Goal: Task Accomplishment & Management: Manage account settings

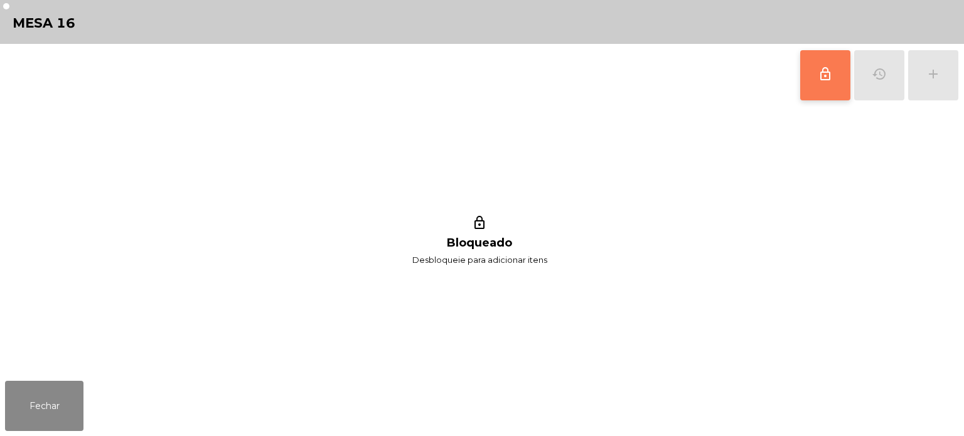
click at [824, 83] on button "lock_outline" at bounding box center [826, 75] width 50 height 50
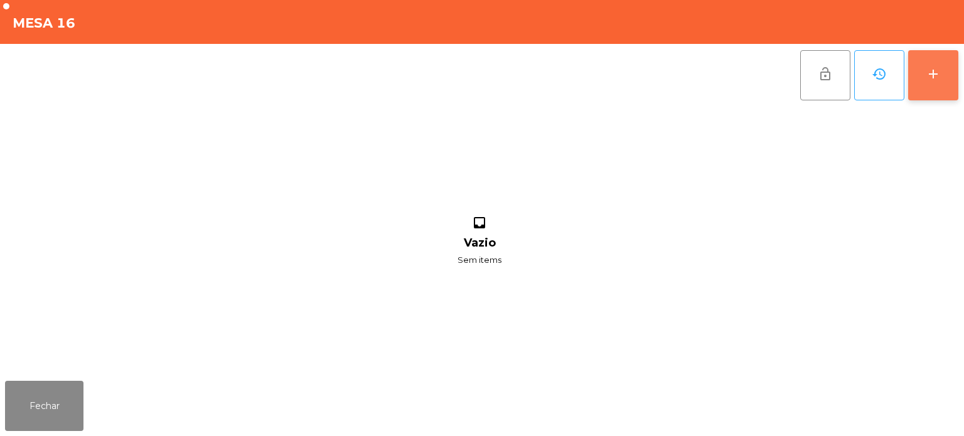
click at [934, 69] on div "add" at bounding box center [933, 74] width 15 height 15
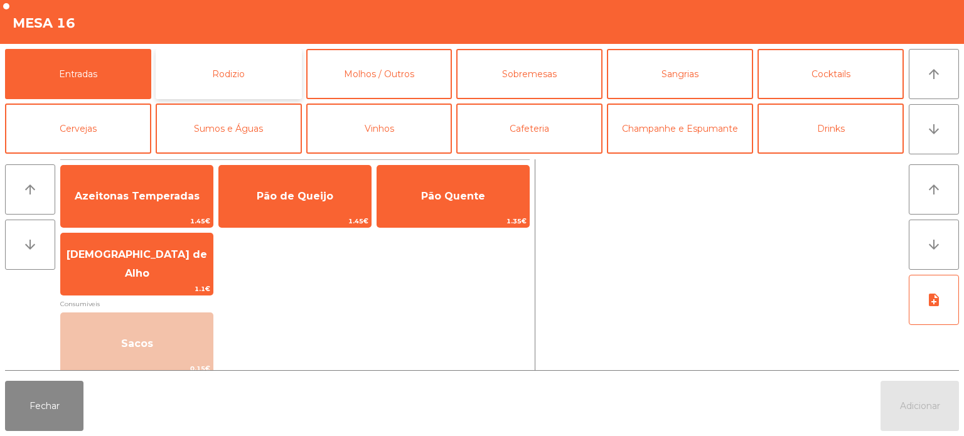
click at [210, 68] on button "Rodizio" at bounding box center [229, 74] width 146 height 50
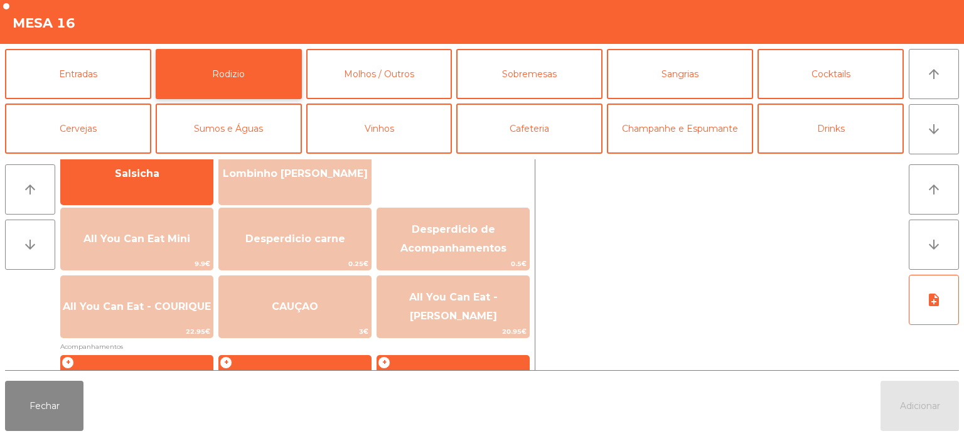
scroll to position [113, 0]
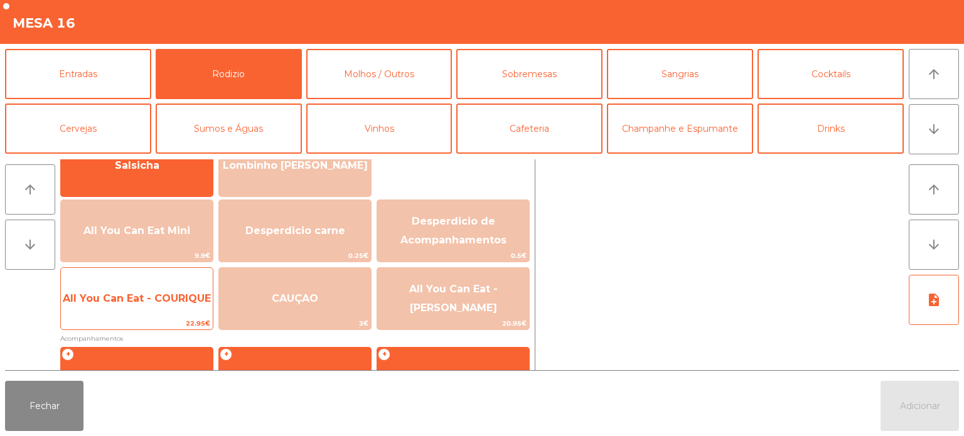
click at [151, 308] on span "All You Can Eat - COURIQUE" at bounding box center [137, 299] width 152 height 34
click at [156, 301] on span "All You Can Eat - COURIQUE" at bounding box center [137, 299] width 148 height 12
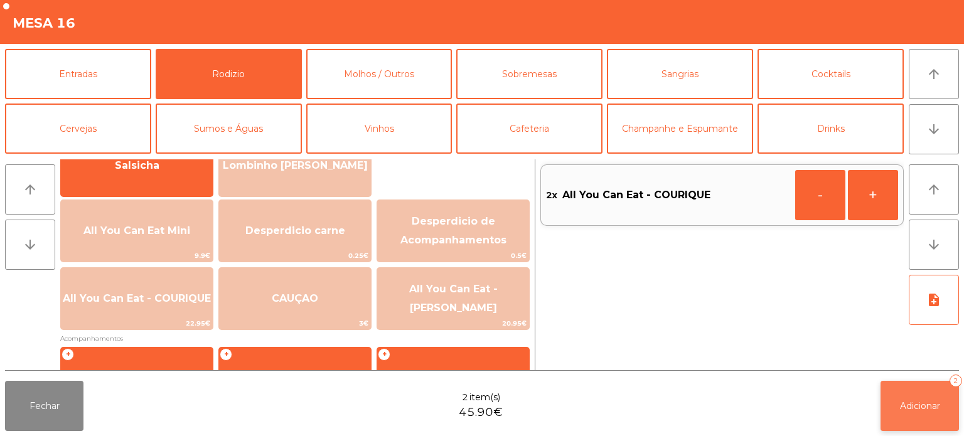
click at [920, 399] on button "Adicionar 2" at bounding box center [920, 406] width 78 height 50
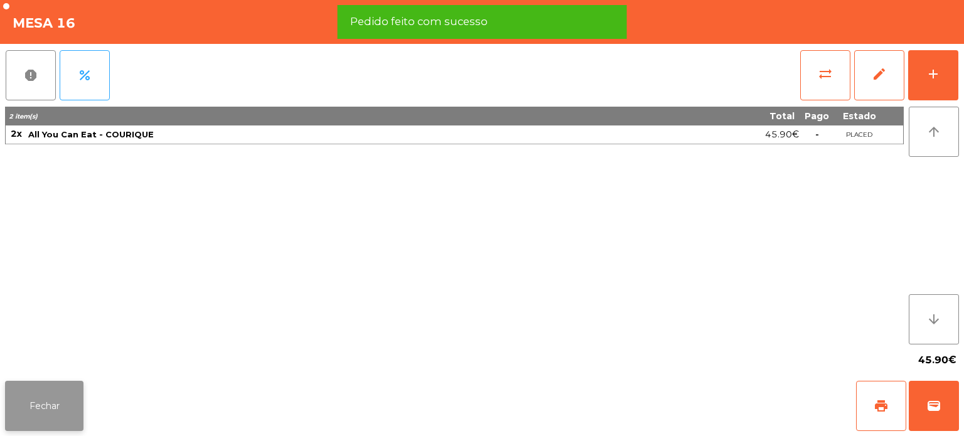
click at [30, 399] on button "Fechar" at bounding box center [44, 406] width 78 height 50
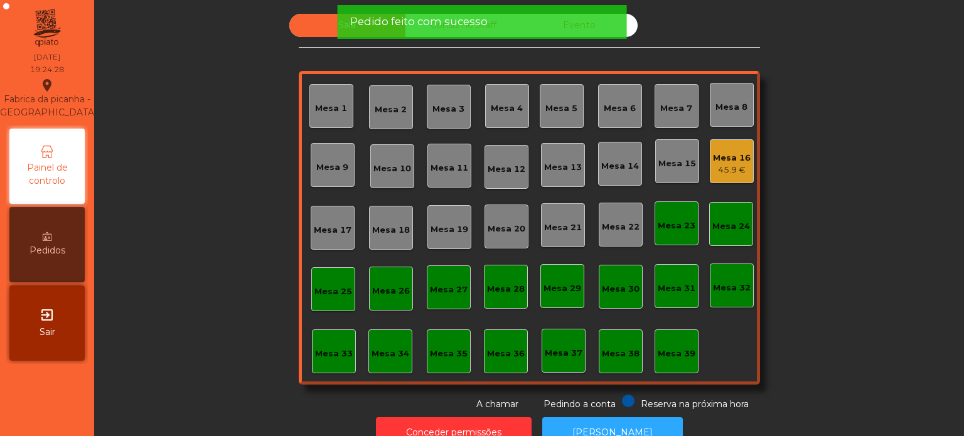
click at [237, 276] on div "Sala Consumo Staff Evento Mesa 1 Mesa 2 Mesa 3 Mesa 4 Mesa 5 Mesa 6 Mesa 7 Mesa…" at bounding box center [529, 212] width 836 height 397
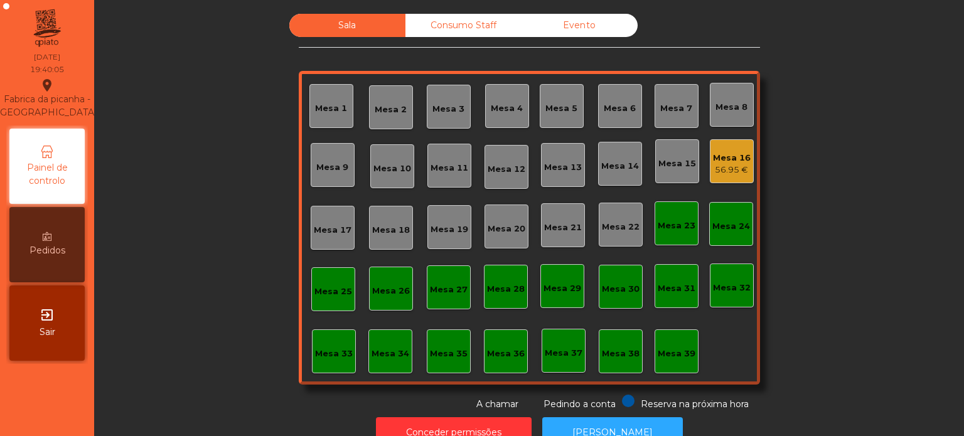
click at [316, 359] on div "Mesa 33" at bounding box center [334, 354] width 38 height 13
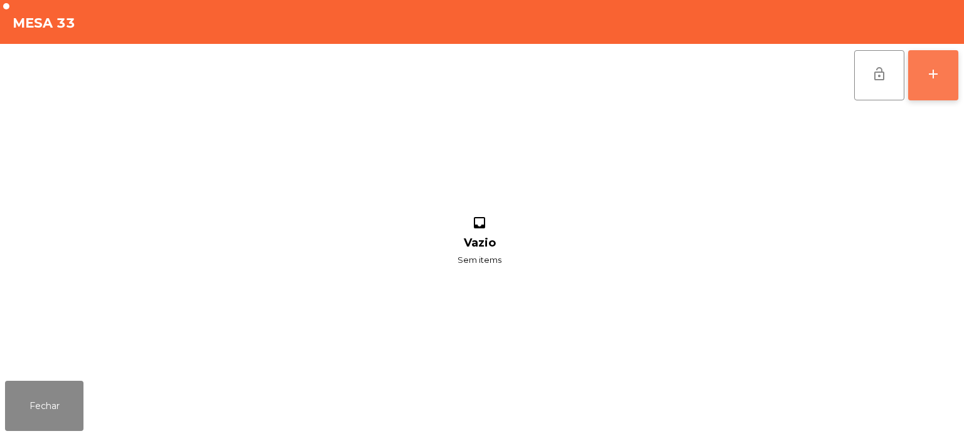
click at [954, 100] on button "add" at bounding box center [934, 75] width 50 height 50
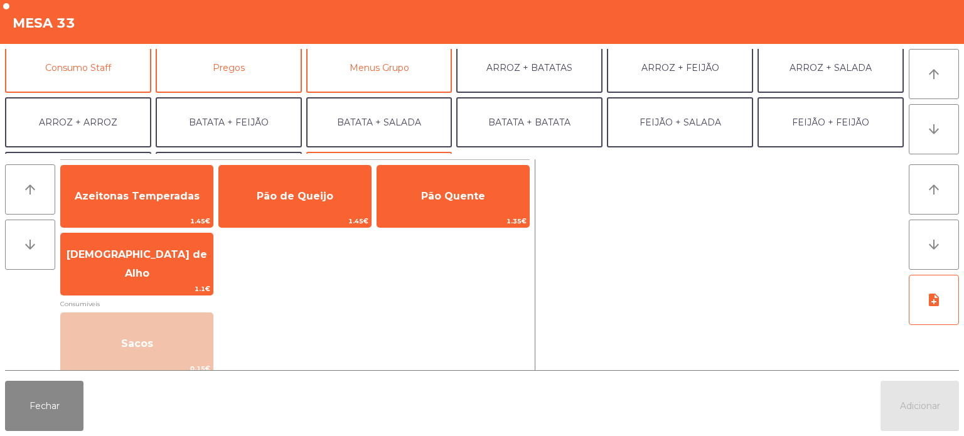
scroll to position [127, 0]
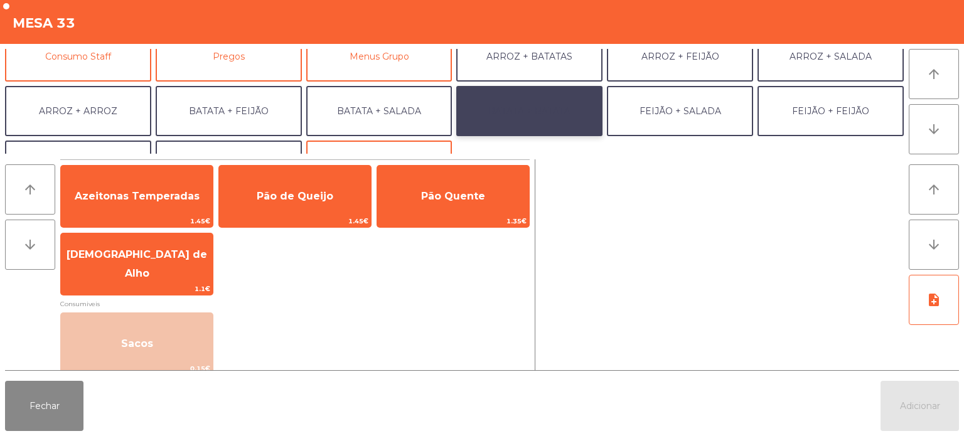
click at [535, 99] on button "BATATA + BATATA" at bounding box center [529, 111] width 146 height 50
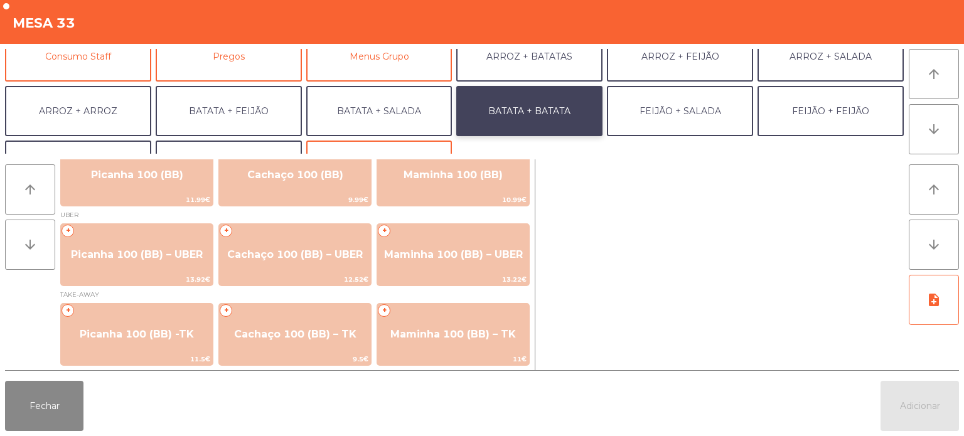
scroll to position [0, 0]
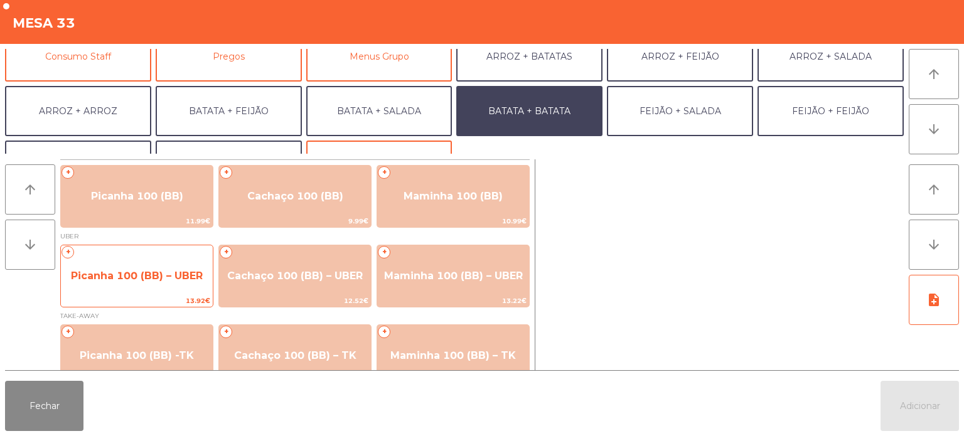
click at [173, 286] on span "Picanha 100 (BB) – UBER" at bounding box center [137, 276] width 152 height 34
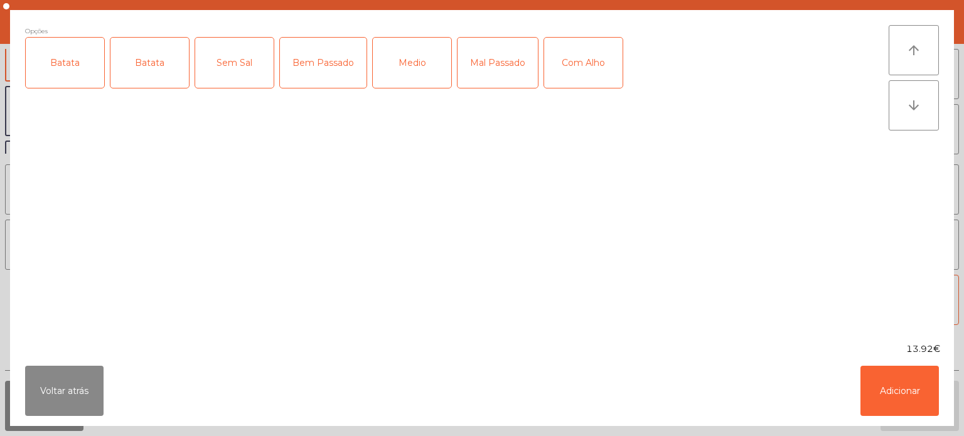
click at [57, 71] on div "Batata" at bounding box center [65, 63] width 78 height 50
click at [421, 68] on div "Medio" at bounding box center [412, 63] width 78 height 50
click at [908, 390] on button "Adicionar" at bounding box center [900, 391] width 78 height 50
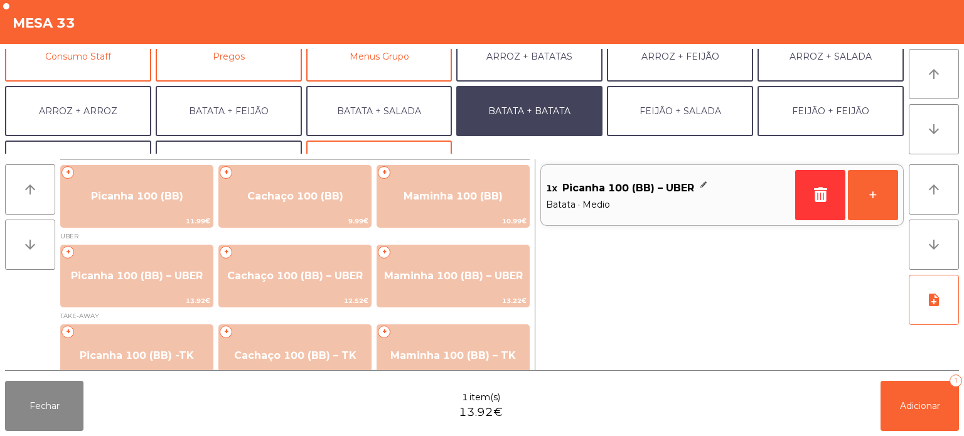
scroll to position [163, 0]
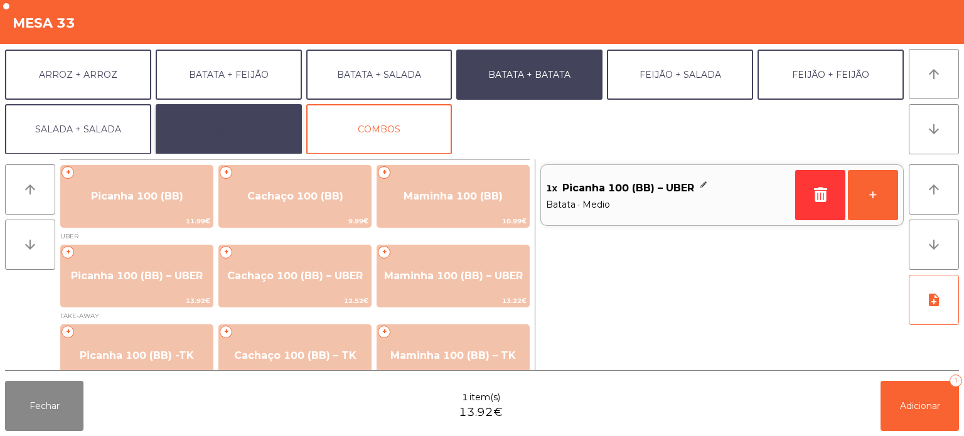
click at [240, 126] on button "EXTRAS UBER" at bounding box center [229, 129] width 146 height 50
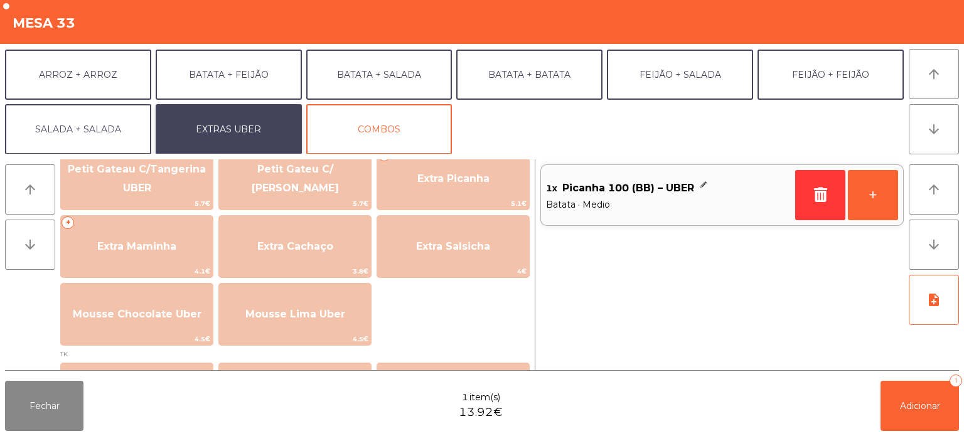
scroll to position [310, 0]
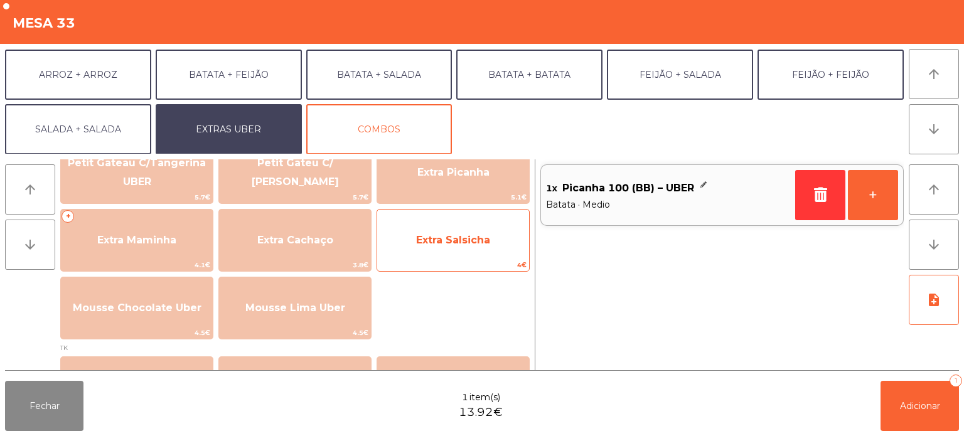
click at [458, 243] on span "Extra Salsicha" at bounding box center [453, 240] width 74 height 12
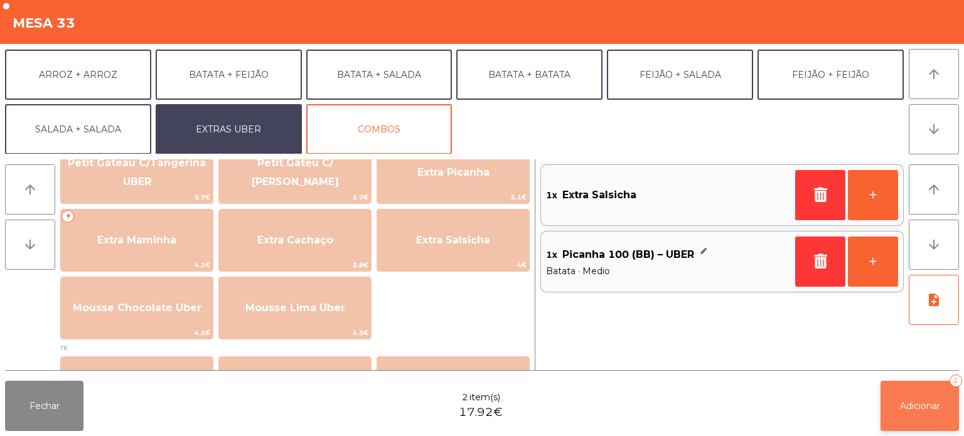
click at [911, 419] on button "Adicionar 2" at bounding box center [920, 406] width 78 height 50
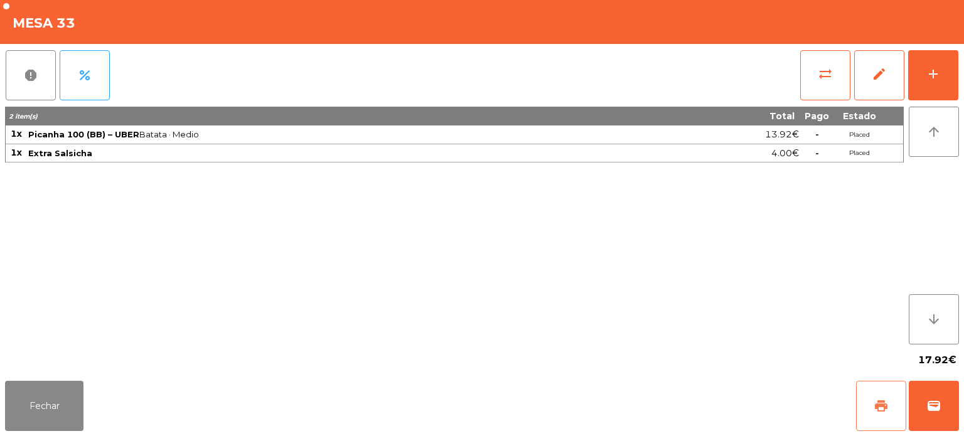
click at [880, 409] on span "print" at bounding box center [881, 406] width 15 height 15
click at [30, 406] on button "Fechar" at bounding box center [44, 406] width 78 height 50
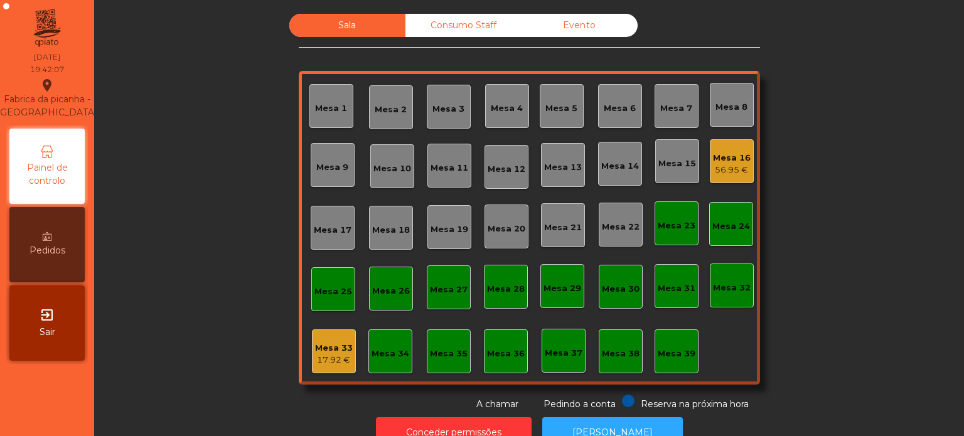
scroll to position [35, 0]
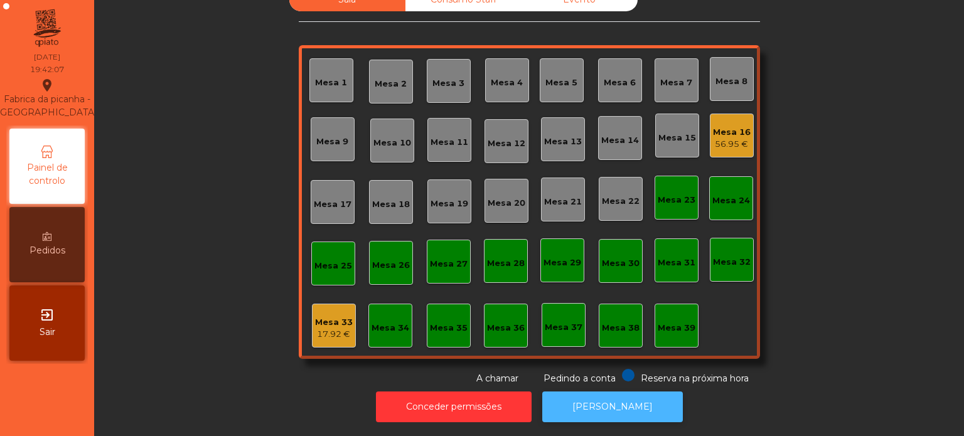
click at [563, 394] on button "[PERSON_NAME]" at bounding box center [612, 407] width 141 height 31
click at [334, 316] on div "Mesa 33" at bounding box center [334, 322] width 38 height 13
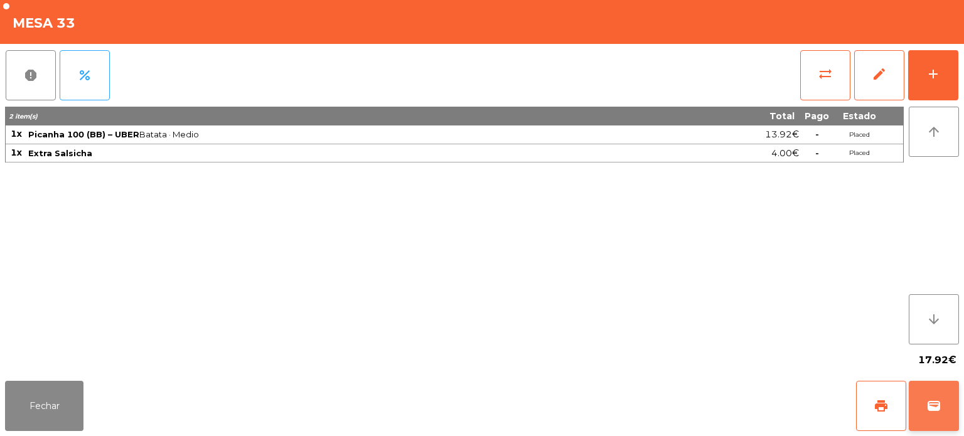
click at [934, 416] on button "wallet" at bounding box center [934, 406] width 50 height 50
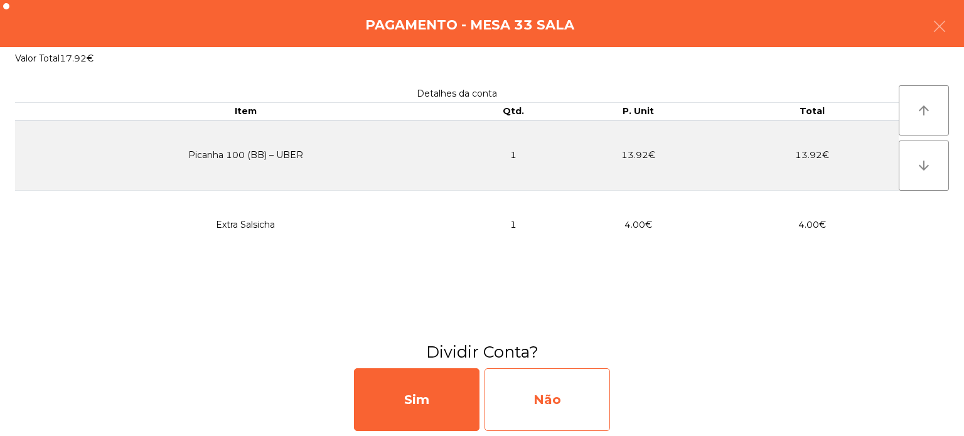
click at [552, 387] on div "Não" at bounding box center [548, 400] width 126 height 63
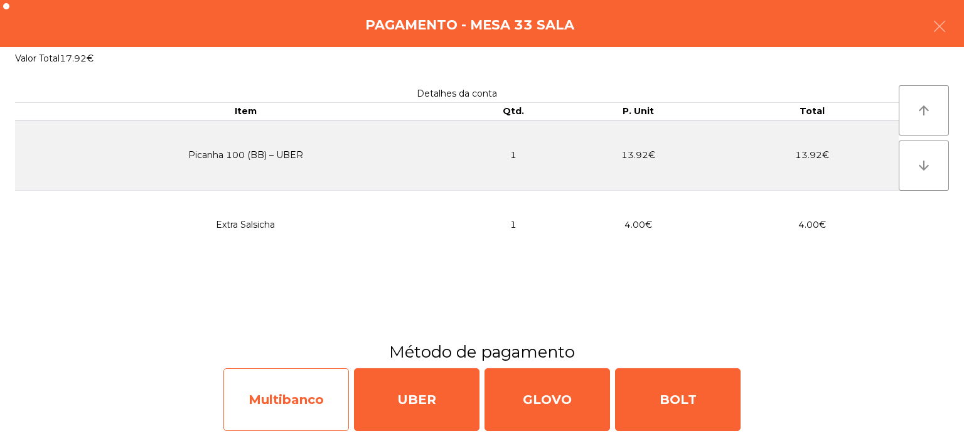
click at [306, 412] on div "Multibanco" at bounding box center [287, 400] width 126 height 63
select select "**"
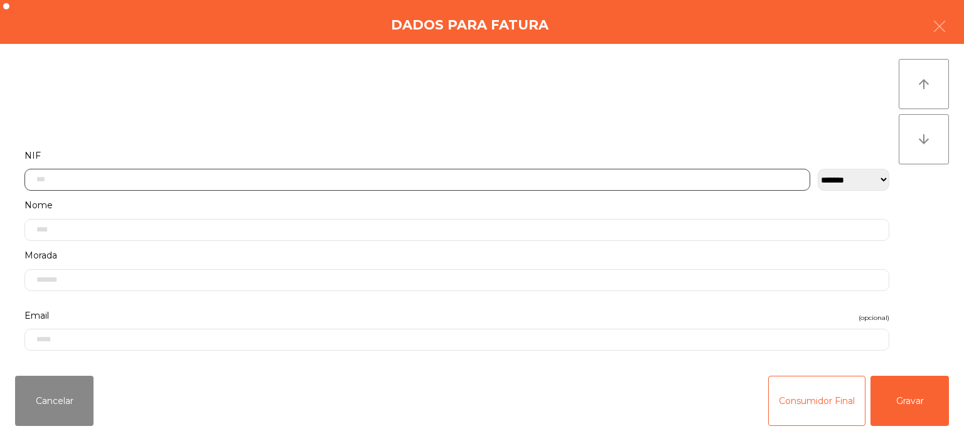
click at [251, 176] on input "text" at bounding box center [417, 180] width 786 height 22
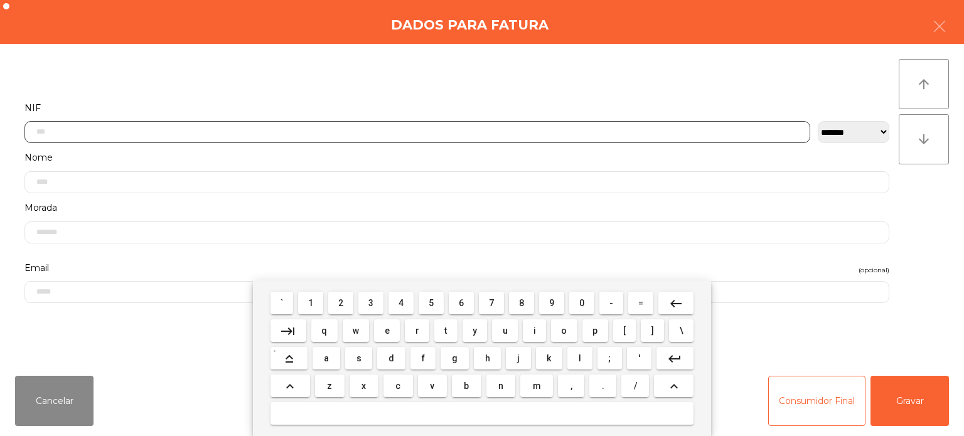
scroll to position [87, 0]
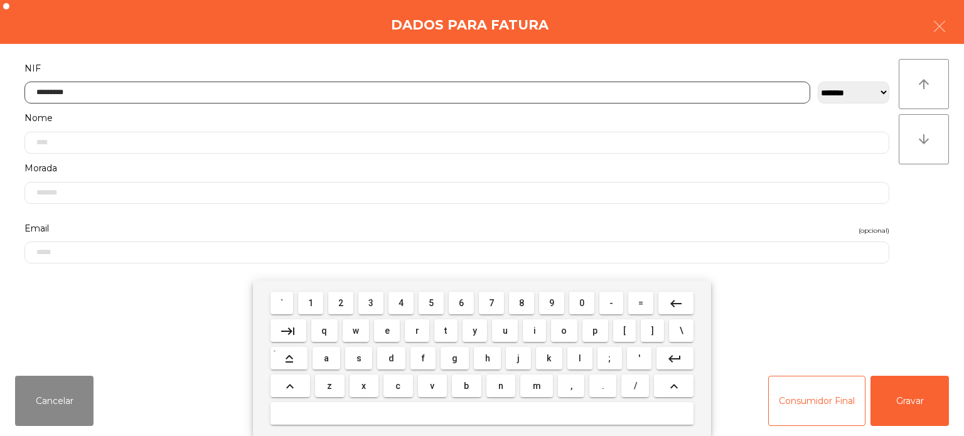
type input "*********"
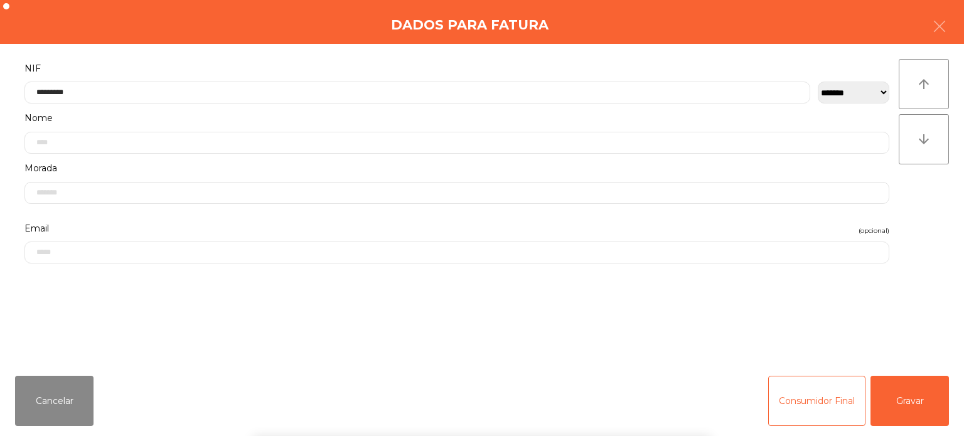
click at [942, 217] on div "**********" at bounding box center [482, 205] width 964 height 322
click at [917, 382] on button "Gravar" at bounding box center [910, 401] width 78 height 50
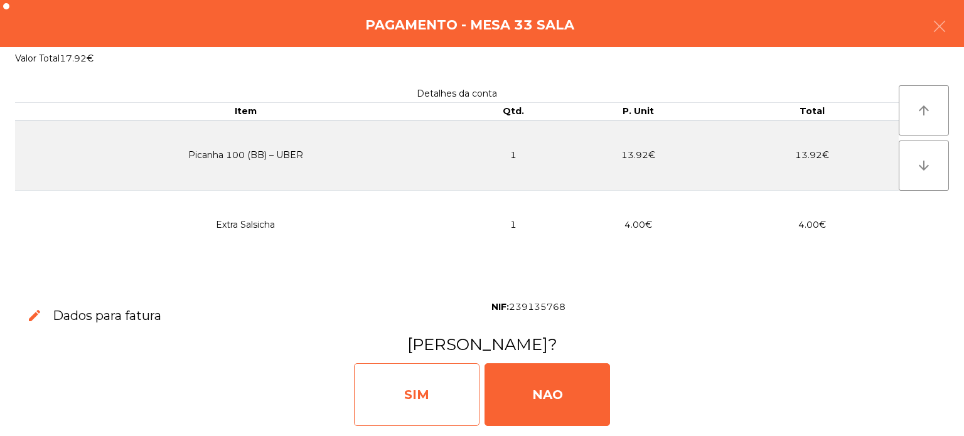
click at [431, 379] on div "SIM" at bounding box center [417, 395] width 126 height 63
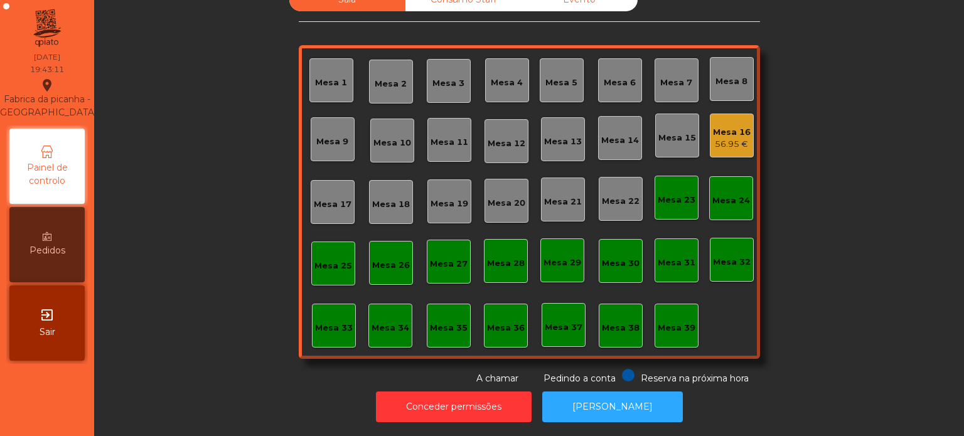
click at [669, 322] on div "Mesa 39" at bounding box center [677, 328] width 38 height 13
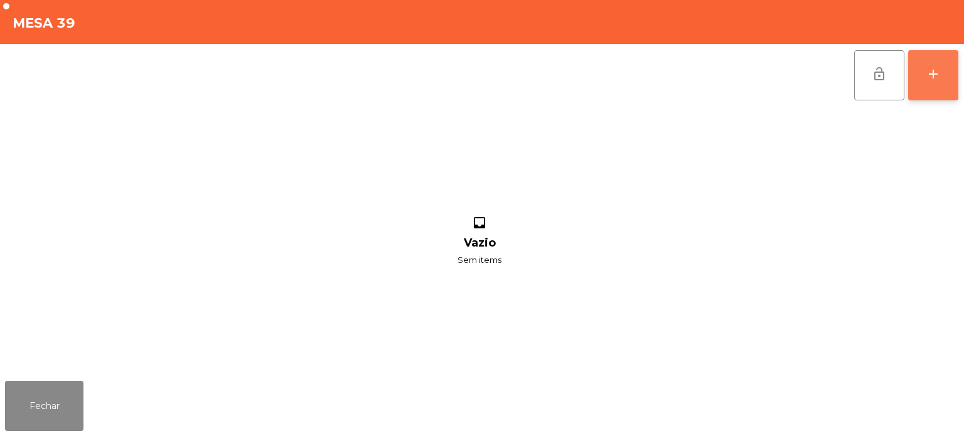
click at [933, 84] on button "add" at bounding box center [934, 75] width 50 height 50
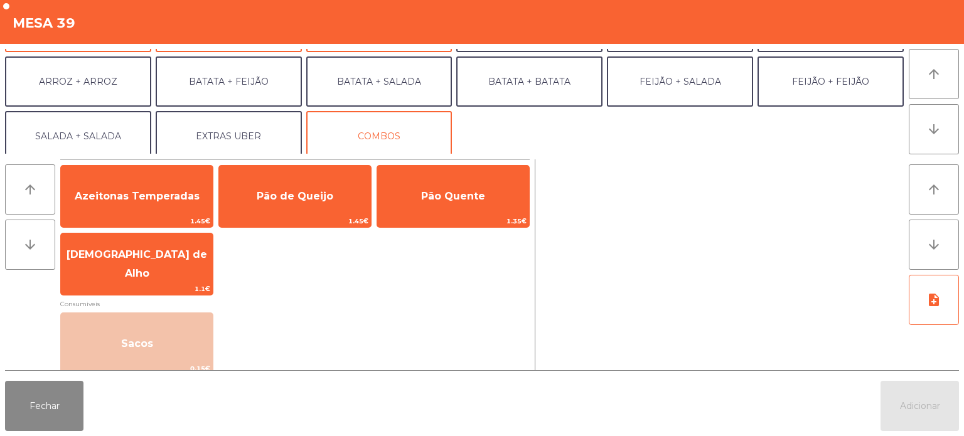
scroll to position [163, 0]
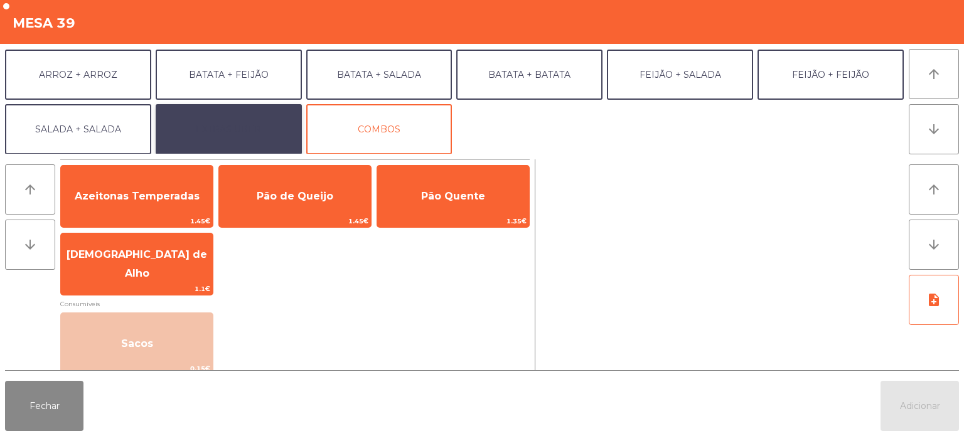
click at [244, 126] on button "EXTRAS UBER" at bounding box center [229, 129] width 146 height 50
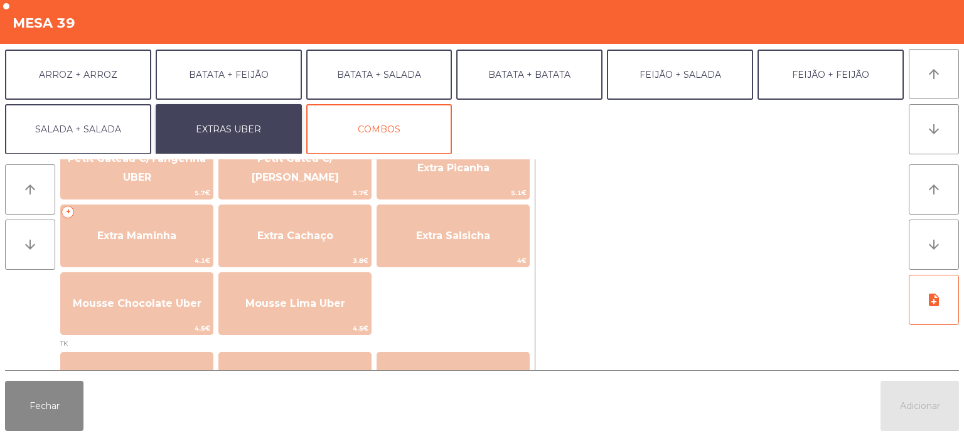
scroll to position [315, 0]
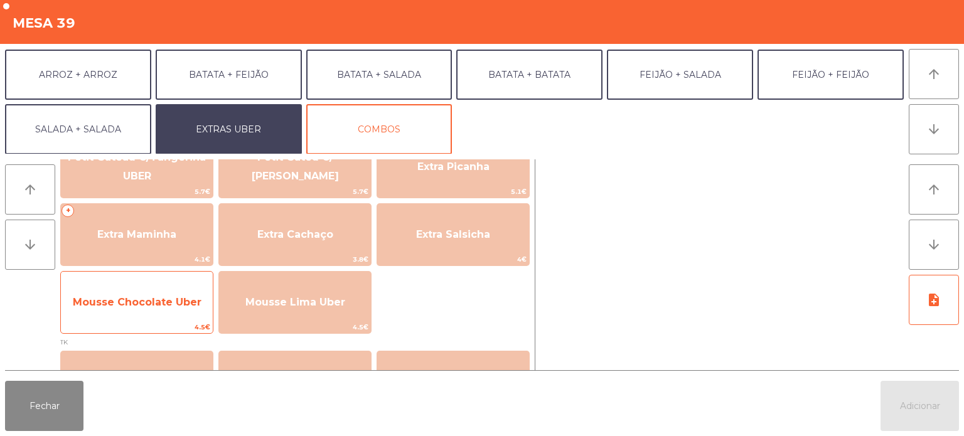
click at [144, 308] on span "Mousse Chocolate Uber" at bounding box center [137, 302] width 129 height 12
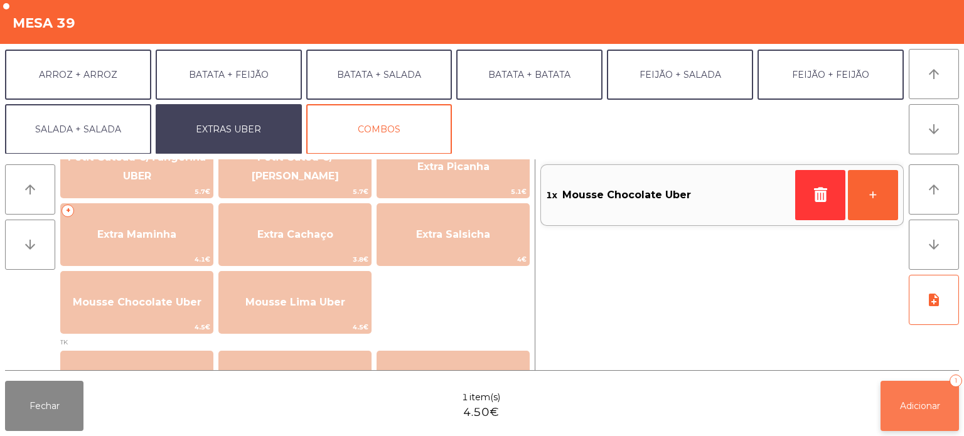
click at [937, 397] on button "Adicionar 1" at bounding box center [920, 406] width 78 height 50
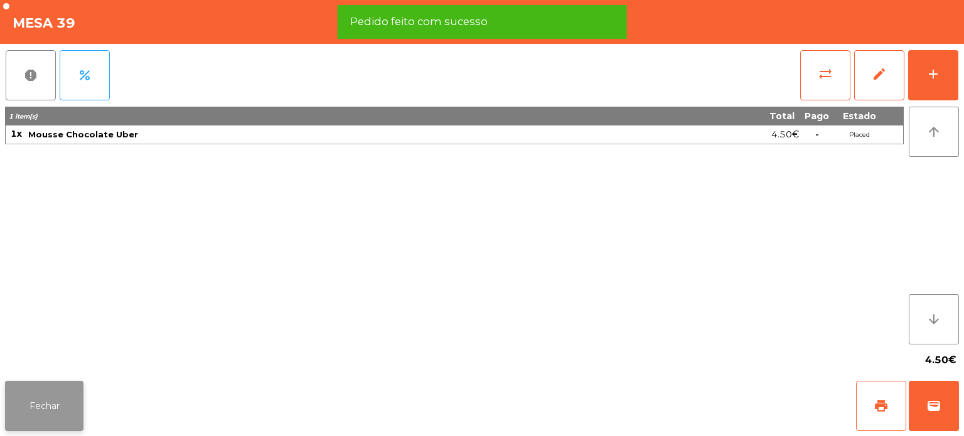
click at [52, 397] on button "Fechar" at bounding box center [44, 406] width 78 height 50
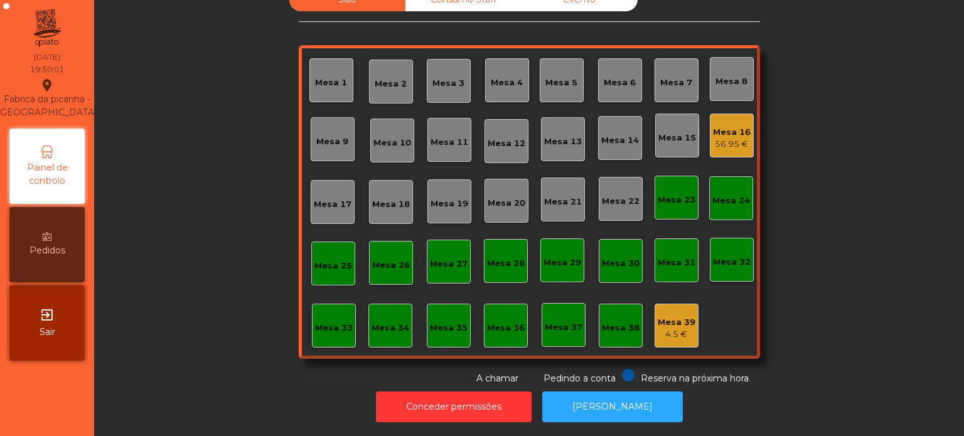
click at [614, 134] on div "Mesa 14" at bounding box center [621, 140] width 38 height 13
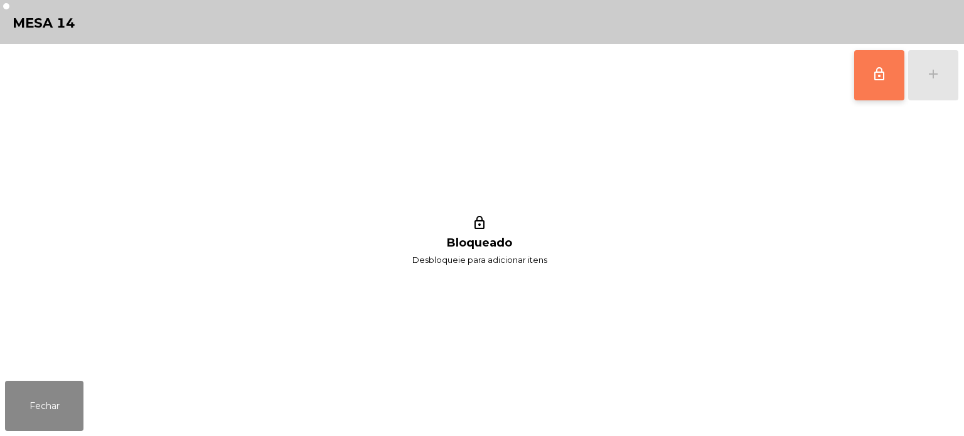
click at [873, 76] on span "lock_outline" at bounding box center [879, 74] width 15 height 15
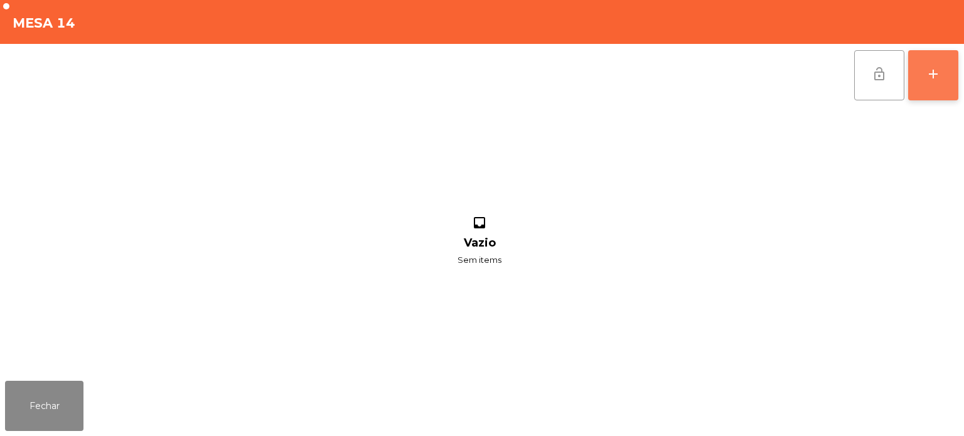
click at [932, 68] on div "add" at bounding box center [933, 74] width 15 height 15
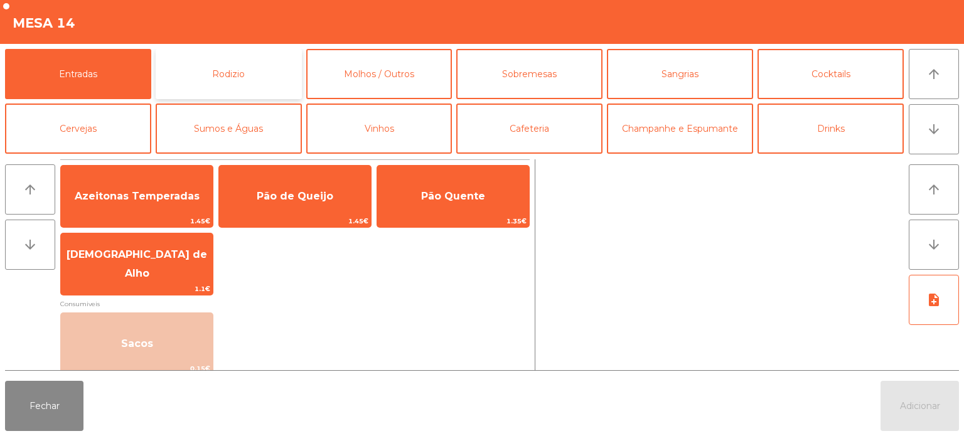
click at [225, 95] on button "Rodizio" at bounding box center [229, 74] width 146 height 50
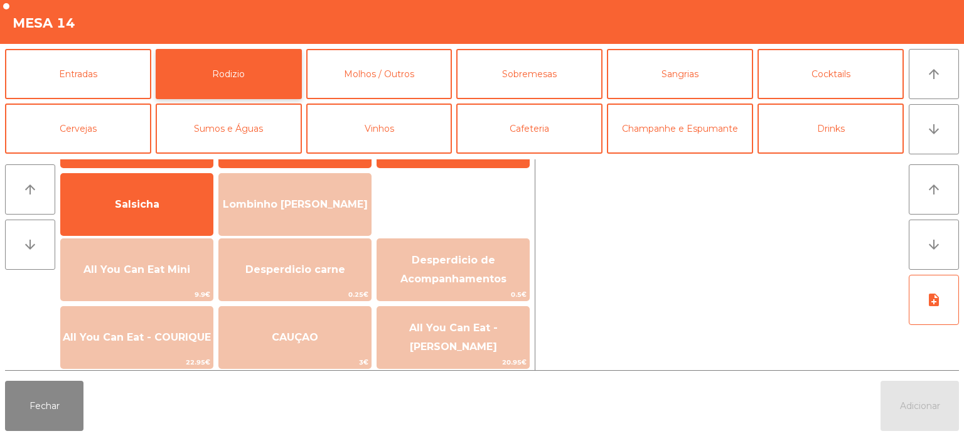
scroll to position [76, 0]
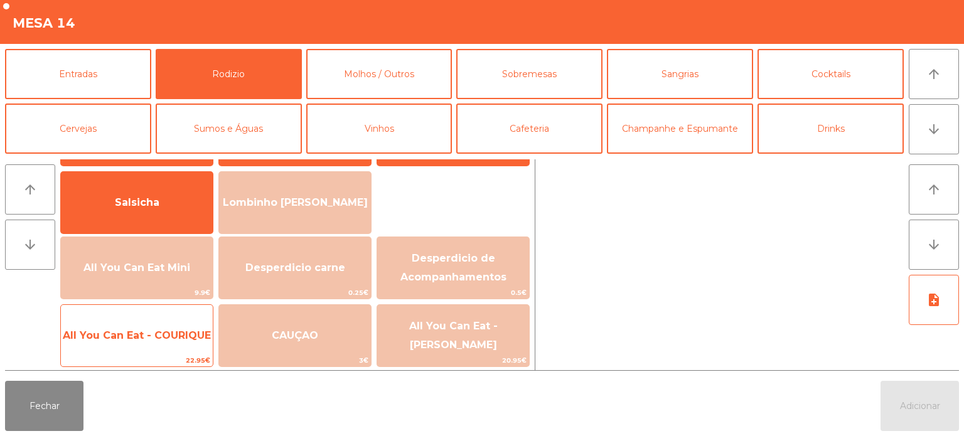
click at [171, 337] on span "All You Can Eat - COURIQUE" at bounding box center [137, 336] width 148 height 12
click at [171, 335] on span "All You Can Eat - COURIQUE" at bounding box center [137, 336] width 148 height 12
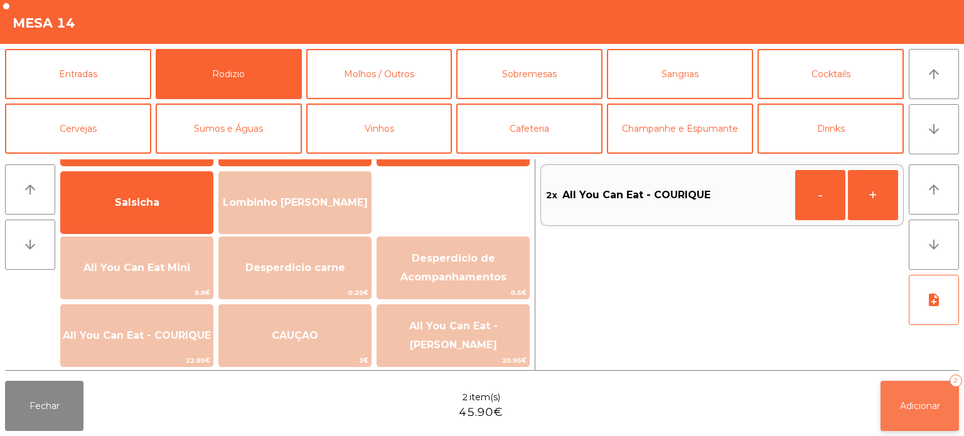
click at [912, 411] on span "Adicionar" at bounding box center [920, 406] width 40 height 11
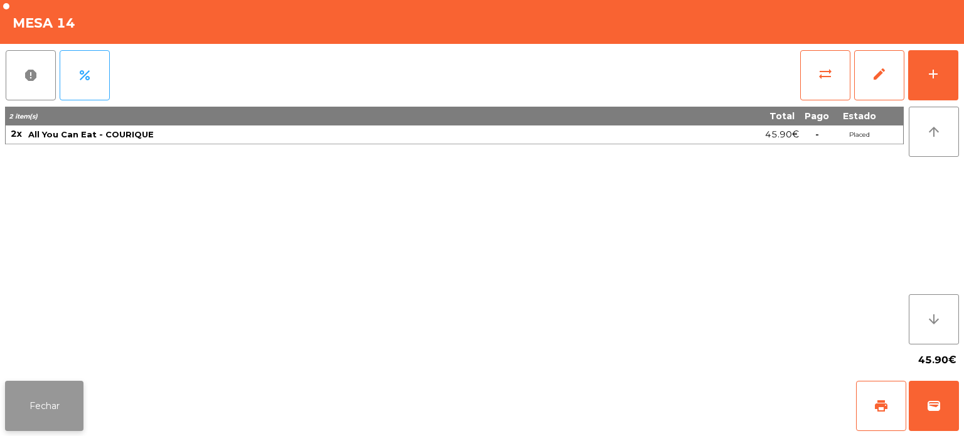
click at [74, 396] on button "Fechar" at bounding box center [44, 406] width 78 height 50
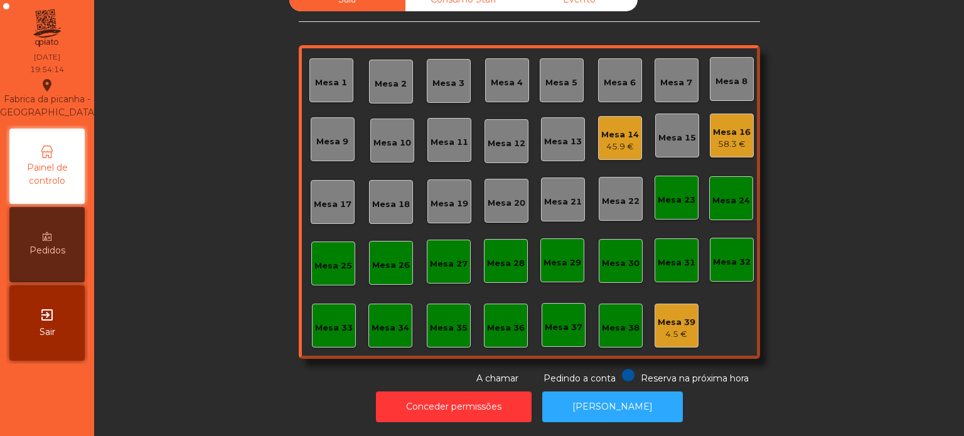
click at [384, 78] on div "Mesa 2" at bounding box center [391, 84] width 32 height 13
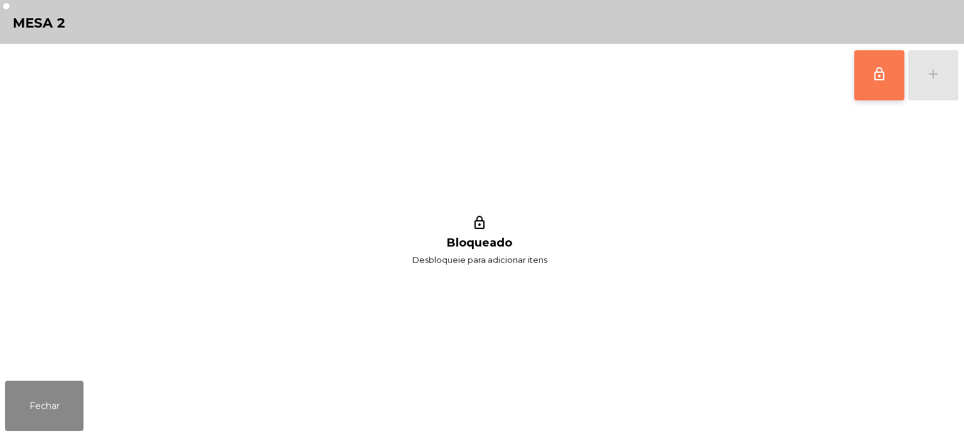
click at [866, 82] on button "lock_outline" at bounding box center [880, 75] width 50 height 50
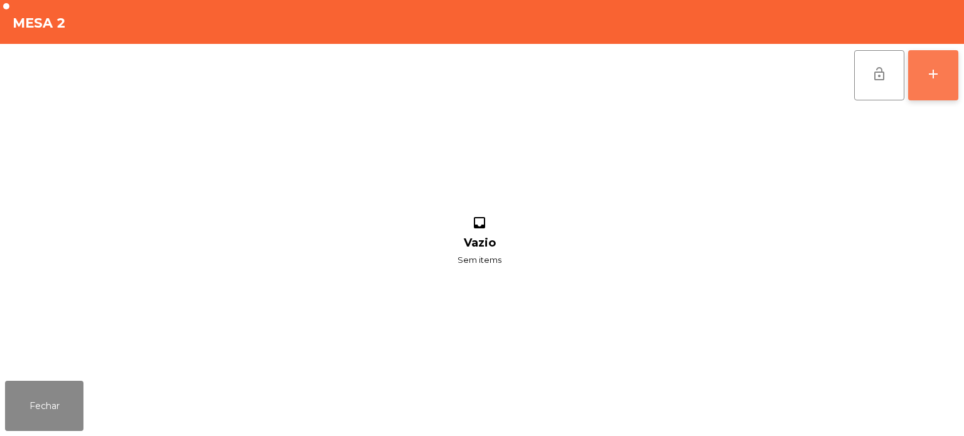
click at [932, 77] on div "add" at bounding box center [933, 74] width 15 height 15
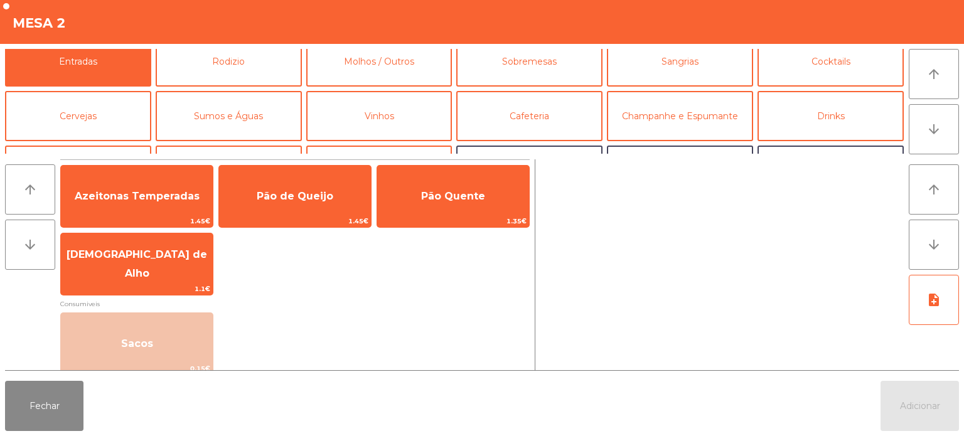
scroll to position [0, 0]
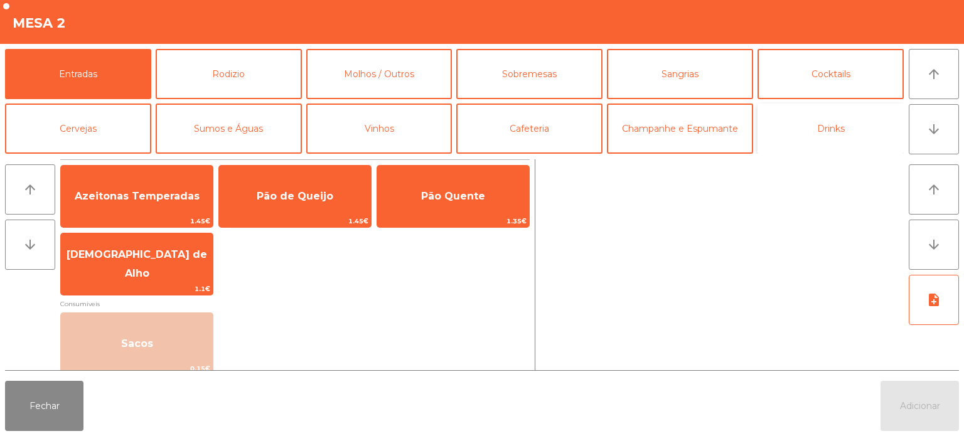
click at [821, 125] on button "Drinks" at bounding box center [831, 129] width 146 height 50
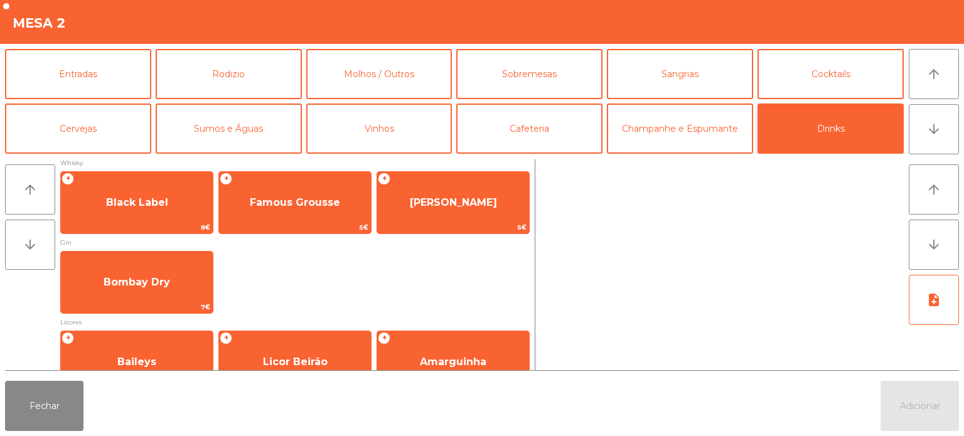
scroll to position [6, 0]
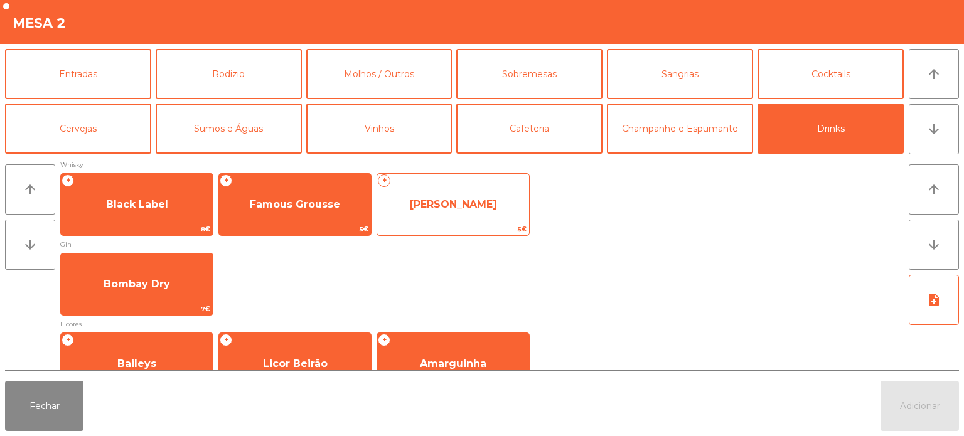
click at [441, 203] on span "[PERSON_NAME]" at bounding box center [453, 204] width 87 height 12
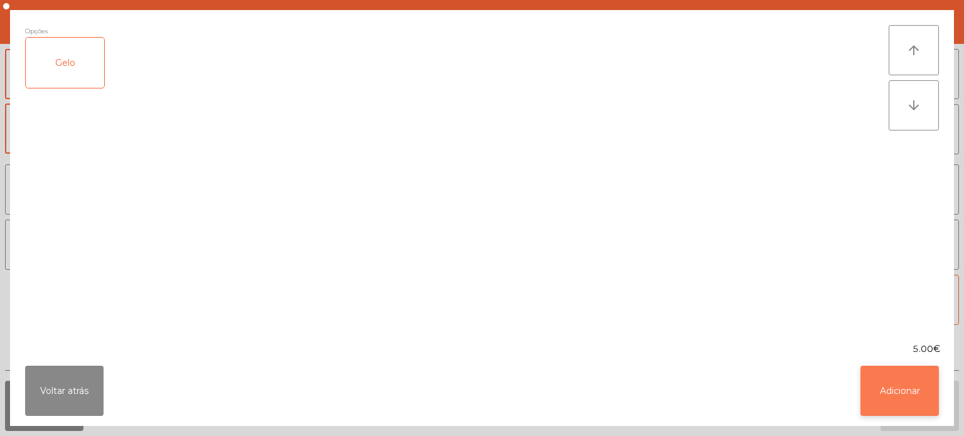
click at [899, 390] on button "Adicionar" at bounding box center [900, 391] width 78 height 50
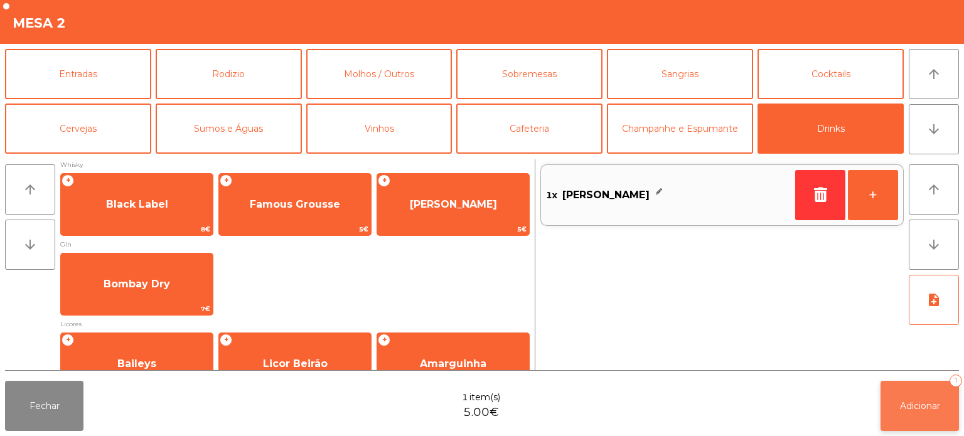
click at [909, 397] on button "Adicionar 1" at bounding box center [920, 406] width 78 height 50
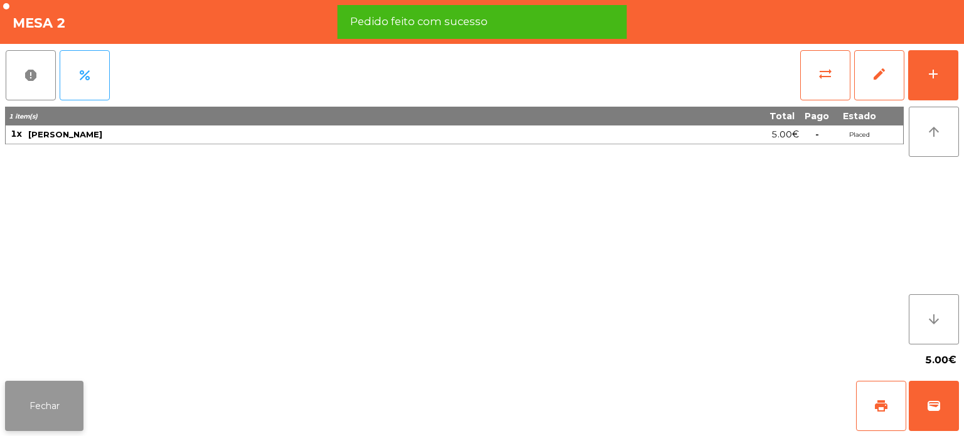
click at [60, 402] on button "Fechar" at bounding box center [44, 406] width 78 height 50
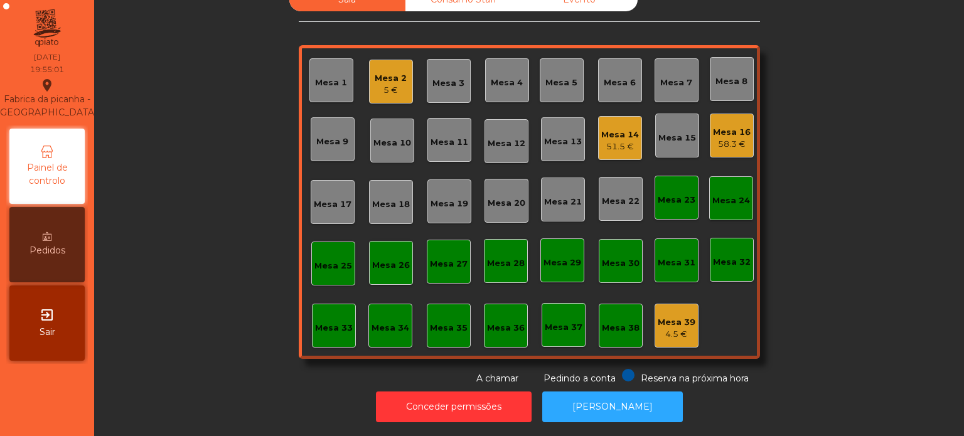
click at [929, 241] on div "Sala Consumo Staff Evento Mesa 1 Mesa 2 5 € Mesa 3 Mesa 4 Mesa 5 Mesa 6 Mesa 7 …" at bounding box center [529, 186] width 836 height 397
click at [375, 72] on div "Mesa 2" at bounding box center [391, 78] width 32 height 13
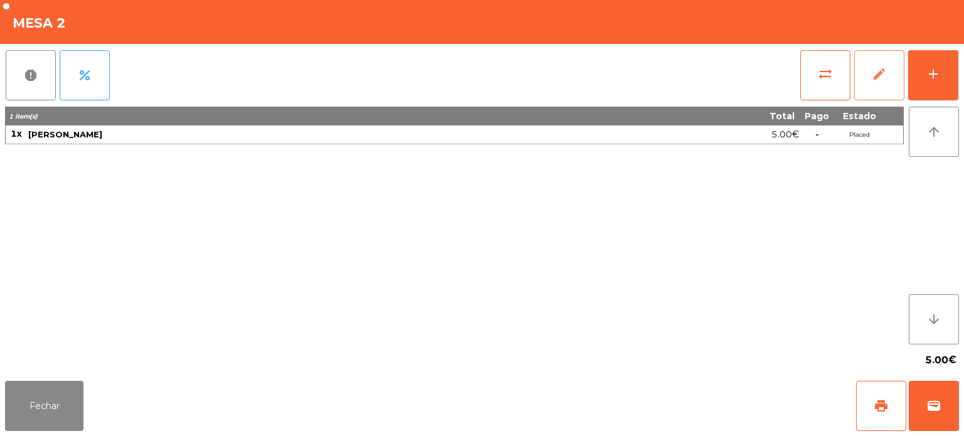
click at [895, 57] on button "edit" at bounding box center [880, 75] width 50 height 50
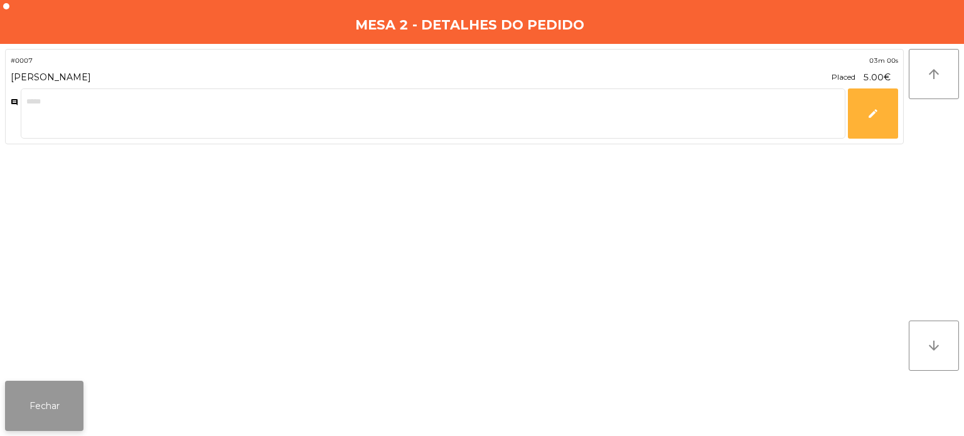
click at [59, 409] on button "Fechar" at bounding box center [44, 406] width 78 height 50
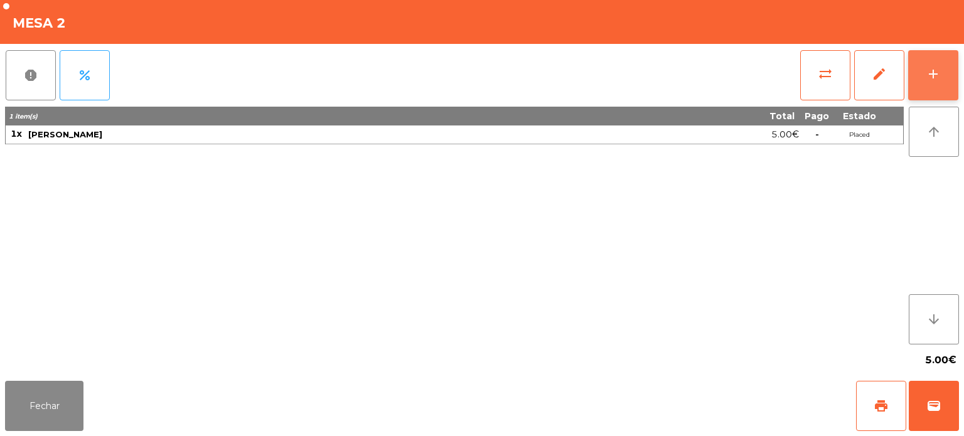
click at [934, 63] on button "add" at bounding box center [934, 75] width 50 height 50
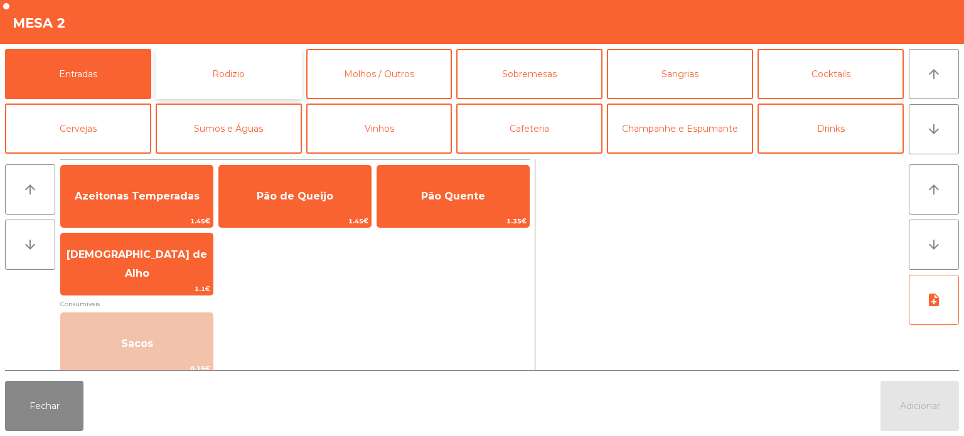
click at [247, 80] on button "Rodizio" at bounding box center [229, 74] width 146 height 50
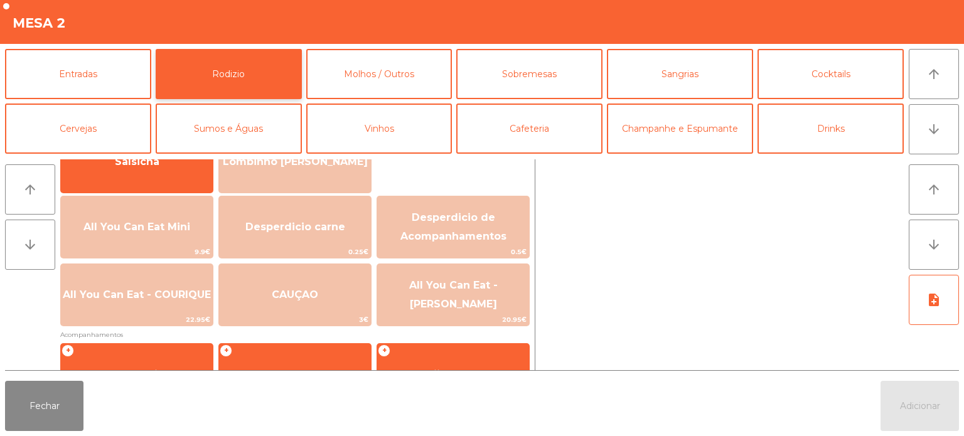
scroll to position [117, 0]
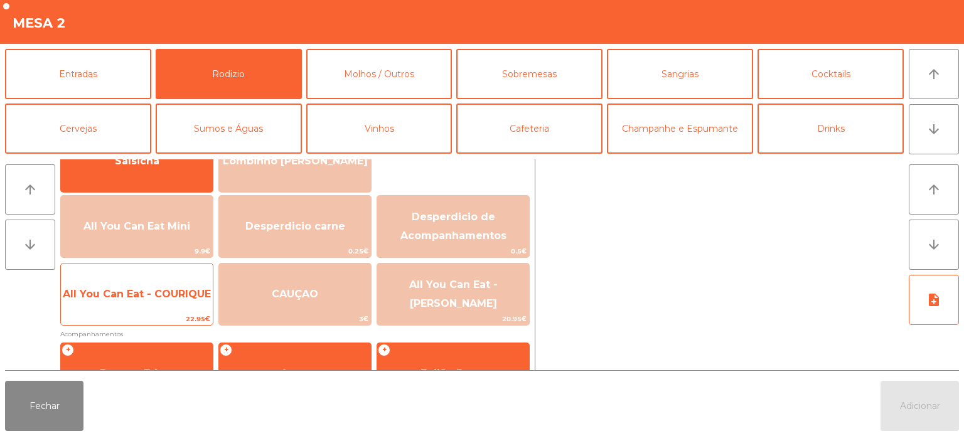
click at [151, 288] on span "All You Can Eat - COURIQUE" at bounding box center [137, 294] width 148 height 12
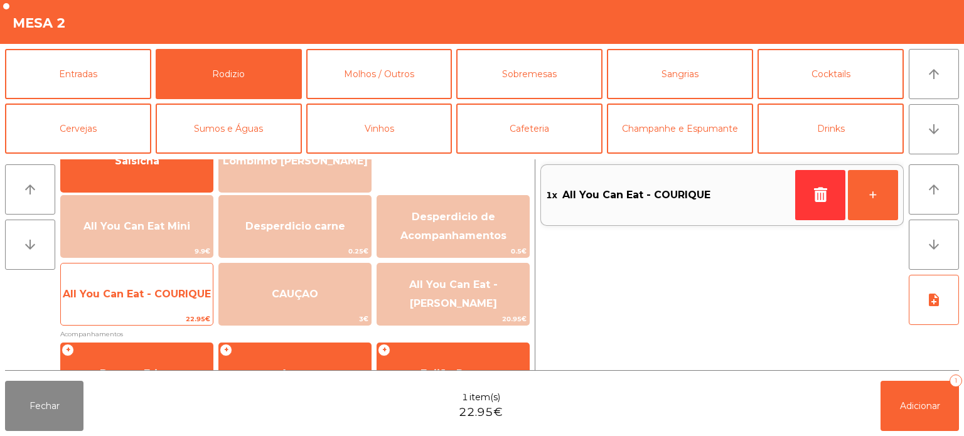
click at [141, 279] on span "All You Can Eat - COURIQUE" at bounding box center [137, 295] width 152 height 34
click at [146, 303] on span "All You Can Eat - COURIQUE" at bounding box center [137, 295] width 152 height 34
click at [153, 294] on span "All You Can Eat - COURIQUE" at bounding box center [137, 294] width 148 height 12
click at [163, 306] on span "All You Can Eat - COURIQUE" at bounding box center [137, 295] width 152 height 34
click at [170, 302] on span "All You Can Eat - COURIQUE" at bounding box center [137, 295] width 152 height 34
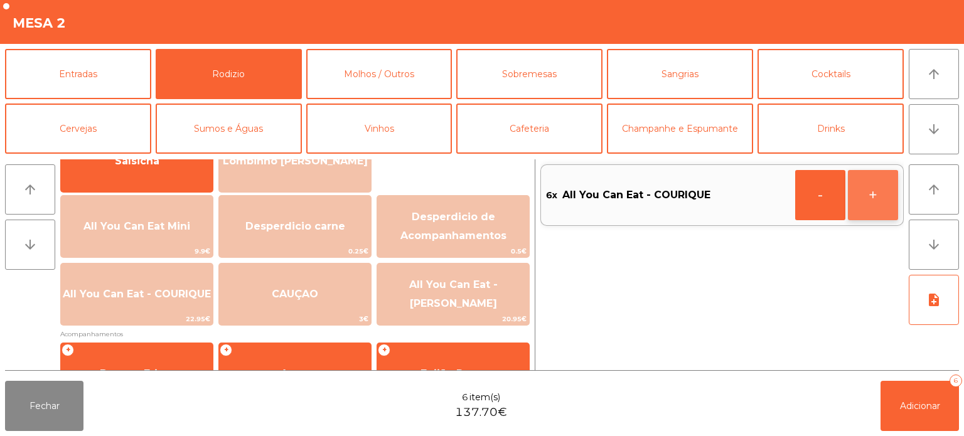
click at [861, 193] on button "+" at bounding box center [873, 195] width 50 height 50
click at [861, 197] on button "+" at bounding box center [873, 195] width 50 height 50
click at [892, 194] on button "+" at bounding box center [873, 195] width 50 height 50
click at [882, 196] on button "+" at bounding box center [873, 195] width 50 height 50
click at [875, 195] on button "+" at bounding box center [873, 195] width 50 height 50
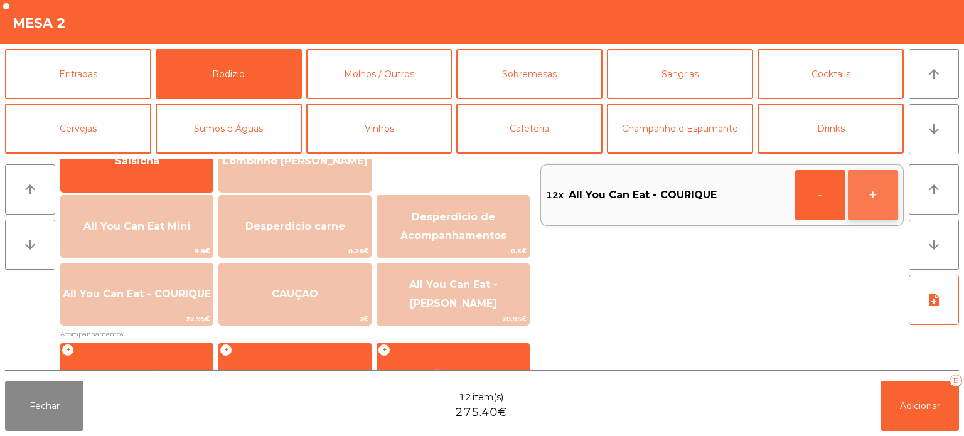
click at [870, 195] on button "+" at bounding box center [873, 195] width 50 height 50
click at [861, 196] on button "+" at bounding box center [873, 195] width 50 height 50
click at [866, 196] on button "+" at bounding box center [873, 195] width 50 height 50
click at [877, 197] on button "+" at bounding box center [873, 195] width 50 height 50
click at [879, 193] on button "+" at bounding box center [873, 195] width 50 height 50
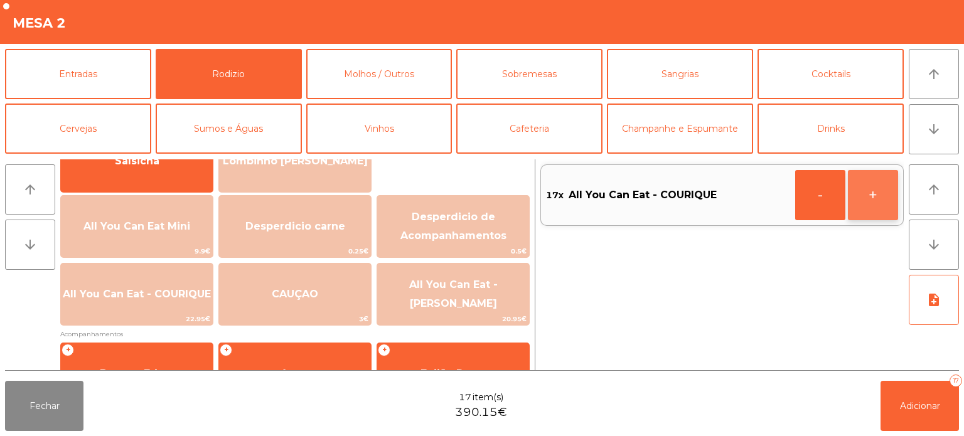
click at [885, 192] on button "+" at bounding box center [873, 195] width 50 height 50
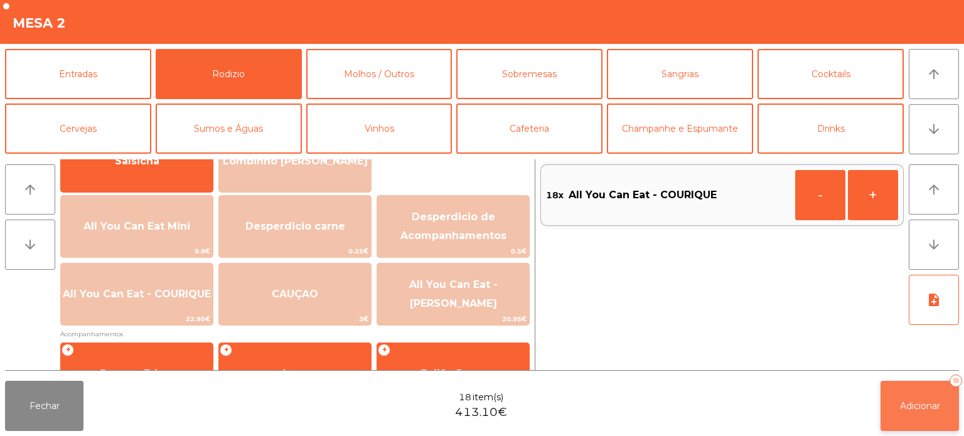
click at [937, 414] on button "Adicionar 18" at bounding box center [920, 406] width 78 height 50
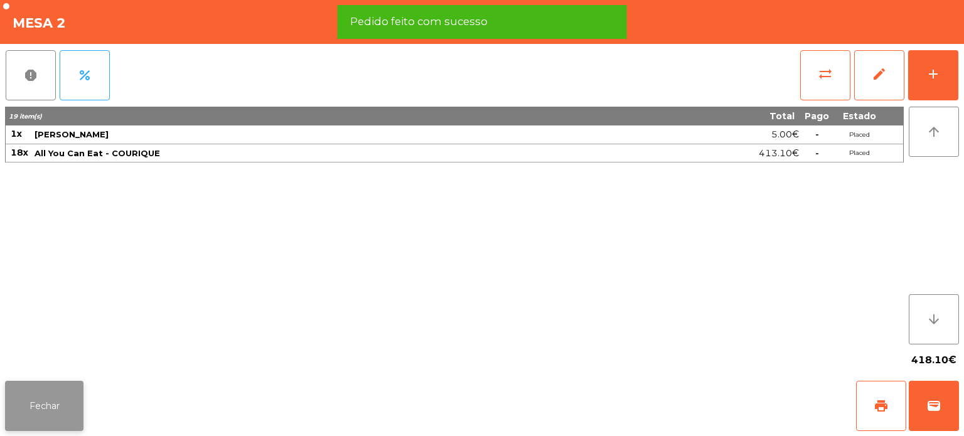
click at [43, 392] on button "Fechar" at bounding box center [44, 406] width 78 height 50
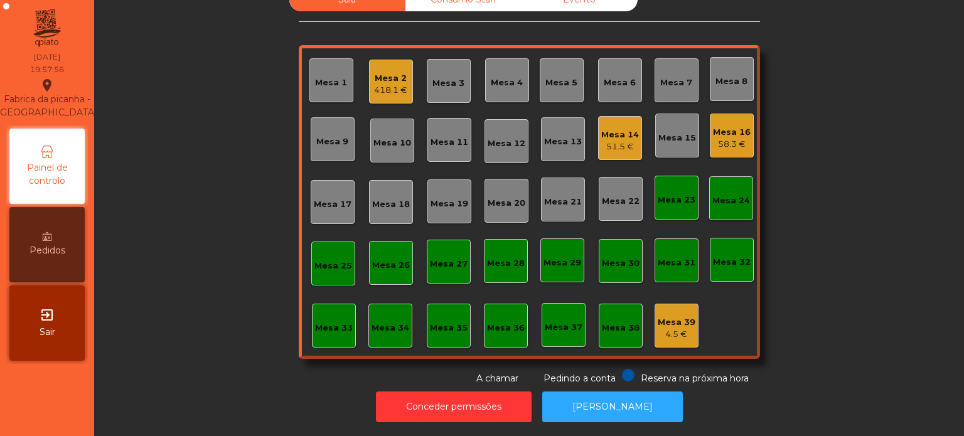
click at [676, 132] on div "Mesa 15" at bounding box center [678, 138] width 38 height 13
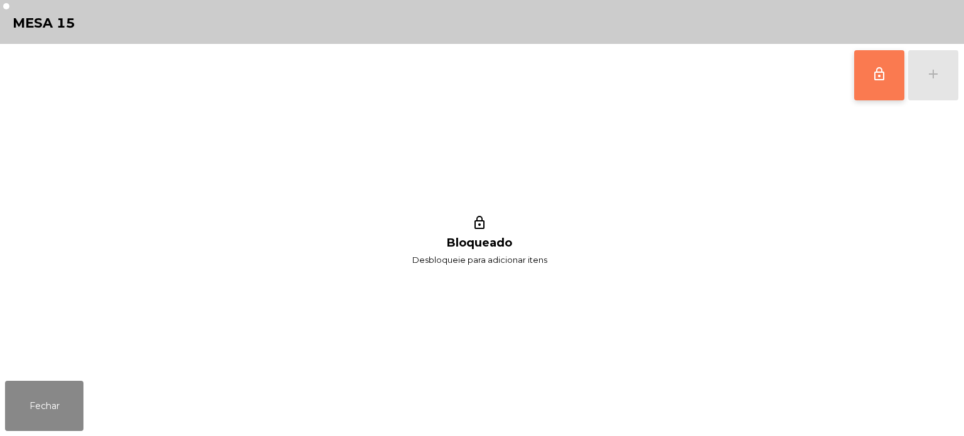
click at [878, 80] on span "lock_outline" at bounding box center [879, 74] width 15 height 15
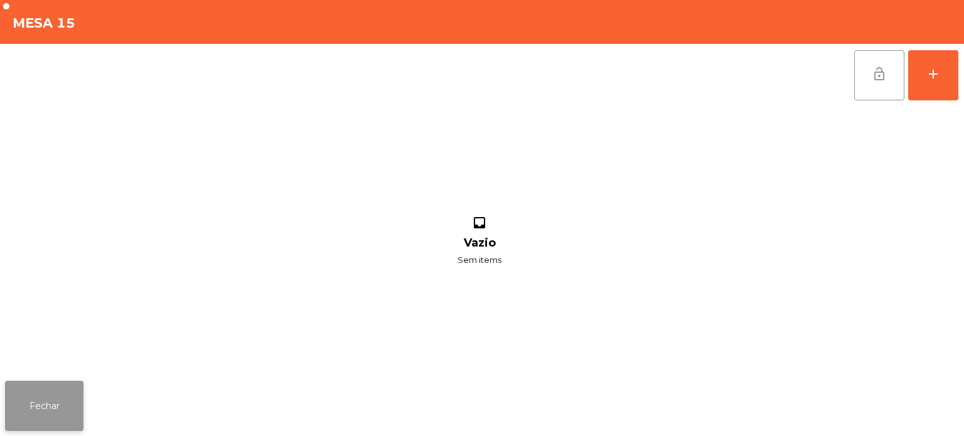
click at [45, 392] on button "Fechar" at bounding box center [44, 406] width 78 height 50
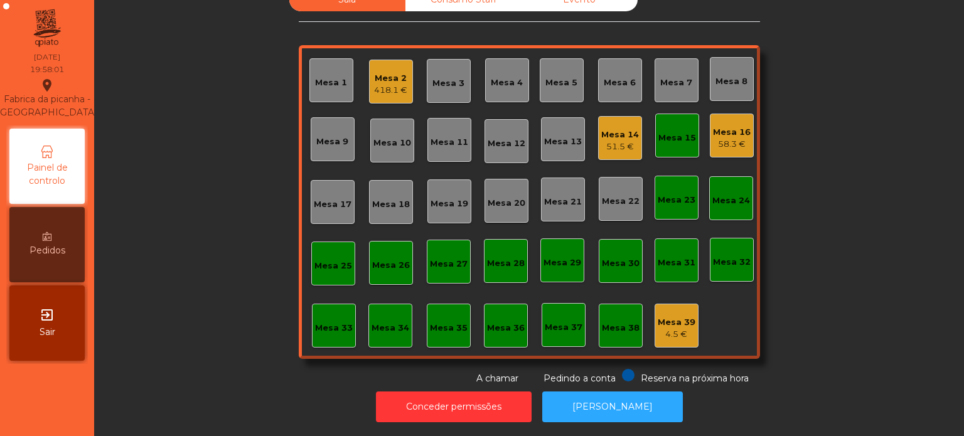
click at [668, 132] on div "Mesa 15" at bounding box center [678, 138] width 38 height 13
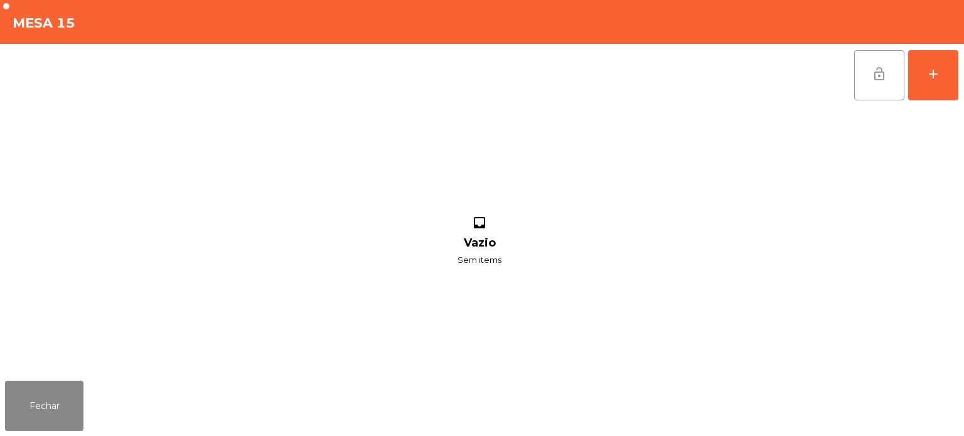
click at [878, 75] on span "lock_open" at bounding box center [879, 74] width 15 height 15
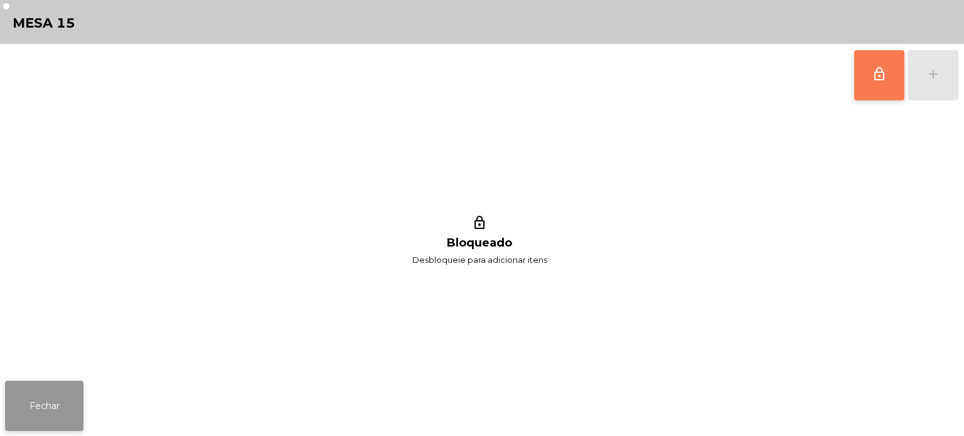
click at [58, 413] on button "Fechar" at bounding box center [44, 406] width 78 height 50
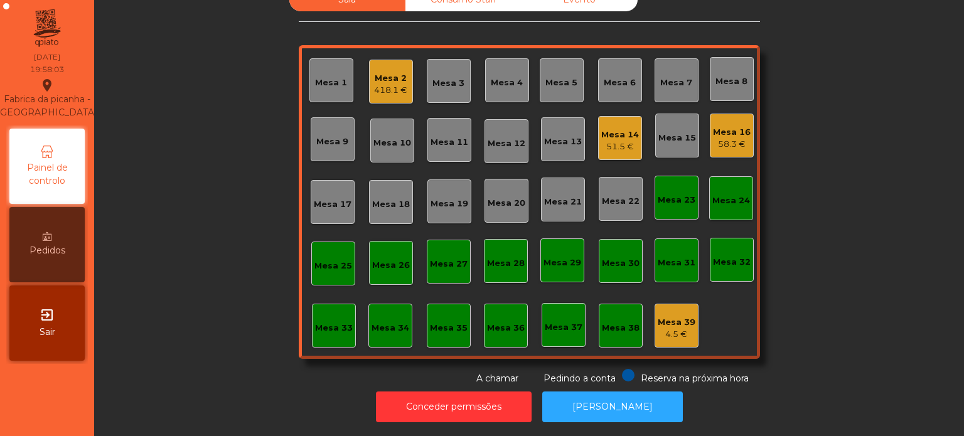
click at [558, 136] on div "Mesa 13" at bounding box center [563, 142] width 38 height 13
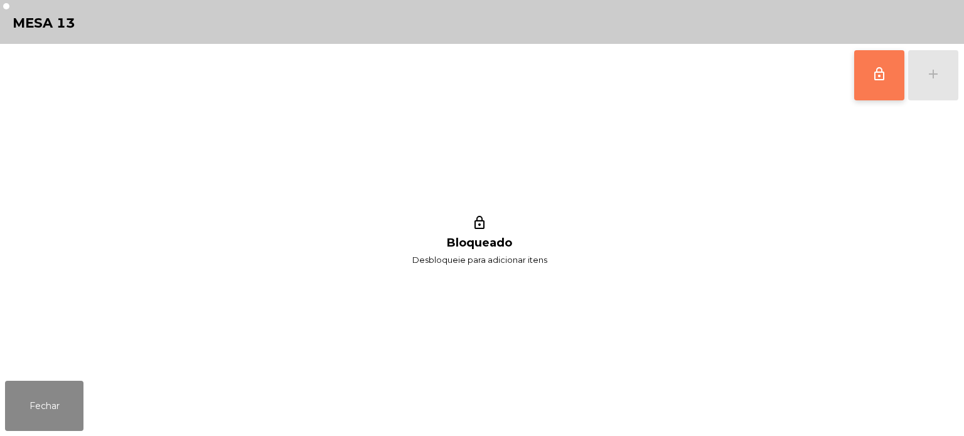
click at [878, 86] on button "lock_outline" at bounding box center [880, 75] width 50 height 50
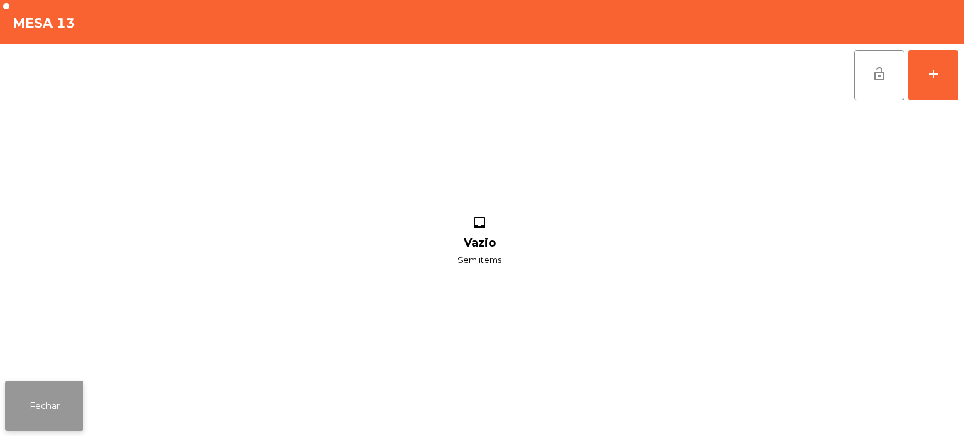
click at [41, 406] on button "Fechar" at bounding box center [44, 406] width 78 height 50
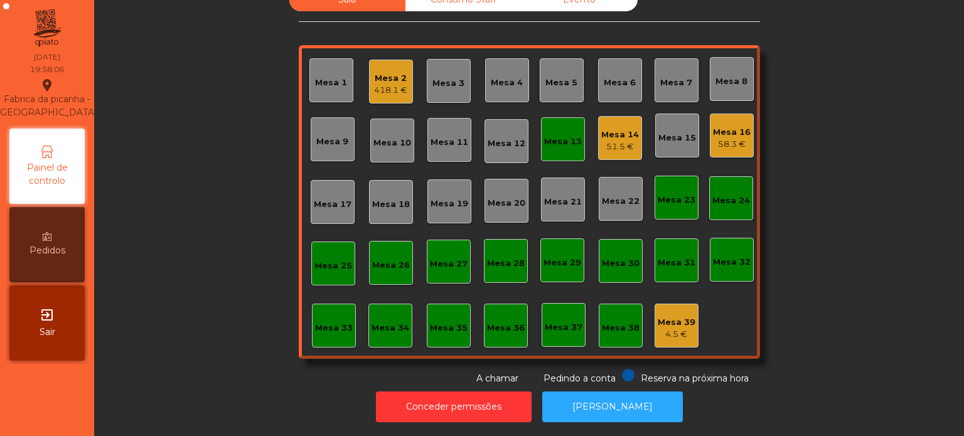
click at [620, 141] on div "51.5 €" at bounding box center [621, 147] width 38 height 13
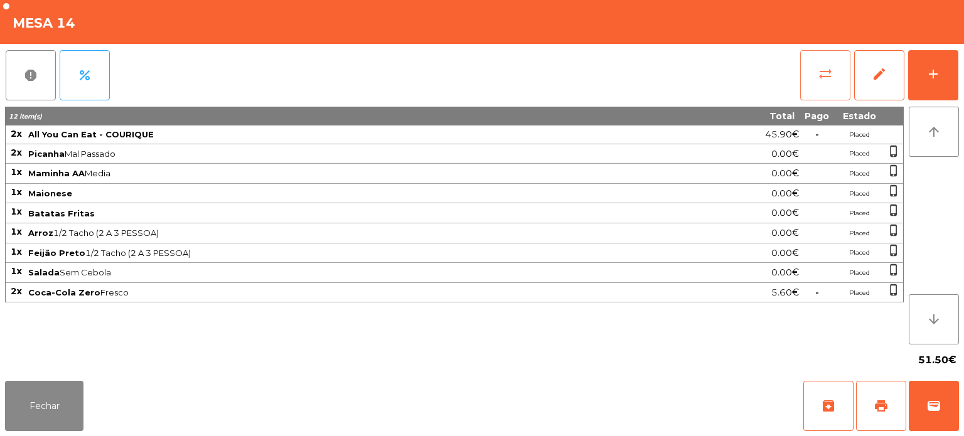
click at [830, 82] on button "sync_alt" at bounding box center [826, 75] width 50 height 50
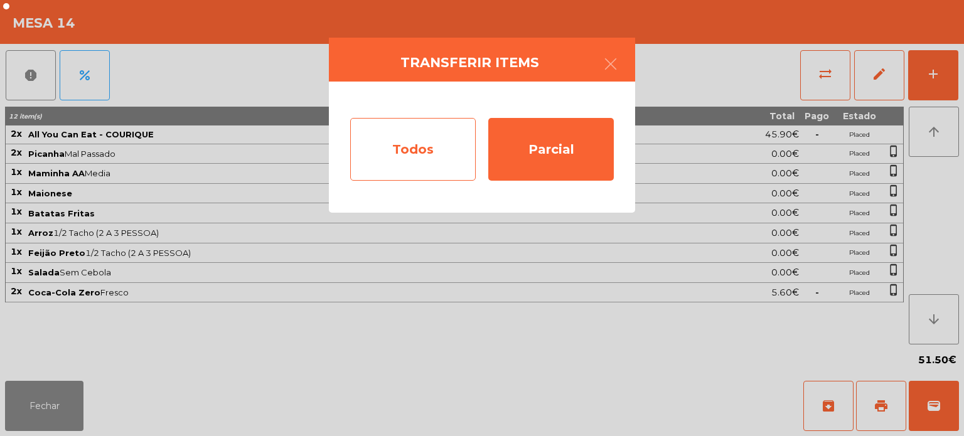
click at [440, 149] on div "Todos" at bounding box center [413, 149] width 126 height 63
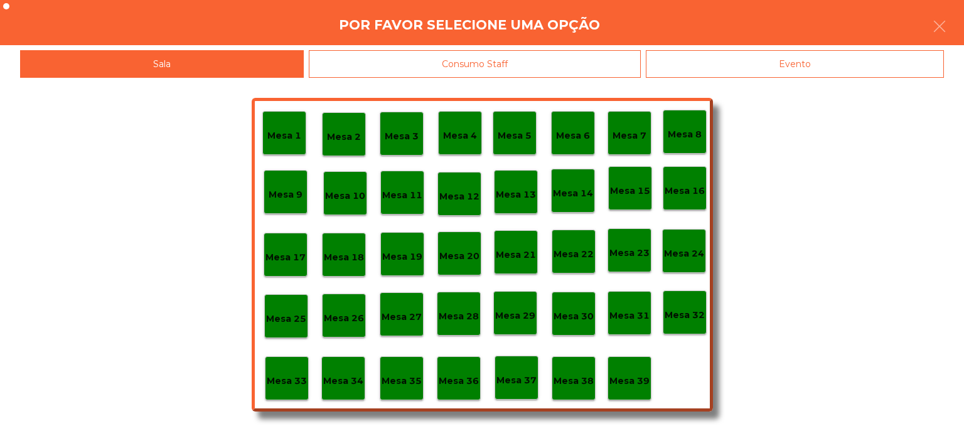
click at [522, 186] on div "Mesa 13" at bounding box center [516, 192] width 40 height 19
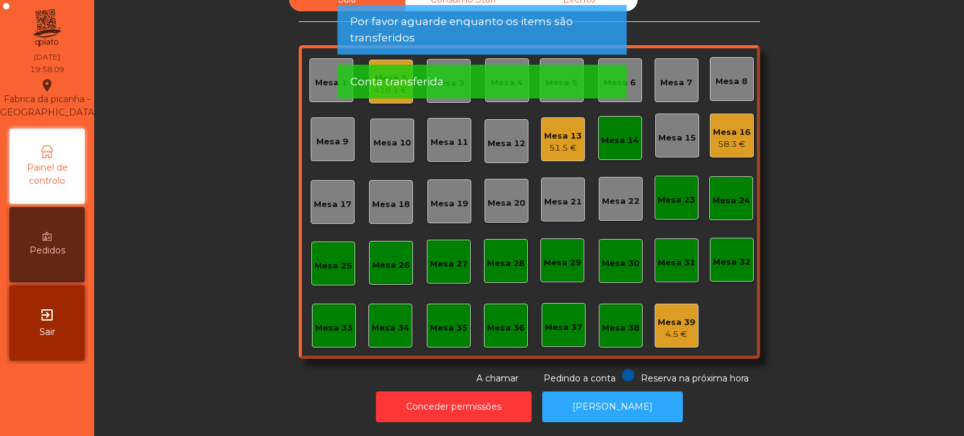
click at [619, 134] on div "Mesa 14" at bounding box center [621, 140] width 38 height 13
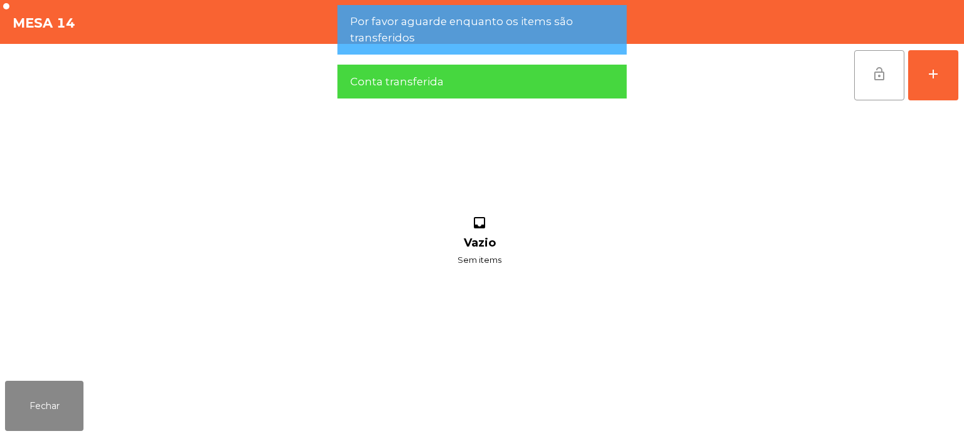
click at [877, 87] on button "lock_open" at bounding box center [880, 75] width 50 height 50
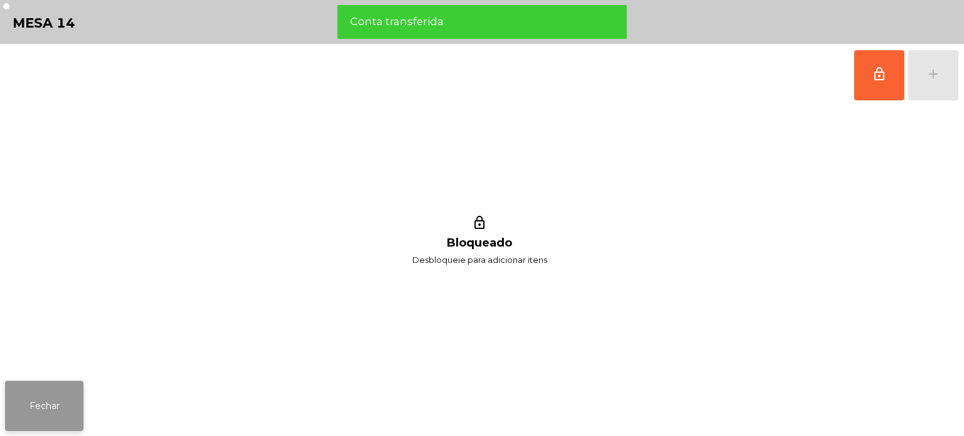
click at [45, 407] on button "Fechar" at bounding box center [44, 406] width 78 height 50
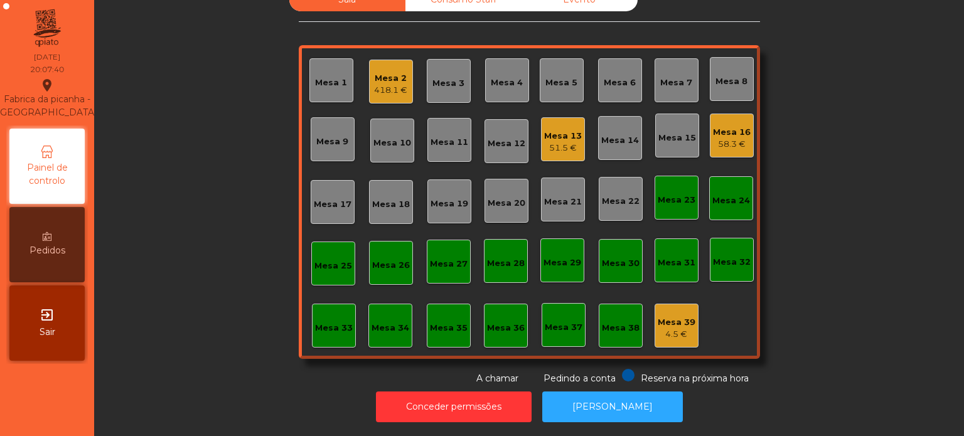
click at [342, 322] on div "Mesa 33" at bounding box center [334, 328] width 38 height 13
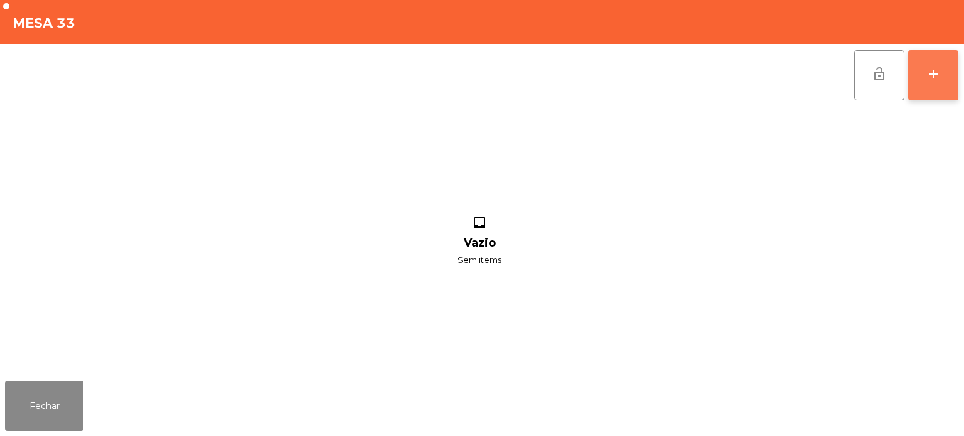
click at [934, 87] on button "add" at bounding box center [934, 75] width 50 height 50
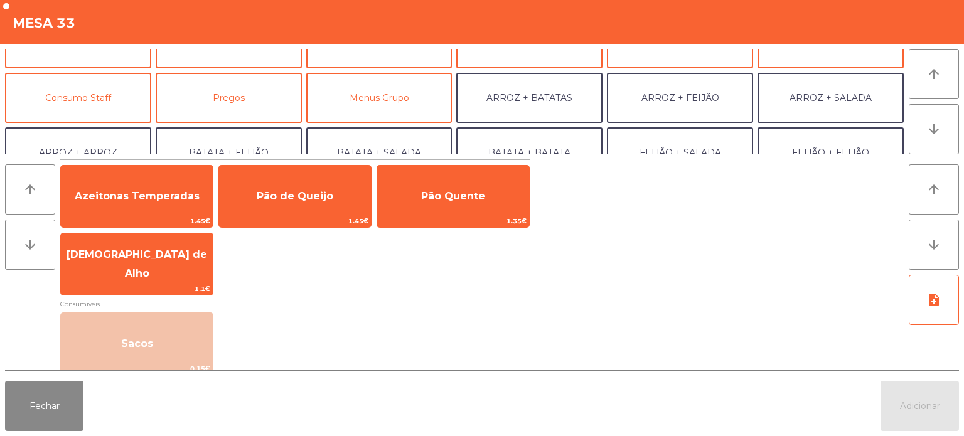
scroll to position [88, 0]
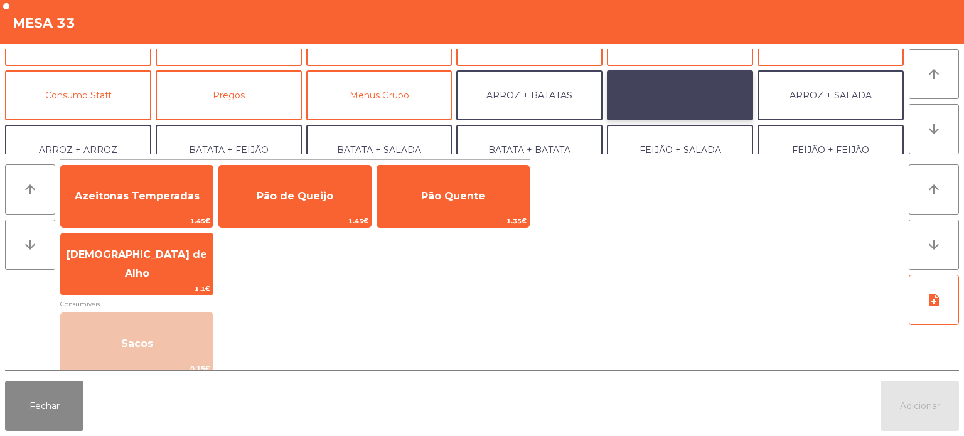
click at [701, 78] on button "ARROZ + FEIJÃO" at bounding box center [680, 95] width 146 height 50
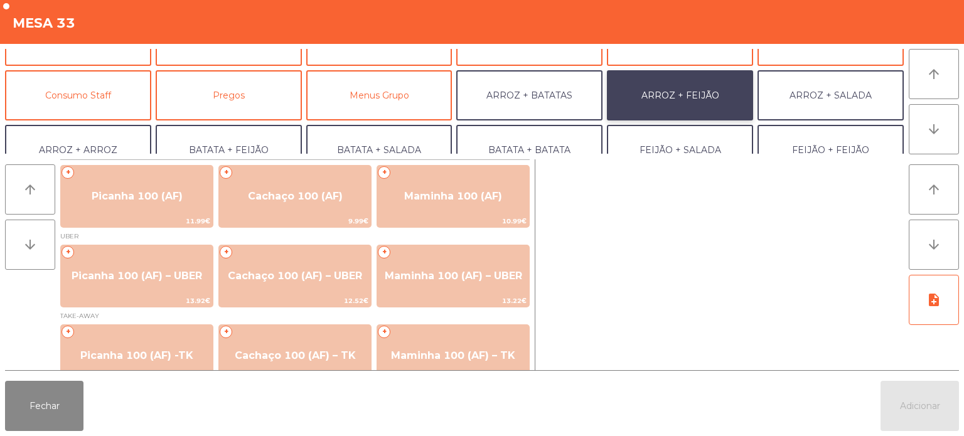
scroll to position [21, 0]
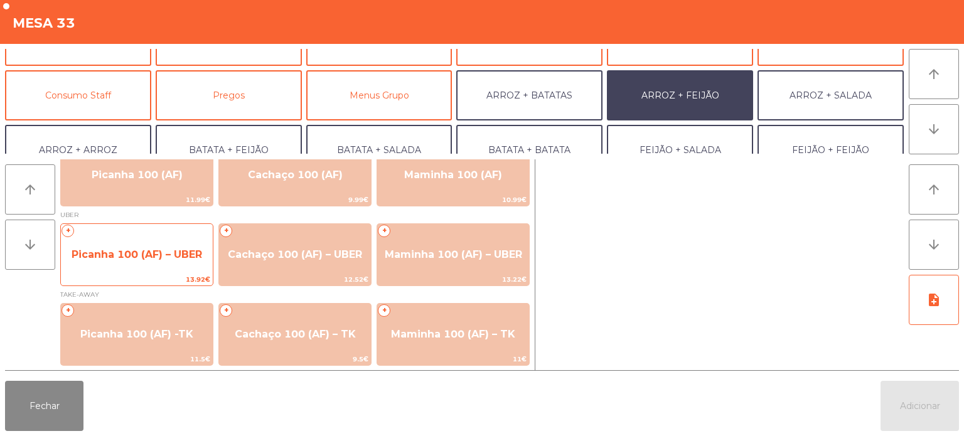
click at [139, 251] on span "Picanha 100 (AF) – UBER" at bounding box center [137, 255] width 131 height 12
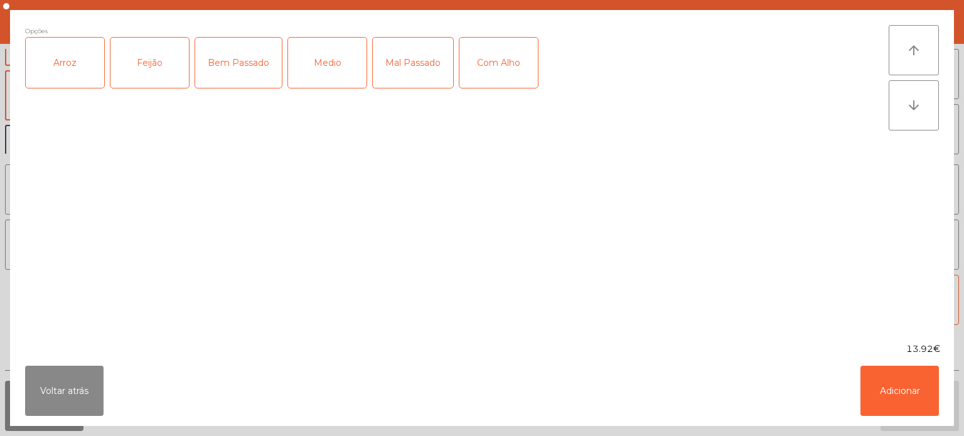
click at [69, 75] on div "Arroz" at bounding box center [65, 63] width 78 height 50
click at [151, 53] on div "Feijão" at bounding box center [150, 63] width 78 height 50
click at [316, 70] on div "Medio" at bounding box center [327, 63] width 78 height 50
click at [907, 389] on button "Adicionar" at bounding box center [900, 391] width 78 height 50
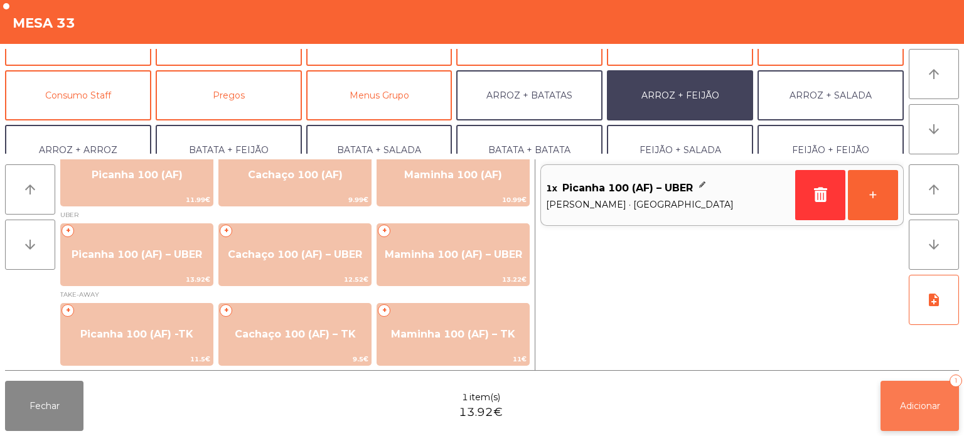
click at [900, 404] on span "Adicionar" at bounding box center [920, 406] width 40 height 11
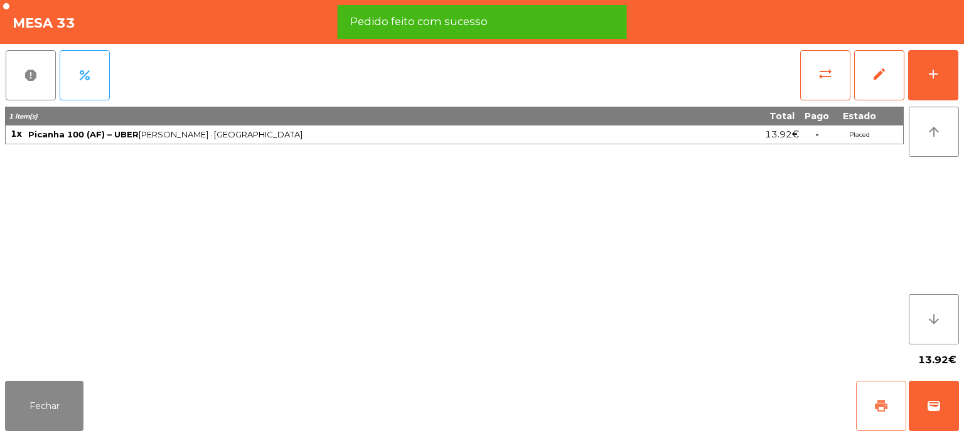
click at [889, 404] on button "print" at bounding box center [881, 406] width 50 height 50
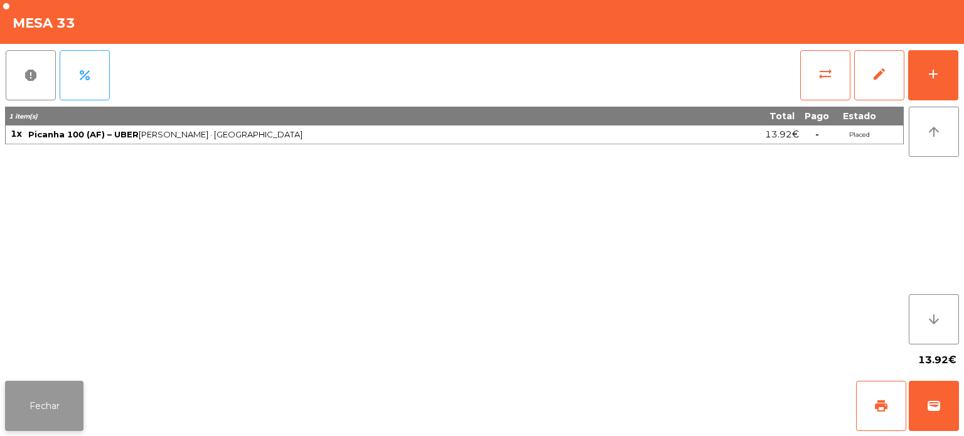
click at [33, 409] on button "Fechar" at bounding box center [44, 406] width 78 height 50
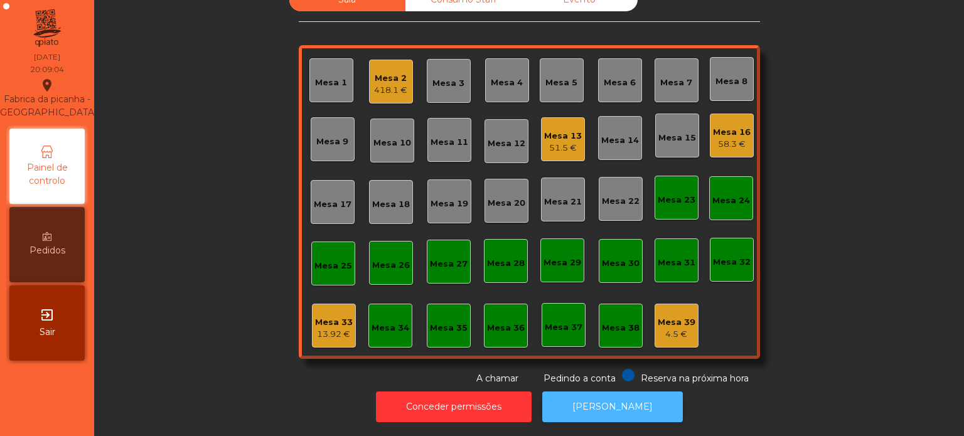
click at [618, 408] on button "[PERSON_NAME]" at bounding box center [612, 407] width 141 height 31
click at [335, 311] on div "Mesa 33 13.92 €" at bounding box center [334, 326] width 38 height 30
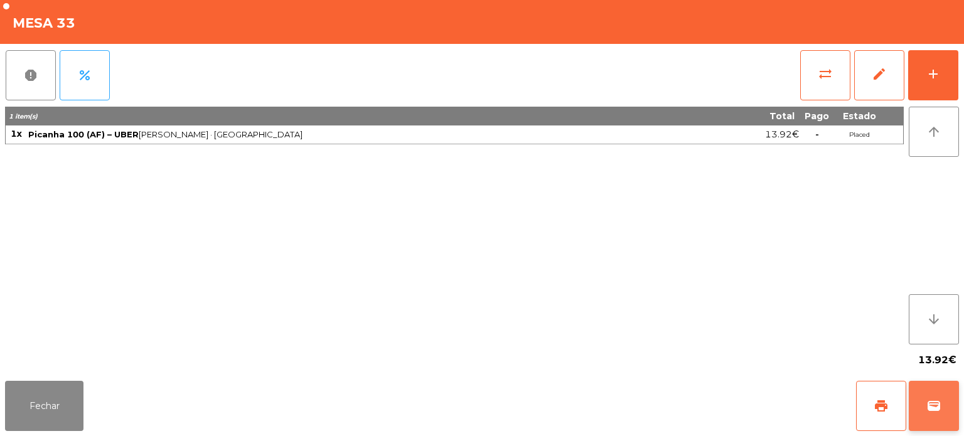
click at [932, 402] on span "wallet" at bounding box center [934, 406] width 15 height 15
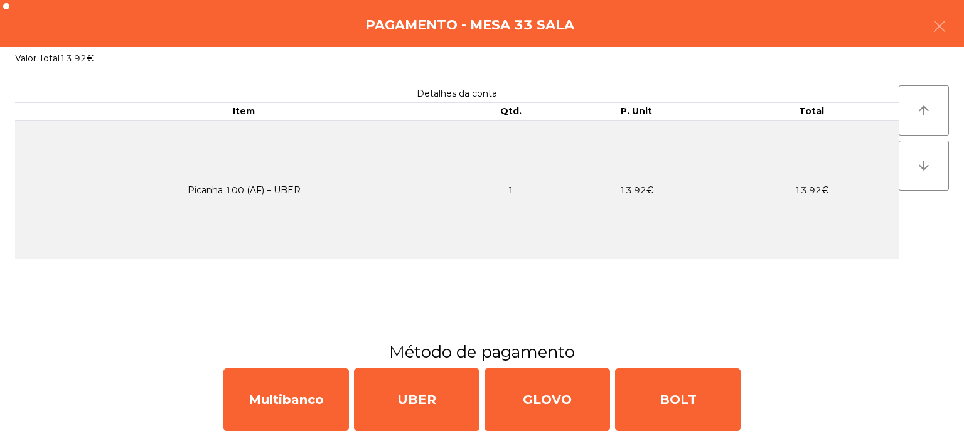
click at [432, 308] on div "Detalhes da conta Item Qtd. P. Unit Total Picanha 100 (AF) – UBER 1 13.92€ 13.9…" at bounding box center [457, 205] width 884 height 240
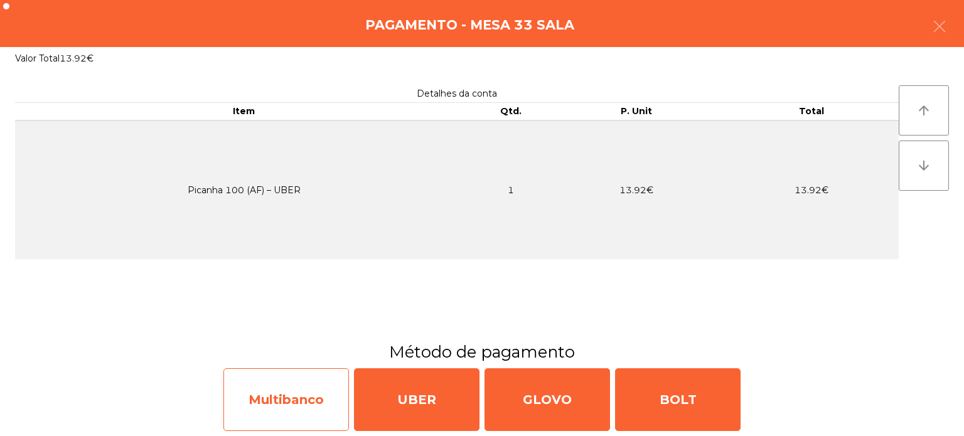
click at [279, 373] on div "Multibanco" at bounding box center [287, 400] width 126 height 63
select select "**"
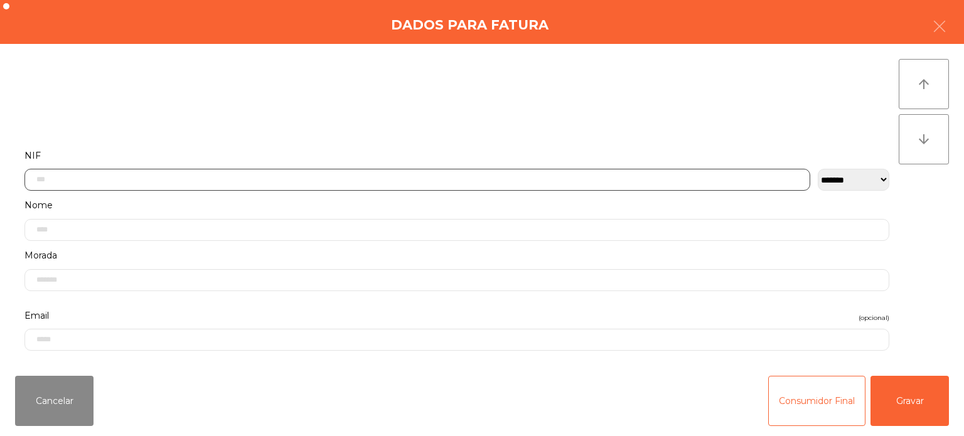
click at [265, 178] on input "text" at bounding box center [417, 180] width 786 height 22
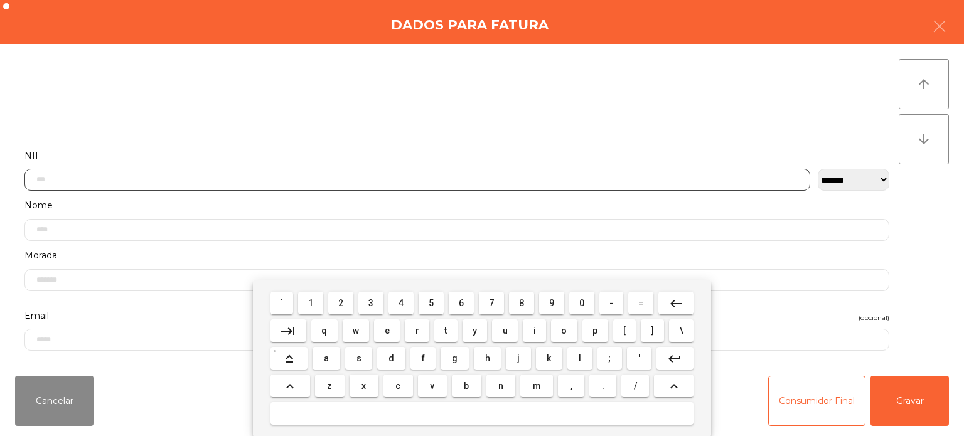
scroll to position [87, 0]
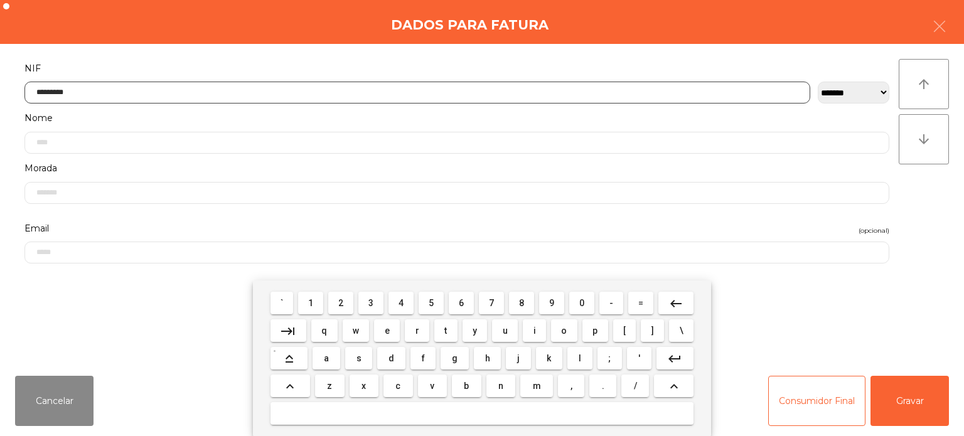
type input "*********"
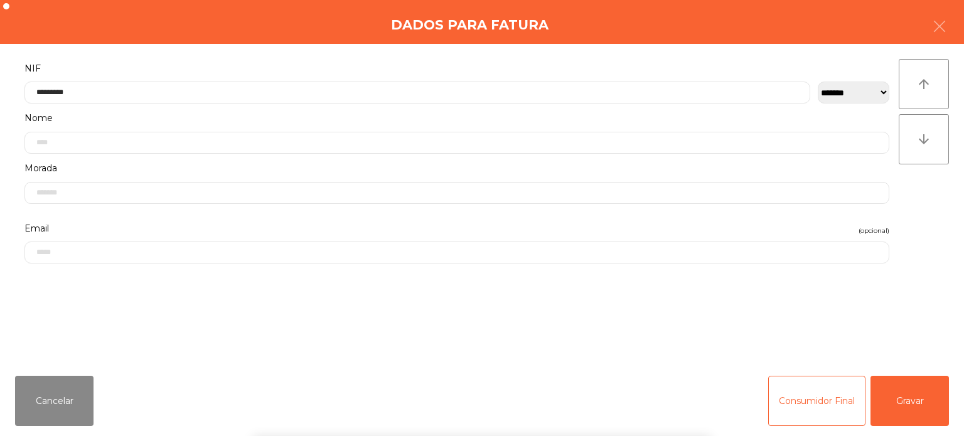
click at [914, 210] on div "arrow_upward arrow_downward" at bounding box center [924, 205] width 50 height 292
click at [910, 404] on button "Gravar" at bounding box center [910, 401] width 78 height 50
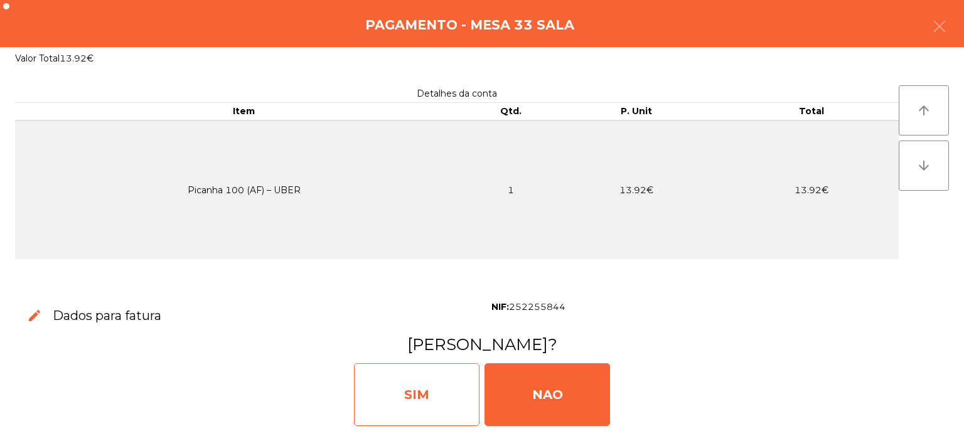
click at [427, 399] on div "SIM" at bounding box center [417, 395] width 126 height 63
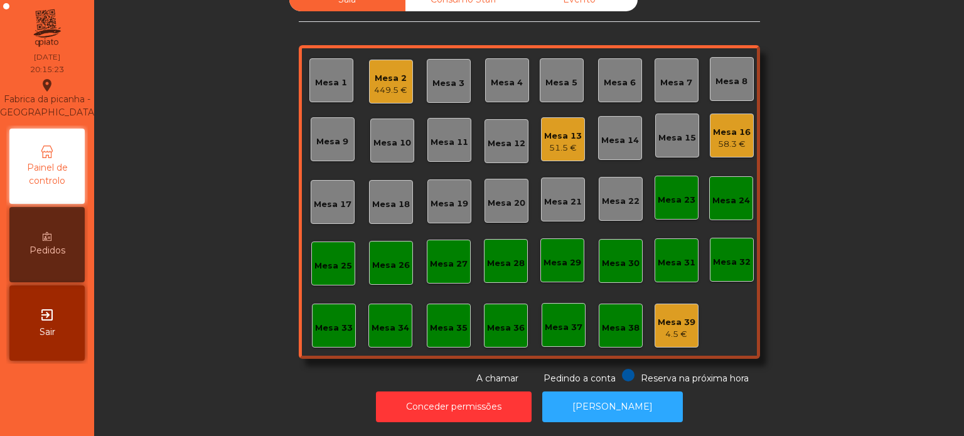
click at [334, 136] on div "Mesa 9" at bounding box center [332, 142] width 32 height 13
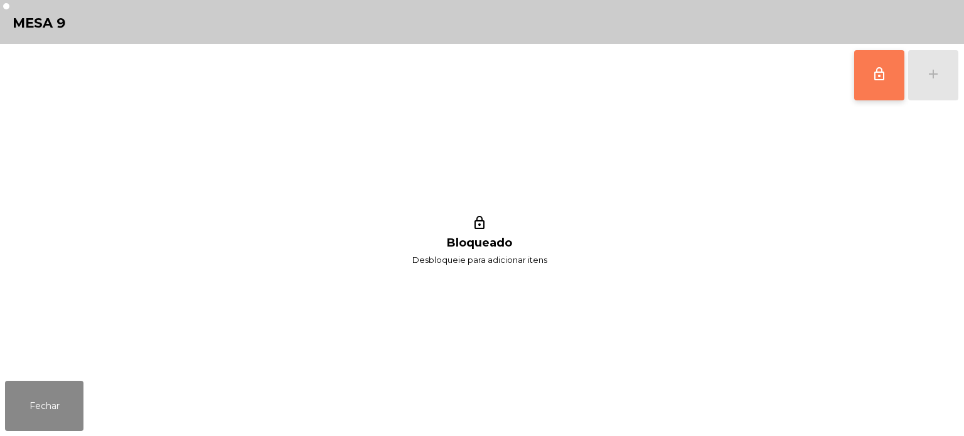
click at [883, 75] on span "lock_outline" at bounding box center [879, 74] width 15 height 15
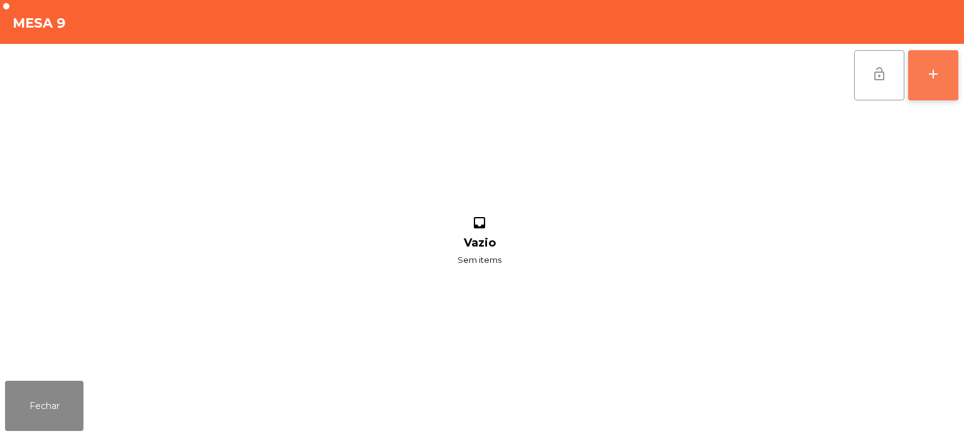
click at [929, 84] on button "add" at bounding box center [934, 75] width 50 height 50
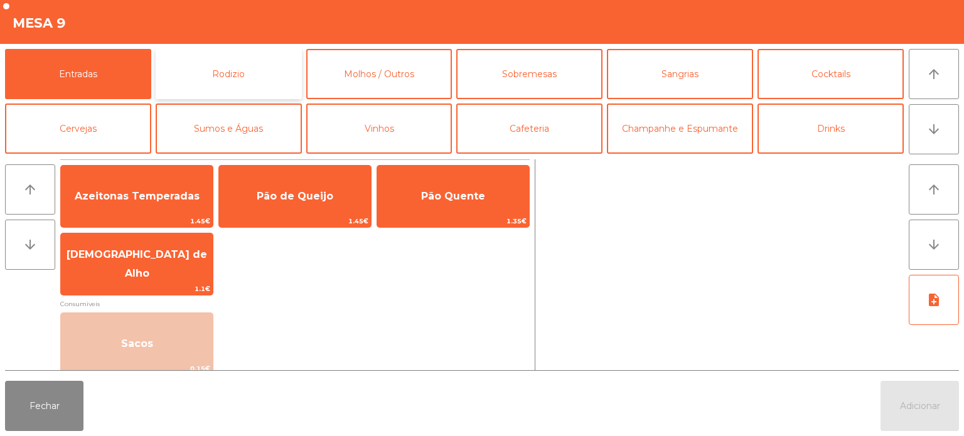
click at [219, 67] on button "Rodizio" at bounding box center [229, 74] width 146 height 50
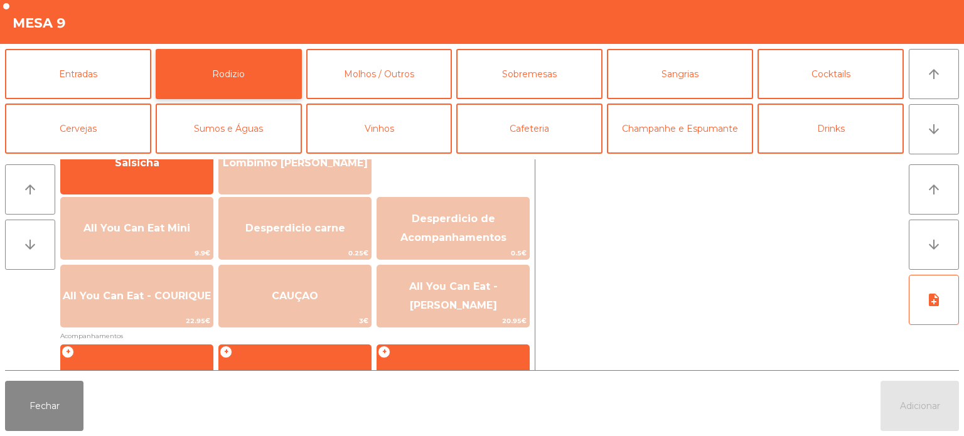
scroll to position [116, 0]
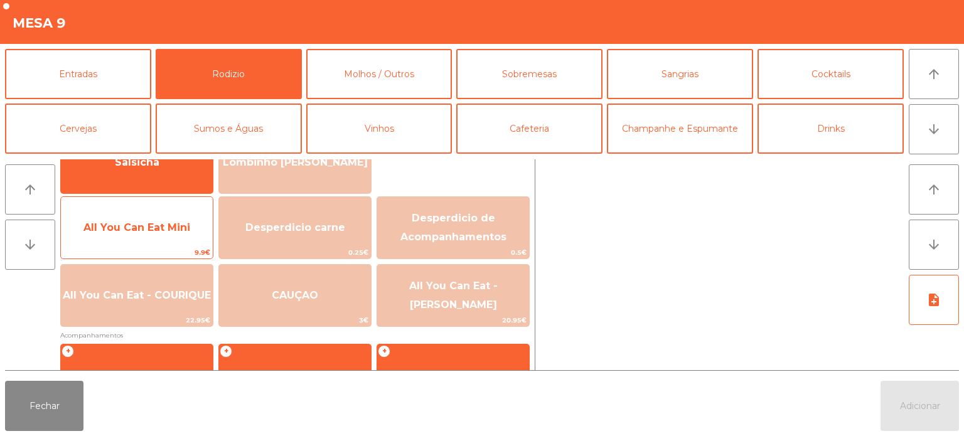
click at [148, 237] on span "All You Can Eat Mini" at bounding box center [137, 228] width 152 height 34
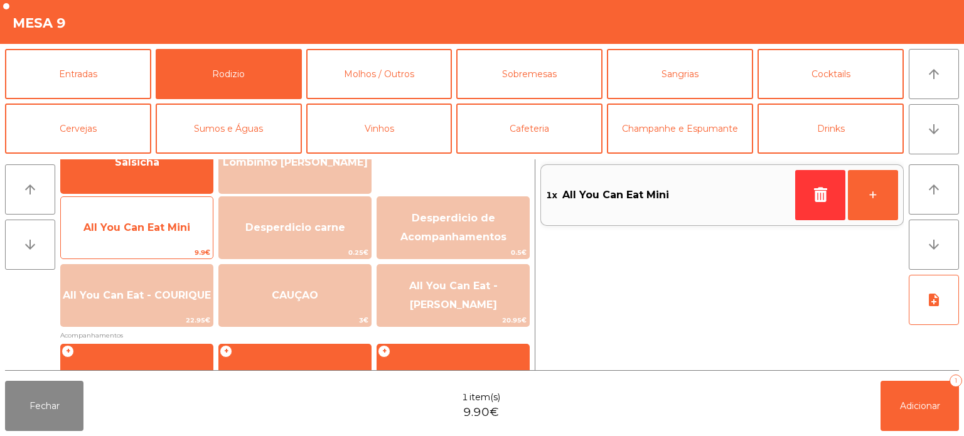
click at [151, 234] on span "All You Can Eat Mini" at bounding box center [137, 228] width 152 height 34
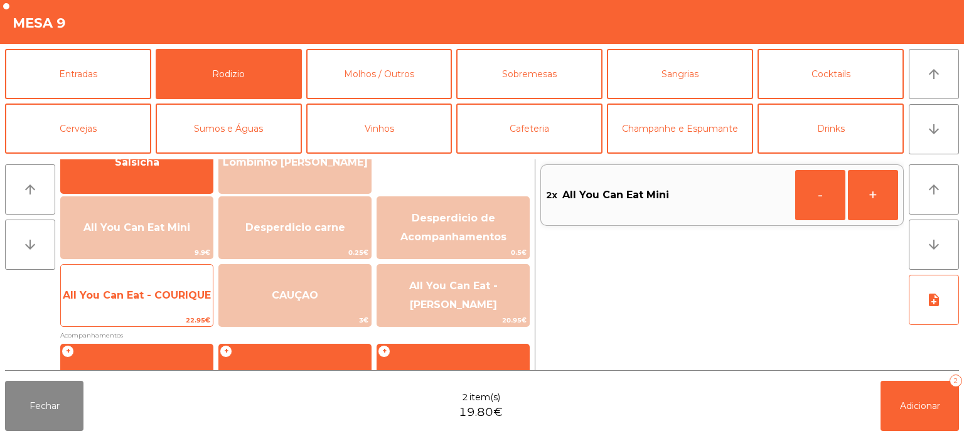
click at [139, 310] on span "All You Can Eat - COURIQUE" at bounding box center [137, 296] width 152 height 34
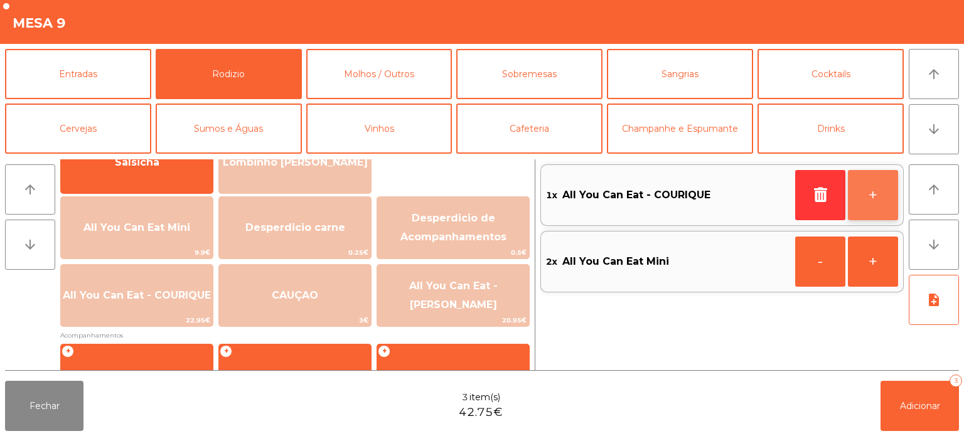
click at [869, 195] on button "+" at bounding box center [873, 195] width 50 height 50
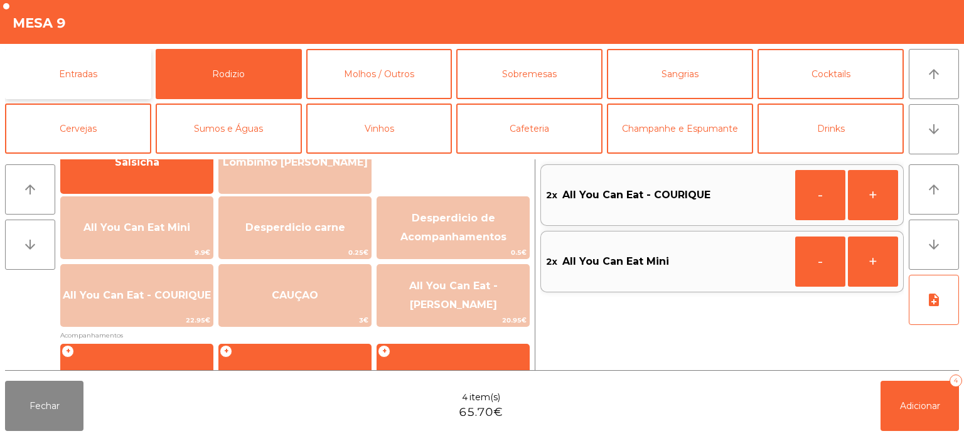
click at [90, 95] on button "Entradas" at bounding box center [78, 74] width 146 height 50
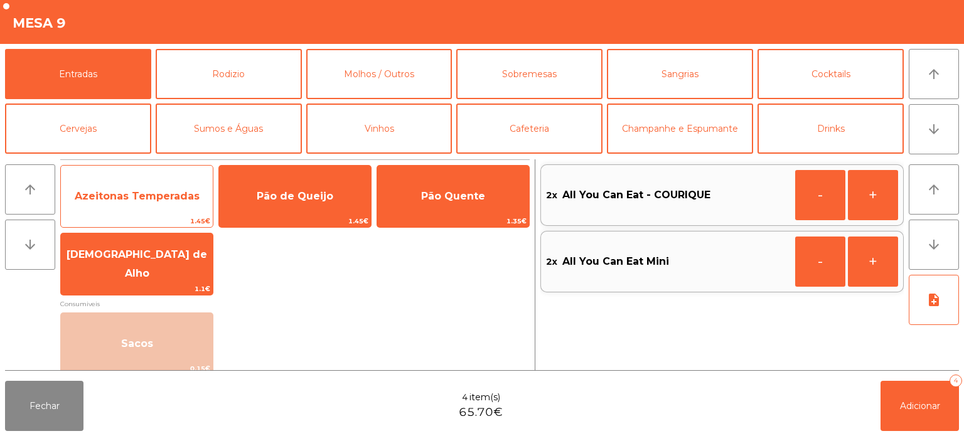
click at [131, 206] on span "Azeitonas Temperadas" at bounding box center [137, 197] width 152 height 34
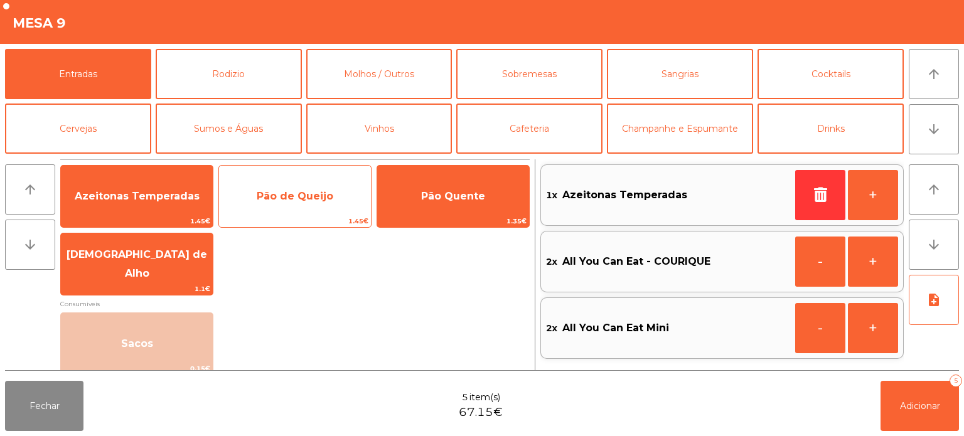
click at [300, 193] on span "Pão de Queijo" at bounding box center [295, 196] width 77 height 12
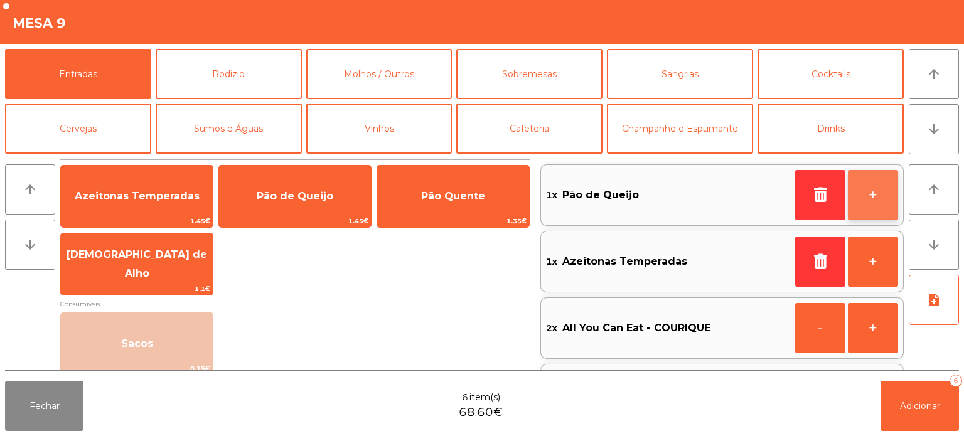
click at [869, 206] on button "+" at bounding box center [873, 195] width 50 height 50
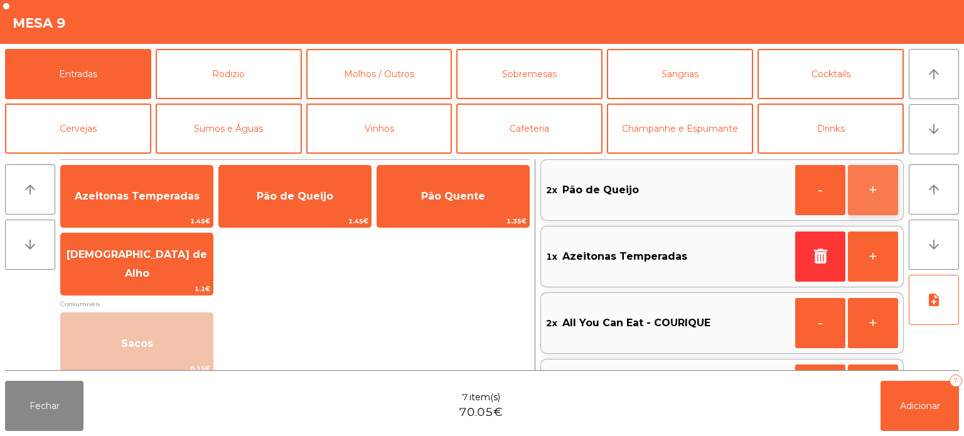
click at [871, 198] on button "+" at bounding box center [873, 190] width 50 height 50
click at [870, 188] on button "+" at bounding box center [873, 190] width 50 height 50
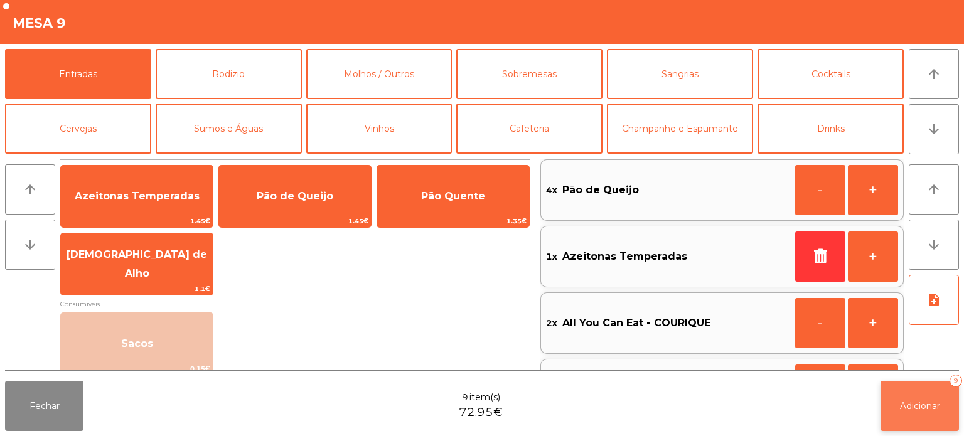
click at [922, 395] on button "Adicionar 9" at bounding box center [920, 406] width 78 height 50
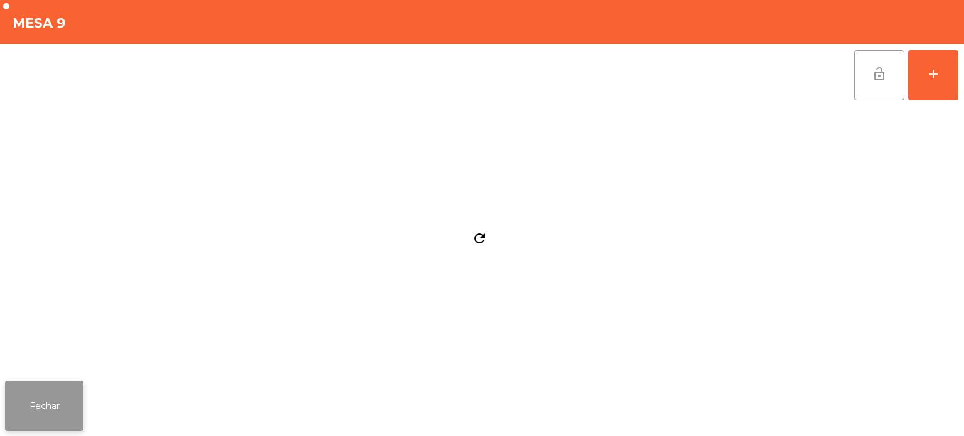
click at [56, 393] on button "Fechar" at bounding box center [44, 406] width 78 height 50
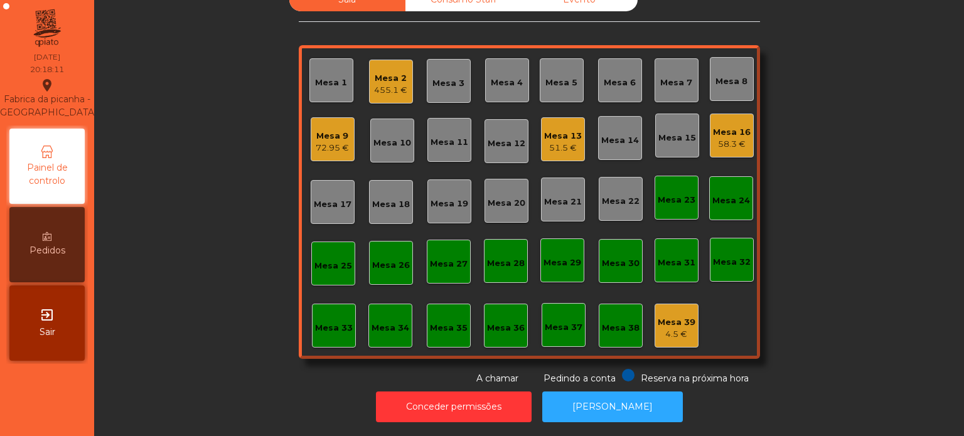
click at [726, 121] on div "Mesa 16 58.3 €" at bounding box center [732, 136] width 38 height 30
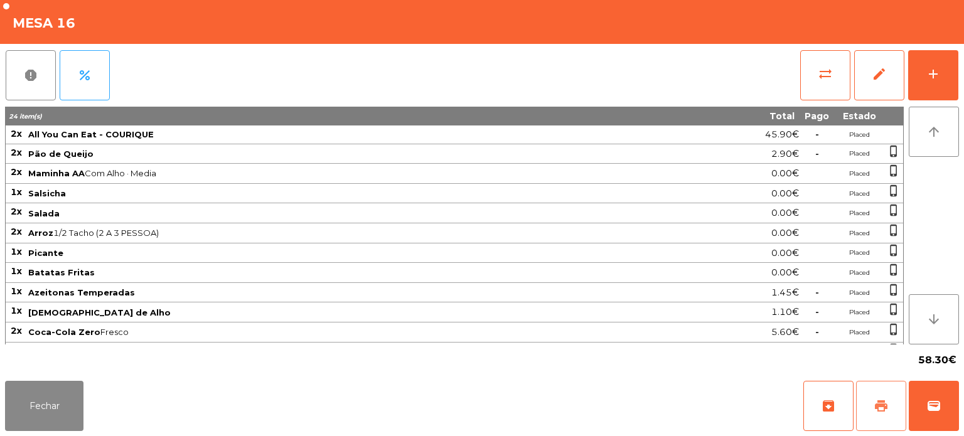
click at [877, 396] on button "print" at bounding box center [881, 406] width 50 height 50
click at [55, 400] on button "Fechar" at bounding box center [44, 406] width 78 height 50
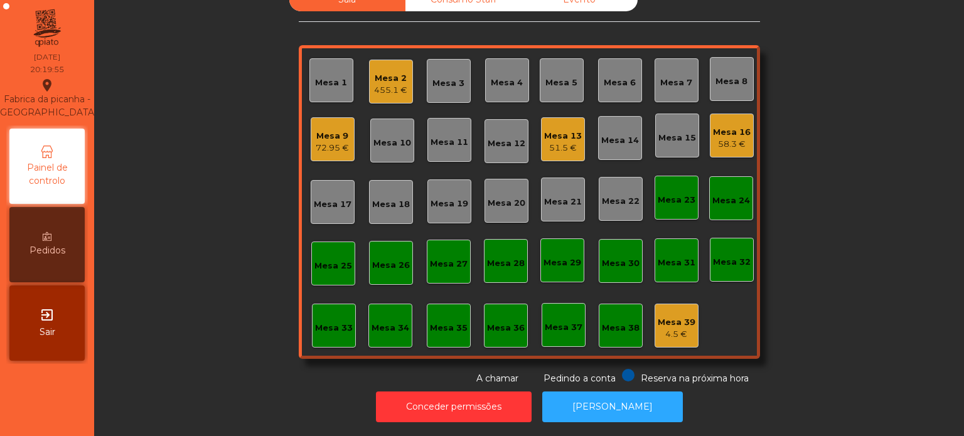
click at [735, 126] on div "Mesa 16" at bounding box center [732, 132] width 38 height 13
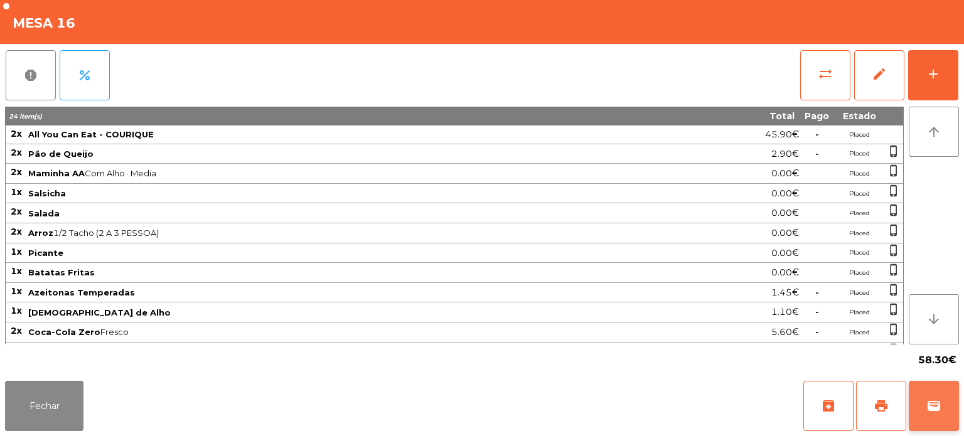
click at [934, 409] on span "wallet" at bounding box center [934, 406] width 15 height 15
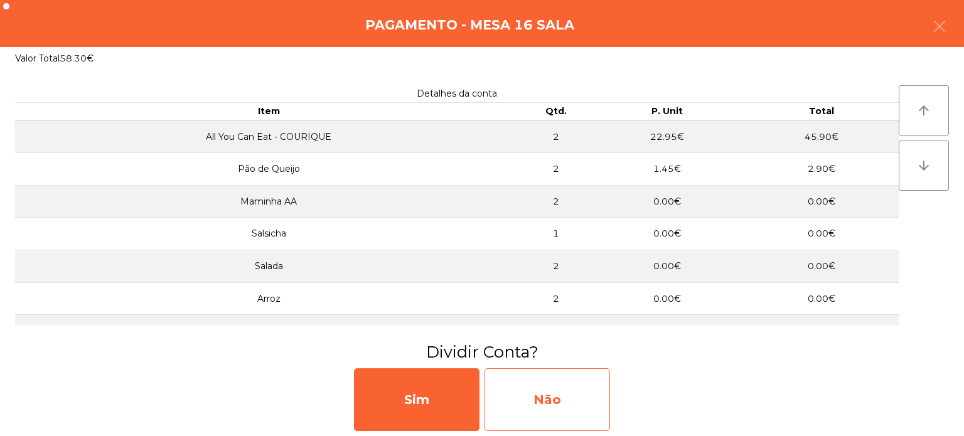
click at [578, 377] on div "Não" at bounding box center [548, 400] width 126 height 63
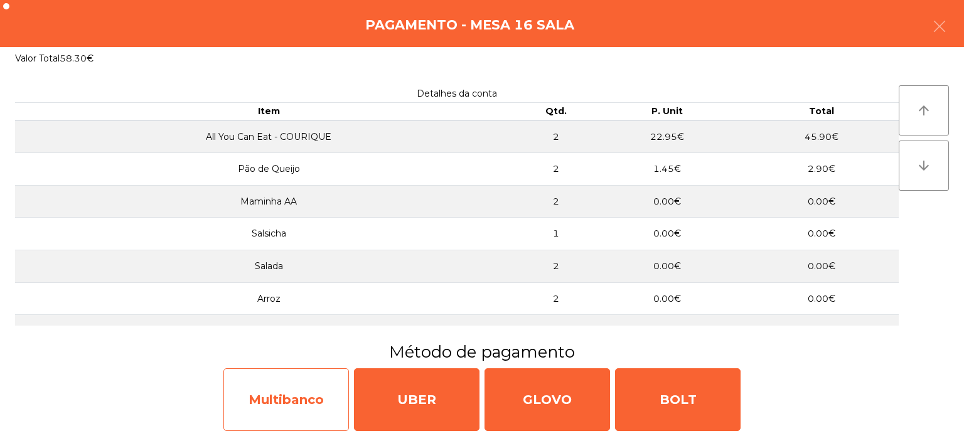
click at [298, 386] on div "Multibanco" at bounding box center [287, 400] width 126 height 63
select select "**"
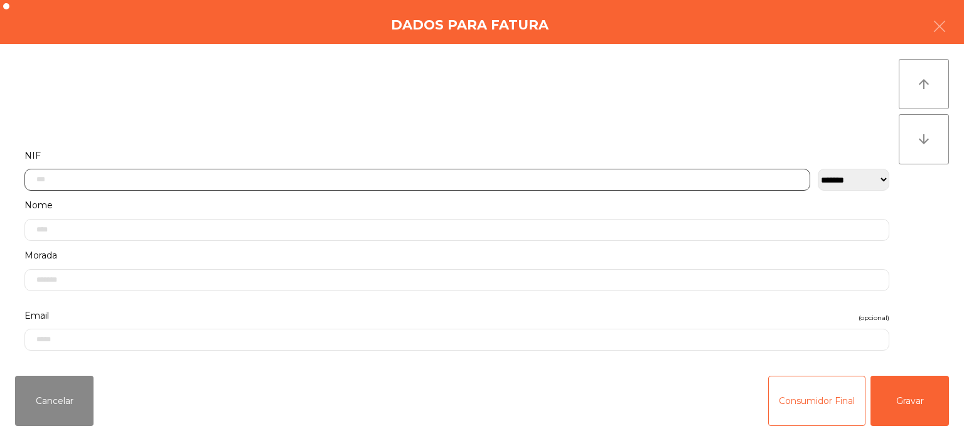
click at [384, 176] on input "text" at bounding box center [417, 180] width 786 height 22
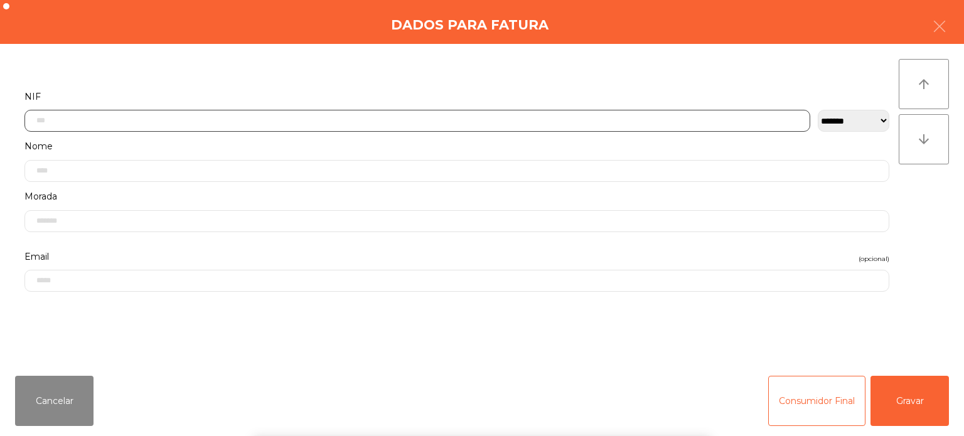
scroll to position [87, 0]
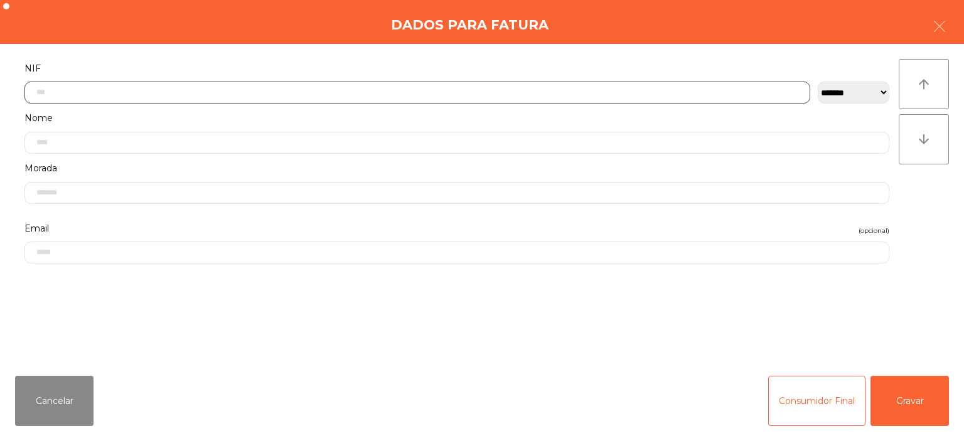
click at [499, 90] on input "text" at bounding box center [417, 93] width 786 height 22
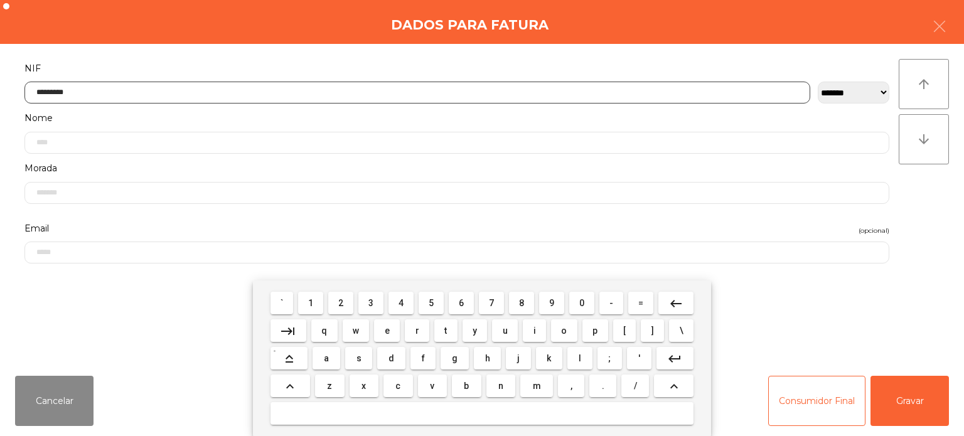
type input "*********"
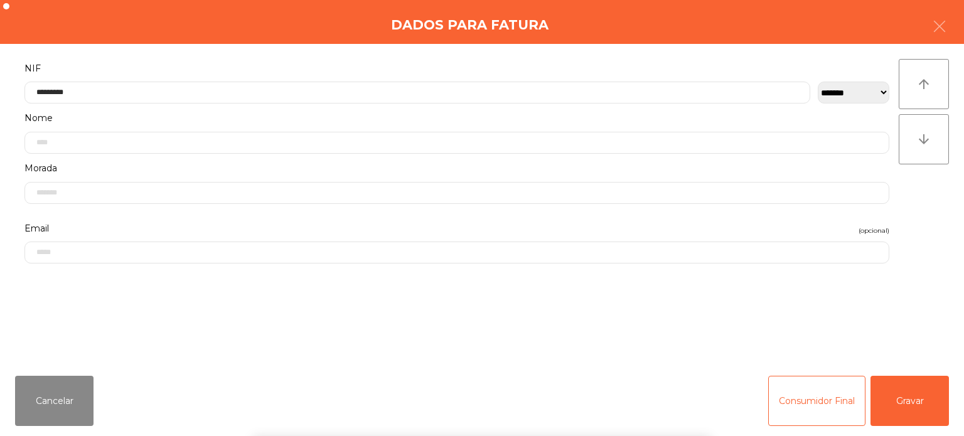
click at [944, 178] on div "**********" at bounding box center [482, 205] width 964 height 322
click at [907, 387] on button "Gravar" at bounding box center [910, 401] width 78 height 50
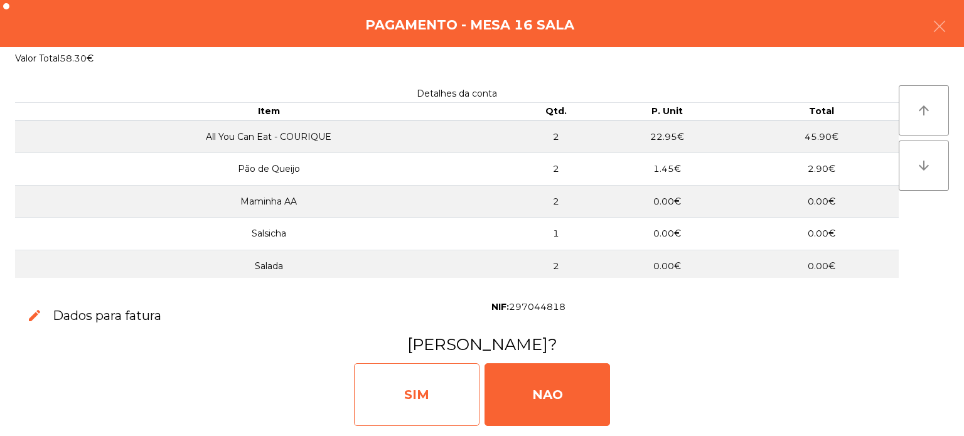
click at [412, 401] on div "SIM" at bounding box center [417, 395] width 126 height 63
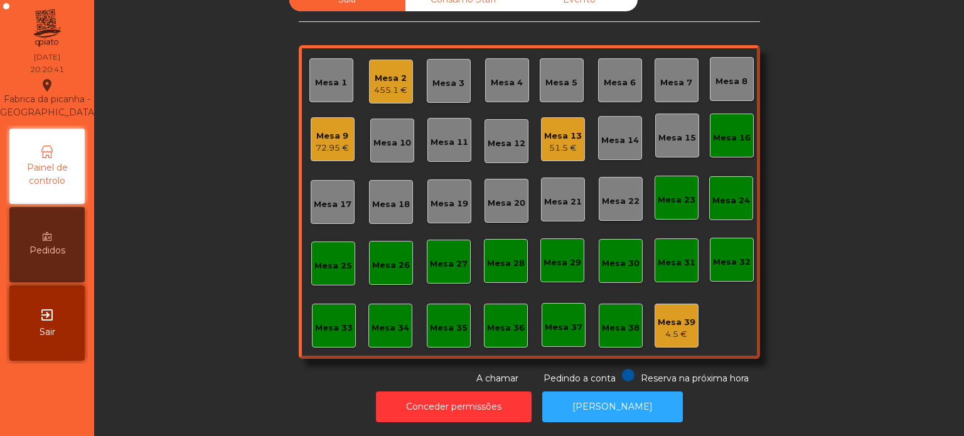
click at [723, 132] on div "Mesa 16" at bounding box center [732, 138] width 38 height 13
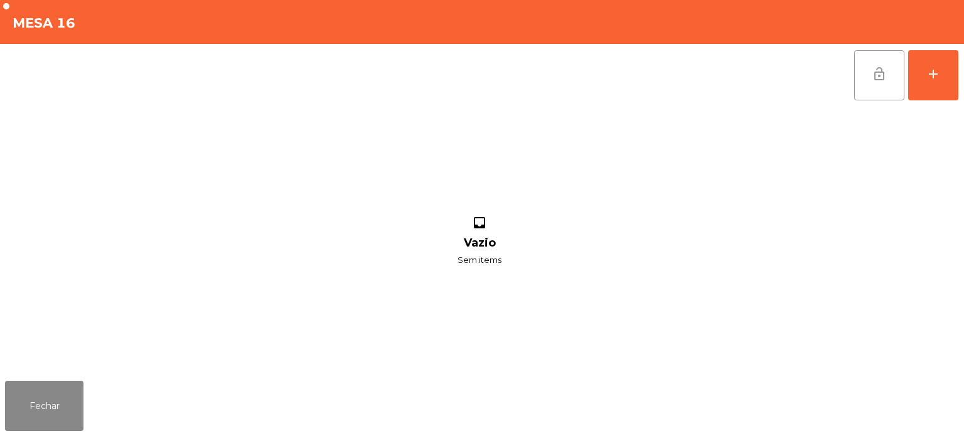
click at [878, 76] on span "lock_open" at bounding box center [879, 74] width 15 height 15
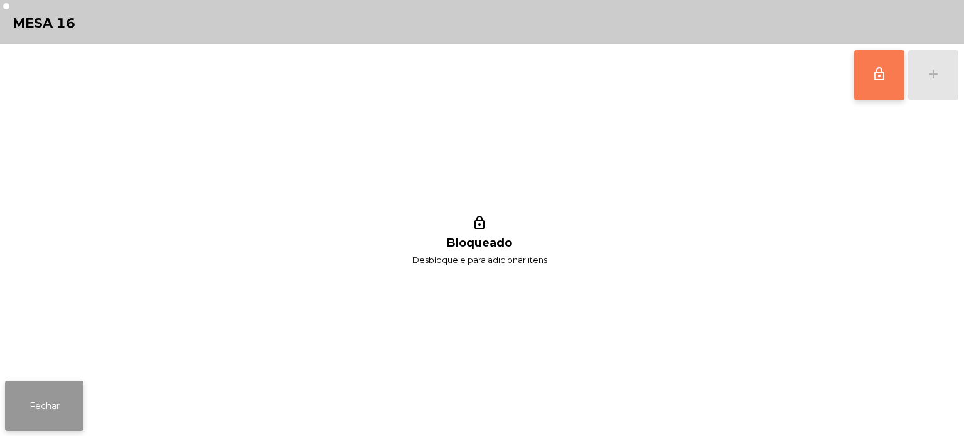
click at [43, 420] on button "Fechar" at bounding box center [44, 406] width 78 height 50
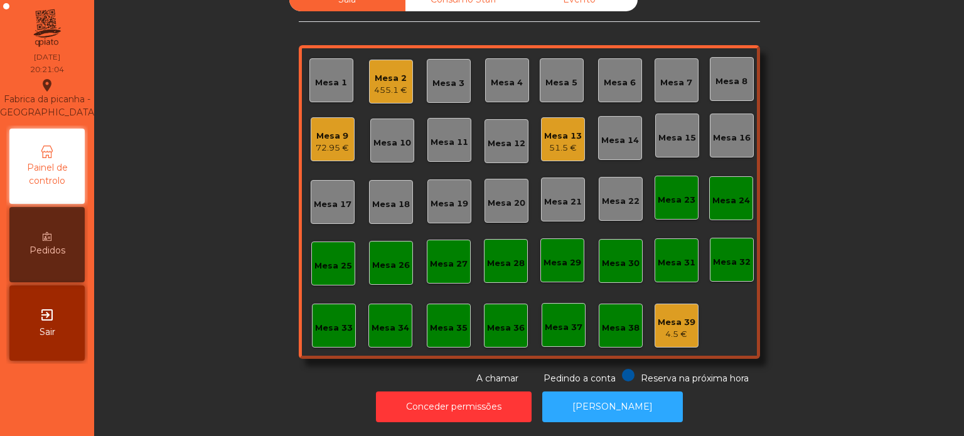
click at [391, 60] on div "Mesa 2 455.1 €" at bounding box center [391, 82] width 44 height 44
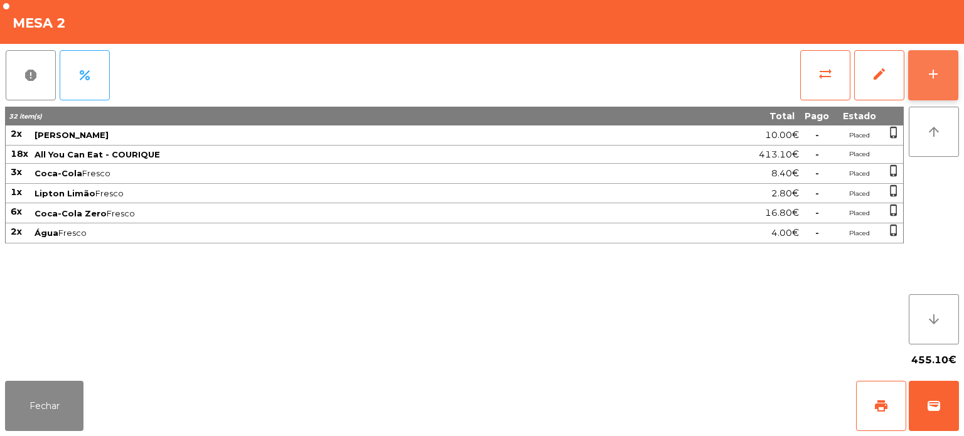
click at [930, 73] on div "add" at bounding box center [933, 74] width 15 height 15
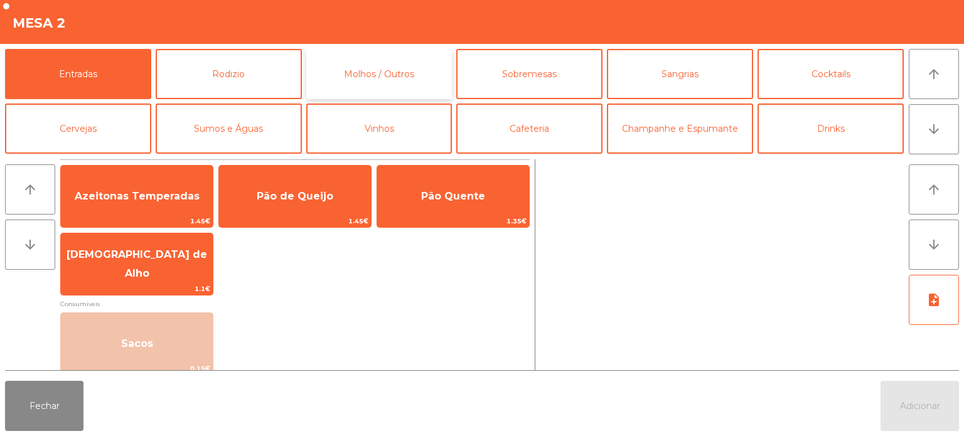
click at [357, 55] on button "Molhos / Outros" at bounding box center [379, 74] width 146 height 50
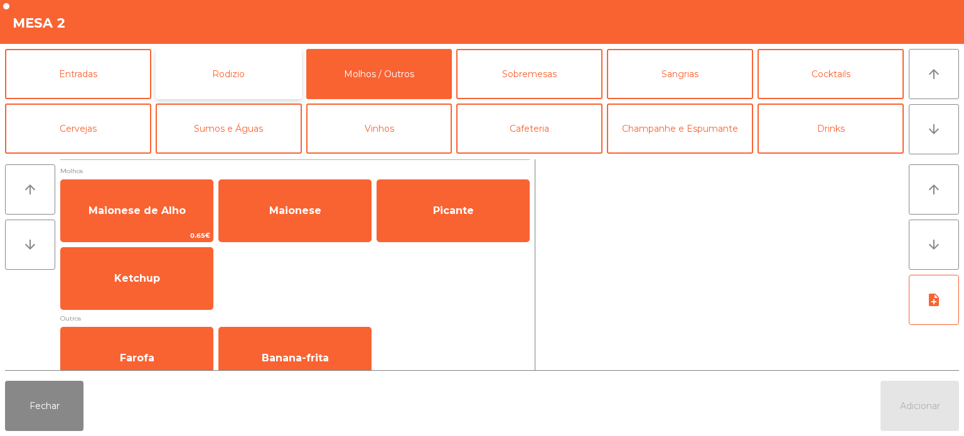
click at [249, 70] on button "Rodizio" at bounding box center [229, 74] width 146 height 50
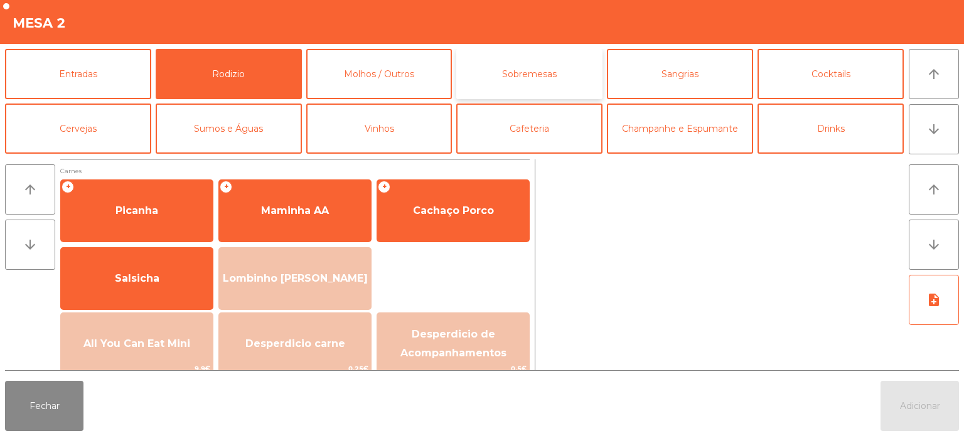
click at [542, 68] on button "Sobremesas" at bounding box center [529, 74] width 146 height 50
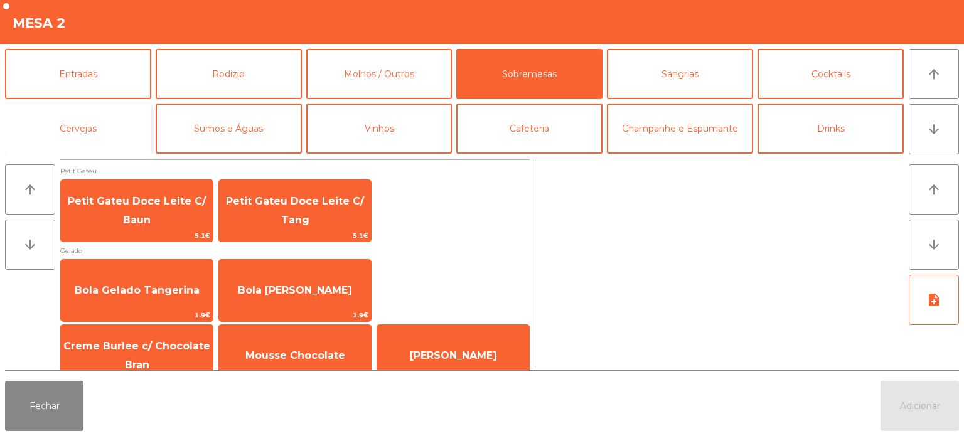
click at [59, 131] on button "Cervejas" at bounding box center [78, 129] width 146 height 50
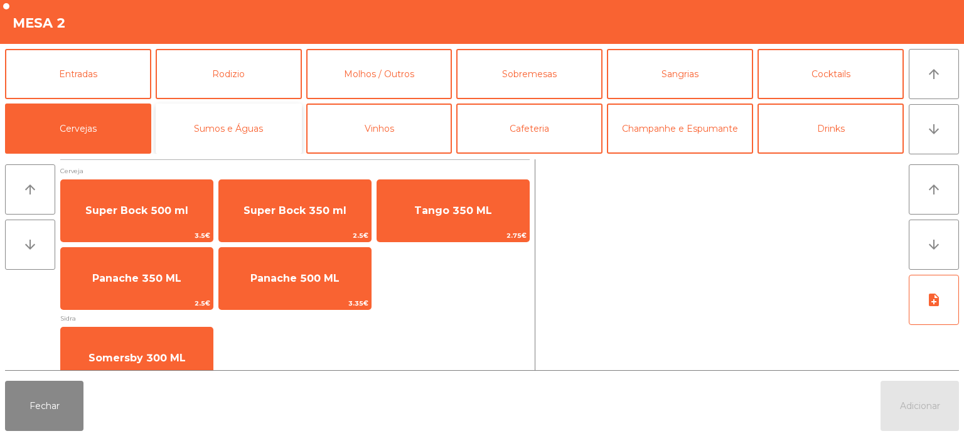
click at [248, 120] on button "Sumos e Águas" at bounding box center [229, 129] width 146 height 50
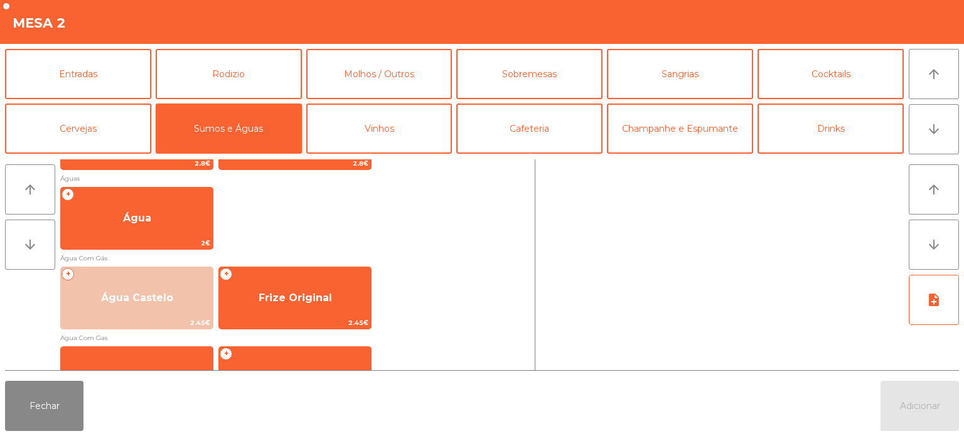
scroll to position [360, 0]
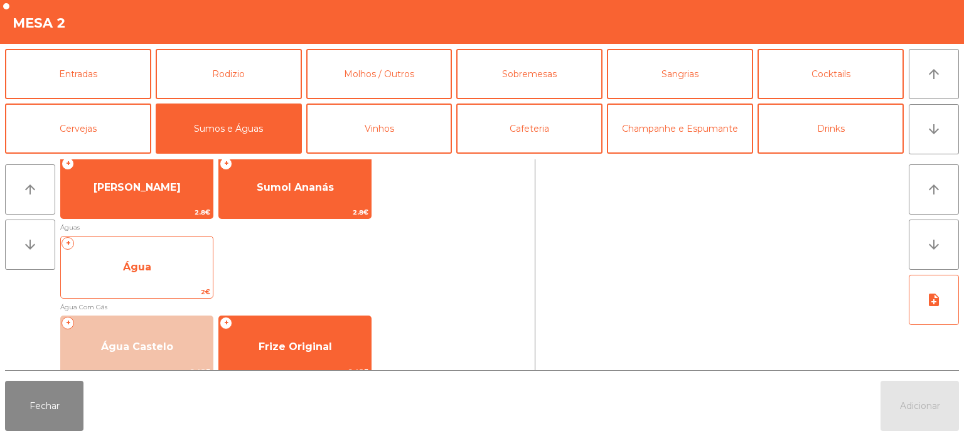
click at [156, 264] on span "Água" at bounding box center [137, 268] width 152 height 34
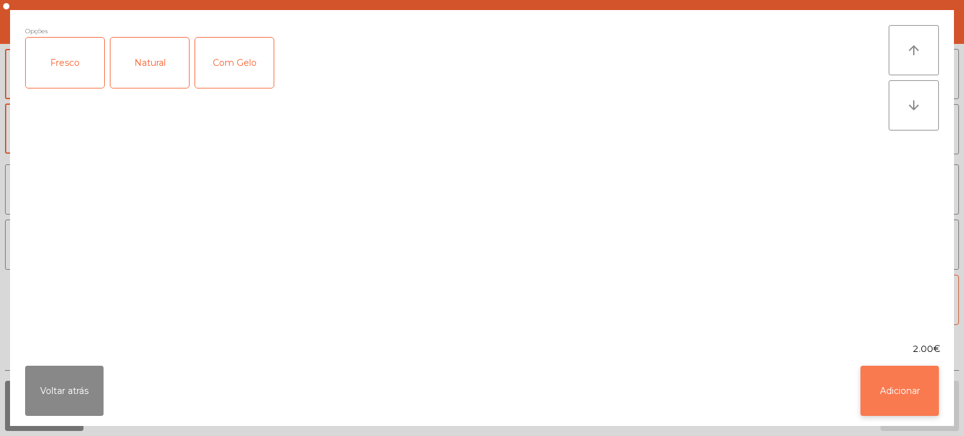
click at [928, 391] on button "Adicionar" at bounding box center [900, 391] width 78 height 50
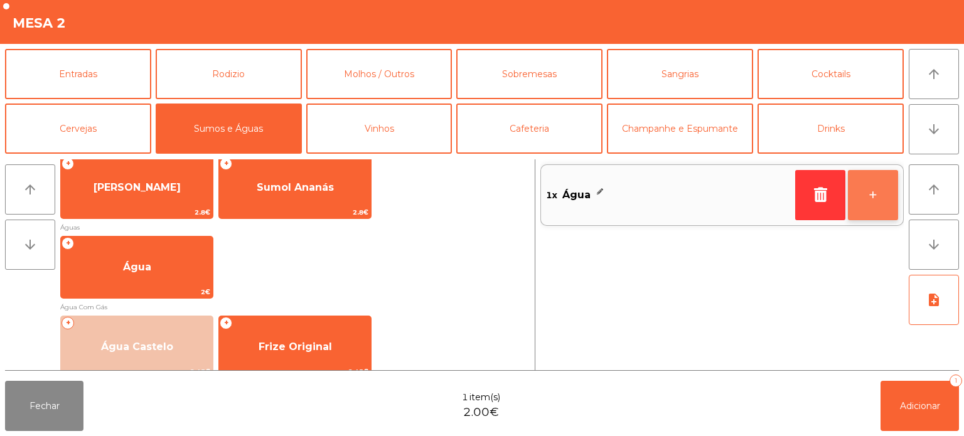
click at [872, 188] on button "+" at bounding box center [873, 195] width 50 height 50
click at [860, 193] on button "+" at bounding box center [873, 195] width 50 height 50
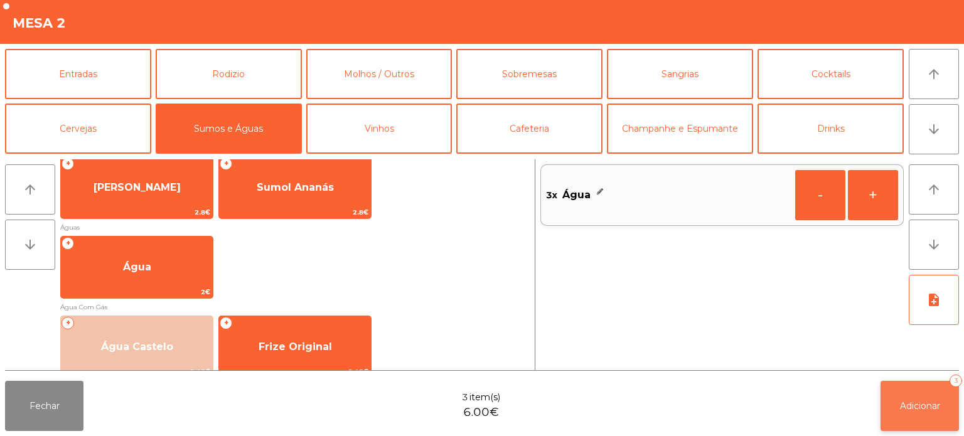
click at [904, 407] on span "Adicionar" at bounding box center [920, 406] width 40 height 11
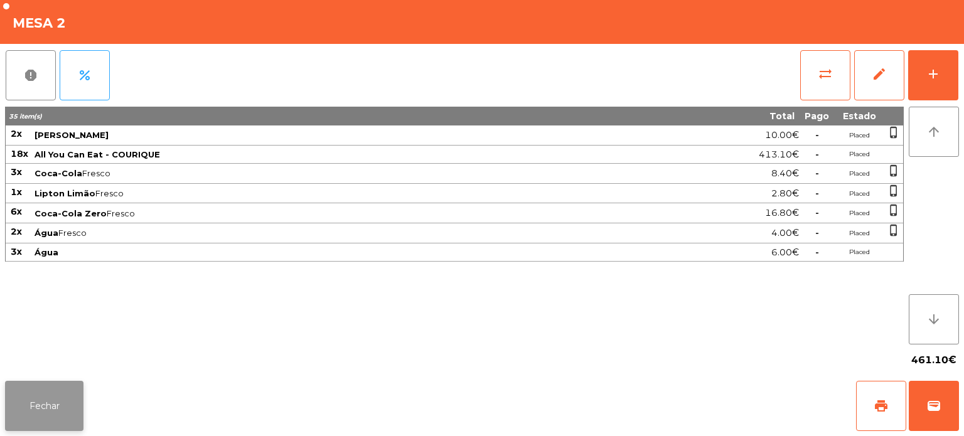
click at [50, 387] on button "Fechar" at bounding box center [44, 406] width 78 height 50
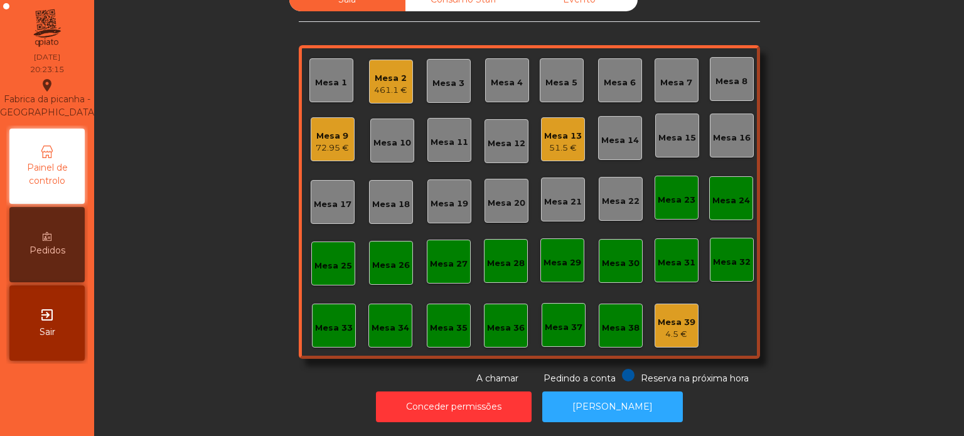
click at [721, 75] on div "Mesa 8" at bounding box center [732, 81] width 32 height 13
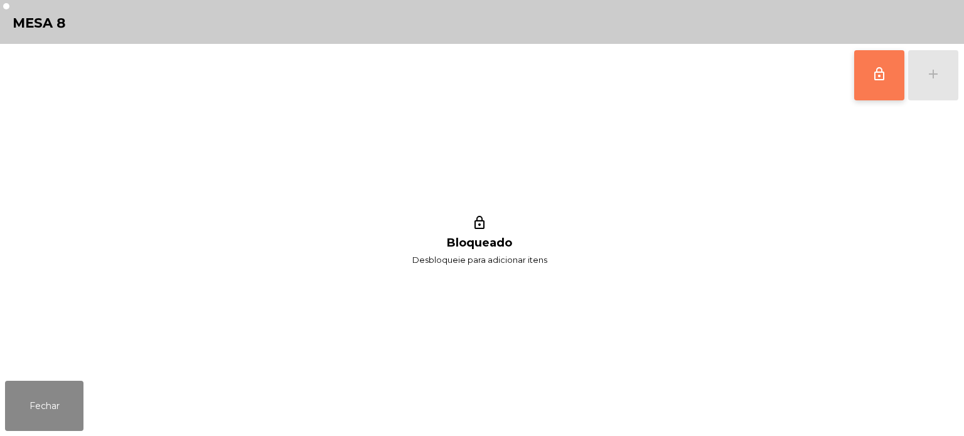
click at [864, 87] on button "lock_outline" at bounding box center [880, 75] width 50 height 50
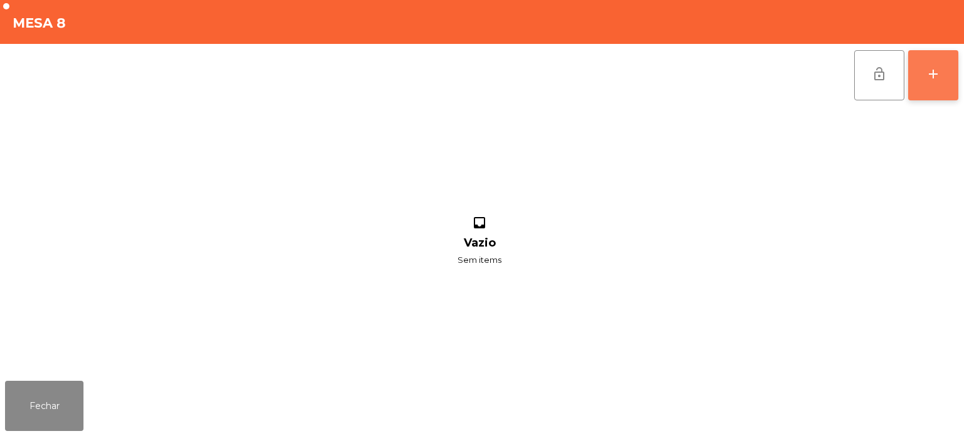
click at [935, 78] on div "add" at bounding box center [933, 74] width 15 height 15
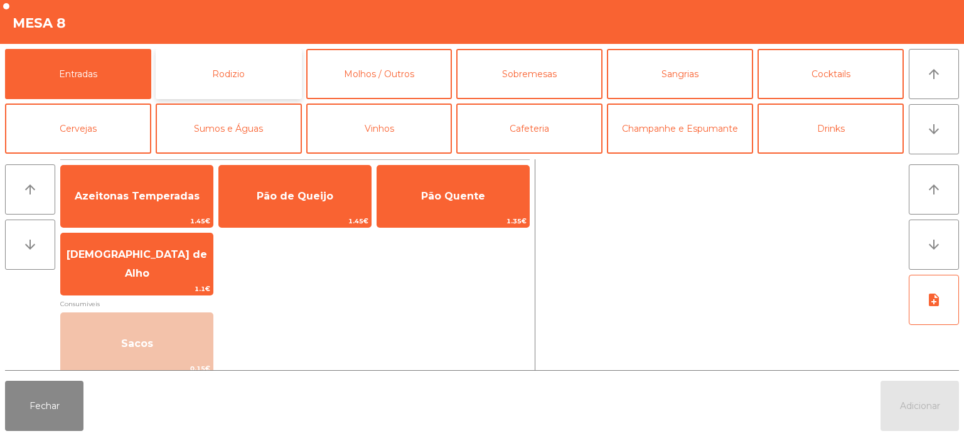
click at [225, 64] on button "Rodizio" at bounding box center [229, 74] width 146 height 50
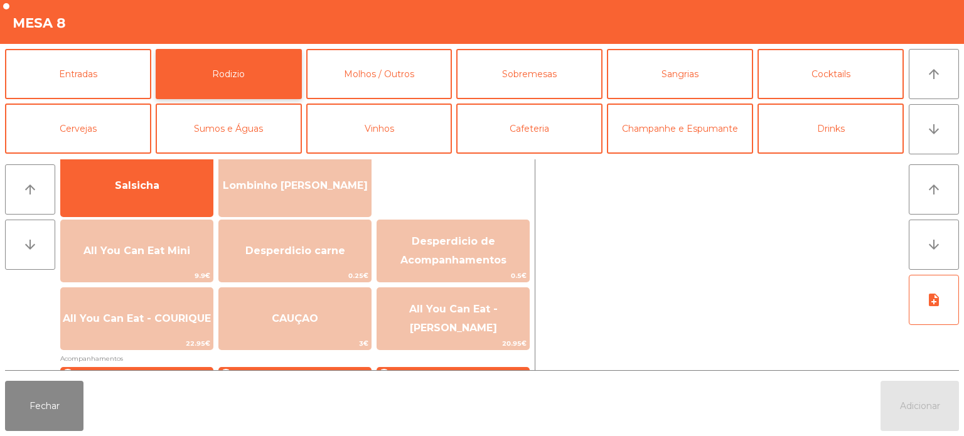
scroll to position [95, 0]
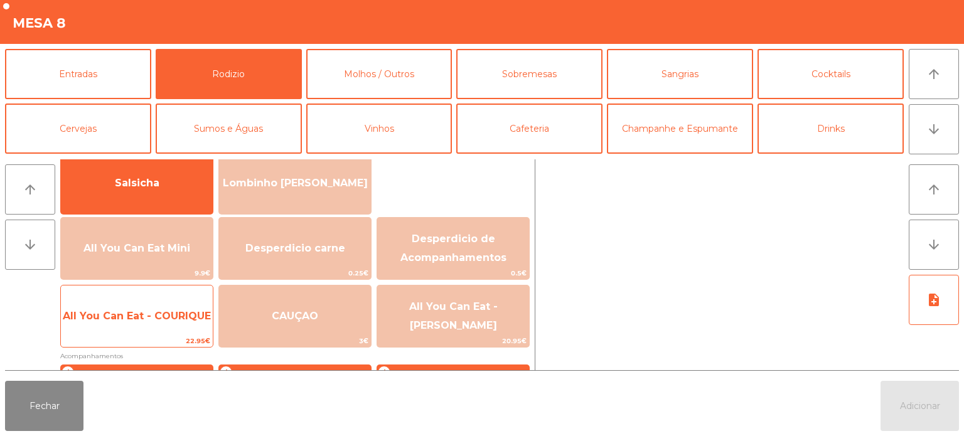
click at [143, 334] on div "All You Can Eat - COURIQUE 22.95€" at bounding box center [136, 316] width 153 height 63
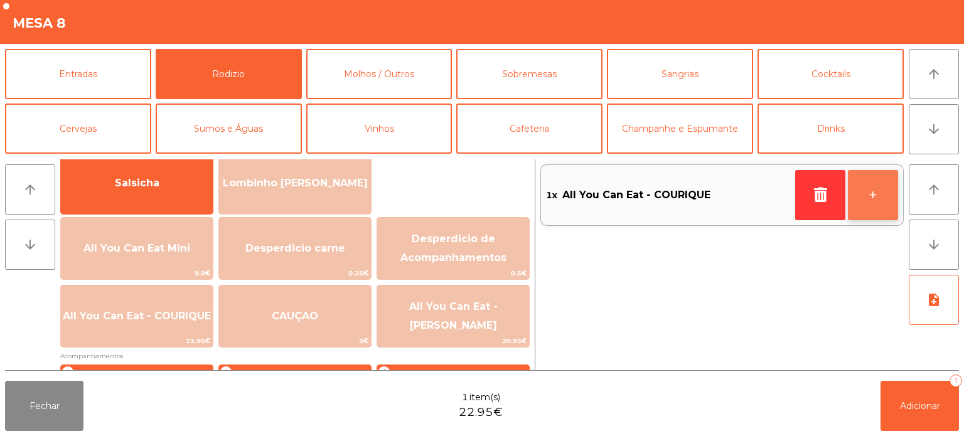
click at [873, 198] on button "+" at bounding box center [873, 195] width 50 height 50
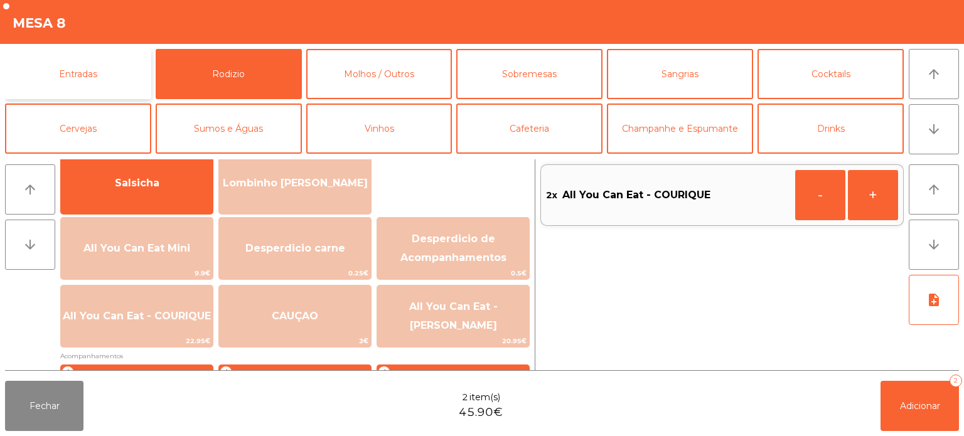
click at [95, 68] on button "Entradas" at bounding box center [78, 74] width 146 height 50
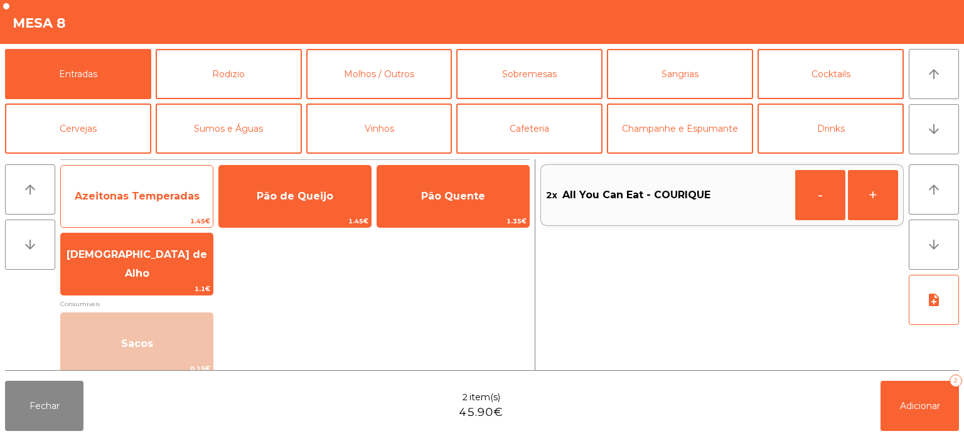
click at [132, 197] on span "Azeitonas Temperadas" at bounding box center [137, 196] width 125 height 12
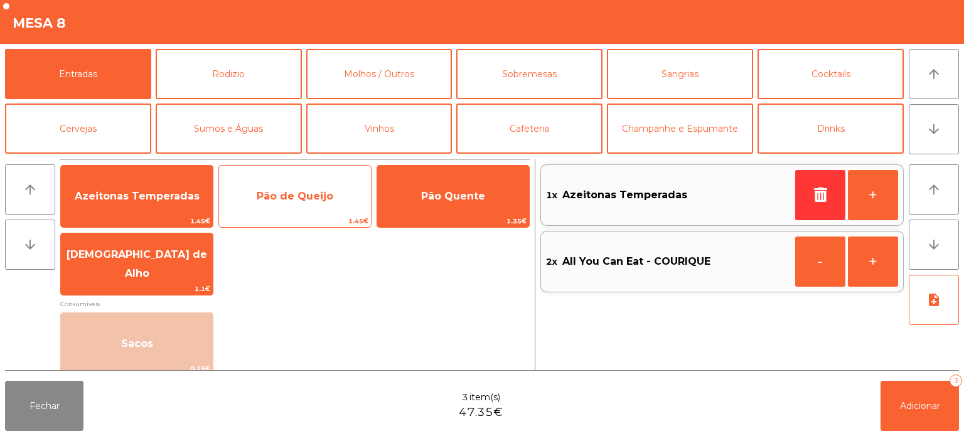
click at [298, 201] on span "Pão de Queijo" at bounding box center [295, 196] width 77 height 12
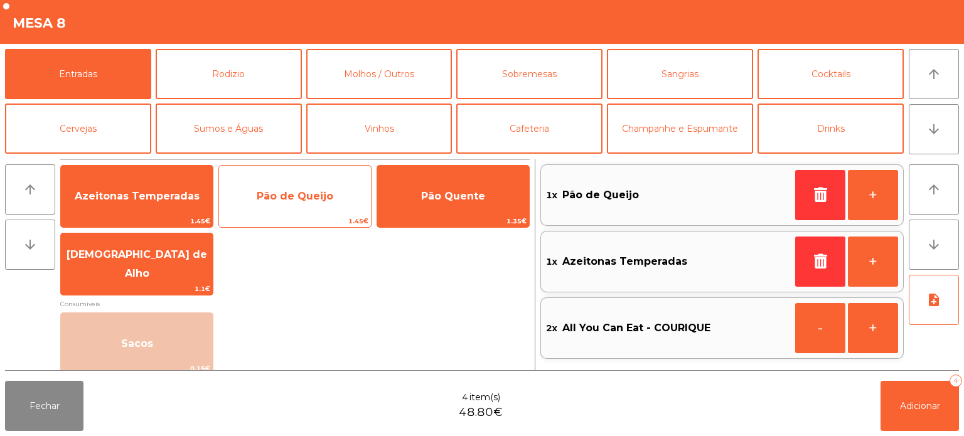
click at [299, 205] on span "Pão de Queijo" at bounding box center [295, 197] width 152 height 34
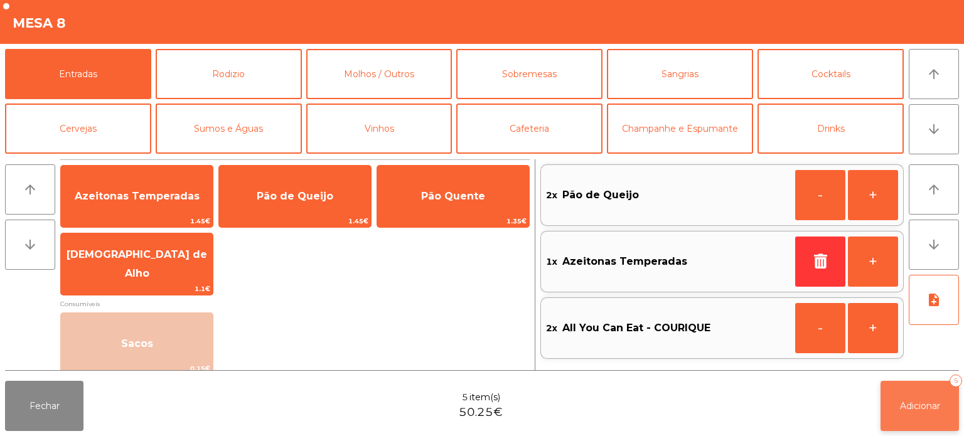
click at [912, 420] on button "Adicionar 5" at bounding box center [920, 406] width 78 height 50
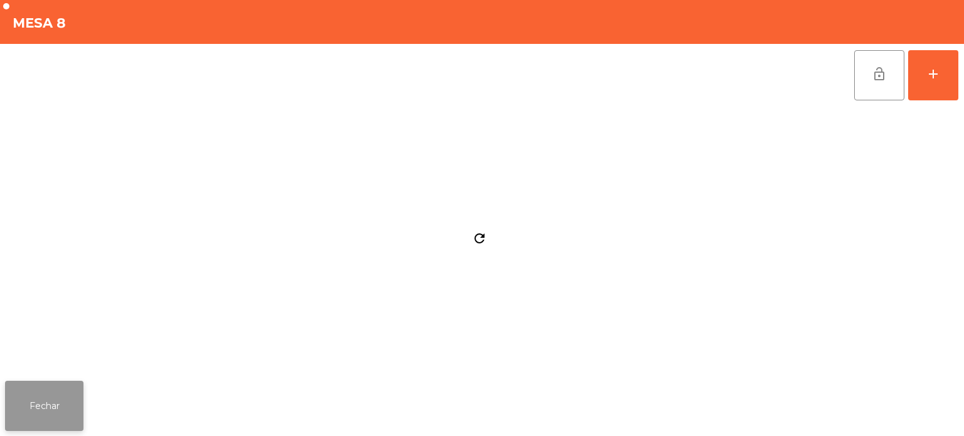
click at [39, 389] on button "Fechar" at bounding box center [44, 406] width 78 height 50
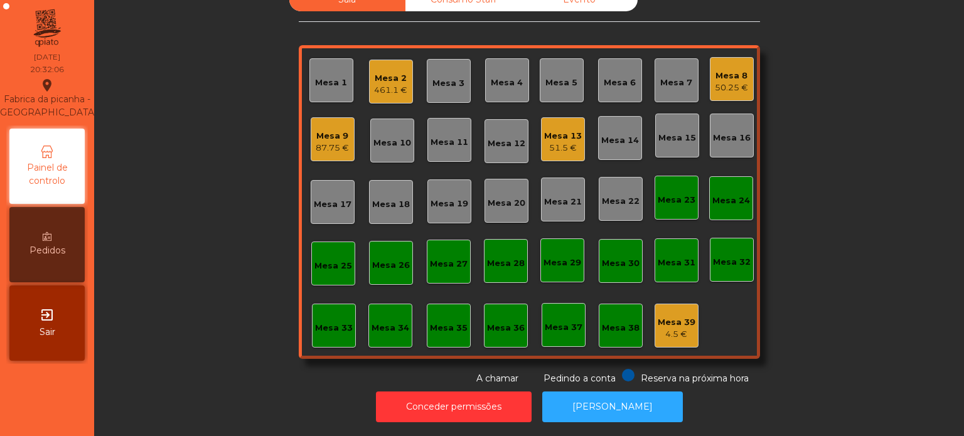
click at [392, 72] on div "Mesa 2" at bounding box center [390, 78] width 33 height 13
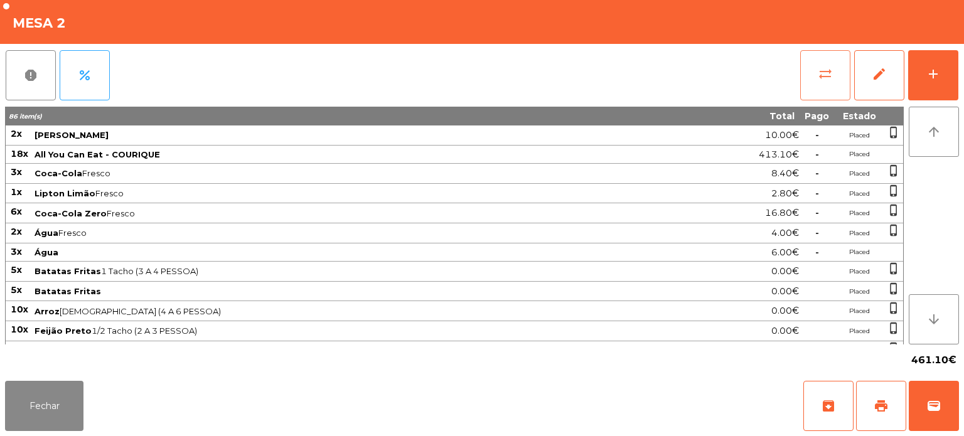
click at [829, 78] on span "sync_alt" at bounding box center [825, 74] width 15 height 15
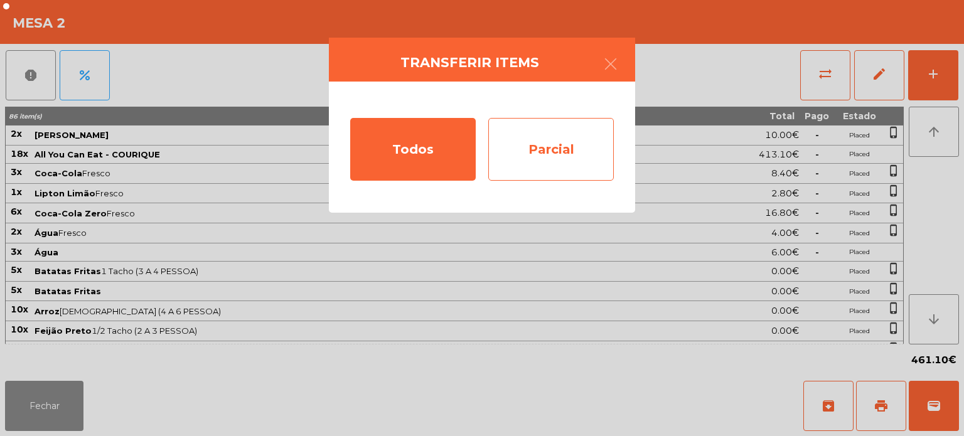
click at [557, 138] on div "Parcial" at bounding box center [551, 149] width 126 height 63
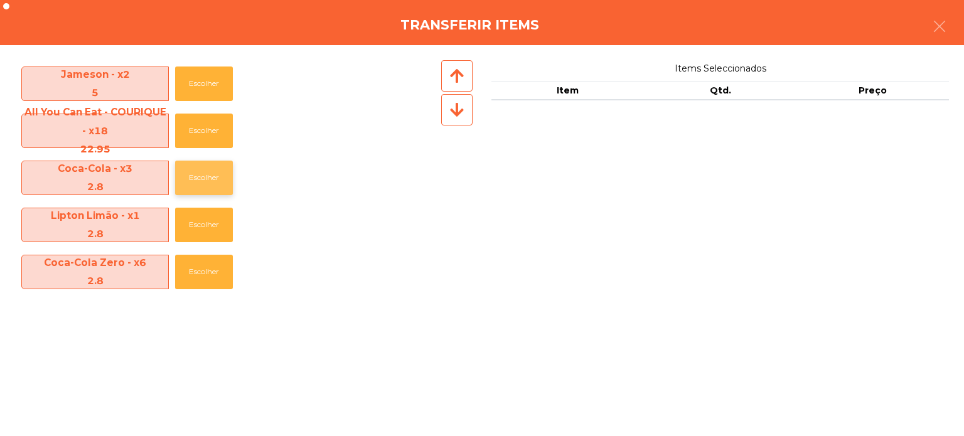
click at [200, 174] on button "Escolher" at bounding box center [204, 178] width 58 height 35
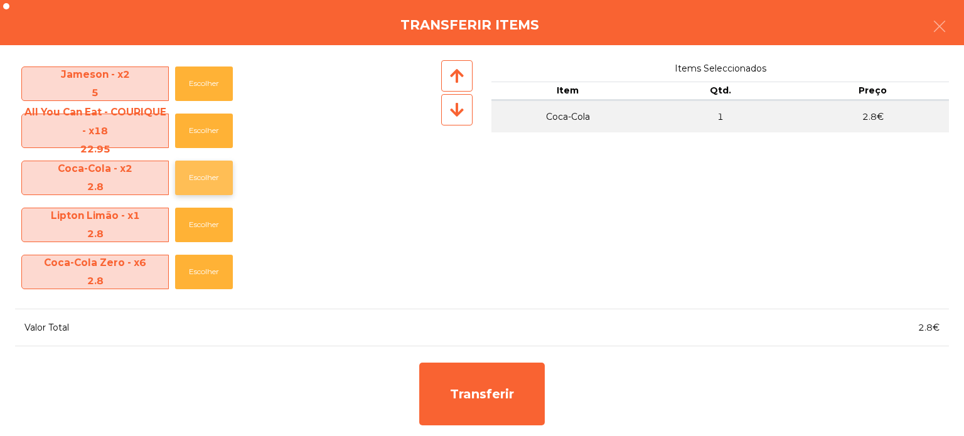
click at [200, 179] on button "Escolher" at bounding box center [204, 178] width 58 height 35
click at [202, 175] on button "Escolher" at bounding box center [204, 178] width 58 height 35
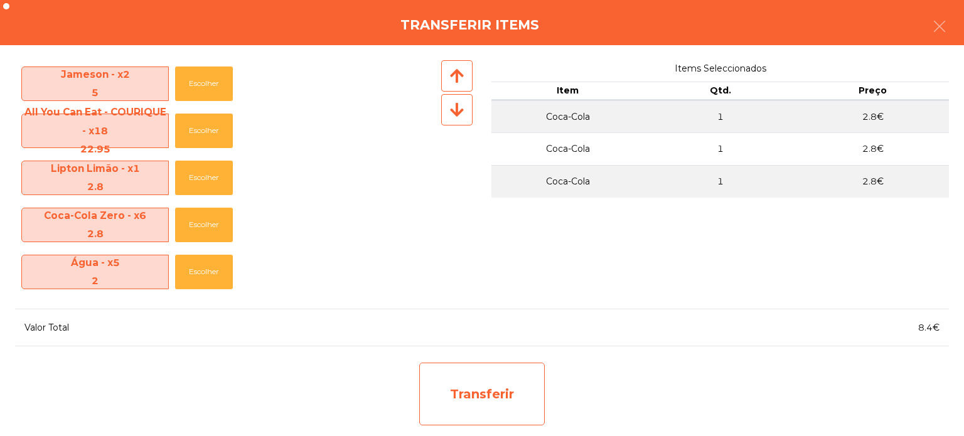
click at [483, 390] on div "Transferir" at bounding box center [482, 394] width 126 height 63
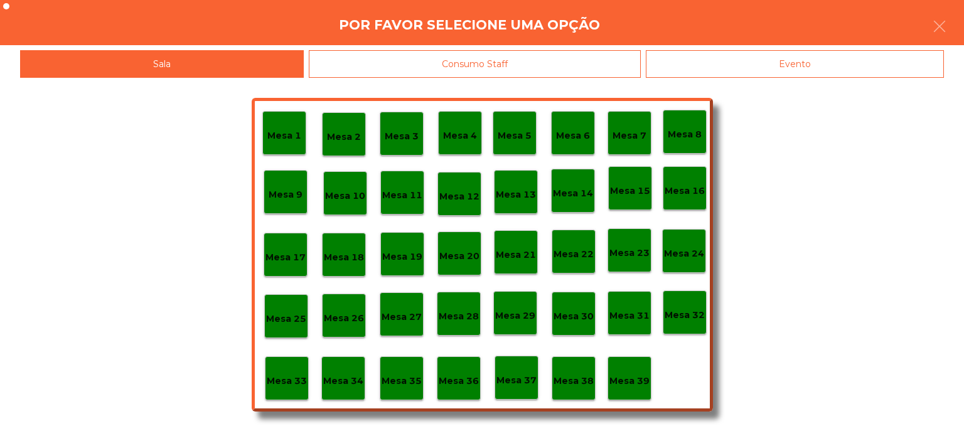
click at [526, 380] on p "Mesa 37" at bounding box center [517, 381] width 40 height 14
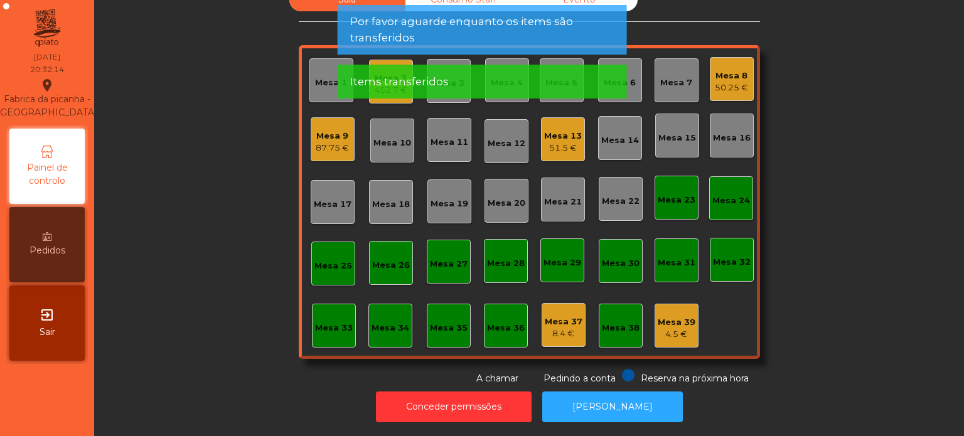
click at [453, 18] on span "Por favor aguarde enquanto os items são transferidos" at bounding box center [482, 29] width 264 height 31
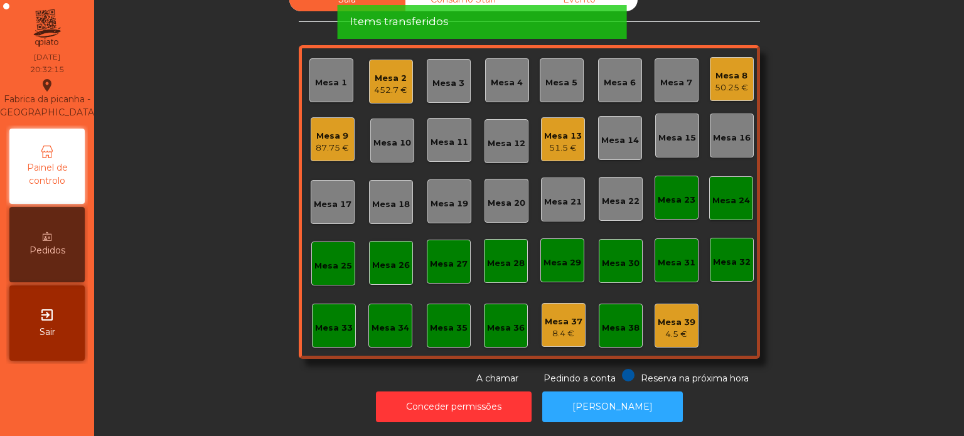
click at [389, 84] on div "452.7 €" at bounding box center [390, 90] width 33 height 13
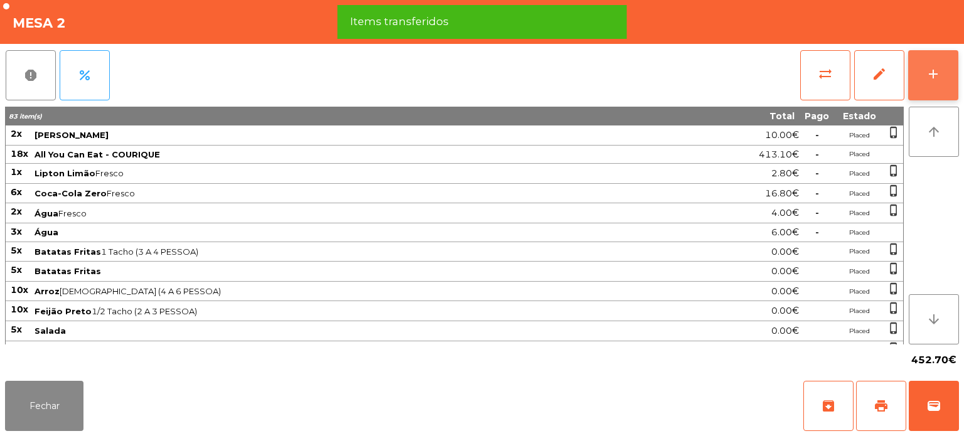
click at [926, 74] on div "add" at bounding box center [933, 74] width 15 height 15
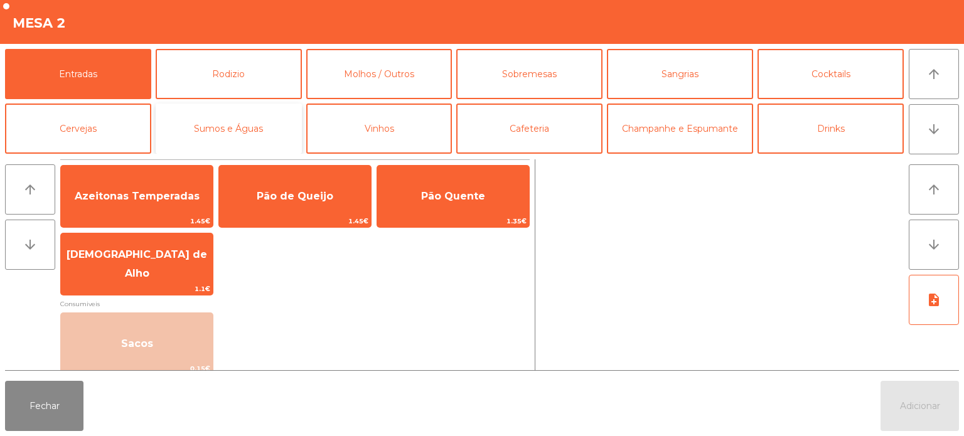
click at [250, 138] on button "Sumos e Águas" at bounding box center [229, 129] width 146 height 50
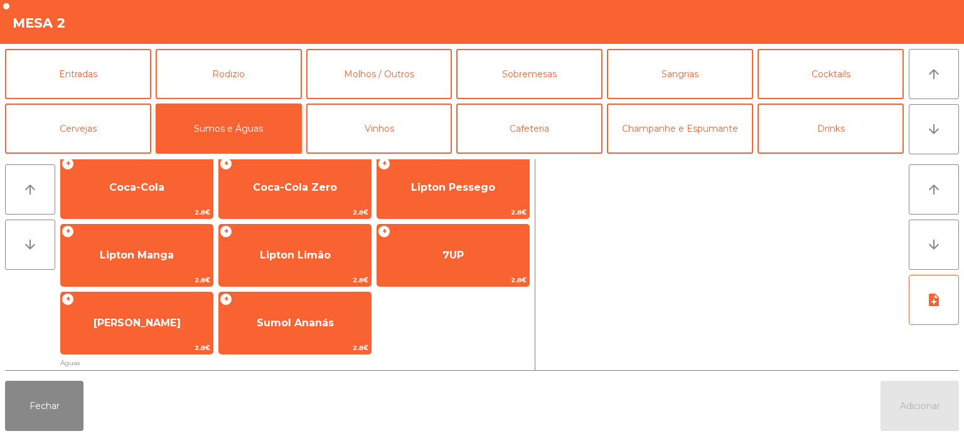
scroll to position [226, 0]
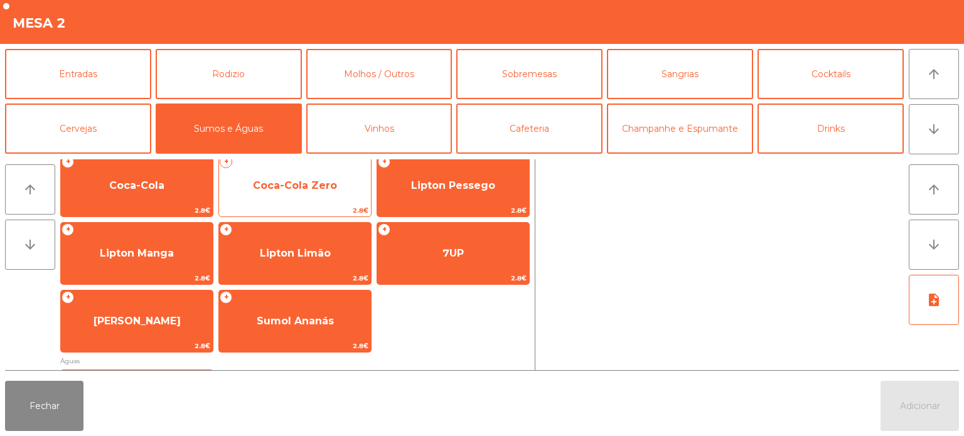
click at [298, 185] on span "Coca-Cola Zero" at bounding box center [295, 186] width 84 height 12
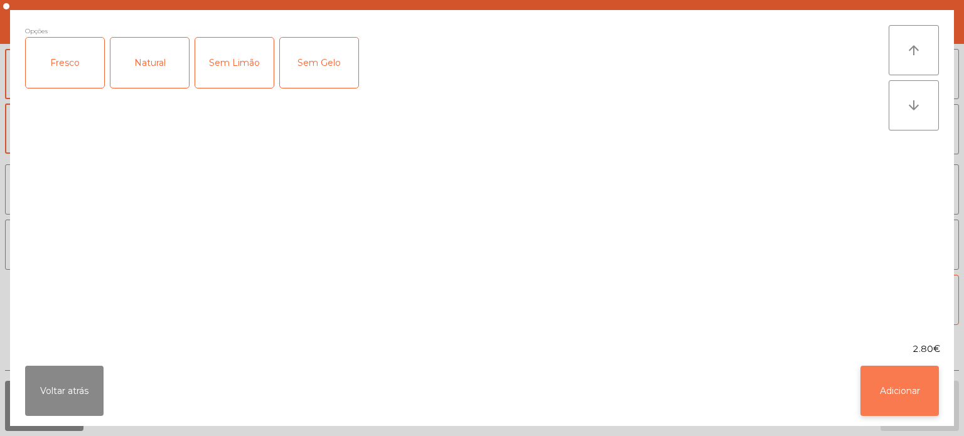
click at [904, 395] on button "Adicionar" at bounding box center [900, 391] width 78 height 50
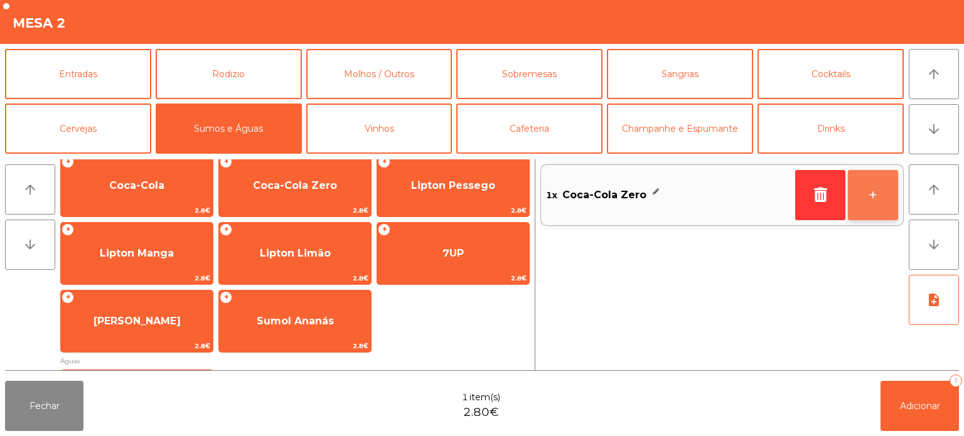
click at [882, 212] on button "+" at bounding box center [873, 195] width 50 height 50
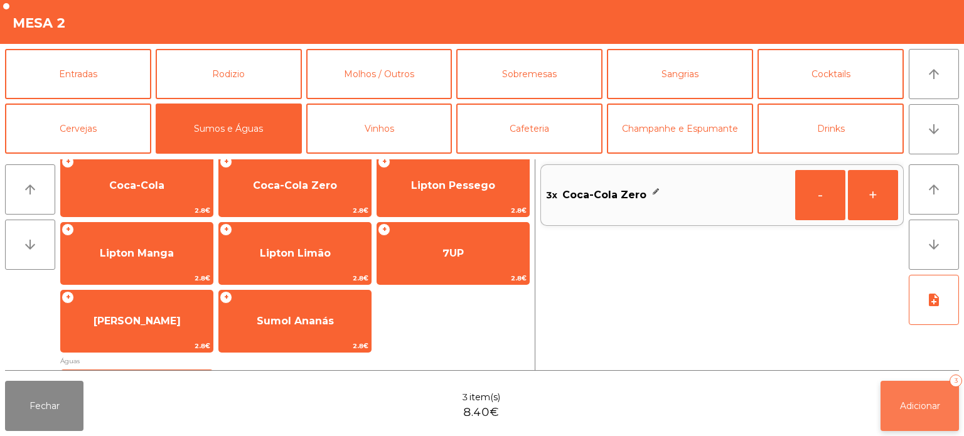
click at [926, 415] on button "Adicionar 3" at bounding box center [920, 406] width 78 height 50
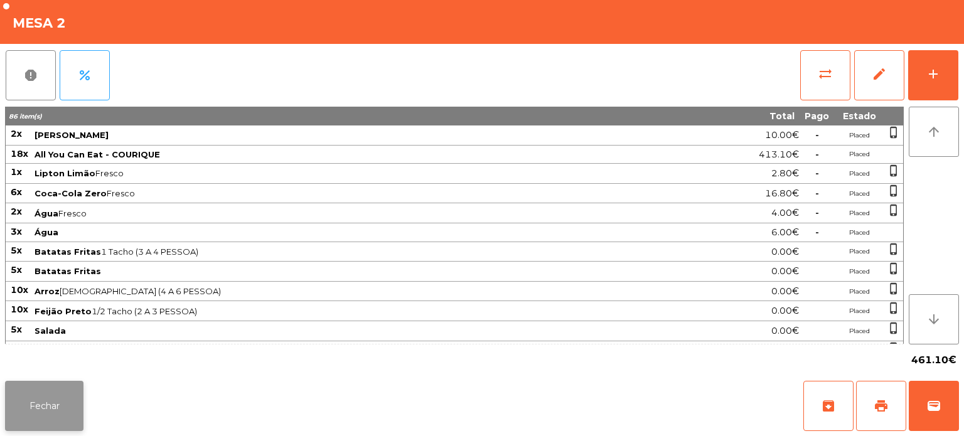
click at [16, 403] on button "Fechar" at bounding box center [44, 406] width 78 height 50
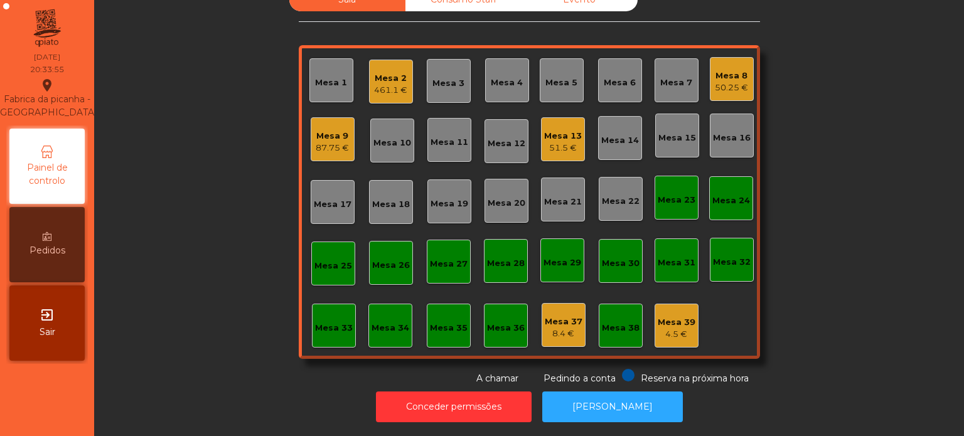
click at [735, 70] on div "Mesa 8" at bounding box center [731, 76] width 33 height 13
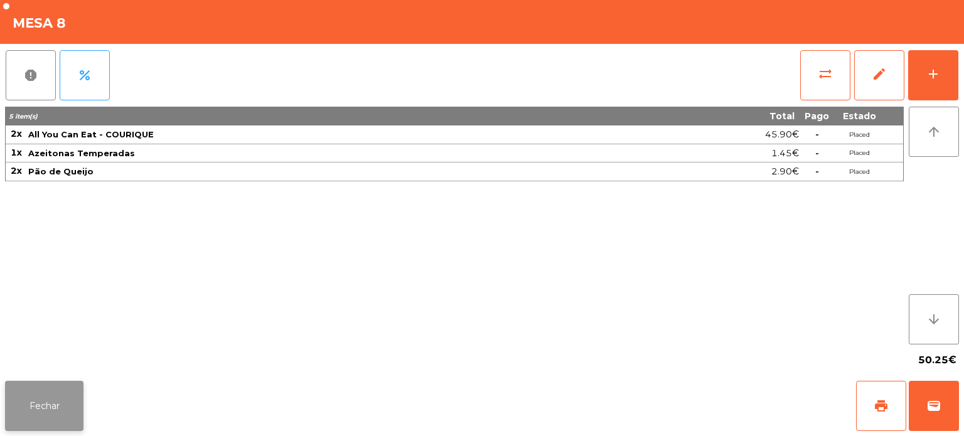
click at [82, 386] on button "Fechar" at bounding box center [44, 406] width 78 height 50
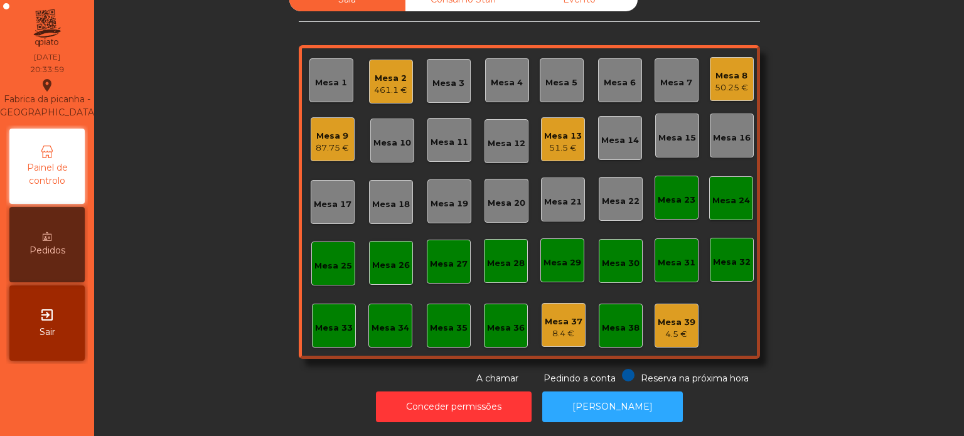
click at [386, 84] on div "461.1 €" at bounding box center [390, 90] width 33 height 13
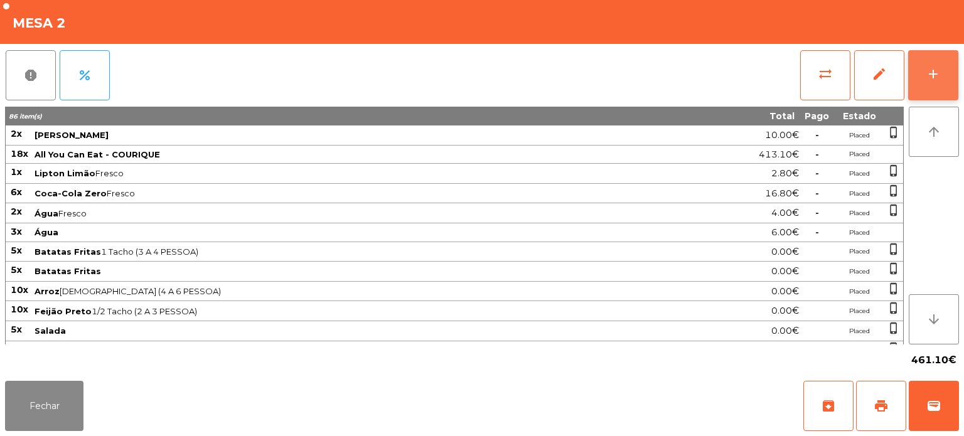
click at [942, 69] on button "add" at bounding box center [934, 75] width 50 height 50
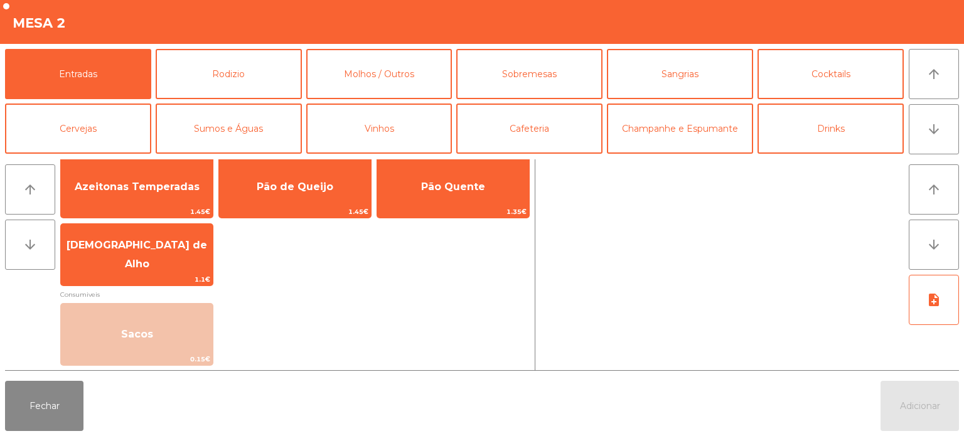
scroll to position [0, 0]
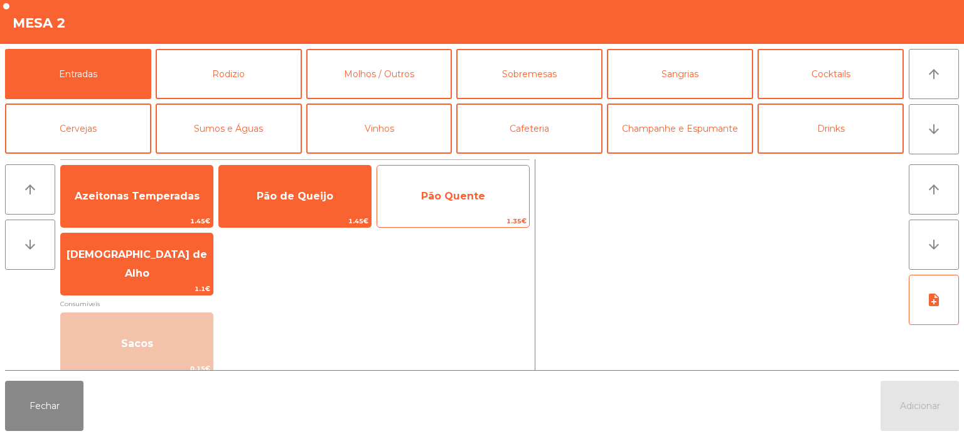
click at [455, 191] on span "Pão Quente" at bounding box center [453, 196] width 64 height 12
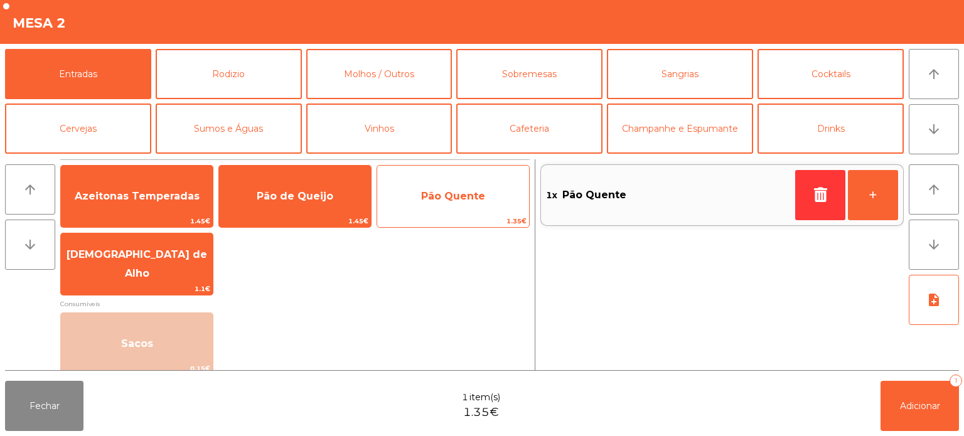
scroll to position [9, 0]
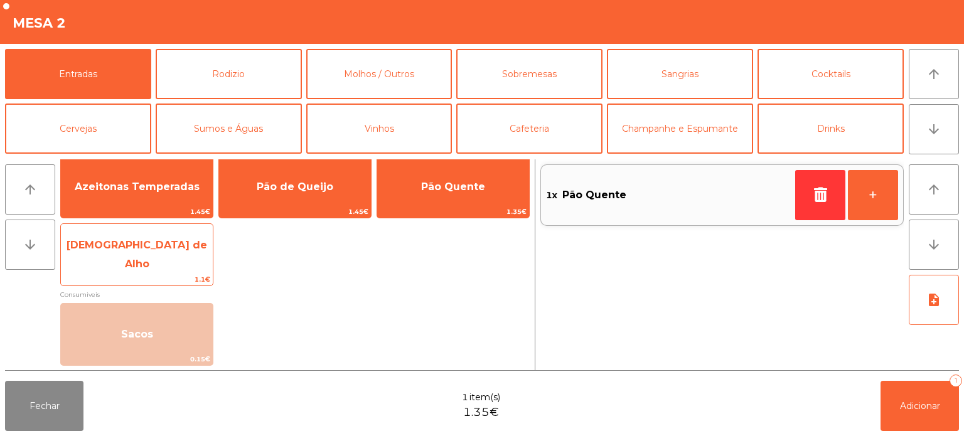
click at [175, 247] on span "[DEMOGRAPHIC_DATA] de Alho" at bounding box center [137, 255] width 152 height 53
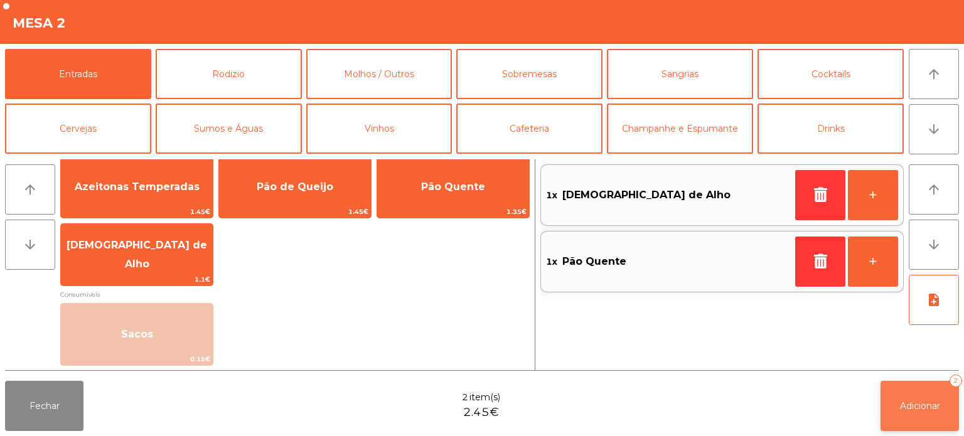
click at [932, 406] on span "Adicionar" at bounding box center [920, 406] width 40 height 11
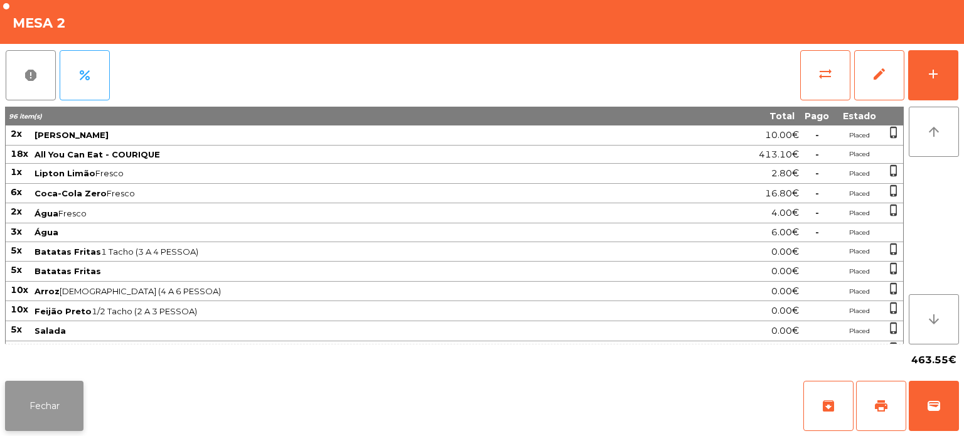
click at [78, 404] on button "Fechar" at bounding box center [44, 406] width 78 height 50
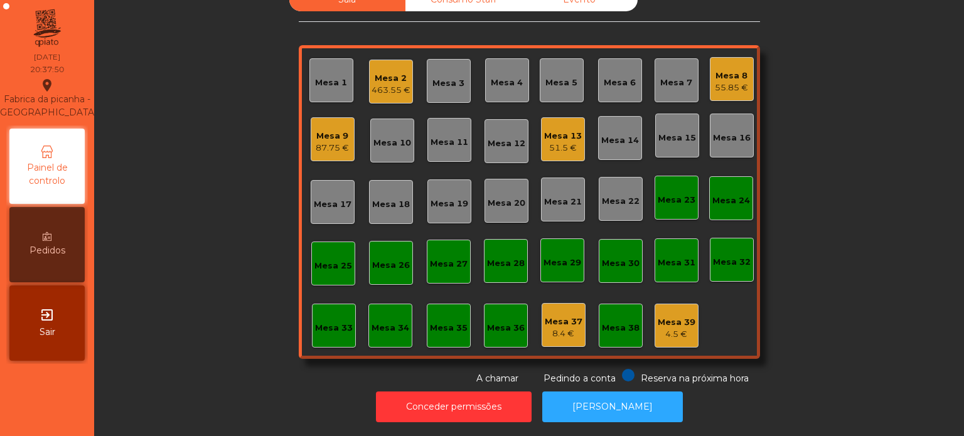
click at [556, 130] on div "Mesa 13" at bounding box center [563, 136] width 38 height 13
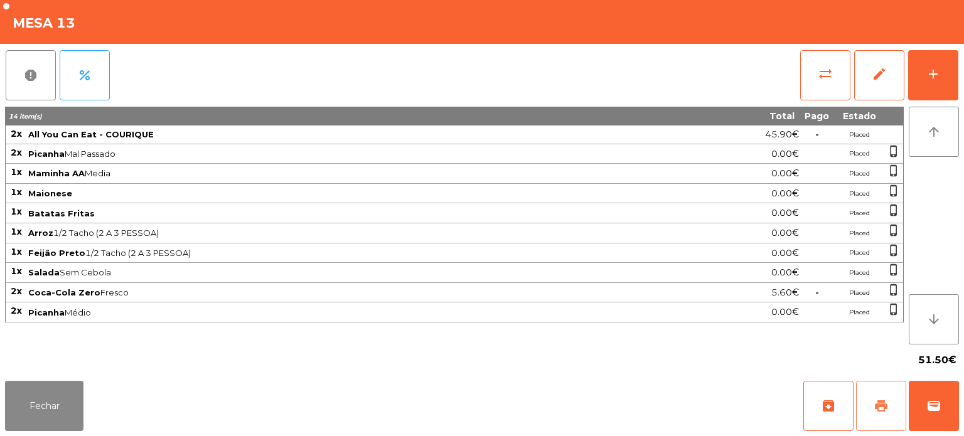
click at [887, 402] on span "print" at bounding box center [881, 406] width 15 height 15
click at [33, 391] on button "Fechar" at bounding box center [44, 406] width 78 height 50
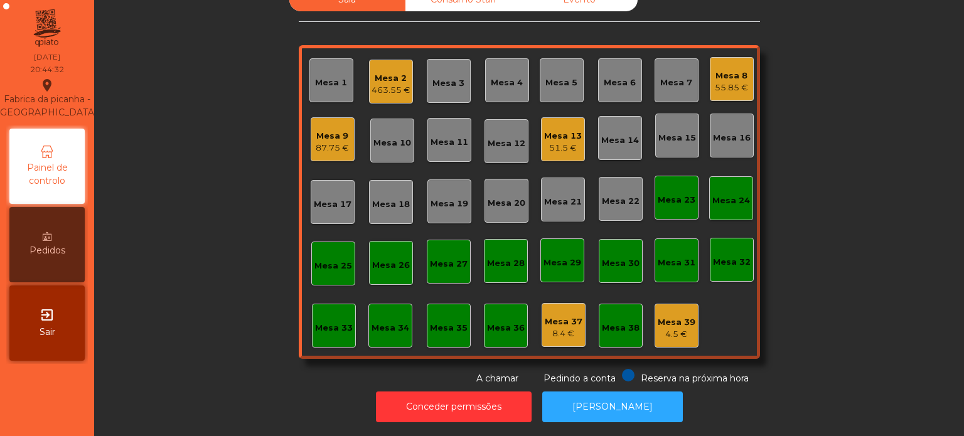
click at [672, 83] on div "Mesa 7" at bounding box center [677, 80] width 44 height 44
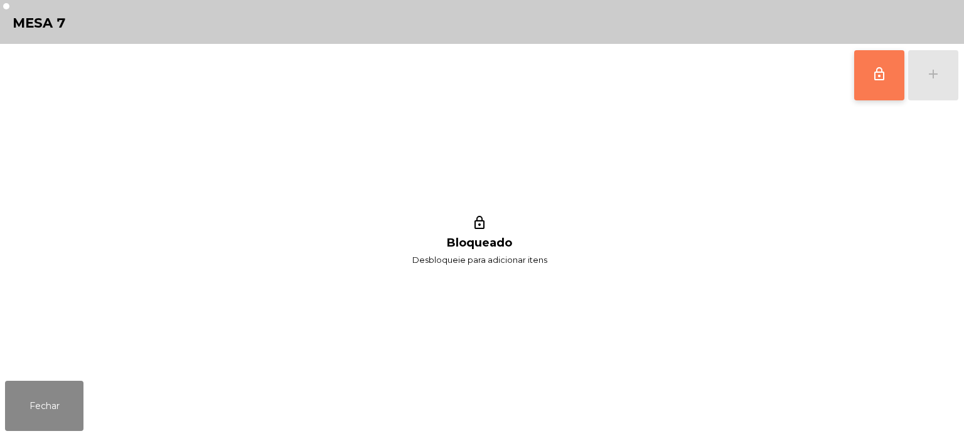
click at [875, 75] on span "lock_outline" at bounding box center [879, 74] width 15 height 15
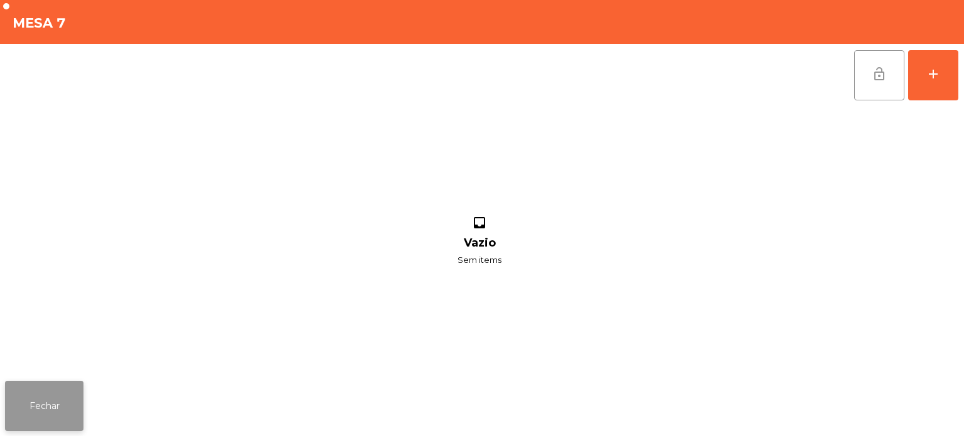
click at [48, 406] on button "Fechar" at bounding box center [44, 406] width 78 height 50
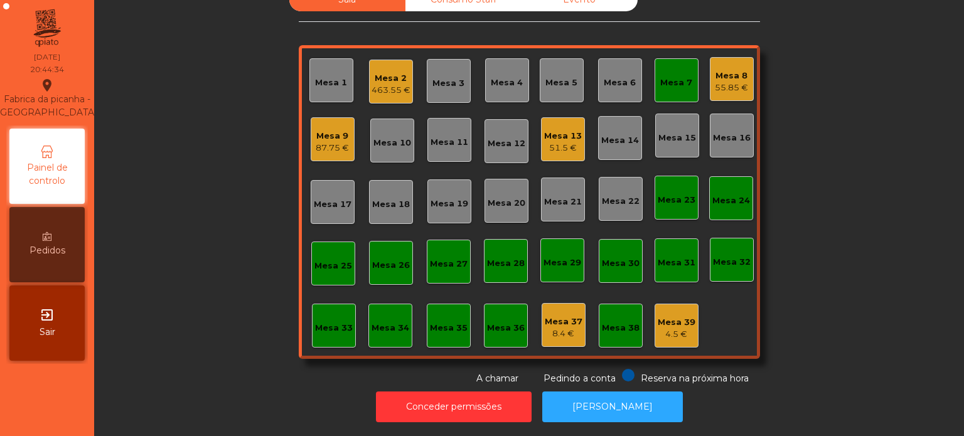
click at [724, 82] on div "55.85 €" at bounding box center [731, 88] width 33 height 13
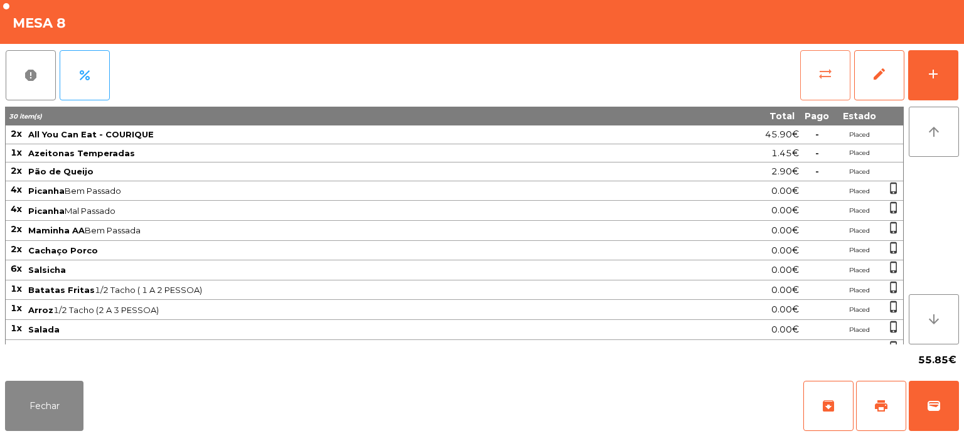
click at [828, 74] on span "sync_alt" at bounding box center [825, 74] width 15 height 15
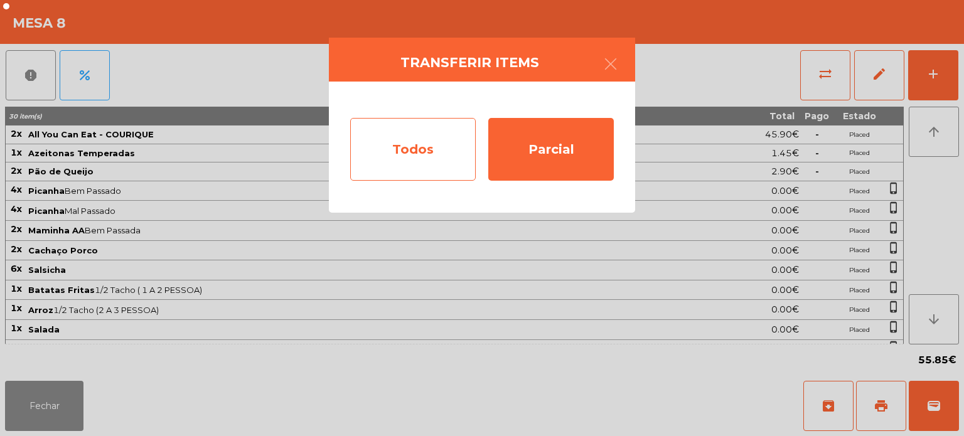
click at [431, 146] on div "Todos" at bounding box center [413, 149] width 126 height 63
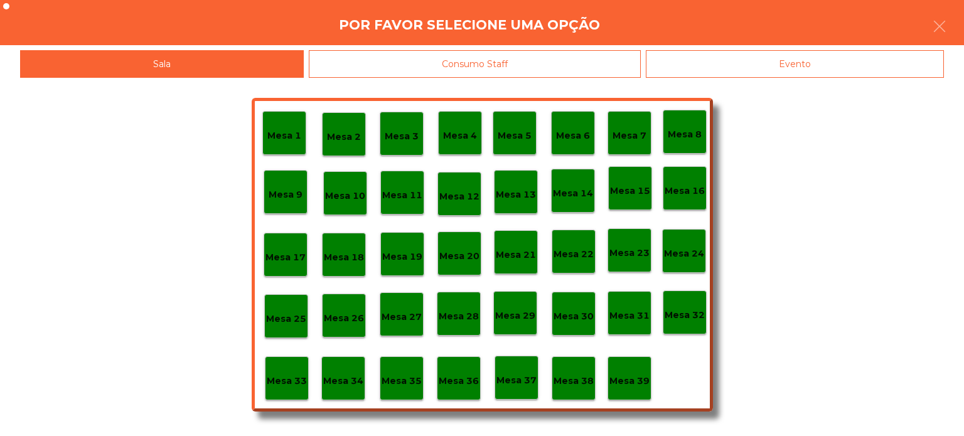
click at [627, 129] on p "Mesa 7" at bounding box center [630, 136] width 34 height 14
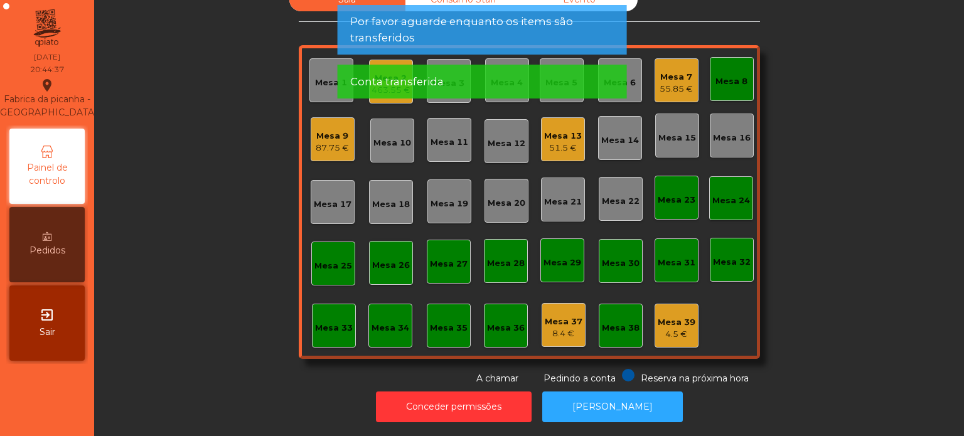
click at [725, 75] on div "Mesa 8" at bounding box center [732, 81] width 32 height 13
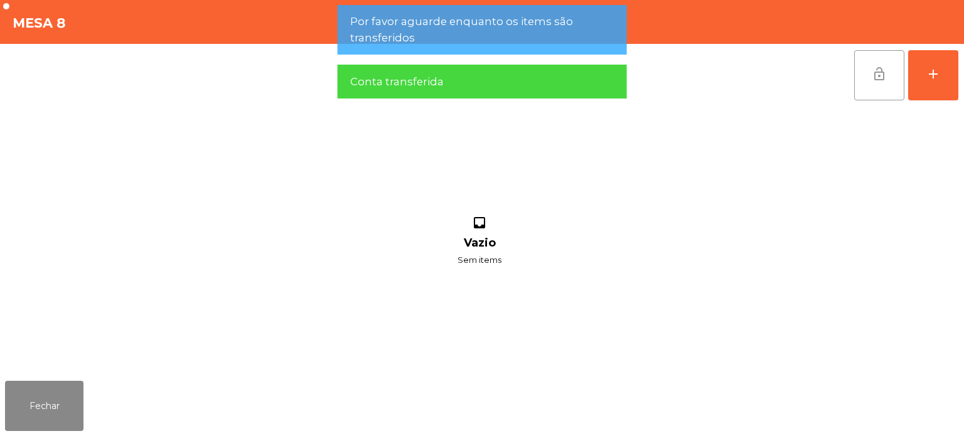
click at [877, 80] on span "lock_open" at bounding box center [879, 74] width 15 height 15
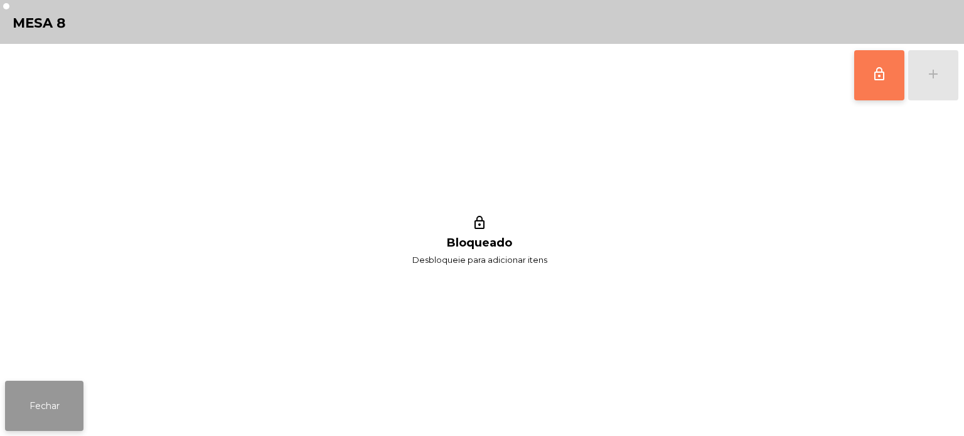
click at [50, 405] on button "Fechar" at bounding box center [44, 406] width 78 height 50
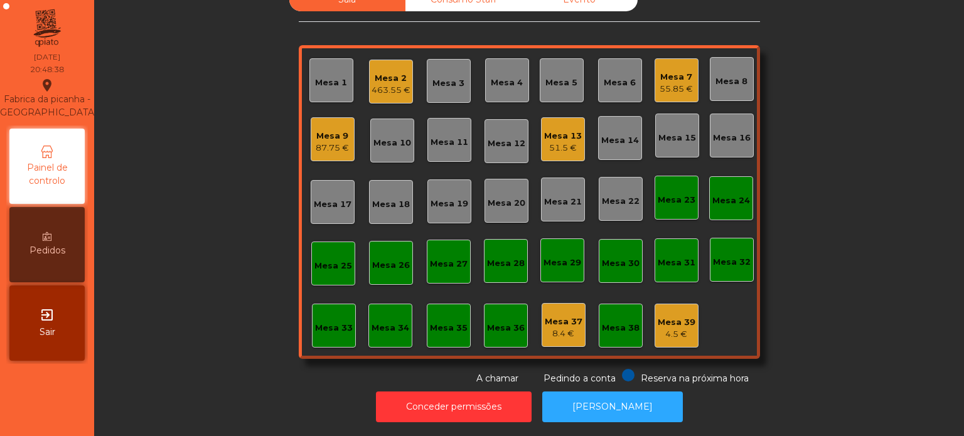
click at [321, 198] on div "Mesa 17" at bounding box center [333, 204] width 38 height 13
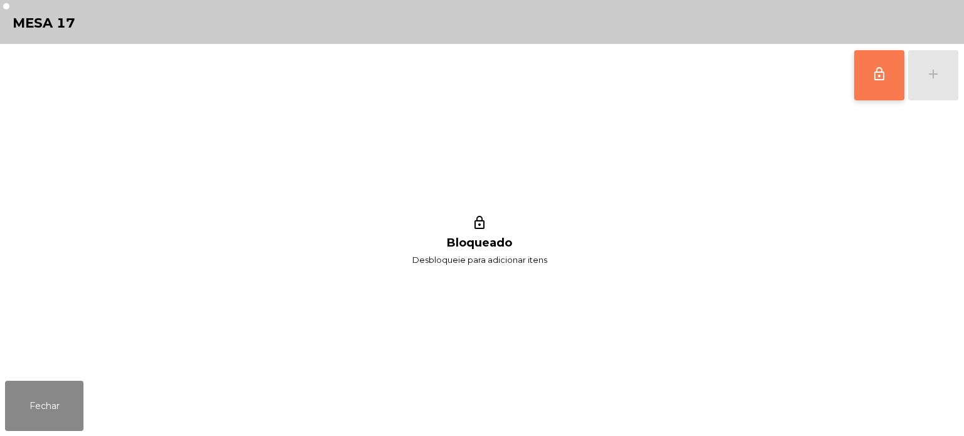
click at [877, 73] on span "lock_outline" at bounding box center [879, 74] width 15 height 15
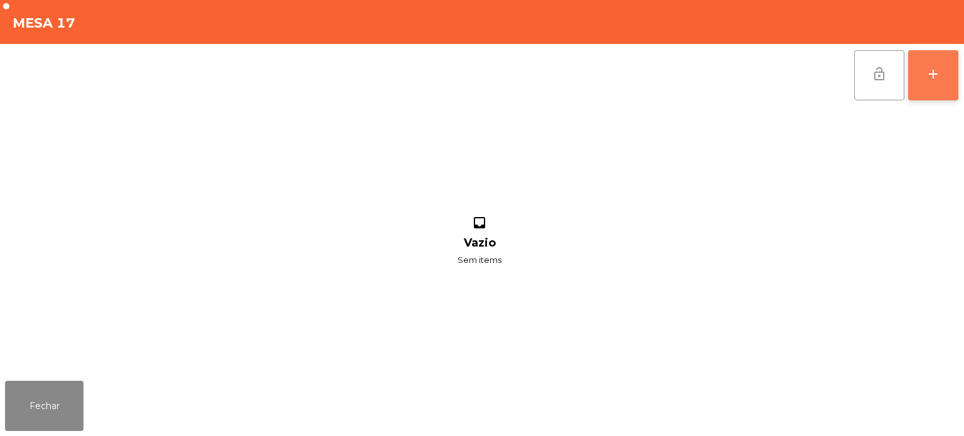
click at [928, 78] on div "add" at bounding box center [933, 74] width 15 height 15
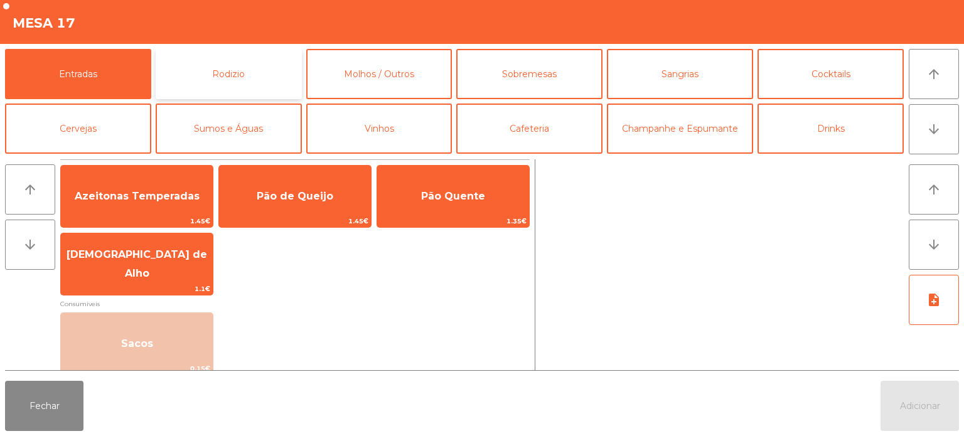
click at [242, 77] on button "Rodizio" at bounding box center [229, 74] width 146 height 50
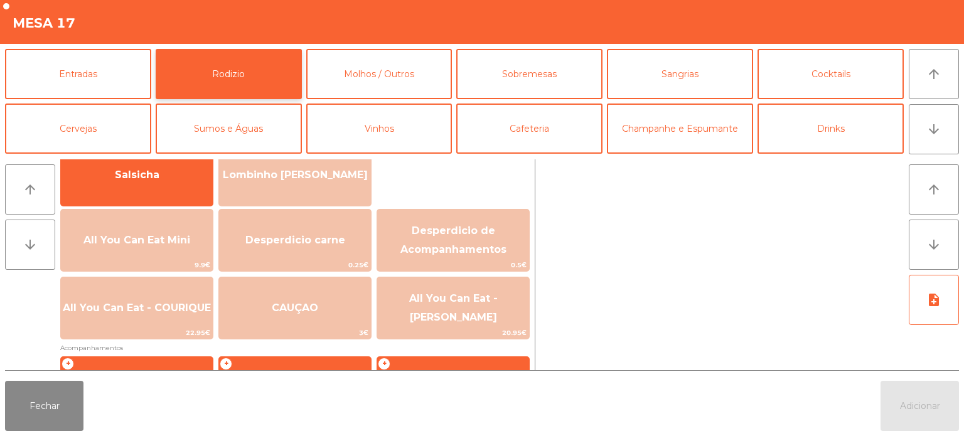
scroll to position [114, 0]
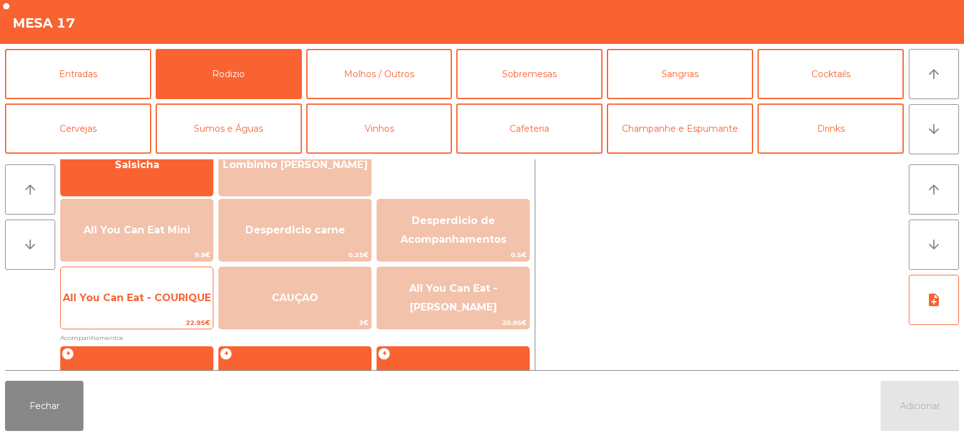
click at [159, 317] on span "22.95€" at bounding box center [137, 323] width 152 height 12
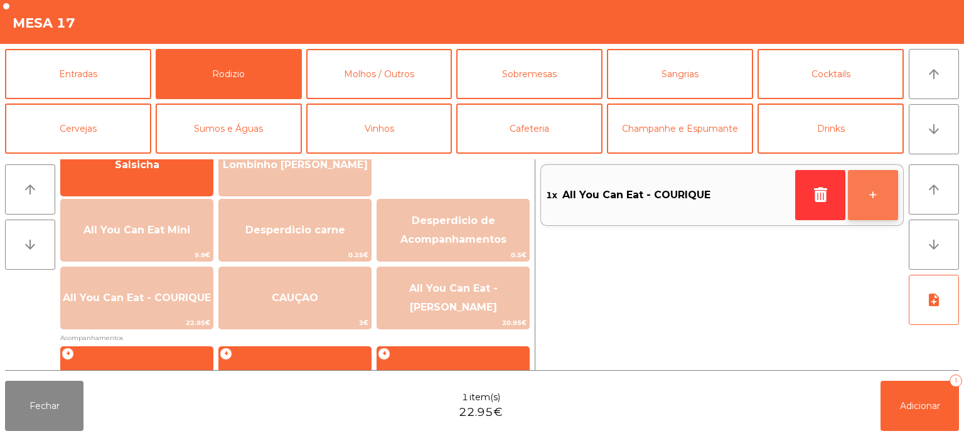
click at [861, 205] on button "+" at bounding box center [873, 195] width 50 height 50
click at [857, 206] on button "+" at bounding box center [873, 195] width 50 height 50
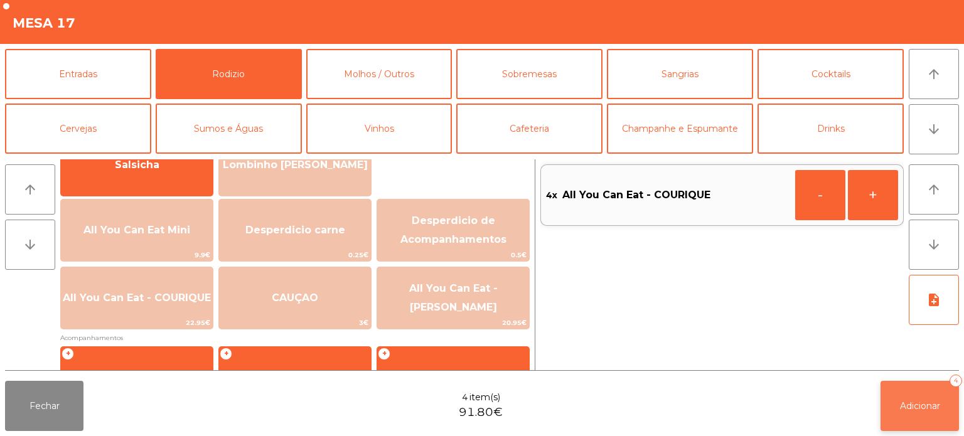
click at [924, 416] on button "Adicionar 4" at bounding box center [920, 406] width 78 height 50
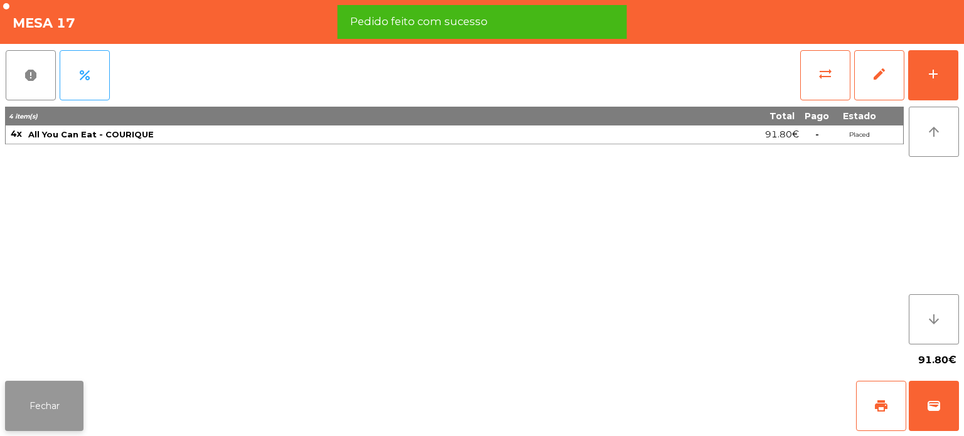
click at [35, 397] on button "Fechar" at bounding box center [44, 406] width 78 height 50
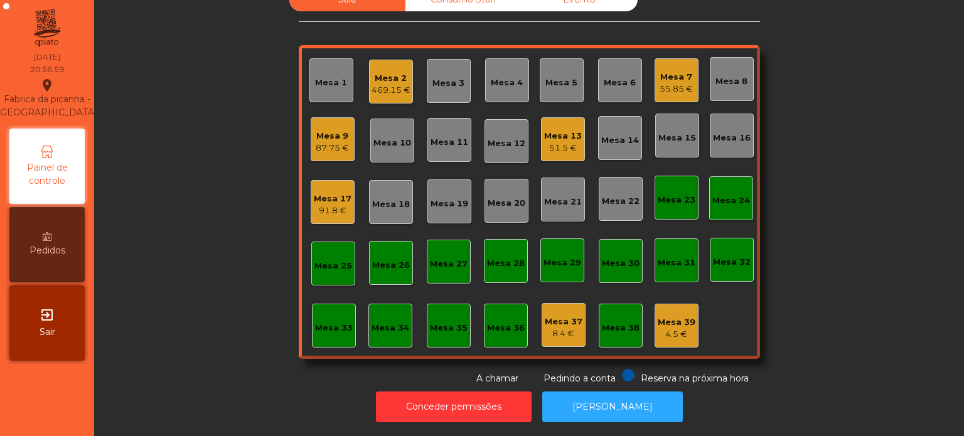
click at [387, 67] on div "Mesa 2 469.15 €" at bounding box center [391, 82] width 39 height 30
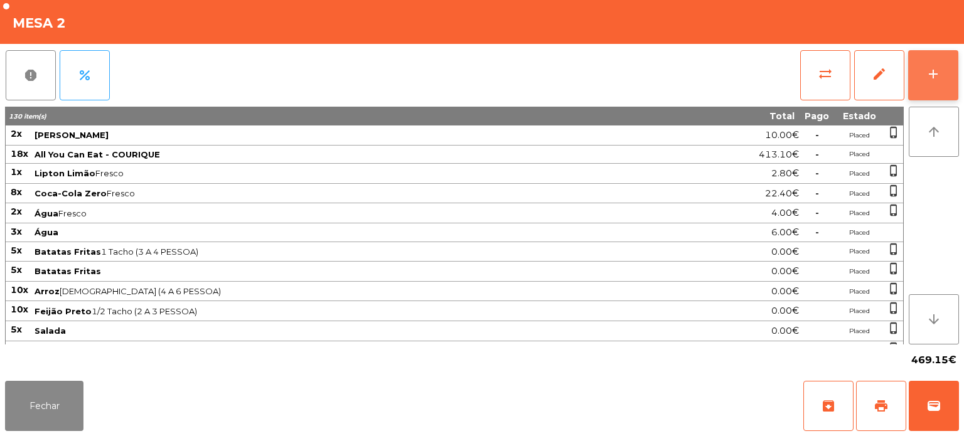
click at [941, 73] on button "add" at bounding box center [934, 75] width 50 height 50
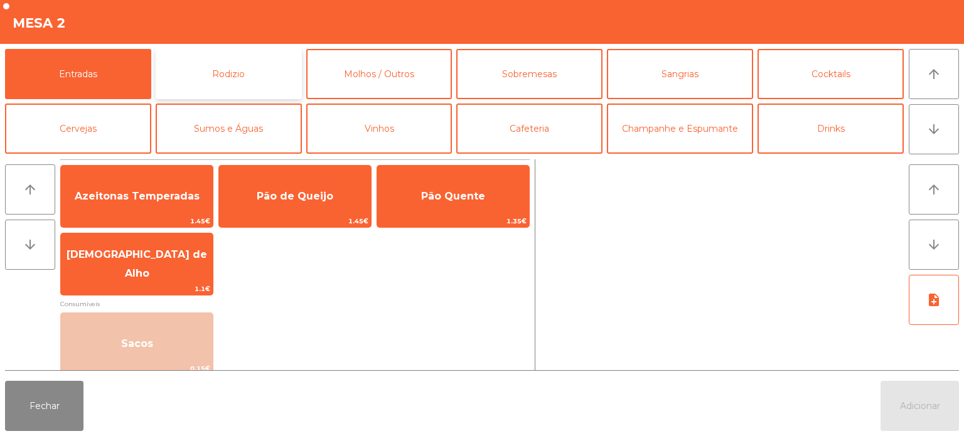
click at [247, 70] on button "Rodizio" at bounding box center [229, 74] width 146 height 50
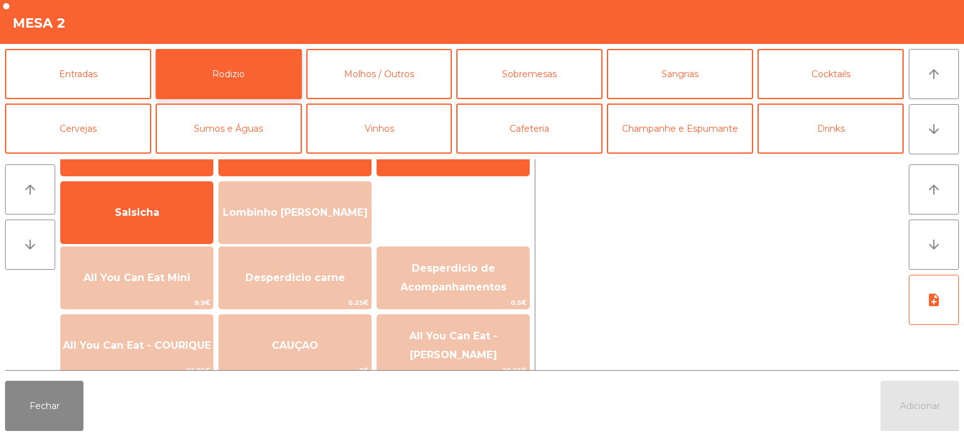
scroll to position [58, 0]
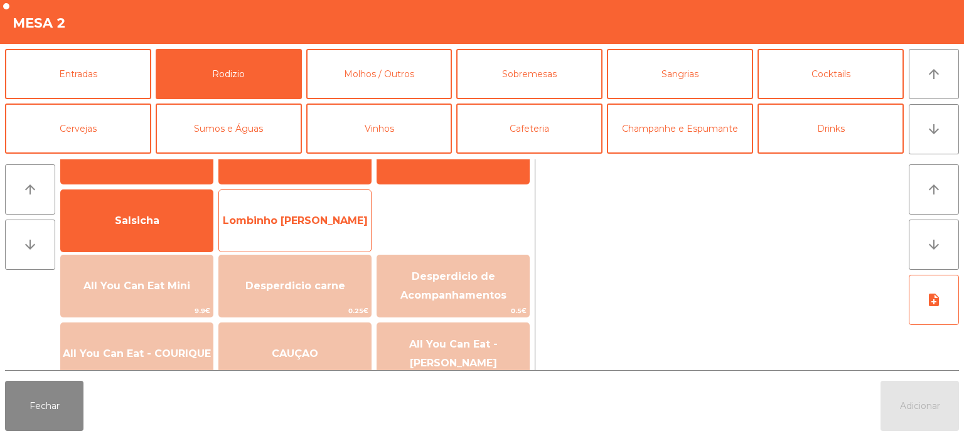
click at [311, 219] on span "Lombinho [PERSON_NAME]" at bounding box center [295, 221] width 152 height 34
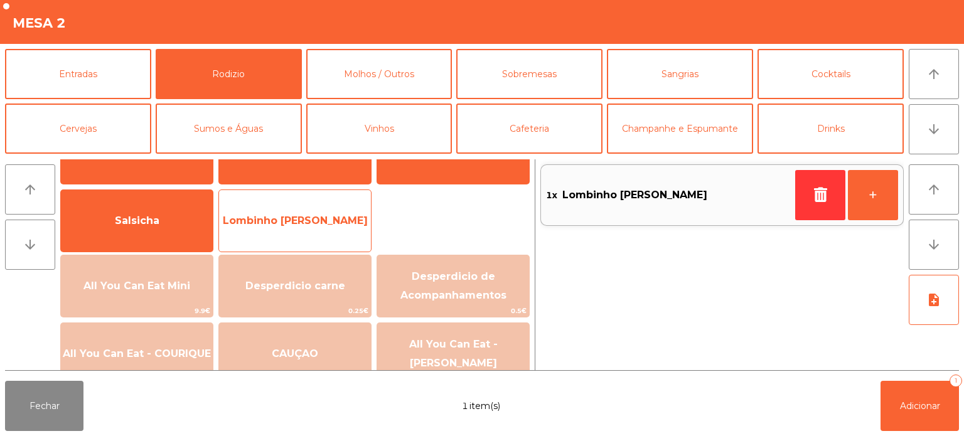
scroll to position [0, 0]
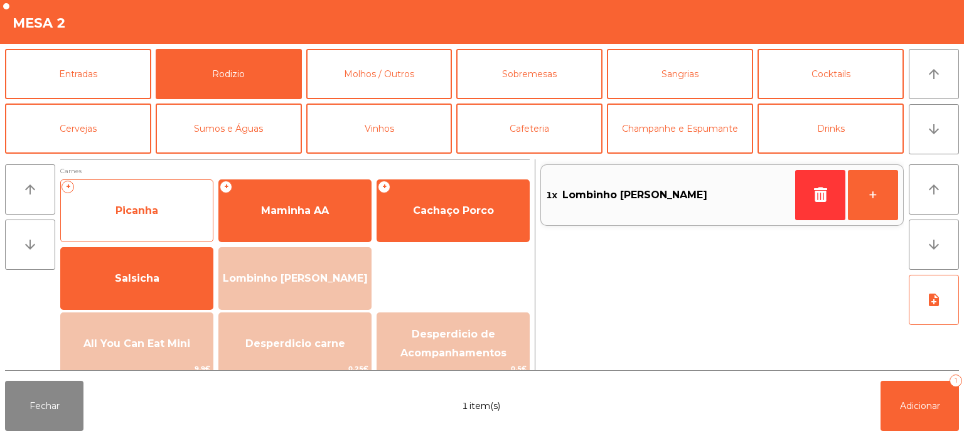
click at [171, 224] on span "Picanha" at bounding box center [137, 211] width 152 height 34
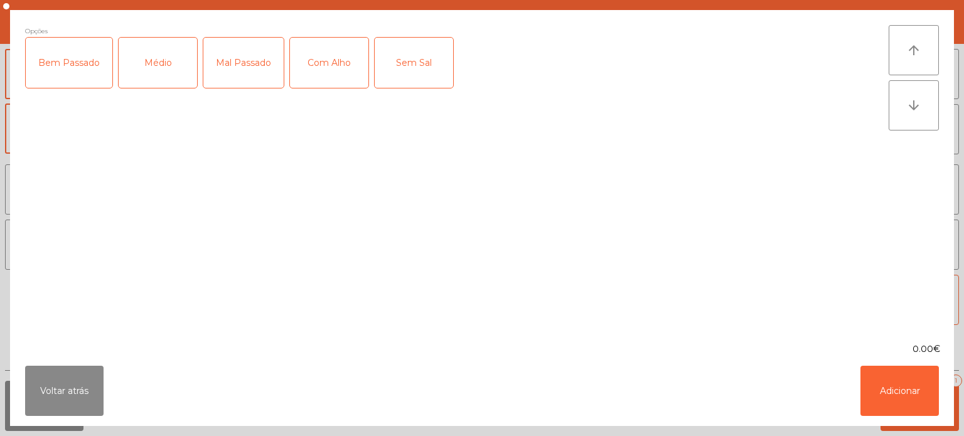
click at [153, 68] on div "Médio" at bounding box center [158, 63] width 78 height 50
click at [353, 73] on div "Com Alho" at bounding box center [329, 63] width 78 height 50
click at [338, 70] on div "Com Alho" at bounding box center [329, 63] width 78 height 50
click at [347, 67] on div "Com Alho" at bounding box center [329, 63] width 78 height 50
click at [896, 388] on button "Adicionar" at bounding box center [900, 391] width 78 height 50
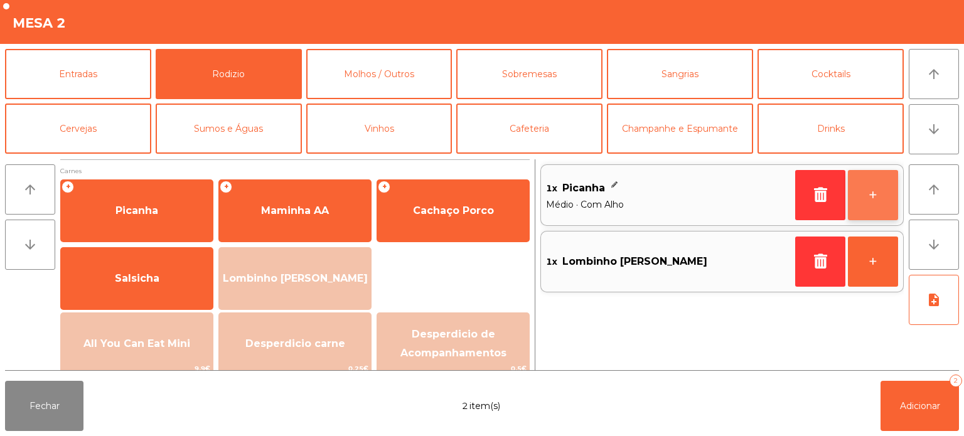
click at [872, 198] on button "+" at bounding box center [873, 195] width 50 height 50
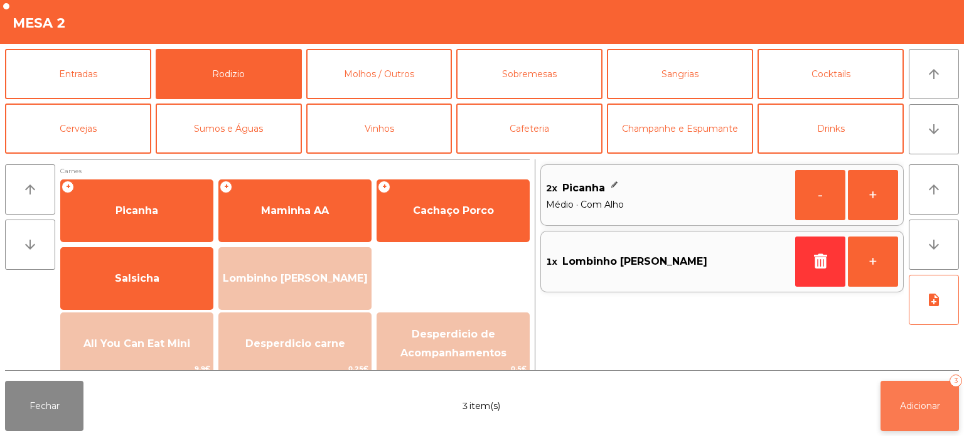
click at [908, 407] on span "Adicionar" at bounding box center [920, 406] width 40 height 11
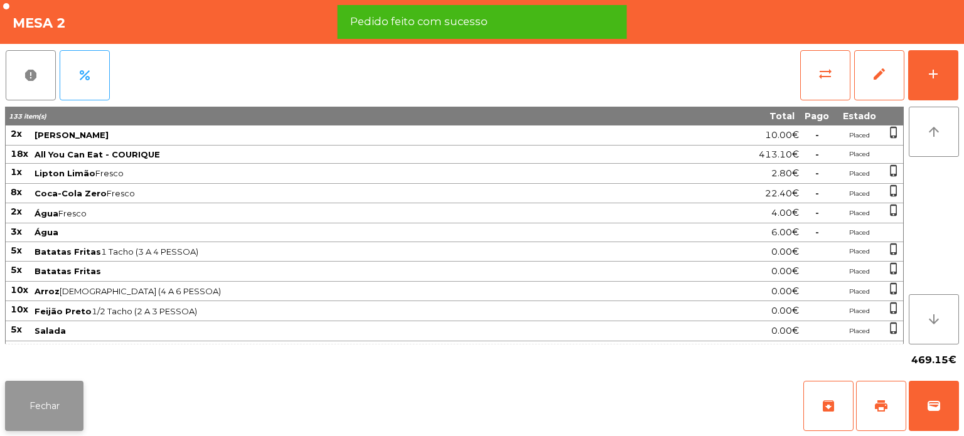
click at [40, 398] on button "Fechar" at bounding box center [44, 406] width 78 height 50
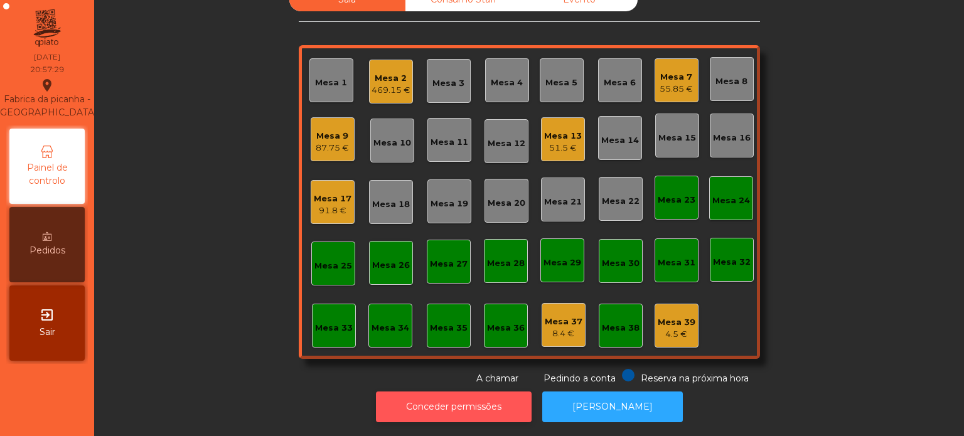
click at [480, 404] on button "Conceder permissões" at bounding box center [454, 407] width 156 height 31
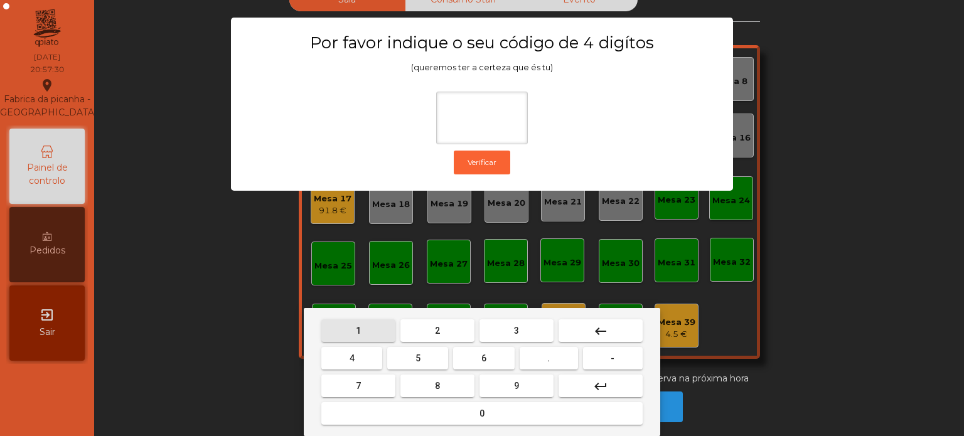
click at [358, 331] on span "1" at bounding box center [358, 331] width 5 height 10
click at [525, 323] on button "3" at bounding box center [517, 331] width 74 height 23
click at [429, 354] on button "5" at bounding box center [417, 358] width 61 height 23
click at [478, 414] on button "0" at bounding box center [481, 413] width 321 height 23
type input "****"
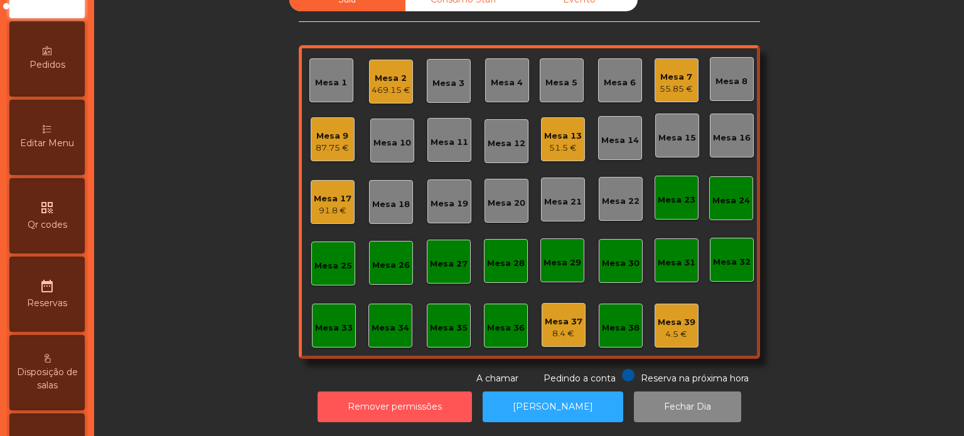
scroll to position [151, 0]
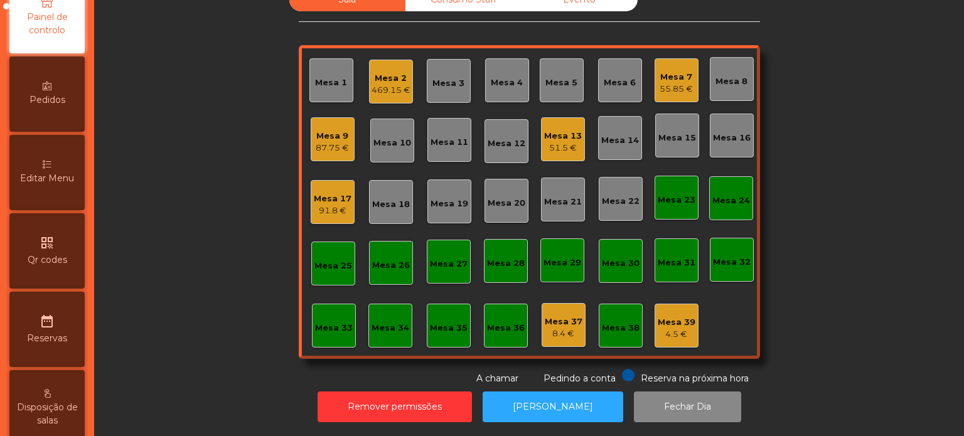
click at [58, 185] on span "Editar Menu" at bounding box center [47, 178] width 54 height 13
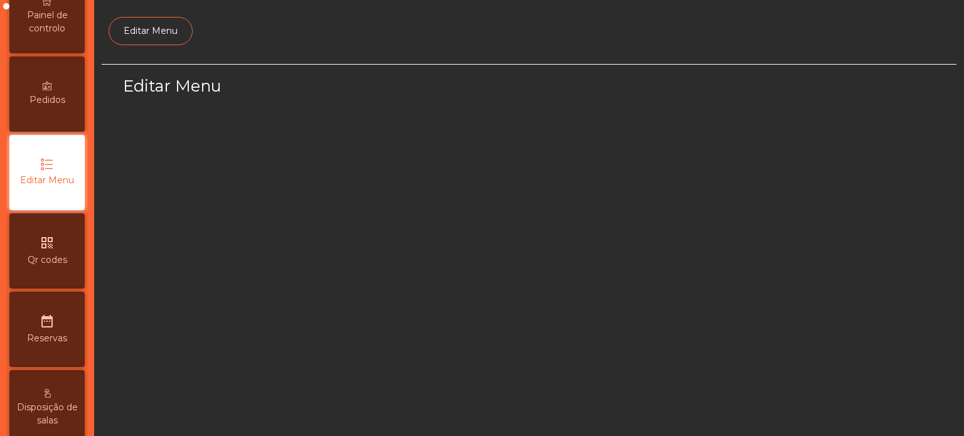
scroll to position [118, 0]
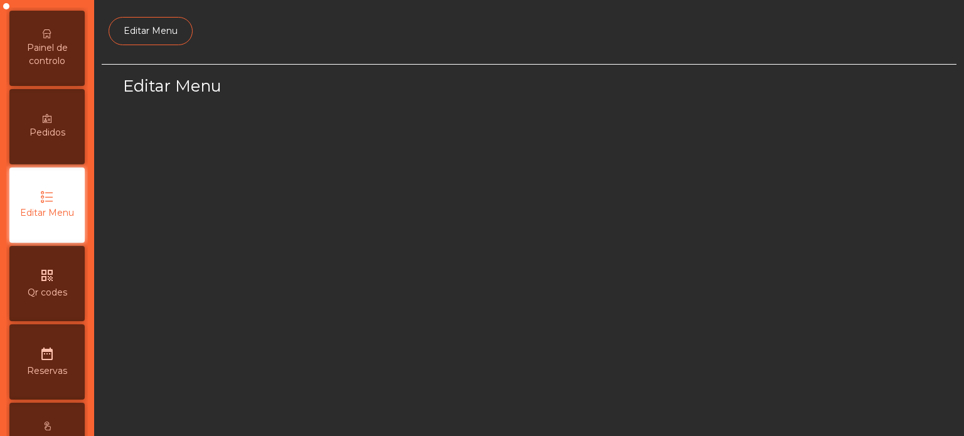
select select "*"
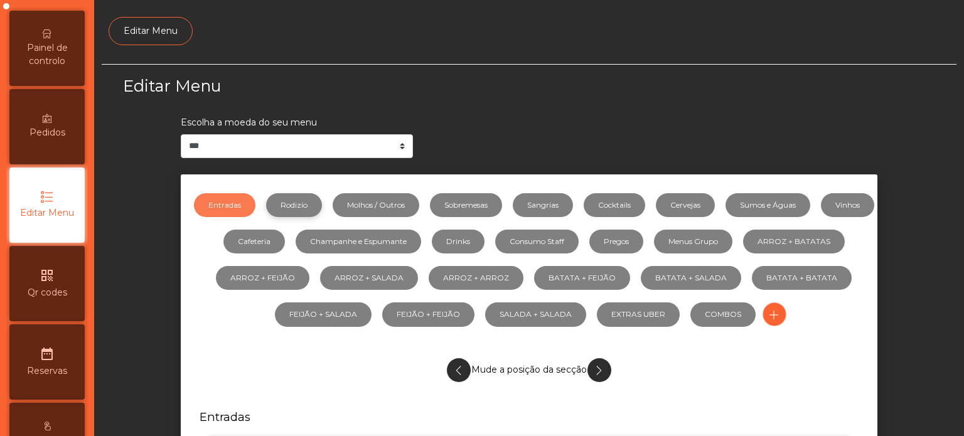
click at [316, 205] on link "Rodizio" at bounding box center [294, 205] width 56 height 24
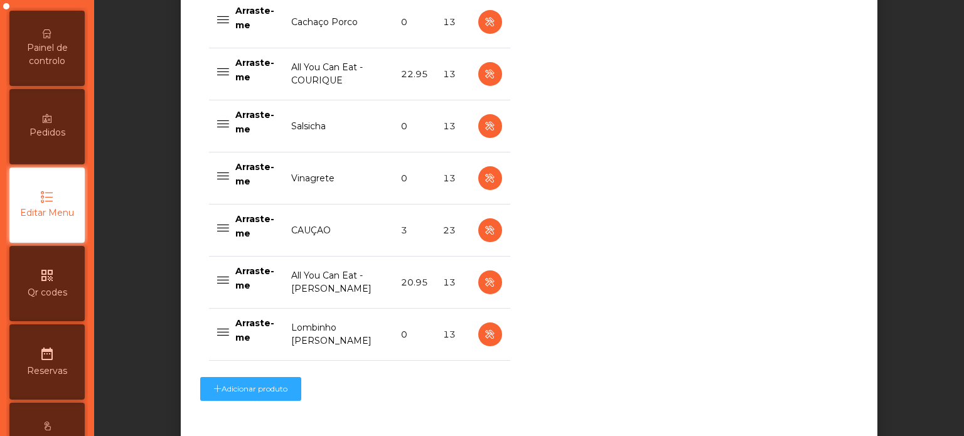
scroll to position [1038, 0]
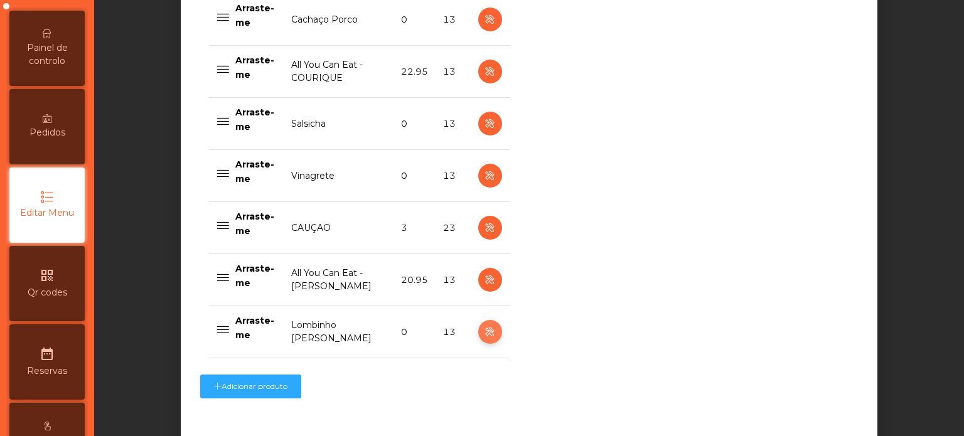
click at [485, 332] on icon "button" at bounding box center [490, 333] width 14 height 16
select select "**"
click at [483, 330] on icon "button" at bounding box center [490, 333] width 14 height 16
click at [483, 334] on icon "button" at bounding box center [490, 333] width 14 height 16
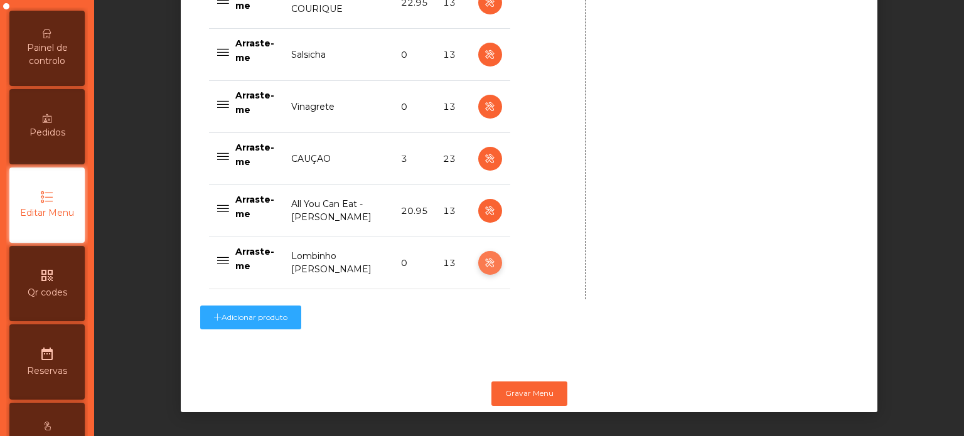
click at [491, 251] on button "button" at bounding box center [490, 263] width 24 height 24
click at [485, 256] on icon "button" at bounding box center [490, 264] width 14 height 16
click at [483, 203] on icon "button" at bounding box center [490, 211] width 14 height 16
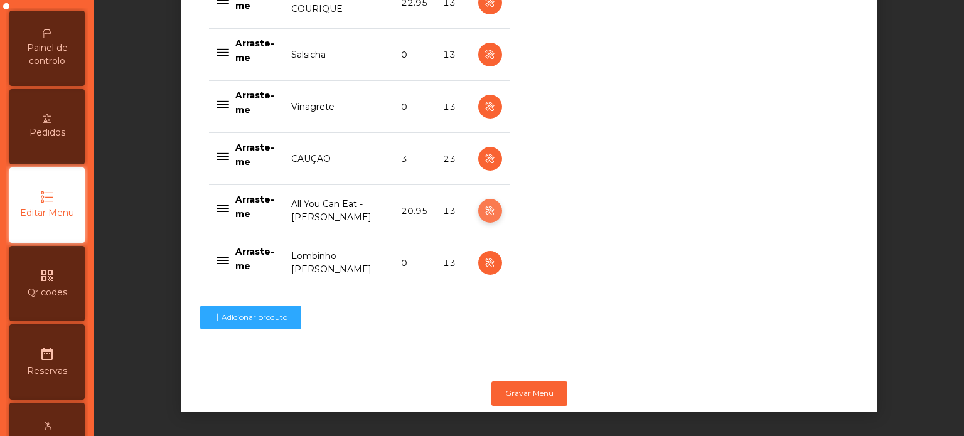
type input "**********"
type input "*****"
select select "**********"
select select "**"
click at [483, 256] on icon "button" at bounding box center [490, 264] width 14 height 16
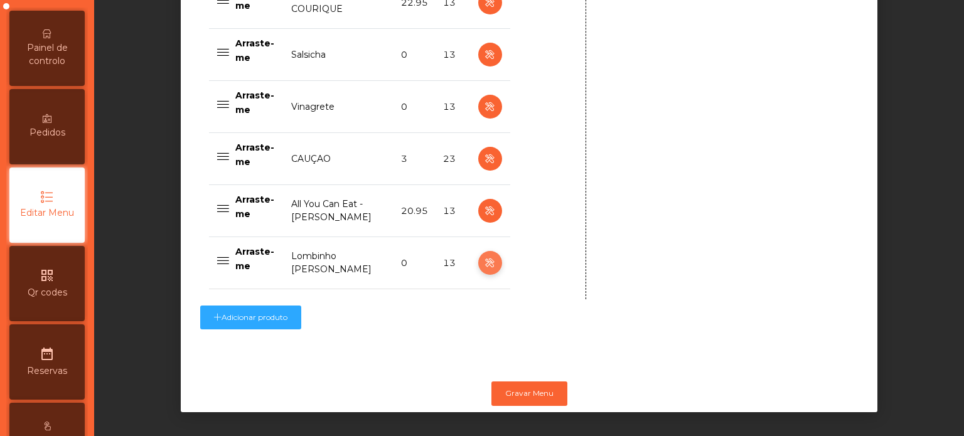
type input "**********"
type input "******"
type input "**********"
type input "*"
select select "*******"
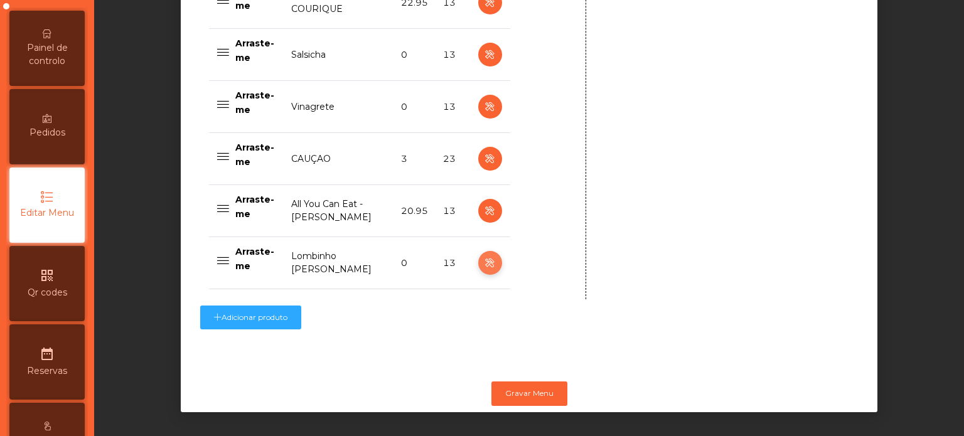
select select "**"
click at [458, 262] on td "13" at bounding box center [453, 263] width 35 height 52
click at [460, 247] on td "13" at bounding box center [453, 263] width 35 height 52
click at [324, 247] on td "Lombinho [PERSON_NAME]" at bounding box center [339, 263] width 110 height 52
click at [502, 261] on td at bounding box center [490, 263] width 40 height 52
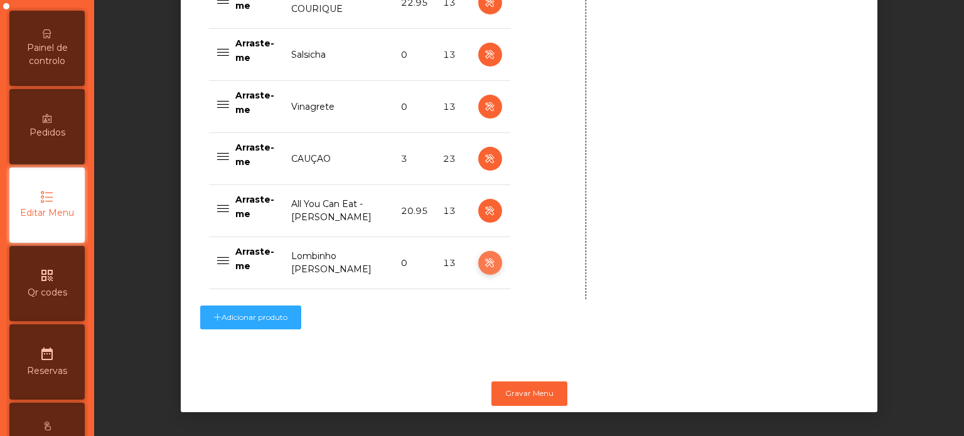
click at [485, 256] on icon "button" at bounding box center [490, 264] width 14 height 16
click at [497, 255] on button "button" at bounding box center [490, 263] width 24 height 24
click at [481, 251] on button "button" at bounding box center [490, 263] width 24 height 24
click at [485, 257] on icon "button" at bounding box center [490, 264] width 14 height 16
click at [485, 256] on icon "button" at bounding box center [490, 264] width 14 height 16
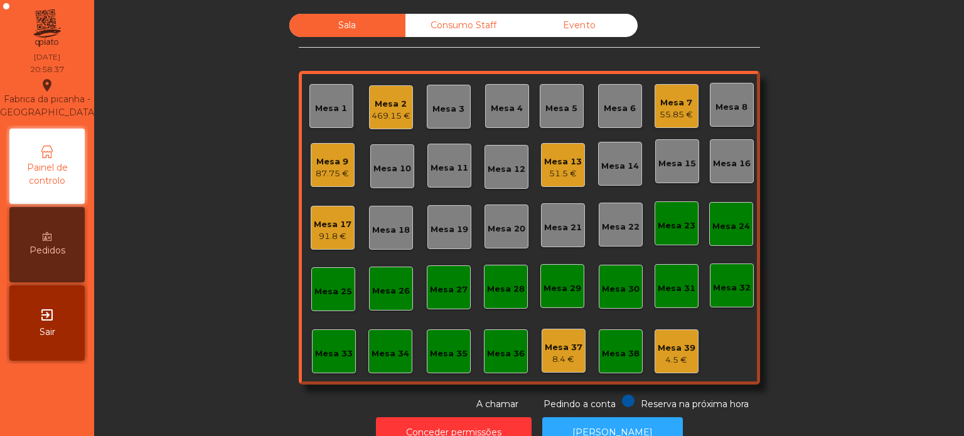
click at [392, 111] on div "469.15 €" at bounding box center [391, 116] width 39 height 13
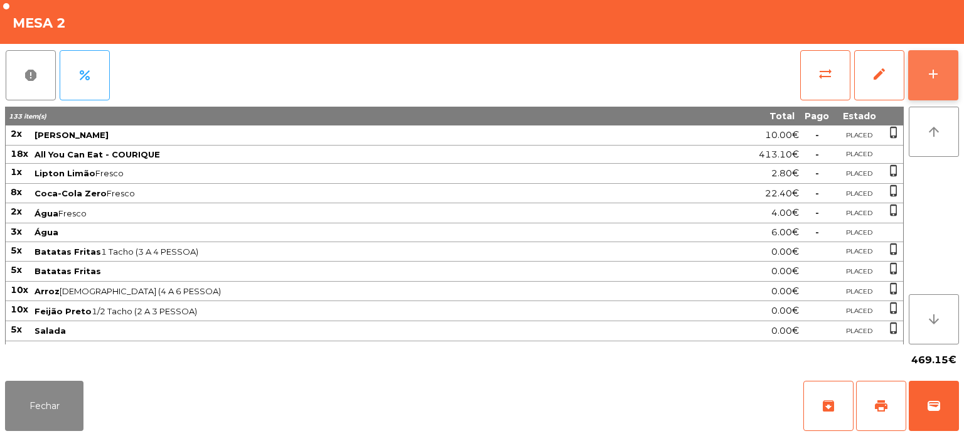
click at [939, 63] on button "add" at bounding box center [934, 75] width 50 height 50
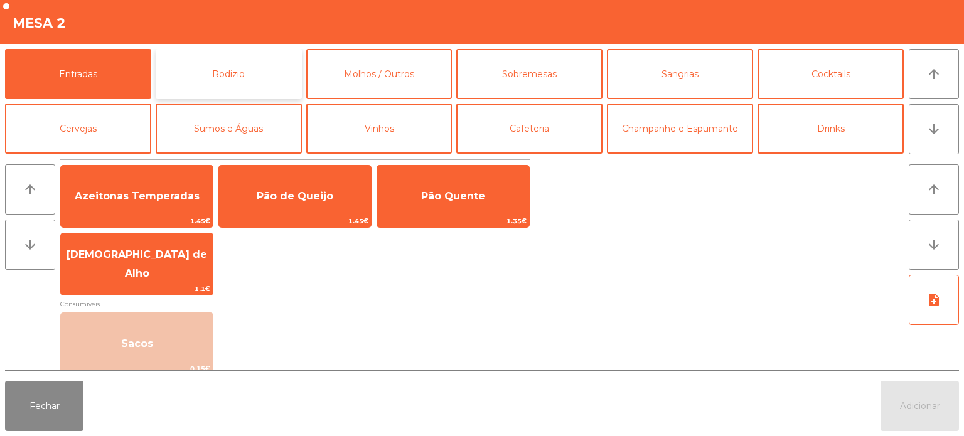
click at [247, 75] on button "Rodizio" at bounding box center [229, 74] width 146 height 50
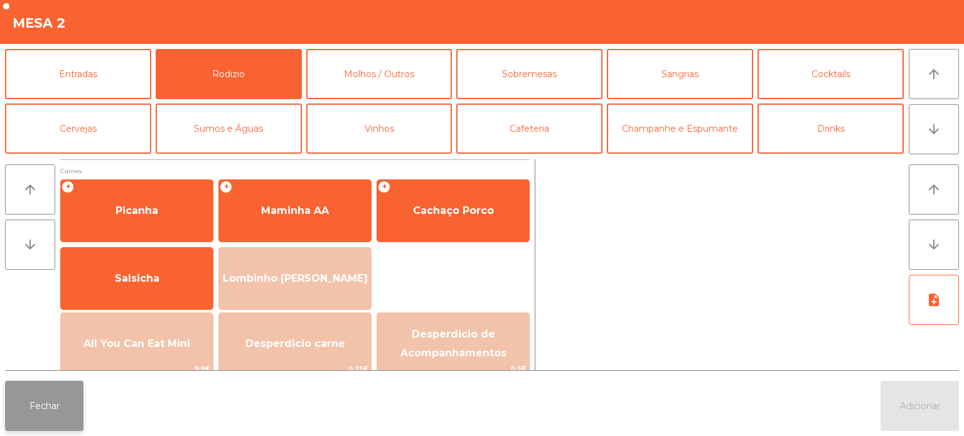
click at [38, 403] on button "Fechar" at bounding box center [44, 406] width 78 height 50
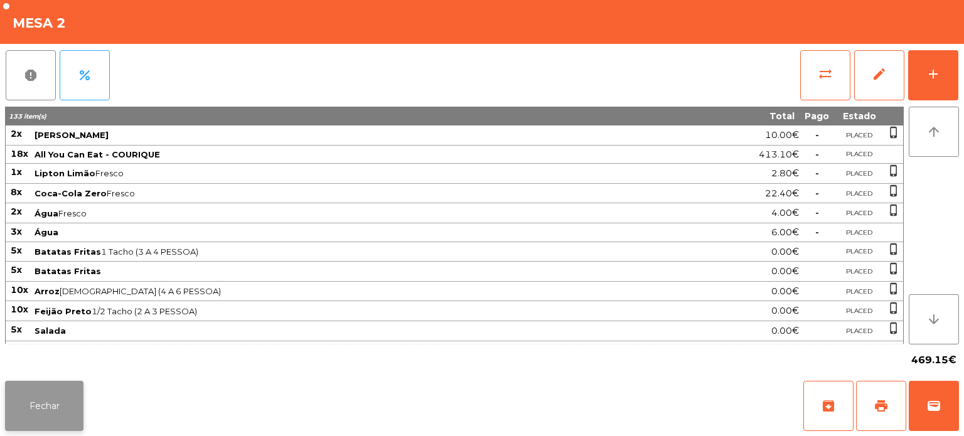
click at [33, 401] on button "Fechar" at bounding box center [44, 406] width 78 height 50
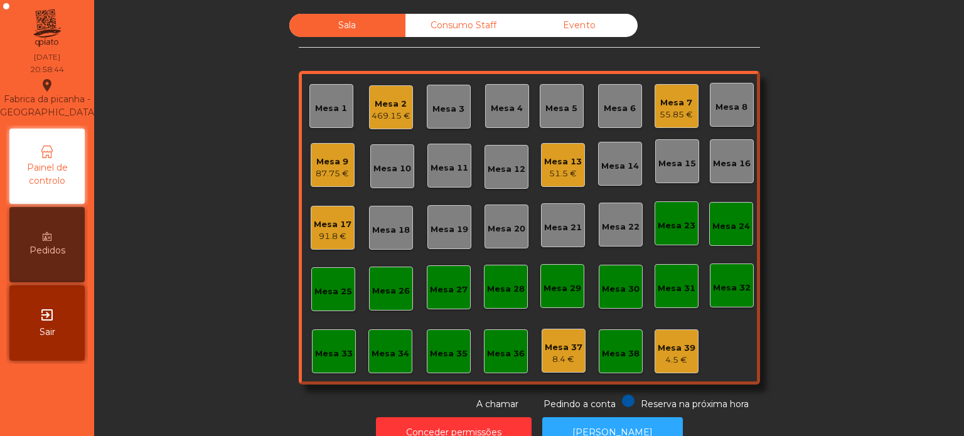
scroll to position [35, 0]
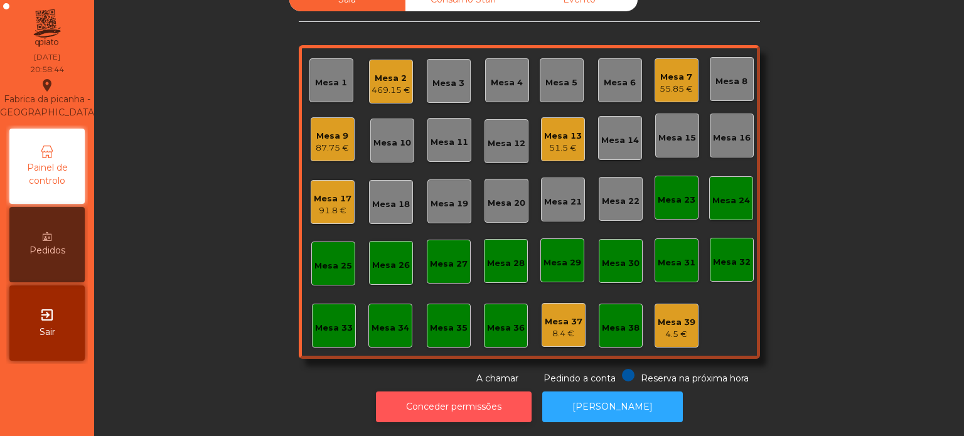
click at [457, 392] on button "Conceder permissões" at bounding box center [454, 407] width 156 height 31
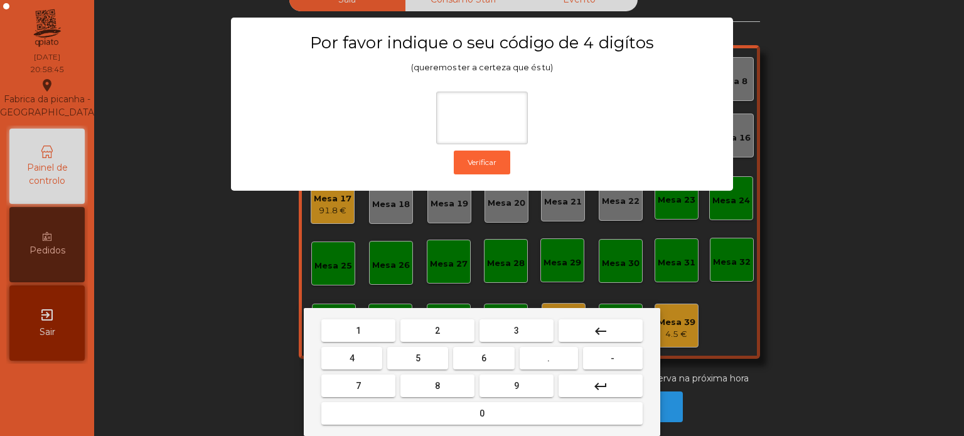
click at [357, 333] on span "1" at bounding box center [358, 331] width 5 height 10
click at [504, 337] on button "3" at bounding box center [517, 331] width 74 height 23
click at [423, 358] on button "5" at bounding box center [417, 358] width 61 height 23
click at [451, 416] on button "0" at bounding box center [481, 413] width 321 height 23
type input "****"
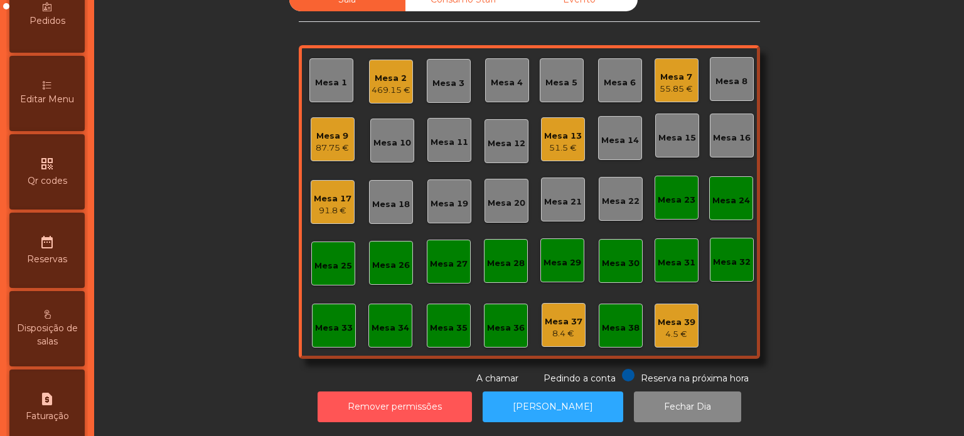
scroll to position [244, 0]
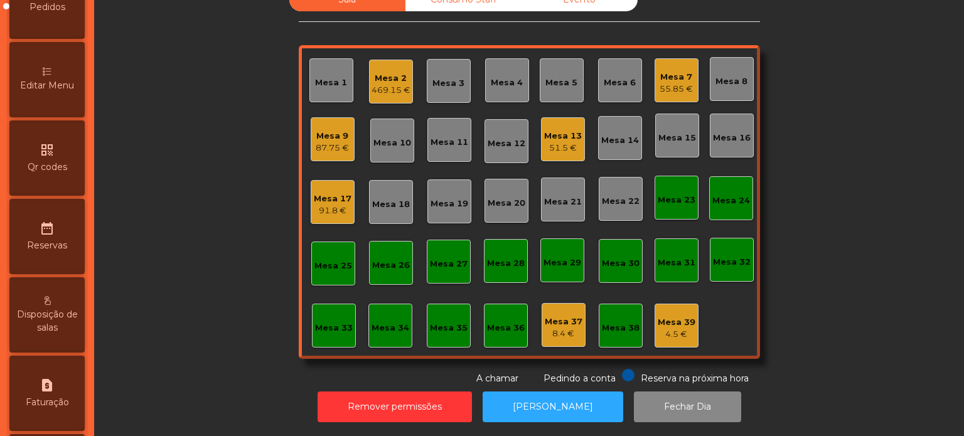
click at [63, 92] on span "Editar Menu" at bounding box center [47, 85] width 54 height 13
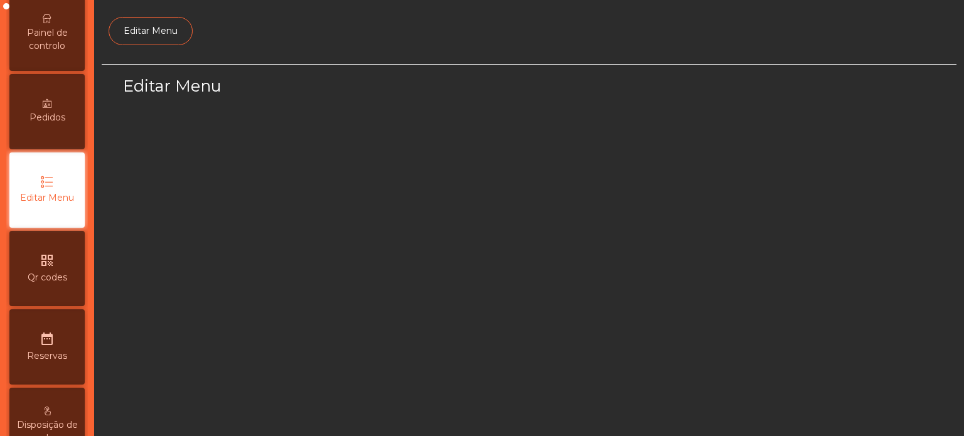
scroll to position [118, 0]
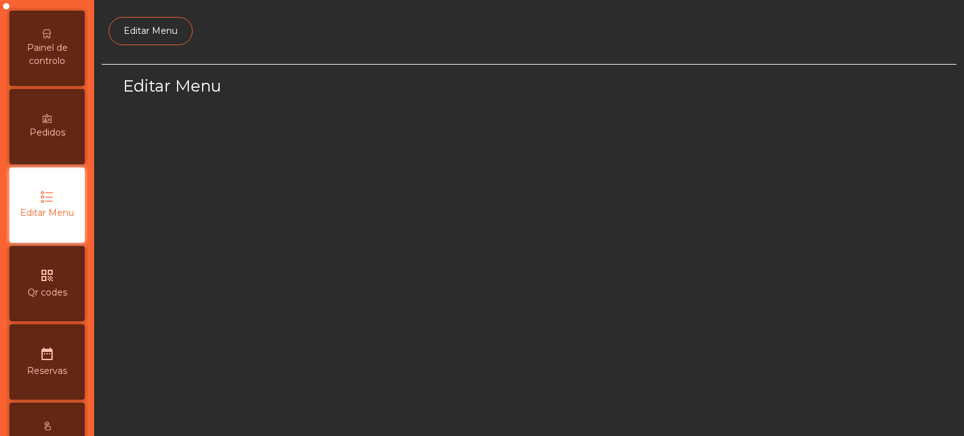
select select "*"
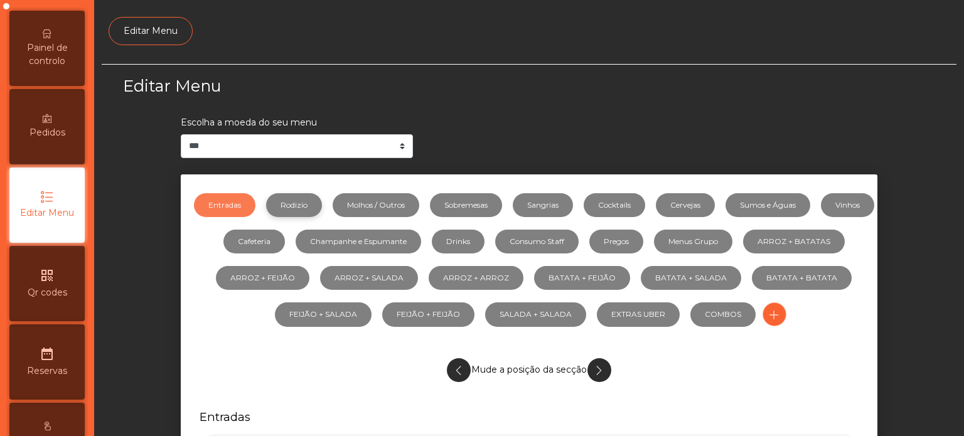
click at [321, 196] on link "Rodizio" at bounding box center [294, 205] width 56 height 24
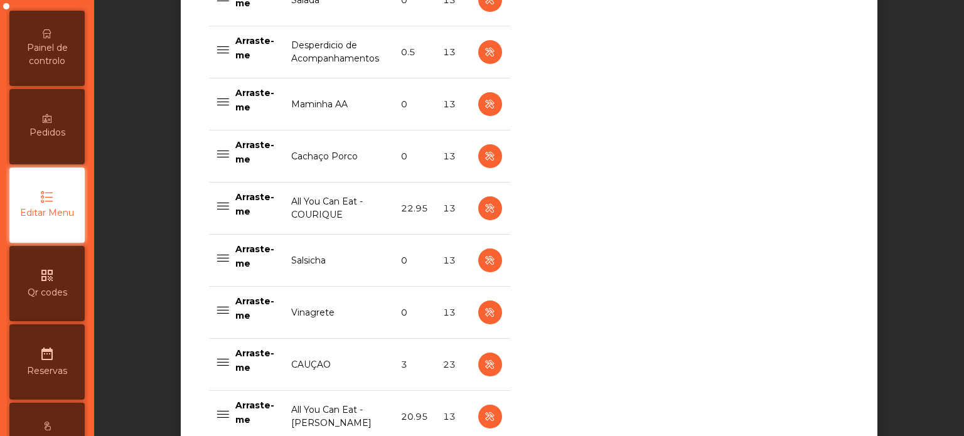
scroll to position [1115, 0]
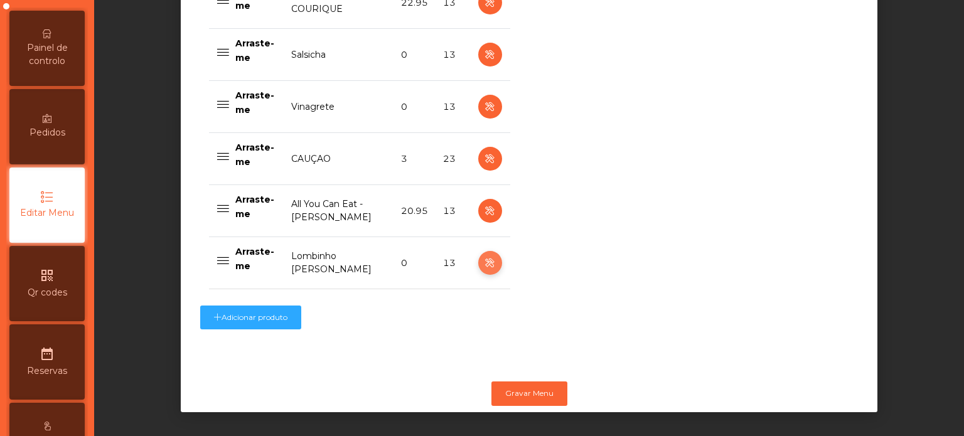
click at [485, 256] on icon "button" at bounding box center [490, 264] width 14 height 16
select select "**"
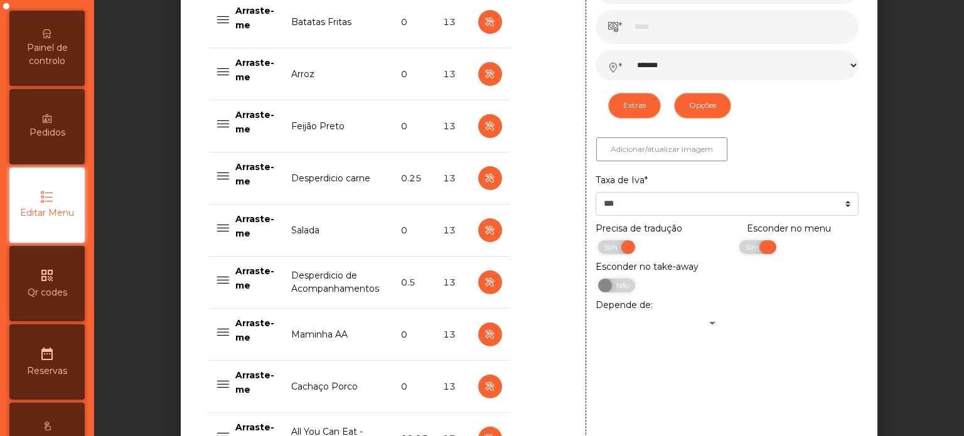
click at [738, 249] on span "Sim" at bounding box center [753, 247] width 31 height 14
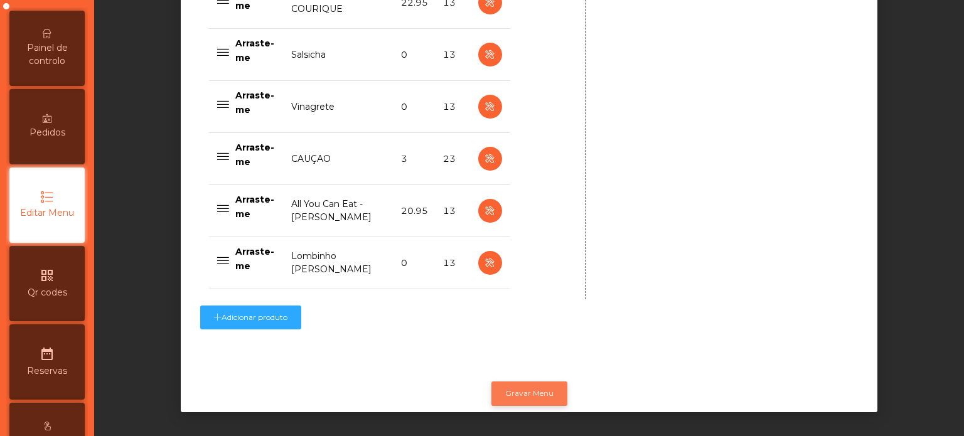
click at [539, 382] on button "Gravar Menu" at bounding box center [530, 394] width 76 height 24
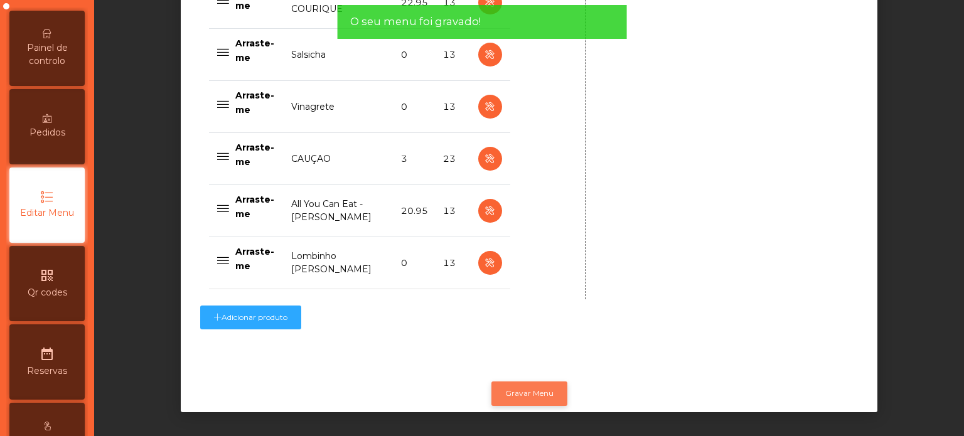
scroll to position [0, 0]
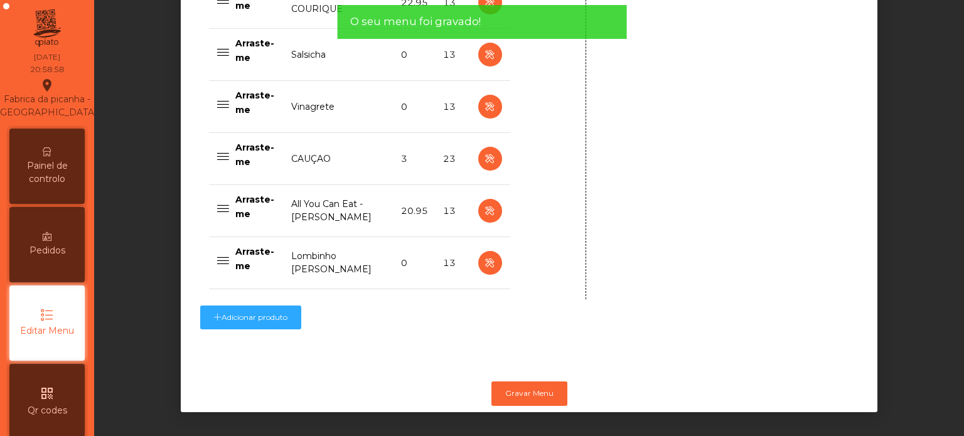
click at [51, 178] on span "Painel de controlo" at bounding box center [47, 172] width 69 height 26
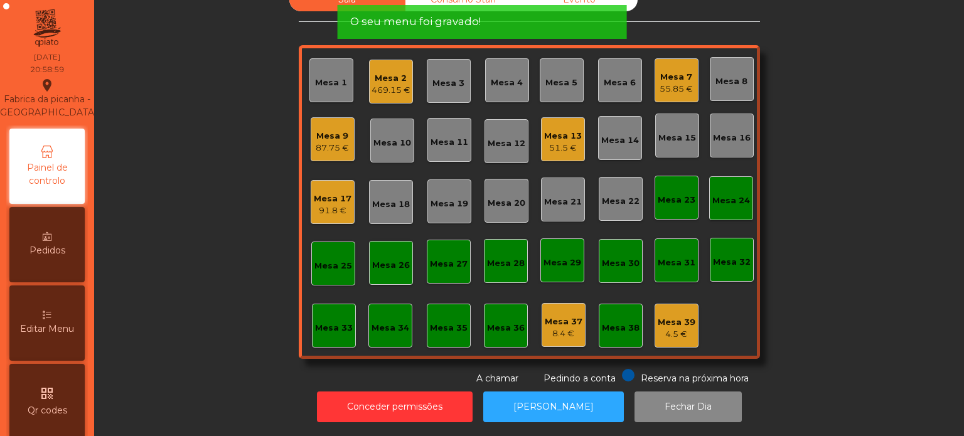
scroll to position [35, 0]
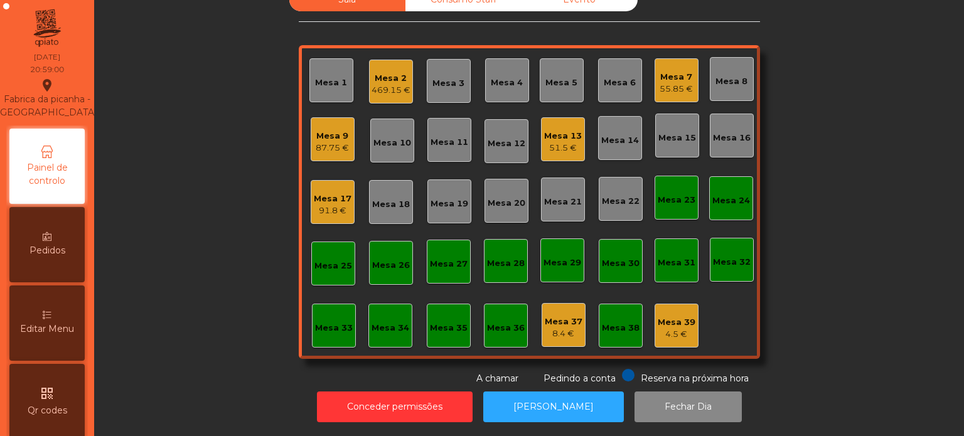
click at [379, 84] on div "469.15 €" at bounding box center [391, 90] width 39 height 13
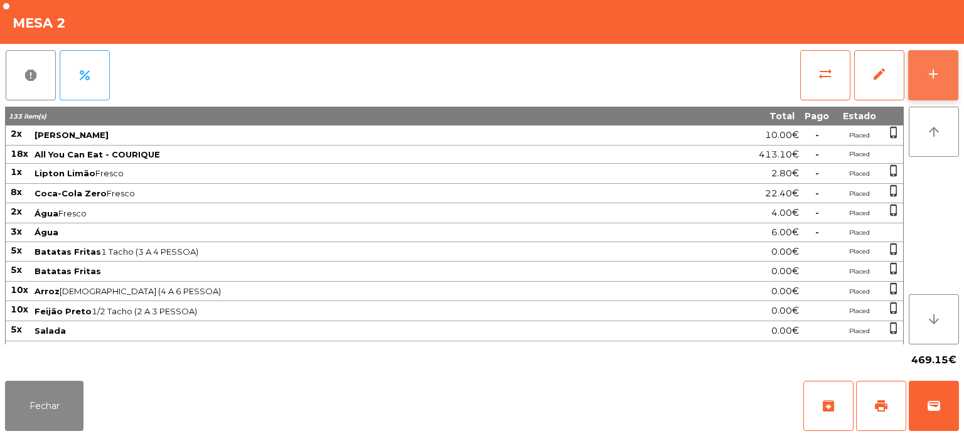
click at [941, 61] on button "add" at bounding box center [934, 75] width 50 height 50
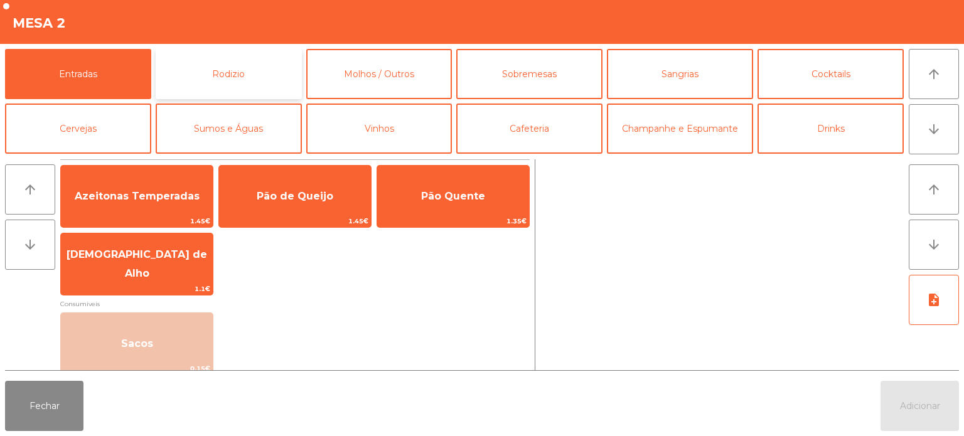
click at [225, 72] on button "Rodizio" at bounding box center [229, 74] width 146 height 50
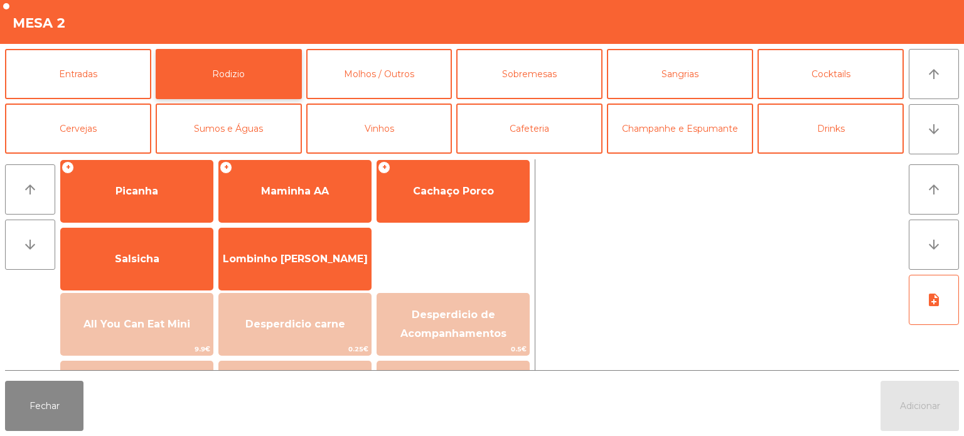
scroll to position [0, 0]
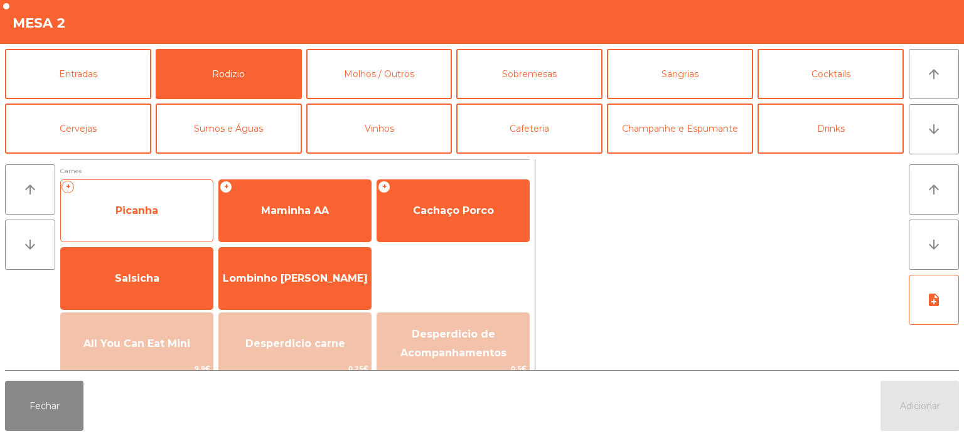
click at [151, 210] on span "Picanha" at bounding box center [137, 211] width 43 height 12
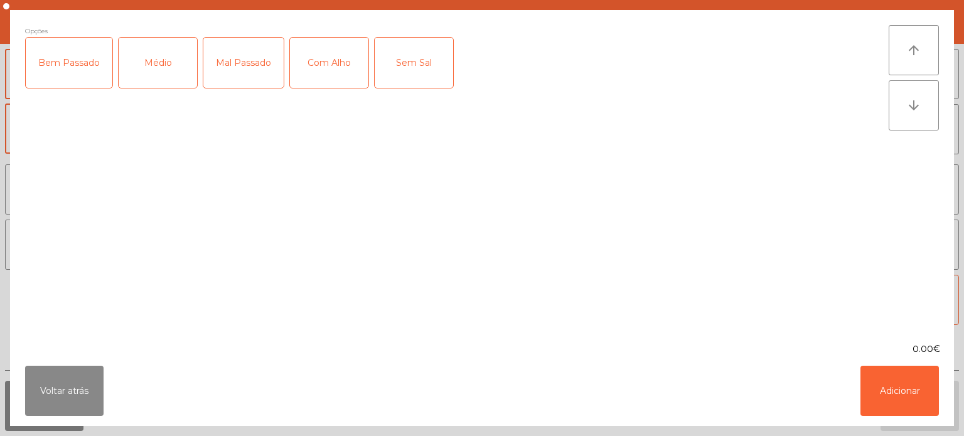
click at [150, 58] on div "Médio" at bounding box center [158, 63] width 78 height 50
click at [908, 384] on button "Adicionar" at bounding box center [900, 391] width 78 height 50
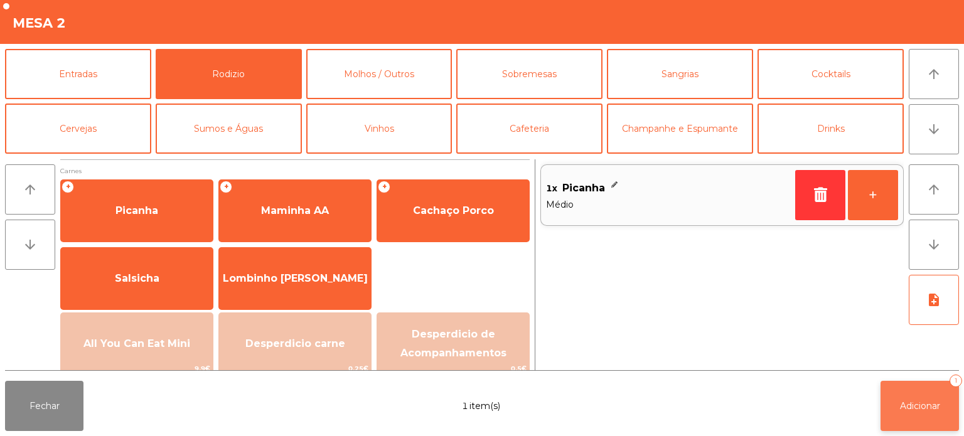
click at [920, 394] on button "Adicionar 1" at bounding box center [920, 406] width 78 height 50
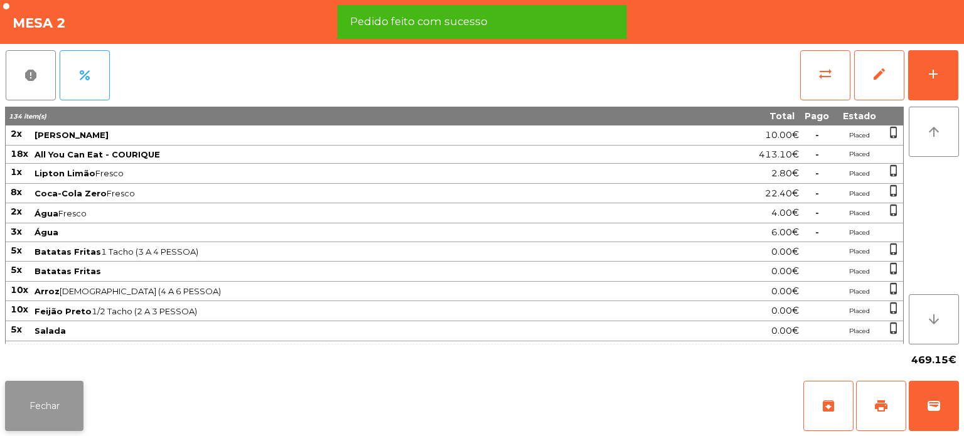
click at [53, 391] on button "Fechar" at bounding box center [44, 406] width 78 height 50
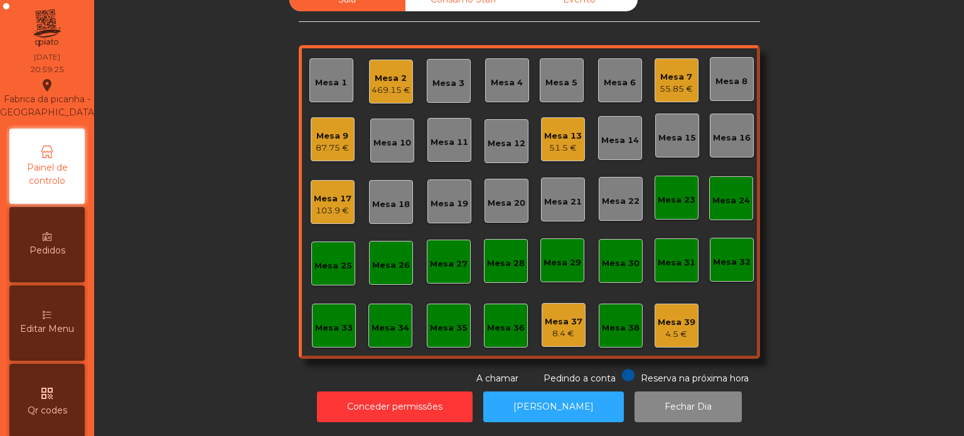
click at [397, 73] on div "Mesa 2" at bounding box center [391, 78] width 39 height 13
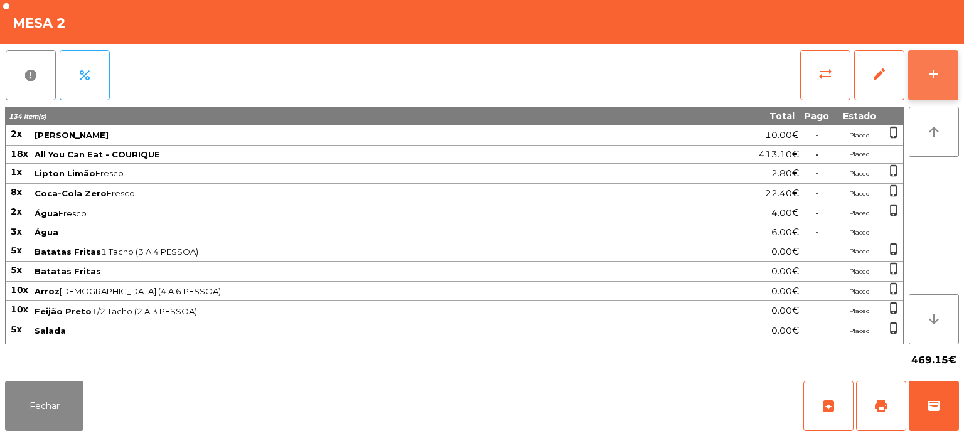
click at [920, 94] on button "add" at bounding box center [934, 75] width 50 height 50
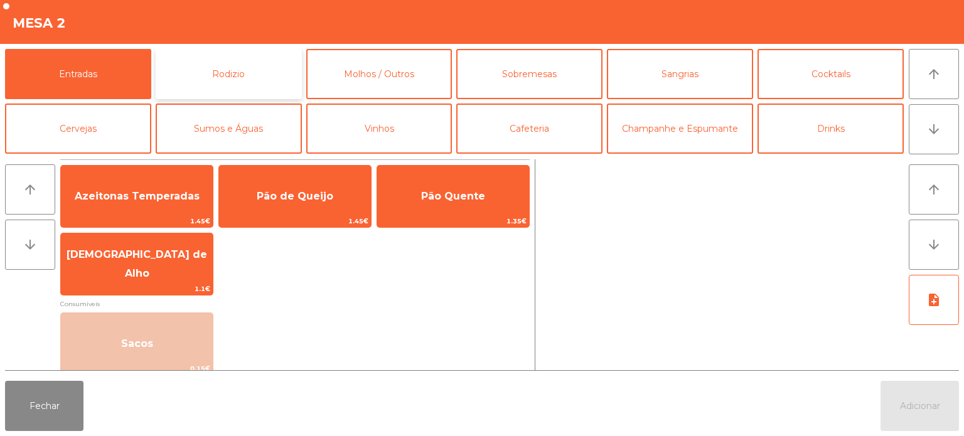
click at [254, 80] on button "Rodizio" at bounding box center [229, 74] width 146 height 50
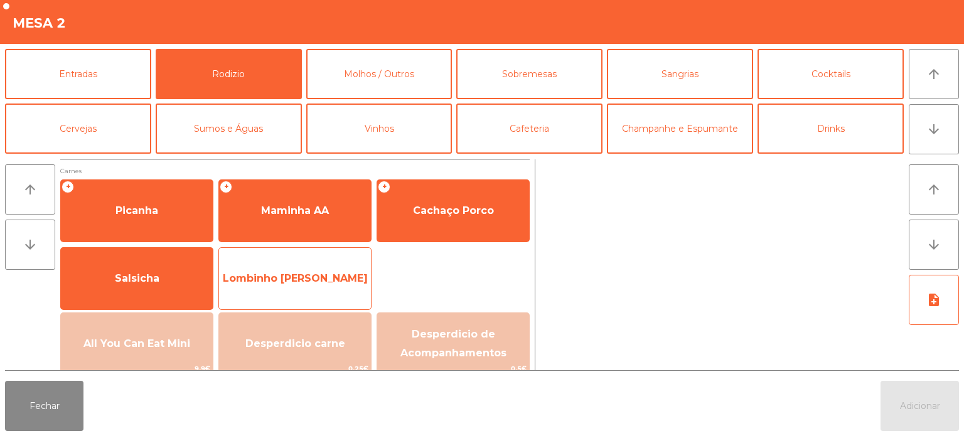
click at [273, 274] on span "Lombinho [PERSON_NAME]" at bounding box center [295, 278] width 145 height 12
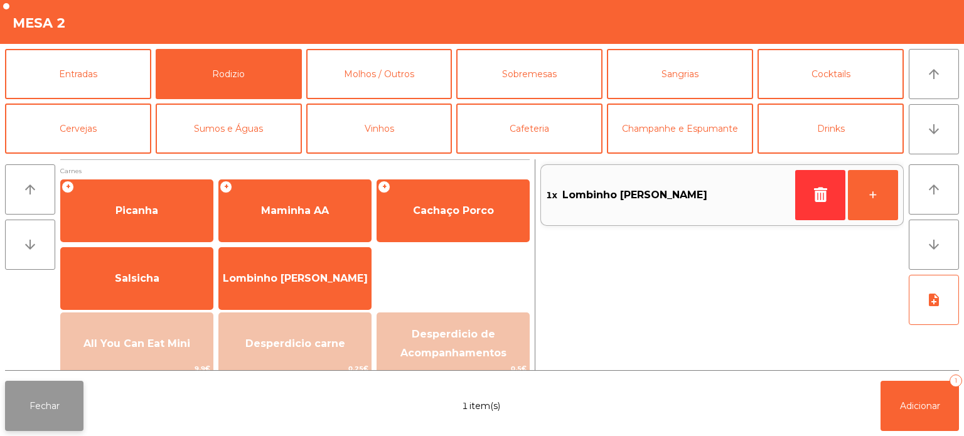
click at [10, 414] on button "Fechar" at bounding box center [44, 406] width 78 height 50
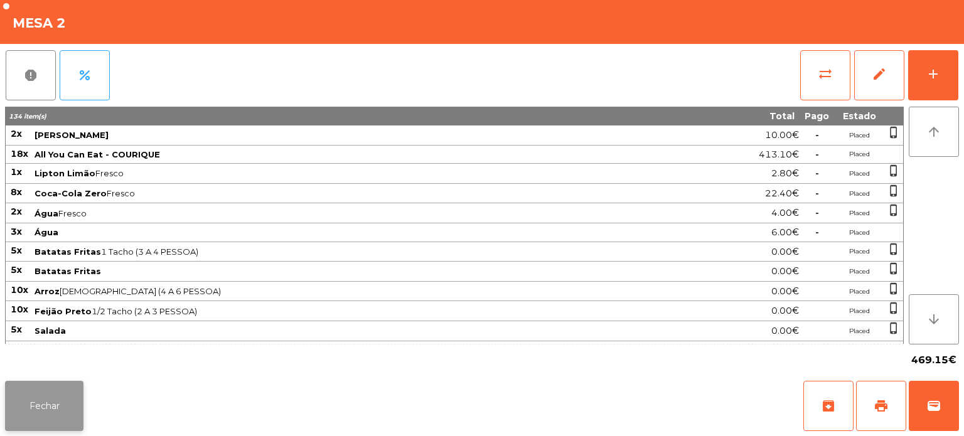
click at [72, 407] on button "Fechar" at bounding box center [44, 406] width 78 height 50
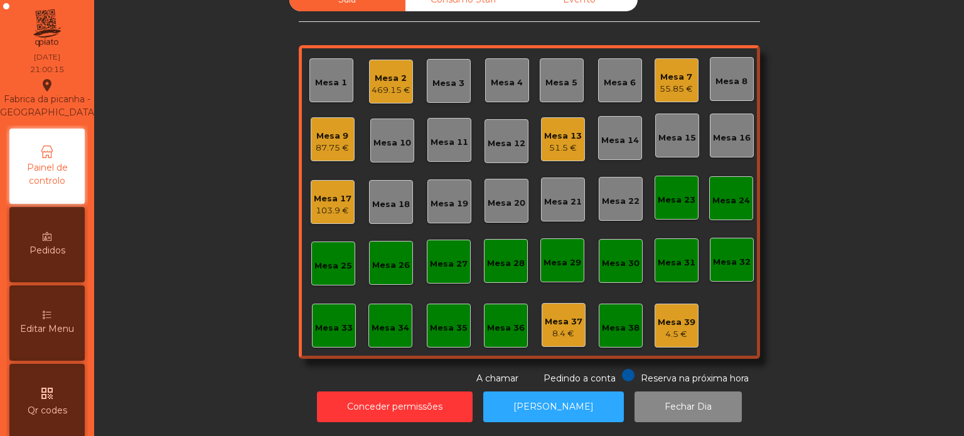
click at [555, 196] on div "Mesa 21" at bounding box center [563, 202] width 38 height 13
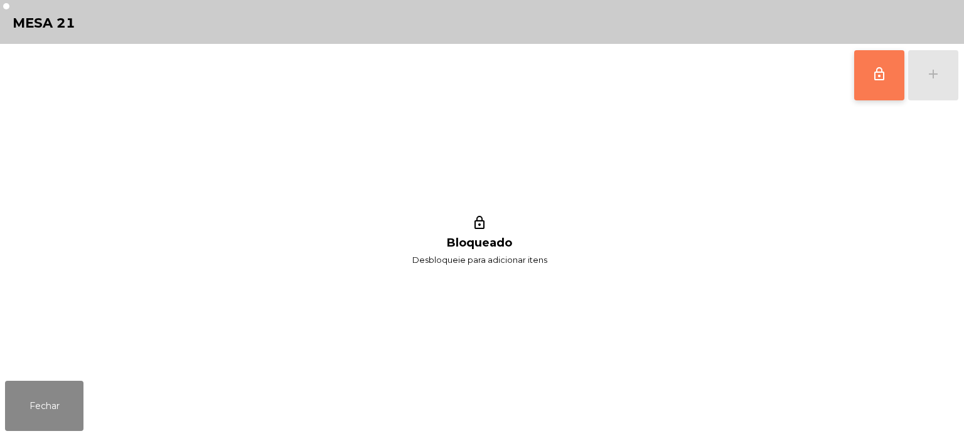
click at [865, 95] on button "lock_outline" at bounding box center [880, 75] width 50 height 50
click at [932, 73] on div "lock_outline add" at bounding box center [906, 75] width 105 height 63
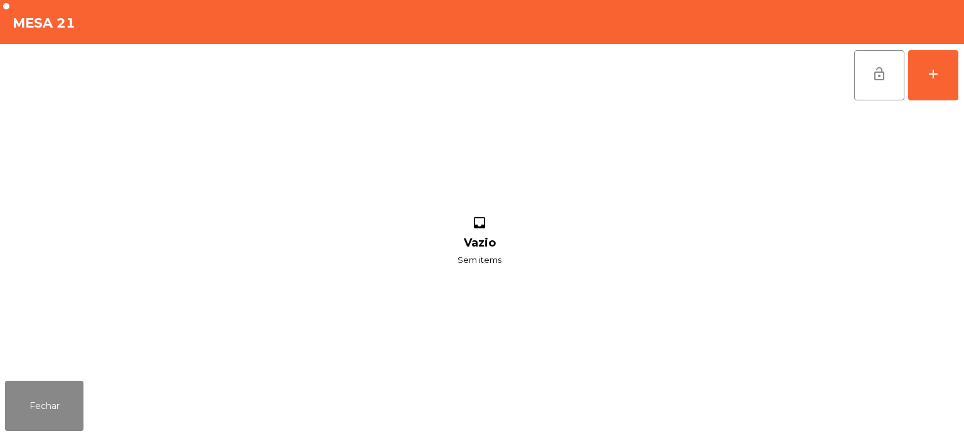
click at [959, 80] on div "lock_open add" at bounding box center [906, 75] width 105 height 63
click at [919, 85] on button "add" at bounding box center [934, 75] width 50 height 50
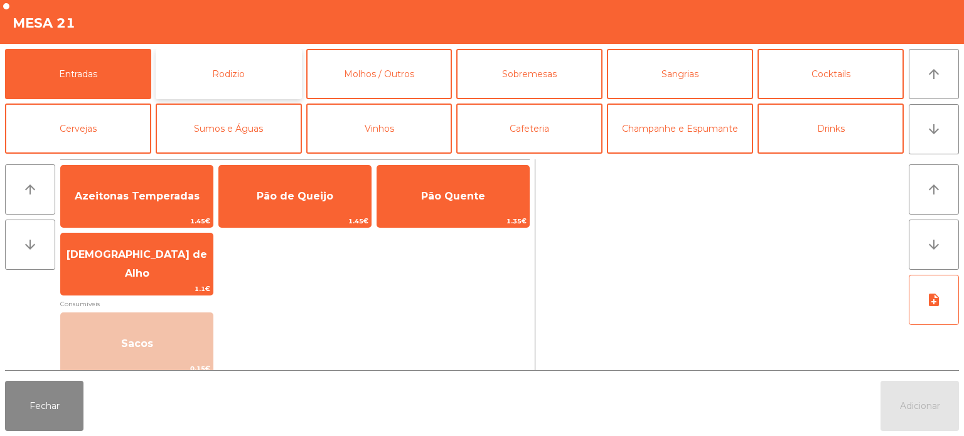
click at [218, 81] on button "Rodizio" at bounding box center [229, 74] width 146 height 50
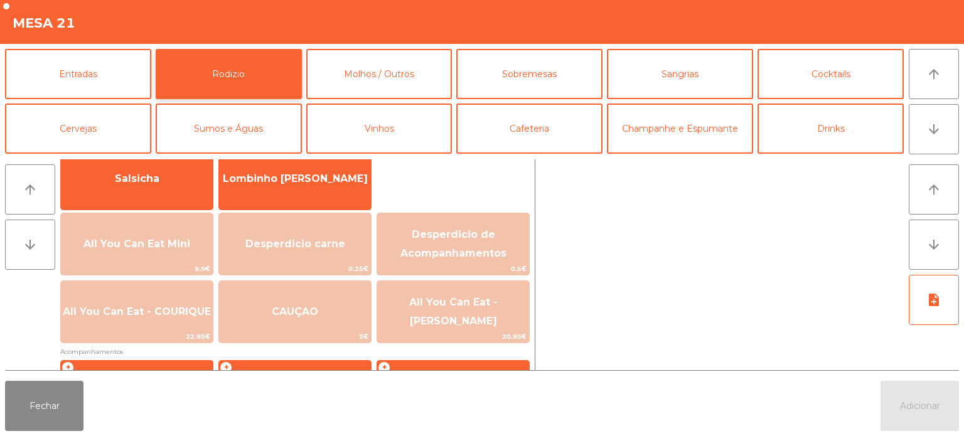
scroll to position [101, 0]
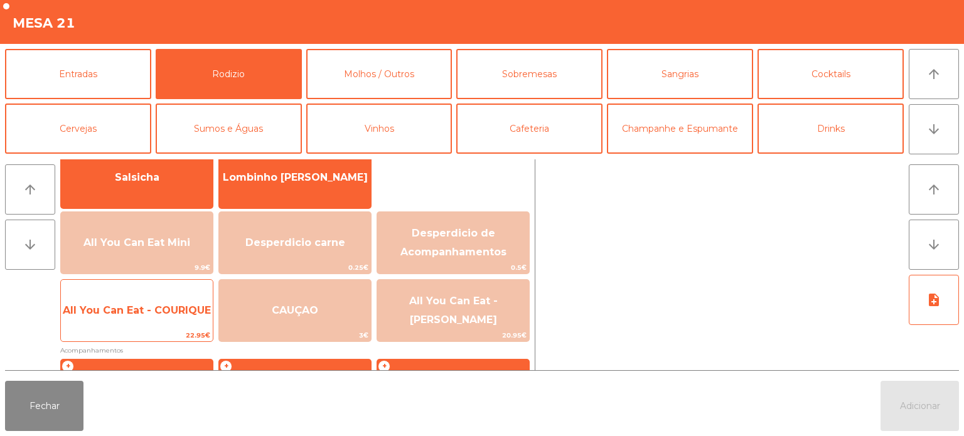
click at [170, 335] on span "22.95€" at bounding box center [137, 336] width 152 height 12
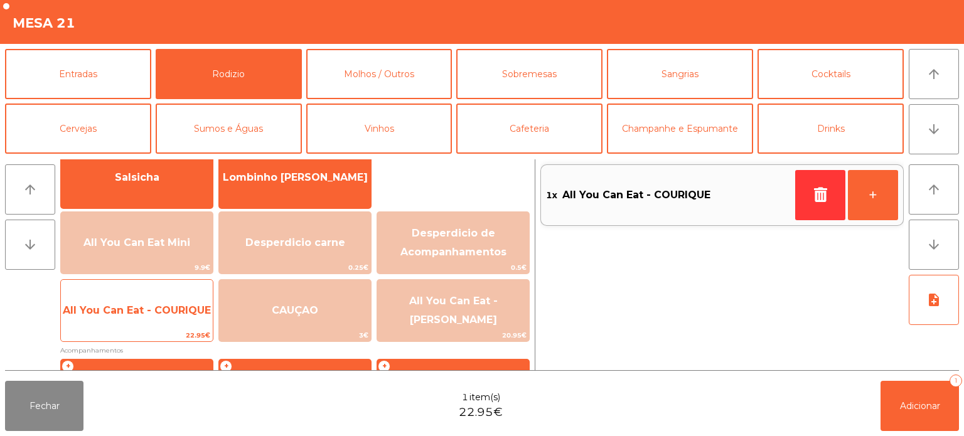
click at [154, 338] on span "22.95€" at bounding box center [137, 336] width 152 height 12
click at [161, 321] on span "All You Can Eat - COURIQUE" at bounding box center [137, 311] width 152 height 34
click at [156, 322] on span "All You Can Eat - COURIQUE" at bounding box center [137, 311] width 152 height 34
click at [158, 316] on span "All You Can Eat - COURIQUE" at bounding box center [137, 311] width 152 height 34
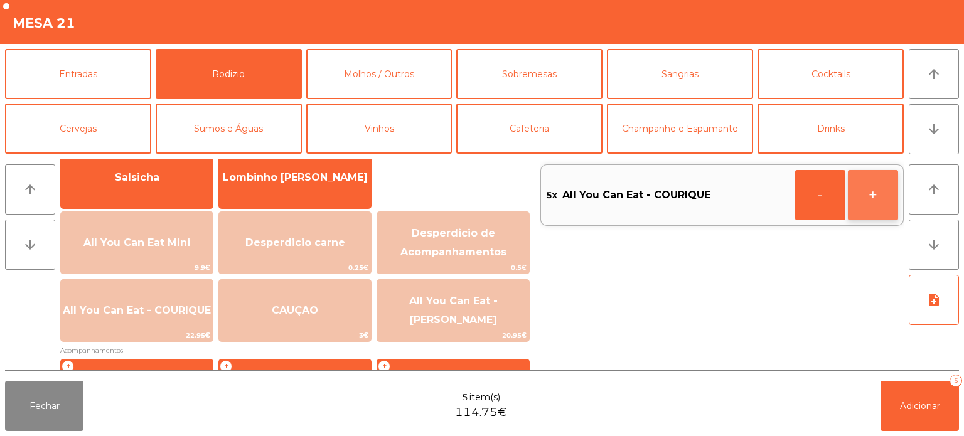
click at [871, 195] on button "+" at bounding box center [873, 195] width 50 height 50
click at [814, 194] on button "-" at bounding box center [821, 195] width 50 height 50
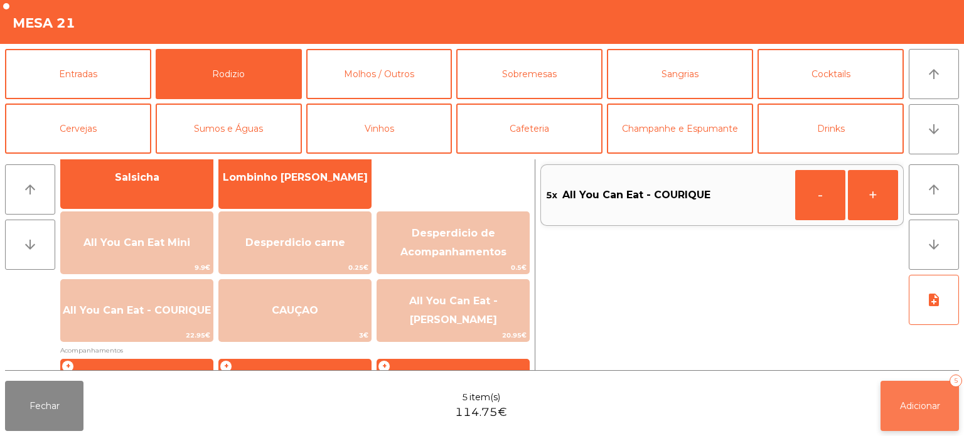
click at [917, 392] on button "Adicionar 5" at bounding box center [920, 406] width 78 height 50
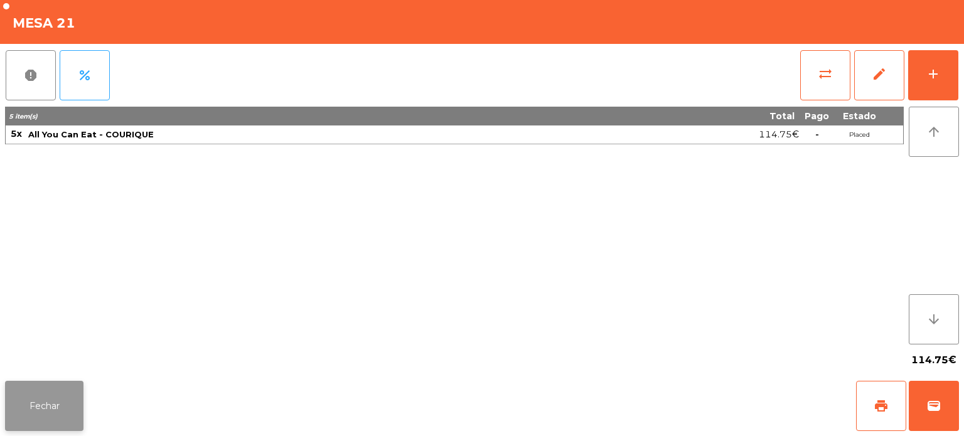
click at [40, 407] on button "Fechar" at bounding box center [44, 406] width 78 height 50
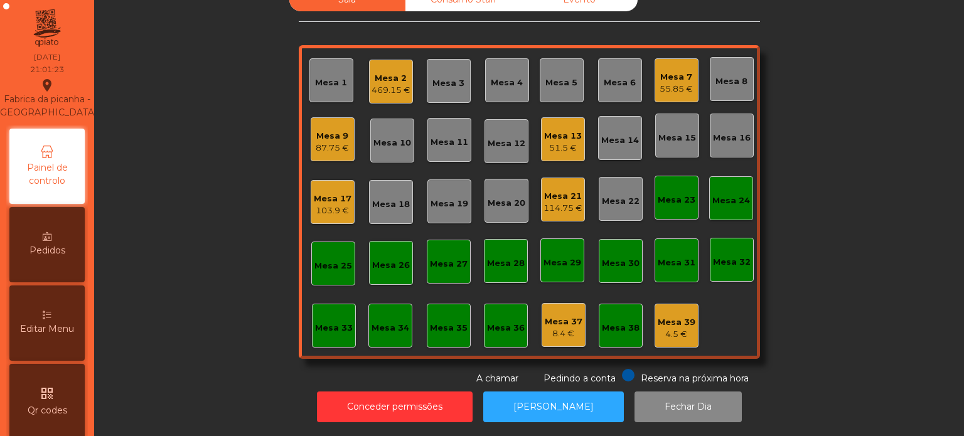
click at [337, 180] on div "Mesa 17 103.9 €" at bounding box center [333, 202] width 44 height 44
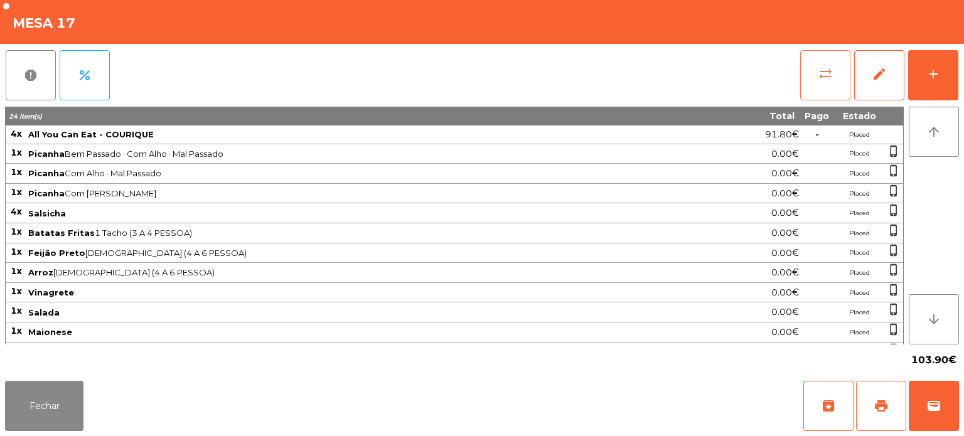
click at [819, 92] on button "sync_alt" at bounding box center [826, 75] width 50 height 50
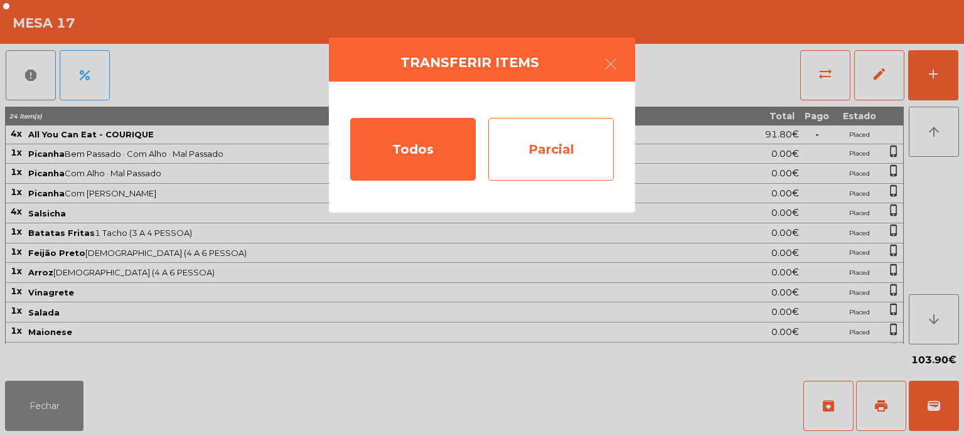
click at [560, 151] on div "Parcial" at bounding box center [551, 149] width 126 height 63
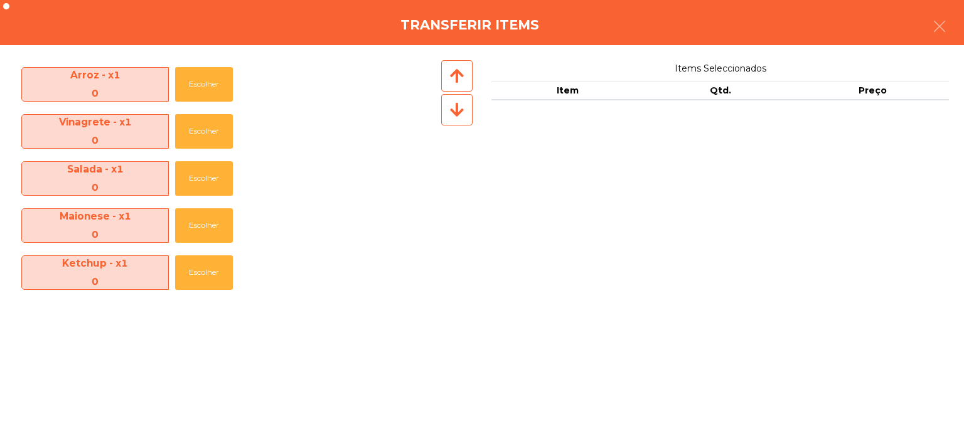
scroll to position [326, 0]
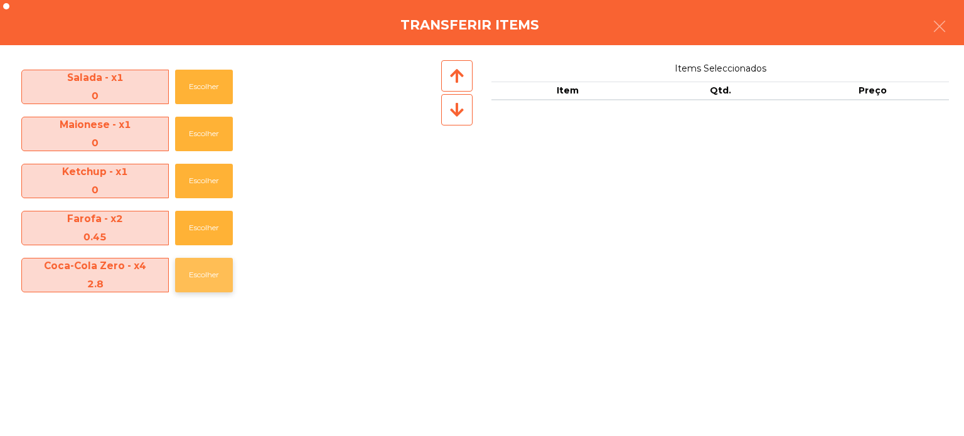
click at [198, 286] on button "Escolher" at bounding box center [204, 275] width 58 height 35
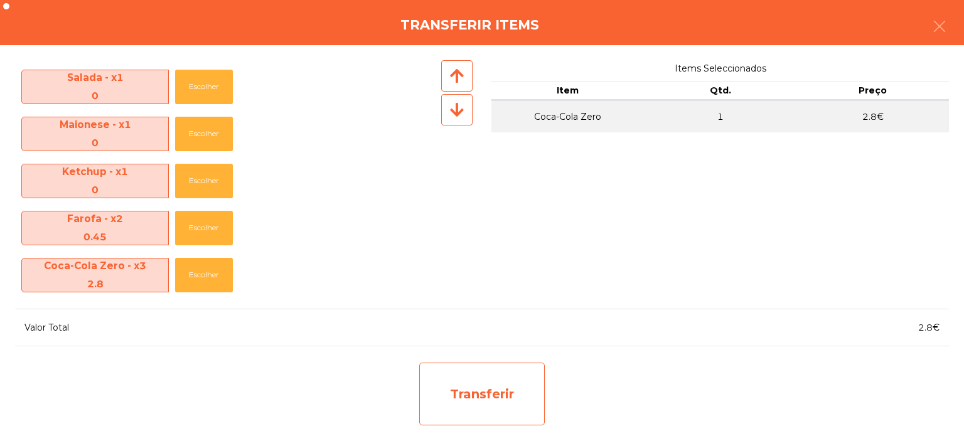
click at [499, 394] on div "Transferir" at bounding box center [482, 394] width 126 height 63
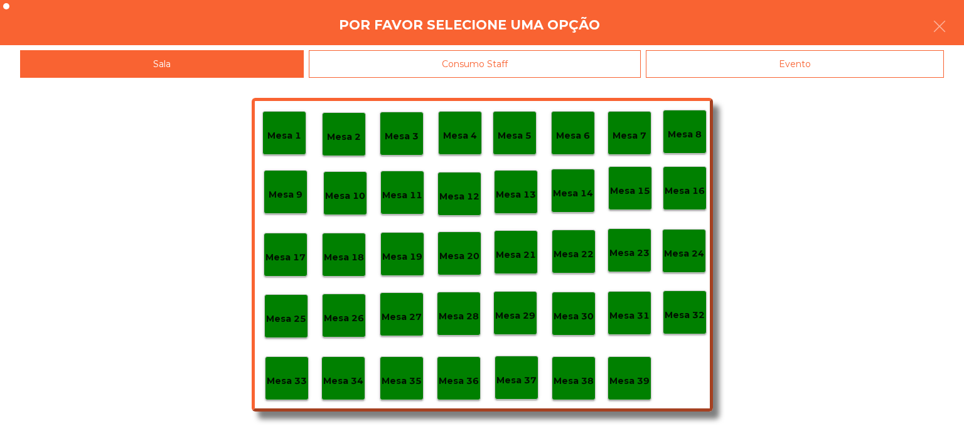
click at [516, 387] on p "Mesa 37" at bounding box center [517, 381] width 40 height 14
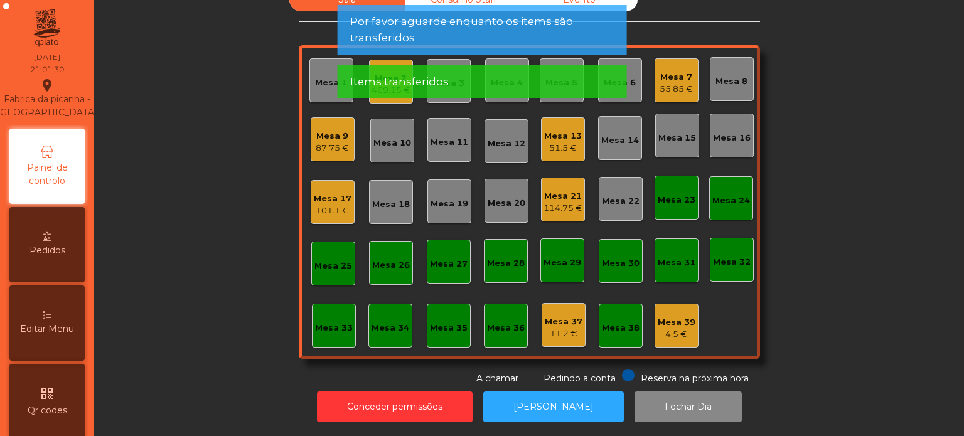
click at [322, 205] on div "101.1 €" at bounding box center [333, 211] width 38 height 13
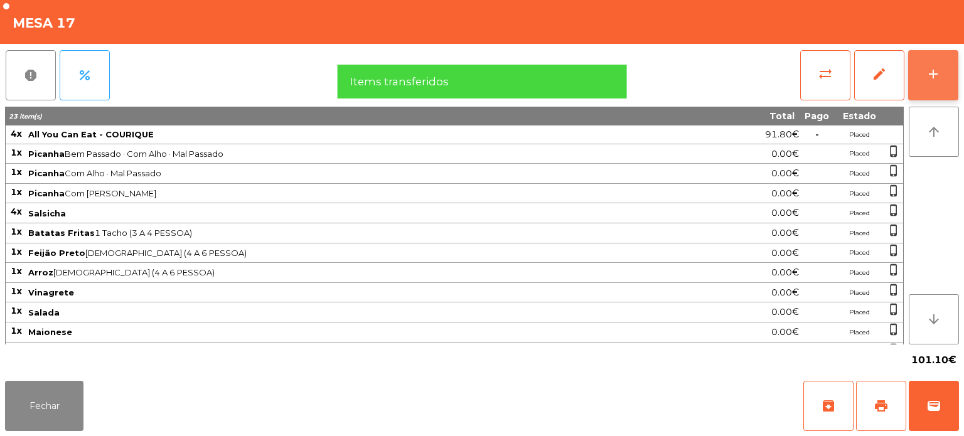
click at [946, 77] on button "add" at bounding box center [934, 75] width 50 height 50
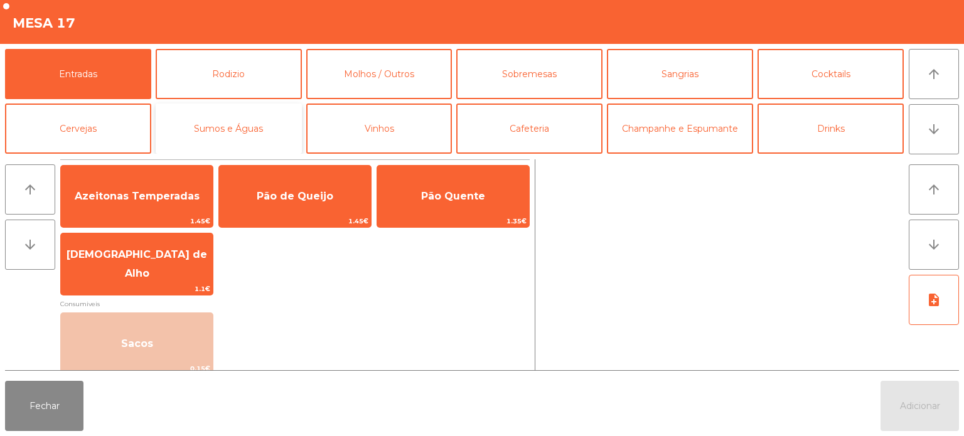
click at [227, 131] on button "Sumos e Águas" at bounding box center [229, 129] width 146 height 50
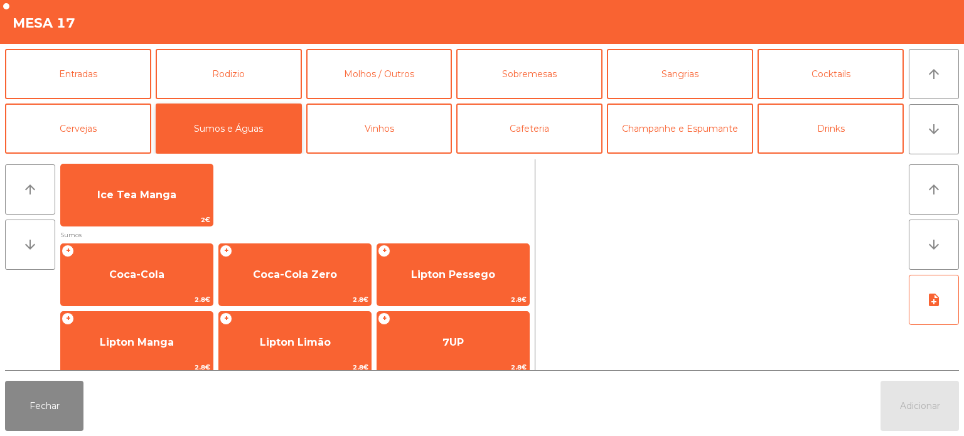
scroll to position [144, 0]
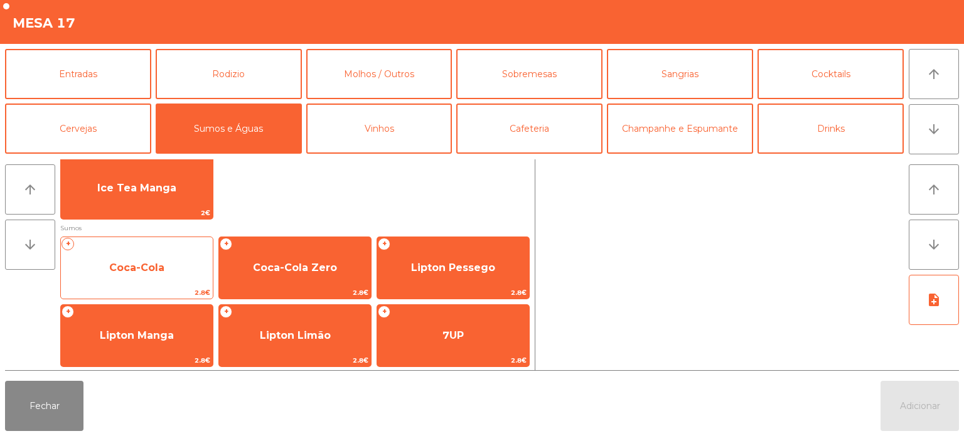
click at [154, 262] on span "Coca-Cola" at bounding box center [136, 268] width 55 height 12
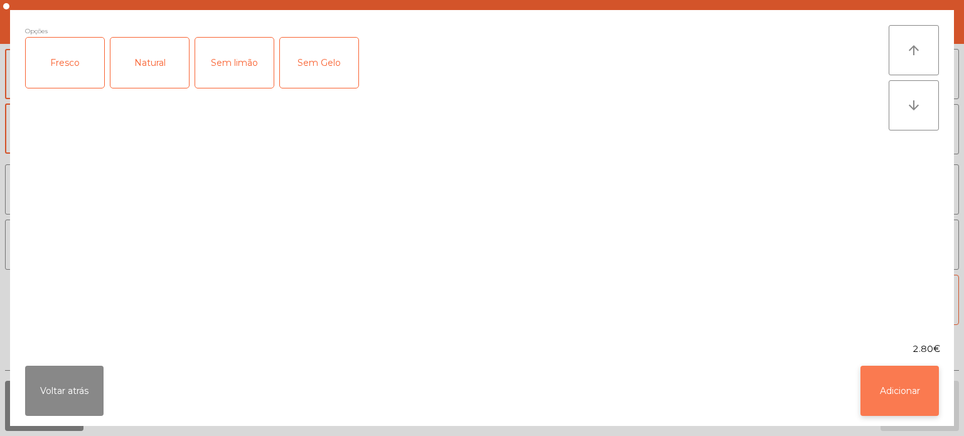
click at [907, 391] on button "Adicionar" at bounding box center [900, 391] width 78 height 50
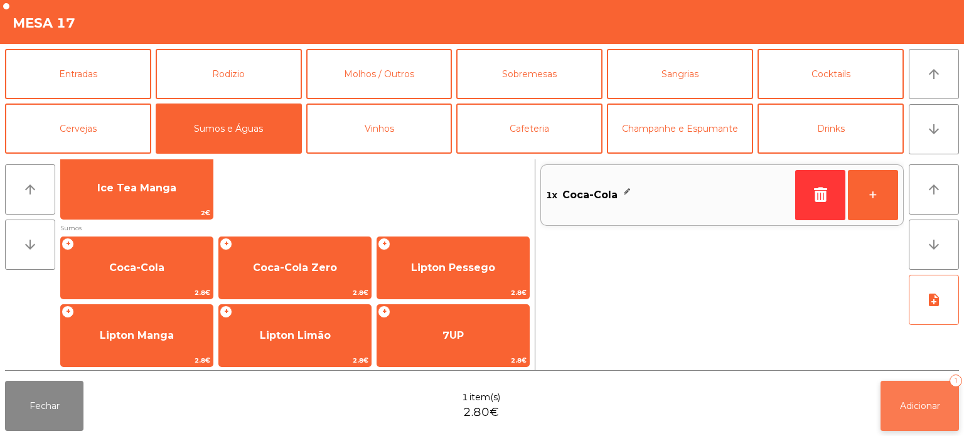
click at [909, 417] on button "Adicionar 1" at bounding box center [920, 406] width 78 height 50
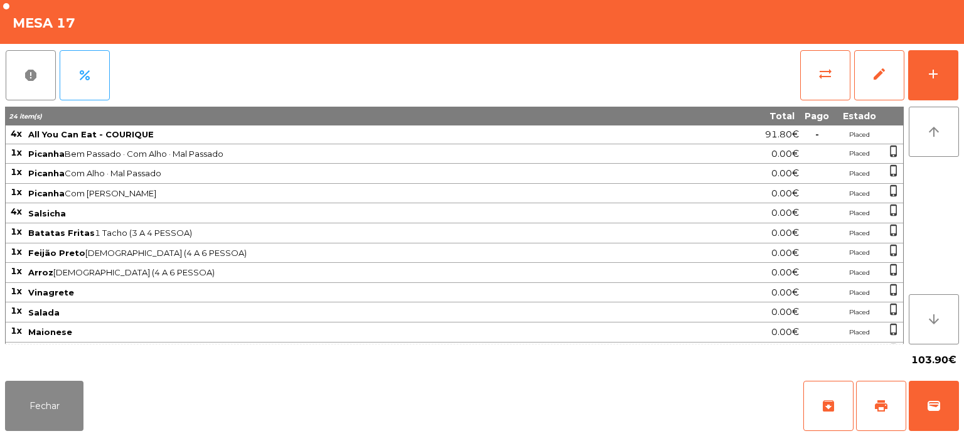
click at [741, 382] on div "Fechar archive print wallet" at bounding box center [482, 406] width 964 height 60
click at [744, 364] on div "103.90€" at bounding box center [482, 360] width 954 height 31
click at [748, 359] on div "103.90€" at bounding box center [482, 360] width 954 height 31
click at [434, 386] on div "Fechar archive print wallet" at bounding box center [482, 406] width 964 height 60
click at [61, 389] on button "Fechar" at bounding box center [44, 406] width 78 height 50
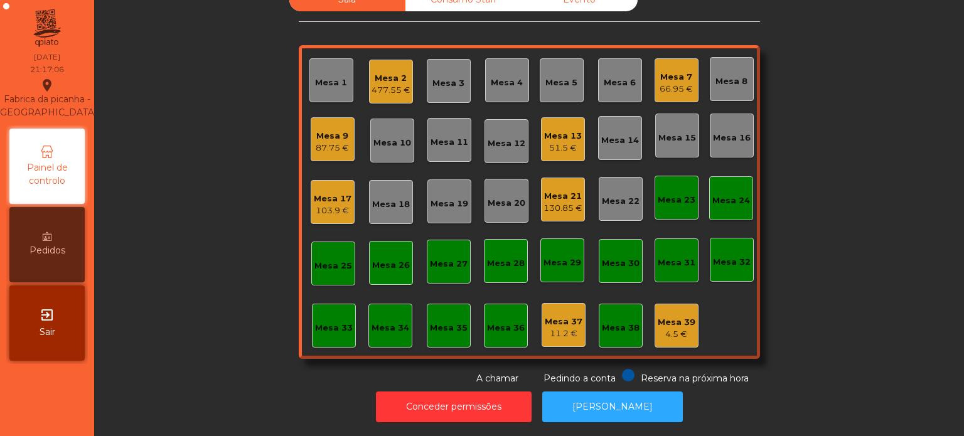
click at [559, 130] on div "Mesa 13" at bounding box center [563, 136] width 38 height 13
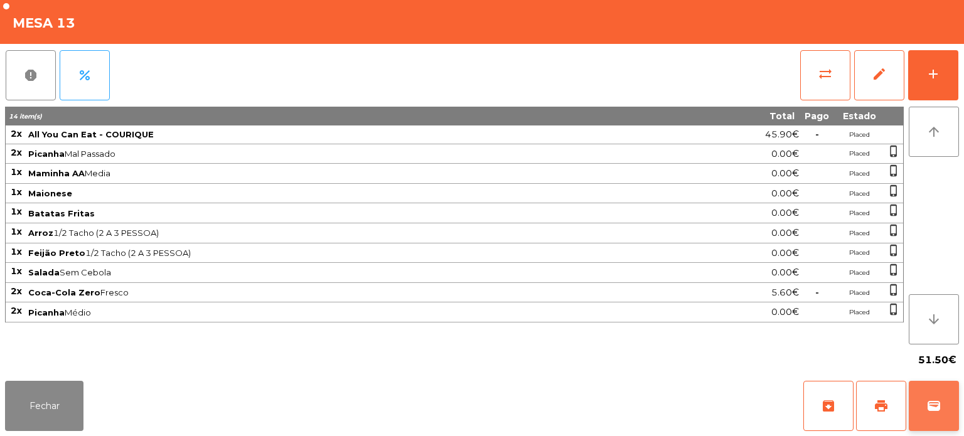
click at [932, 404] on span "wallet" at bounding box center [934, 406] width 15 height 15
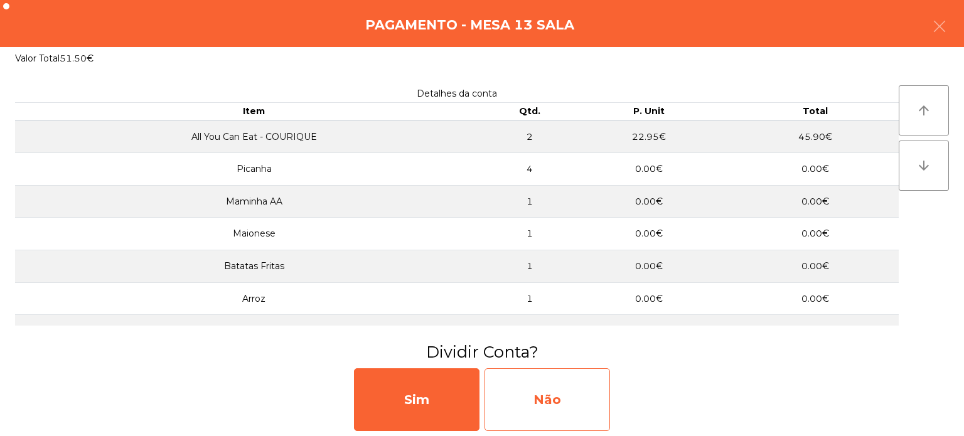
click at [537, 394] on div "Não" at bounding box center [548, 400] width 126 height 63
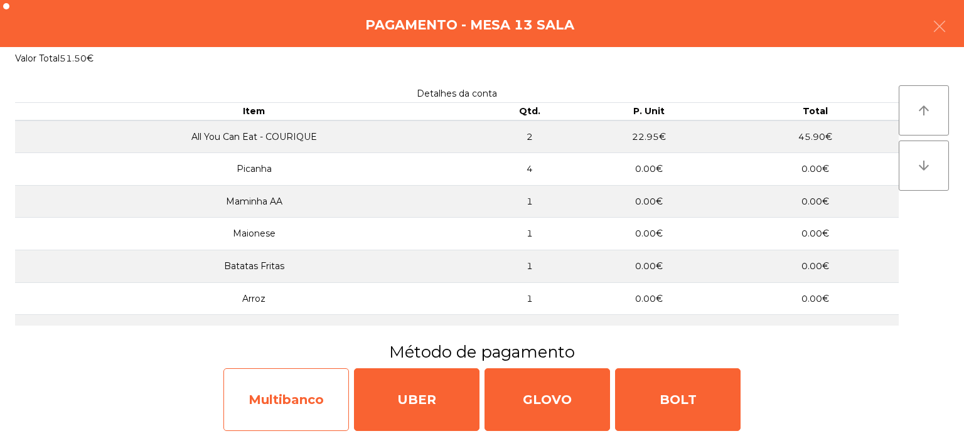
click at [286, 397] on div "Multibanco" at bounding box center [287, 400] width 126 height 63
select select "**"
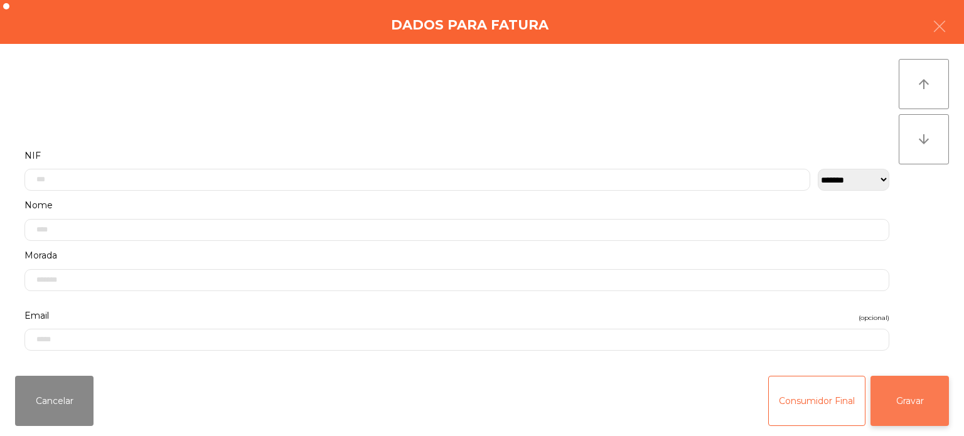
click at [906, 401] on button "Gravar" at bounding box center [910, 401] width 78 height 50
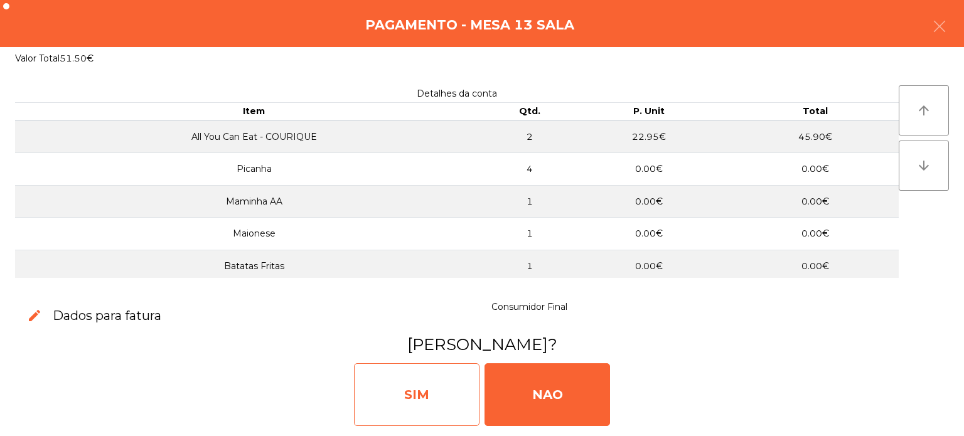
click at [413, 411] on div "SIM" at bounding box center [417, 395] width 126 height 63
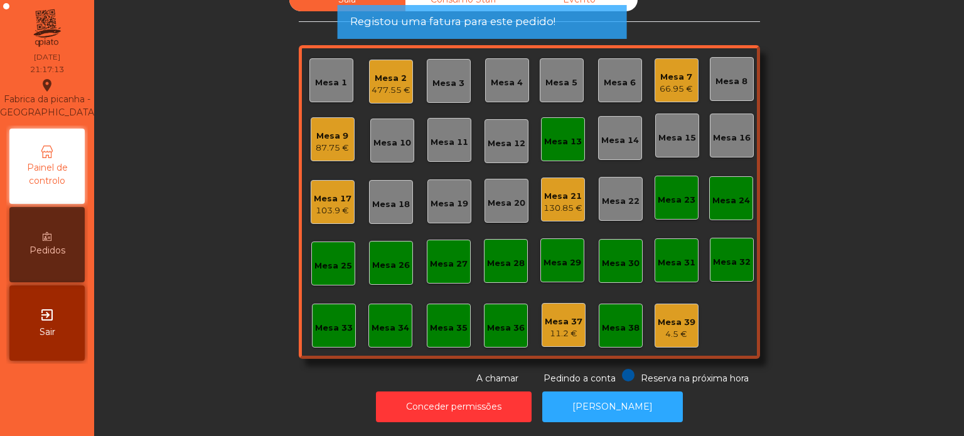
click at [544, 136] on div "Mesa 13" at bounding box center [563, 142] width 38 height 13
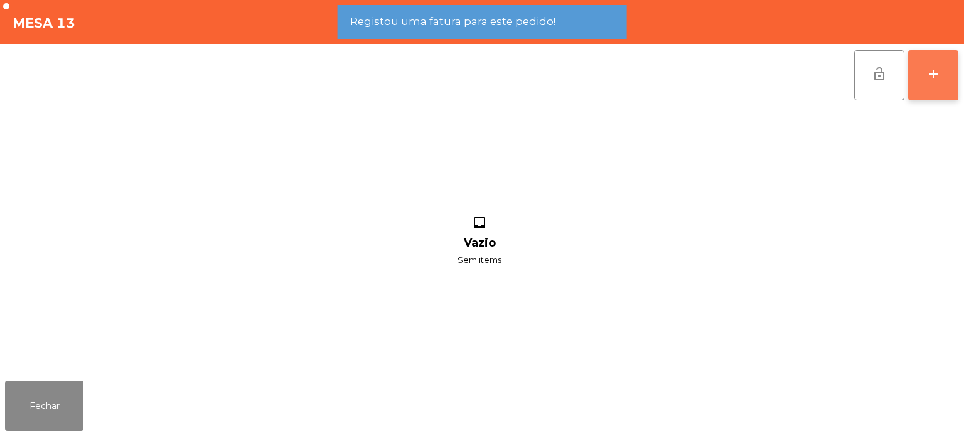
click at [926, 78] on div "add" at bounding box center [933, 74] width 15 height 15
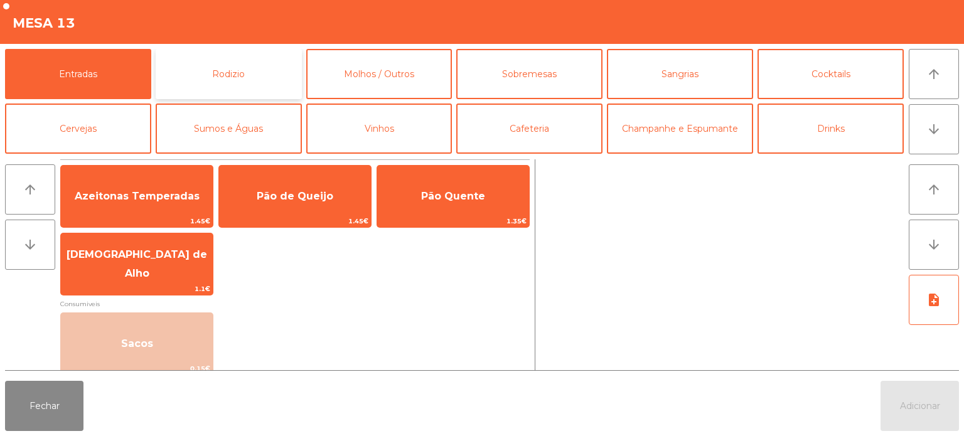
click at [251, 87] on button "Rodizio" at bounding box center [229, 74] width 146 height 50
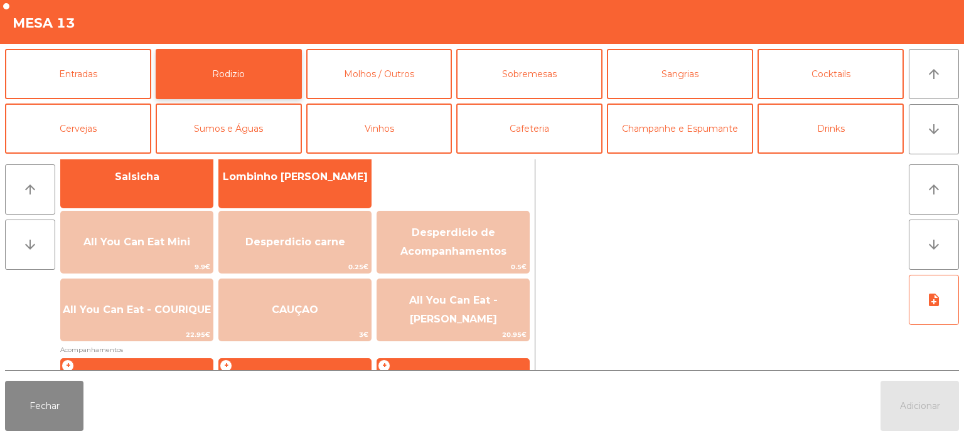
scroll to position [104, 0]
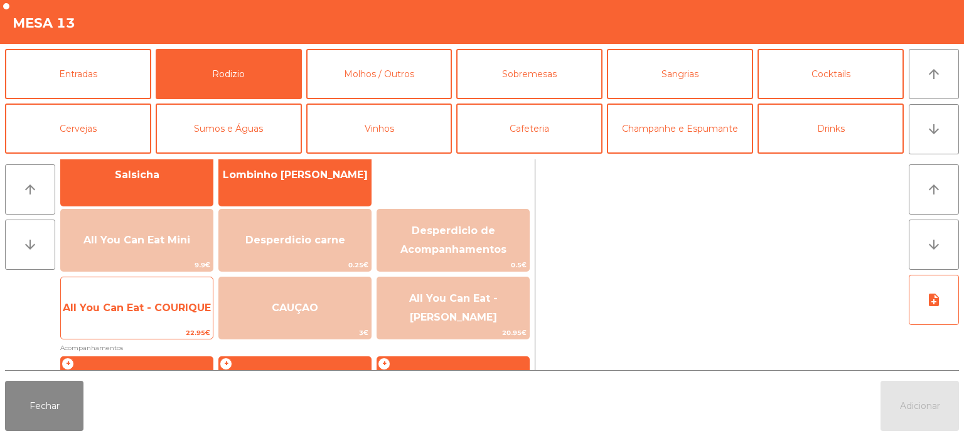
click at [152, 309] on span "All You Can Eat - COURIQUE" at bounding box center [137, 308] width 148 height 12
click at [139, 313] on span "All You Can Eat - COURIQUE" at bounding box center [137, 308] width 148 height 12
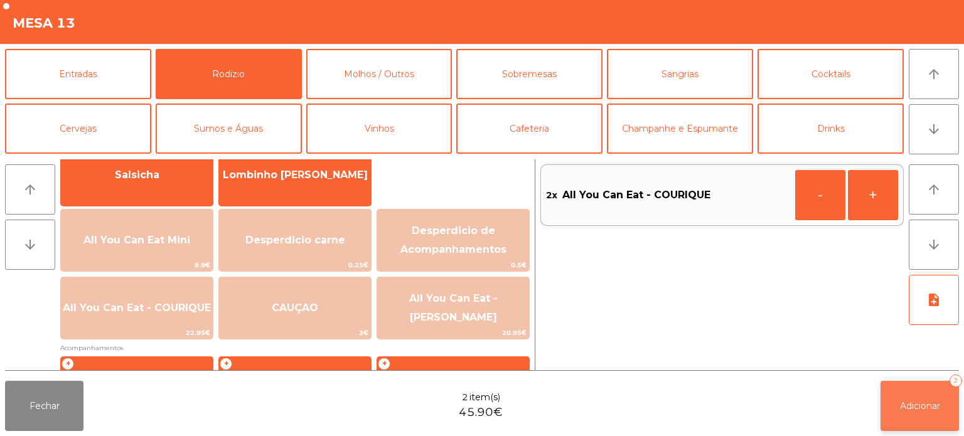
click at [915, 398] on button "Adicionar 2" at bounding box center [920, 406] width 78 height 50
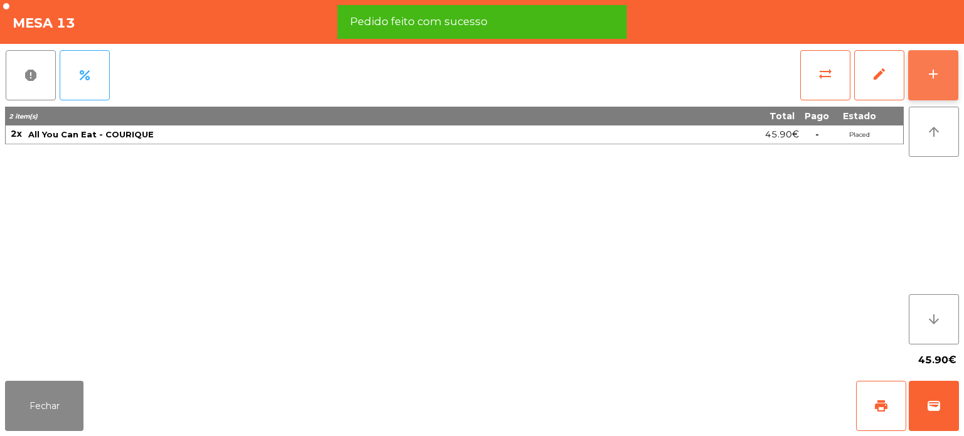
click at [932, 70] on div "add" at bounding box center [933, 74] width 15 height 15
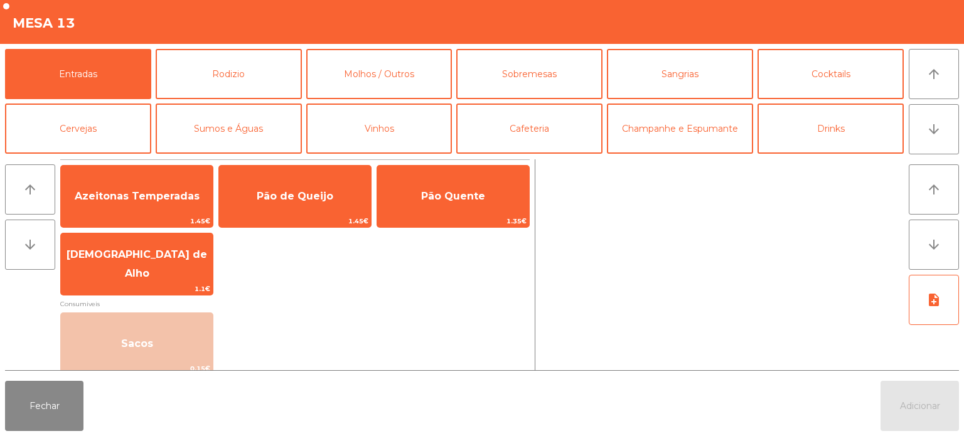
scroll to position [9, 0]
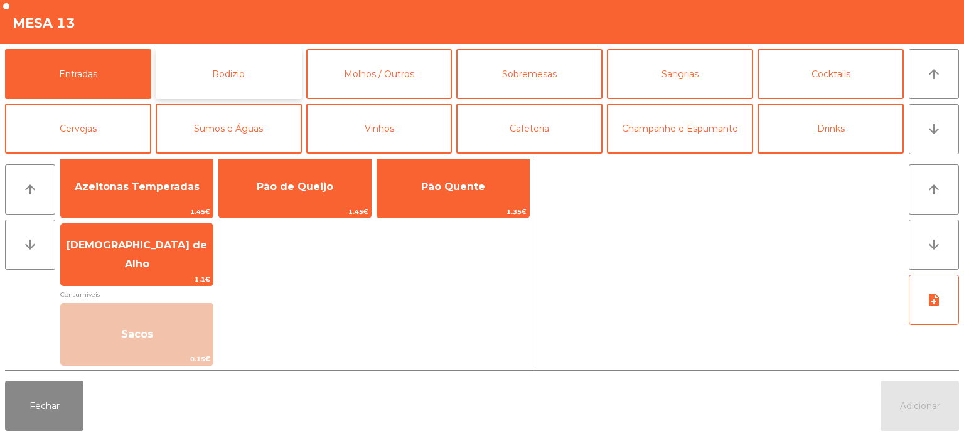
click at [244, 67] on button "Rodizio" at bounding box center [229, 74] width 146 height 50
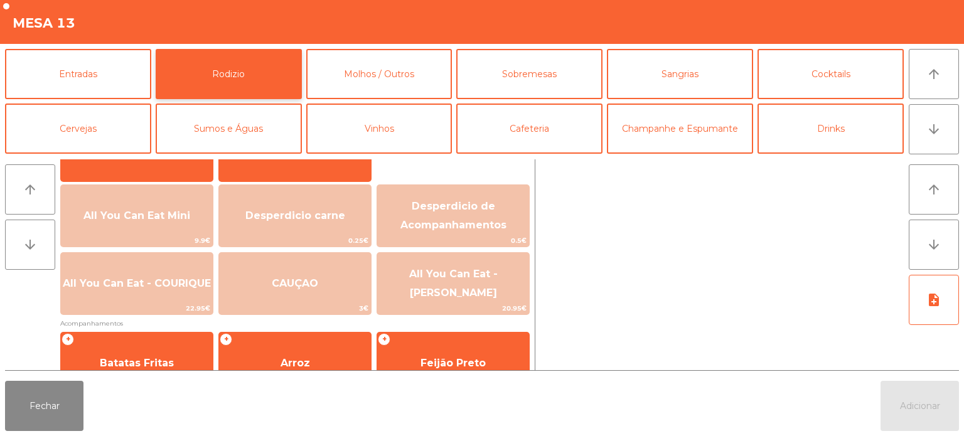
scroll to position [163, 0]
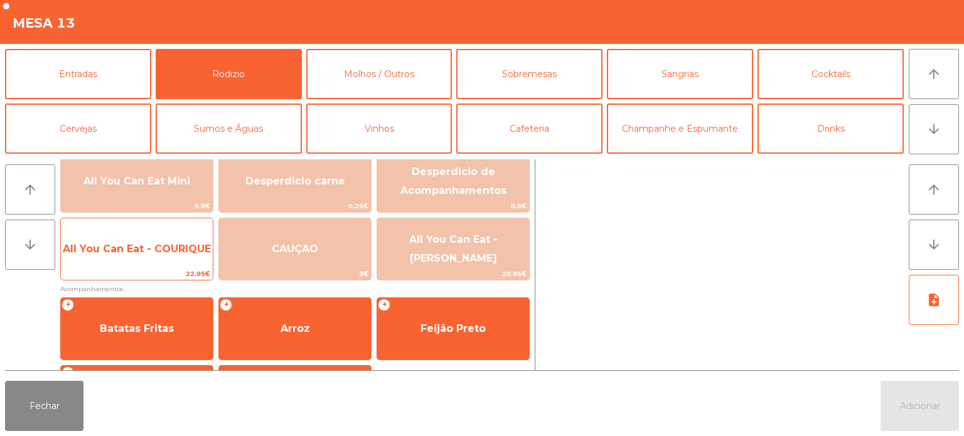
click at [154, 245] on span "All You Can Eat - COURIQUE" at bounding box center [137, 249] width 148 height 12
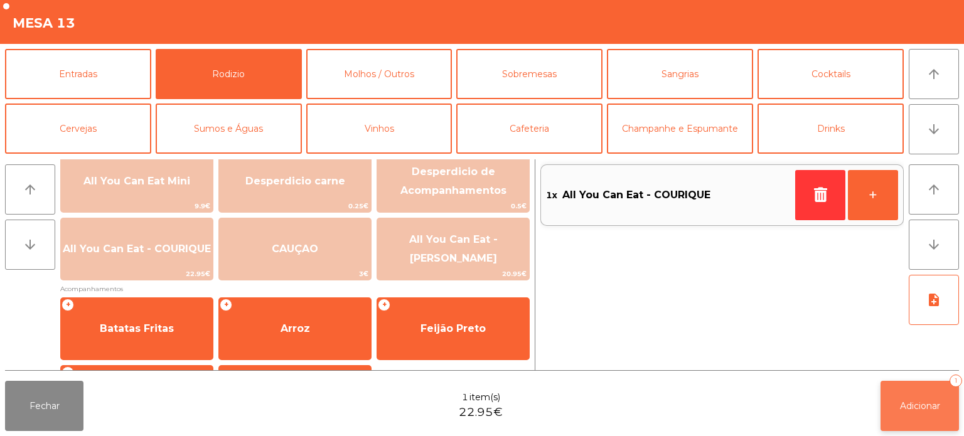
click at [917, 416] on button "Adicionar 1" at bounding box center [920, 406] width 78 height 50
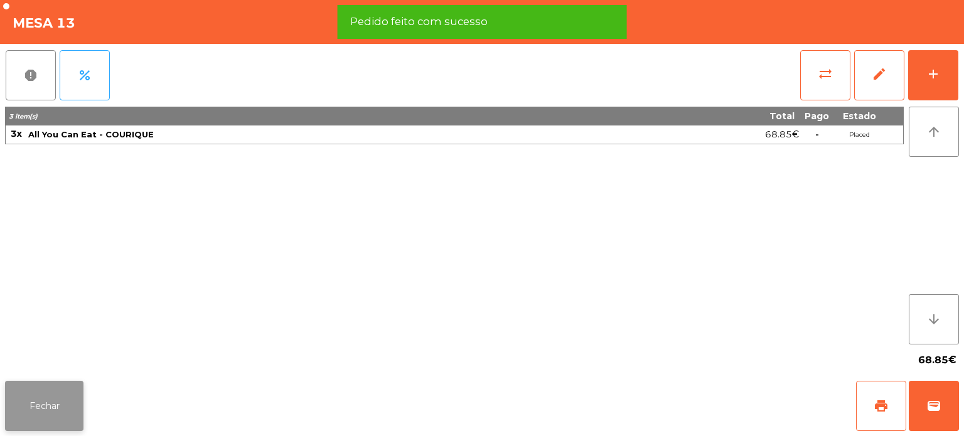
click at [51, 406] on button "Fechar" at bounding box center [44, 406] width 78 height 50
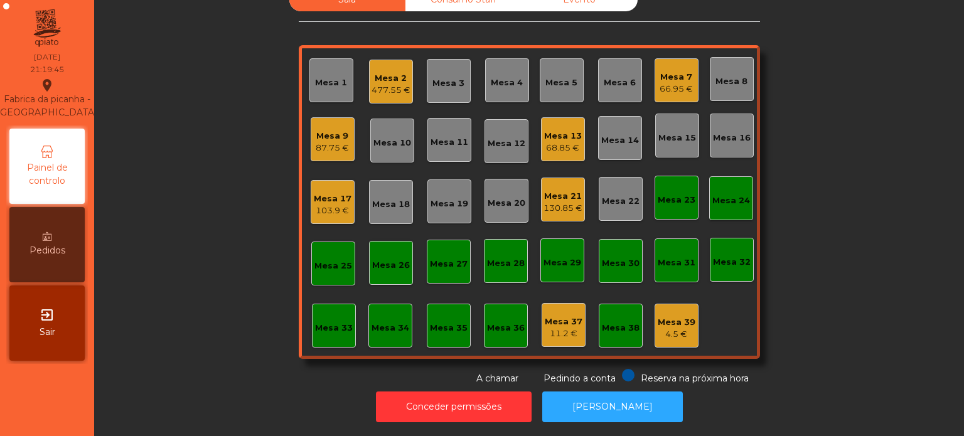
click at [541, 194] on div "Mesa 21 130.85 €" at bounding box center [563, 200] width 44 height 44
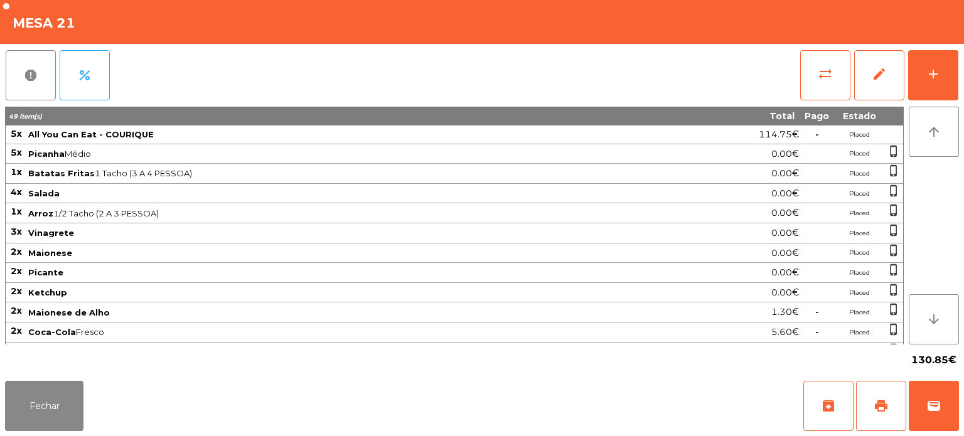
click at [534, 173] on span "Batatas Fritas 1 Tacho (3 A 4 PESSOA)" at bounding box center [336, 173] width 617 height 10
click at [34, 409] on button "Fechar" at bounding box center [44, 406] width 78 height 50
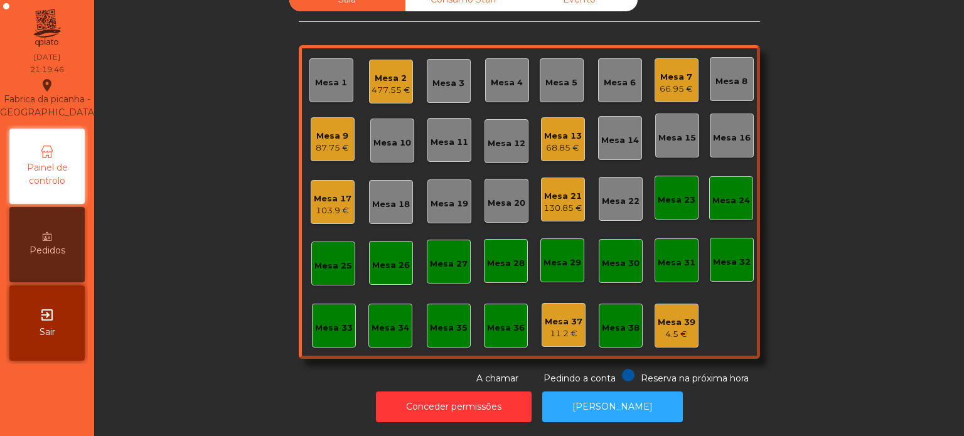
click at [558, 202] on div "130.85 €" at bounding box center [563, 208] width 39 height 13
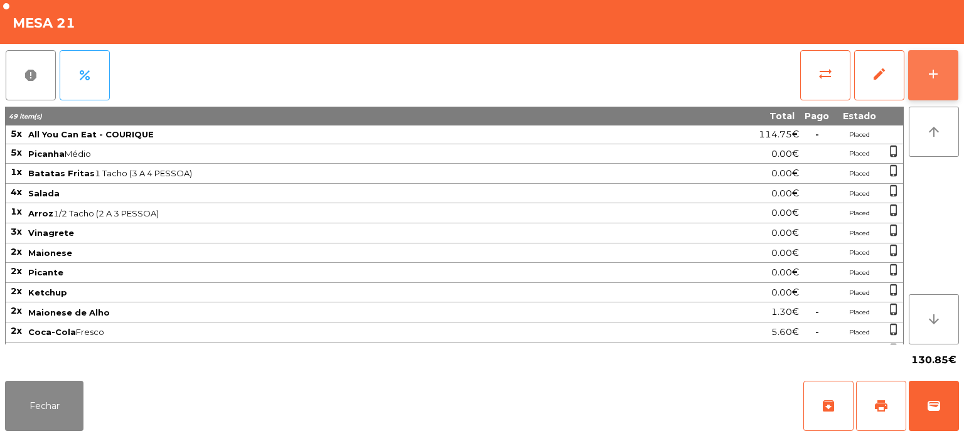
click at [934, 67] on div "add" at bounding box center [933, 74] width 15 height 15
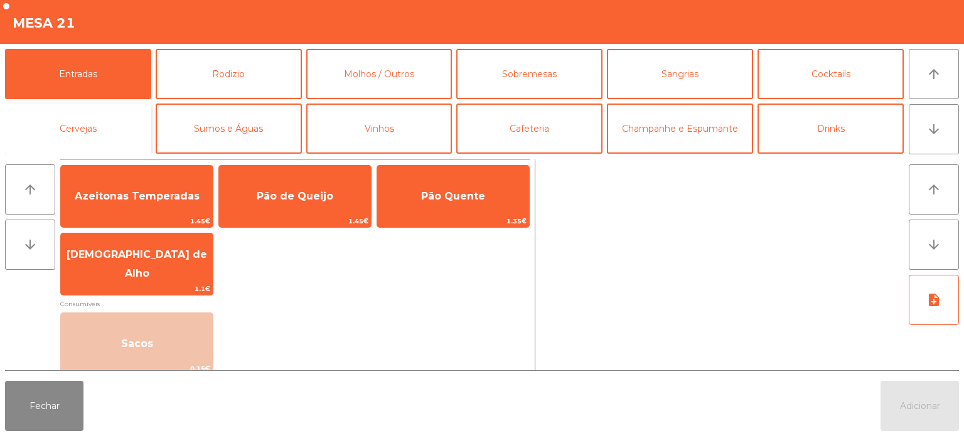
click at [82, 134] on button "Cervejas" at bounding box center [78, 129] width 146 height 50
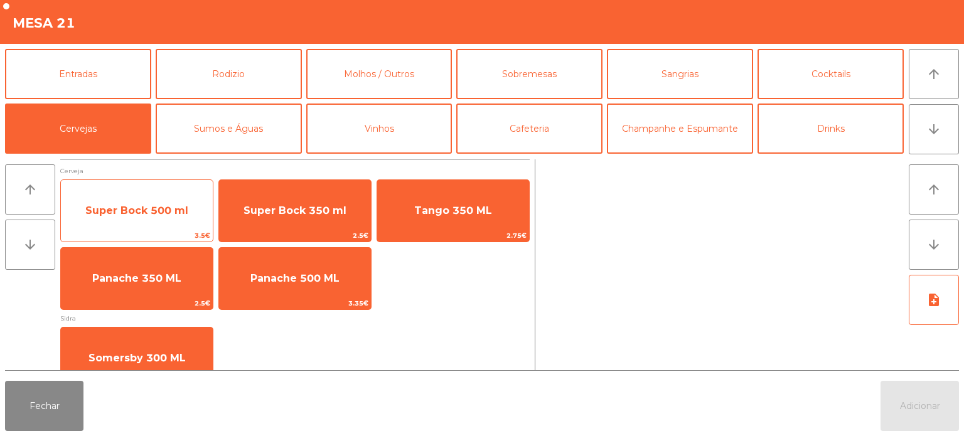
click at [161, 223] on span "Super Bock 500 ml" at bounding box center [137, 211] width 152 height 34
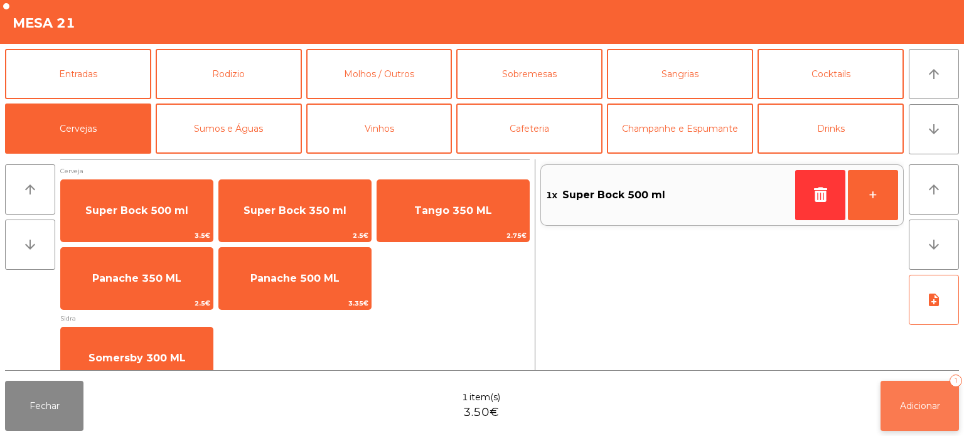
click at [909, 409] on span "Adicionar" at bounding box center [920, 406] width 40 height 11
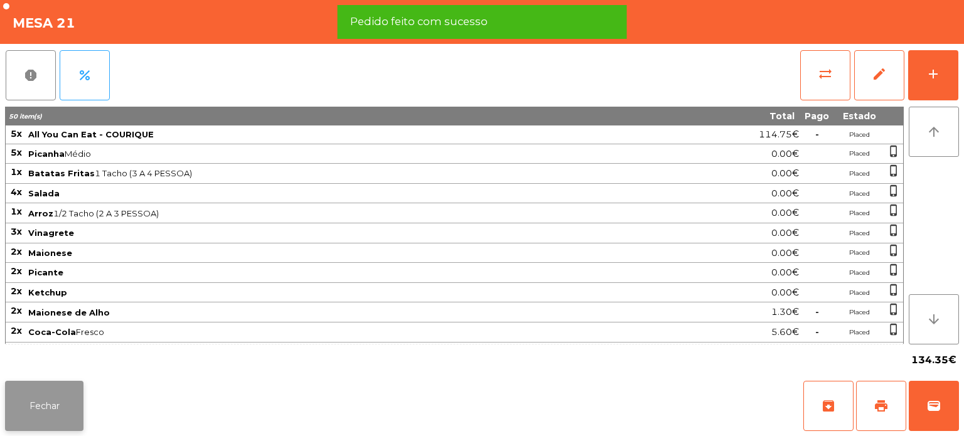
click at [44, 391] on button "Fechar" at bounding box center [44, 406] width 78 height 50
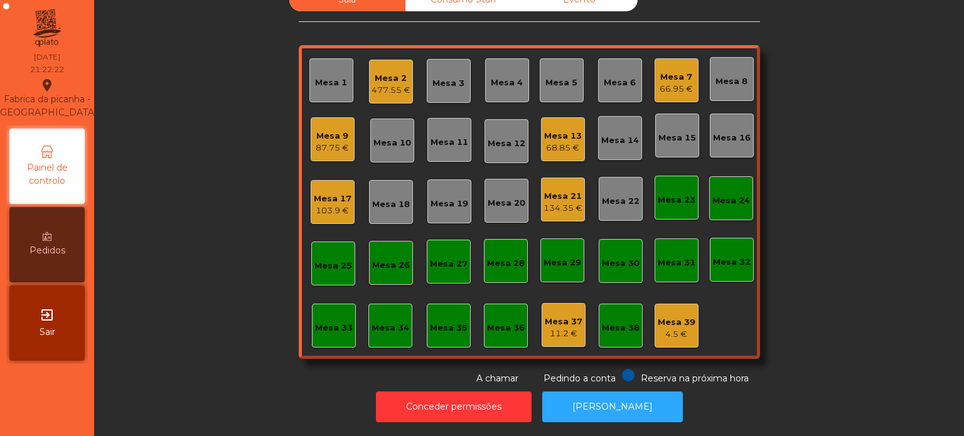
click at [200, 276] on div "Sala Consumo Staff Evento Mesa 1 Mesa 2 477.55 € Mesa 3 Mesa 4 Mesa 5 Mesa 6 Me…" at bounding box center [529, 186] width 836 height 397
click at [379, 72] on div "Mesa 2" at bounding box center [391, 78] width 39 height 13
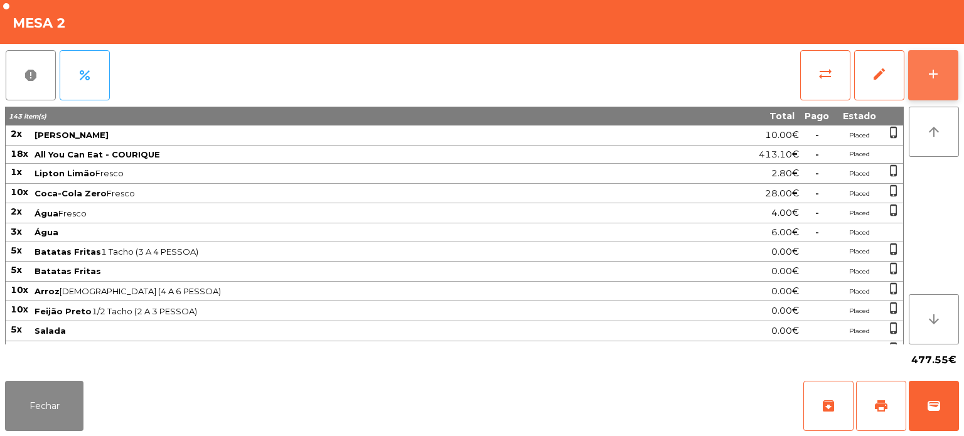
click at [941, 77] on button "add" at bounding box center [934, 75] width 50 height 50
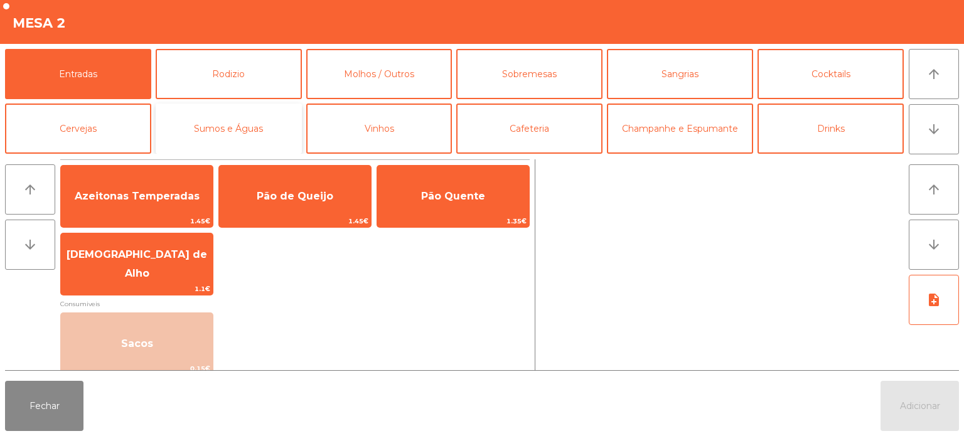
click at [222, 122] on button "Sumos e Águas" at bounding box center [229, 129] width 146 height 50
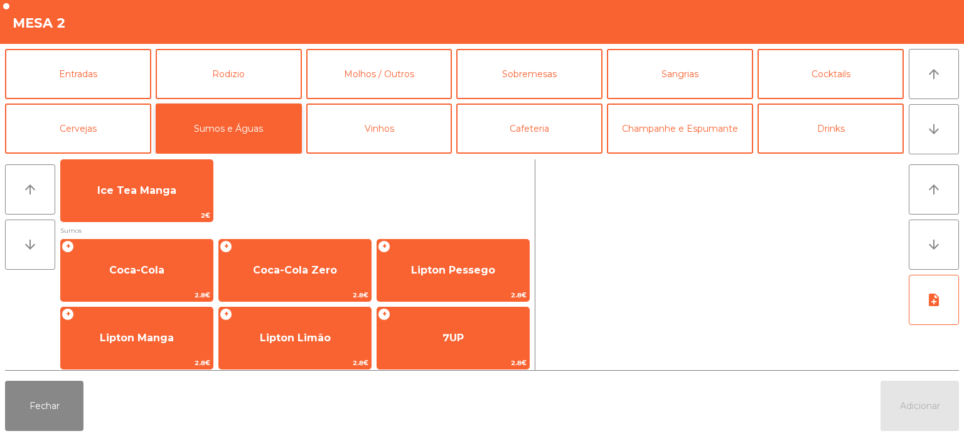
scroll to position [145, 0]
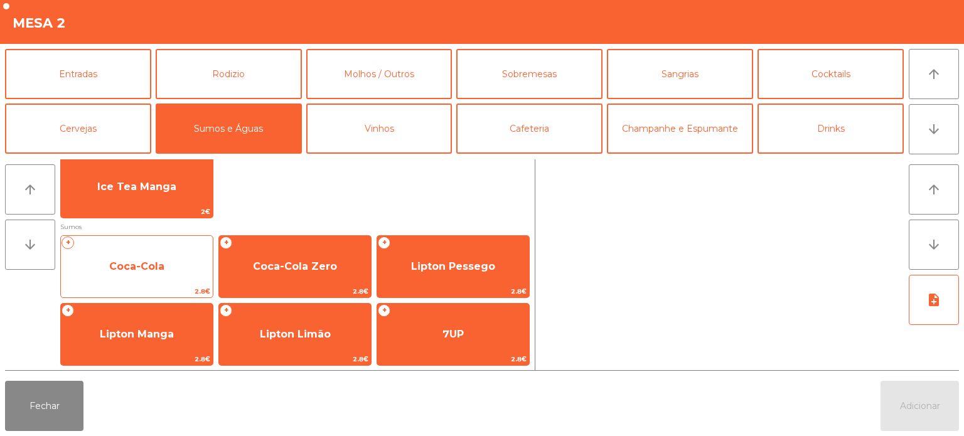
click at [143, 281] on span "Coca-Cola" at bounding box center [137, 267] width 152 height 34
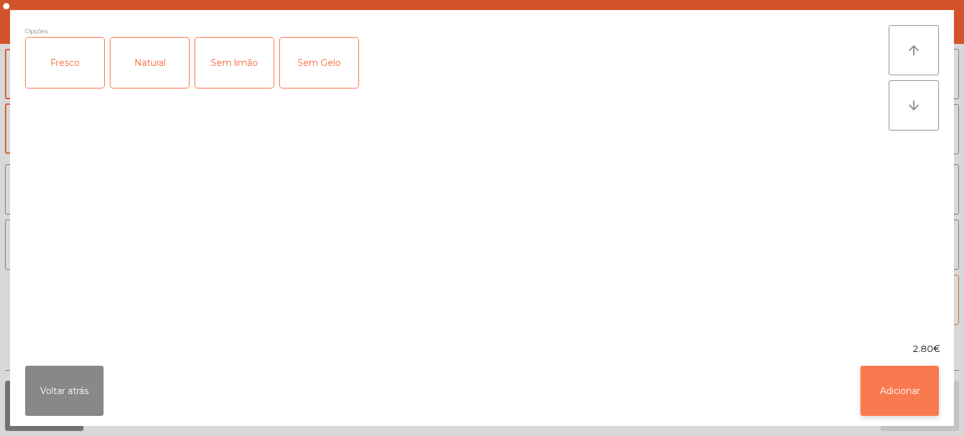
click at [904, 404] on button "Adicionar" at bounding box center [900, 391] width 78 height 50
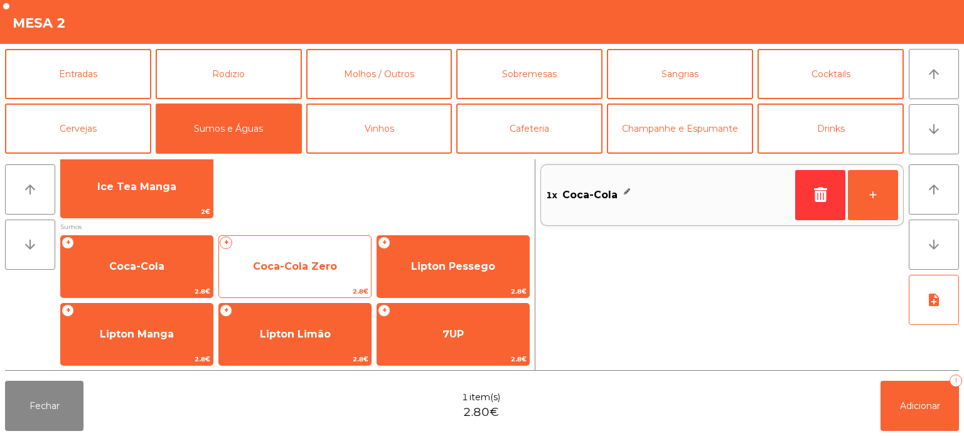
click at [291, 284] on div "+ Coca-Cola Zero 2.8€" at bounding box center [294, 266] width 153 height 63
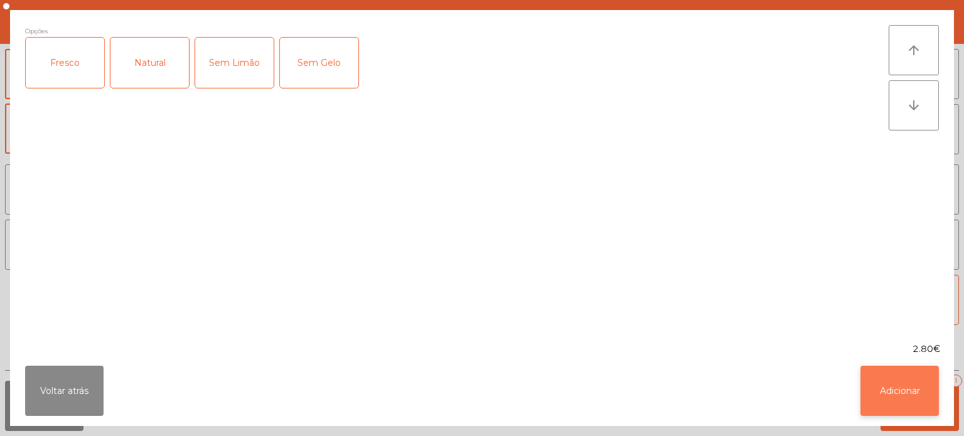
click at [904, 385] on button "Adicionar" at bounding box center [900, 391] width 78 height 50
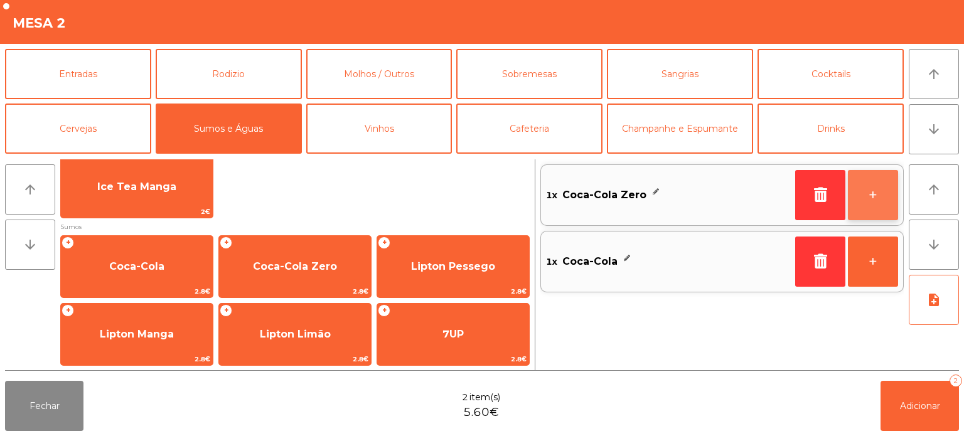
click at [882, 195] on button "+" at bounding box center [873, 195] width 50 height 50
click at [891, 196] on button "+" at bounding box center [873, 195] width 50 height 50
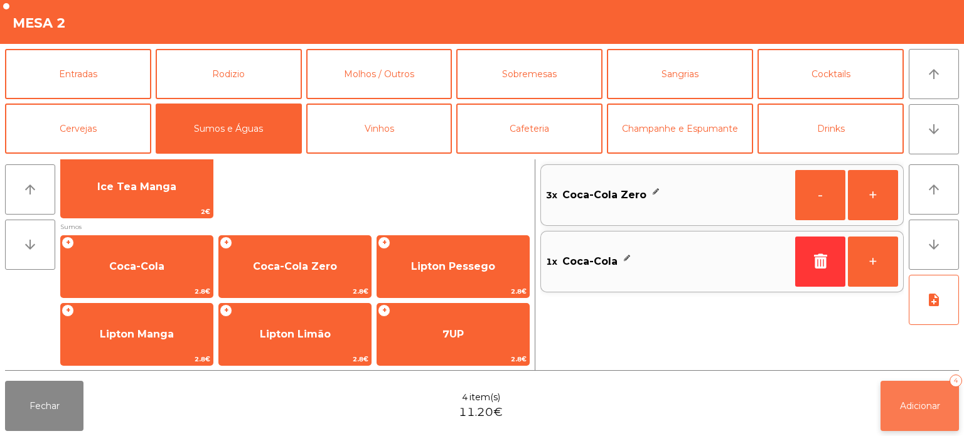
click at [905, 406] on span "Adicionar" at bounding box center [920, 406] width 40 height 11
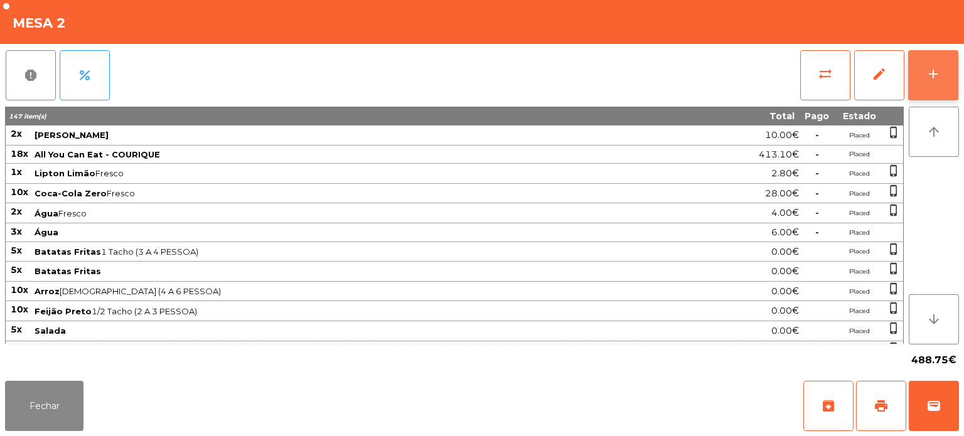
click at [931, 75] on div "add" at bounding box center [933, 74] width 15 height 15
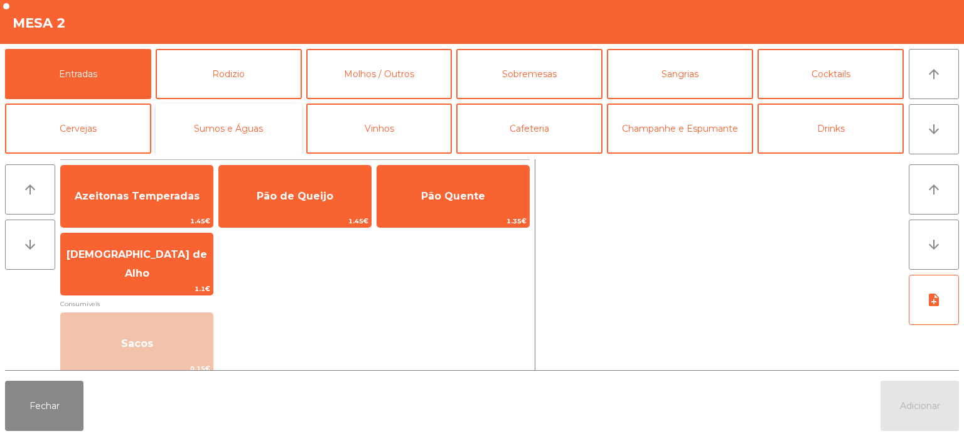
click at [234, 131] on button "Sumos e Águas" at bounding box center [229, 129] width 146 height 50
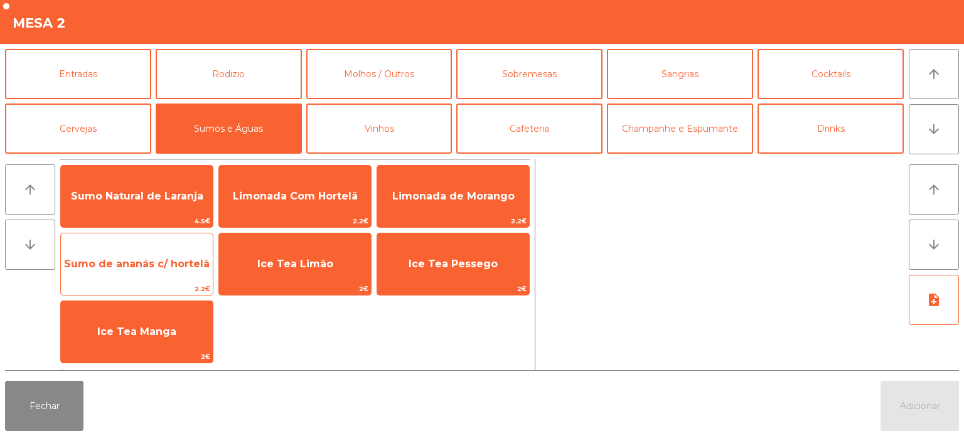
click at [154, 249] on span "Sumo de ananás c/ hortelã" at bounding box center [137, 264] width 152 height 34
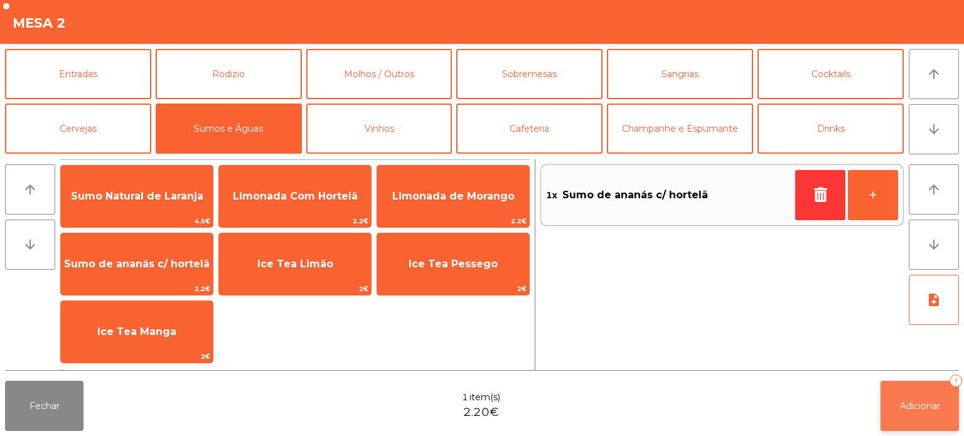
click at [910, 399] on button "Adicionar 1" at bounding box center [920, 406] width 78 height 50
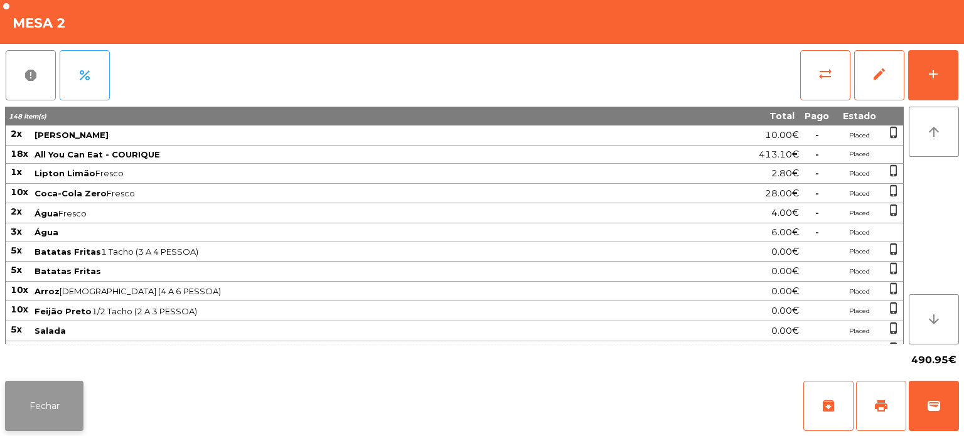
click at [45, 413] on button "Fechar" at bounding box center [44, 406] width 78 height 50
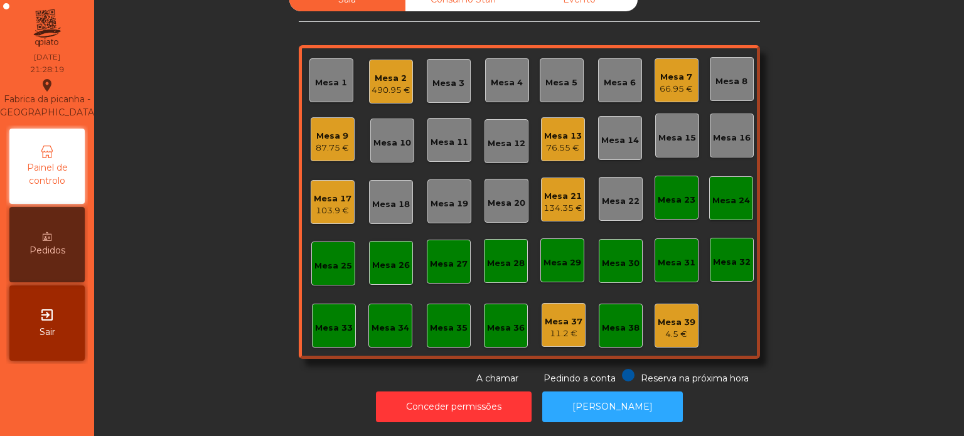
click at [397, 180] on div "Mesa 18" at bounding box center [391, 202] width 44 height 44
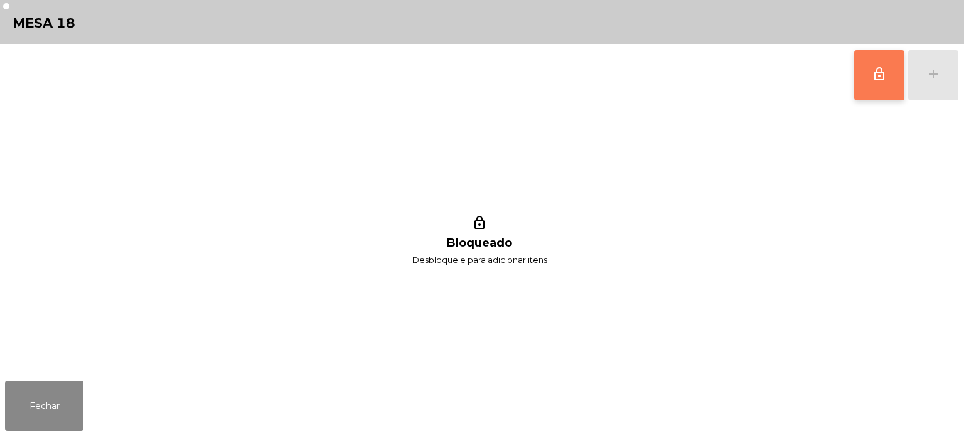
click at [871, 73] on button "lock_outline" at bounding box center [880, 75] width 50 height 50
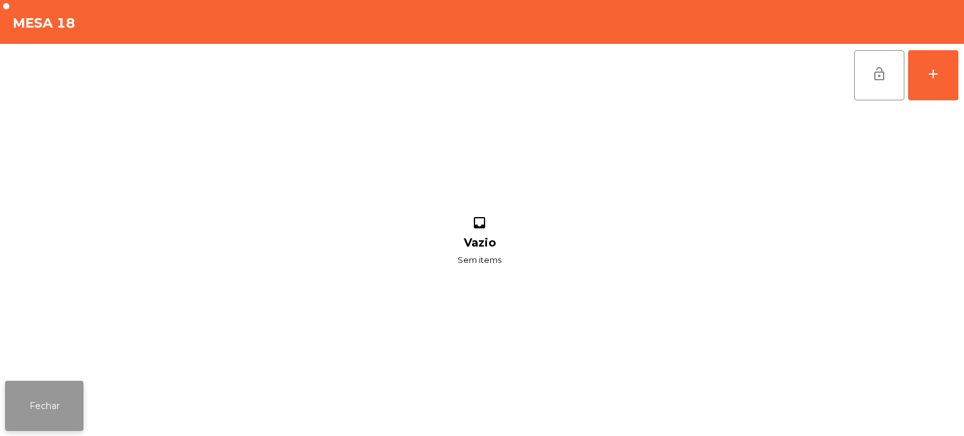
click at [57, 409] on button "Fechar" at bounding box center [44, 406] width 78 height 50
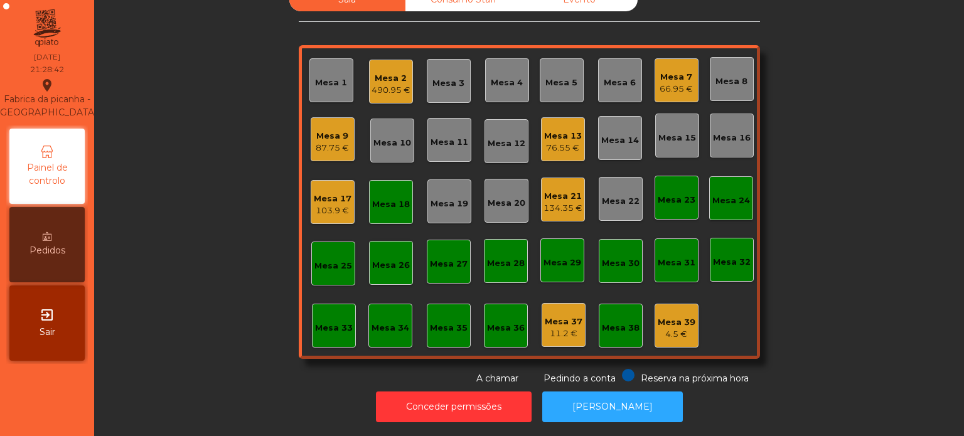
click at [668, 114] on div "Mesa 15" at bounding box center [677, 136] width 44 height 44
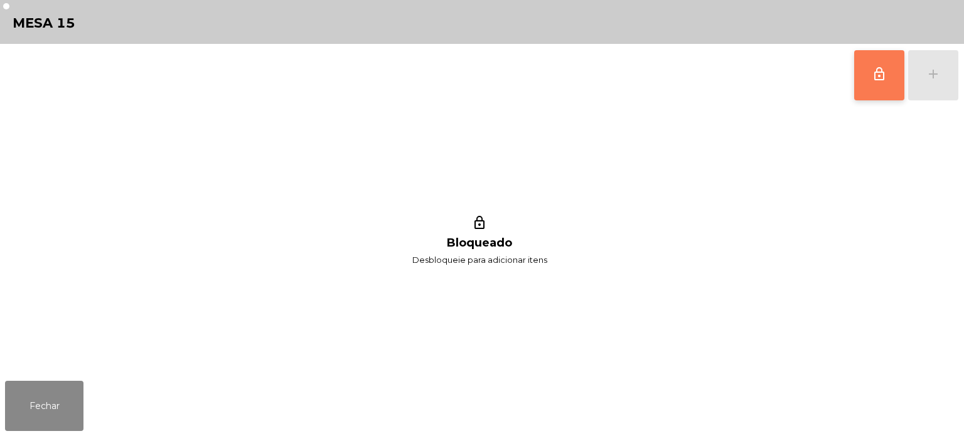
click at [887, 68] on span "lock_outline" at bounding box center [879, 74] width 15 height 15
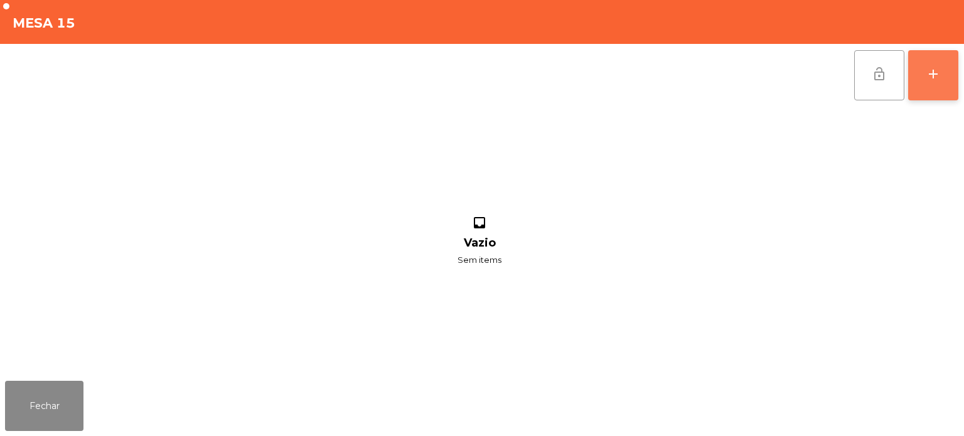
click at [934, 60] on button "add" at bounding box center [934, 75] width 50 height 50
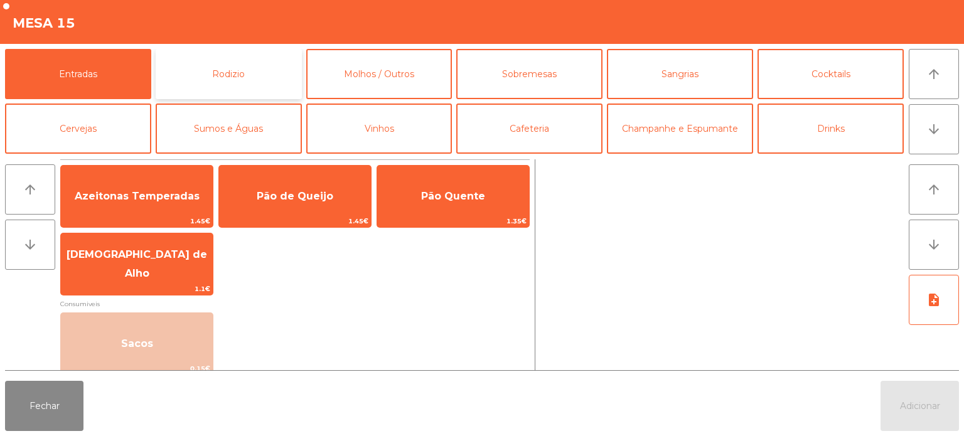
click at [232, 80] on button "Rodizio" at bounding box center [229, 74] width 146 height 50
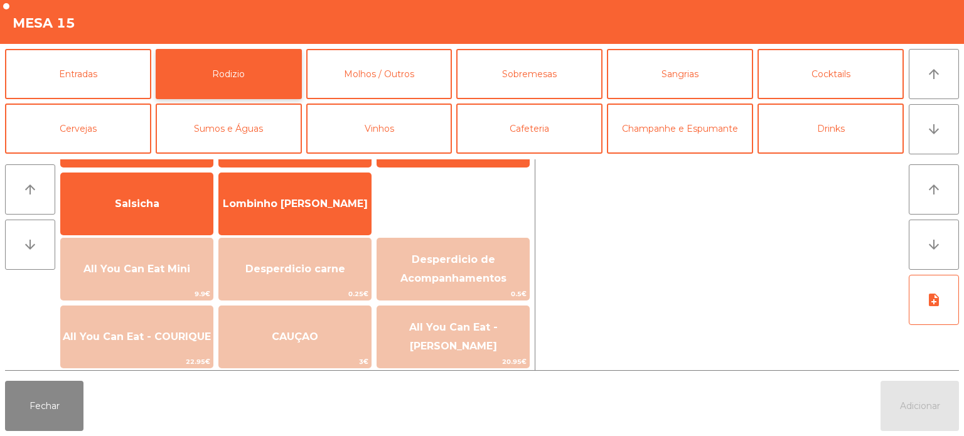
scroll to position [82, 0]
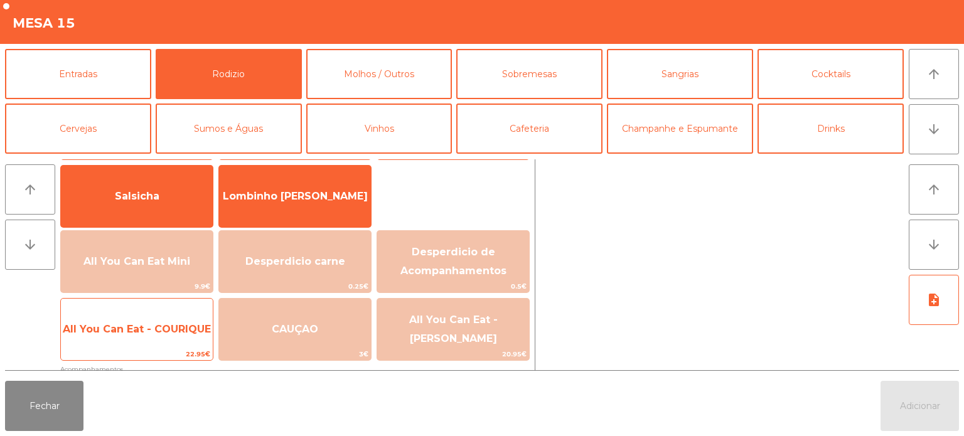
click at [151, 342] on span "All You Can Eat - COURIQUE" at bounding box center [137, 330] width 152 height 34
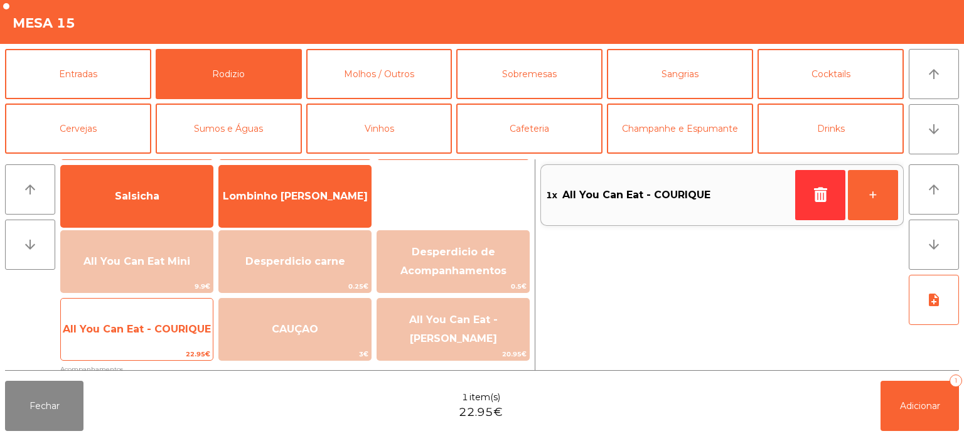
click at [149, 339] on span "All You Can Eat - COURIQUE" at bounding box center [137, 330] width 152 height 34
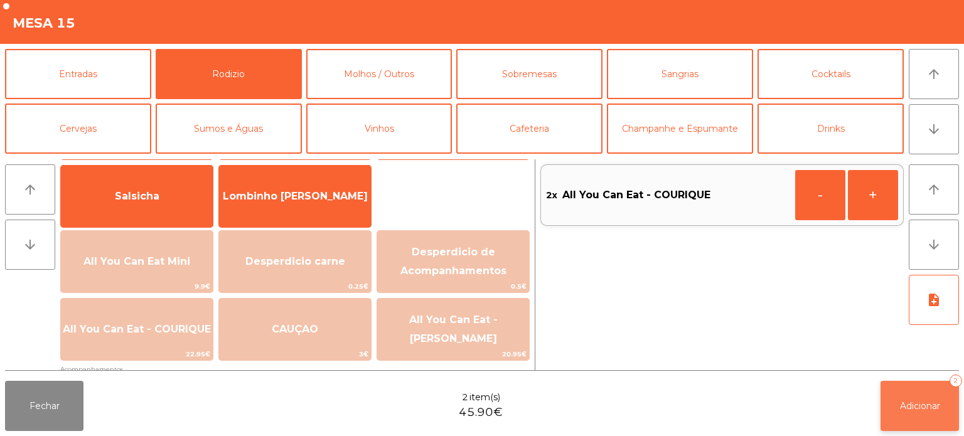
click at [909, 407] on span "Adicionar" at bounding box center [920, 406] width 40 height 11
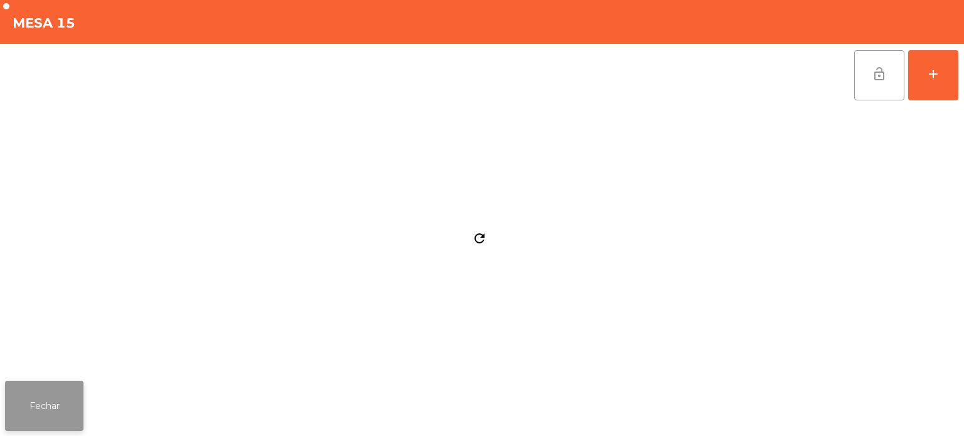
click at [62, 414] on button "Fechar" at bounding box center [44, 406] width 78 height 50
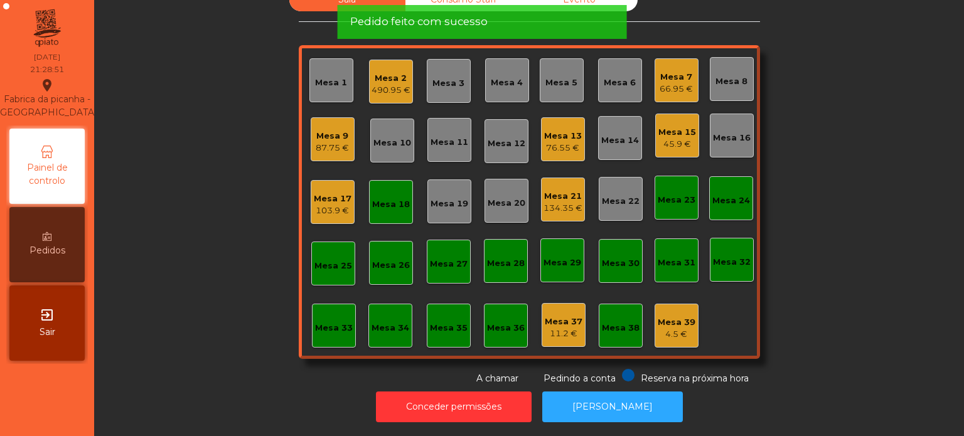
click at [863, 299] on div "Sala Consumo Staff Evento Mesa 1 Mesa 2 490.95 € Mesa 3 Mesa 4 Mesa 5 Mesa 6 Me…" at bounding box center [529, 186] width 836 height 397
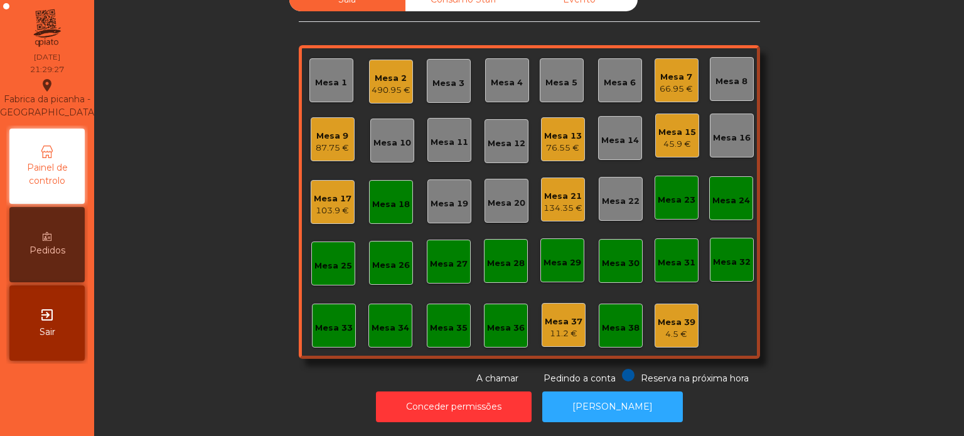
click at [863, 193] on div "Sala Consumo Staff Evento Mesa 1 Mesa 2 490.95 € Mesa 3 Mesa 4 Mesa 5 Mesa 6 Me…" at bounding box center [529, 186] width 836 height 397
click at [386, 180] on div "Mesa 18" at bounding box center [391, 202] width 44 height 44
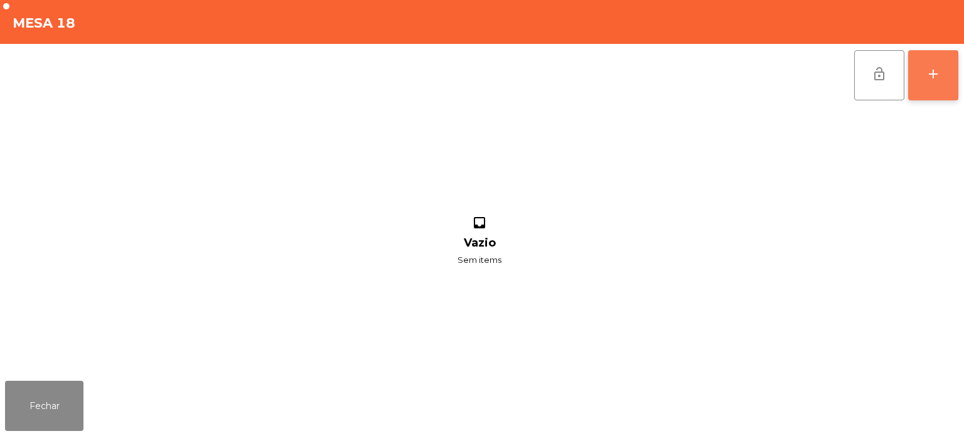
click at [939, 53] on button "add" at bounding box center [934, 75] width 50 height 50
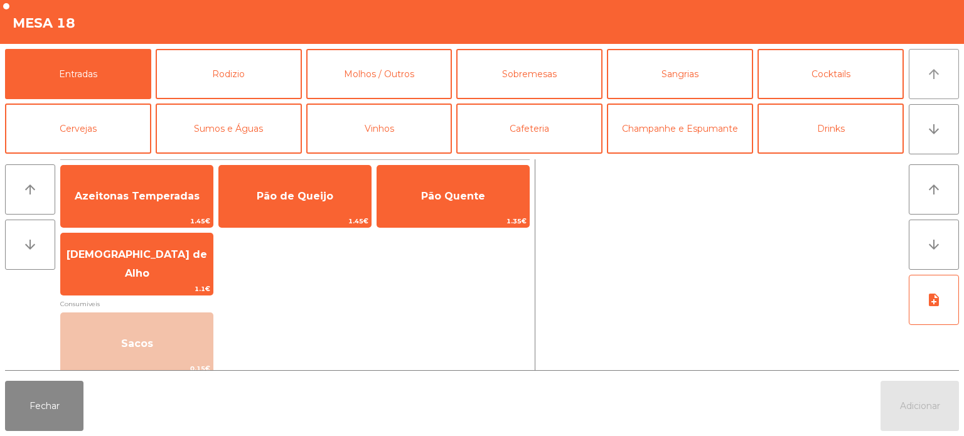
click at [941, 68] on icon "arrow_upward" at bounding box center [934, 74] width 15 height 15
click at [247, 80] on button "Rodizio" at bounding box center [229, 74] width 146 height 50
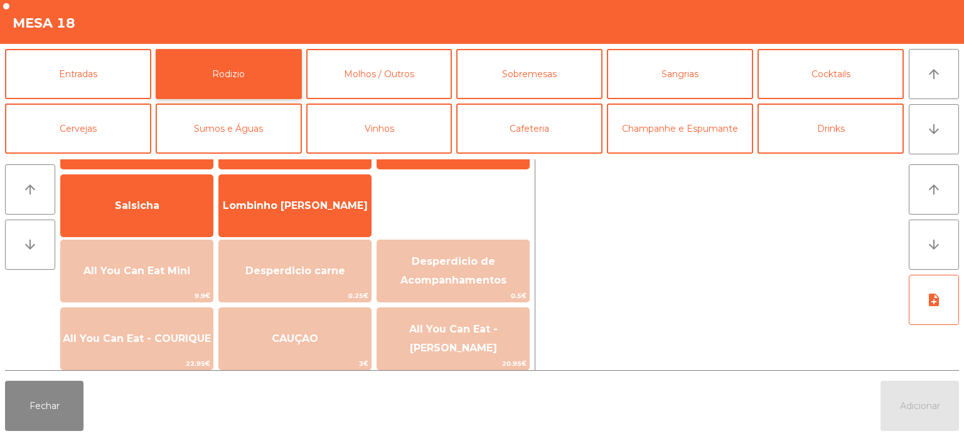
scroll to position [91, 0]
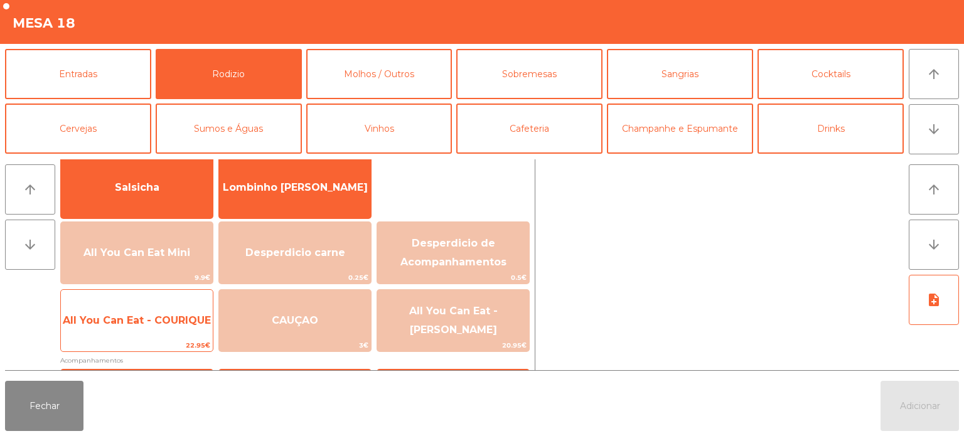
click at [153, 332] on span "All You Can Eat - COURIQUE" at bounding box center [137, 321] width 152 height 34
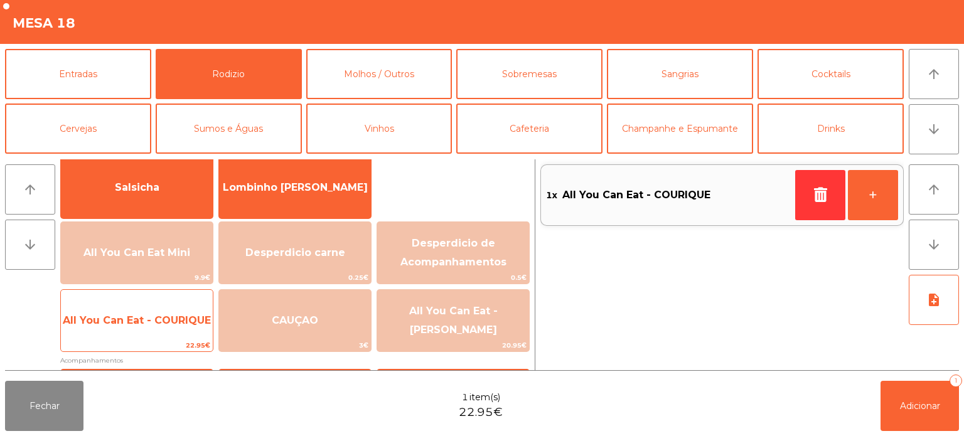
click at [150, 337] on span "All You Can Eat - COURIQUE" at bounding box center [137, 321] width 152 height 34
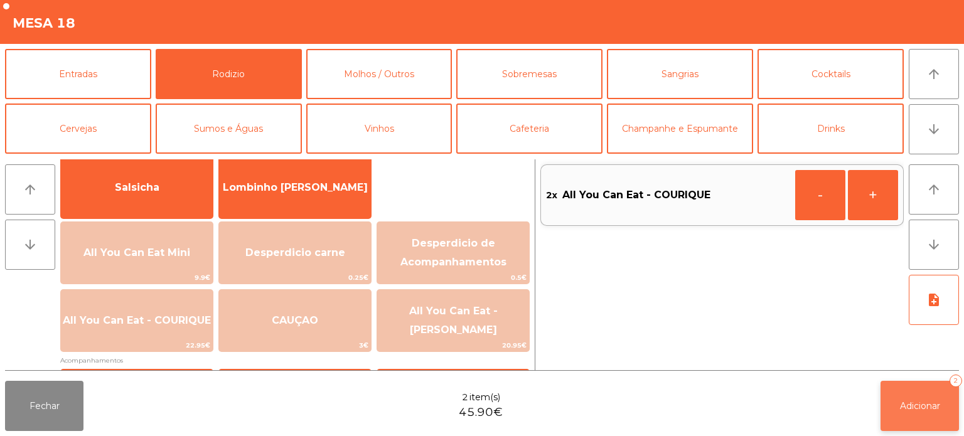
click at [929, 388] on button "Adicionar 2" at bounding box center [920, 406] width 78 height 50
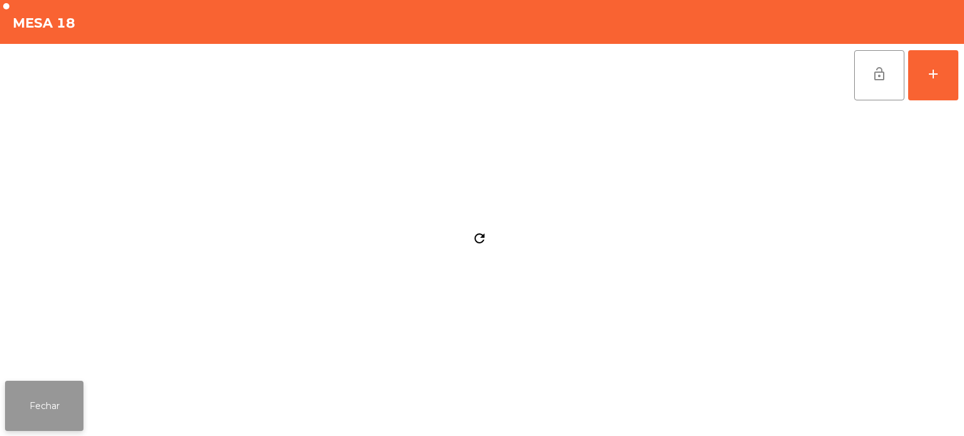
click at [51, 409] on button "Fechar" at bounding box center [44, 406] width 78 height 50
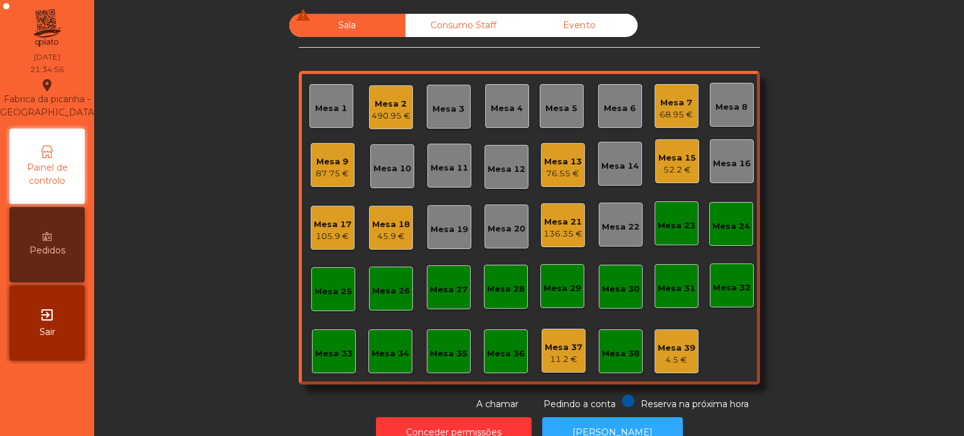
click at [340, 169] on div "87.75 €" at bounding box center [332, 174] width 33 height 13
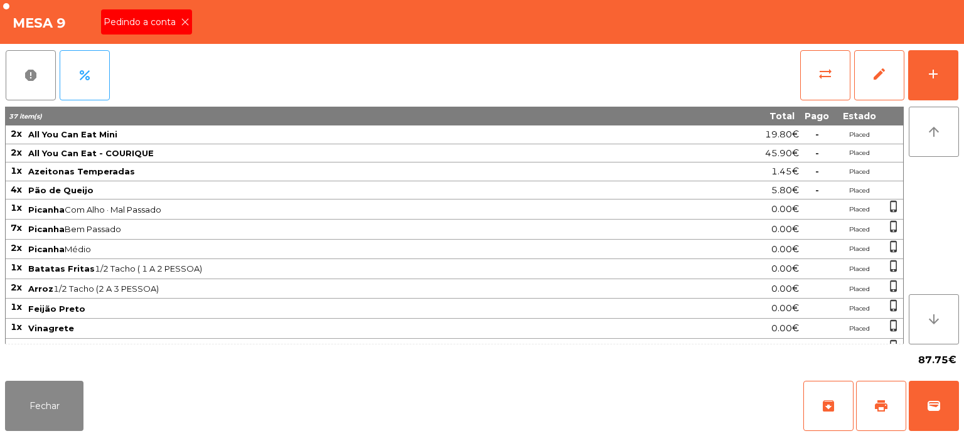
click at [172, 19] on span "Pedindo a conta" at bounding box center [142, 22] width 77 height 13
click at [887, 392] on button "print" at bounding box center [881, 406] width 50 height 50
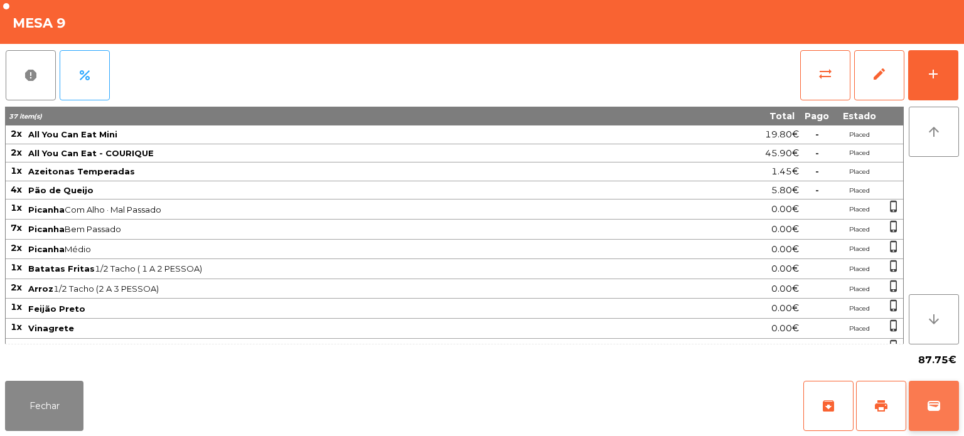
click at [944, 394] on button "wallet" at bounding box center [934, 406] width 50 height 50
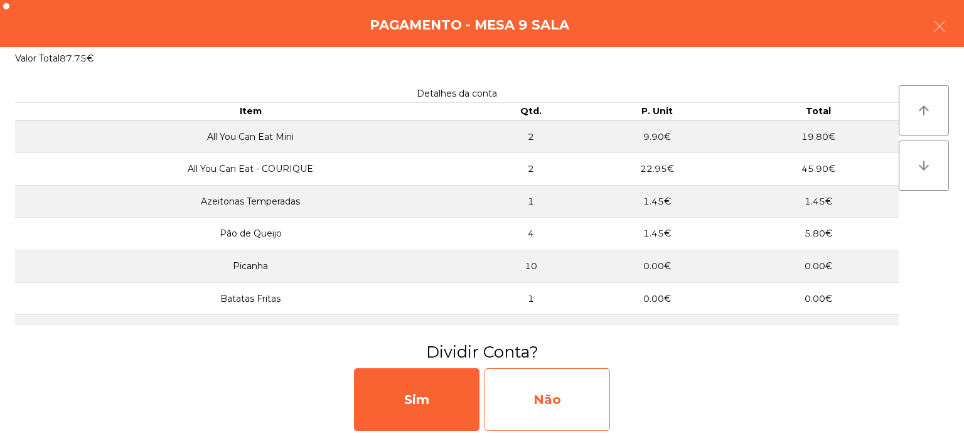
click at [556, 397] on div "Não" at bounding box center [548, 400] width 126 height 63
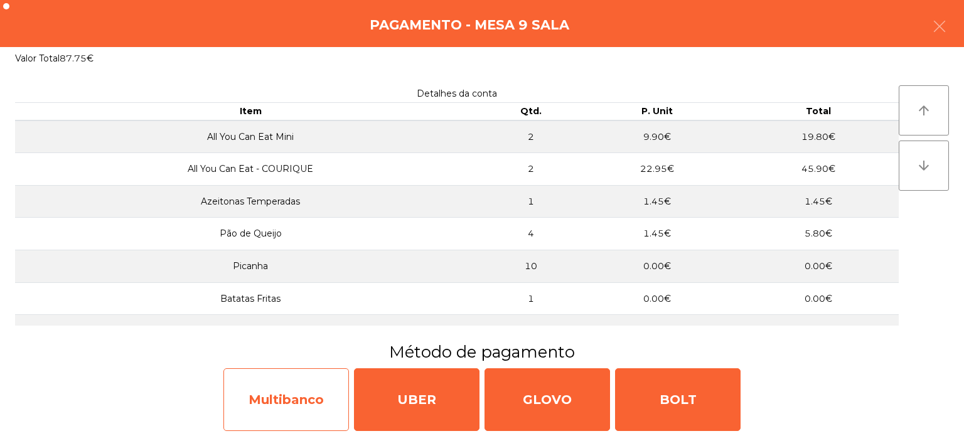
click at [291, 390] on div "Multibanco" at bounding box center [287, 400] width 126 height 63
select select "**"
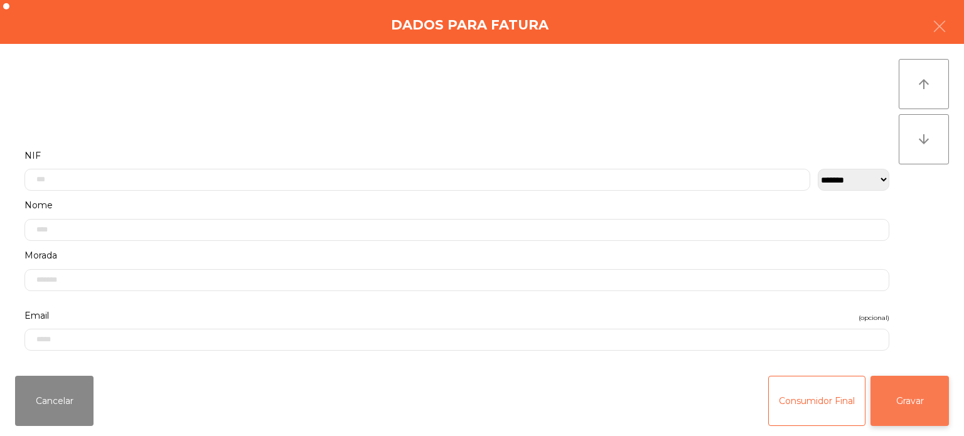
click at [928, 399] on button "Gravar" at bounding box center [910, 401] width 78 height 50
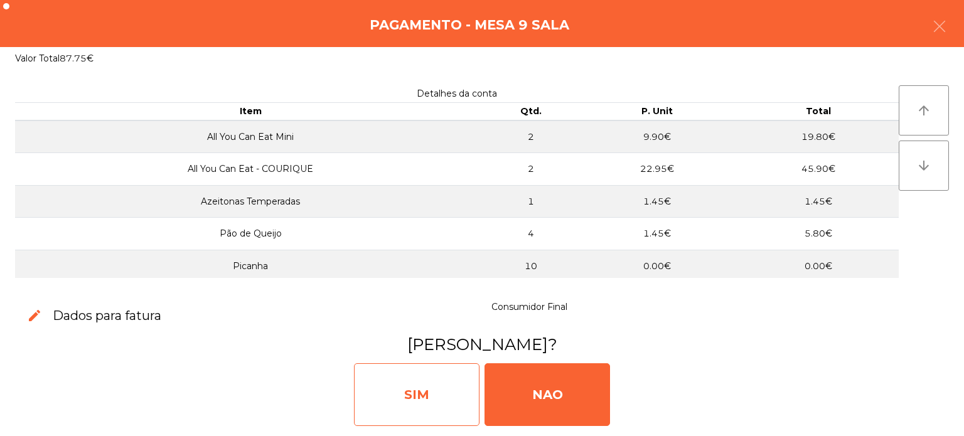
click at [428, 392] on div "SIM" at bounding box center [417, 395] width 126 height 63
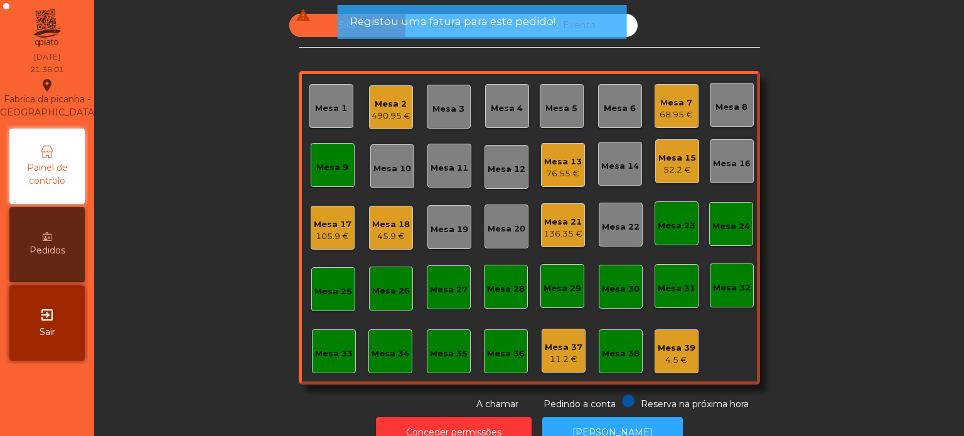
click at [370, 184] on div "Mesa 10" at bounding box center [392, 166] width 44 height 44
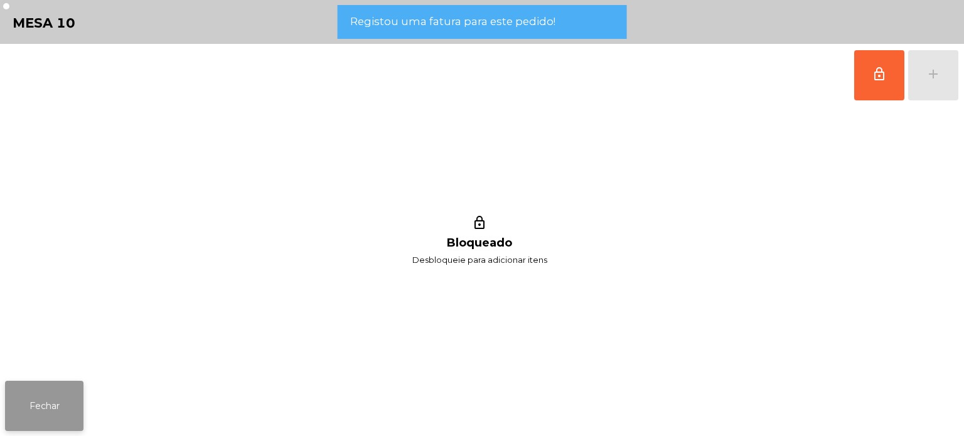
click at [53, 395] on button "Fechar" at bounding box center [44, 406] width 78 height 50
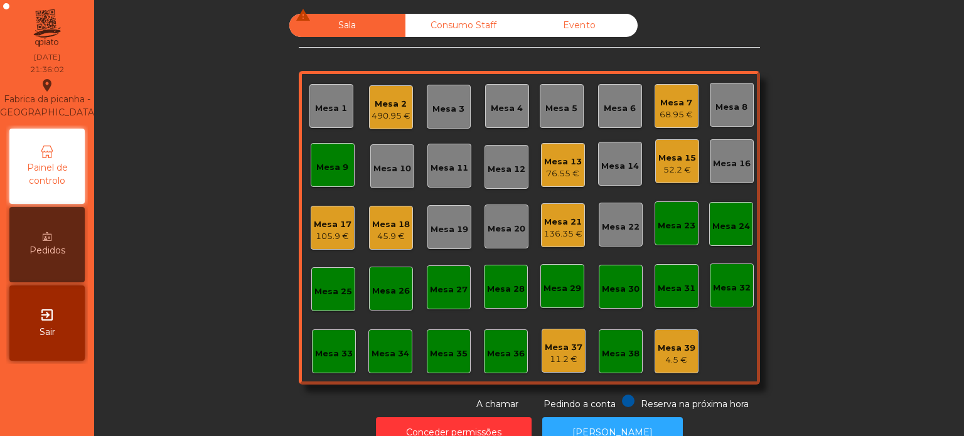
click at [317, 176] on div "Mesa 9" at bounding box center [333, 165] width 44 height 44
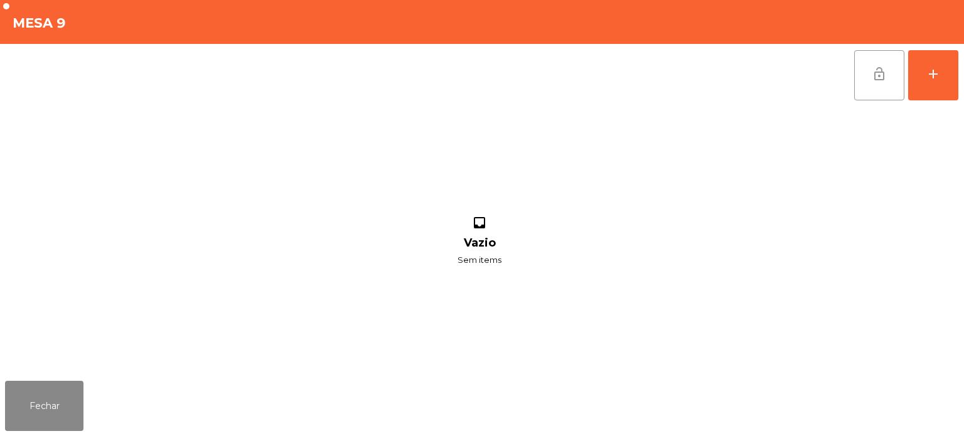
click at [869, 89] on button "lock_open" at bounding box center [880, 75] width 50 height 50
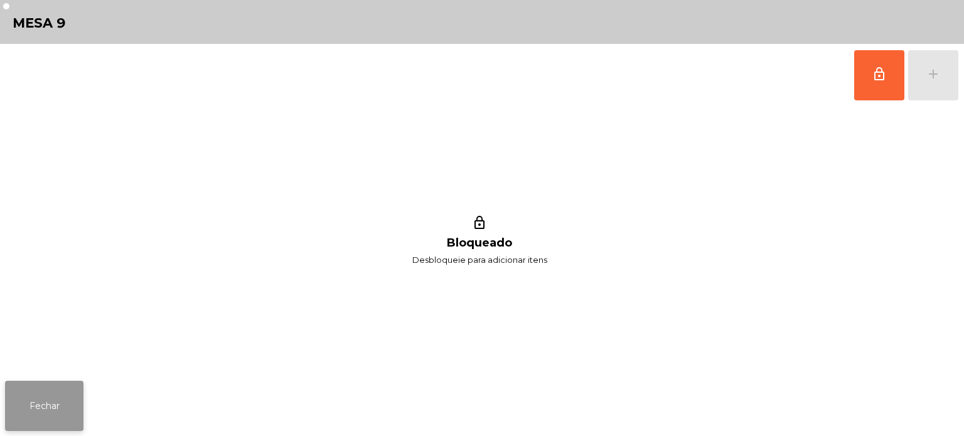
click at [58, 402] on button "Fechar" at bounding box center [44, 406] width 78 height 50
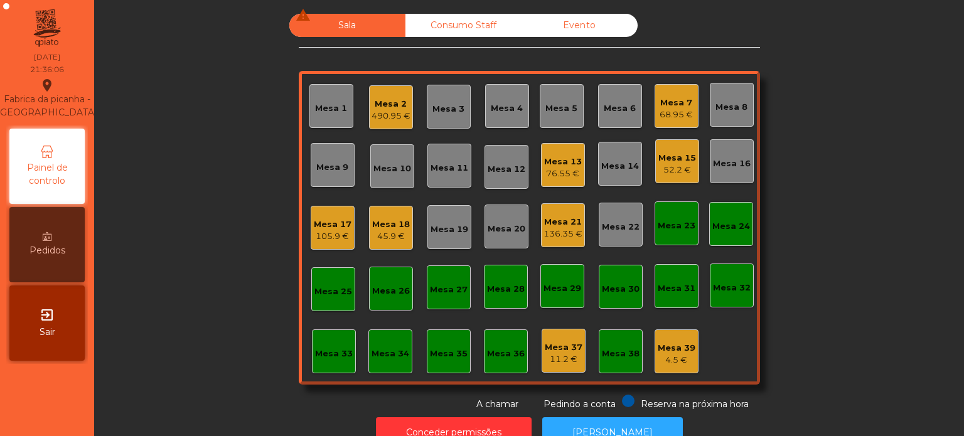
click at [655, 126] on div "Mesa 7 68.95 €" at bounding box center [677, 106] width 44 height 44
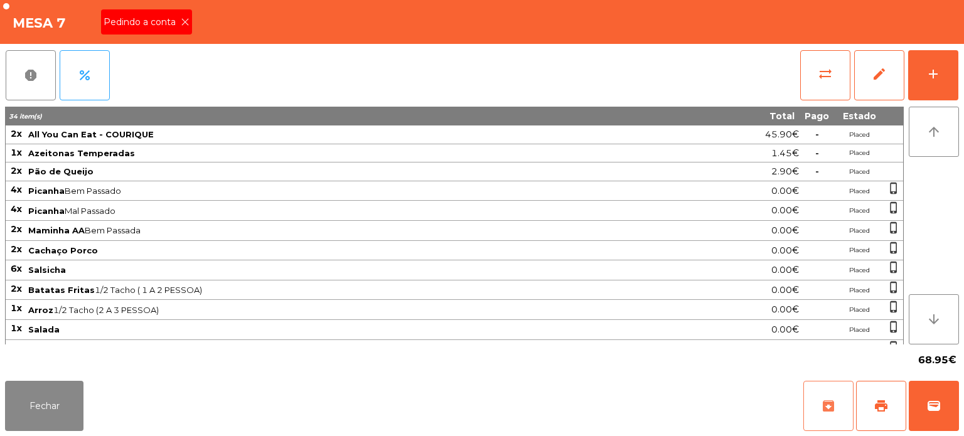
click at [839, 406] on button "archive" at bounding box center [829, 406] width 50 height 50
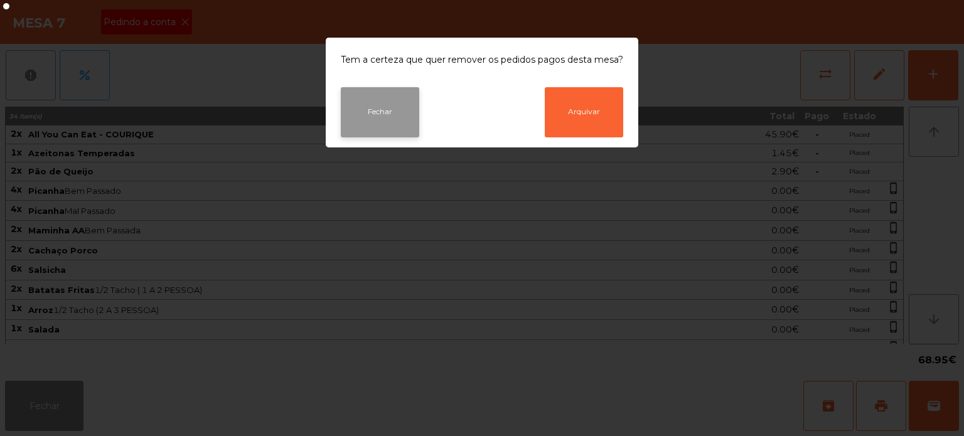
click at [393, 117] on button "Fechar" at bounding box center [380, 112] width 78 height 50
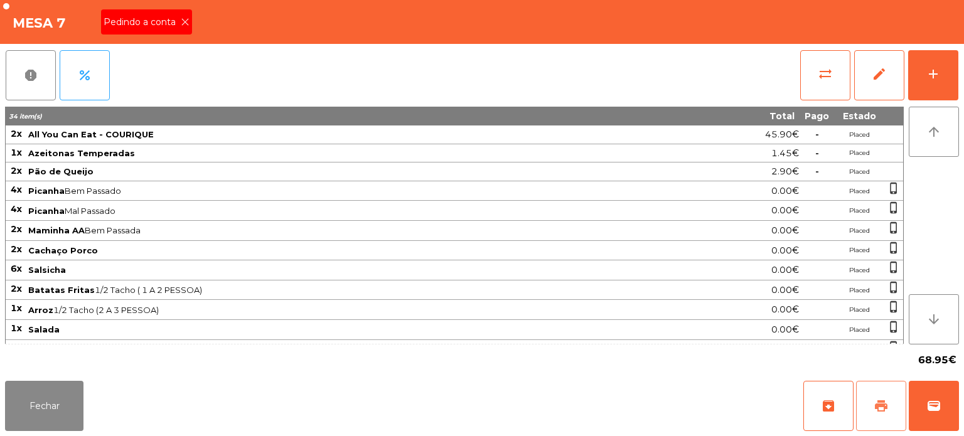
click at [880, 409] on span "print" at bounding box center [881, 406] width 15 height 15
click at [74, 404] on button "Fechar" at bounding box center [44, 406] width 78 height 50
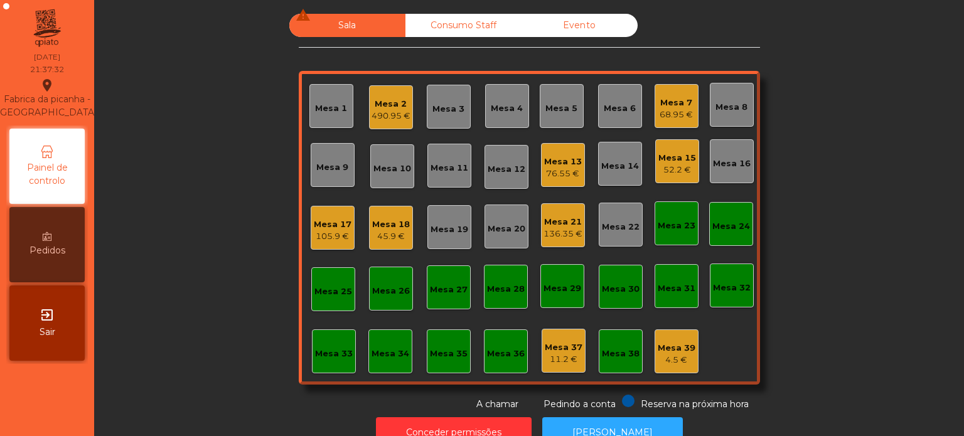
click at [443, 226] on div "Mesa 19" at bounding box center [450, 230] width 38 height 13
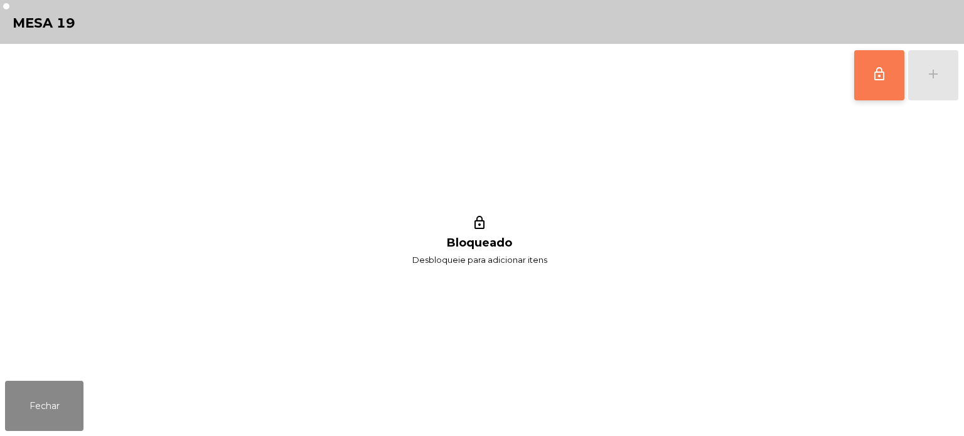
click at [884, 87] on button "lock_outline" at bounding box center [880, 75] width 50 height 50
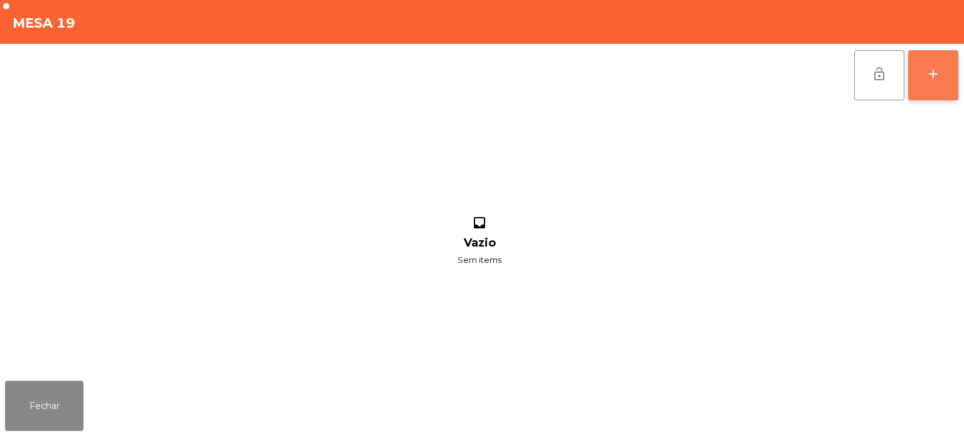
click at [929, 74] on div "add" at bounding box center [933, 74] width 15 height 15
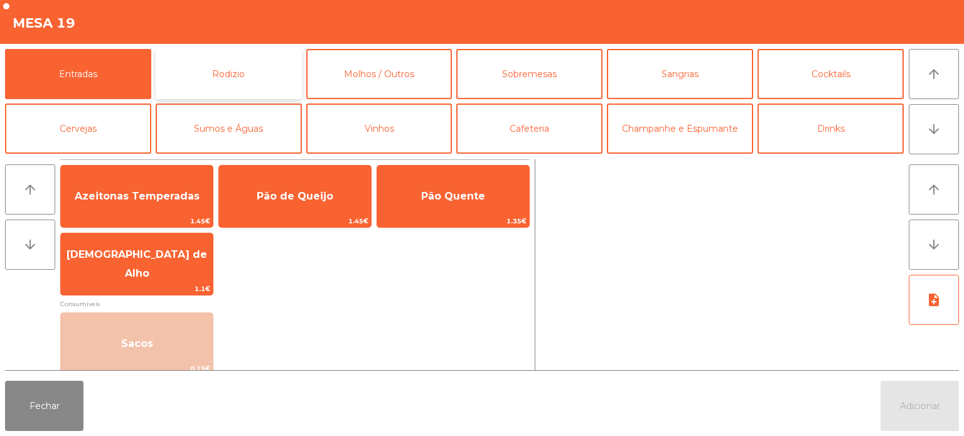
click at [238, 73] on button "Rodizio" at bounding box center [229, 74] width 146 height 50
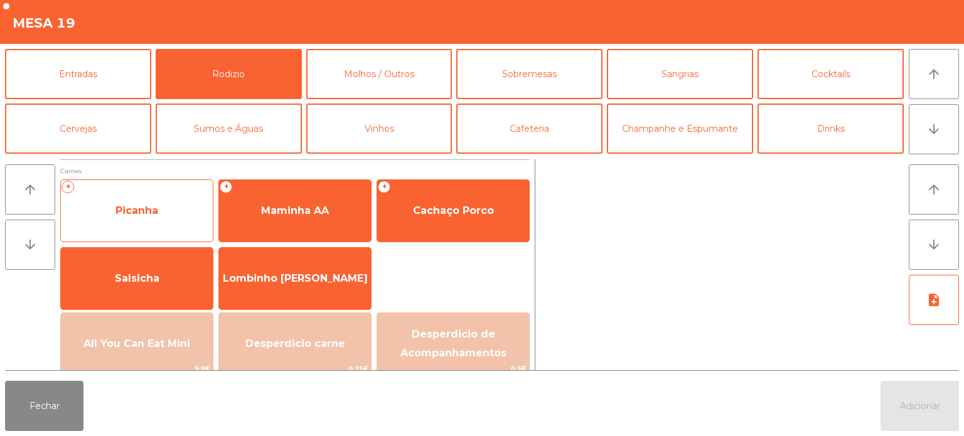
click at [151, 205] on span "Picanha" at bounding box center [137, 211] width 43 height 12
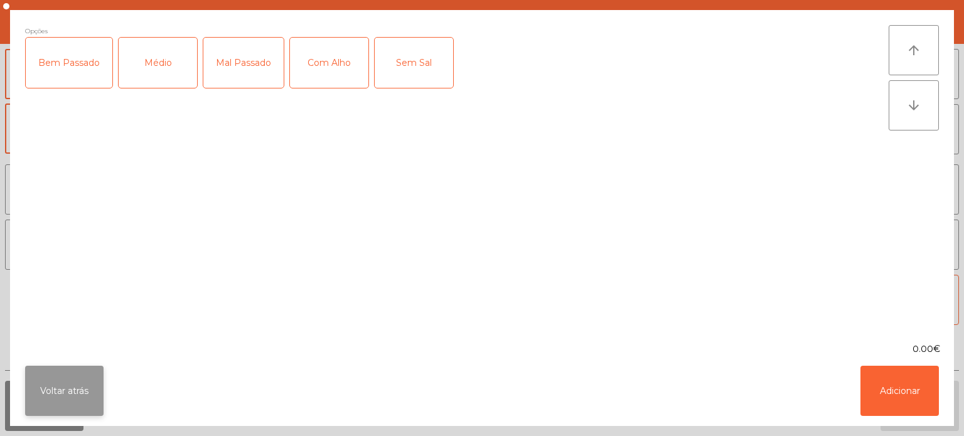
click at [78, 385] on button "Voltar atrás" at bounding box center [64, 391] width 78 height 50
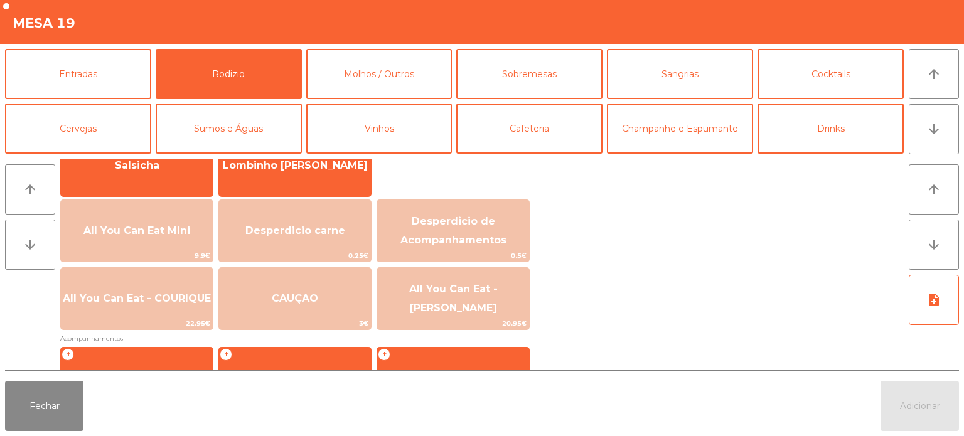
scroll to position [112, 0]
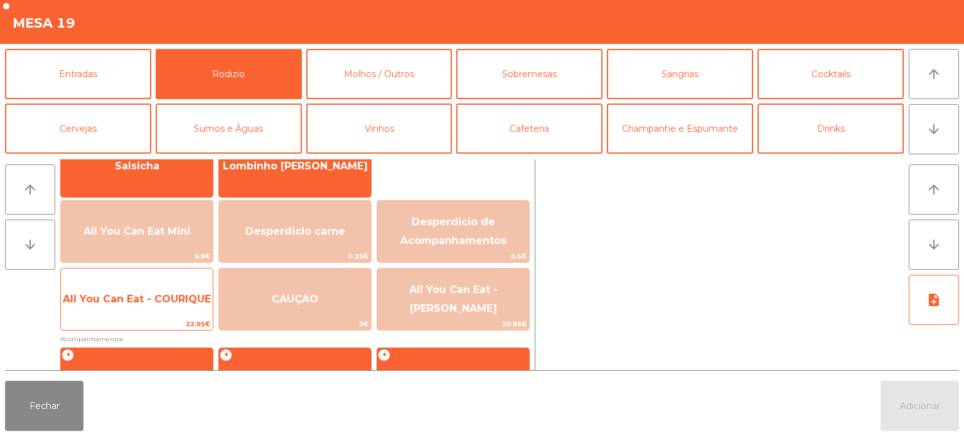
click at [168, 308] on span "All You Can Eat - COURIQUE" at bounding box center [137, 300] width 152 height 34
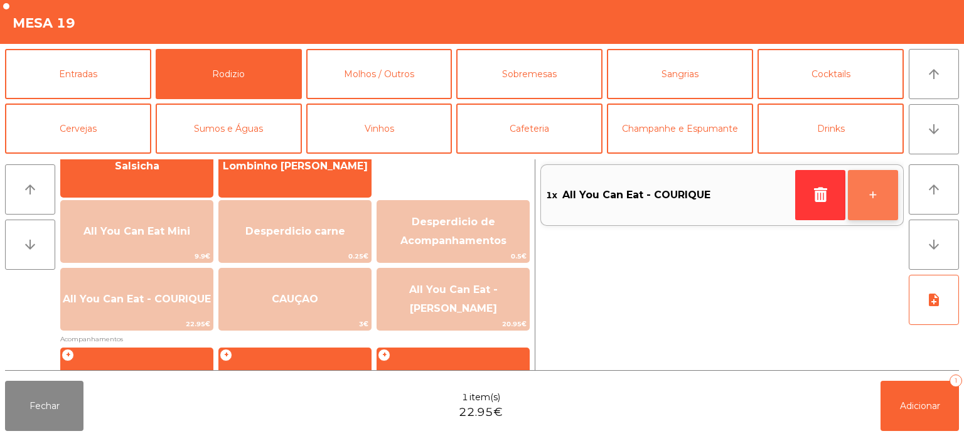
click at [869, 191] on button "+" at bounding box center [873, 195] width 50 height 50
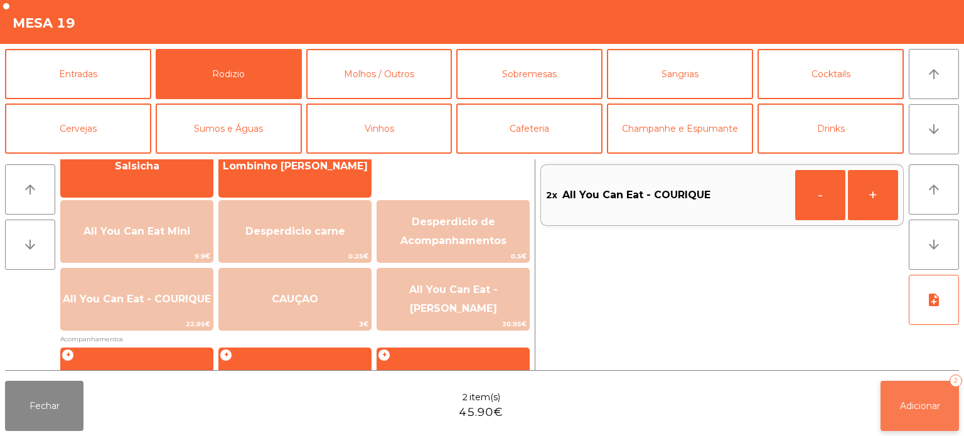
click at [904, 402] on span "Adicionar" at bounding box center [920, 406] width 40 height 11
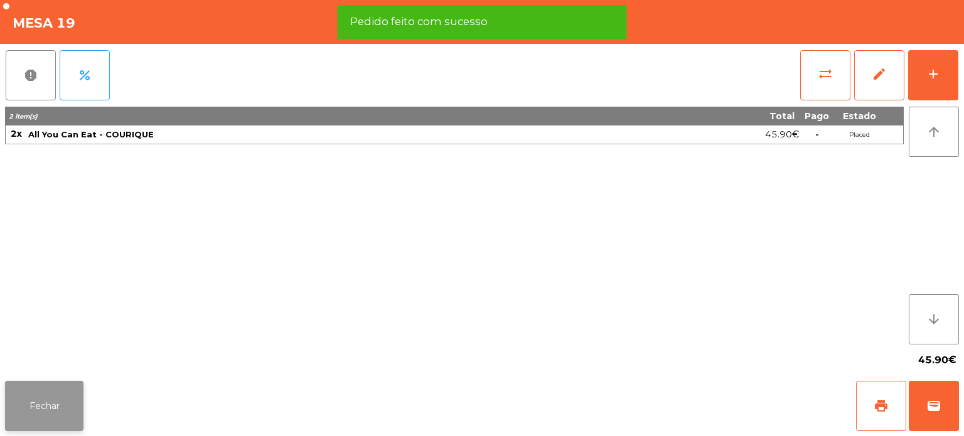
click at [33, 402] on button "Fechar" at bounding box center [44, 406] width 78 height 50
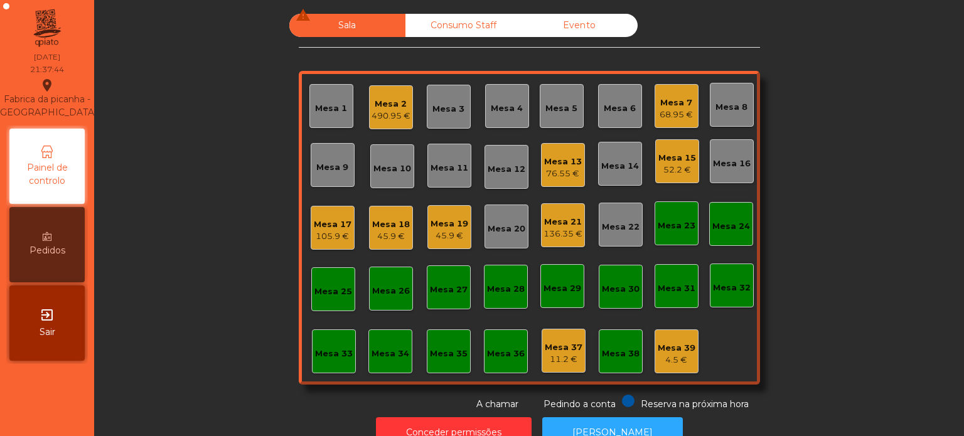
click at [669, 114] on div "68.95 €" at bounding box center [676, 115] width 33 height 13
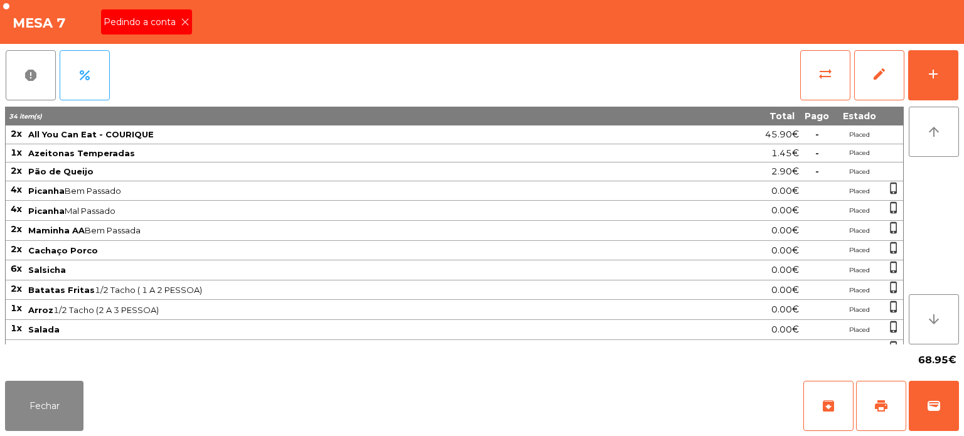
click at [181, 24] on icon at bounding box center [185, 22] width 9 height 9
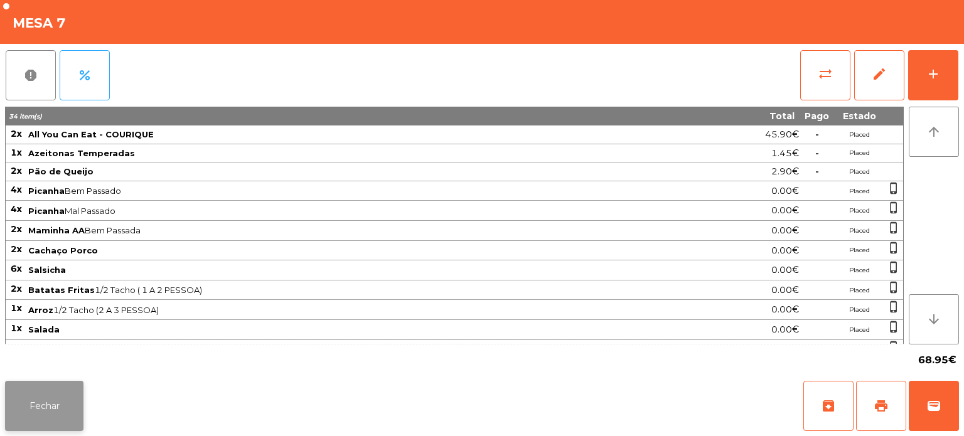
click at [55, 402] on button "Fechar" at bounding box center [44, 406] width 78 height 50
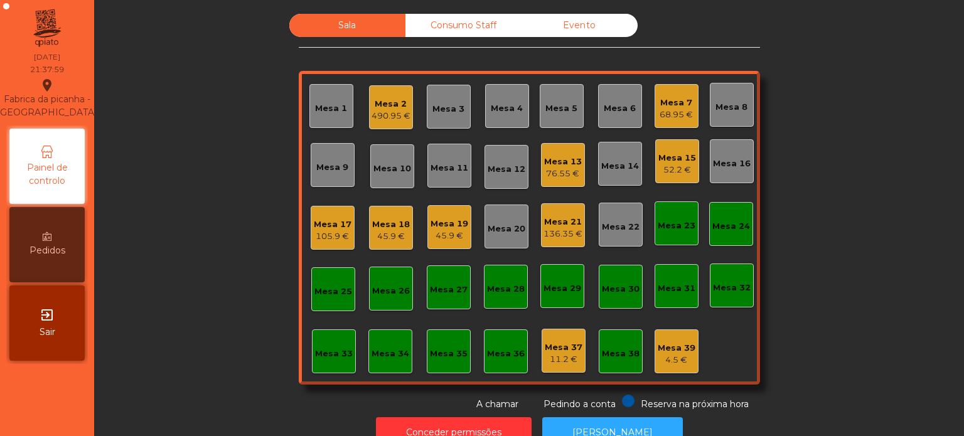
click at [456, 30] on div "Consumo Staff" at bounding box center [464, 25] width 116 height 23
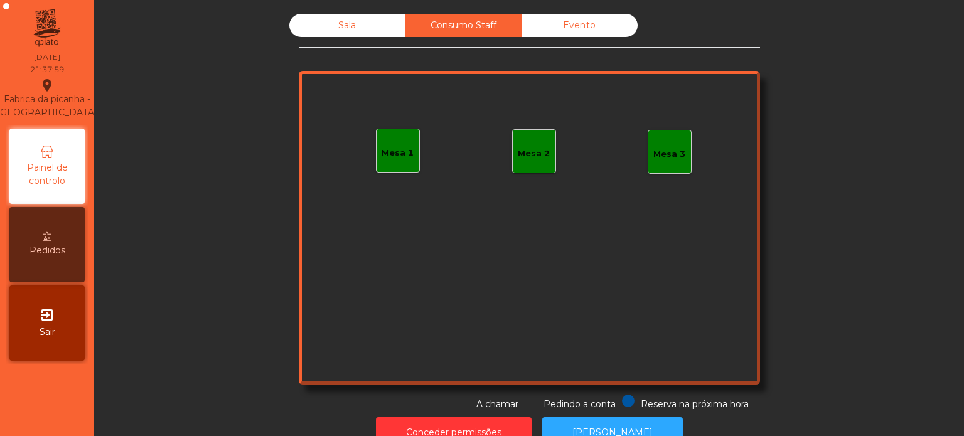
click at [336, 30] on div "Sala" at bounding box center [347, 25] width 116 height 23
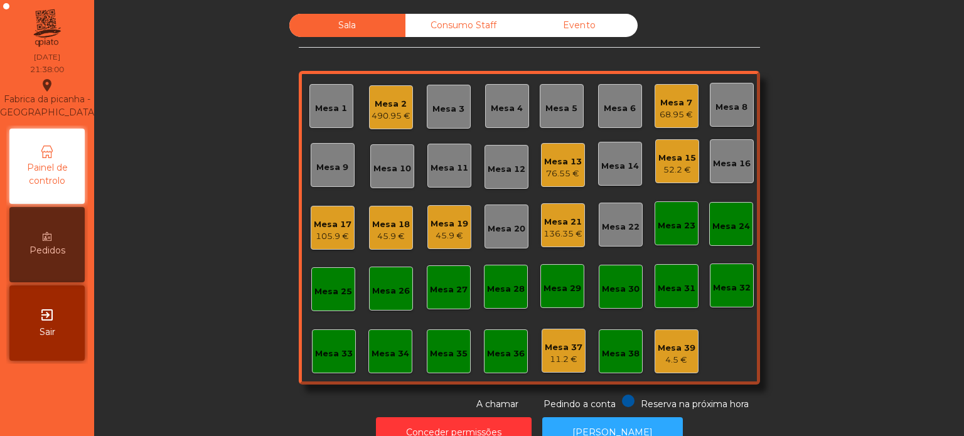
click at [321, 362] on div "Mesa 33" at bounding box center [334, 352] width 44 height 44
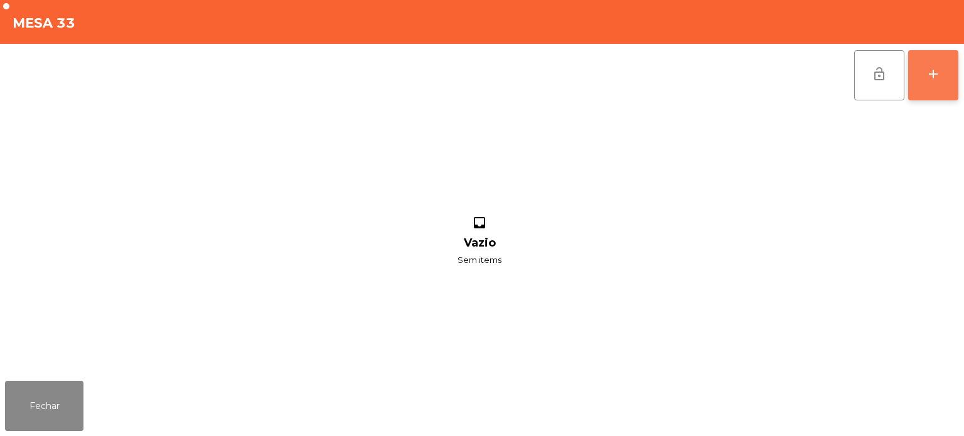
click at [934, 70] on div "add" at bounding box center [933, 74] width 15 height 15
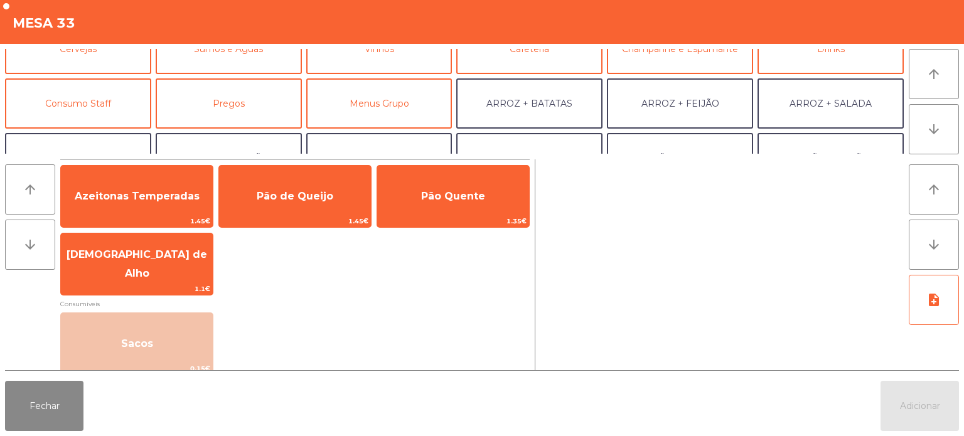
scroll to position [93, 0]
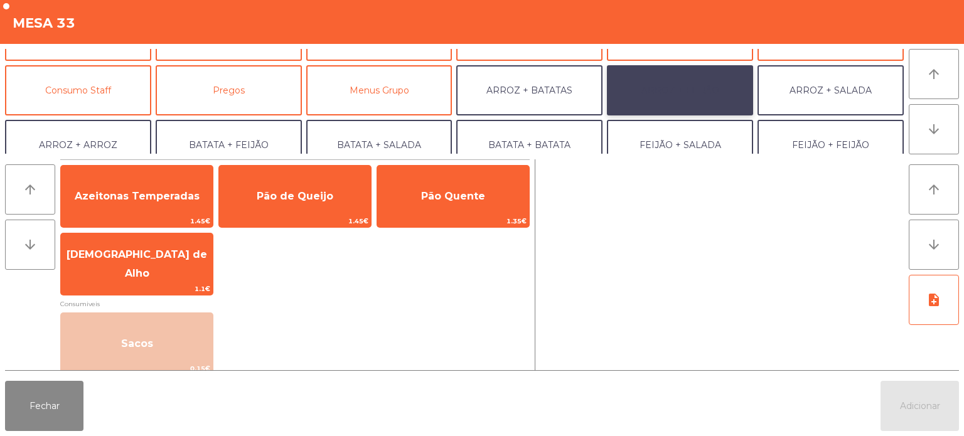
click at [673, 99] on button "ARROZ + FEIJÃO" at bounding box center [680, 90] width 146 height 50
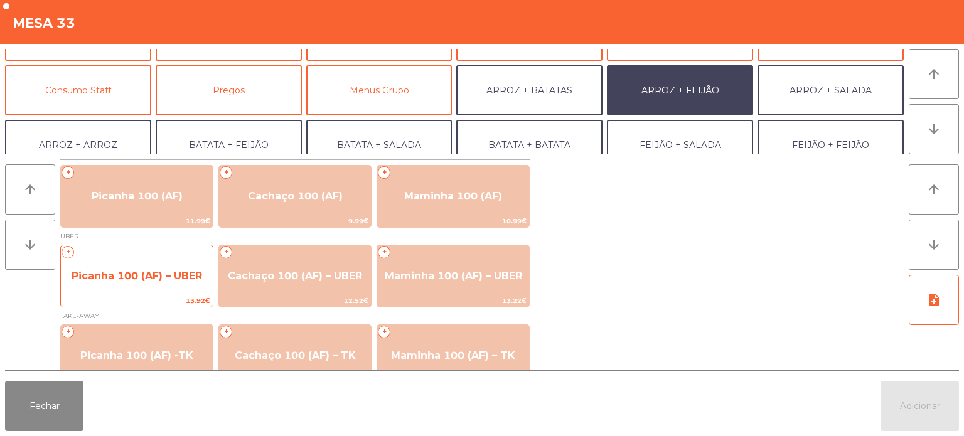
click at [131, 281] on span "Picanha 100 (AF) – UBER" at bounding box center [137, 276] width 131 height 12
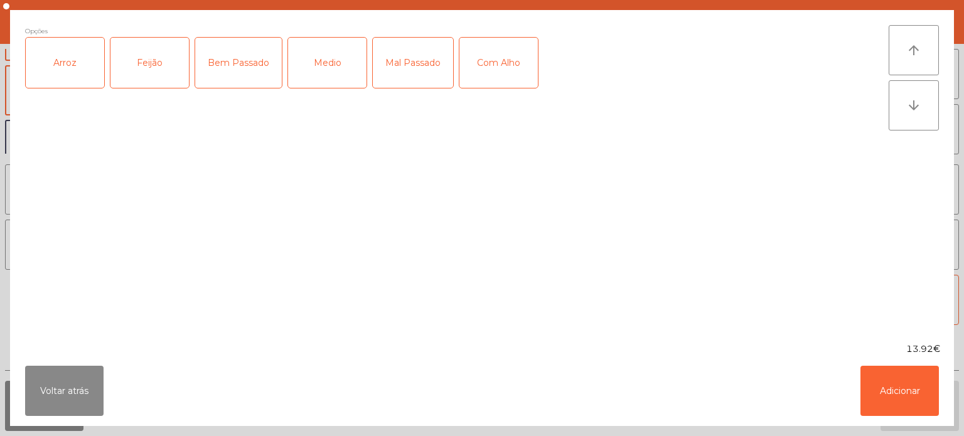
click at [66, 55] on div "Arroz" at bounding box center [65, 63] width 78 height 50
click at [159, 60] on div "Feijão" at bounding box center [150, 63] width 78 height 50
click at [338, 65] on div "Medio" at bounding box center [327, 63] width 78 height 50
click at [905, 390] on button "Adicionar" at bounding box center [900, 391] width 78 height 50
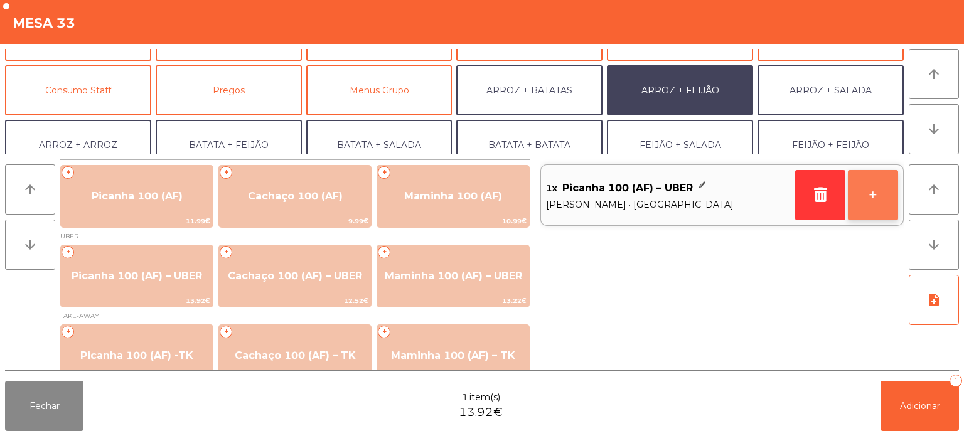
click at [881, 188] on button "+" at bounding box center [873, 195] width 50 height 50
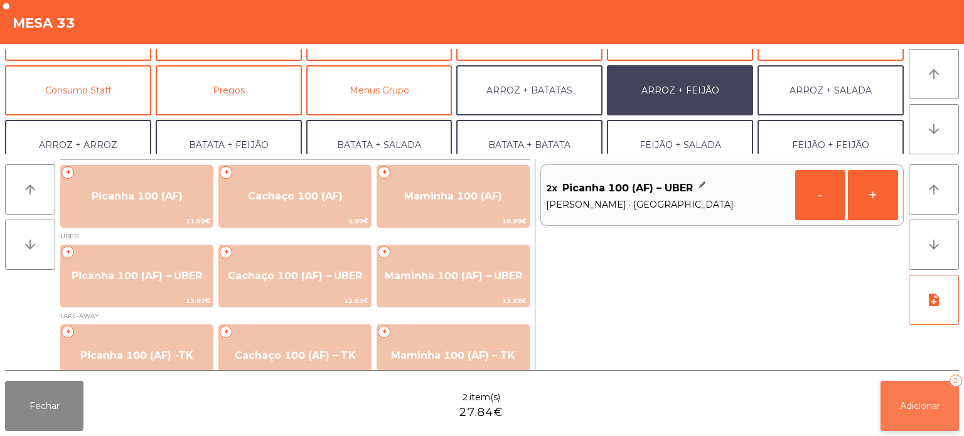
click at [914, 413] on button "Adicionar 2" at bounding box center [920, 406] width 78 height 50
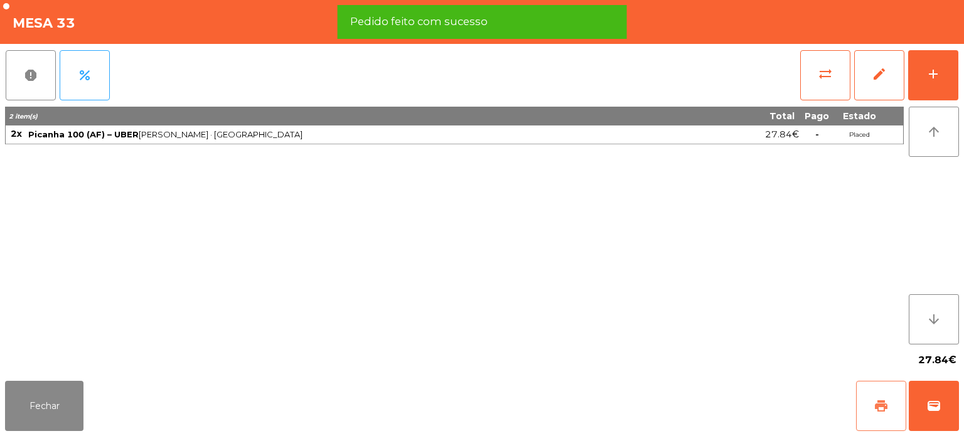
click at [868, 406] on button "print" at bounding box center [881, 406] width 50 height 50
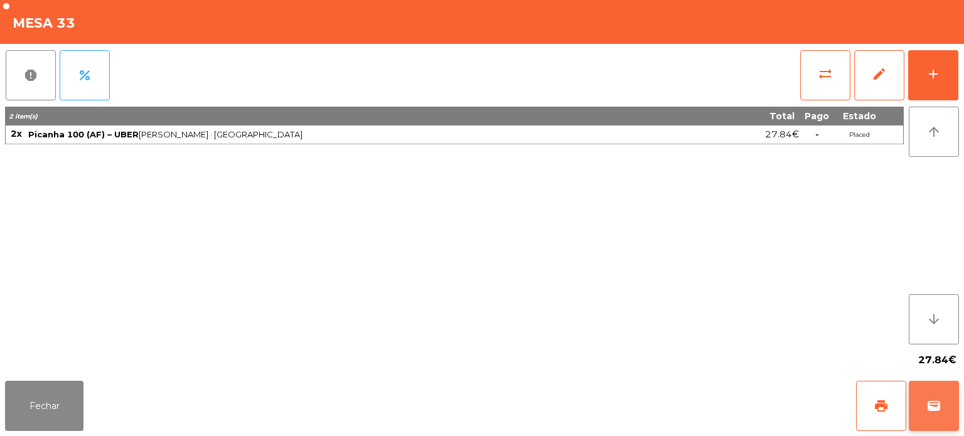
click at [924, 406] on button "wallet" at bounding box center [934, 406] width 50 height 50
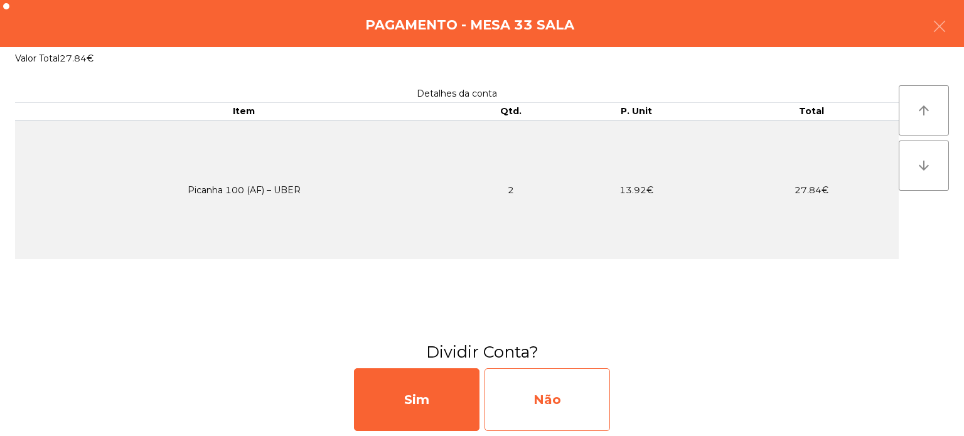
click at [541, 402] on div "Não" at bounding box center [548, 400] width 126 height 63
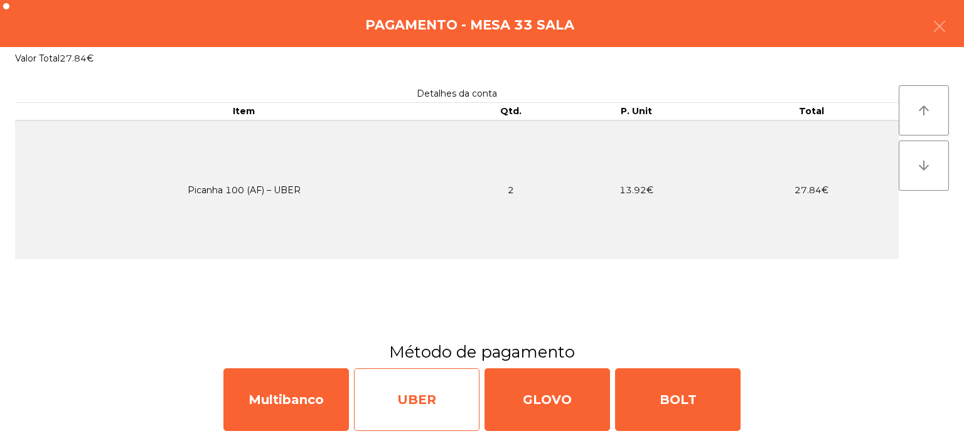
click at [414, 398] on div "UBER" at bounding box center [417, 400] width 126 height 63
select select "**"
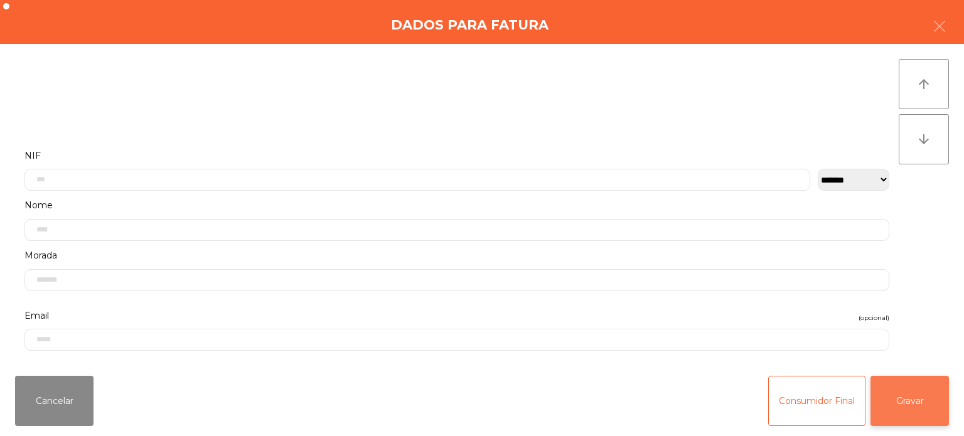
click at [914, 392] on button "Gravar" at bounding box center [910, 401] width 78 height 50
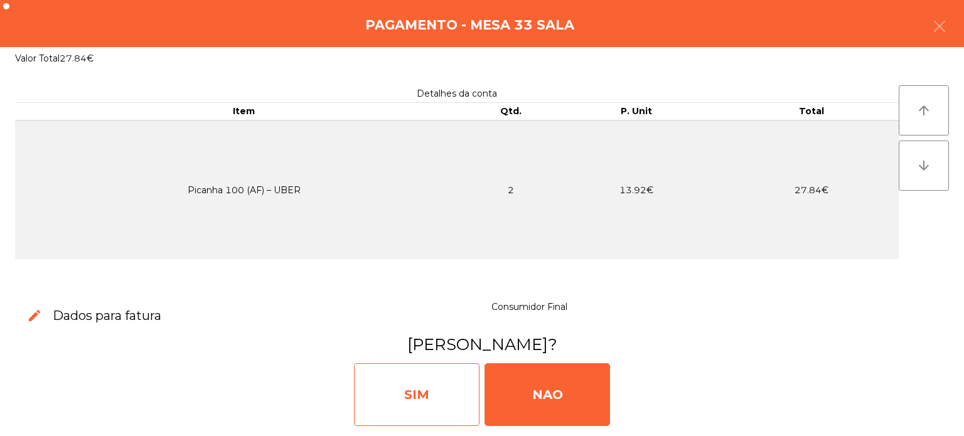
click at [434, 388] on div "SIM" at bounding box center [417, 395] width 126 height 63
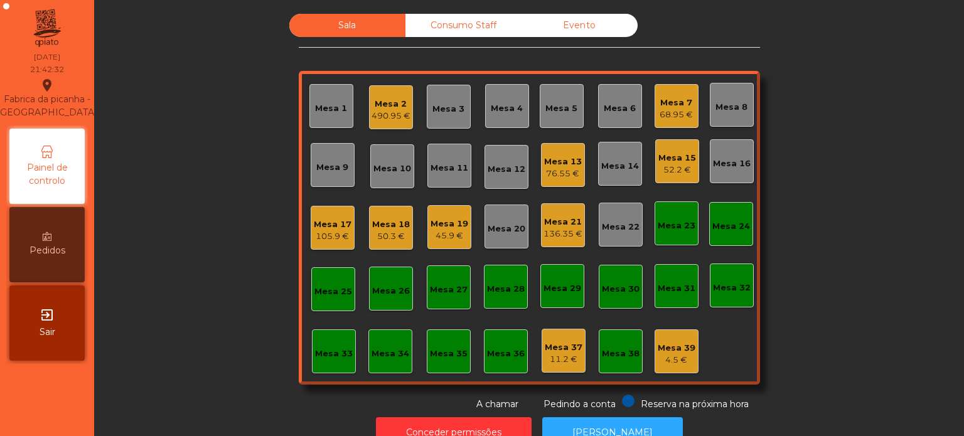
click at [860, 268] on div "Sala Consumo Staff Evento Mesa 1 Mesa 2 490.95 € Mesa 3 Mesa 4 Mesa 5 Mesa 6 Me…" at bounding box center [529, 212] width 836 height 397
click at [613, 166] on div "Mesa 14" at bounding box center [621, 166] width 38 height 13
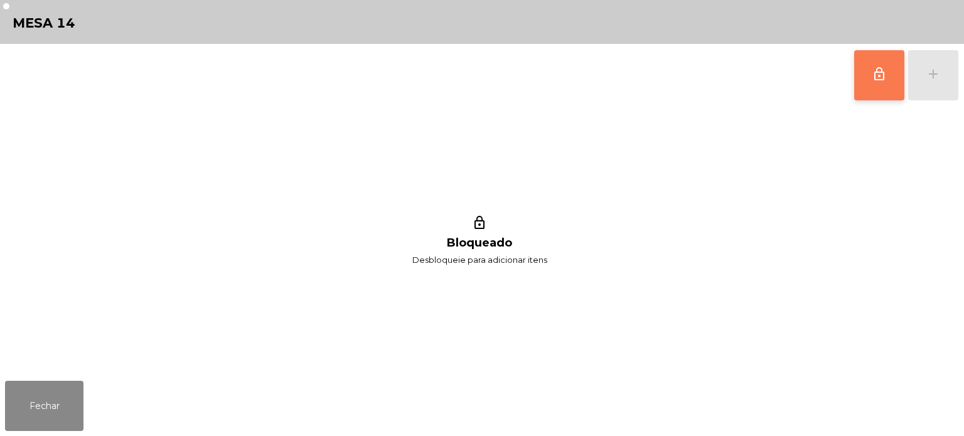
click at [872, 71] on span "lock_outline" at bounding box center [879, 74] width 15 height 15
click at [935, 78] on div "add" at bounding box center [933, 74] width 15 height 15
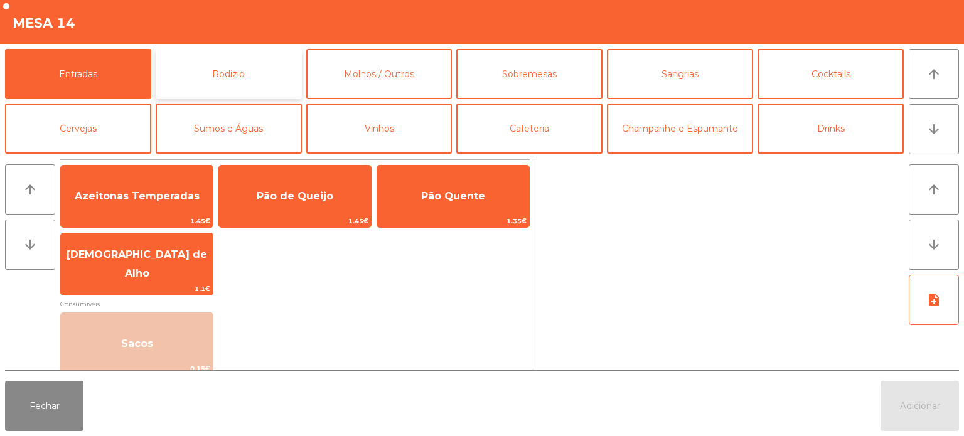
click at [225, 71] on button "Rodizio" at bounding box center [229, 74] width 146 height 50
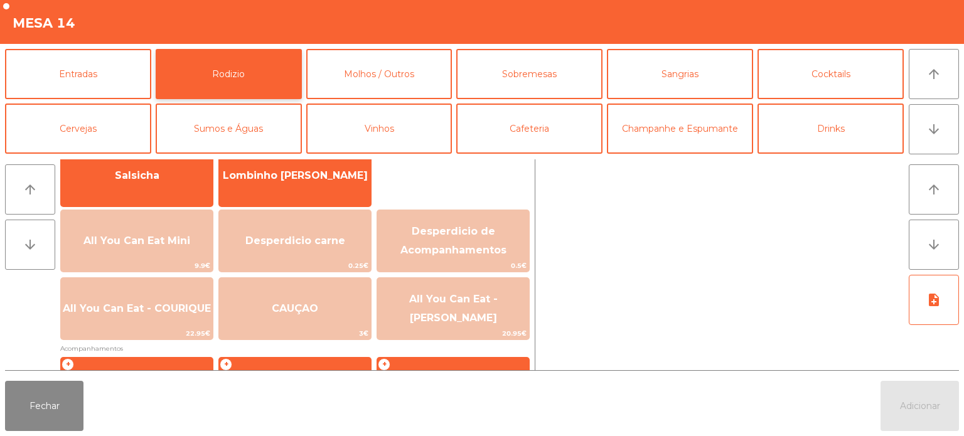
scroll to position [105, 0]
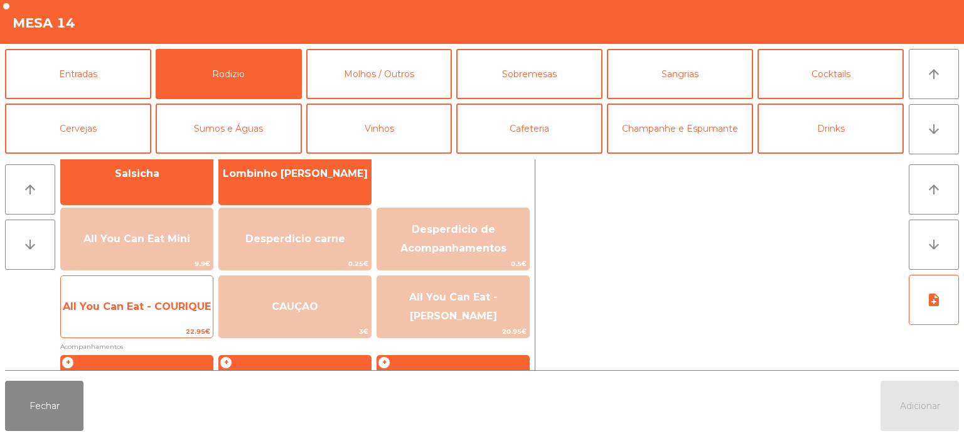
click at [144, 316] on span "All You Can Eat - COURIQUE" at bounding box center [137, 307] width 152 height 34
click at [146, 311] on span "All You Can Eat - COURIQUE" at bounding box center [137, 307] width 148 height 12
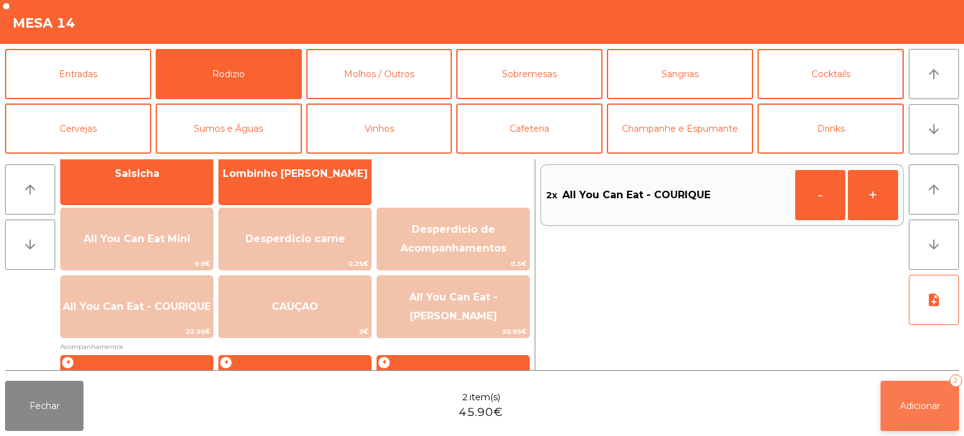
click at [923, 395] on button "Adicionar 2" at bounding box center [920, 406] width 78 height 50
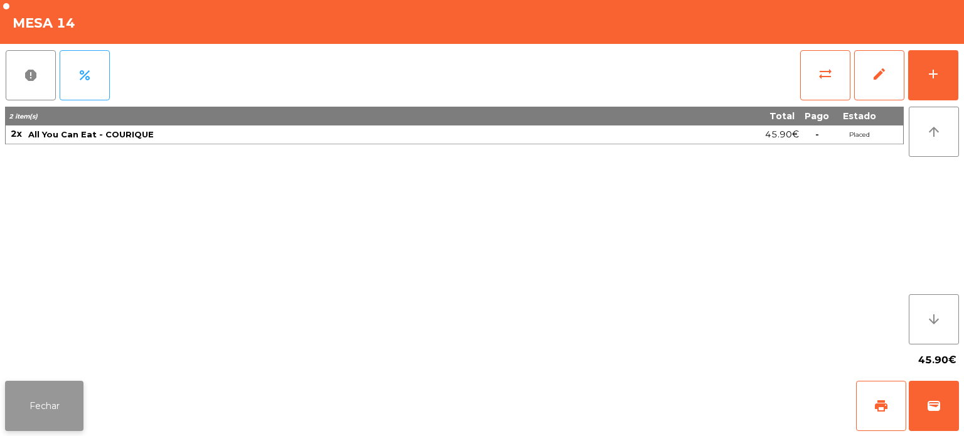
click at [60, 403] on button "Fechar" at bounding box center [44, 406] width 78 height 50
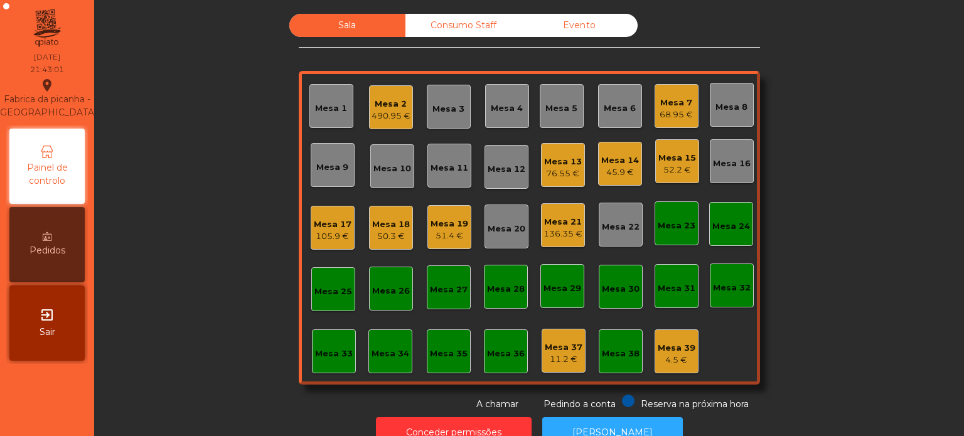
click at [395, 100] on div "Mesa 2" at bounding box center [391, 104] width 39 height 13
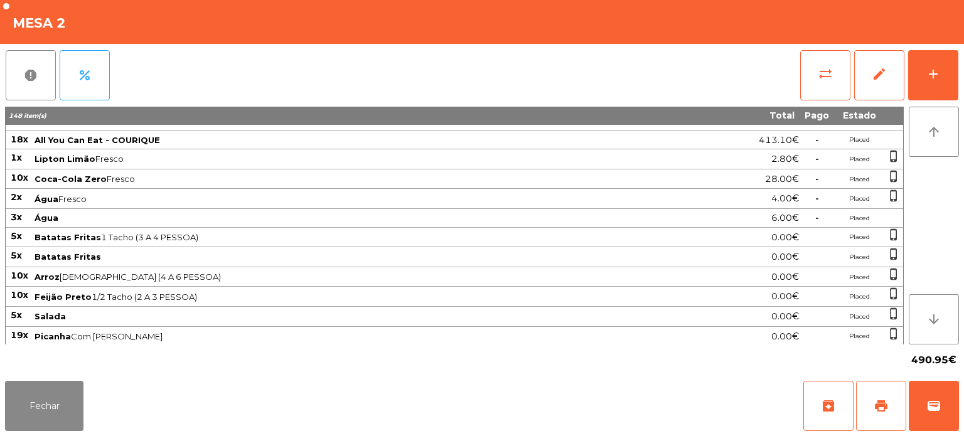
scroll to position [0, 0]
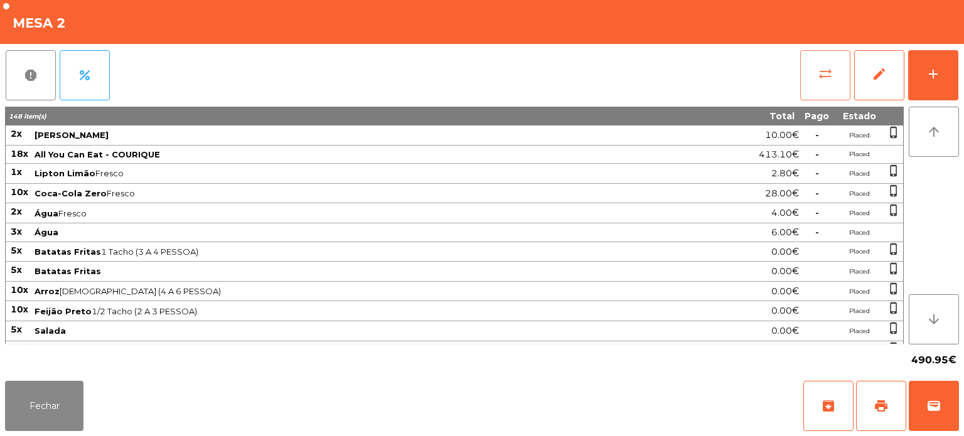
click at [824, 92] on button "sync_alt" at bounding box center [826, 75] width 50 height 50
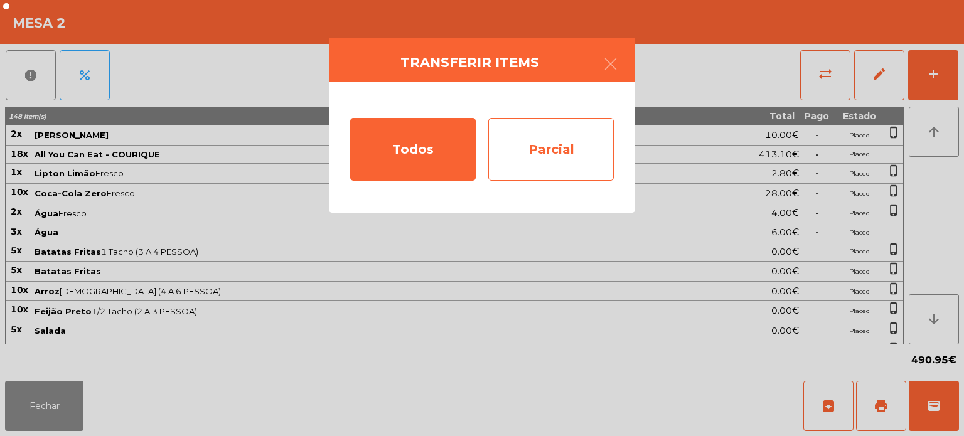
click at [557, 155] on div "Parcial" at bounding box center [551, 149] width 126 height 63
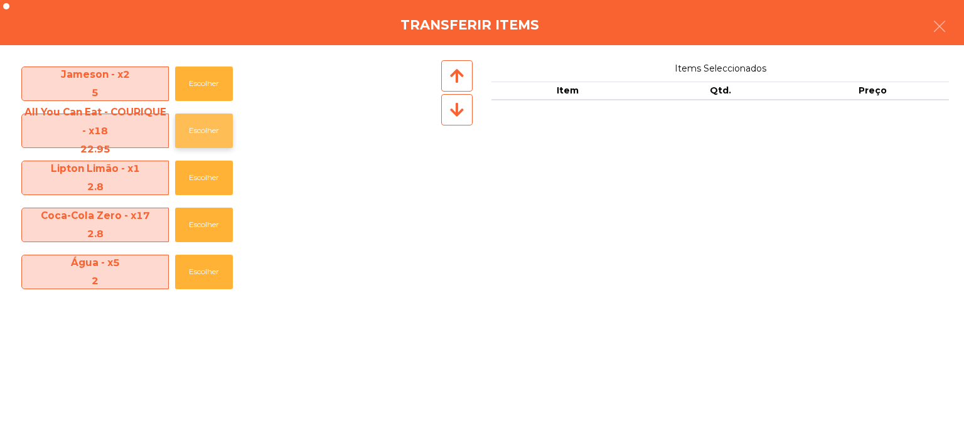
click at [208, 133] on button "Escolher" at bounding box center [204, 131] width 58 height 35
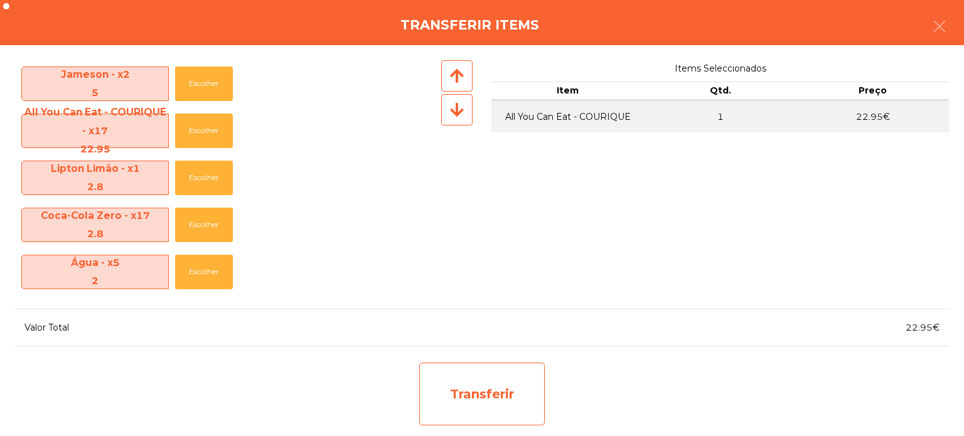
click at [437, 397] on div "Transferir" at bounding box center [482, 394] width 126 height 63
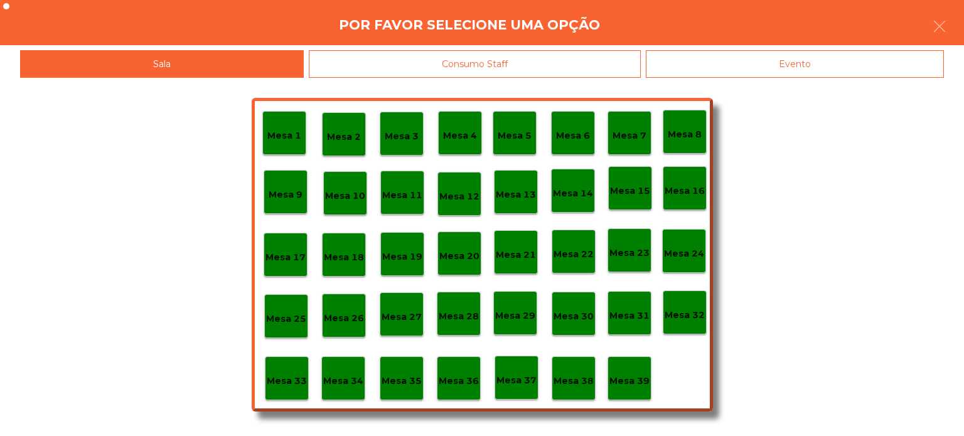
click at [521, 382] on p "Mesa 37" at bounding box center [517, 381] width 40 height 14
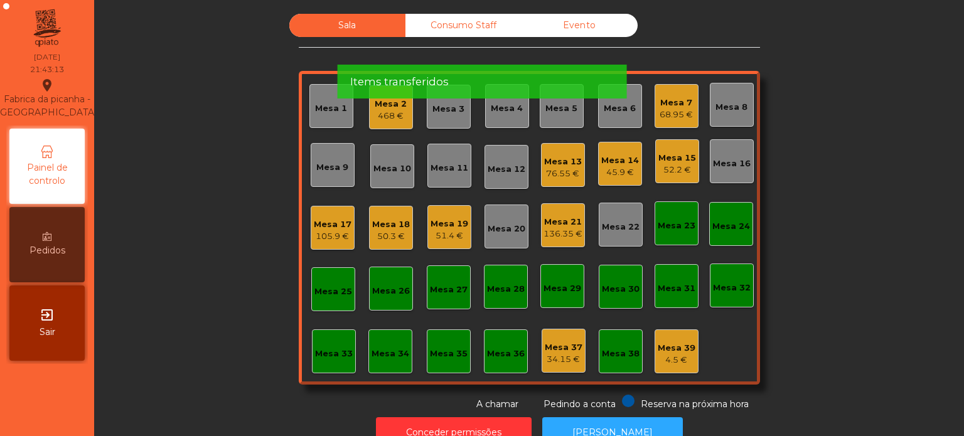
click at [376, 109] on div "Mesa 2" at bounding box center [391, 104] width 32 height 13
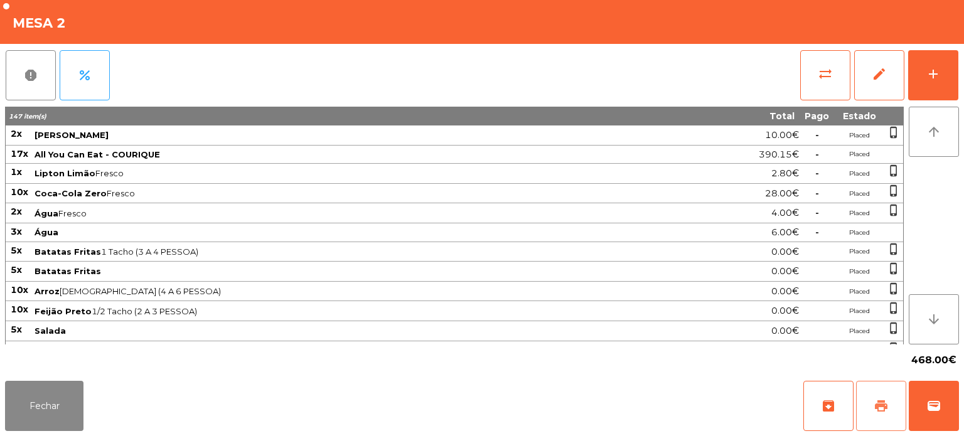
click at [887, 406] on span "print" at bounding box center [881, 406] width 15 height 15
click at [33, 402] on button "Fechar" at bounding box center [44, 406] width 78 height 50
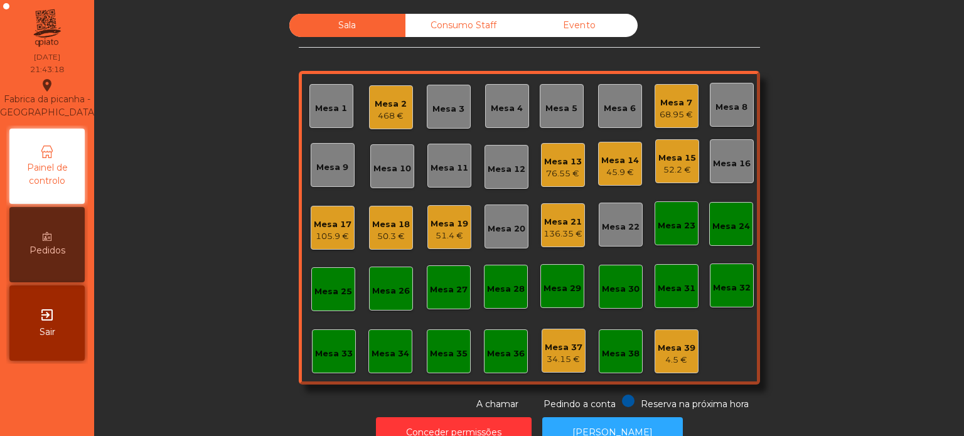
scroll to position [35, 0]
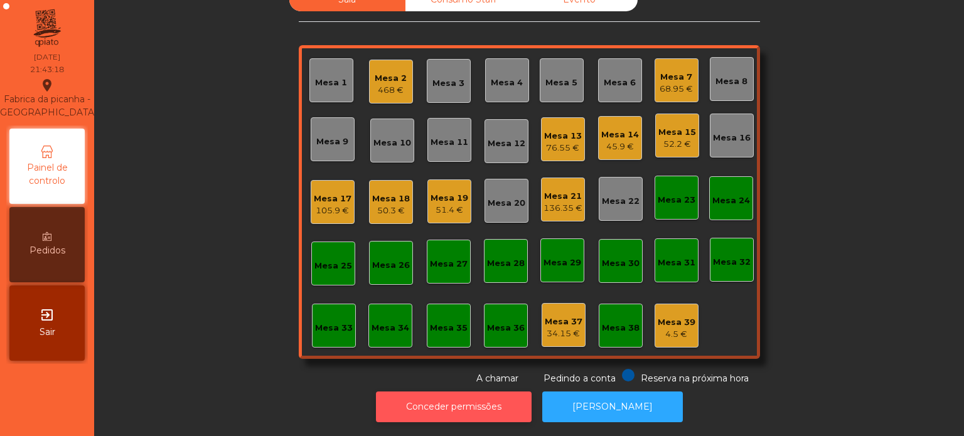
click at [475, 392] on button "Conceder permissões" at bounding box center [454, 407] width 156 height 31
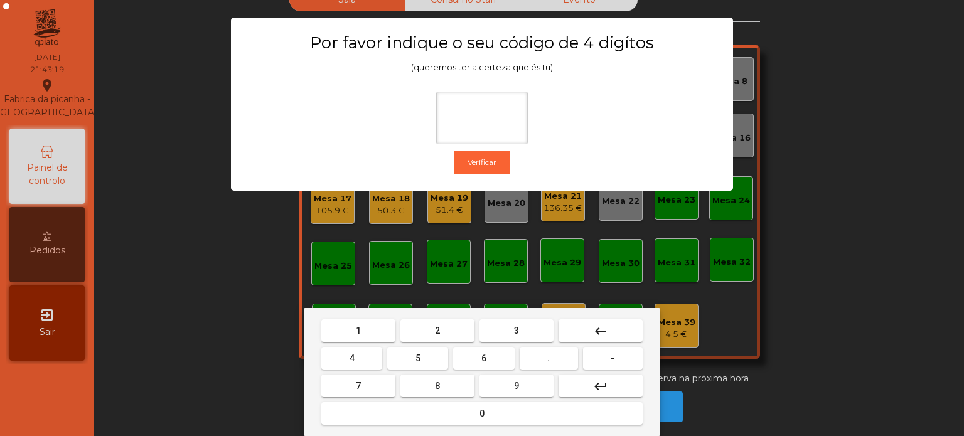
click at [358, 332] on span "1" at bounding box center [358, 331] width 5 height 10
click at [502, 336] on button "3" at bounding box center [517, 331] width 74 height 23
click at [418, 359] on span "5" at bounding box center [418, 358] width 5 height 10
click at [473, 421] on button "0" at bounding box center [481, 413] width 321 height 23
type input "****"
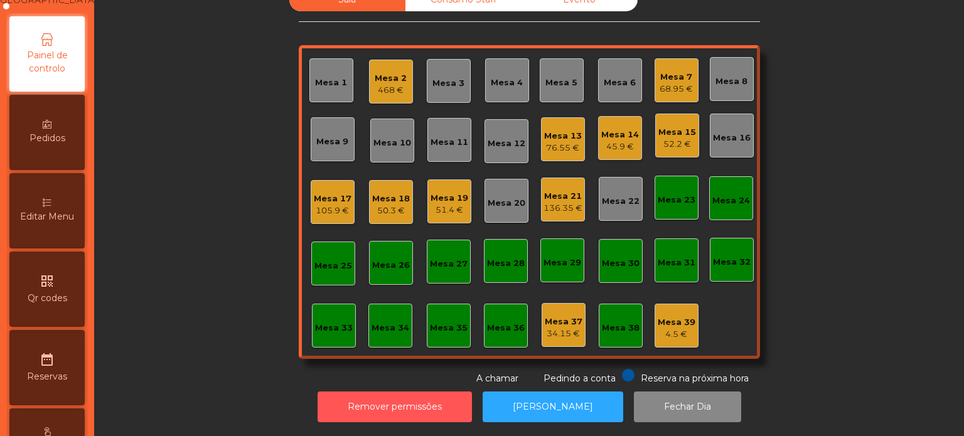
scroll to position [113, 0]
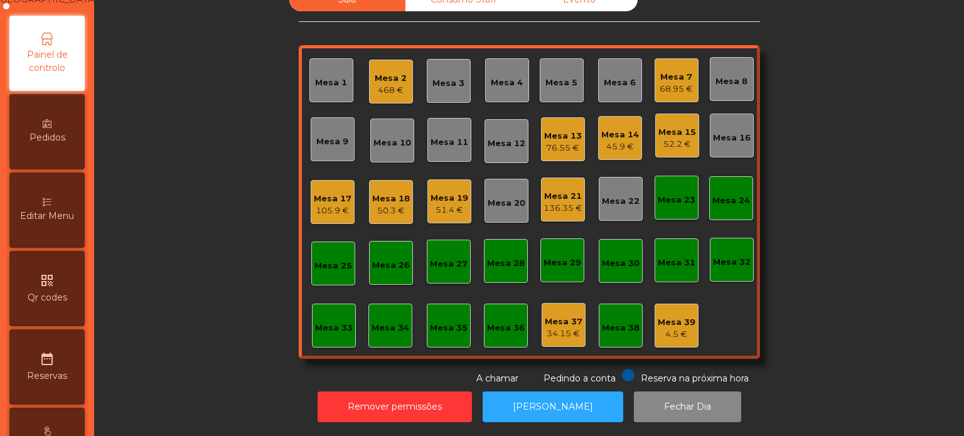
click at [58, 223] on span "Editar Menu" at bounding box center [47, 216] width 54 height 13
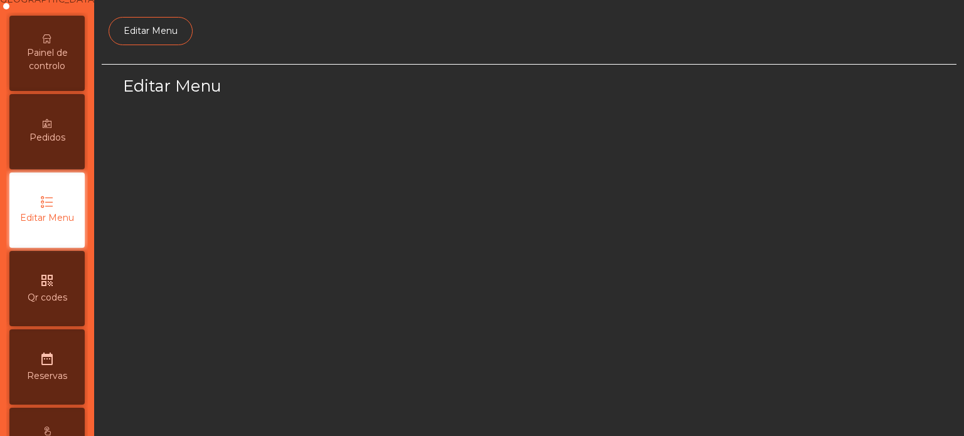
scroll to position [118, 0]
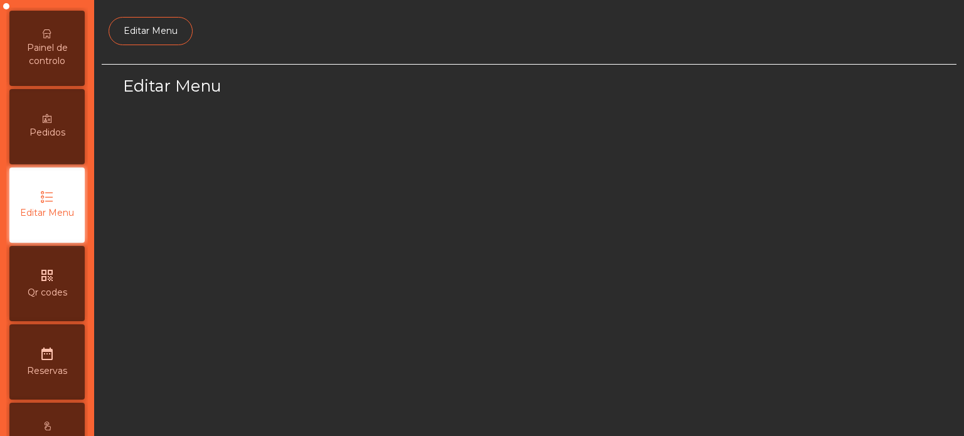
select select "*"
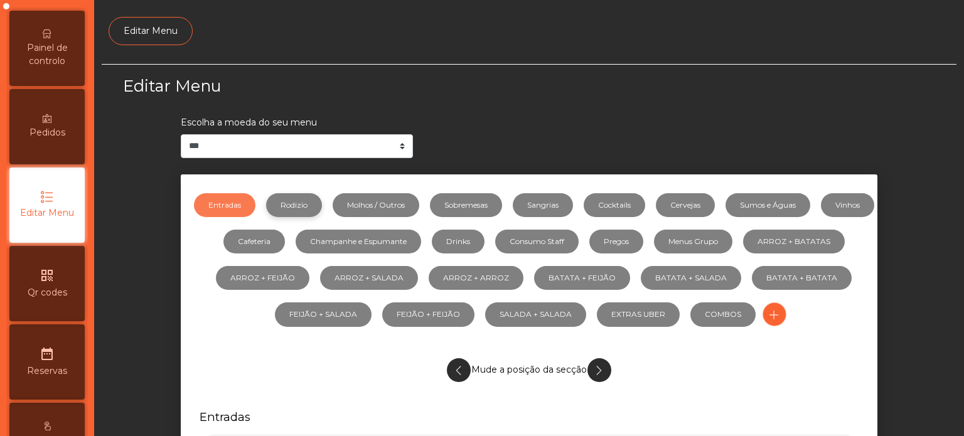
click at [318, 201] on link "Rodizio" at bounding box center [294, 205] width 56 height 24
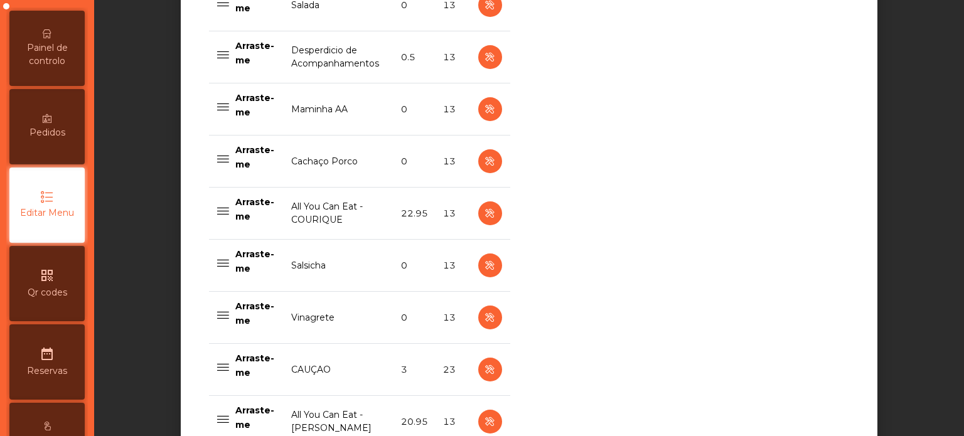
scroll to position [1115, 0]
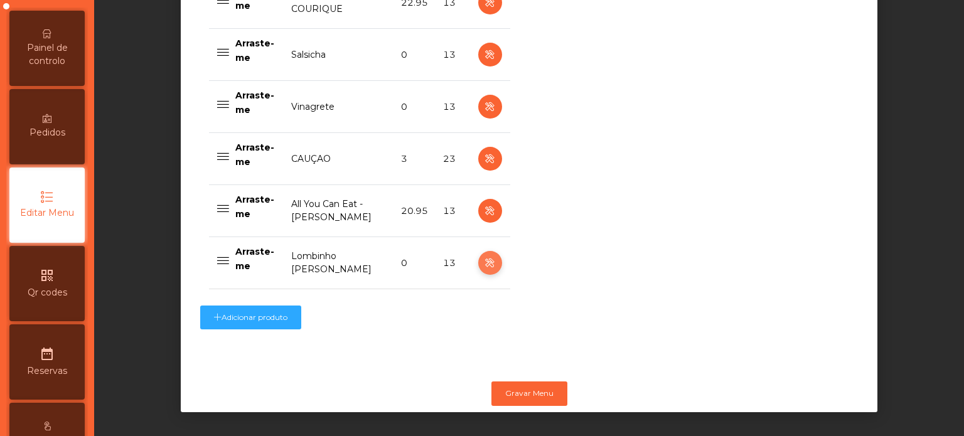
click at [485, 258] on icon "button" at bounding box center [490, 264] width 14 height 16
select select "**"
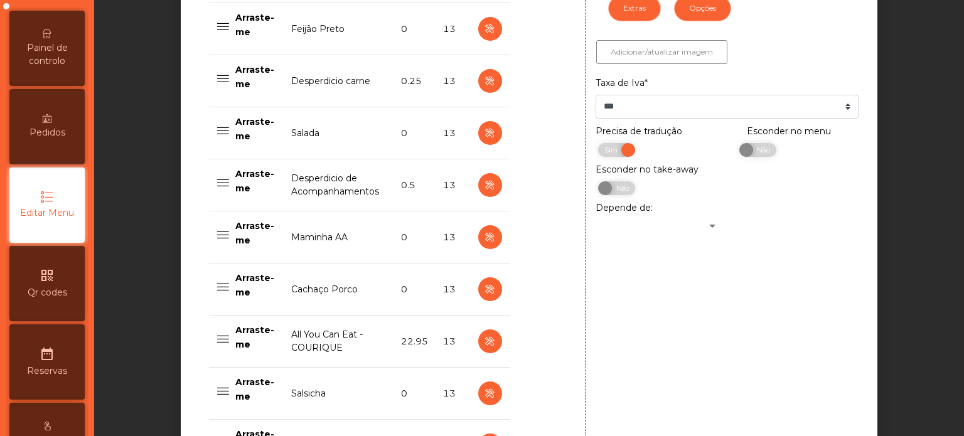
scroll to position [758, 0]
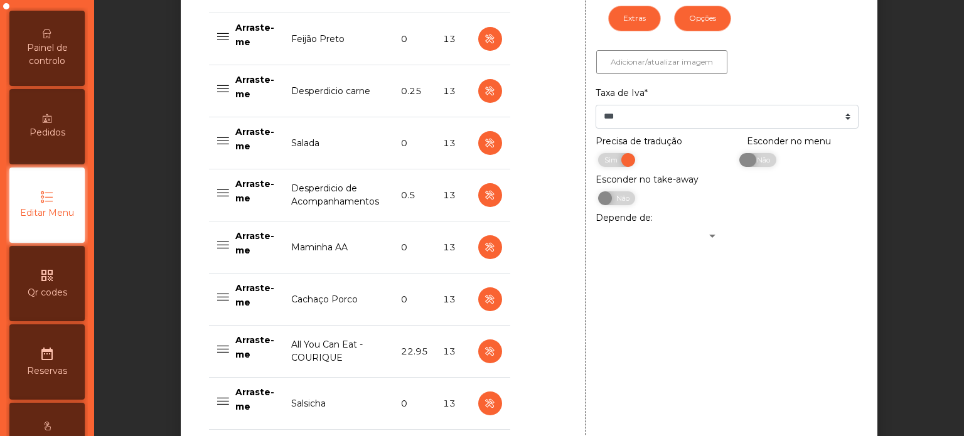
click at [762, 166] on span "Não" at bounding box center [762, 160] width 31 height 14
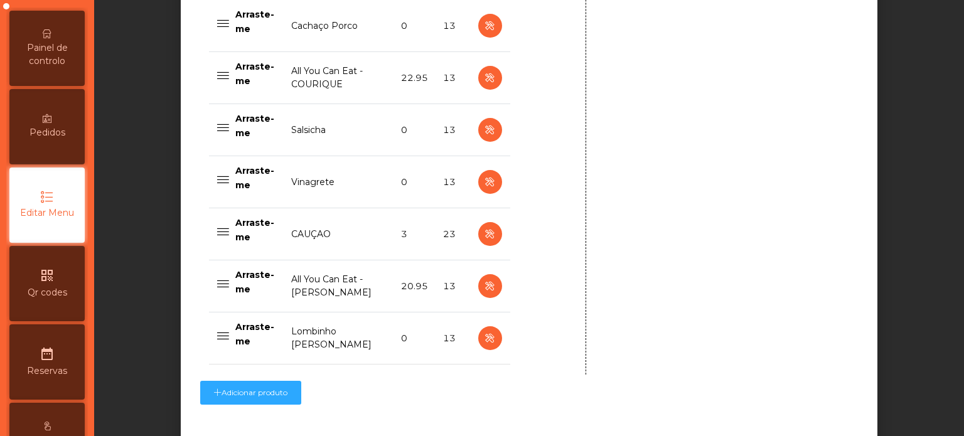
scroll to position [1115, 0]
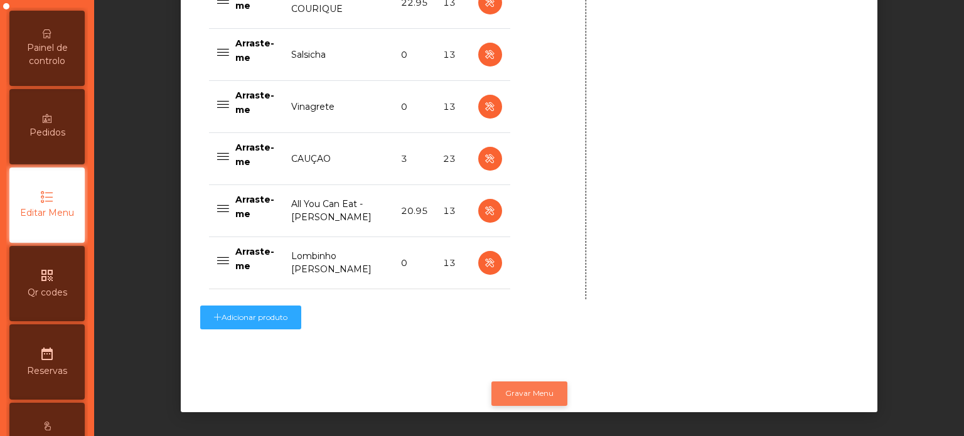
click at [529, 387] on button "Gravar Menu" at bounding box center [530, 394] width 76 height 24
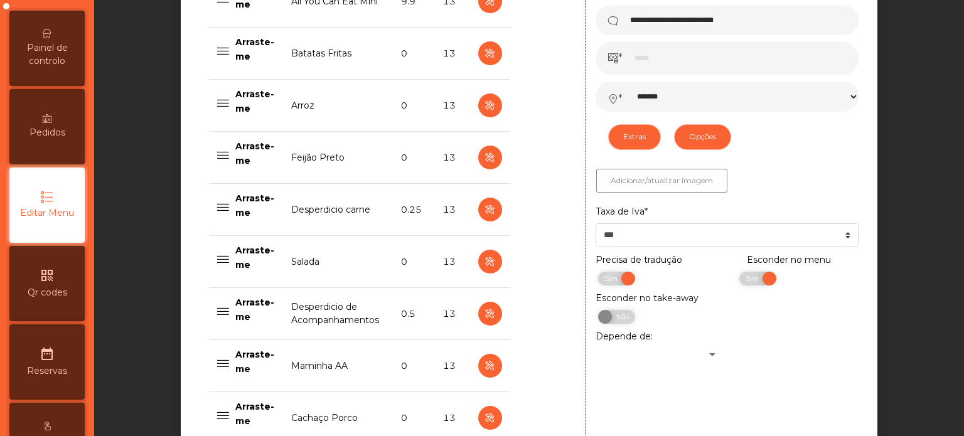
click at [75, 68] on span "Painel de controlo" at bounding box center [47, 54] width 69 height 26
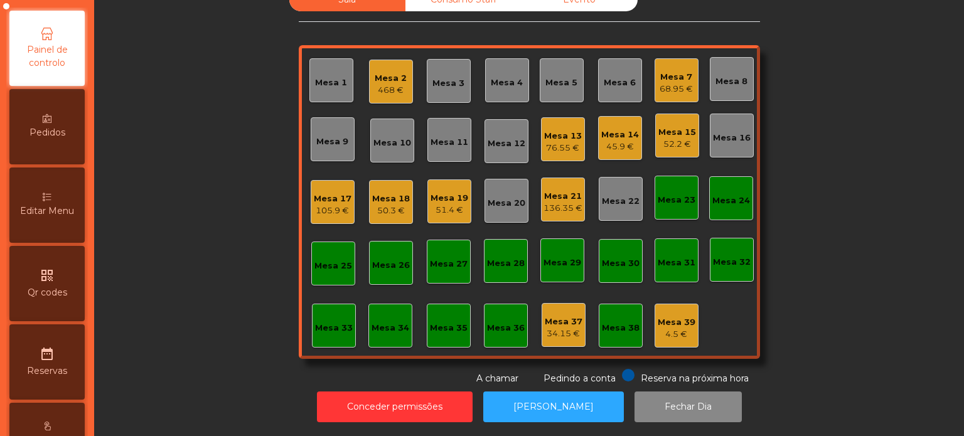
scroll to position [35, 0]
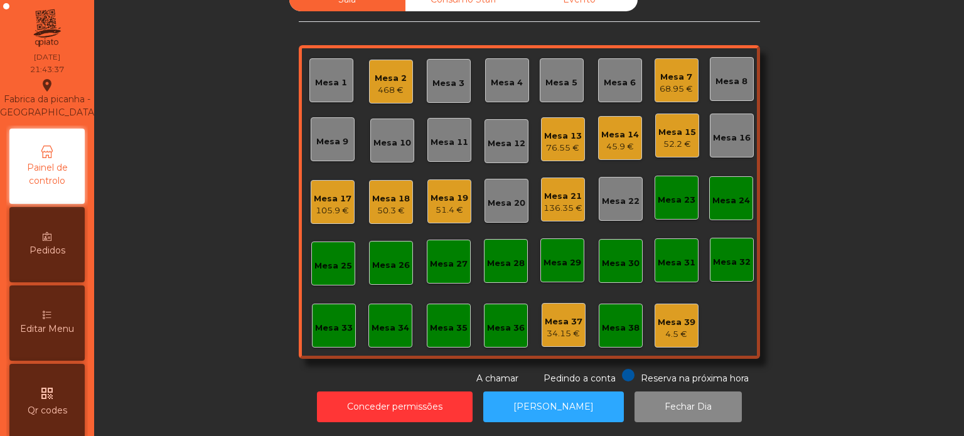
scroll to position [0, 0]
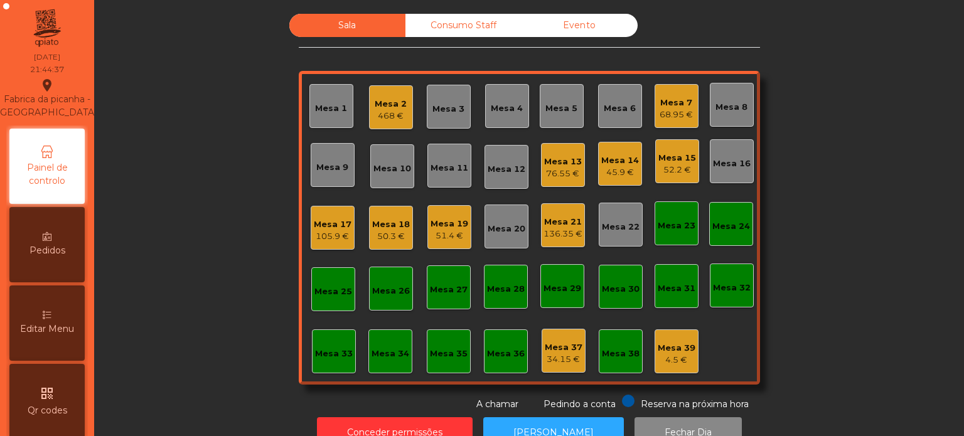
click at [605, 156] on div "Mesa 14" at bounding box center [621, 160] width 38 height 13
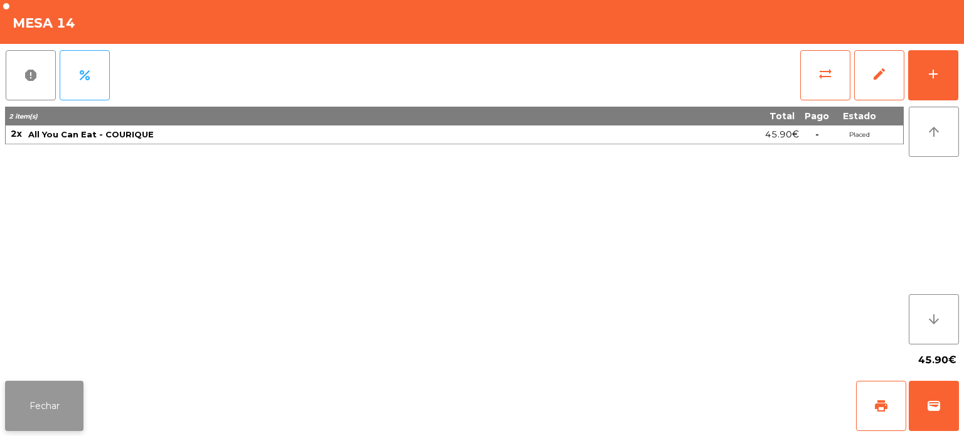
click at [49, 392] on button "Fechar" at bounding box center [44, 406] width 78 height 50
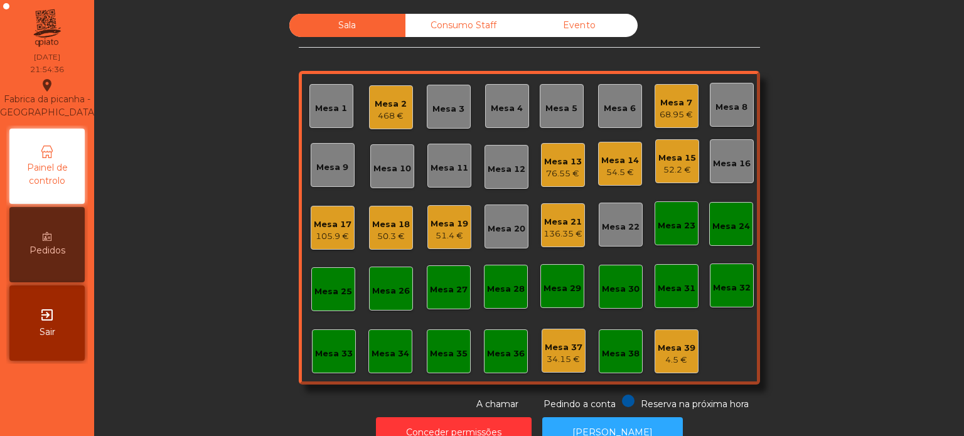
click at [389, 154] on div "Mesa 10" at bounding box center [392, 166] width 44 height 44
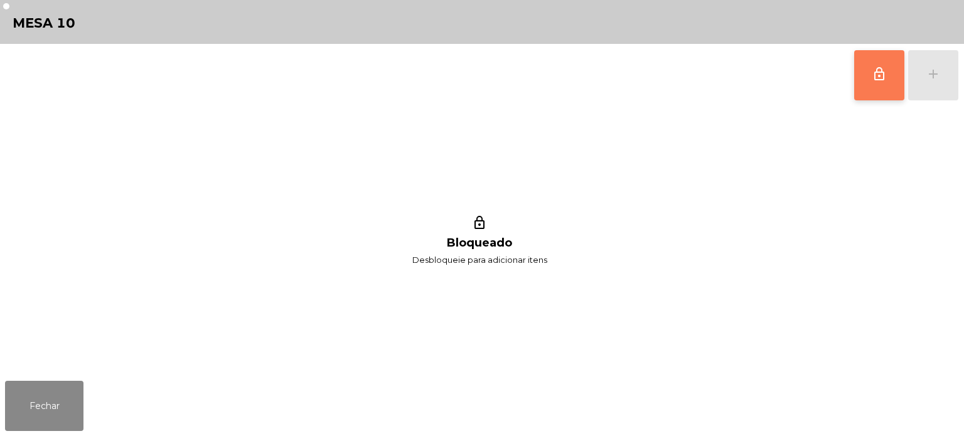
click at [856, 88] on button "lock_outline" at bounding box center [880, 75] width 50 height 50
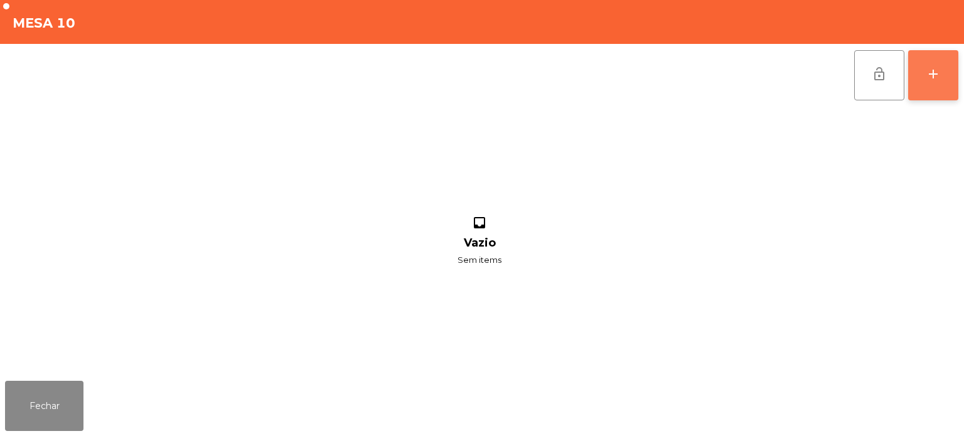
click at [929, 75] on div "add" at bounding box center [933, 74] width 15 height 15
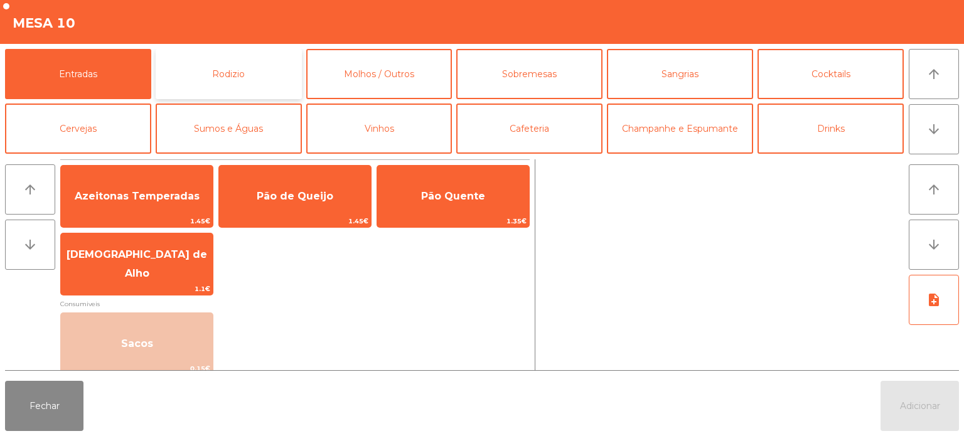
click at [225, 59] on button "Rodizio" at bounding box center [229, 74] width 146 height 50
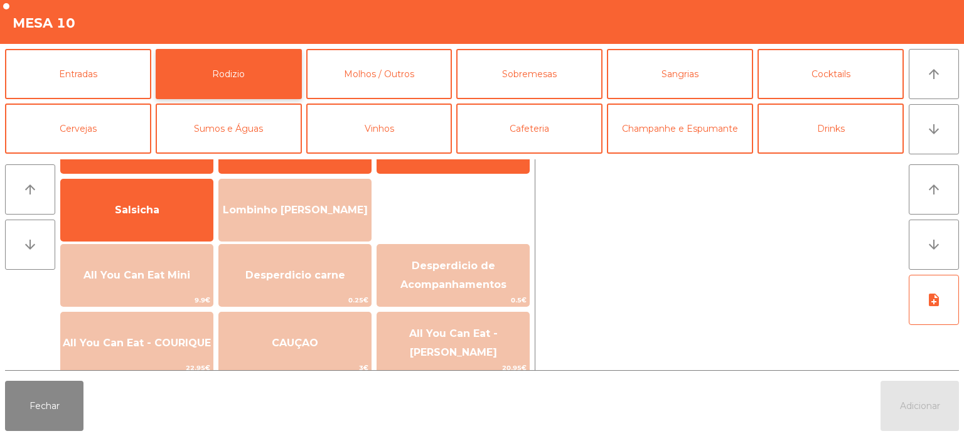
scroll to position [75, 0]
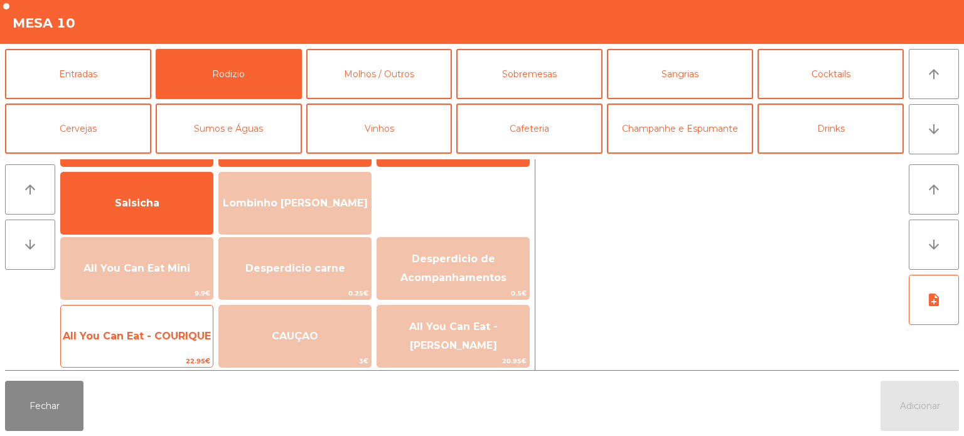
click at [159, 343] on span "All You Can Eat - COURIQUE" at bounding box center [137, 337] width 152 height 34
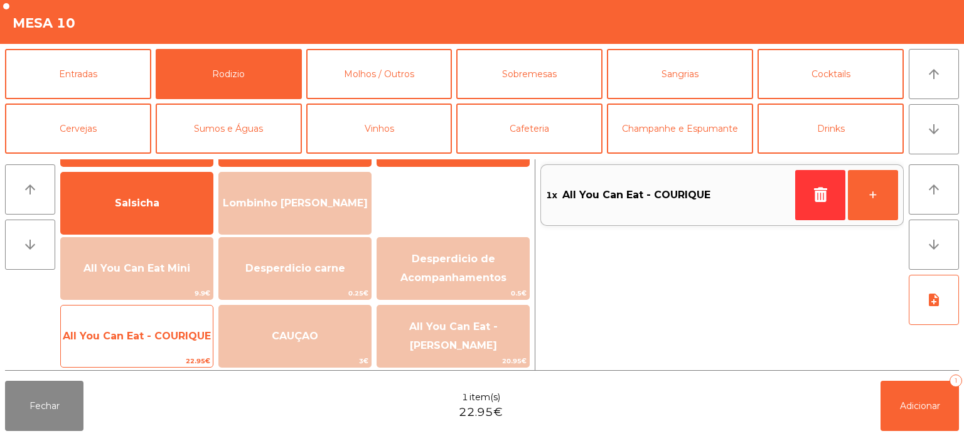
click at [168, 333] on span "All You Can Eat - COURIQUE" at bounding box center [137, 336] width 148 height 12
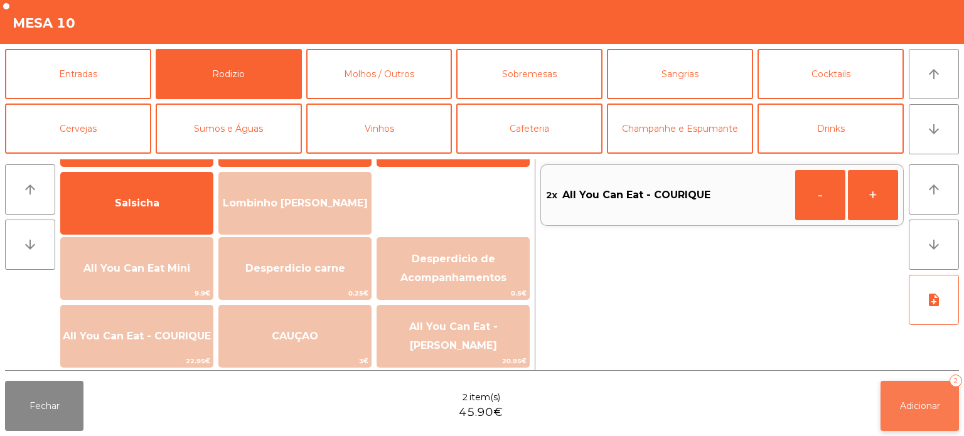
click at [911, 387] on button "Adicionar 2" at bounding box center [920, 406] width 78 height 50
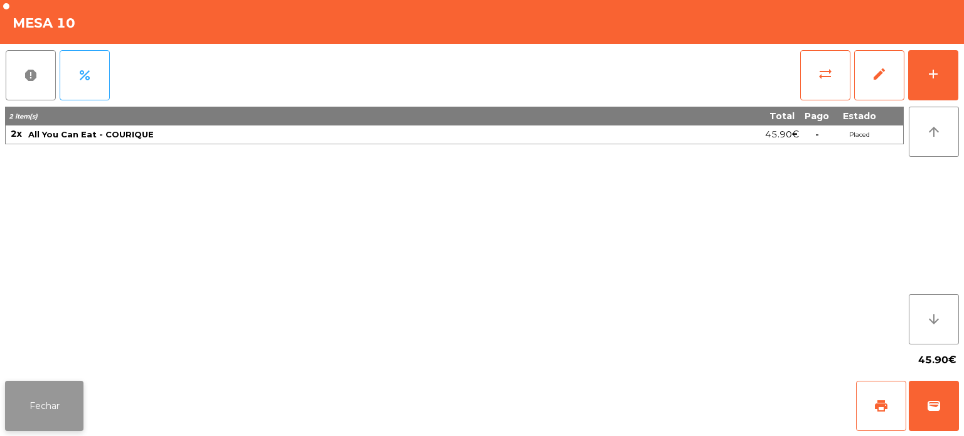
click at [40, 387] on button "Fechar" at bounding box center [44, 406] width 78 height 50
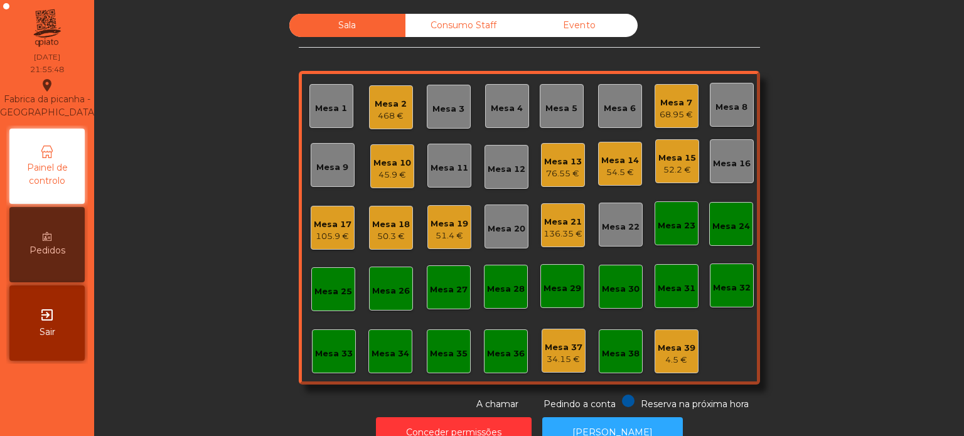
click at [558, 228] on div "136.35 €" at bounding box center [563, 234] width 39 height 13
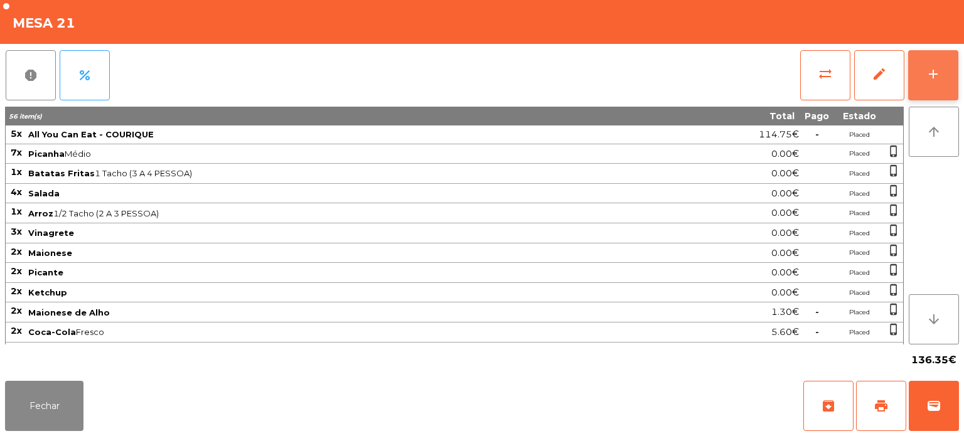
click at [930, 78] on div "add" at bounding box center [933, 74] width 15 height 15
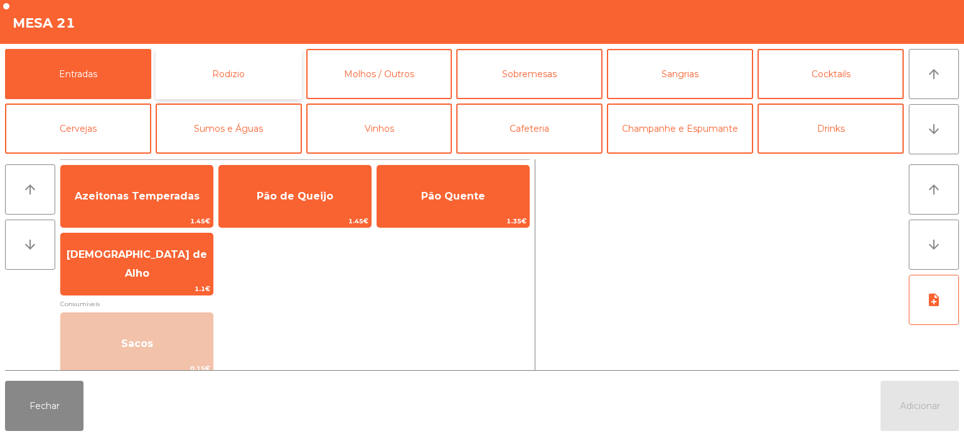
click at [233, 82] on button "Rodizio" at bounding box center [229, 74] width 146 height 50
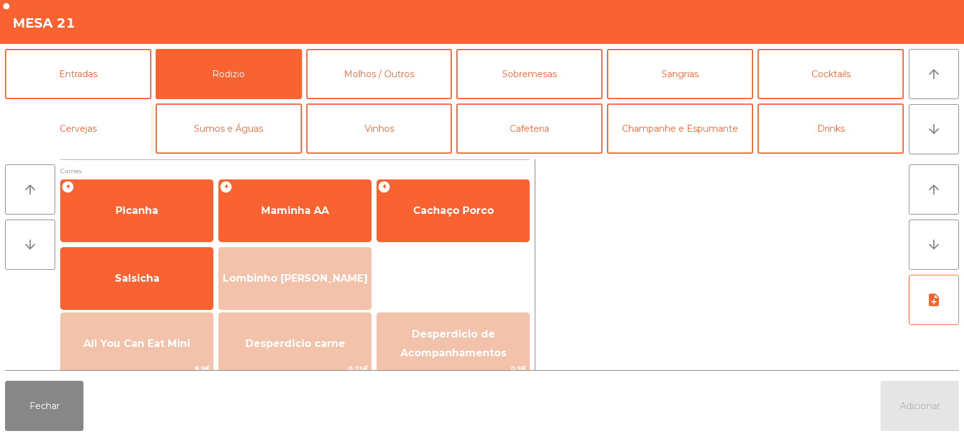
click at [80, 131] on button "Cervejas" at bounding box center [78, 129] width 146 height 50
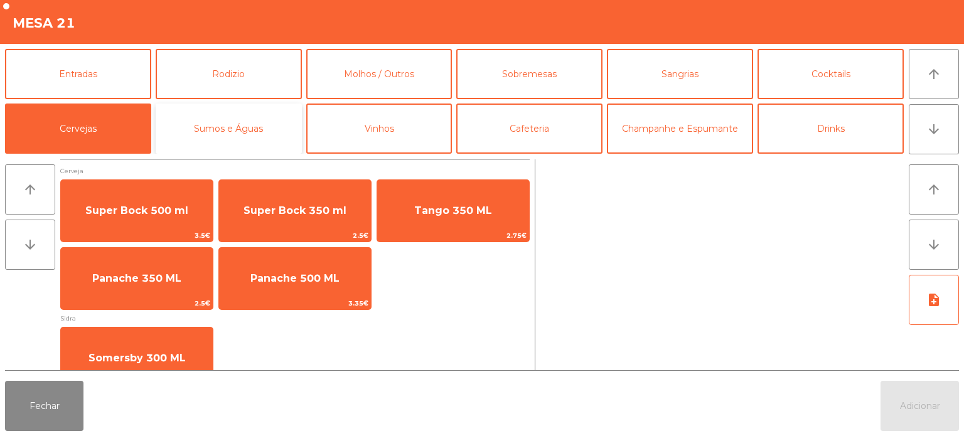
click at [224, 131] on button "Sumos e Águas" at bounding box center [229, 129] width 146 height 50
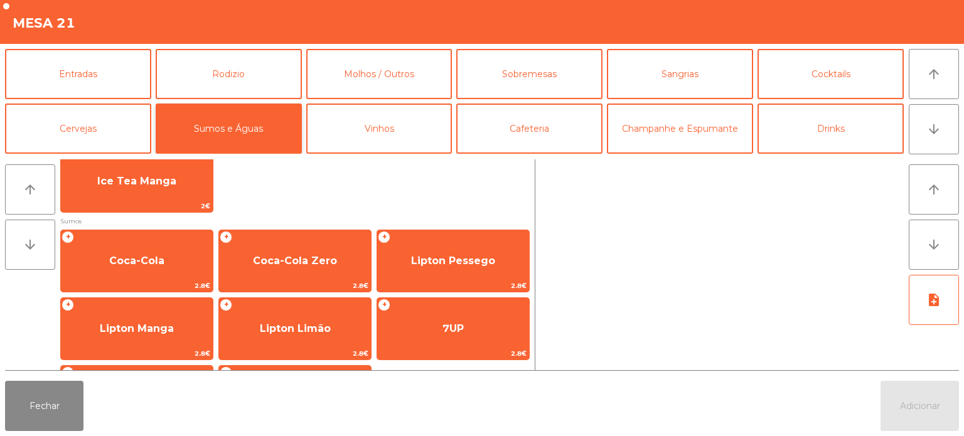
scroll to position [152, 0]
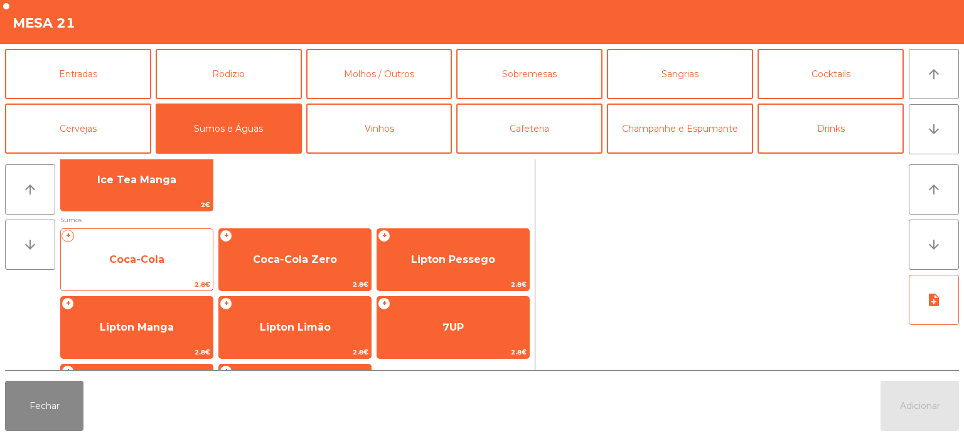
click at [128, 254] on span "Coca-Cola" at bounding box center [136, 260] width 55 height 12
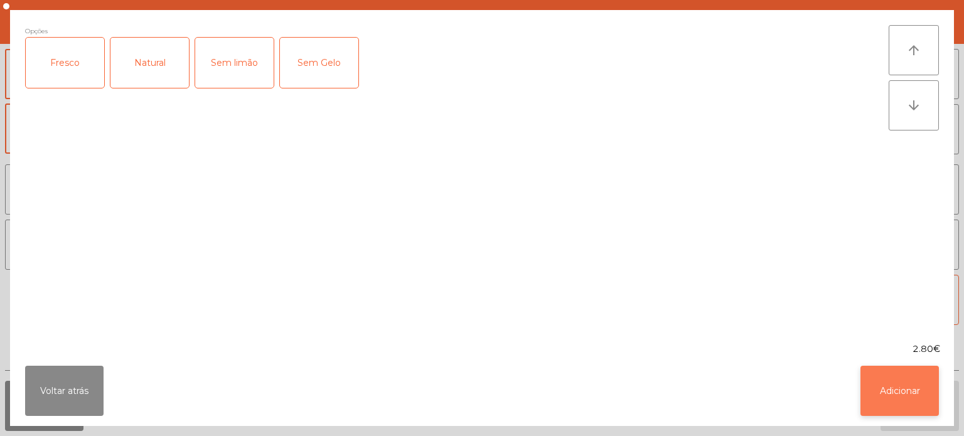
click at [904, 389] on button "Adicionar" at bounding box center [900, 391] width 78 height 50
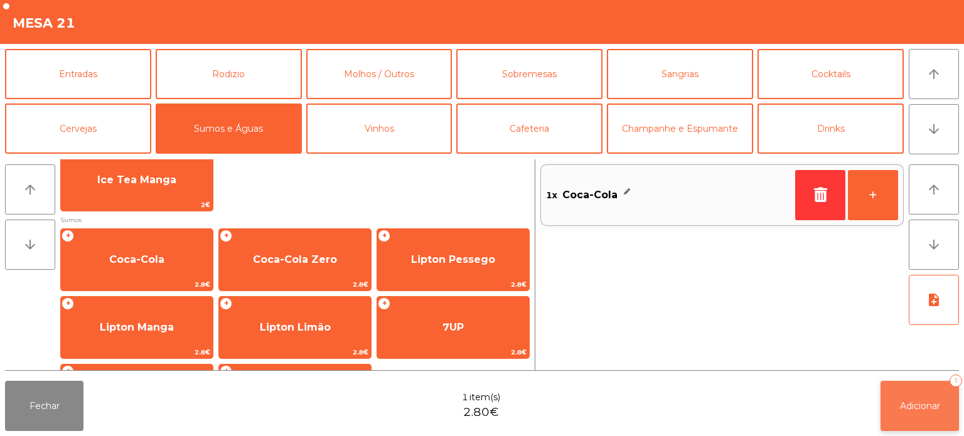
click at [909, 398] on button "Adicionar 1" at bounding box center [920, 406] width 78 height 50
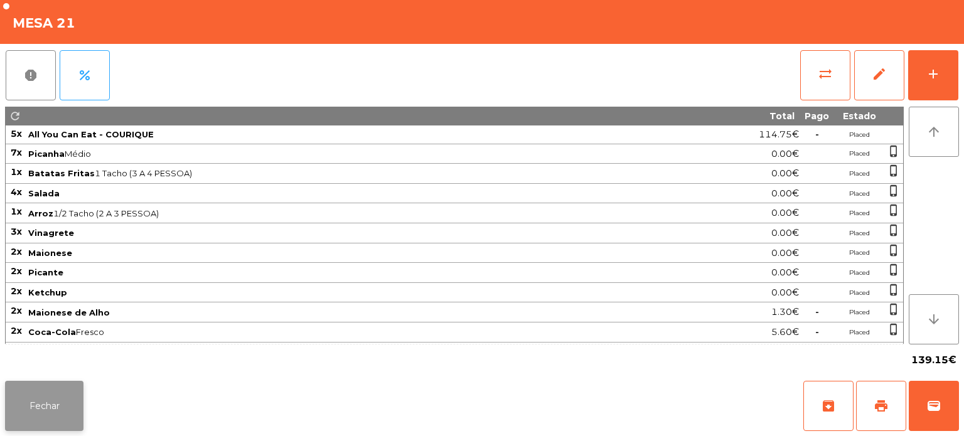
click at [25, 402] on button "Fechar" at bounding box center [44, 406] width 78 height 50
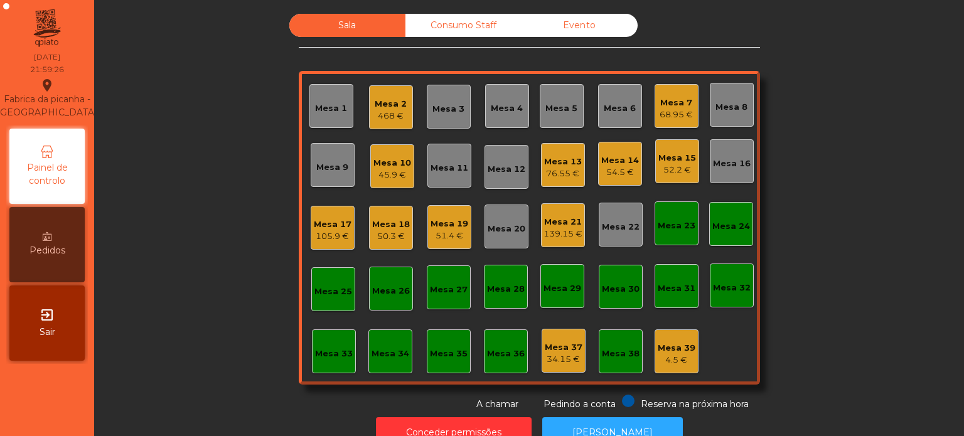
scroll to position [35, 0]
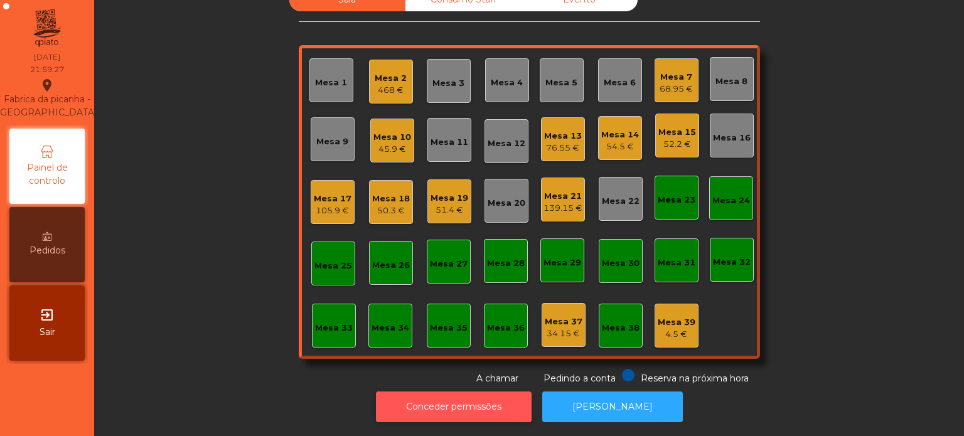
click at [484, 405] on button "Conceder permissões" at bounding box center [454, 407] width 156 height 31
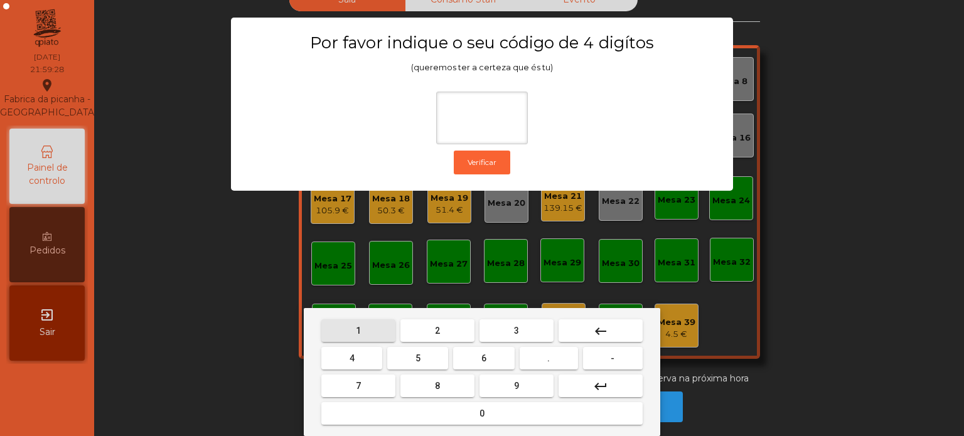
click at [358, 331] on span "1" at bounding box center [358, 331] width 5 height 10
click at [516, 332] on span "3" at bounding box center [516, 331] width 5 height 10
click at [437, 360] on button "5" at bounding box center [417, 358] width 61 height 23
click at [483, 412] on span "0" at bounding box center [482, 414] width 5 height 10
type input "****"
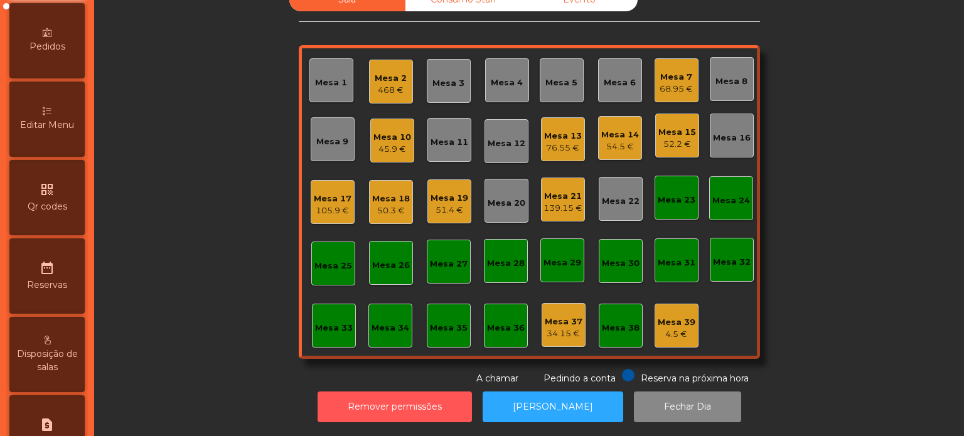
scroll to position [208, 0]
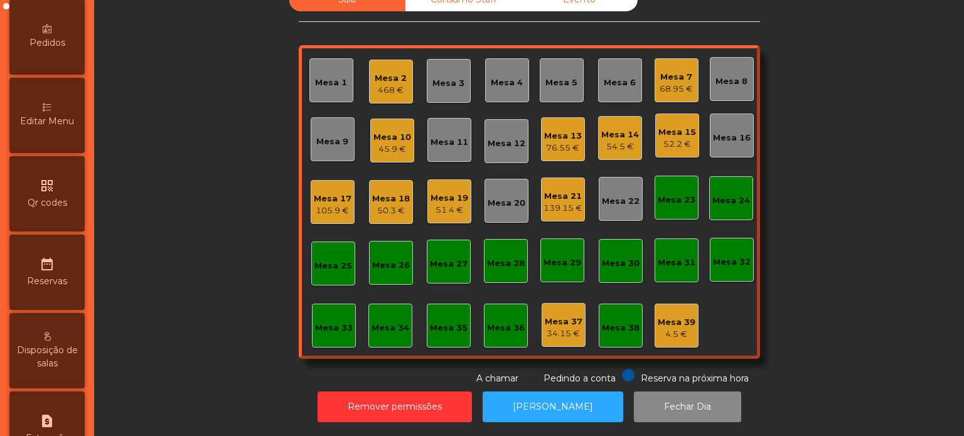
click at [56, 128] on span "Editar Menu" at bounding box center [47, 121] width 54 height 13
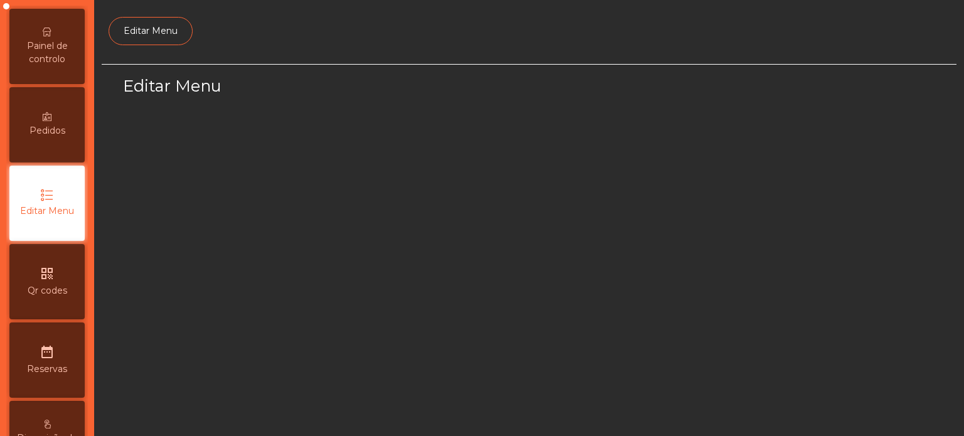
select select "*"
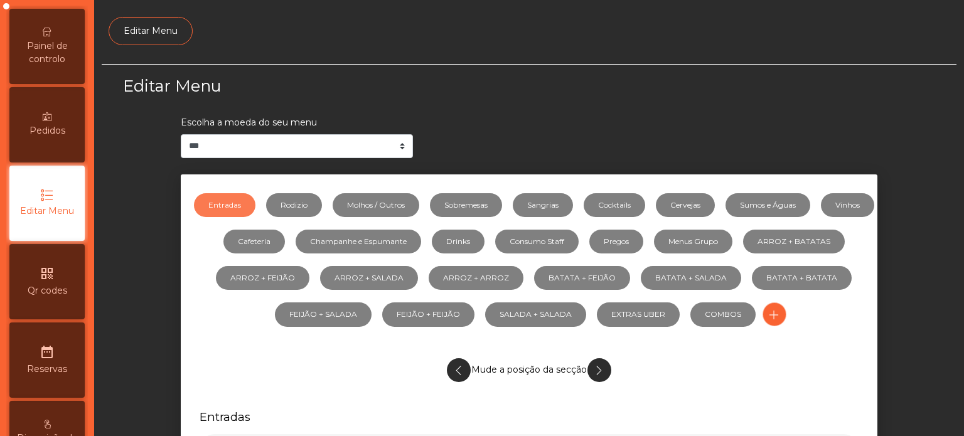
scroll to position [118, 0]
click at [404, 201] on link "Molhos / Outros" at bounding box center [376, 205] width 87 height 24
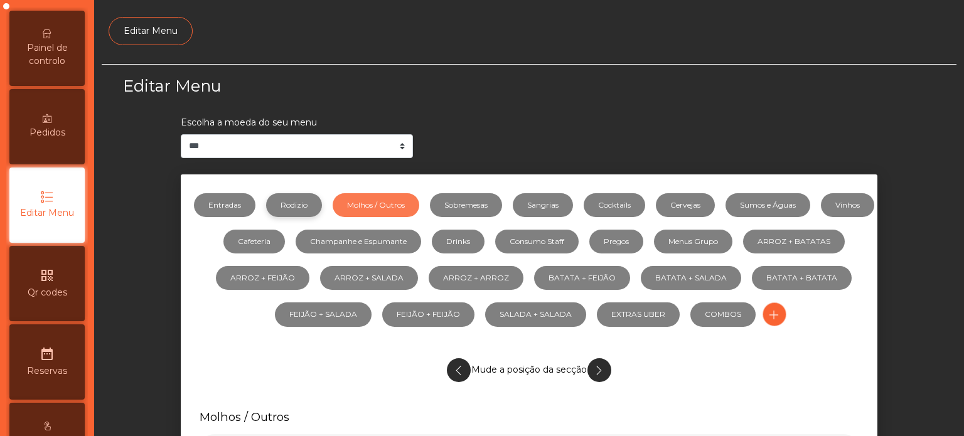
click at [321, 215] on link "Rodizio" at bounding box center [294, 205] width 56 height 24
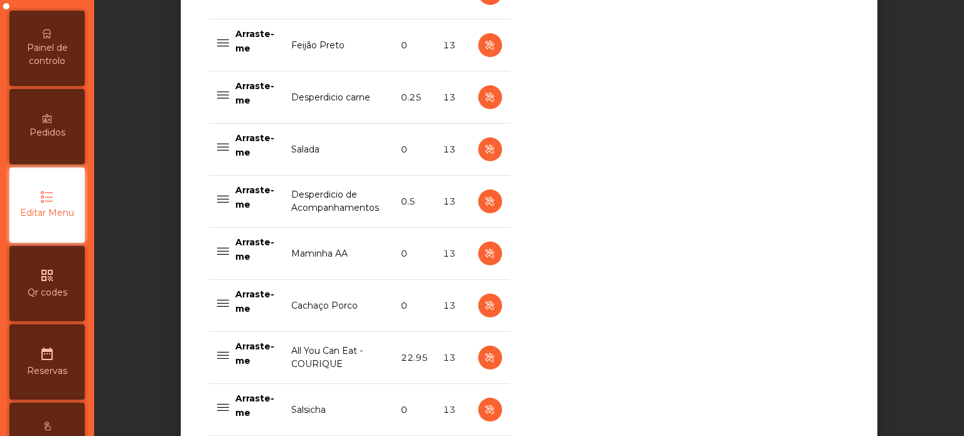
scroll to position [755, 0]
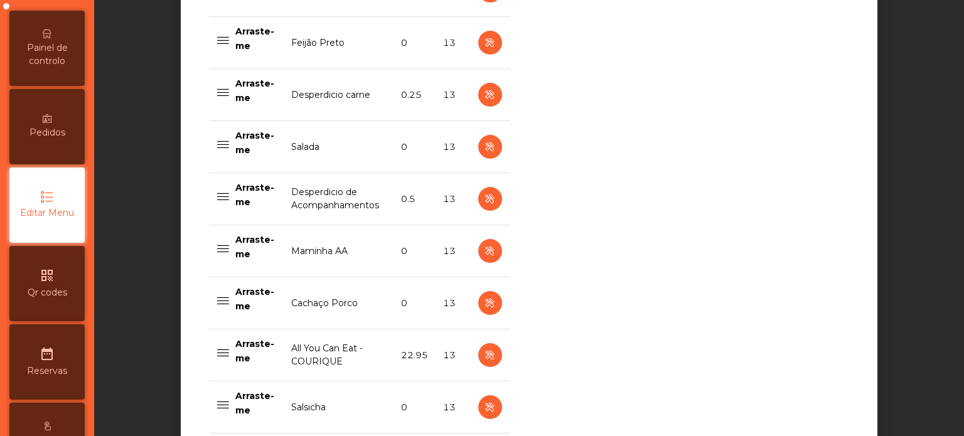
click at [364, 319] on td "Cachaço Porco" at bounding box center [339, 304] width 110 height 52
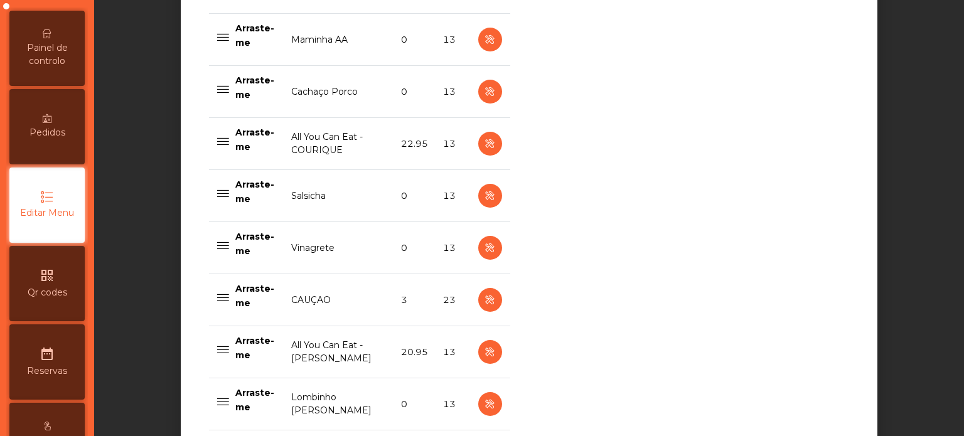
scroll to position [972, 0]
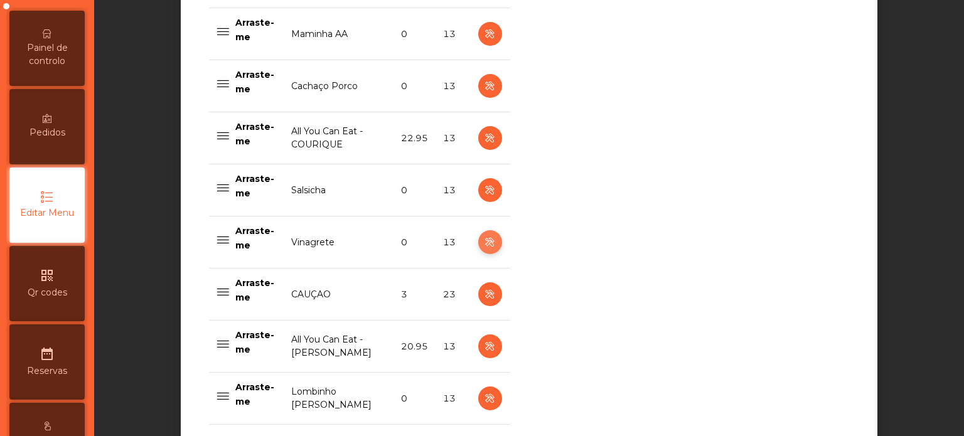
click at [487, 240] on icon "button" at bounding box center [490, 243] width 14 height 16
select select "**"
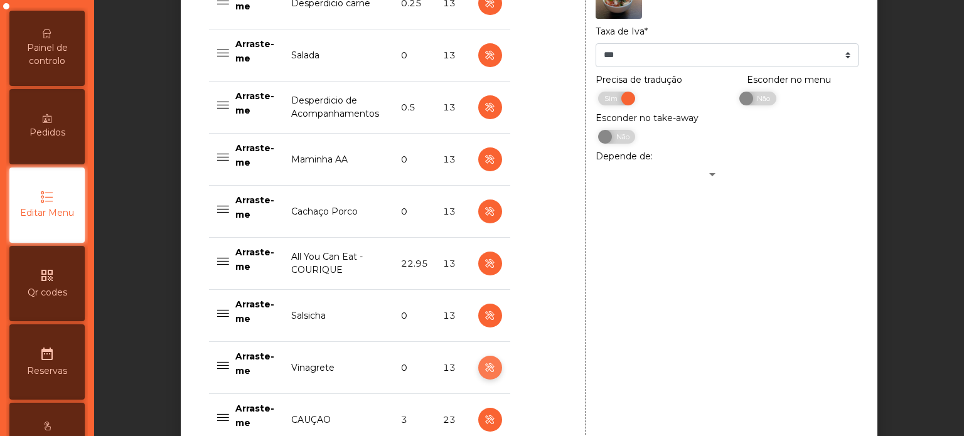
scroll to position [774, 0]
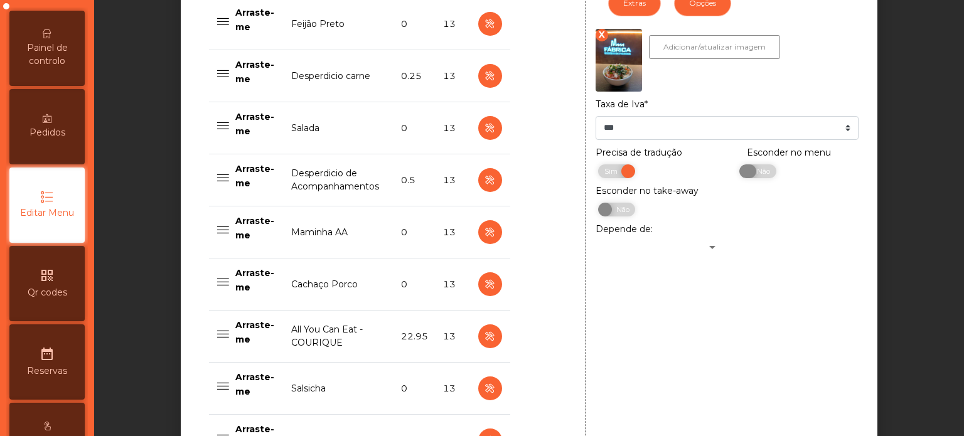
click at [748, 171] on span "Não" at bounding box center [762, 172] width 31 height 14
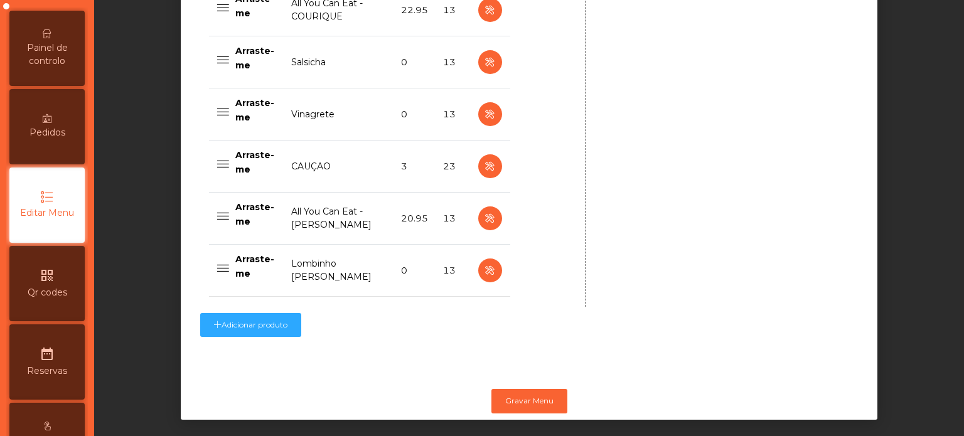
scroll to position [1115, 0]
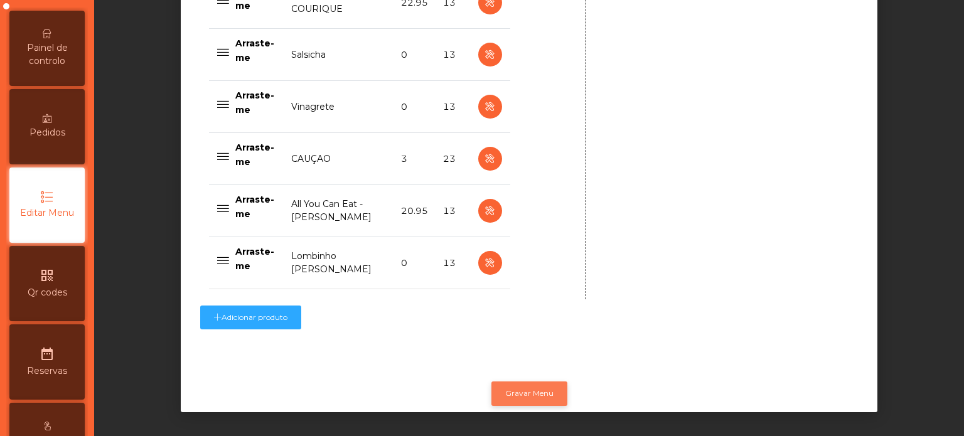
click at [532, 387] on button "Gravar Menu" at bounding box center [530, 394] width 76 height 24
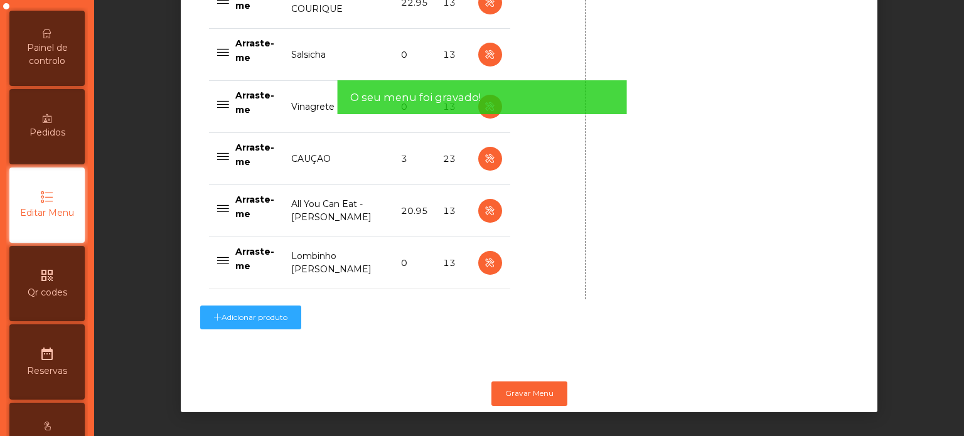
click at [73, 56] on span "Painel de controlo" at bounding box center [47, 54] width 69 height 26
click at [58, 71] on div "Painel de controlo" at bounding box center [46, 48] width 75 height 75
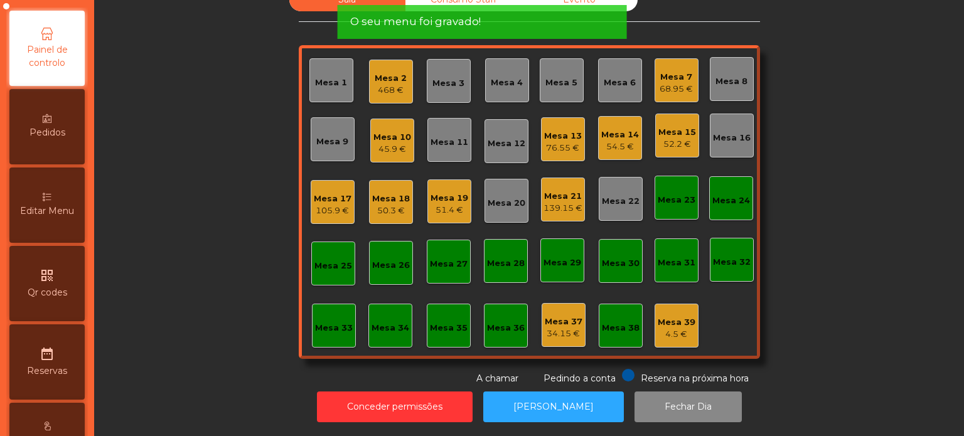
scroll to position [5, 0]
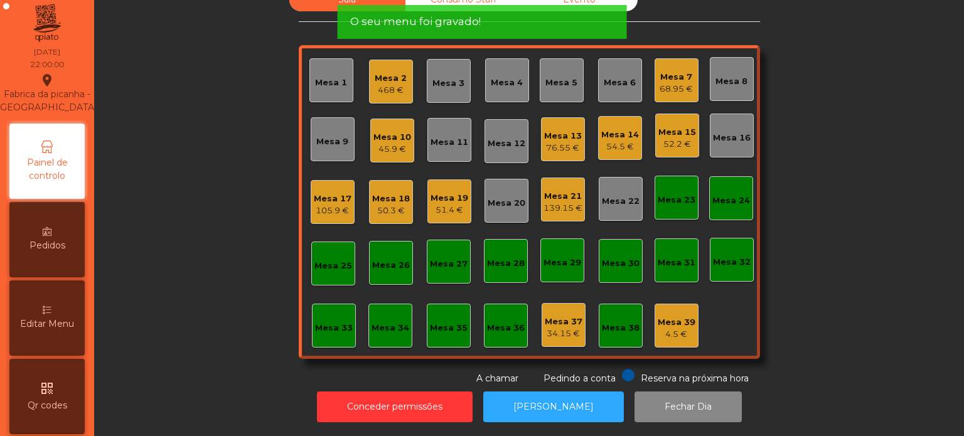
click at [65, 63] on div "18/08/2025 22:00:00" at bounding box center [47, 58] width 36 height 26
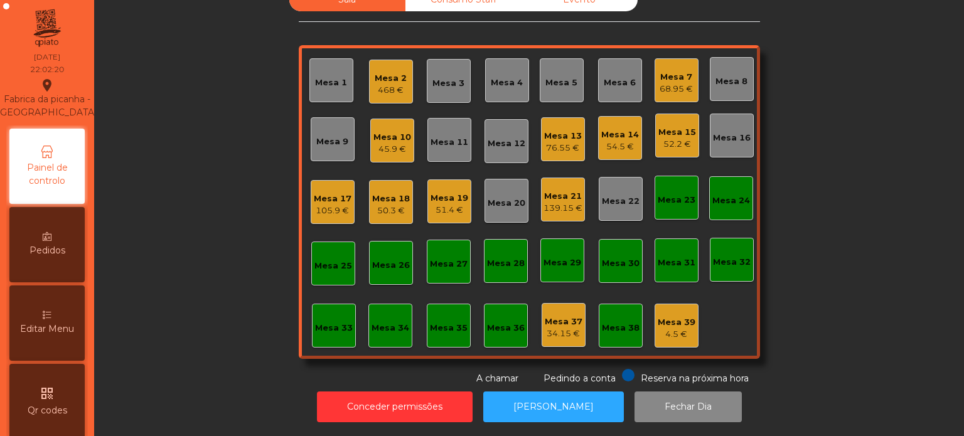
click at [314, 206] on div "105.9 €" at bounding box center [333, 211] width 38 height 13
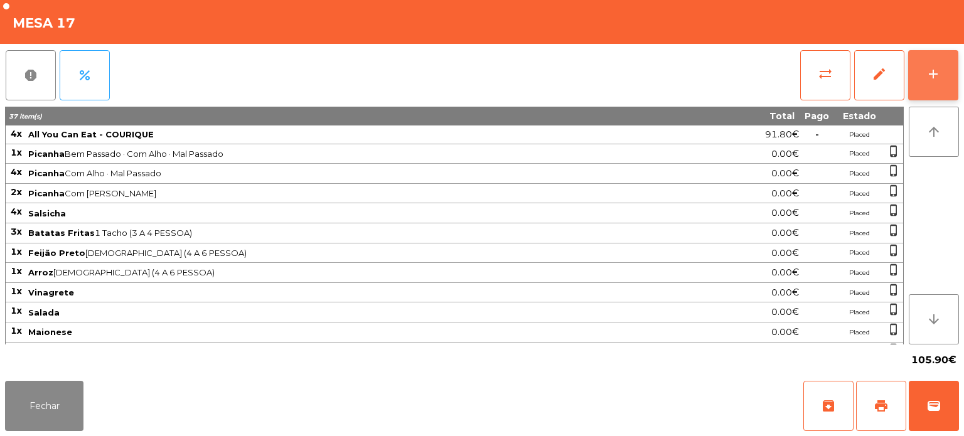
click at [932, 77] on div "add" at bounding box center [933, 74] width 15 height 15
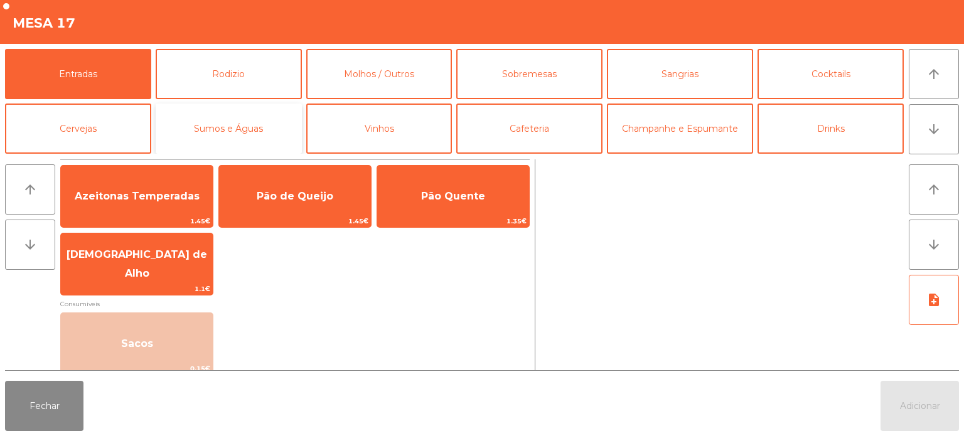
click at [229, 128] on button "Sumos e Águas" at bounding box center [229, 129] width 146 height 50
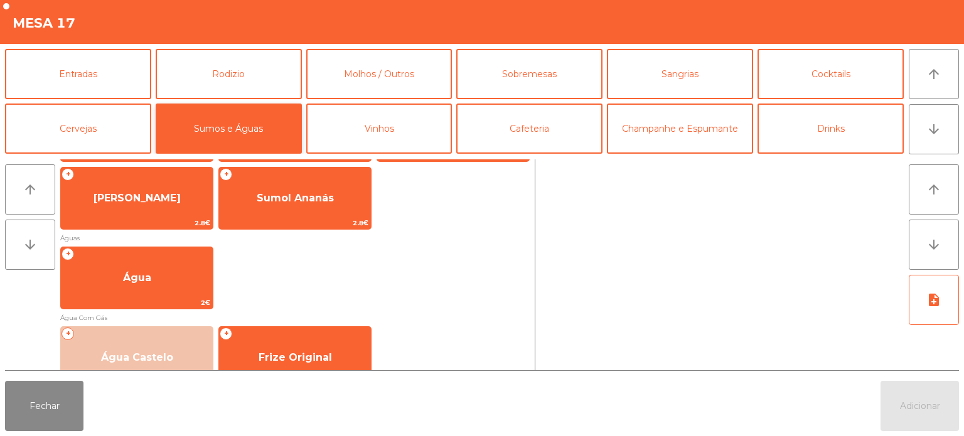
scroll to position [452, 0]
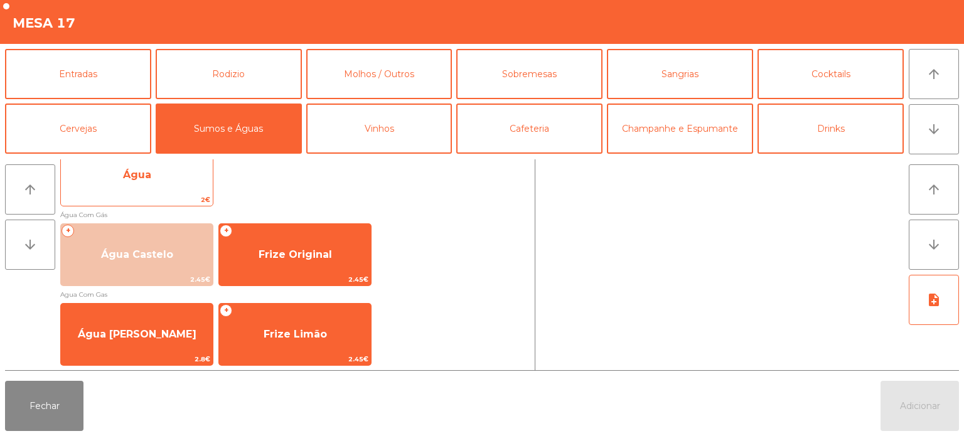
click at [151, 185] on span "Água" at bounding box center [137, 175] width 152 height 34
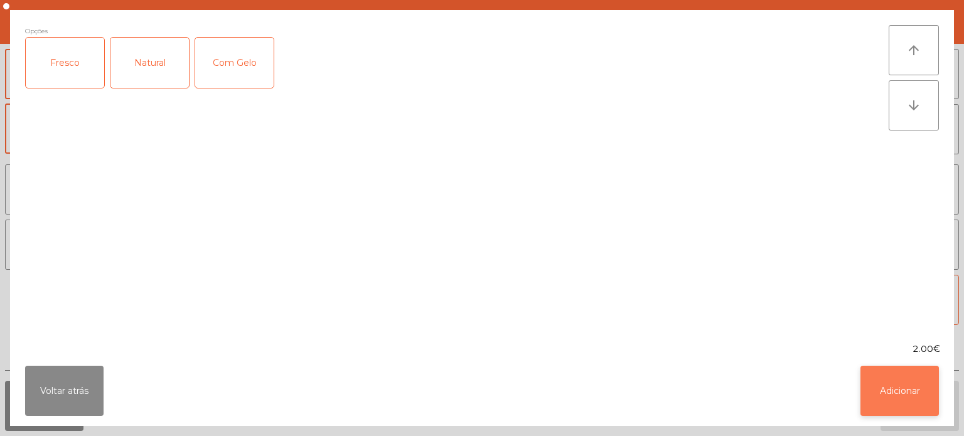
click at [904, 389] on button "Adicionar" at bounding box center [900, 391] width 78 height 50
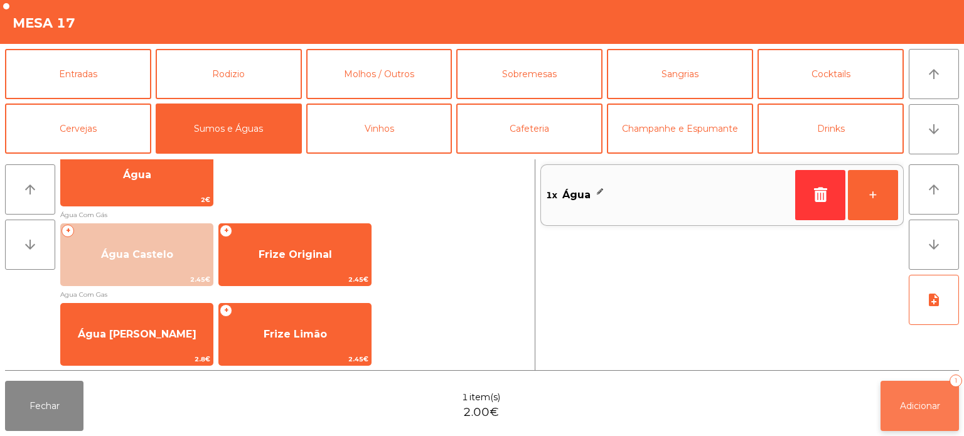
click at [909, 411] on span "Adicionar" at bounding box center [920, 406] width 40 height 11
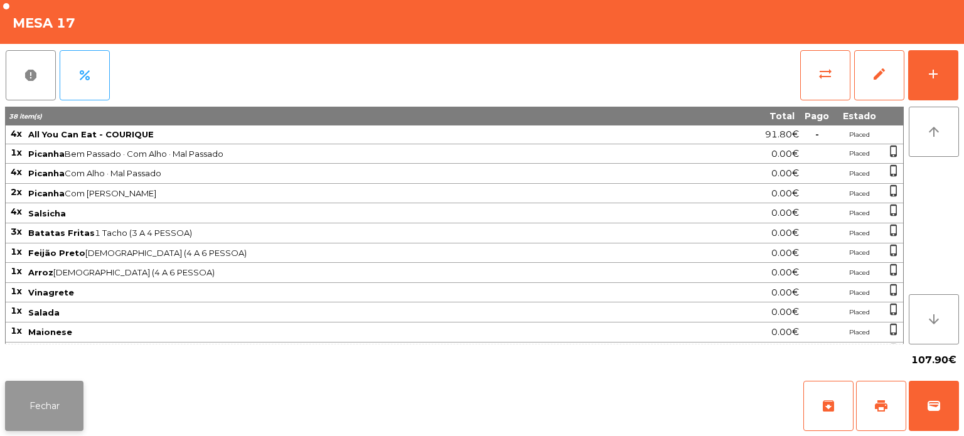
click at [43, 404] on button "Fechar" at bounding box center [44, 406] width 78 height 50
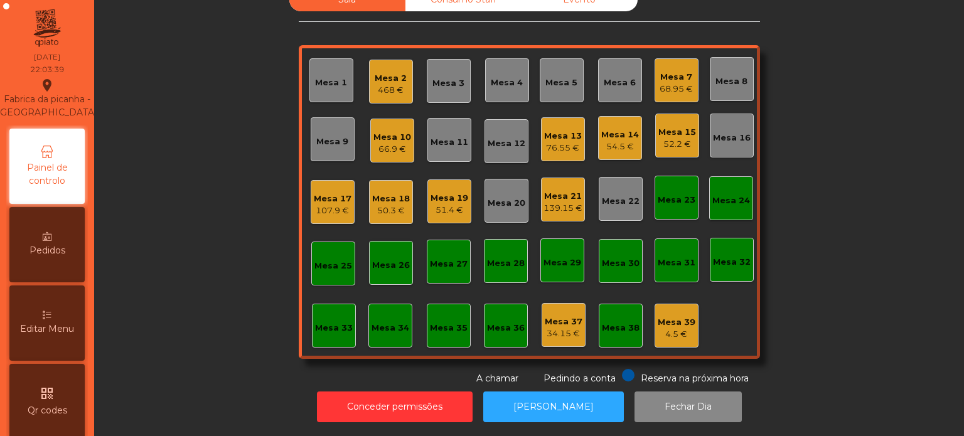
click at [604, 78] on div "Mesa 6" at bounding box center [620, 83] width 32 height 13
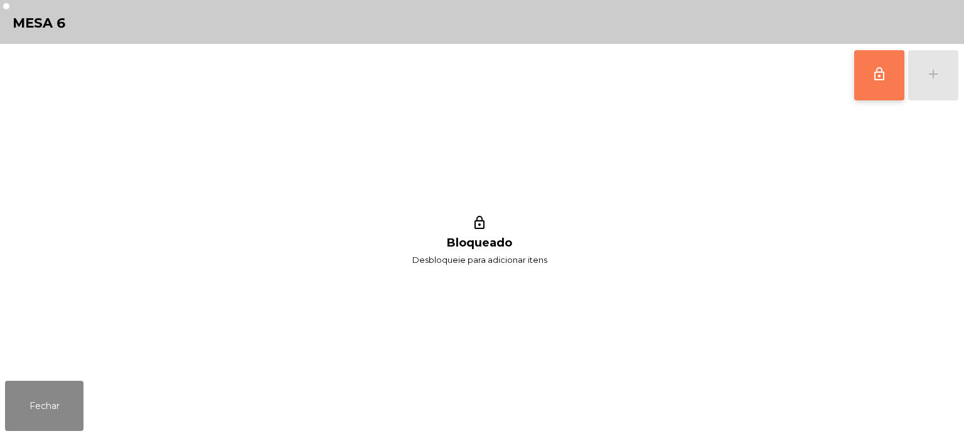
click at [864, 88] on button "lock_outline" at bounding box center [880, 75] width 50 height 50
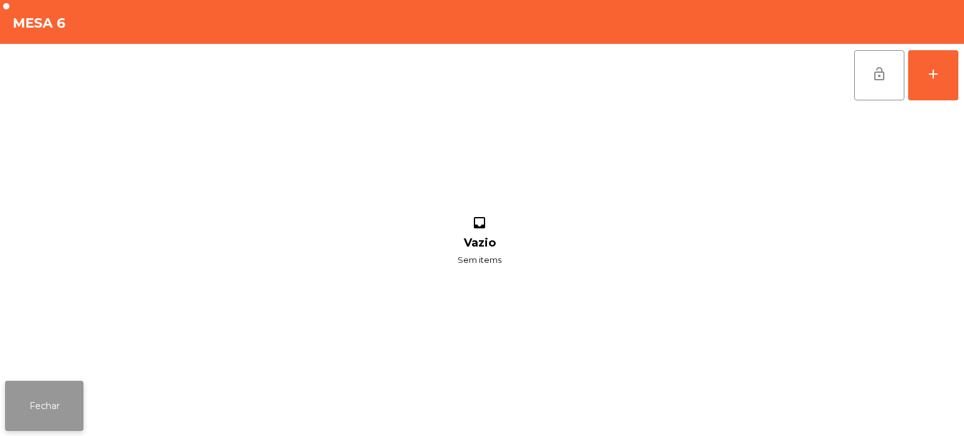
click at [50, 409] on button "Fechar" at bounding box center [44, 406] width 78 height 50
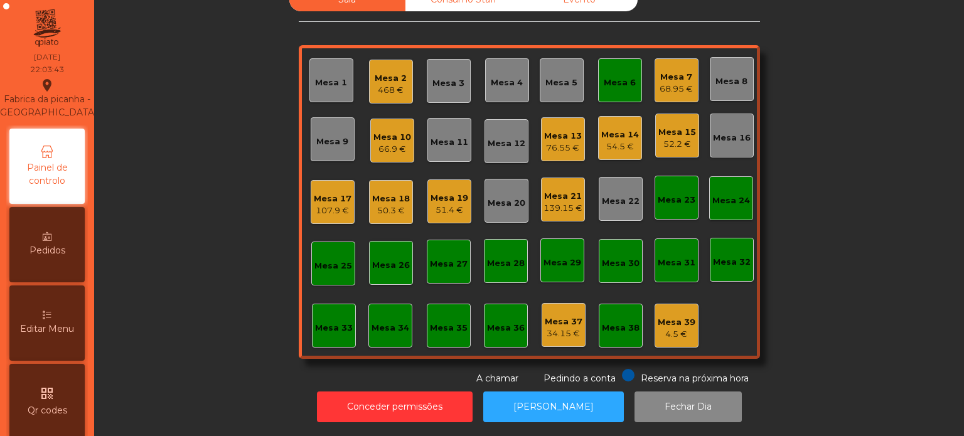
click at [668, 66] on div "Mesa 7 68.95 €" at bounding box center [676, 81] width 33 height 30
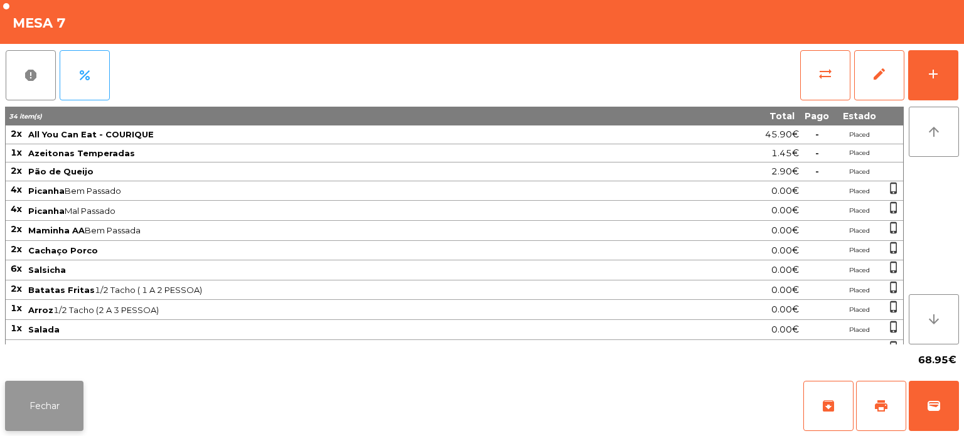
click at [47, 404] on button "Fechar" at bounding box center [44, 406] width 78 height 50
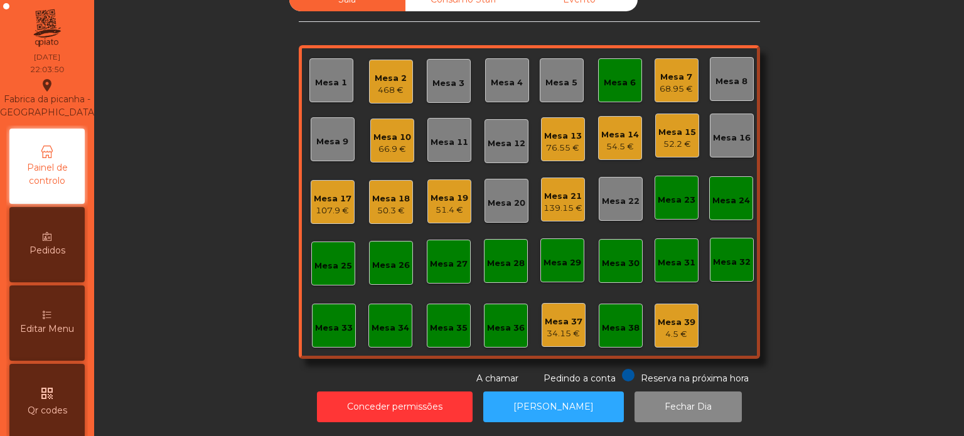
click at [620, 141] on div "54.5 €" at bounding box center [621, 147] width 38 height 13
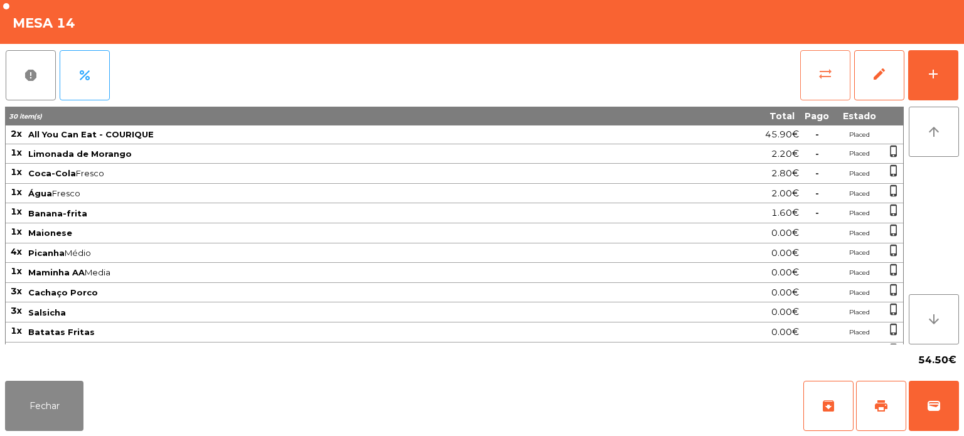
click at [816, 88] on button "sync_alt" at bounding box center [826, 75] width 50 height 50
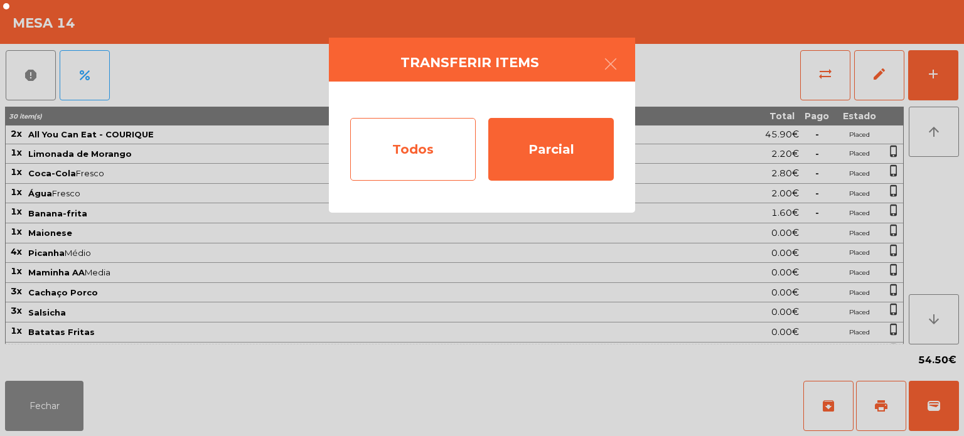
click at [424, 153] on div "Todos" at bounding box center [413, 149] width 126 height 63
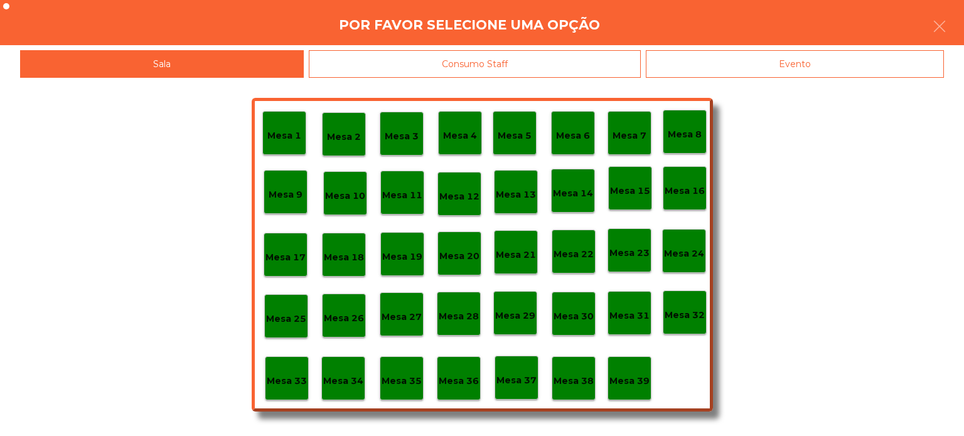
click at [575, 136] on p "Mesa 6" at bounding box center [573, 136] width 34 height 14
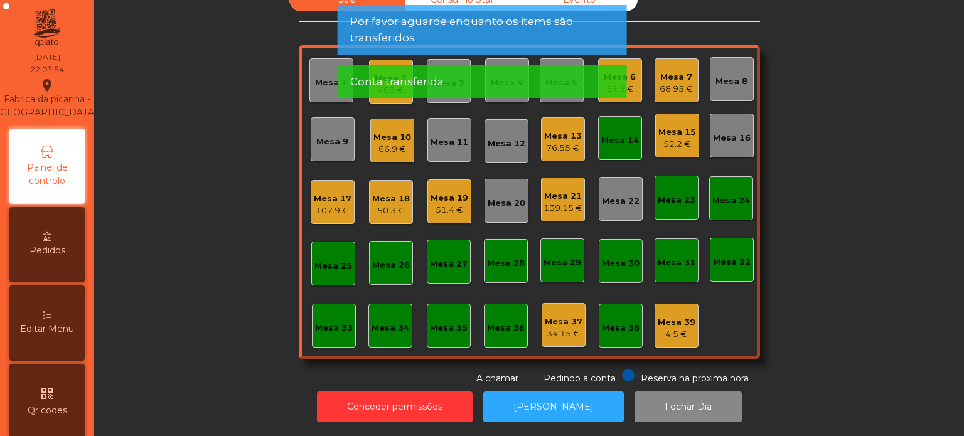
click at [668, 83] on div "68.95 €" at bounding box center [676, 89] width 33 height 13
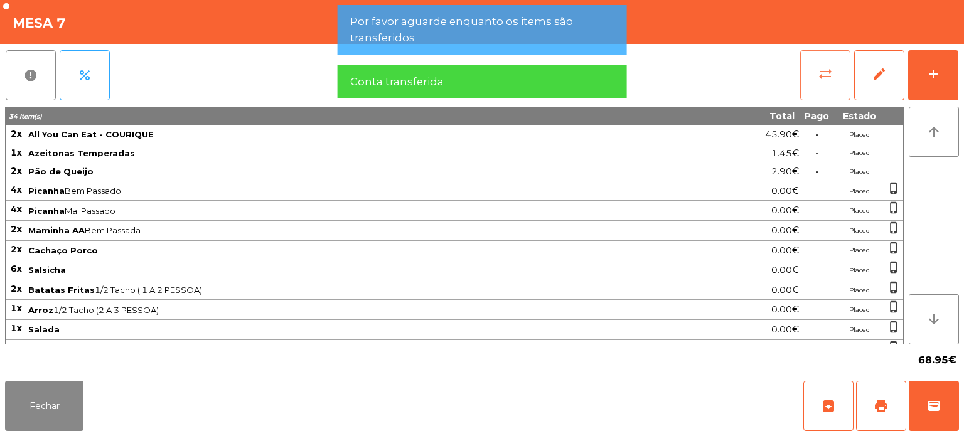
click at [814, 84] on button "sync_alt" at bounding box center [826, 75] width 50 height 50
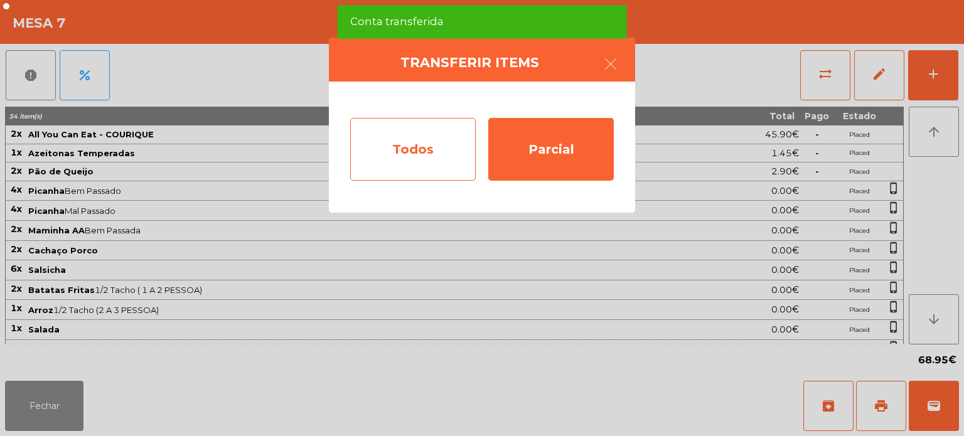
click at [419, 155] on div "Todos" at bounding box center [413, 149] width 126 height 63
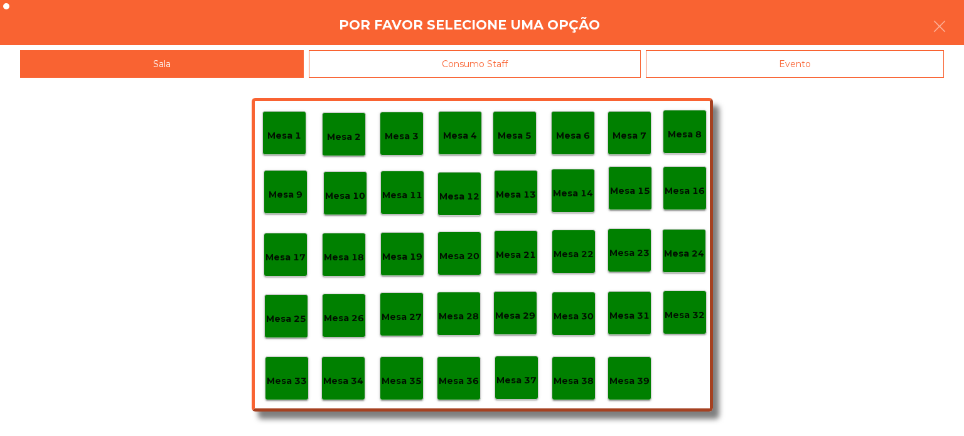
click at [746, 70] on div "Evento" at bounding box center [795, 64] width 298 height 28
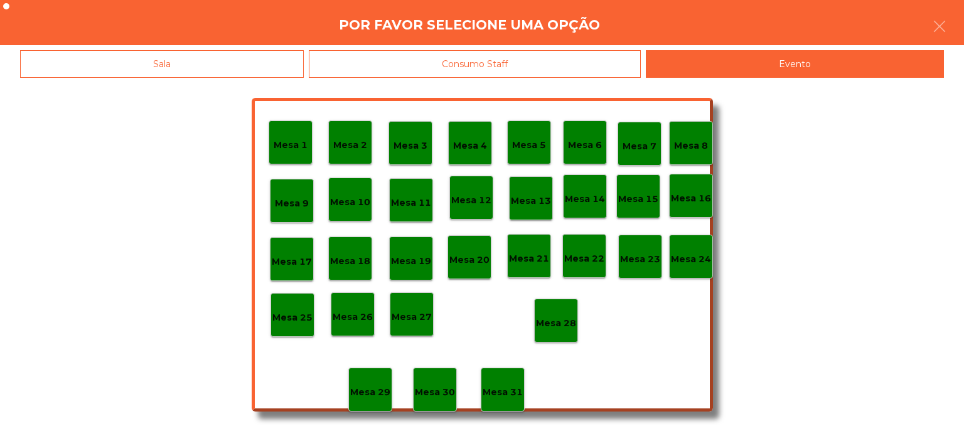
click at [564, 326] on p "Mesa 28" at bounding box center [556, 323] width 40 height 14
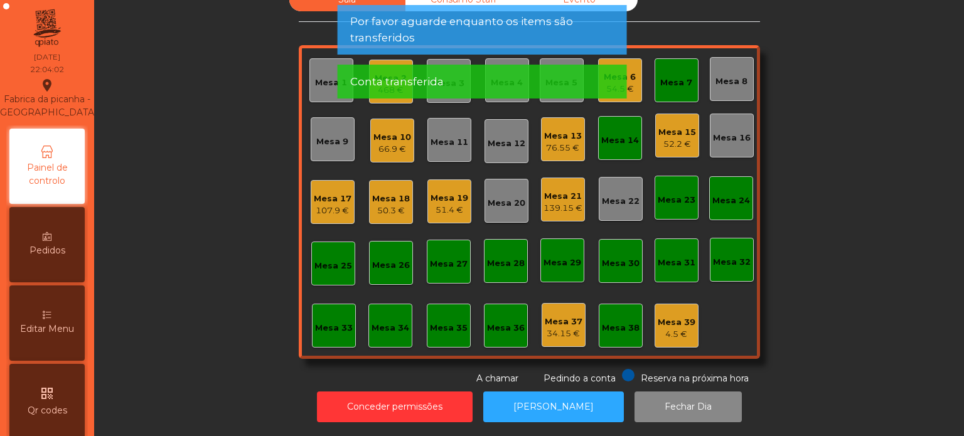
click at [672, 77] on div "Mesa 7" at bounding box center [677, 83] width 32 height 13
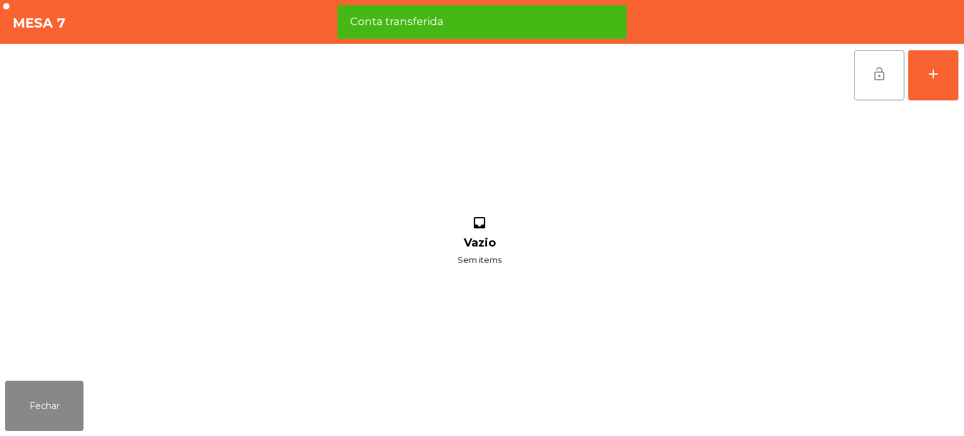
click at [885, 76] on span "lock_open" at bounding box center [879, 74] width 15 height 15
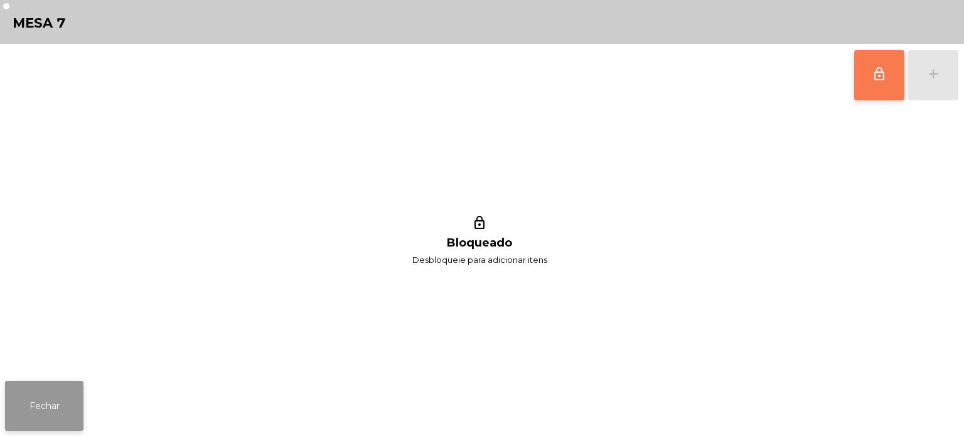
click at [41, 406] on button "Fechar" at bounding box center [44, 406] width 78 height 50
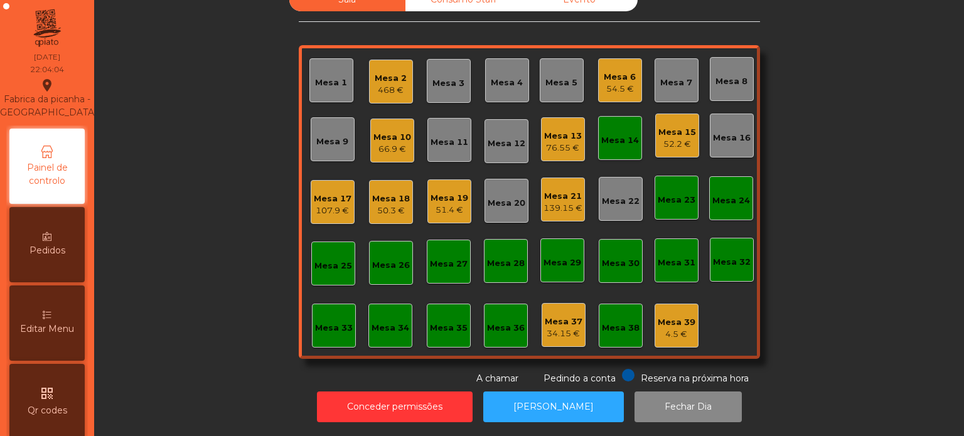
click at [619, 144] on div "Mesa 14" at bounding box center [620, 138] width 44 height 44
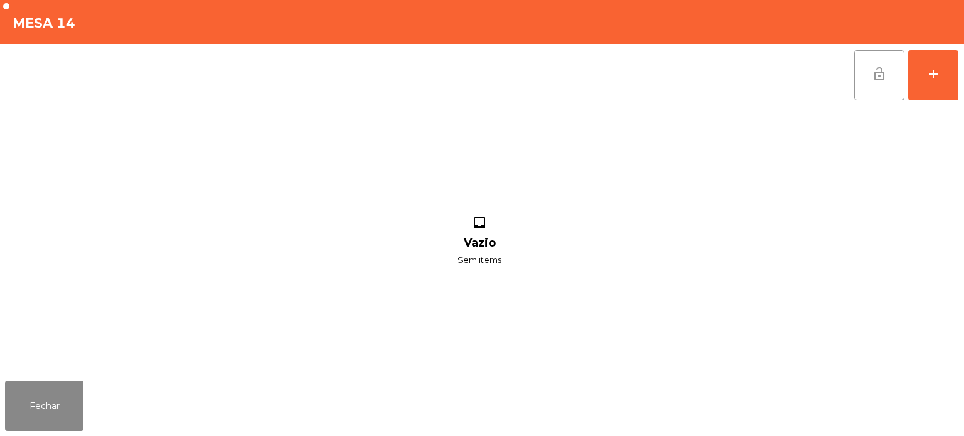
click at [867, 73] on button "lock_open" at bounding box center [880, 75] width 50 height 50
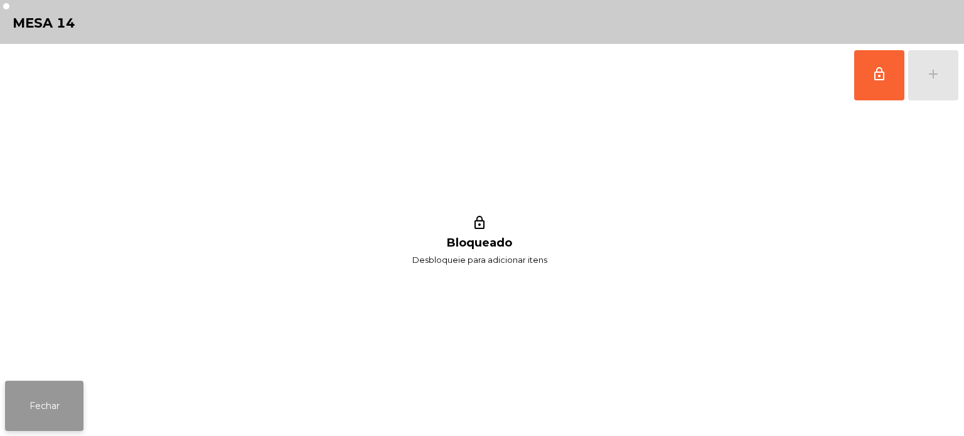
click at [35, 409] on button "Fechar" at bounding box center [44, 406] width 78 height 50
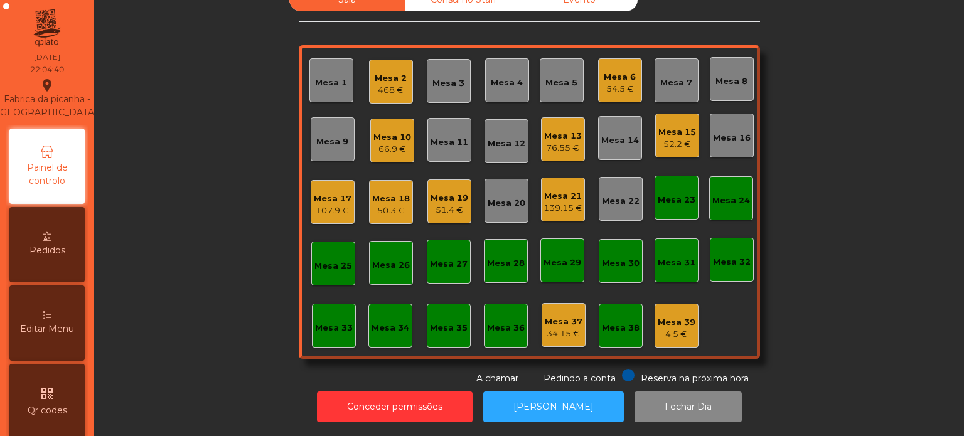
click at [326, 193] on div "Mesa 17" at bounding box center [333, 199] width 38 height 13
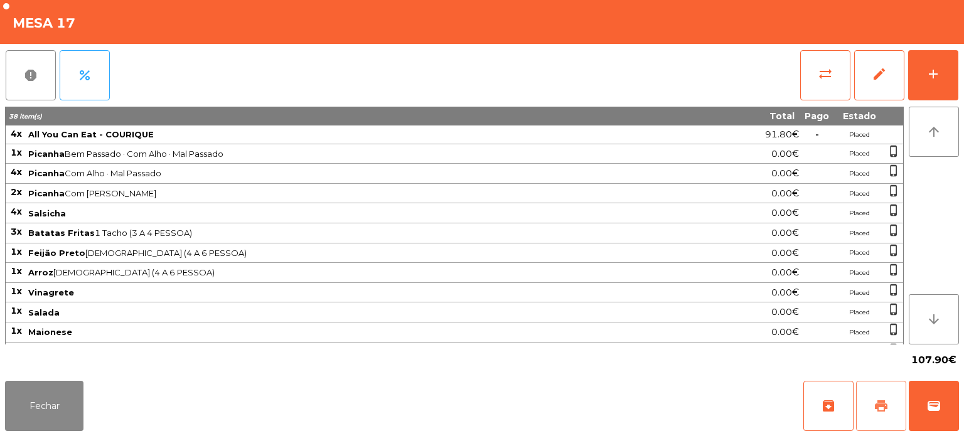
click at [894, 407] on button "print" at bounding box center [881, 406] width 50 height 50
click at [964, 370] on div "report percent sync_alt edit add 38 item(s) Total Pago Estado 4x All You Can Ea…" at bounding box center [482, 210] width 964 height 332
click at [934, 394] on button "wallet" at bounding box center [934, 406] width 50 height 50
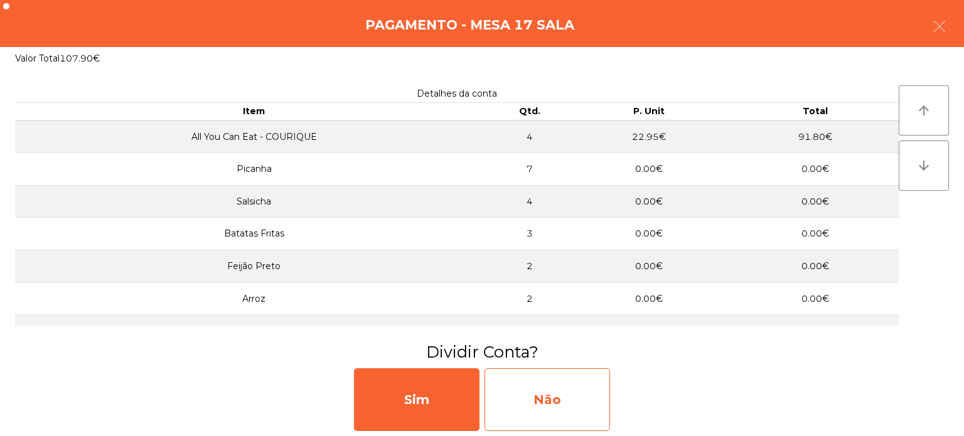
click at [551, 418] on div "Não" at bounding box center [548, 400] width 126 height 63
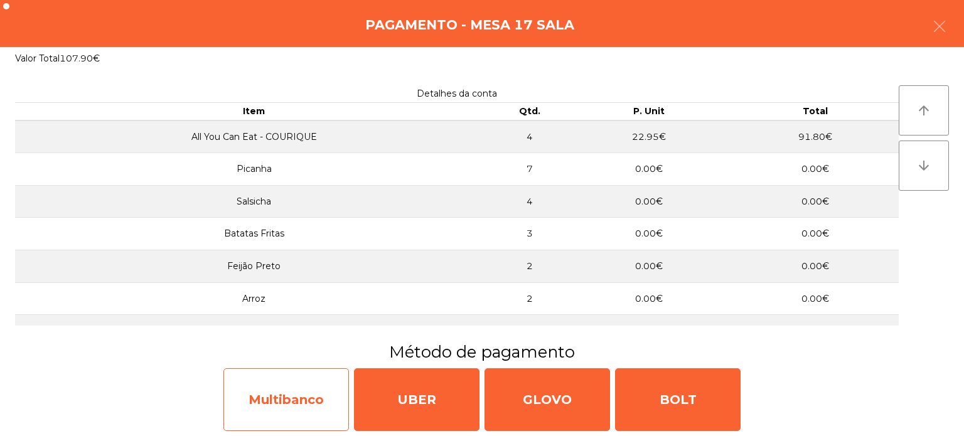
click at [274, 392] on div "Multibanco" at bounding box center [287, 400] width 126 height 63
select select "**"
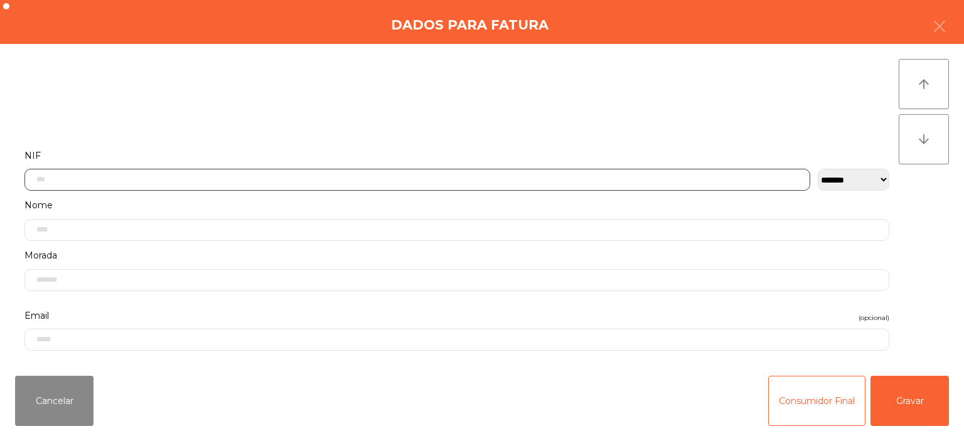
click at [269, 180] on input "text" at bounding box center [417, 180] width 786 height 22
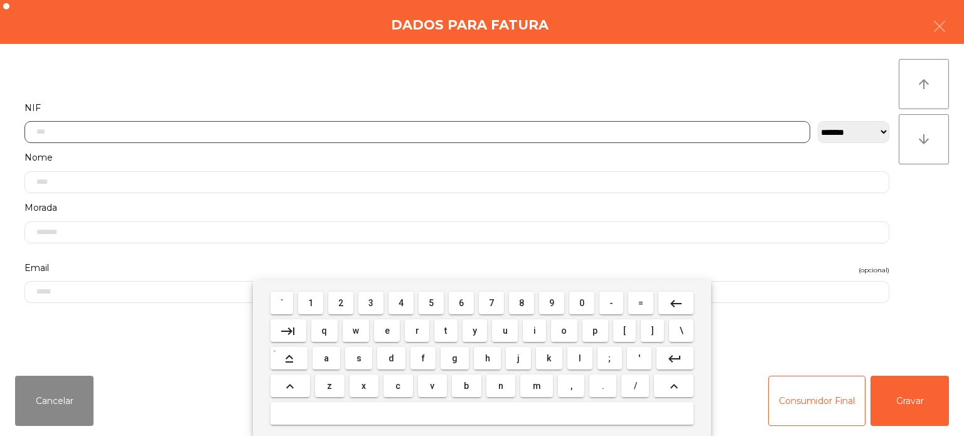
scroll to position [87, 0]
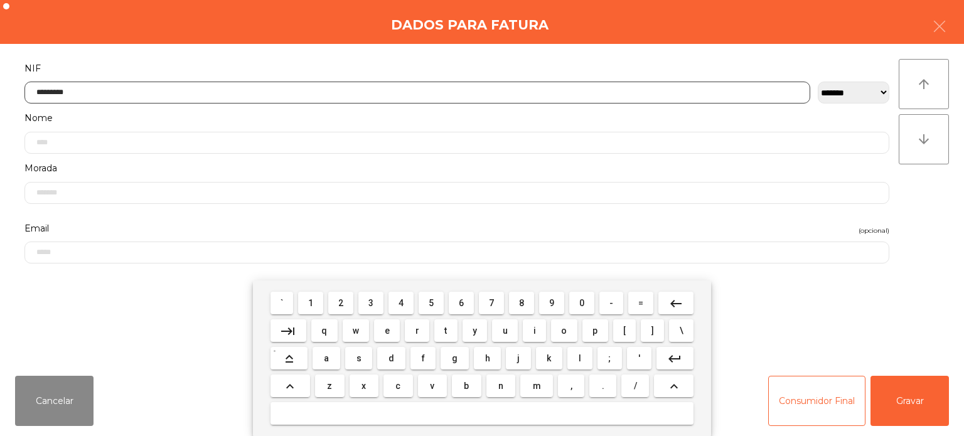
type input "*********"
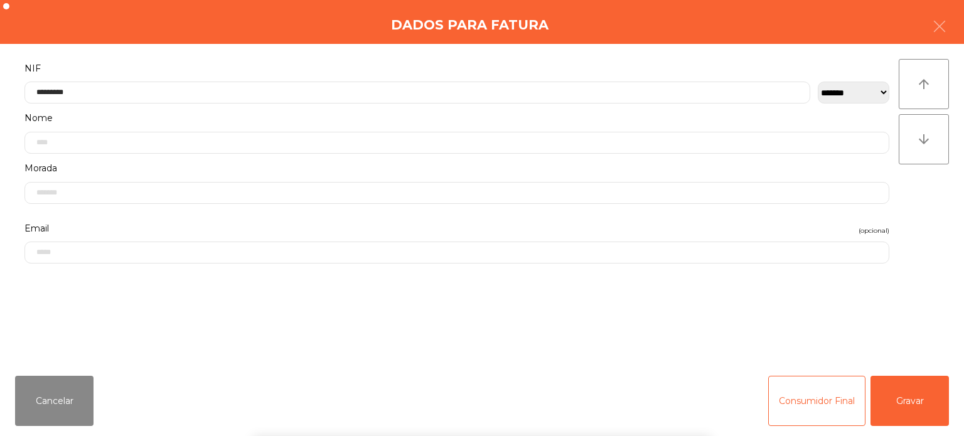
click at [923, 281] on div "` 1 2 3 4 5 6 7 8 9 0 - = keyboard_backspace keyboard_tab q w e r t y u i o p […" at bounding box center [482, 359] width 964 height 156
click at [910, 384] on button "Gravar" at bounding box center [910, 401] width 78 height 50
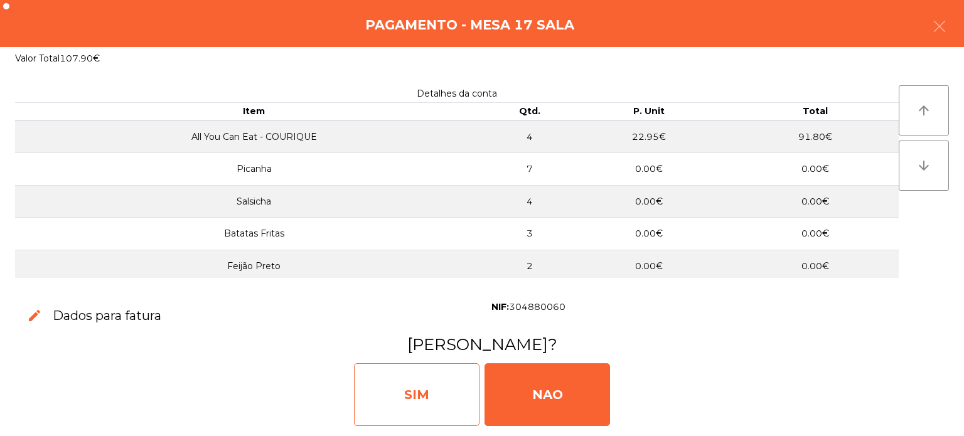
click at [407, 404] on div "SIM" at bounding box center [417, 395] width 126 height 63
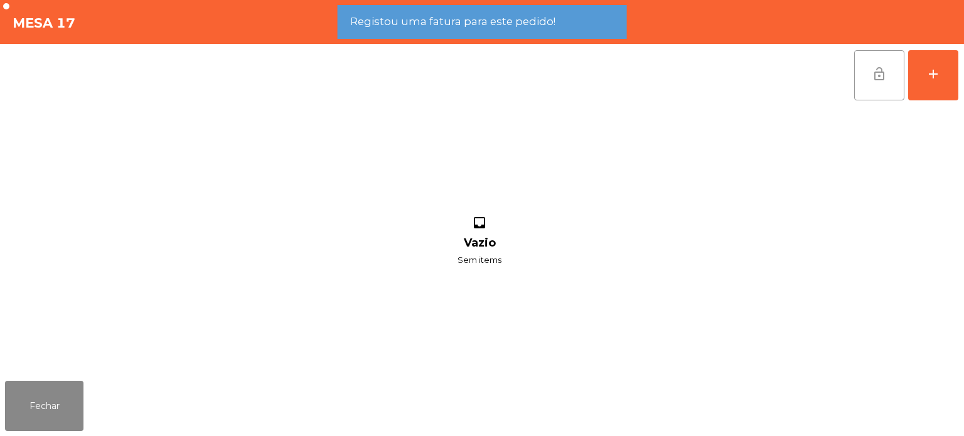
click at [861, 72] on button "lock_open" at bounding box center [880, 75] width 50 height 50
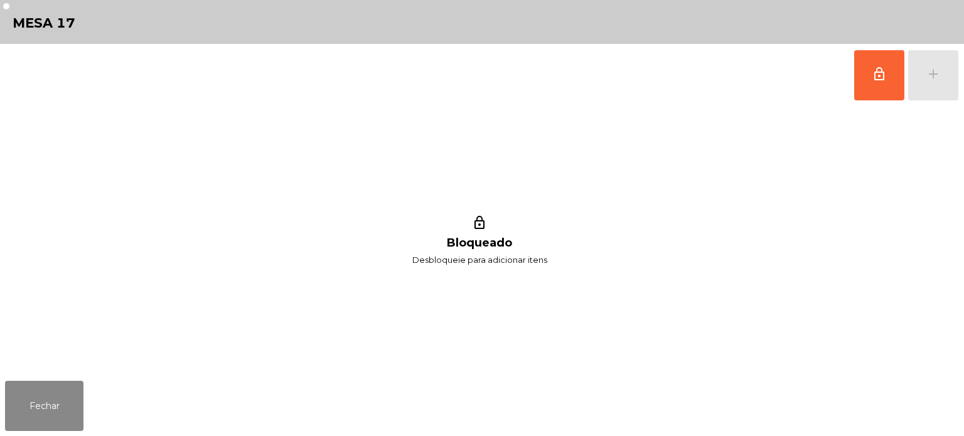
click at [69, 432] on div "Fechar" at bounding box center [482, 406] width 964 height 60
click at [58, 394] on button "Fechar" at bounding box center [44, 406] width 78 height 50
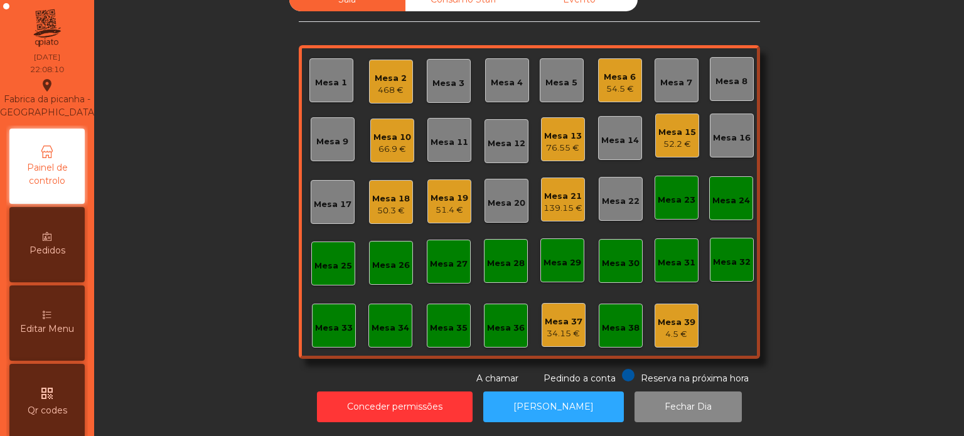
click at [689, 58] on div "Mesa 7" at bounding box center [677, 80] width 44 height 44
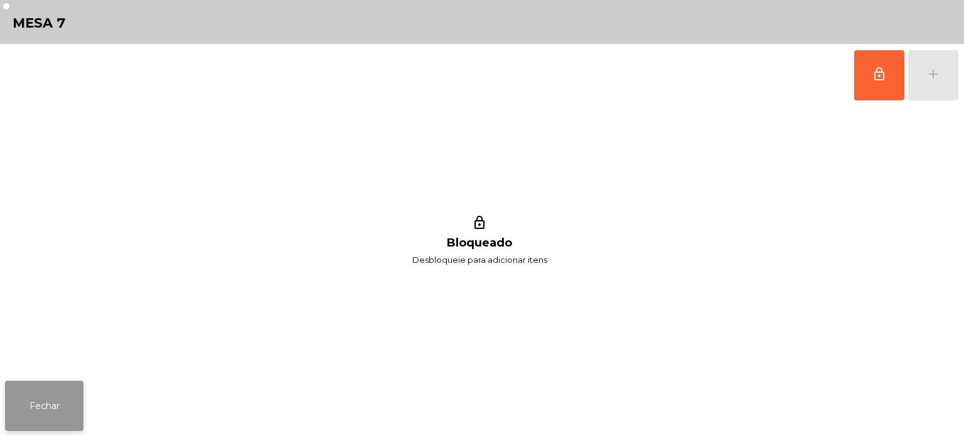
click at [41, 412] on button "Fechar" at bounding box center [44, 406] width 78 height 50
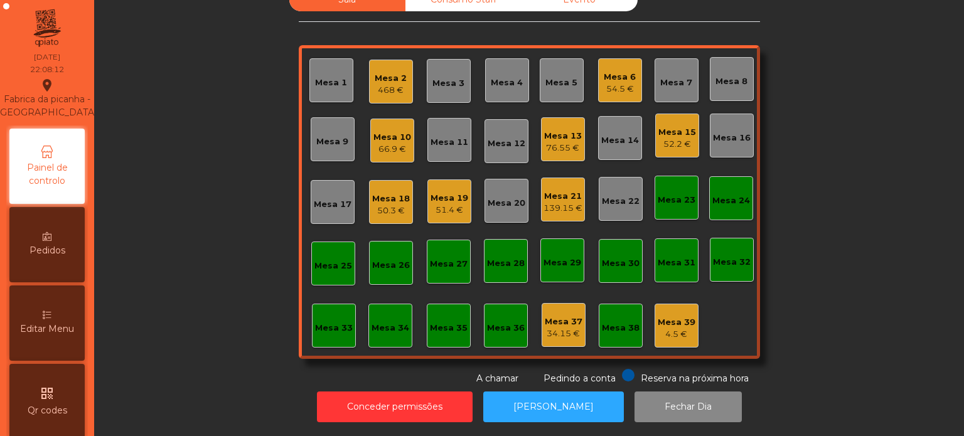
click at [669, 77] on div "Mesa 7" at bounding box center [677, 83] width 32 height 13
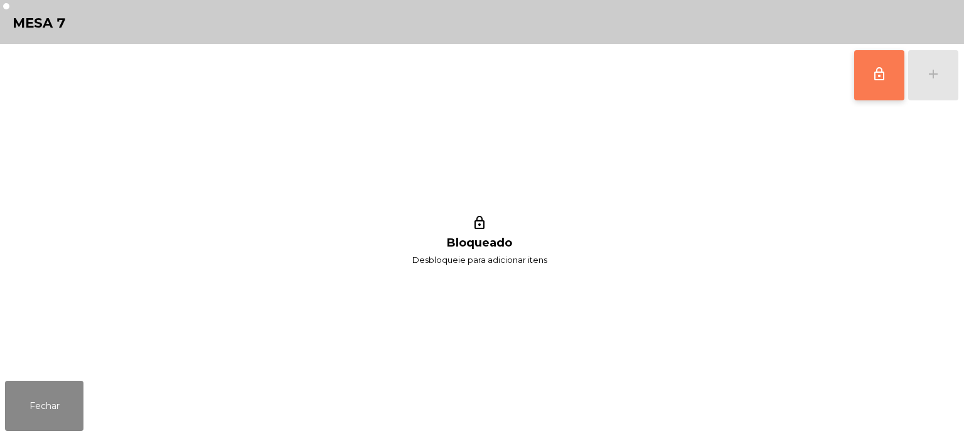
click at [858, 77] on button "lock_outline" at bounding box center [880, 75] width 50 height 50
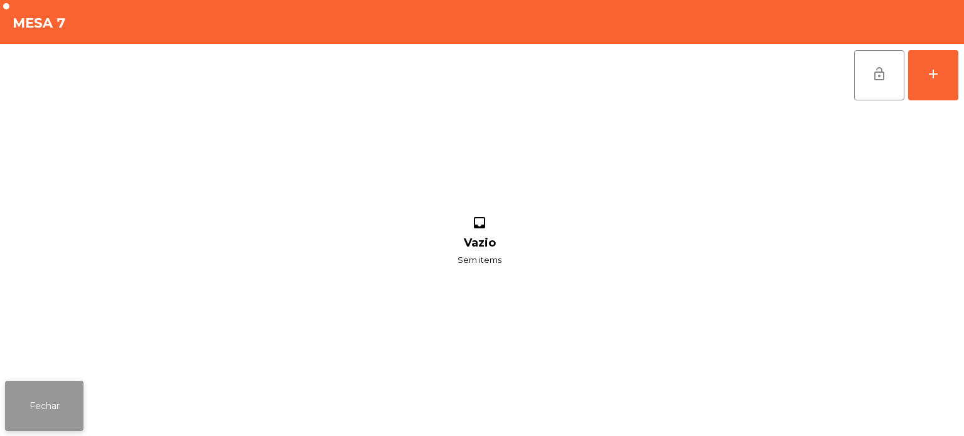
click at [26, 419] on button "Fechar" at bounding box center [44, 406] width 78 height 50
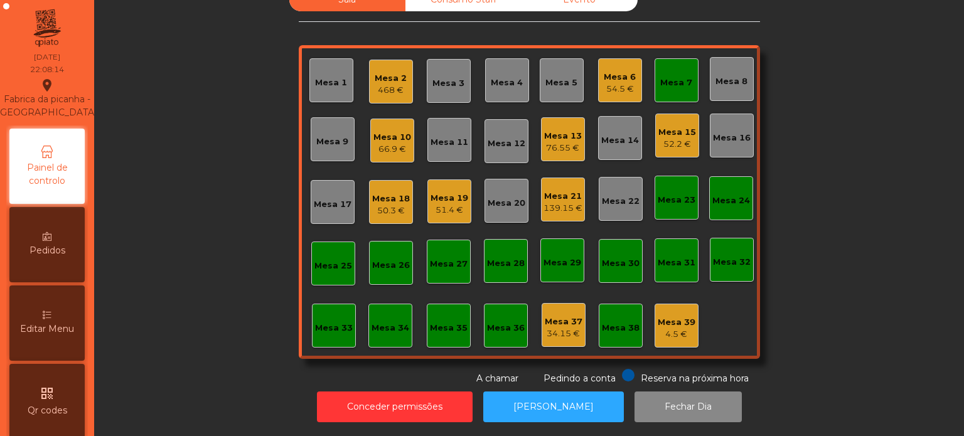
click at [620, 83] on div "54.5 €" at bounding box center [620, 89] width 32 height 13
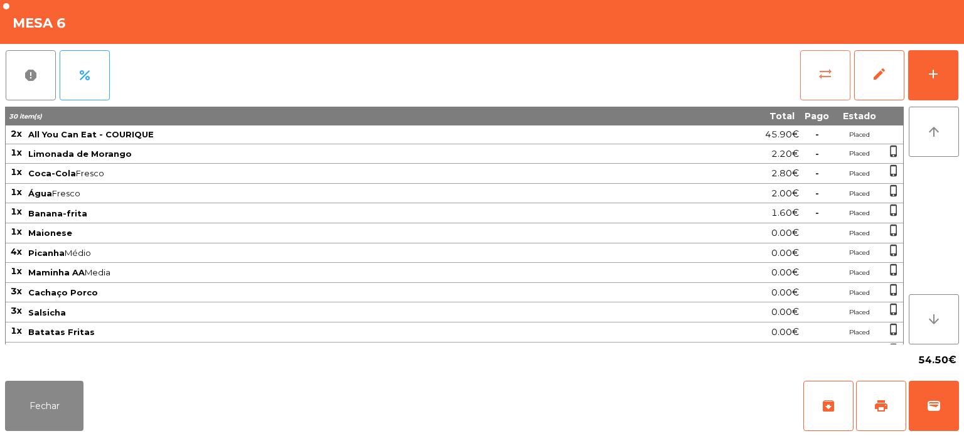
click at [813, 78] on button "sync_alt" at bounding box center [826, 75] width 50 height 50
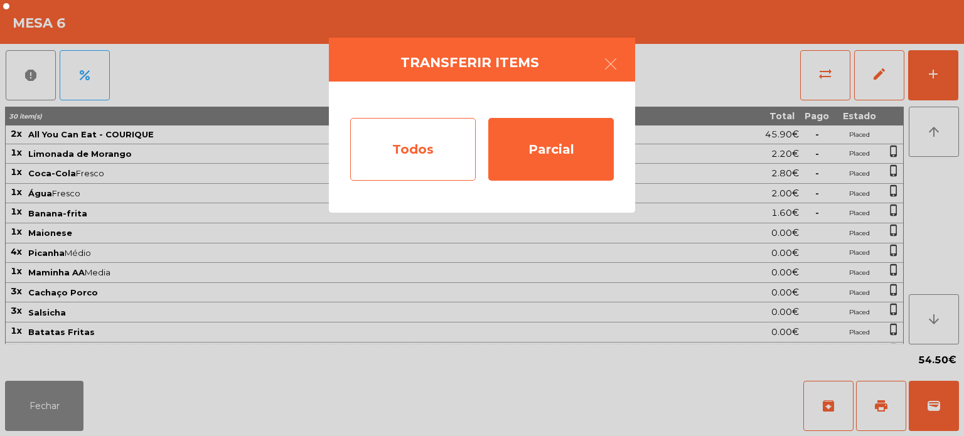
click at [373, 168] on div "Todos" at bounding box center [413, 149] width 126 height 63
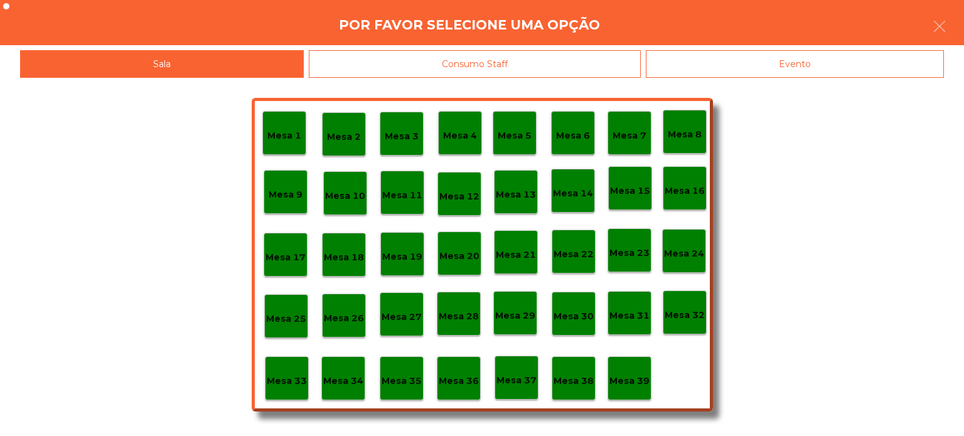
click at [644, 146] on div "Mesa 7" at bounding box center [630, 133] width 44 height 44
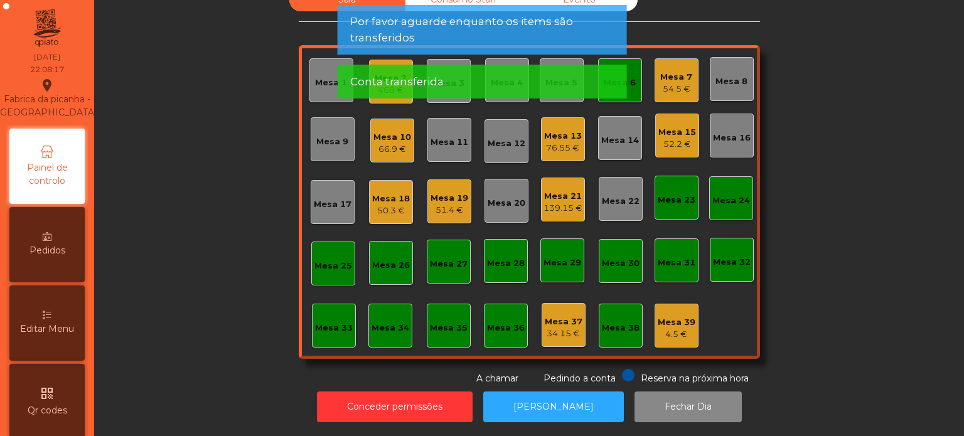
click at [607, 78] on div "Conta transferida" at bounding box center [482, 82] width 264 height 16
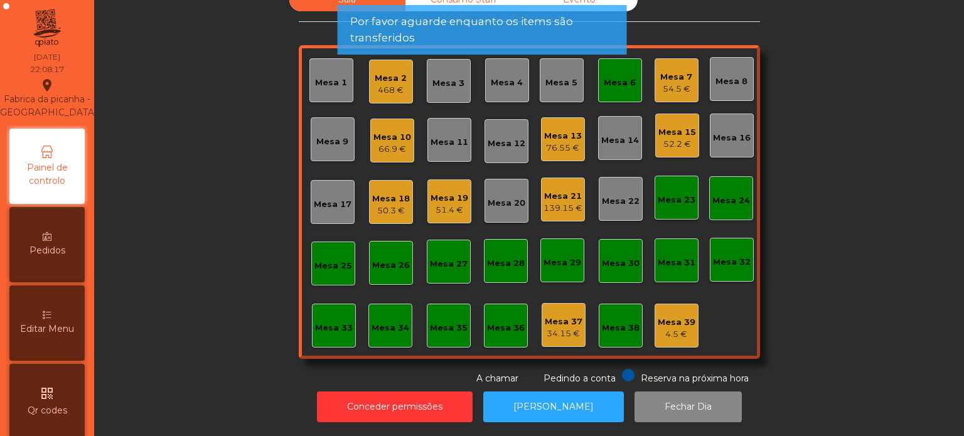
click at [620, 77] on div "Mesa 6" at bounding box center [620, 83] width 32 height 13
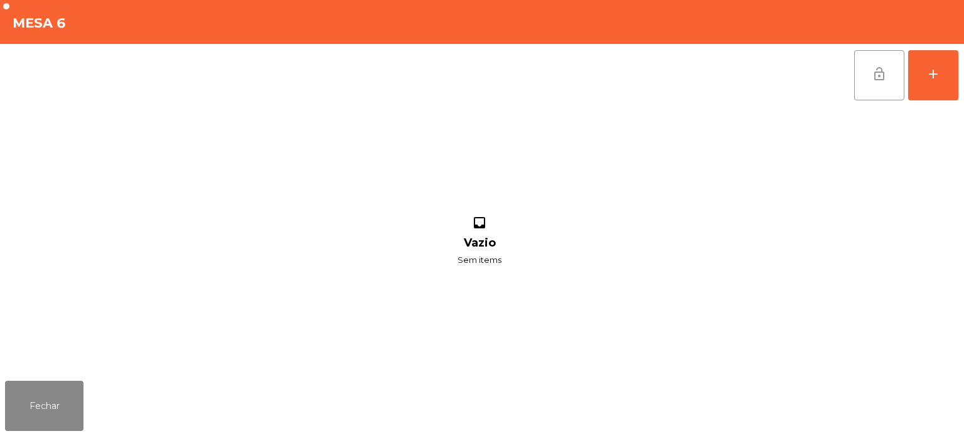
click at [890, 80] on button "lock_open" at bounding box center [880, 75] width 50 height 50
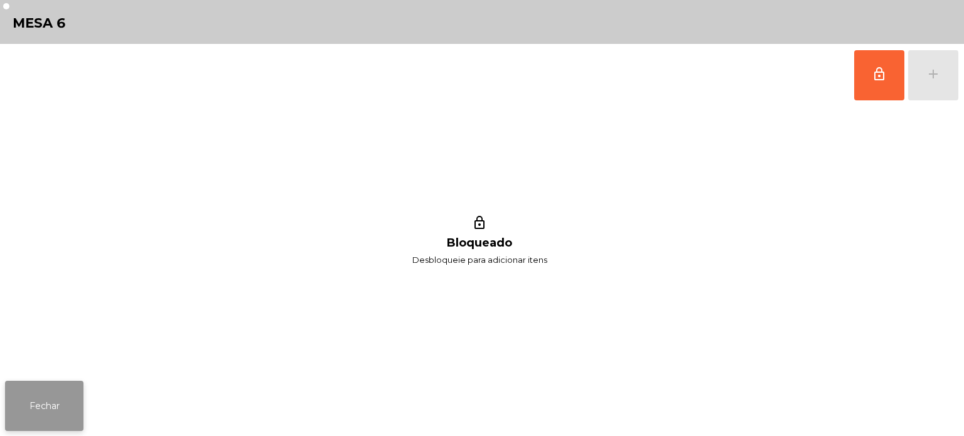
click at [53, 387] on button "Fechar" at bounding box center [44, 406] width 78 height 50
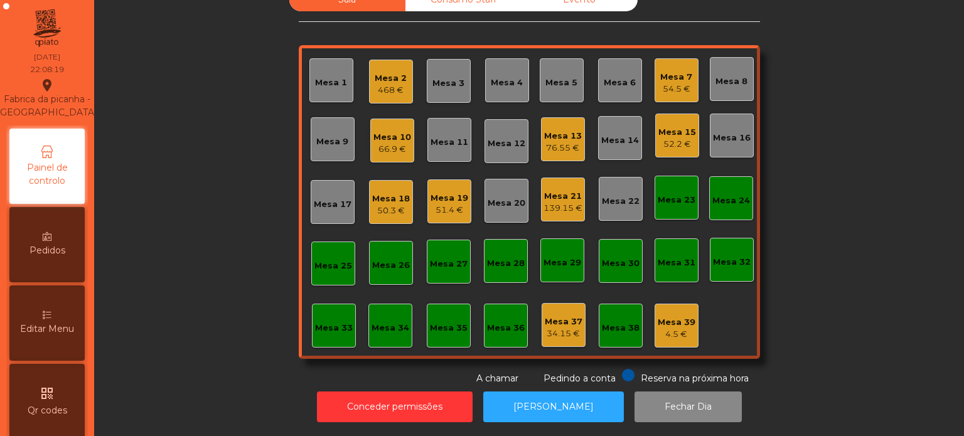
click at [856, 154] on div "Sala warning Consumo Staff Evento Mesa 1 Mesa 2 468 € Mesa 3 Mesa 4 Mesa 5 Mesa…" at bounding box center [529, 186] width 836 height 397
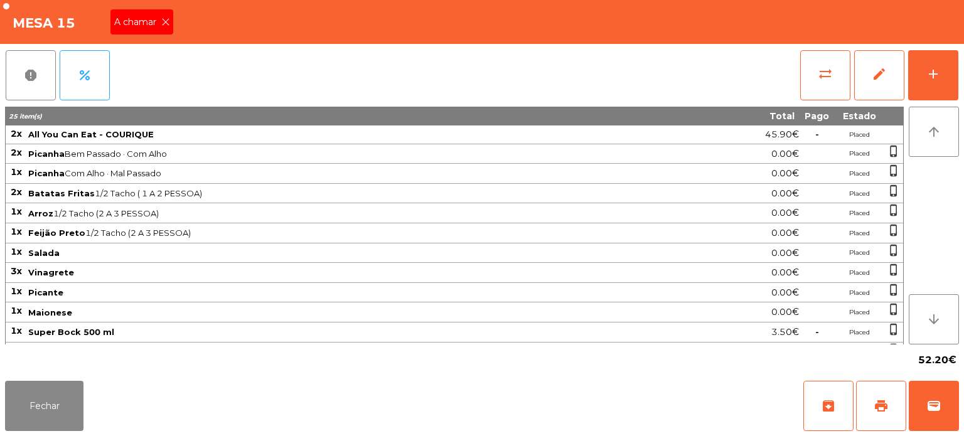
click at [133, 19] on span "A chamar" at bounding box center [137, 22] width 47 height 13
click at [33, 407] on button "Fechar" at bounding box center [44, 406] width 78 height 50
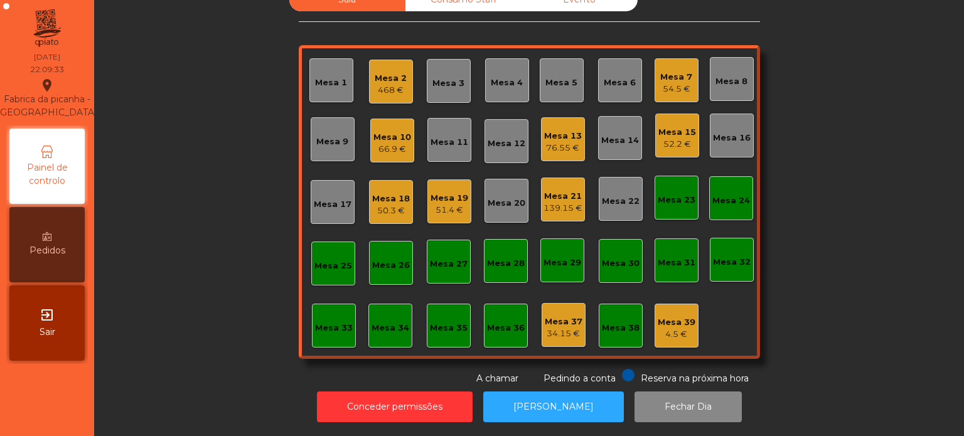
click at [566, 130] on div "Mesa 13" at bounding box center [563, 136] width 38 height 13
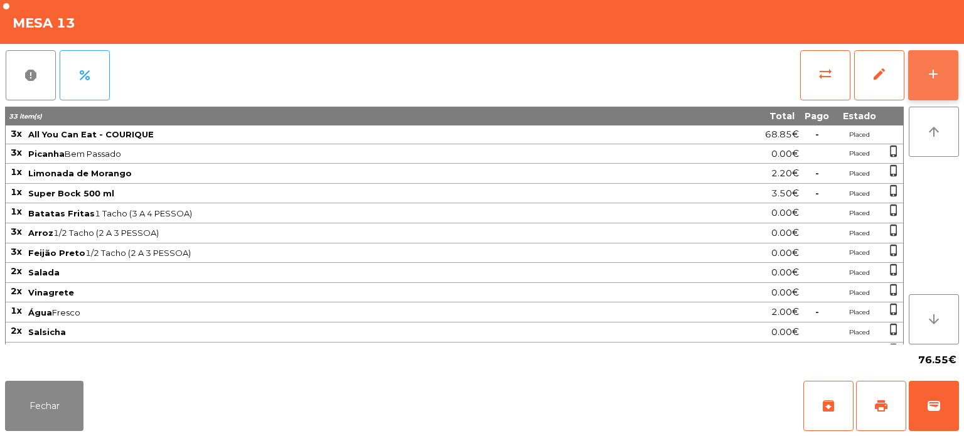
click at [934, 78] on div "add" at bounding box center [933, 74] width 15 height 15
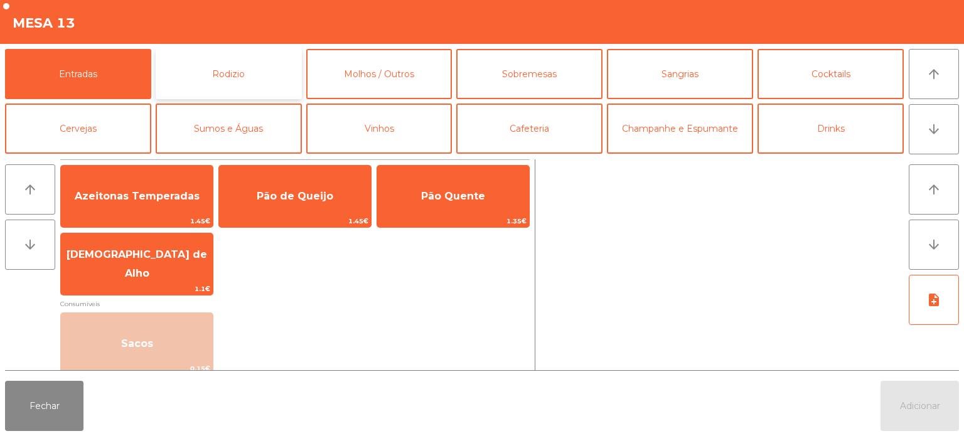
click at [239, 75] on button "Rodizio" at bounding box center [229, 74] width 146 height 50
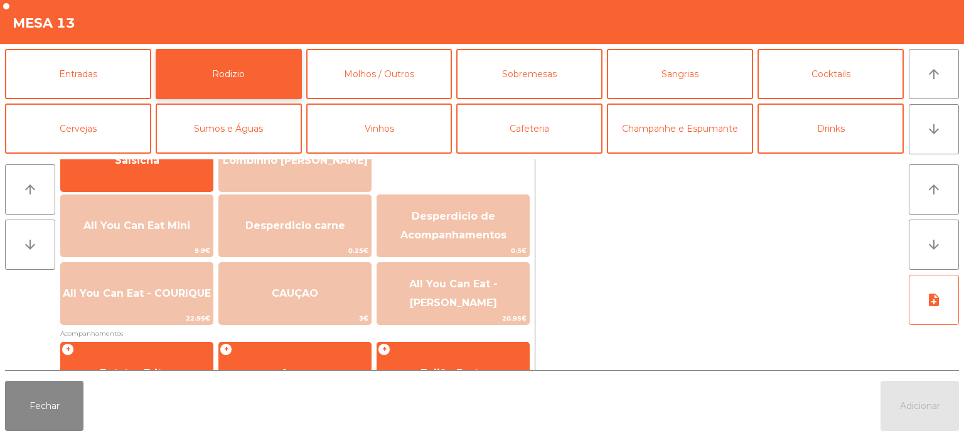
scroll to position [0, 0]
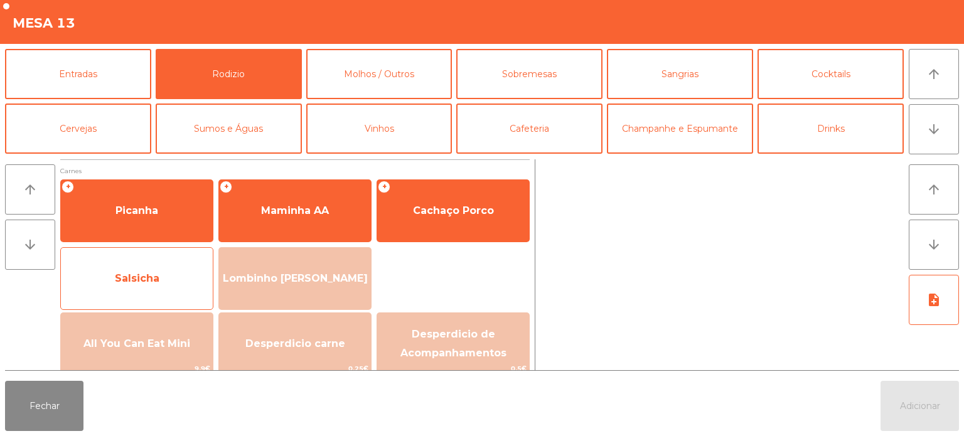
click at [154, 291] on span "Salsicha" at bounding box center [137, 279] width 152 height 34
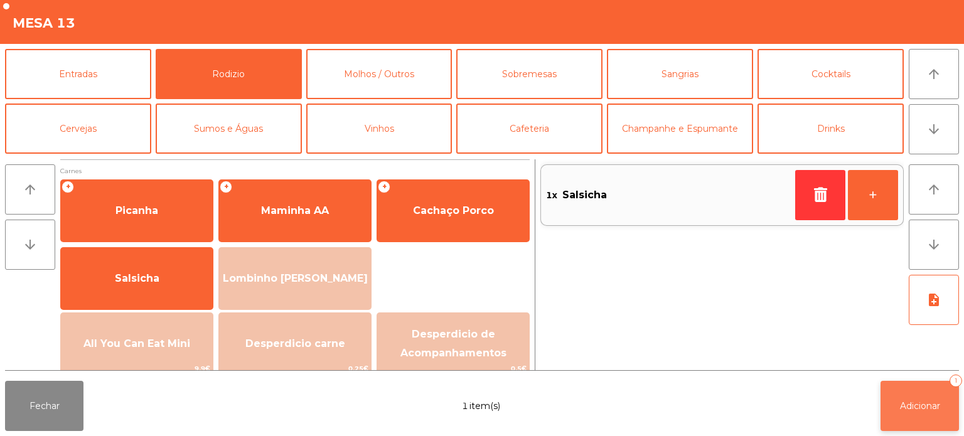
click at [908, 394] on button "Adicionar 1" at bounding box center [920, 406] width 78 height 50
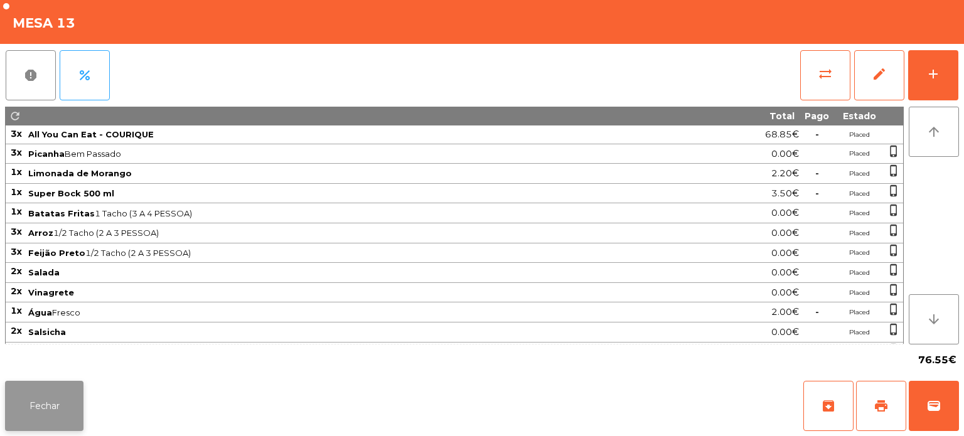
click at [49, 389] on button "Fechar" at bounding box center [44, 406] width 78 height 50
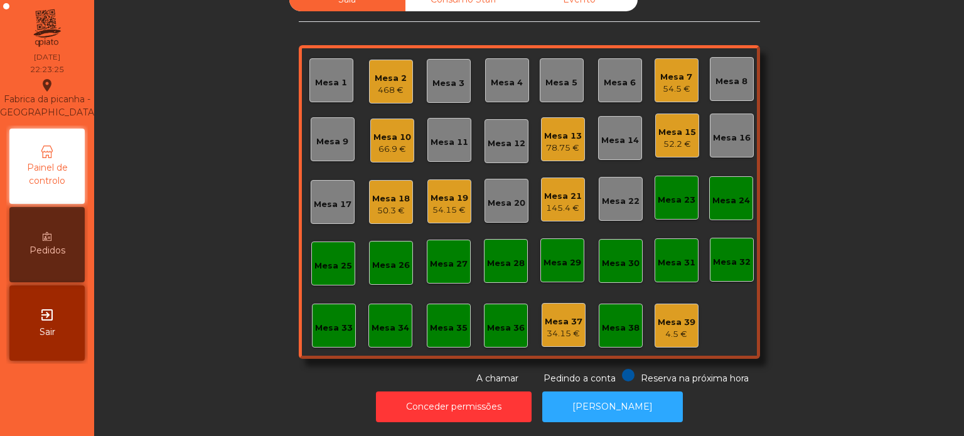
click at [669, 143] on div "Mesa 15 52.2 €" at bounding box center [677, 136] width 44 height 44
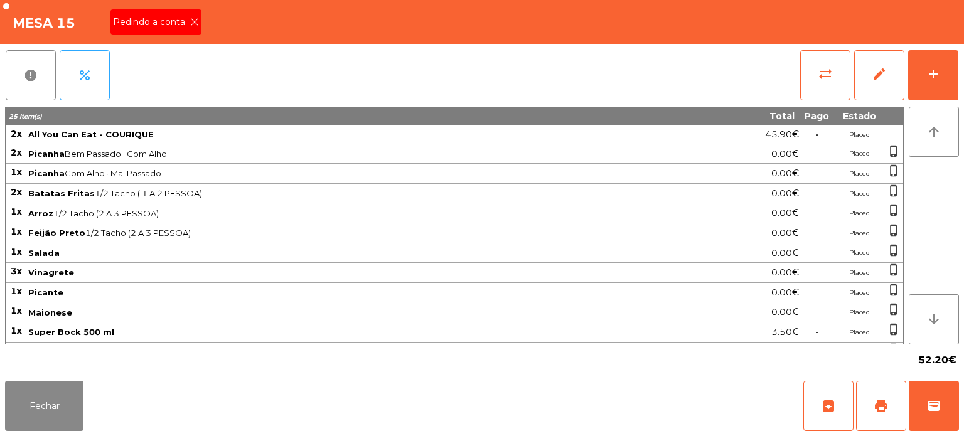
click at [168, 19] on span "Pedindo a conta" at bounding box center [151, 22] width 77 height 13
click at [897, 417] on button "print" at bounding box center [881, 406] width 50 height 50
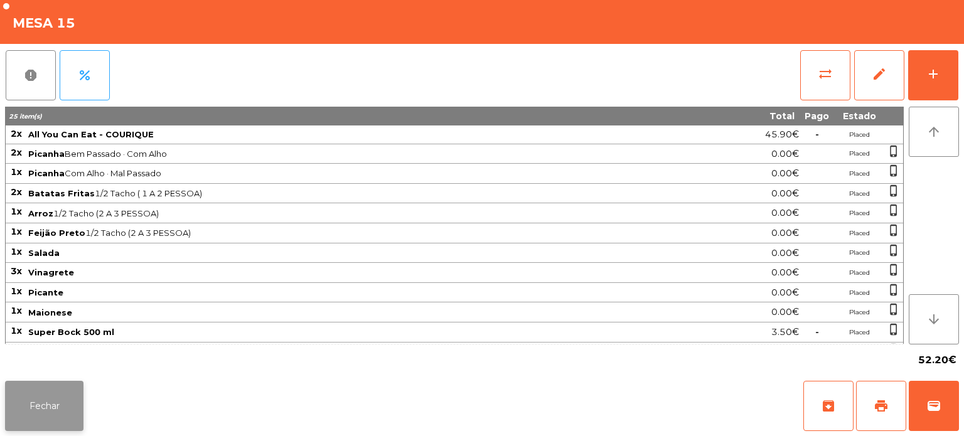
click at [53, 427] on button "Fechar" at bounding box center [44, 406] width 78 height 50
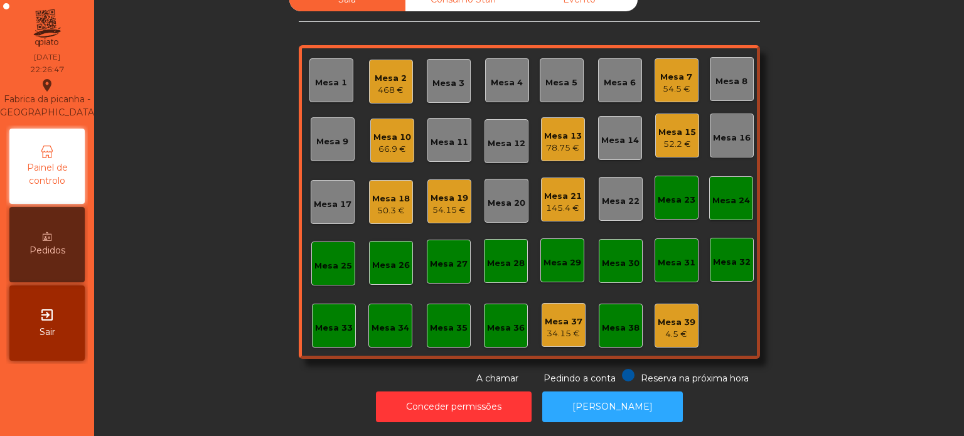
click at [550, 77] on div "Mesa 5" at bounding box center [562, 83] width 32 height 13
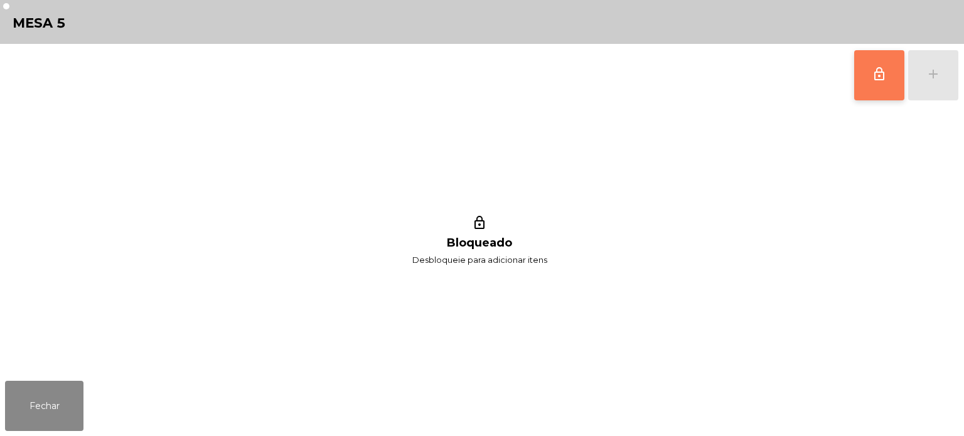
click at [867, 83] on button "lock_outline" at bounding box center [880, 75] width 50 height 50
click at [961, 69] on div "lock_outline add lock_outline Bloqueado Desbloqueie para adicionar itens" at bounding box center [482, 210] width 964 height 332
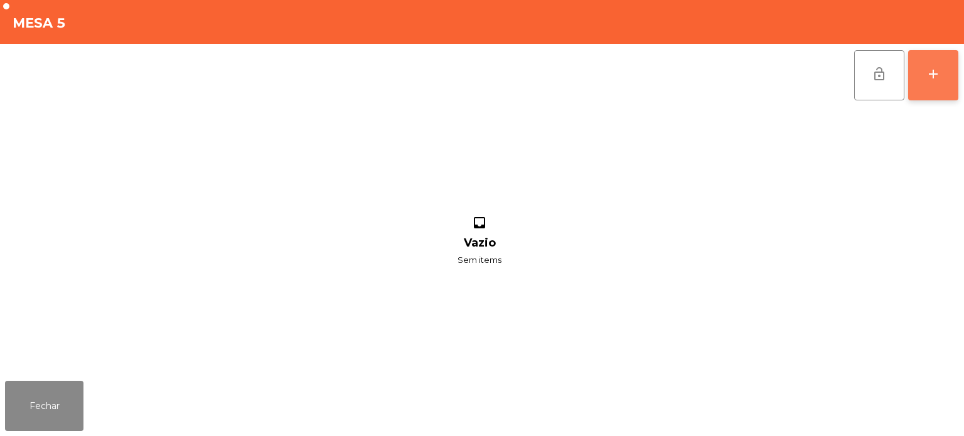
click at [929, 79] on div "add" at bounding box center [933, 74] width 15 height 15
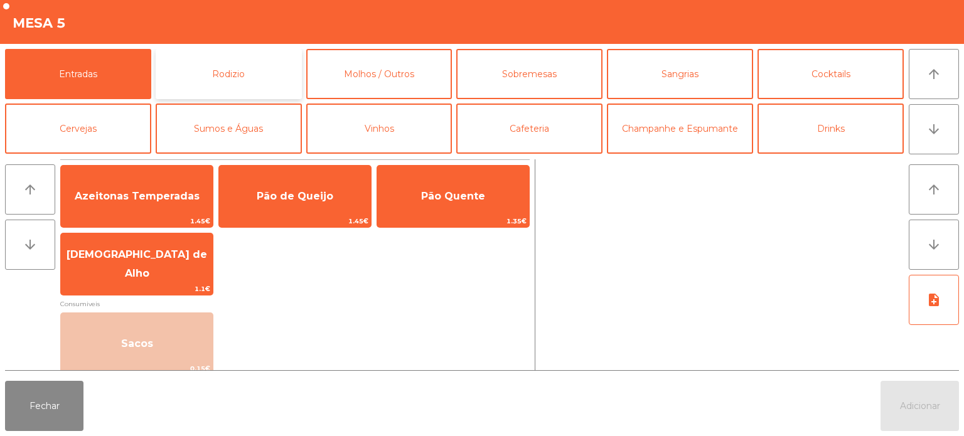
click at [224, 58] on button "Rodizio" at bounding box center [229, 74] width 146 height 50
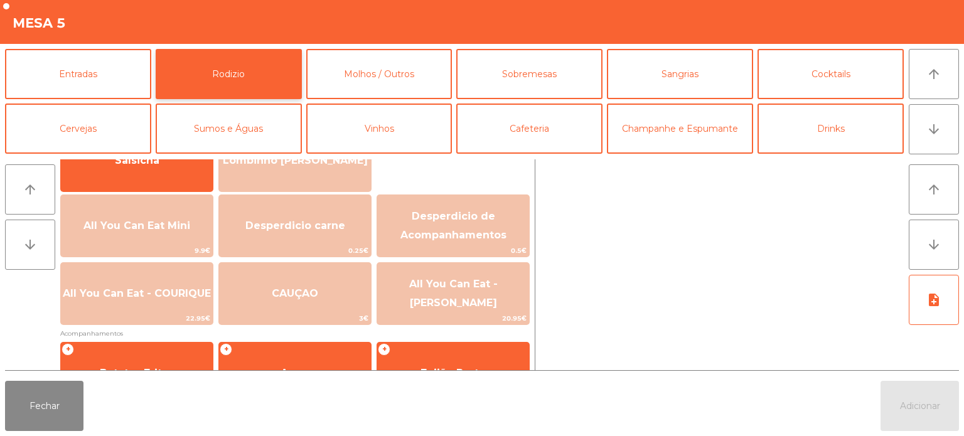
scroll to position [119, 0]
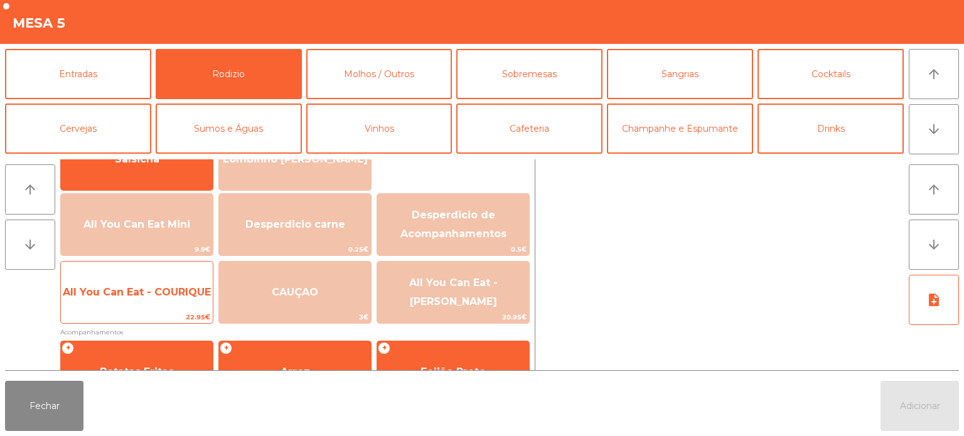
click at [158, 299] on span "All You Can Eat - COURIQUE" at bounding box center [137, 293] width 152 height 34
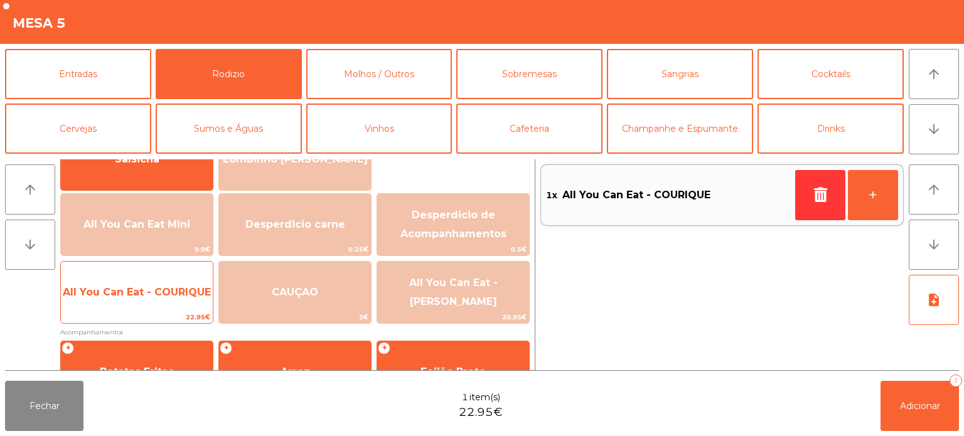
click at [153, 277] on span "All You Can Eat - COURIQUE" at bounding box center [137, 293] width 152 height 34
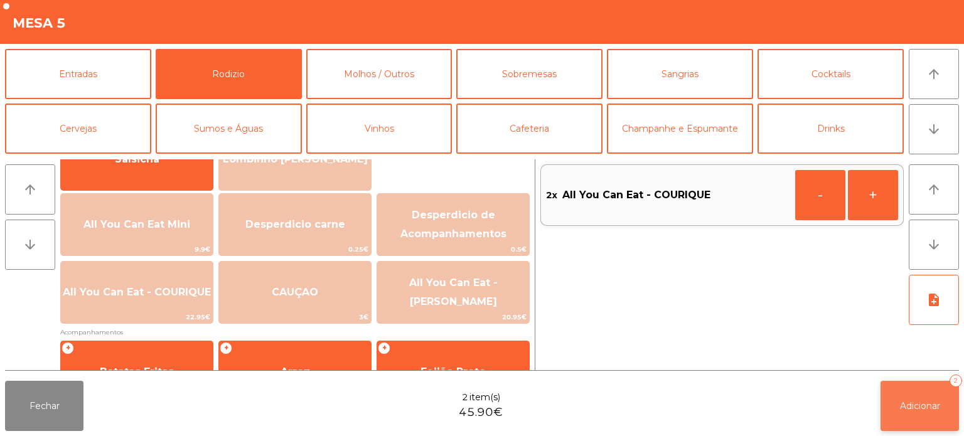
click at [923, 412] on button "Adicionar 2" at bounding box center [920, 406] width 78 height 50
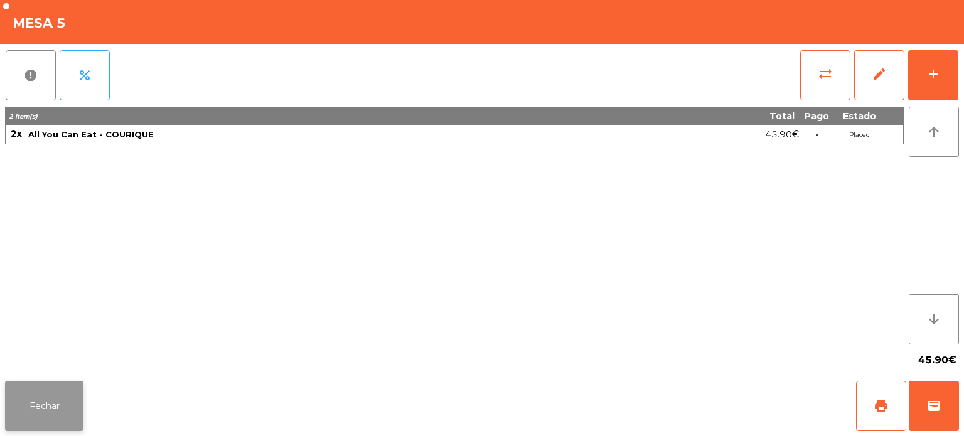
click at [62, 413] on button "Fechar" at bounding box center [44, 406] width 78 height 50
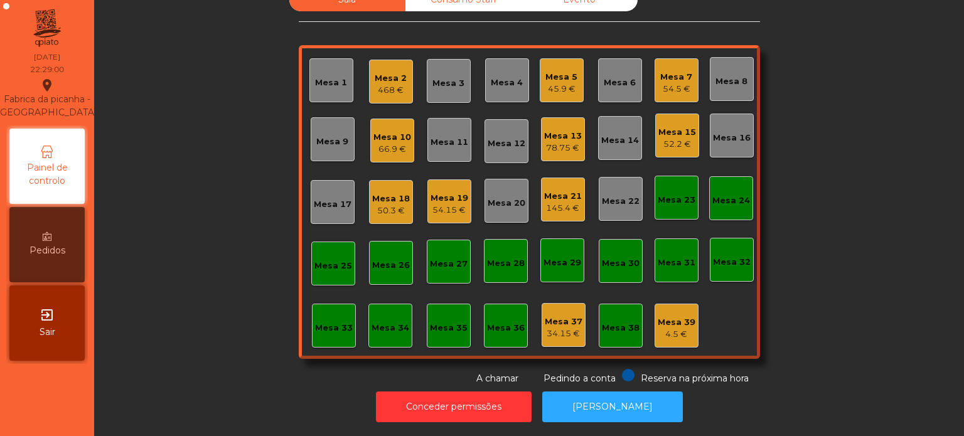
click at [676, 126] on div "Mesa 15" at bounding box center [678, 132] width 38 height 13
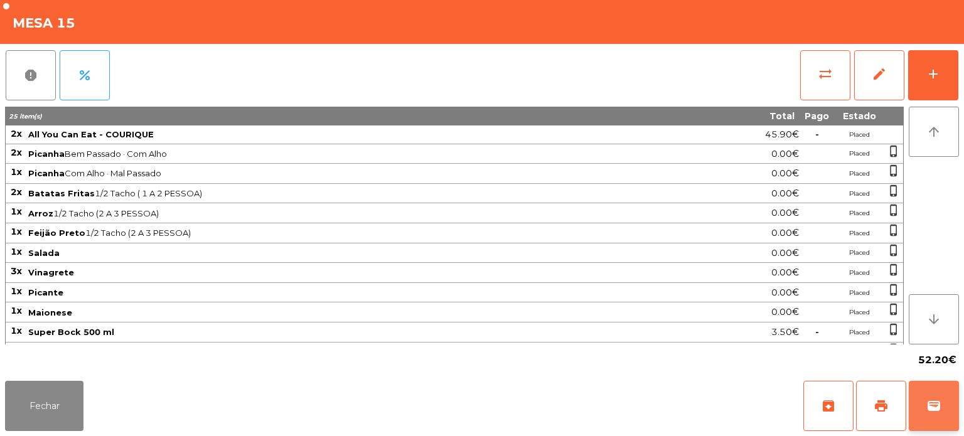
click at [933, 389] on button "wallet" at bounding box center [934, 406] width 50 height 50
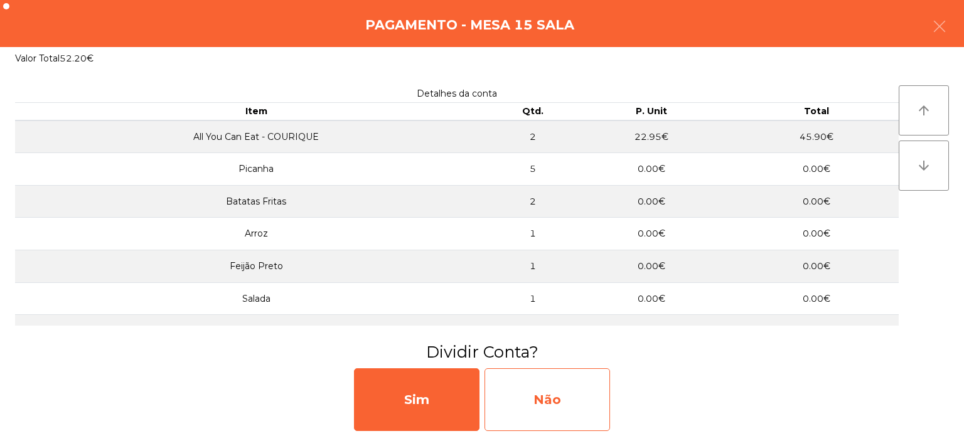
click at [555, 393] on div "Não" at bounding box center [548, 400] width 126 height 63
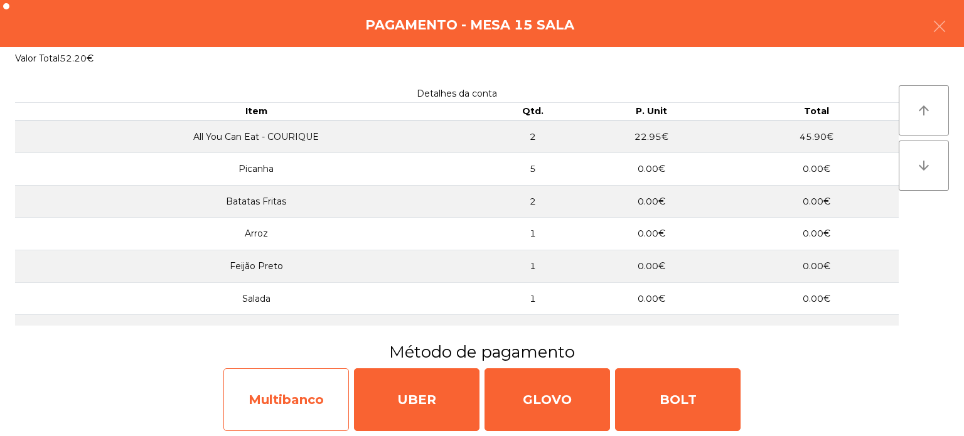
click at [255, 407] on div "Multibanco" at bounding box center [287, 400] width 126 height 63
select select "**"
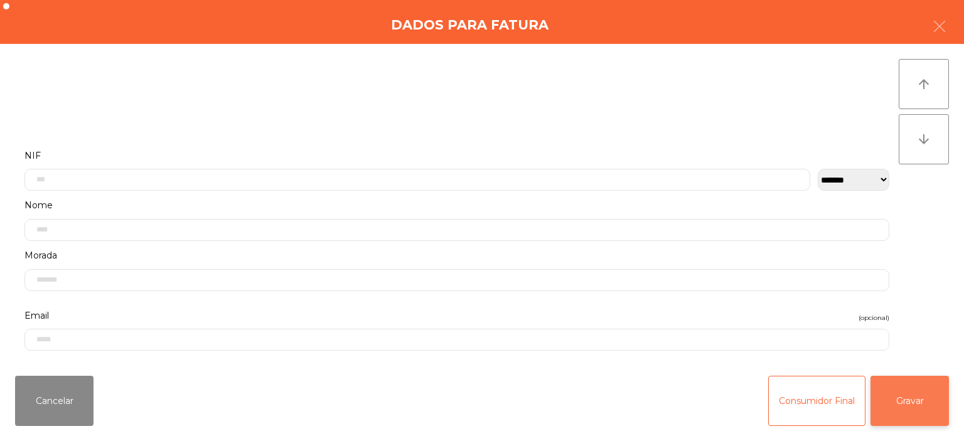
click at [947, 389] on button "Gravar" at bounding box center [910, 401] width 78 height 50
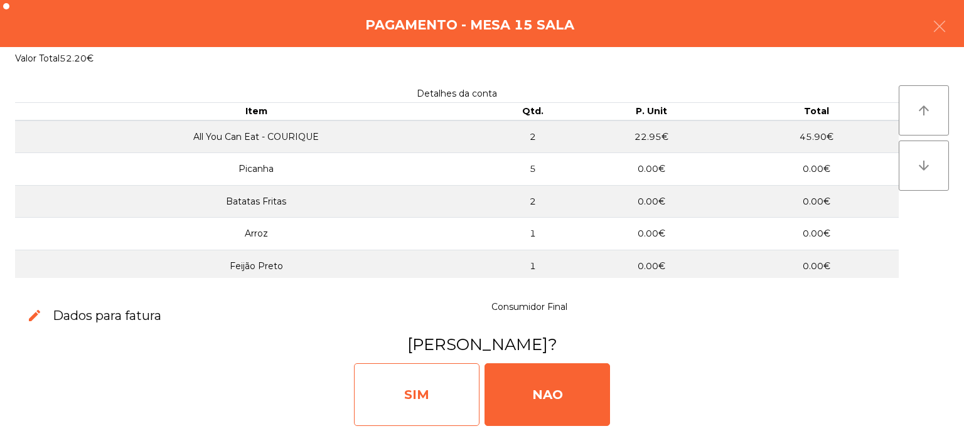
click at [433, 367] on div "SIM" at bounding box center [417, 395] width 126 height 63
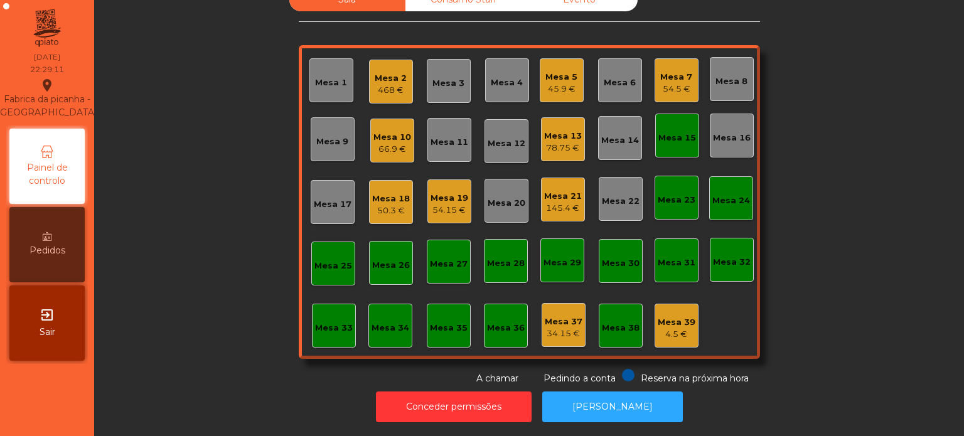
click at [389, 73] on div "Mesa 2" at bounding box center [391, 78] width 32 height 13
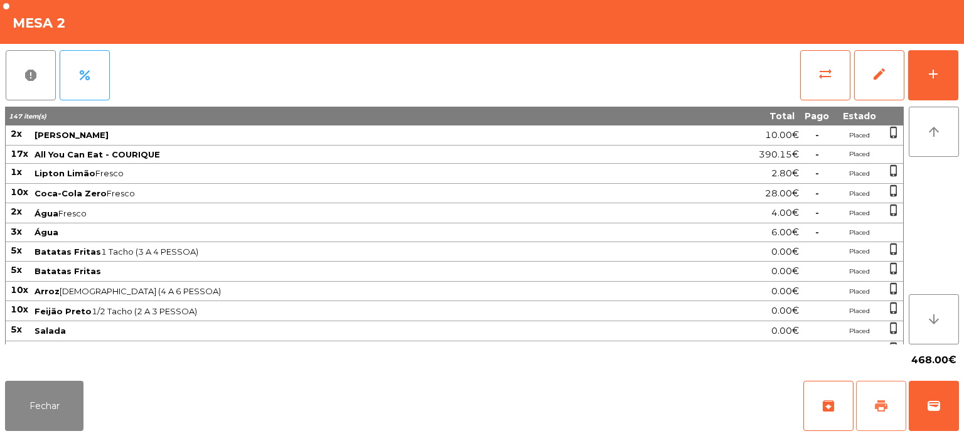
click at [902, 411] on button "print" at bounding box center [881, 406] width 50 height 50
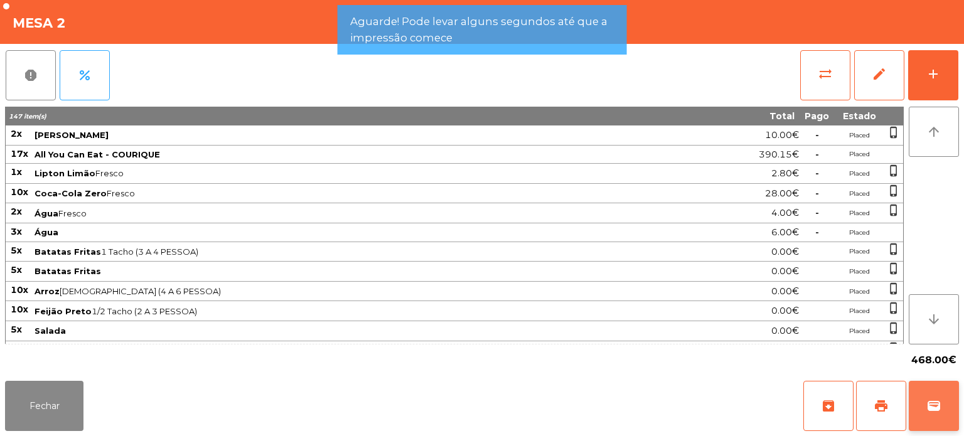
click at [936, 409] on span "wallet" at bounding box center [934, 406] width 15 height 15
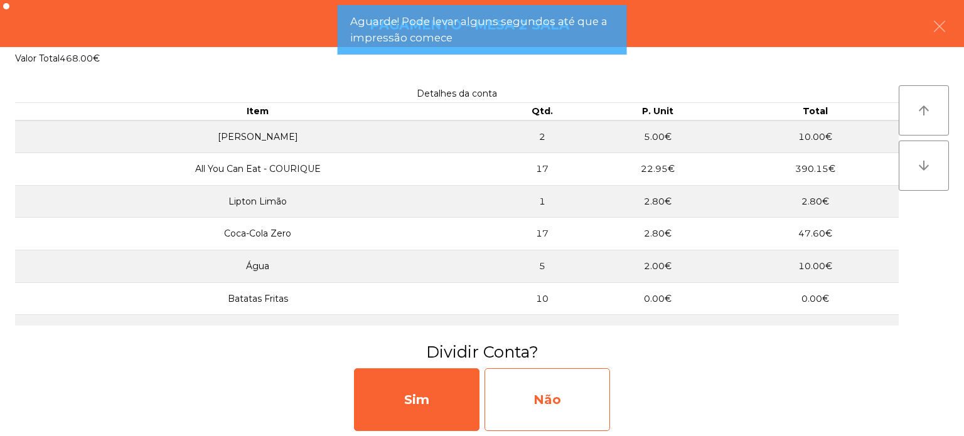
click at [562, 386] on div "Não" at bounding box center [548, 400] width 126 height 63
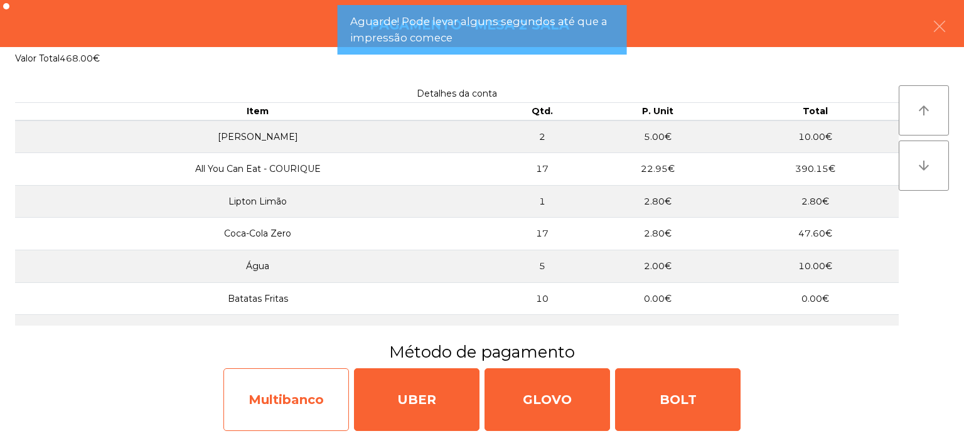
click at [318, 392] on div "Multibanco" at bounding box center [287, 400] width 126 height 63
select select "**"
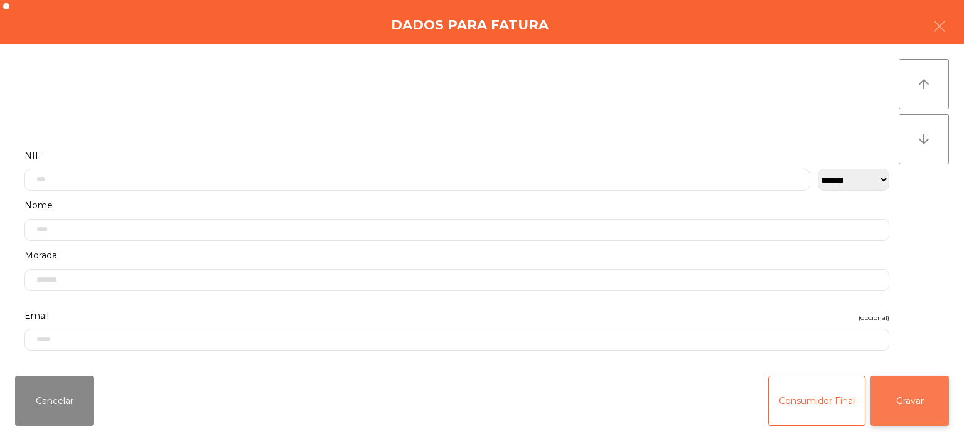
click at [914, 397] on button "Gravar" at bounding box center [910, 401] width 78 height 50
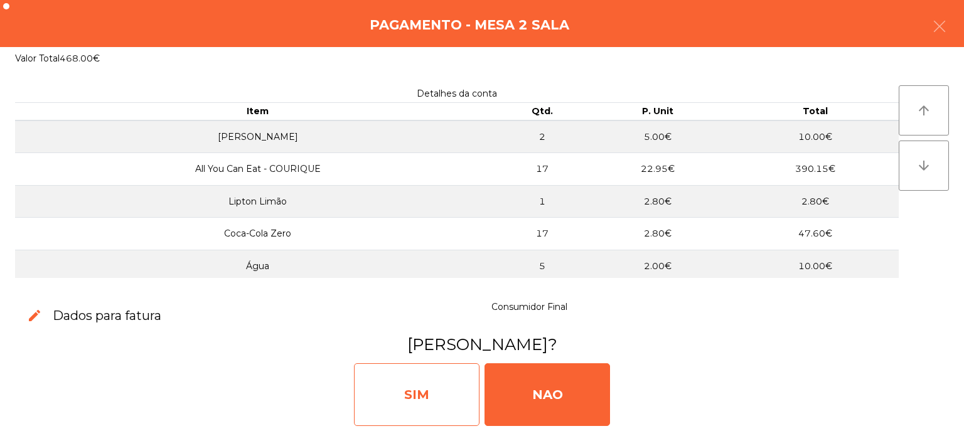
click at [432, 389] on div "SIM" at bounding box center [417, 395] width 126 height 63
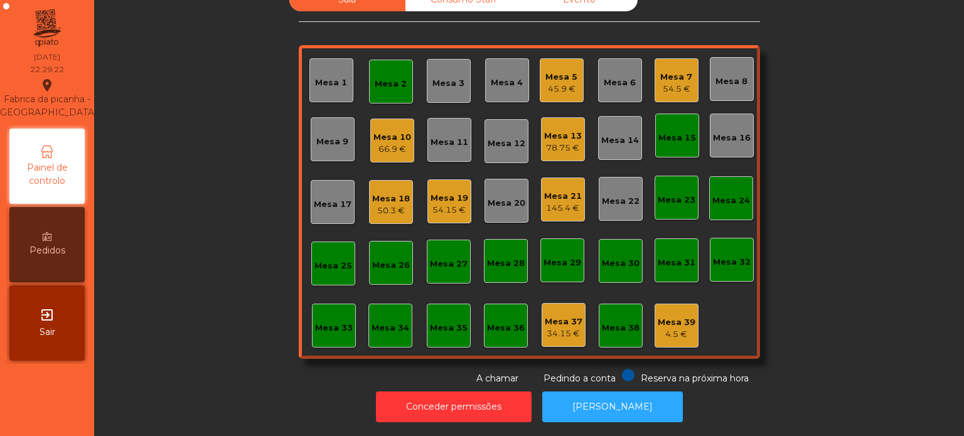
click at [392, 78] on div "Mesa 2" at bounding box center [391, 84] width 32 height 13
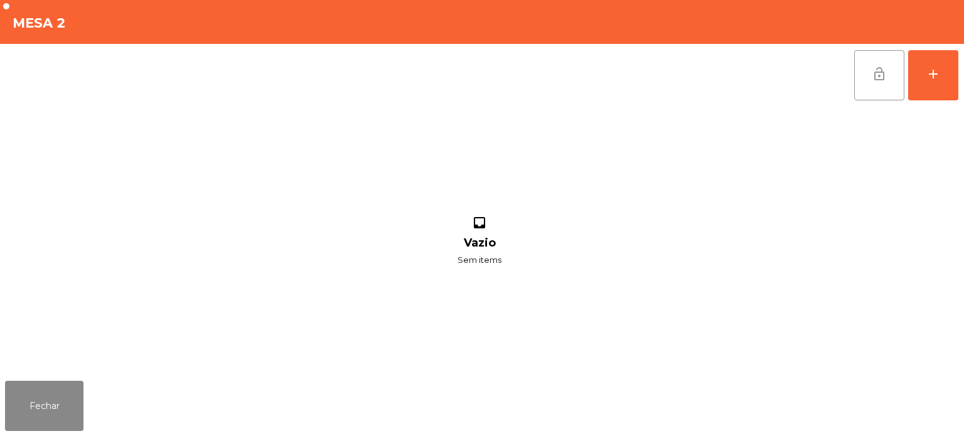
click at [876, 74] on span "lock_open" at bounding box center [879, 74] width 15 height 15
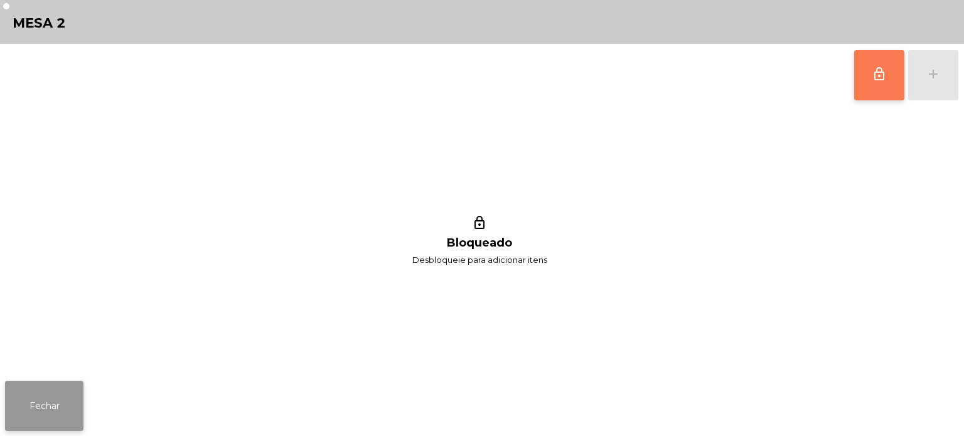
click at [54, 413] on button "Fechar" at bounding box center [44, 406] width 78 height 50
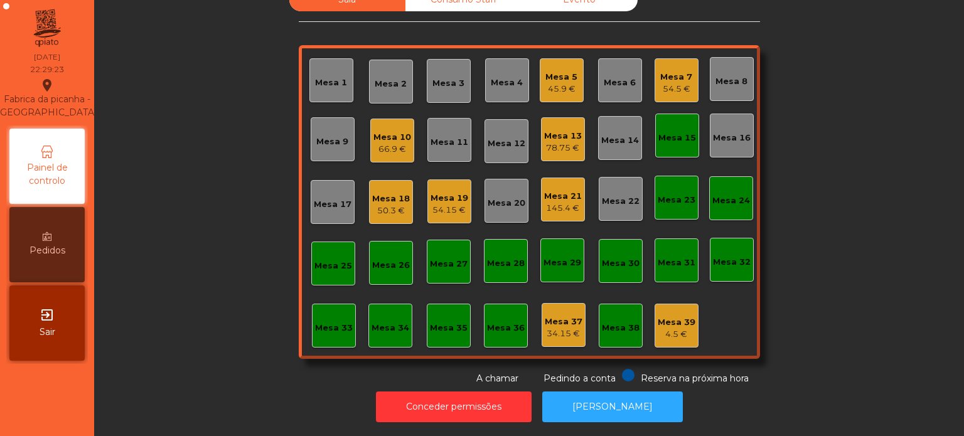
click at [661, 132] on div "Mesa 15" at bounding box center [678, 138] width 38 height 13
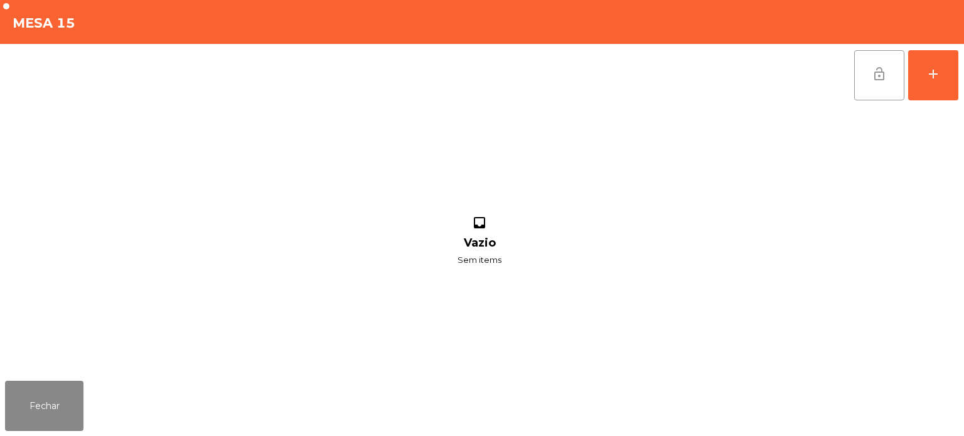
click at [877, 73] on span "lock_open" at bounding box center [879, 74] width 15 height 15
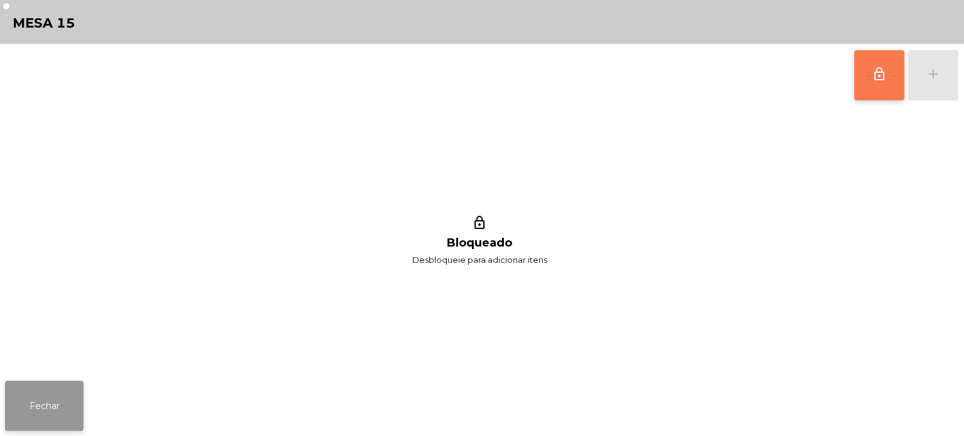
click at [49, 384] on button "Fechar" at bounding box center [44, 406] width 78 height 50
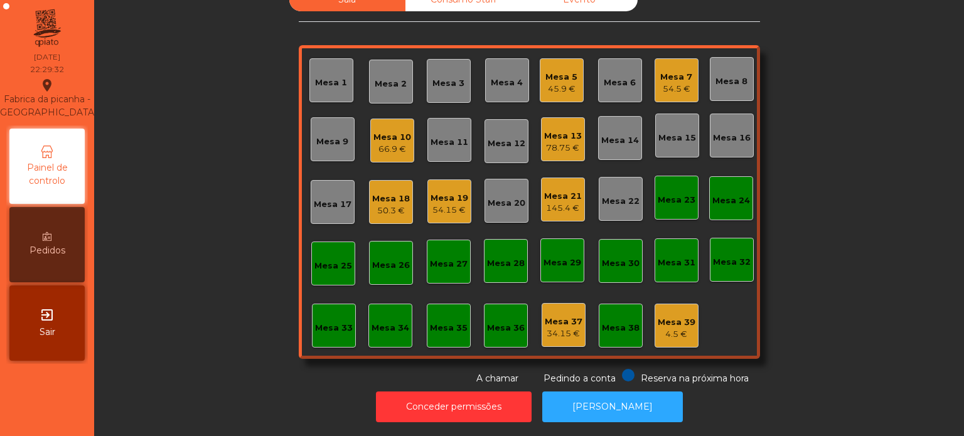
click at [232, 348] on div "Sala Consumo Staff Evento Mesa 1 Mesa 2 Mesa 3 Mesa 4 Mesa 5 45.9 € Mesa 6 Mesa…" at bounding box center [529, 186] width 836 height 397
click at [555, 311] on div "Mesa 37 34.15 €" at bounding box center [564, 326] width 38 height 30
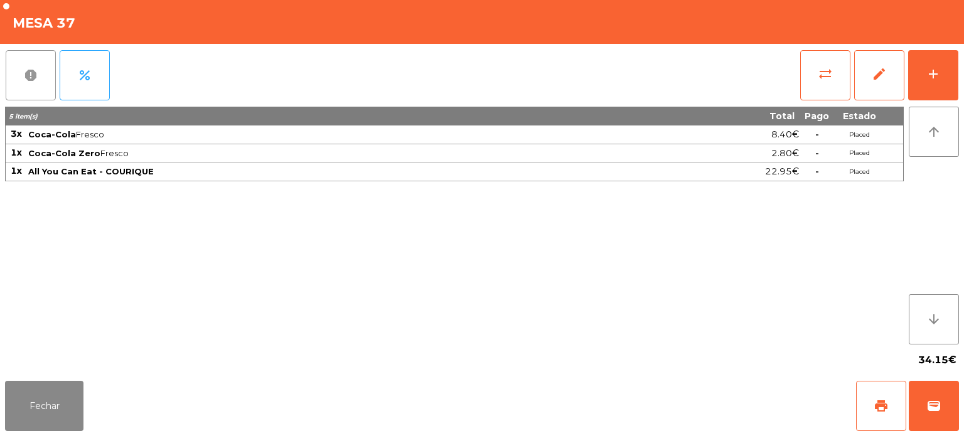
click at [33, 84] on button "report" at bounding box center [31, 75] width 50 height 50
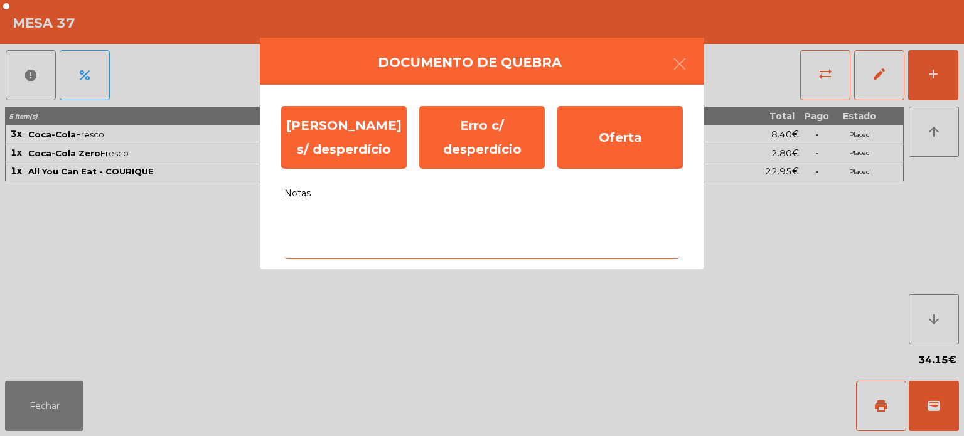
click at [380, 246] on textarea "Notas" at bounding box center [482, 233] width 396 height 52
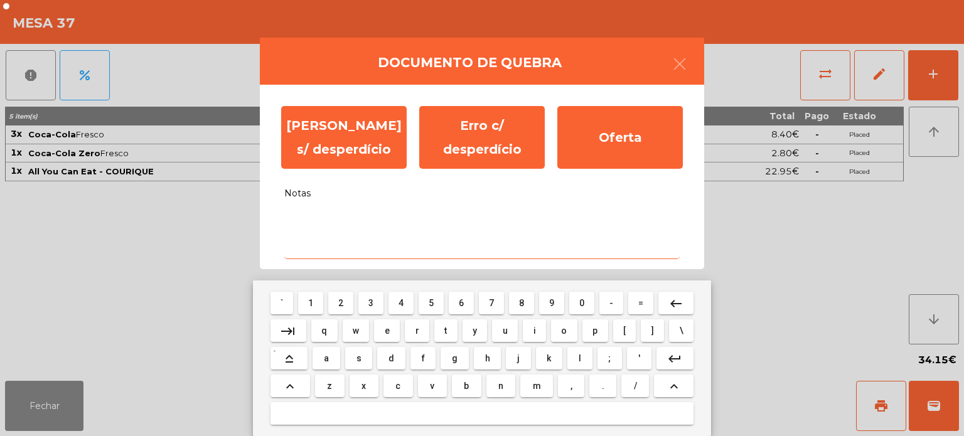
click at [359, 361] on span "s" at bounding box center [359, 358] width 5 height 10
click at [387, 331] on span "e" at bounding box center [387, 331] width 5 height 10
click at [535, 389] on span "m" at bounding box center [537, 386] width 8 height 10
type textarea "***"
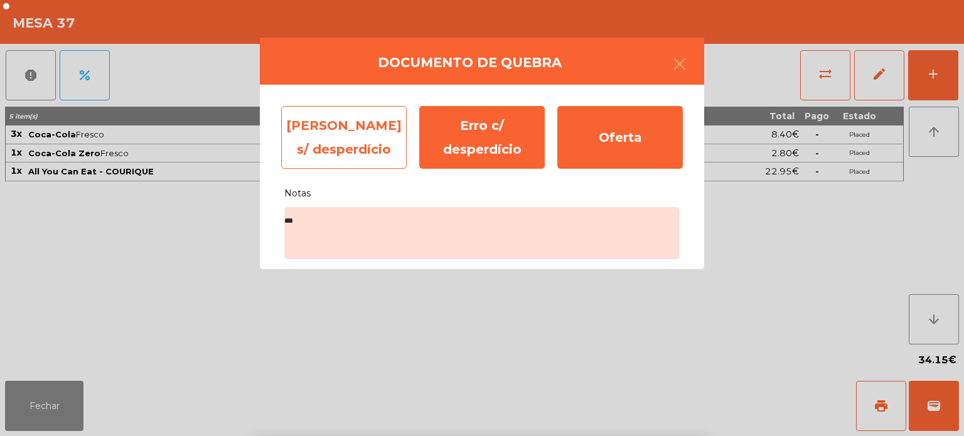
click at [359, 141] on div "Erro s/ desperdício" at bounding box center [344, 137] width 126 height 63
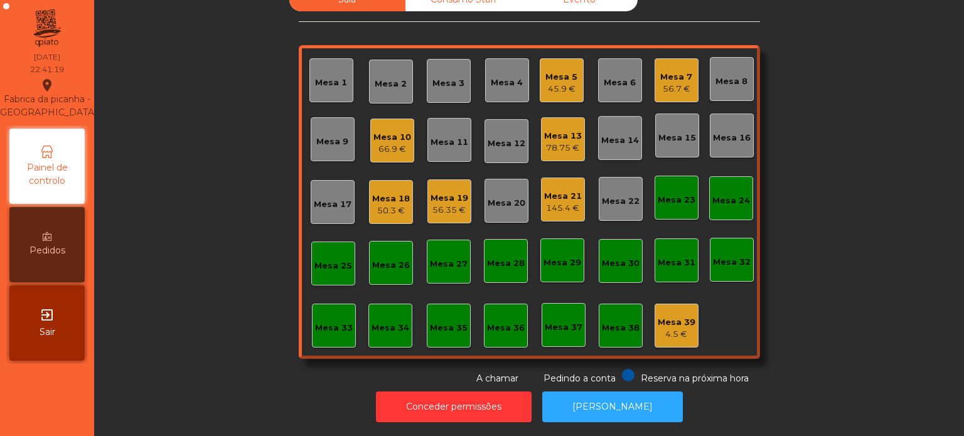
click at [561, 66] on div "Mesa 5 45.9 €" at bounding box center [562, 81] width 32 height 30
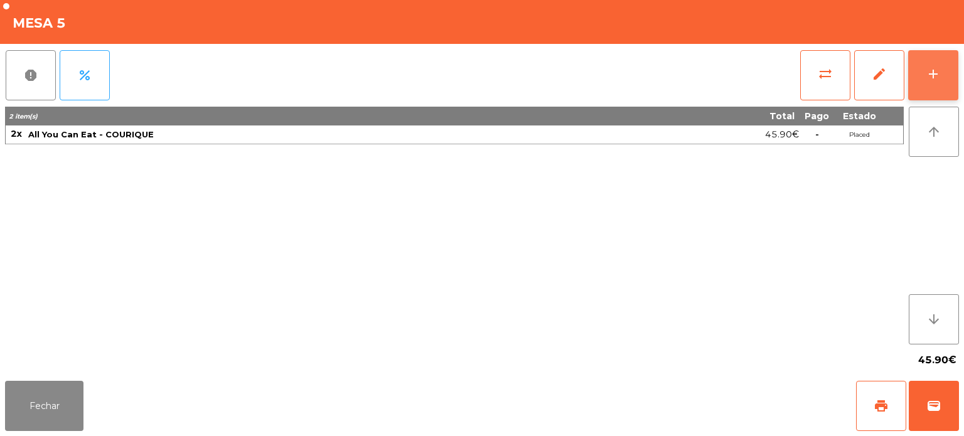
click at [931, 70] on div "add" at bounding box center [933, 74] width 15 height 15
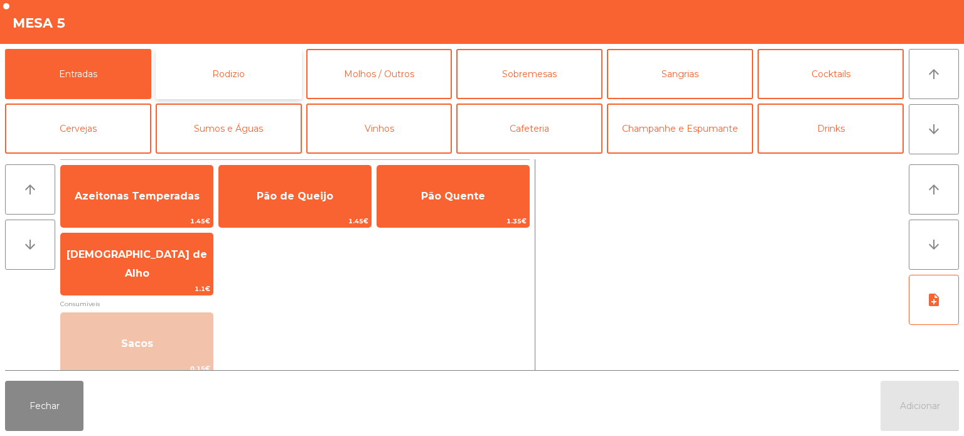
click at [240, 60] on button "Rodizio" at bounding box center [229, 74] width 146 height 50
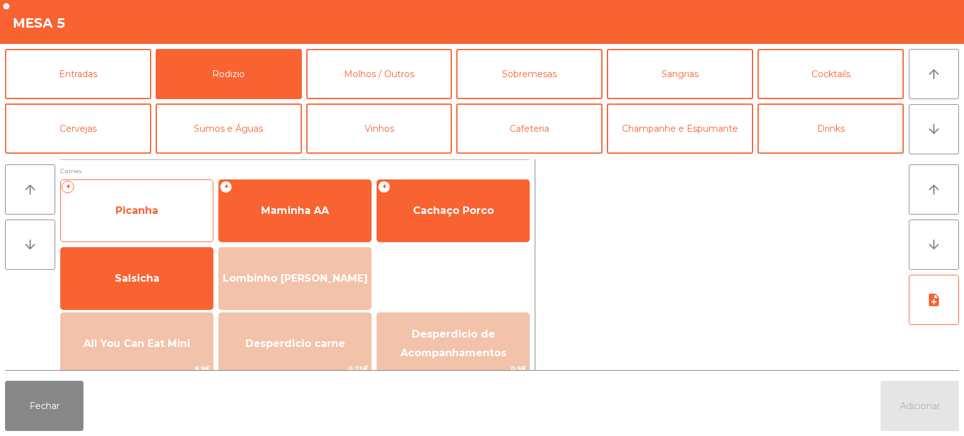
click at [127, 210] on span "Picanha" at bounding box center [137, 211] width 43 height 12
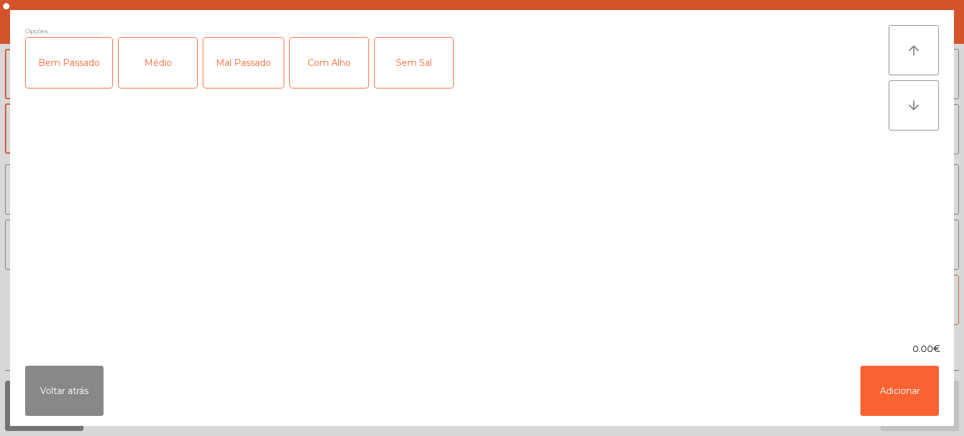
click at [65, 65] on div "Bem Passado" at bounding box center [69, 63] width 87 height 50
click at [314, 67] on div "Com Alho" at bounding box center [329, 63] width 78 height 50
click at [891, 389] on button "Adicionar" at bounding box center [900, 391] width 78 height 50
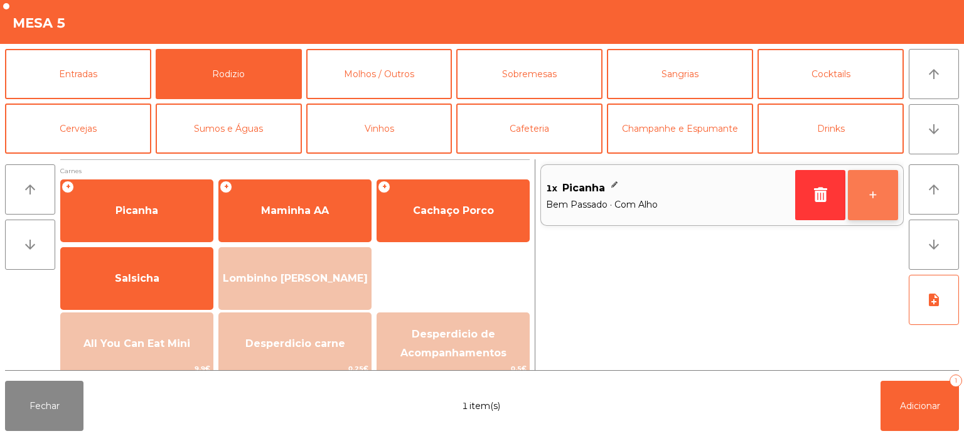
click at [885, 203] on button "+" at bounding box center [873, 195] width 50 height 50
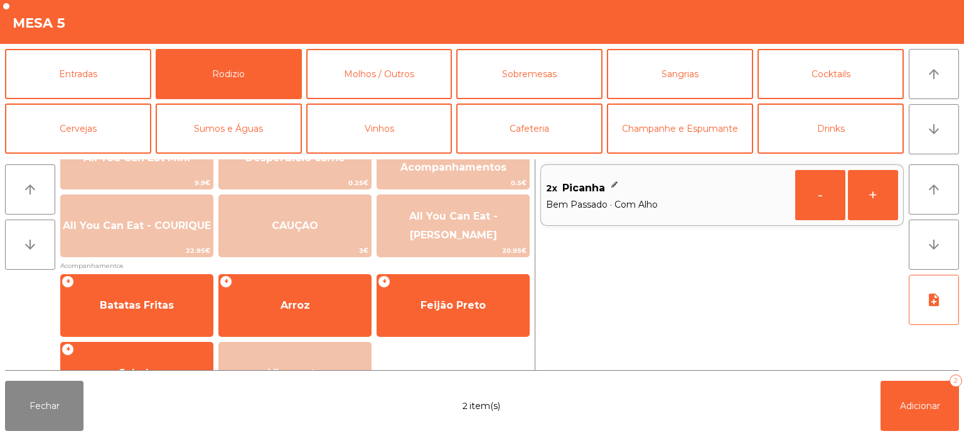
scroll to position [225, 0]
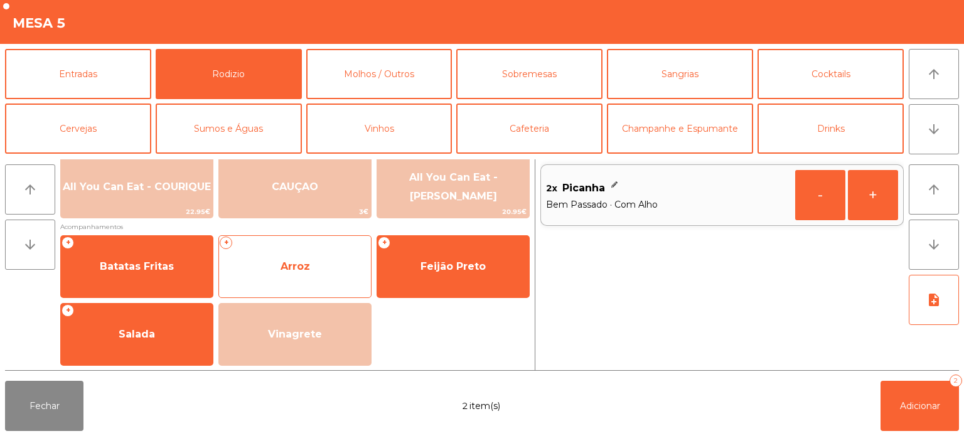
click at [283, 279] on span "Arroz" at bounding box center [295, 267] width 152 height 34
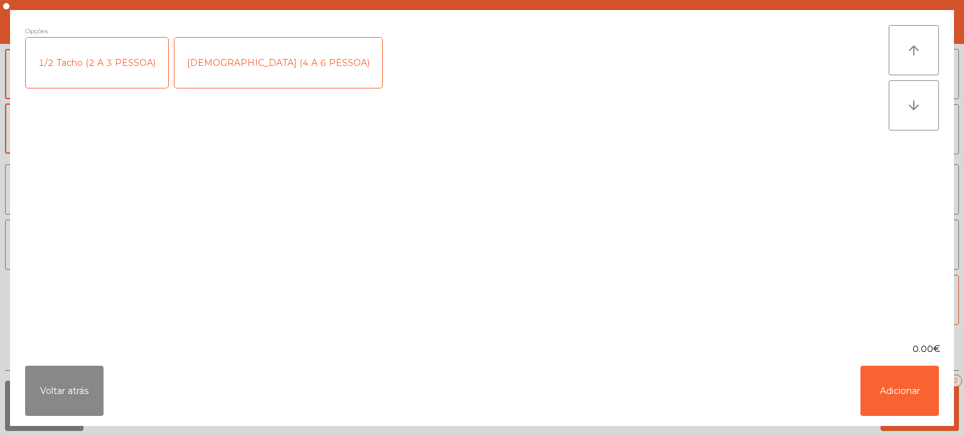
click at [88, 58] on div "1/2 Tacho (2 A 3 PESSOA)" at bounding box center [97, 63] width 143 height 50
click at [885, 392] on button "Adicionar" at bounding box center [900, 391] width 78 height 50
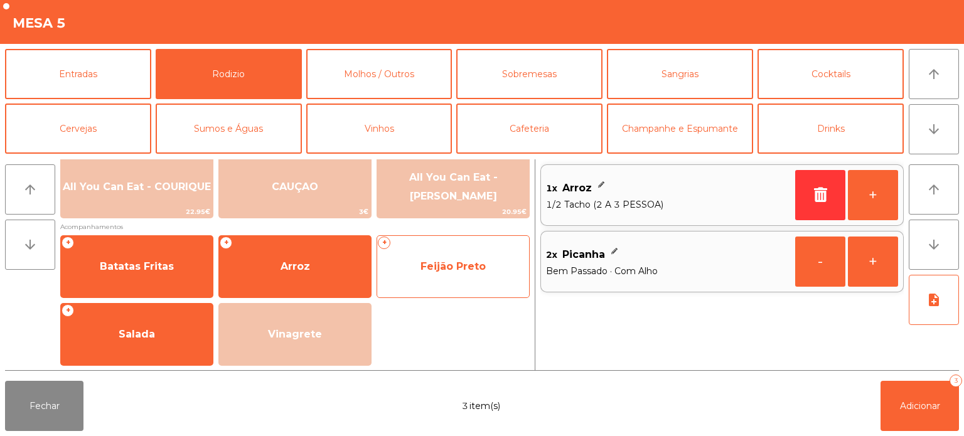
click at [434, 259] on span "Feijão Preto" at bounding box center [453, 267] width 152 height 34
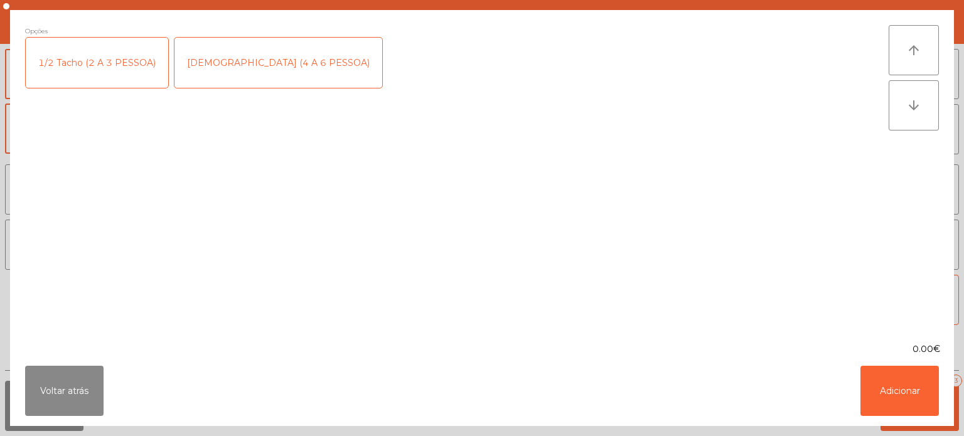
click at [101, 53] on div "1/2 Tacho (2 A 3 PESSOA)" at bounding box center [97, 63] width 143 height 50
click at [904, 386] on button "Adicionar" at bounding box center [900, 391] width 78 height 50
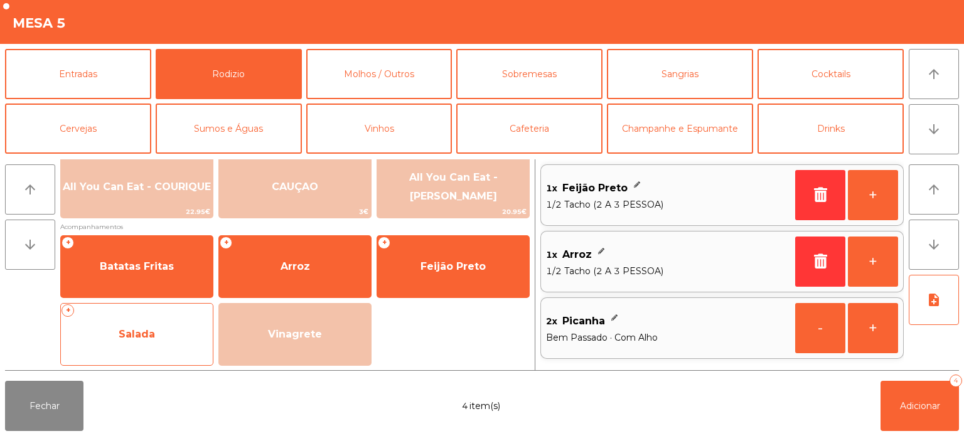
click at [147, 339] on span "Salada" at bounding box center [137, 334] width 36 height 12
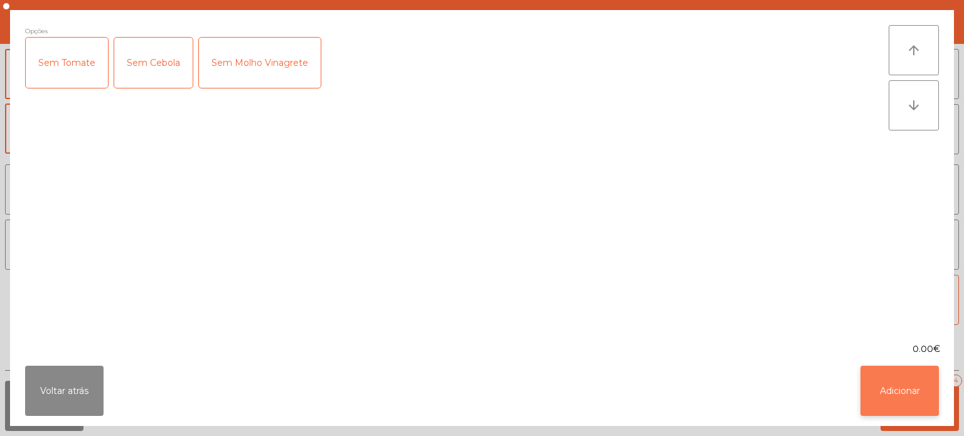
click at [893, 389] on button "Adicionar" at bounding box center [900, 391] width 78 height 50
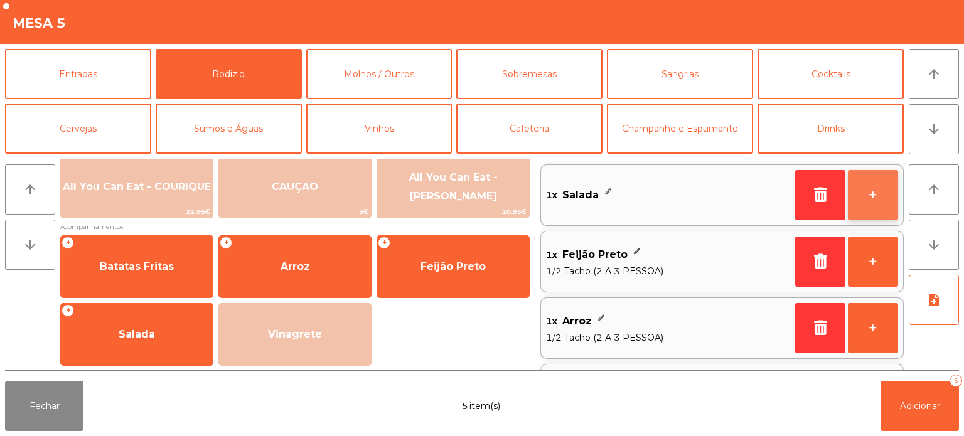
click at [866, 202] on button "+" at bounding box center [873, 195] width 50 height 50
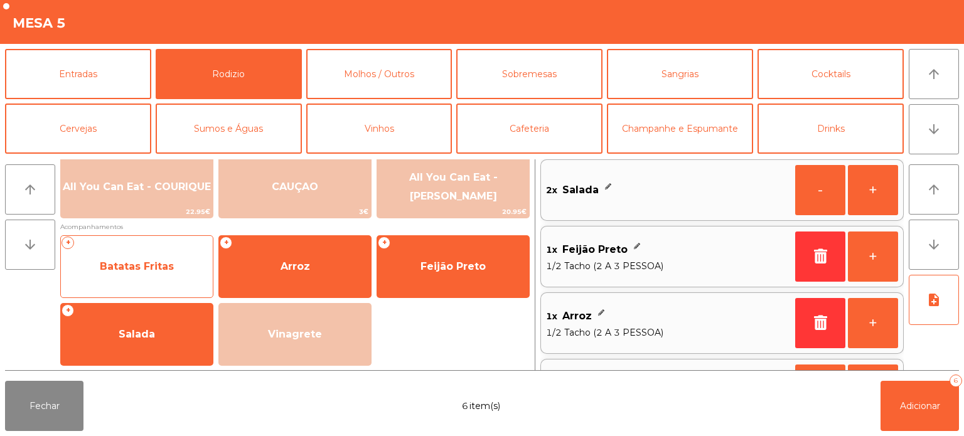
click at [130, 263] on span "Batatas Fritas" at bounding box center [137, 267] width 74 height 12
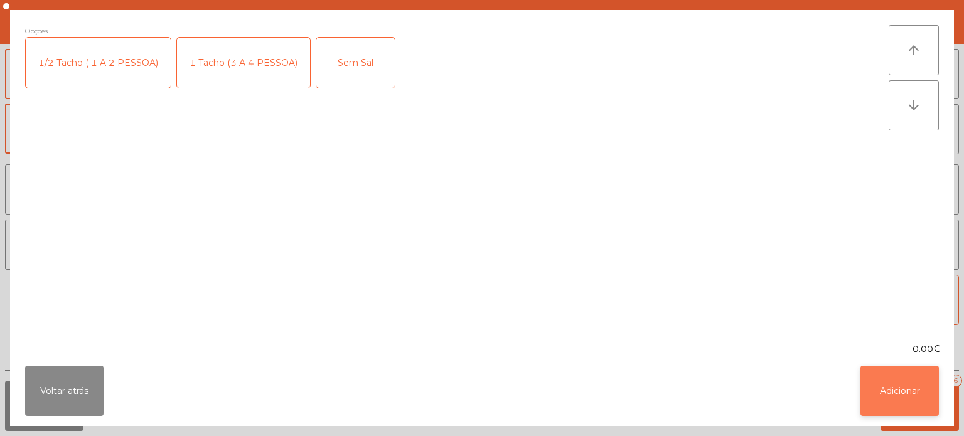
click at [893, 382] on button "Adicionar" at bounding box center [900, 391] width 78 height 50
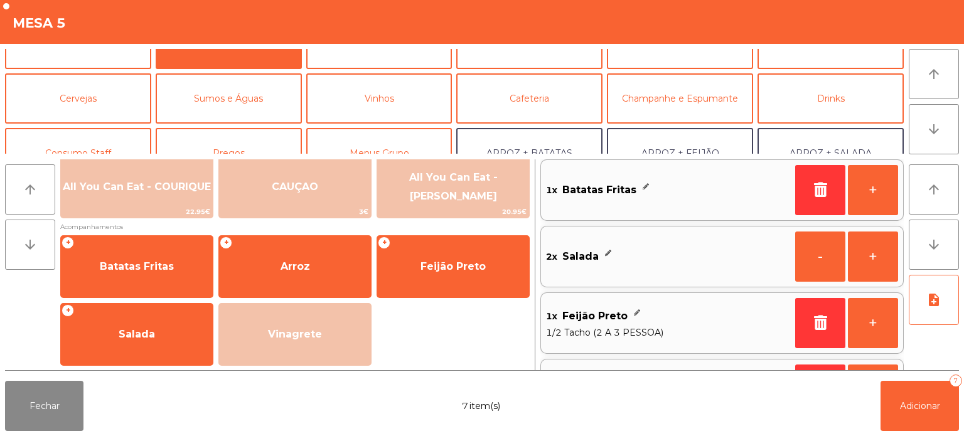
scroll to position [33, 0]
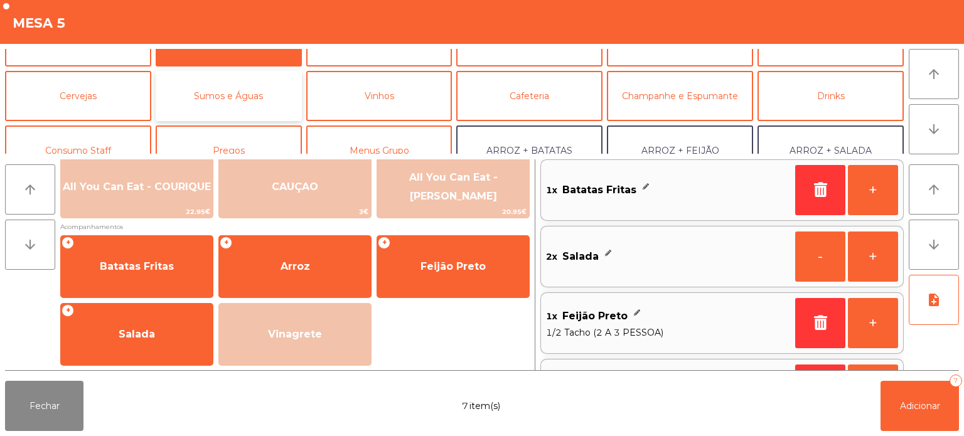
click at [224, 102] on button "Sumos e Águas" at bounding box center [229, 96] width 146 height 50
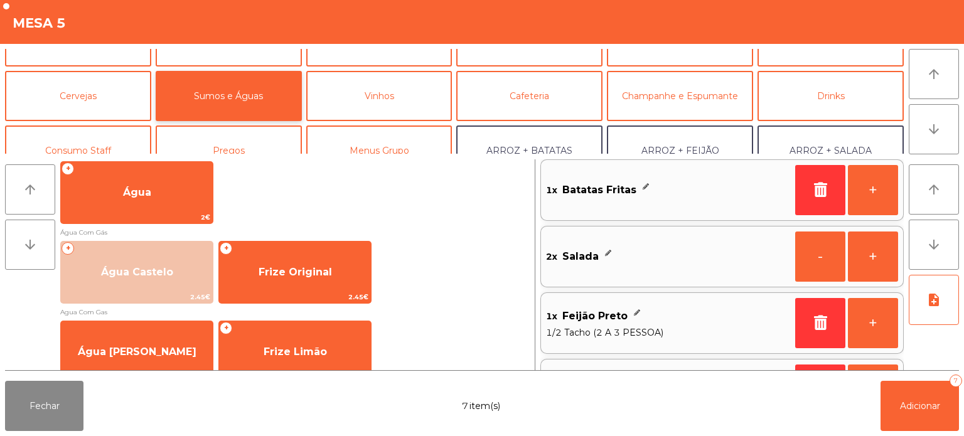
scroll to position [452, 0]
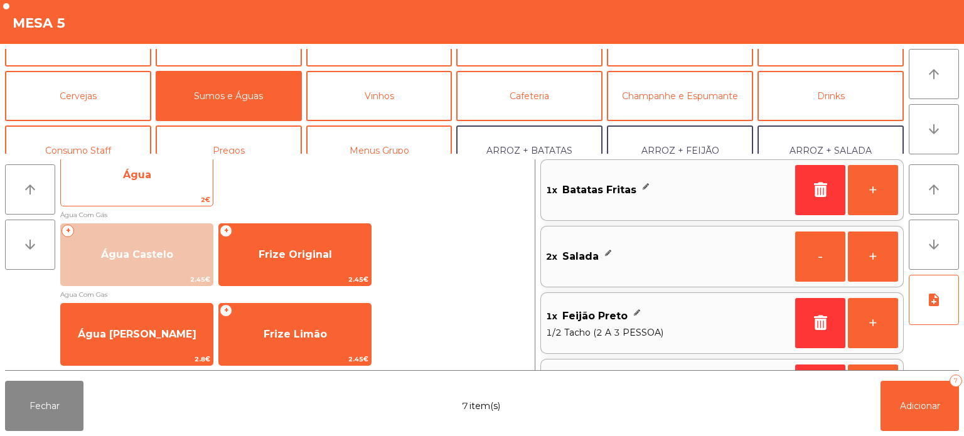
click at [161, 181] on span "Água" at bounding box center [137, 175] width 152 height 34
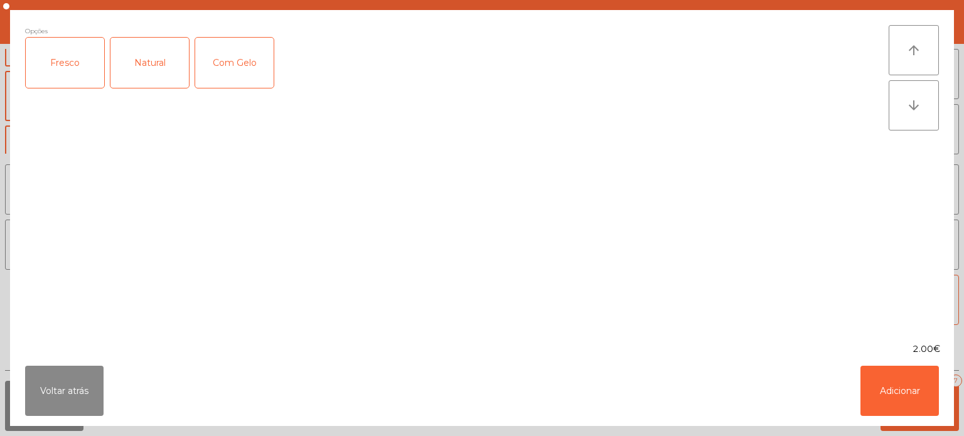
click at [149, 176] on div "Opções Fresco Natural Com Gelo" at bounding box center [457, 176] width 864 height 303
click at [897, 384] on button "Adicionar" at bounding box center [900, 391] width 78 height 50
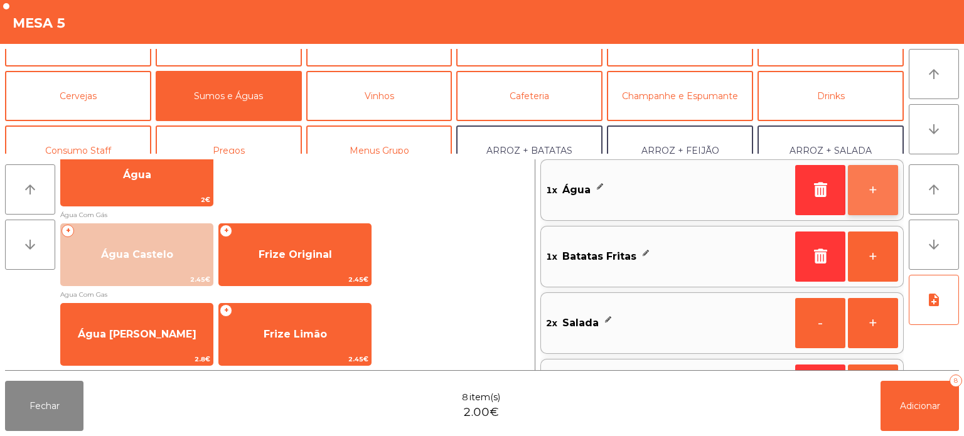
click at [869, 181] on button "+" at bounding box center [873, 190] width 50 height 50
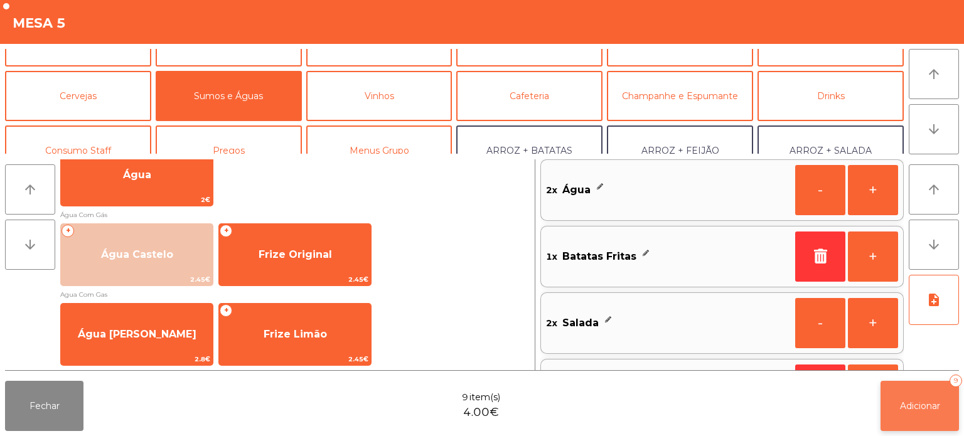
click at [919, 412] on button "Adicionar 9" at bounding box center [920, 406] width 78 height 50
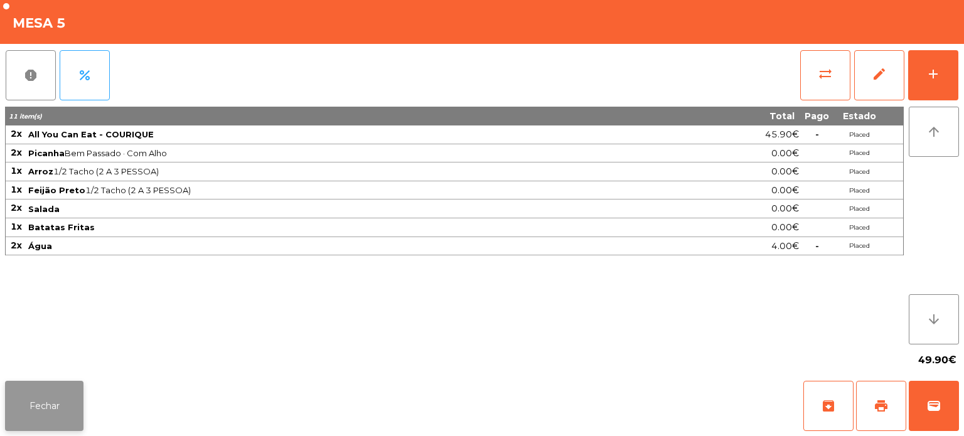
click at [36, 409] on button "Fechar" at bounding box center [44, 406] width 78 height 50
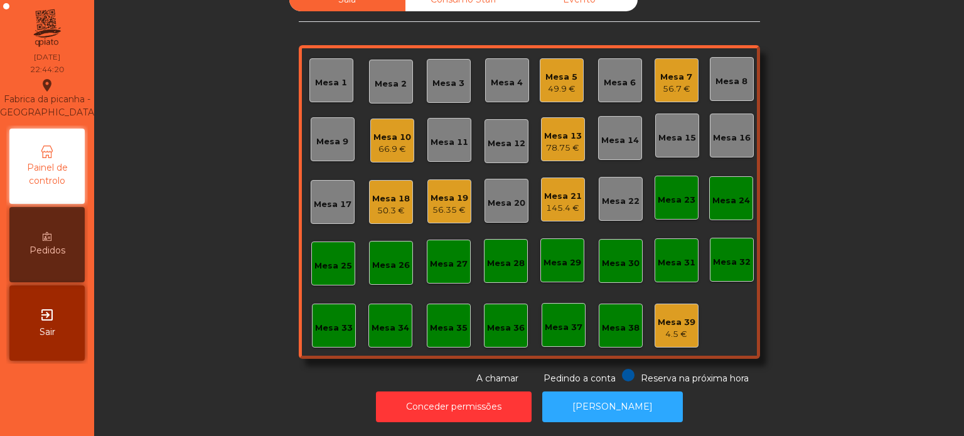
click at [660, 316] on div "Mesa 39" at bounding box center [677, 322] width 38 height 13
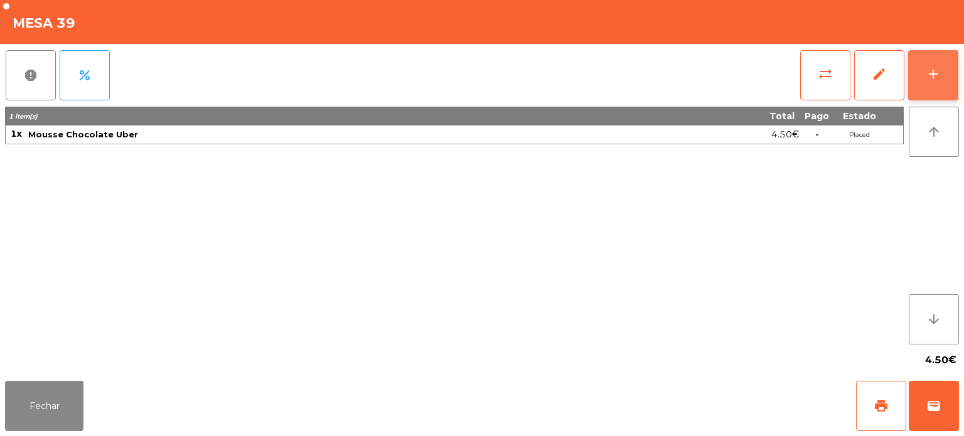
click at [933, 75] on div "add" at bounding box center [933, 74] width 15 height 15
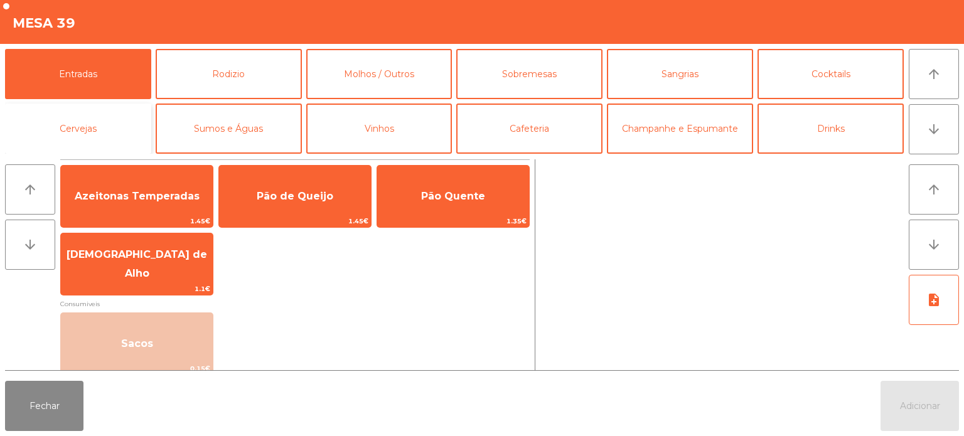
click at [99, 138] on button "Cervejas" at bounding box center [78, 129] width 146 height 50
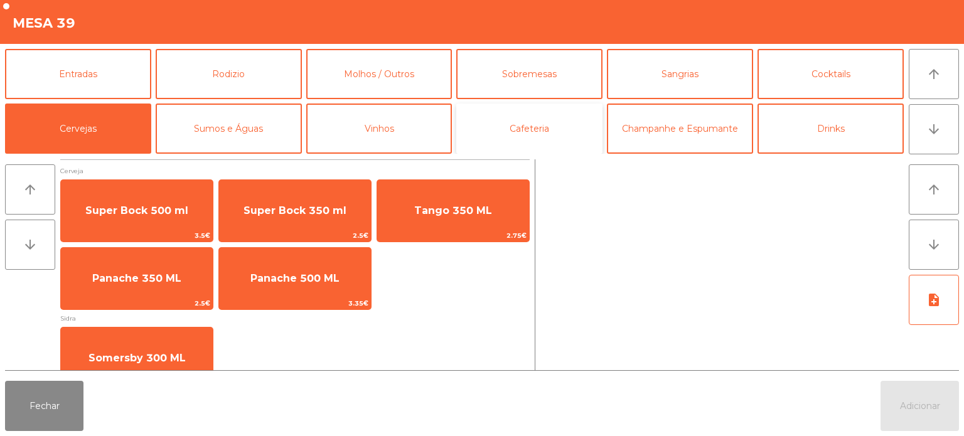
click at [522, 111] on button "Cafeteria" at bounding box center [529, 129] width 146 height 50
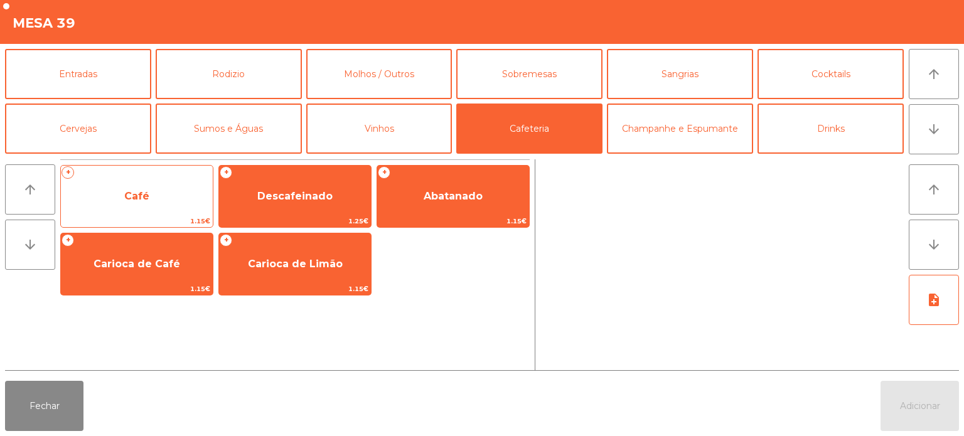
click at [115, 197] on span "Café" at bounding box center [137, 197] width 152 height 34
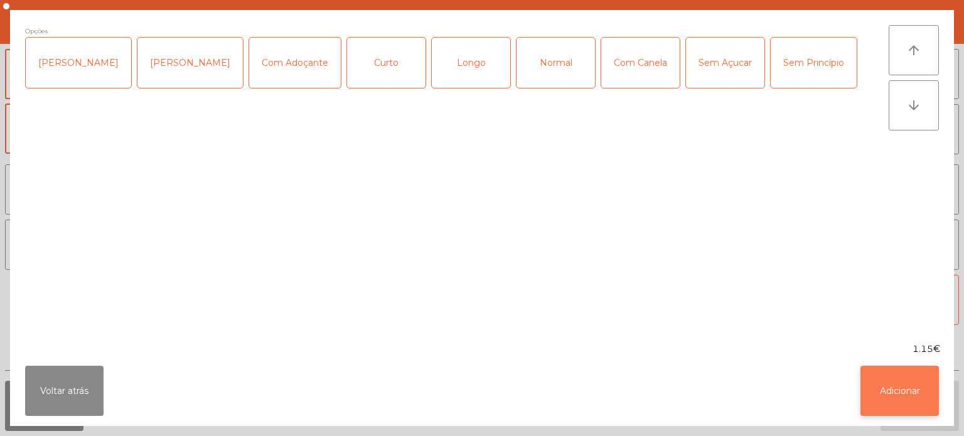
click at [904, 393] on button "Adicionar" at bounding box center [900, 391] width 78 height 50
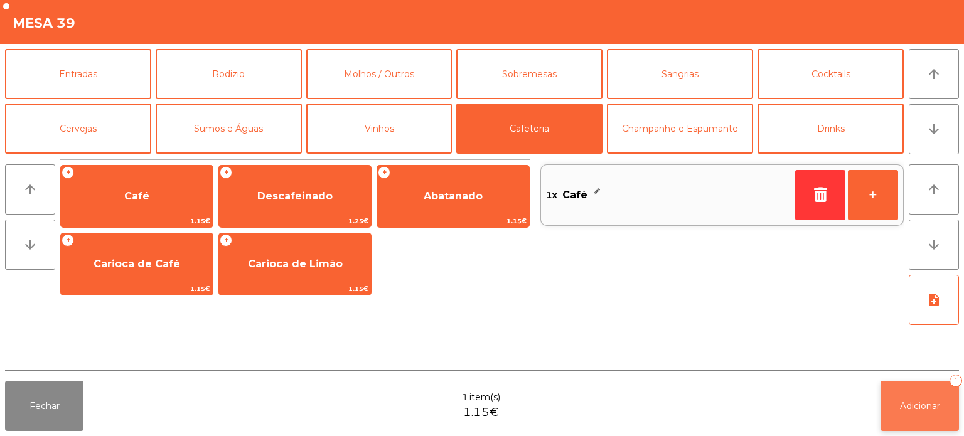
click at [907, 387] on button "Adicionar 1" at bounding box center [920, 406] width 78 height 50
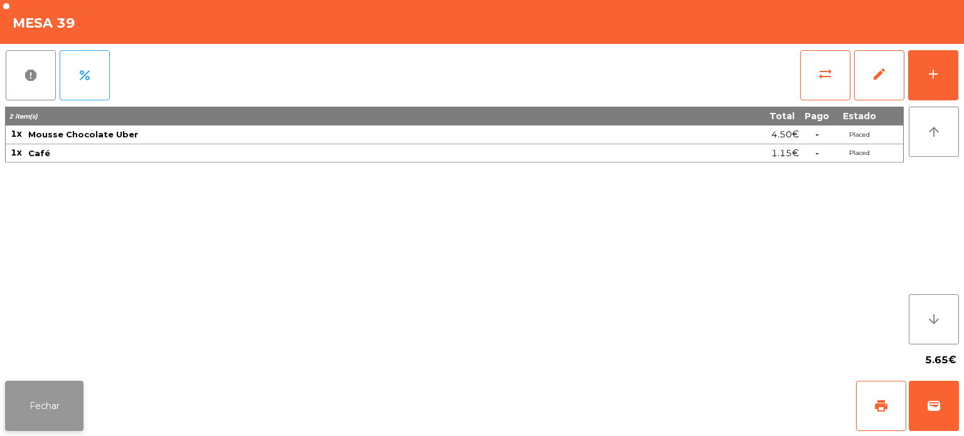
click at [58, 409] on button "Fechar" at bounding box center [44, 406] width 78 height 50
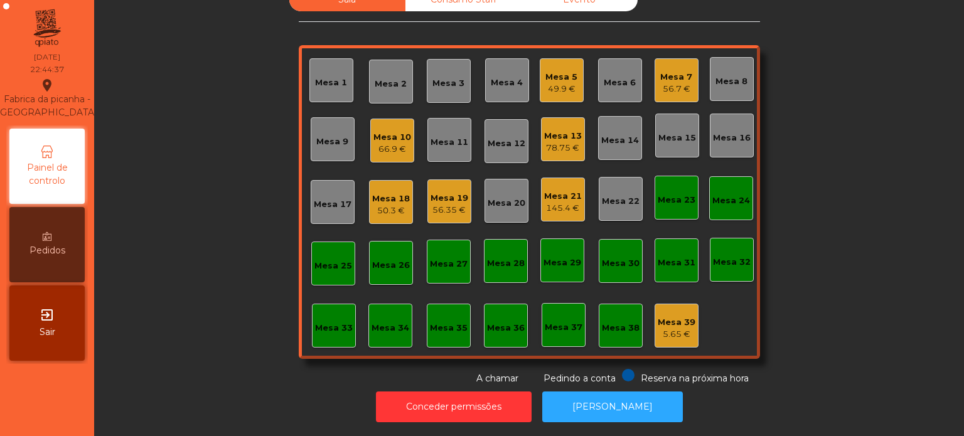
click at [188, 216] on div "Sala Consumo Staff Evento Mesa 1 Mesa 2 Mesa 3 Mesa 4 Mesa 5 49.9 € Mesa 6 Mesa…" at bounding box center [529, 186] width 836 height 397
click at [558, 207] on div "Mesa 21 145.4 €" at bounding box center [563, 200] width 44 height 44
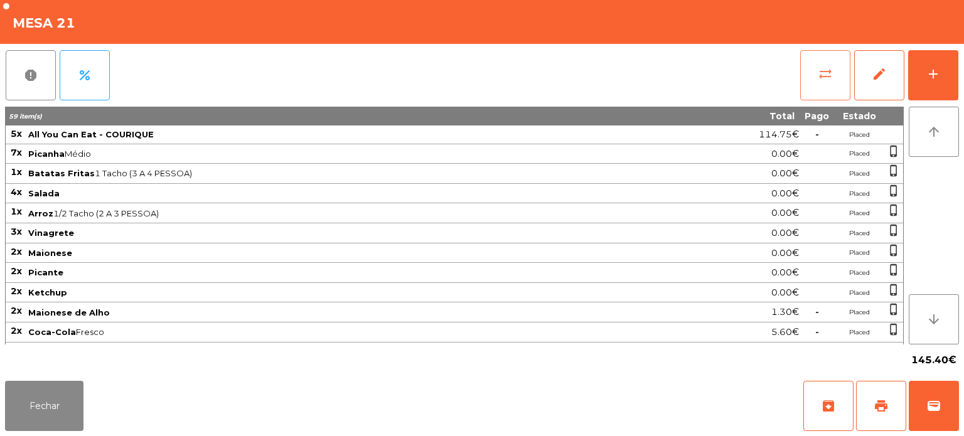
click at [804, 63] on button "sync_alt" at bounding box center [826, 75] width 50 height 50
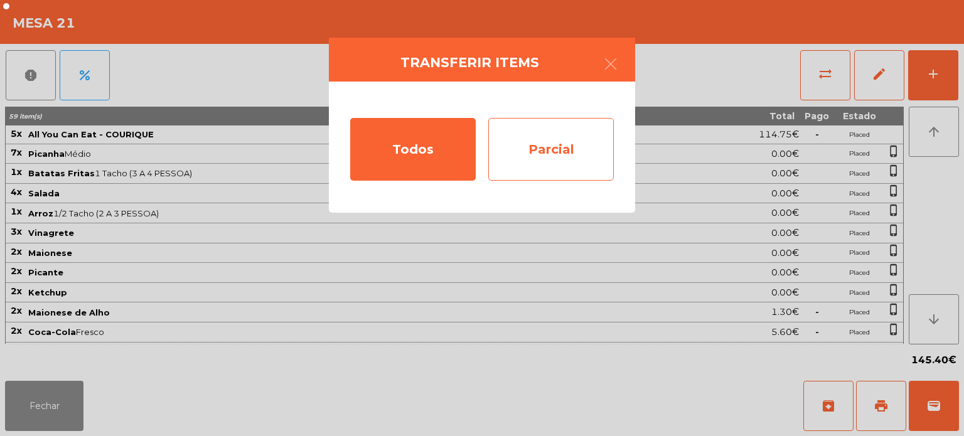
click at [515, 156] on div "Parcial" at bounding box center [551, 149] width 126 height 63
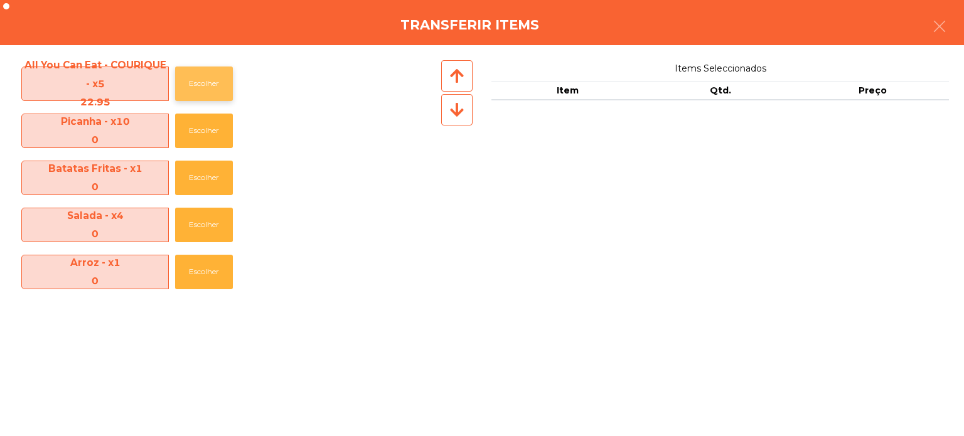
click at [198, 70] on button "Escolher" at bounding box center [204, 84] width 58 height 35
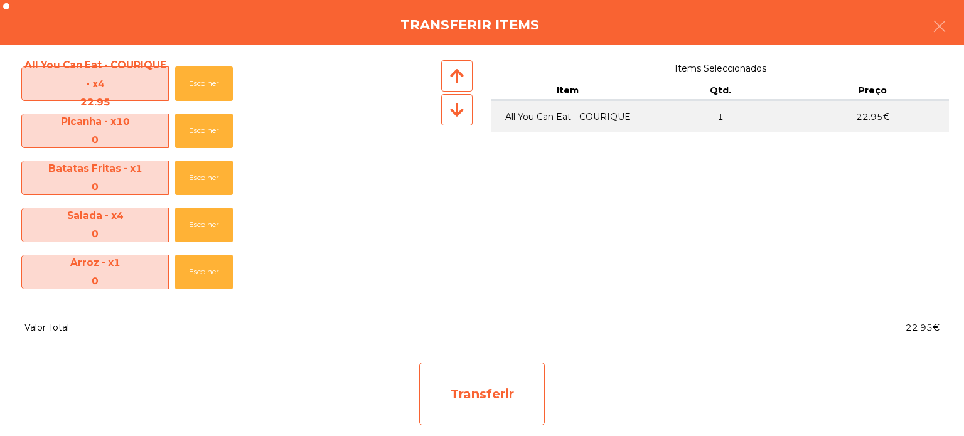
click at [456, 382] on div "Transferir" at bounding box center [482, 394] width 126 height 63
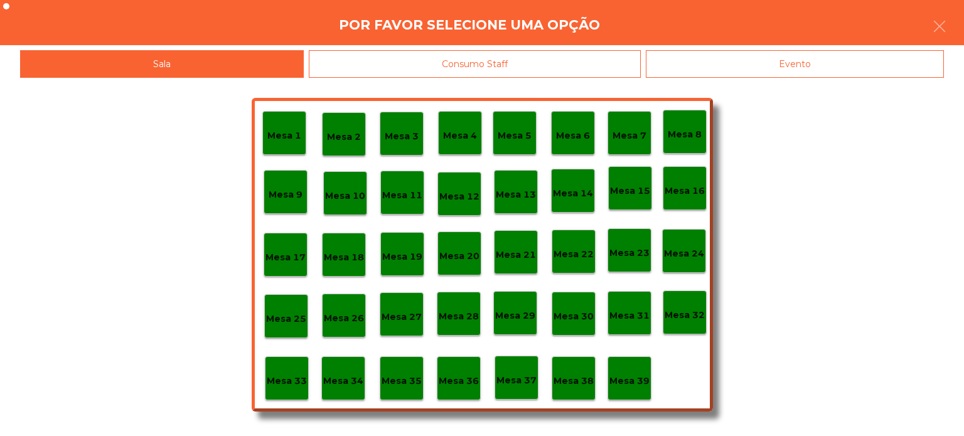
click at [512, 386] on p "Mesa 37" at bounding box center [517, 381] width 40 height 14
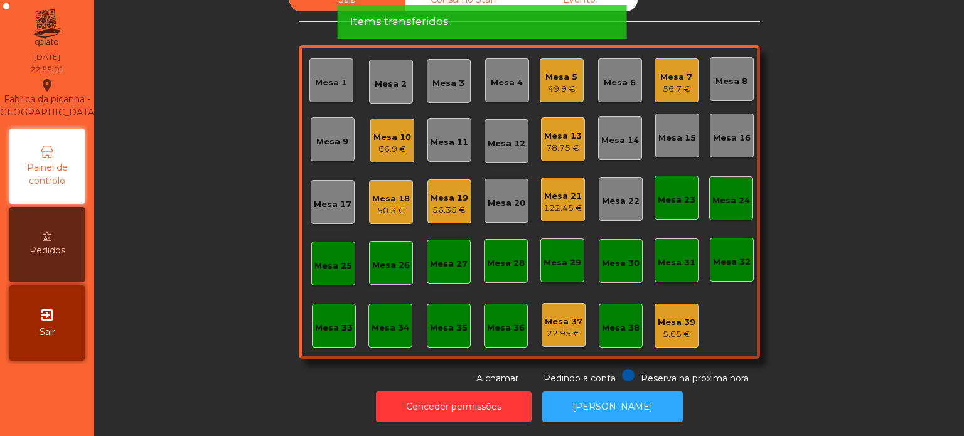
click at [542, 210] on div "Mesa 21 122.45 €" at bounding box center [563, 200] width 44 height 44
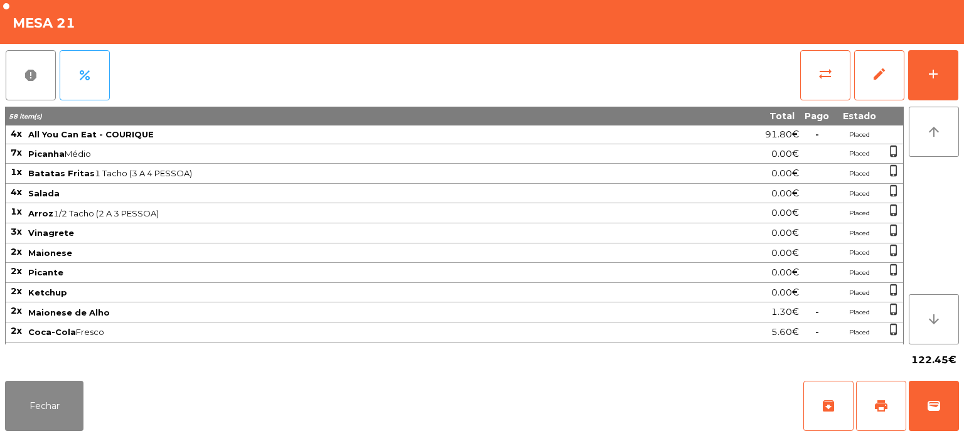
scroll to position [206, 0]
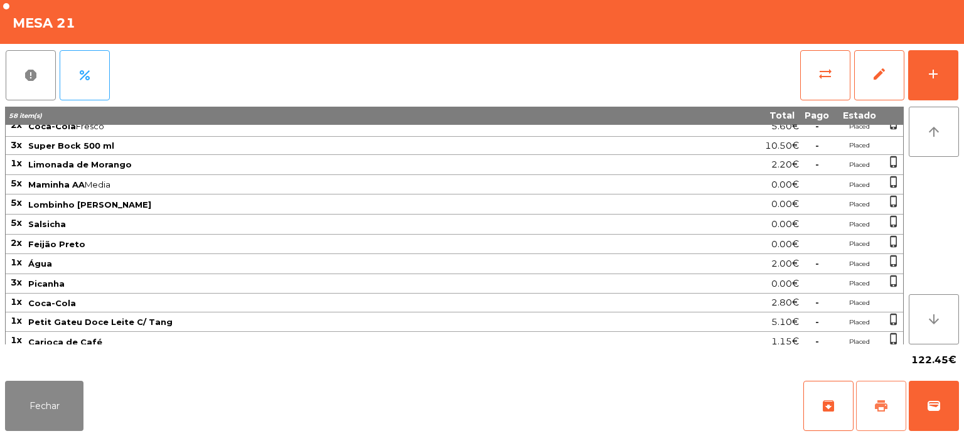
click at [895, 392] on button "print" at bounding box center [881, 406] width 50 height 50
click at [52, 425] on button "Fechar" at bounding box center [44, 406] width 78 height 50
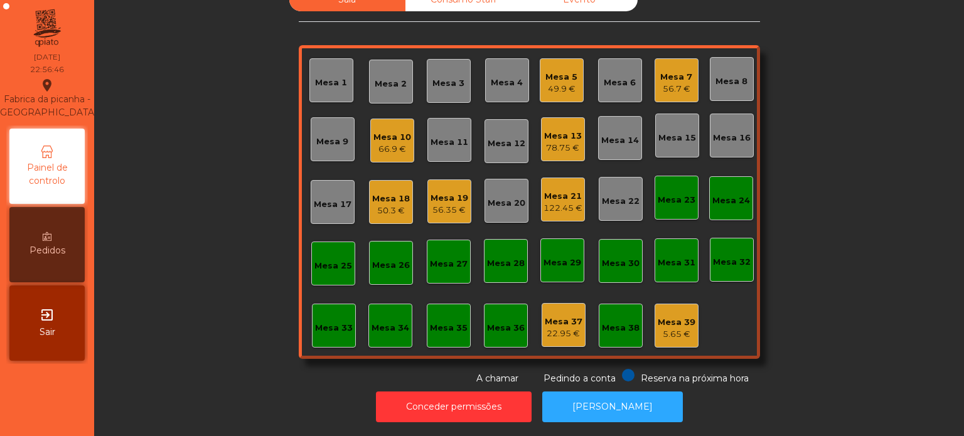
click at [573, 130] on div "Mesa 13" at bounding box center [563, 136] width 38 height 13
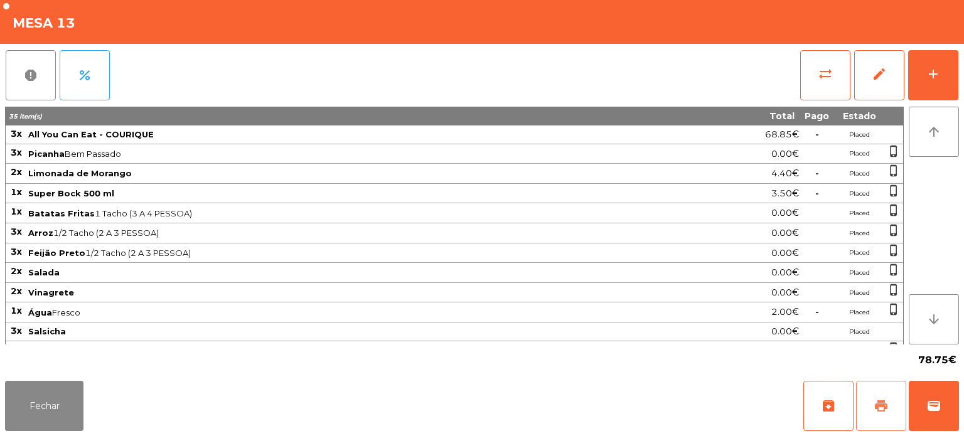
click at [880, 396] on button "print" at bounding box center [881, 406] width 50 height 50
click at [32, 407] on button "Fechar" at bounding box center [44, 406] width 78 height 50
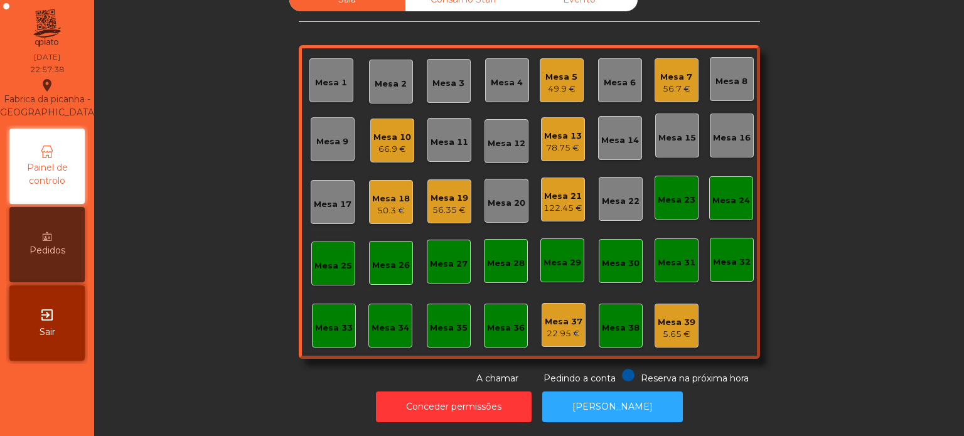
click at [387, 126] on div "Mesa 10 66.9 €" at bounding box center [393, 141] width 38 height 30
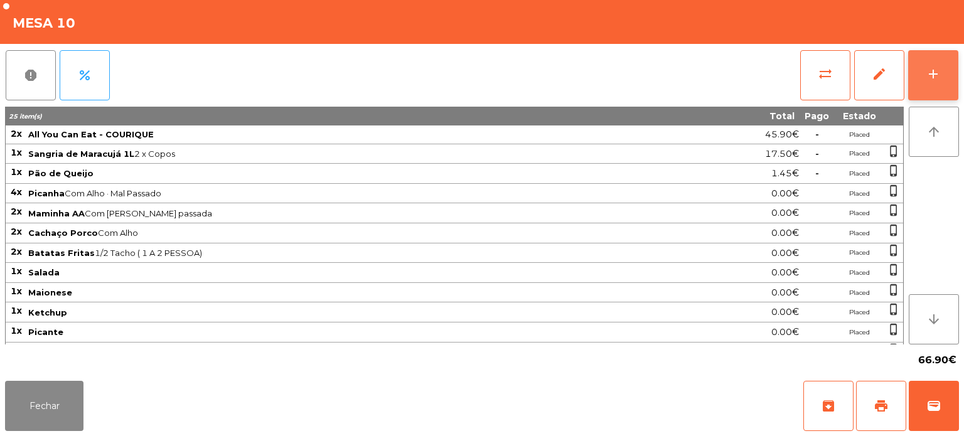
click at [951, 78] on button "add" at bounding box center [934, 75] width 50 height 50
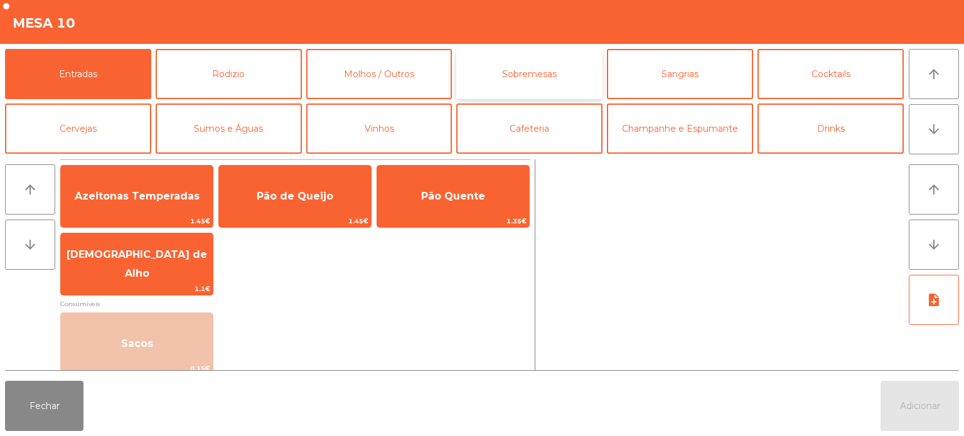
click at [526, 75] on button "Sobremesas" at bounding box center [529, 74] width 146 height 50
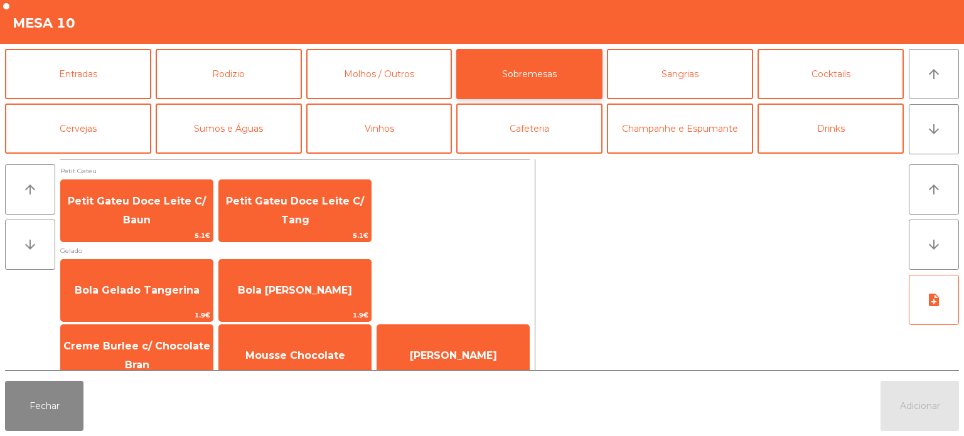
scroll to position [21, 0]
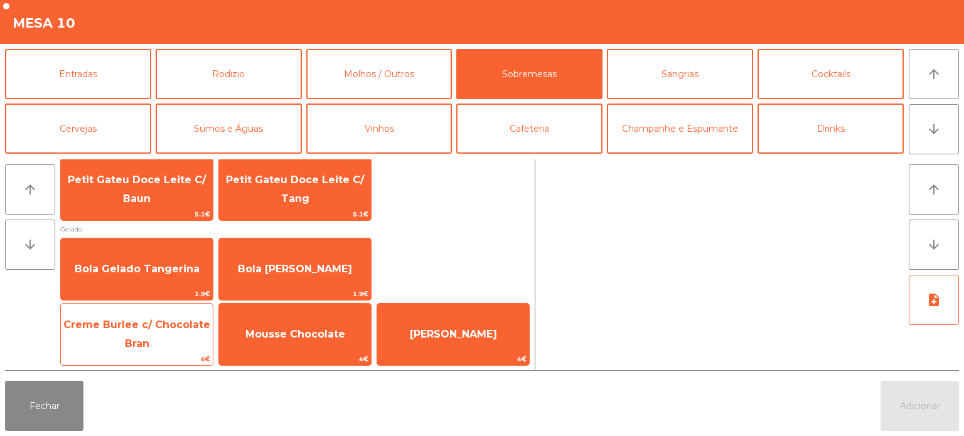
click at [144, 326] on span "Creme Burlee c/ Chocolate Bran" at bounding box center [136, 334] width 147 height 31
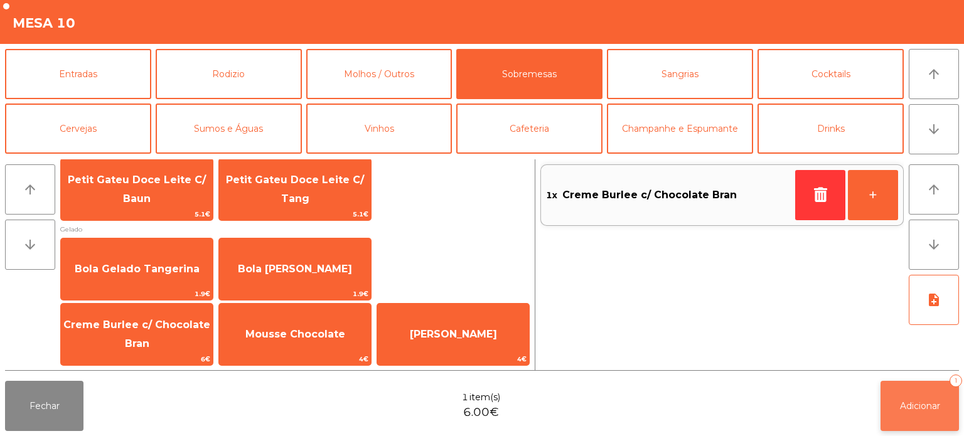
click at [902, 392] on button "Adicionar 1" at bounding box center [920, 406] width 78 height 50
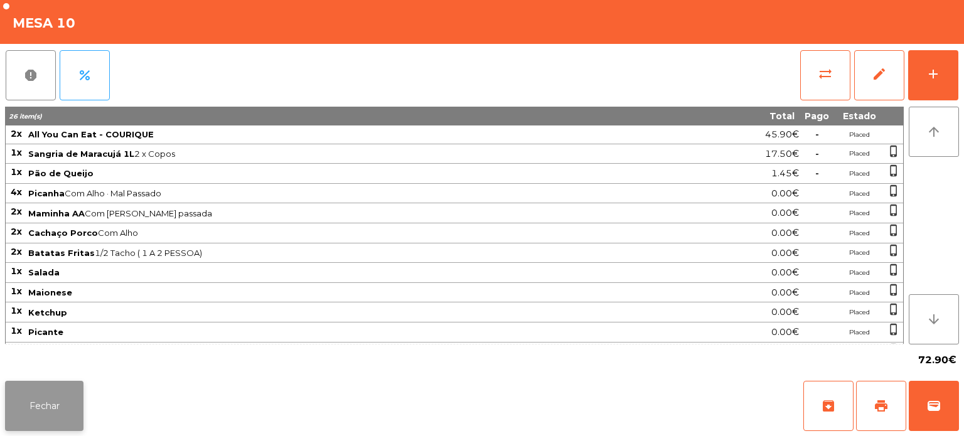
click at [46, 399] on button "Fechar" at bounding box center [44, 406] width 78 height 50
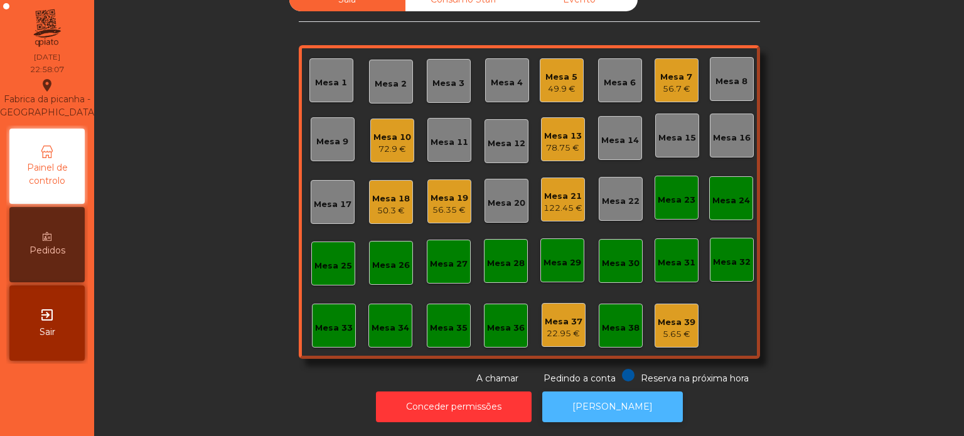
click at [607, 401] on button "[PERSON_NAME]" at bounding box center [612, 407] width 141 height 31
click at [555, 71] on div "Mesa 5" at bounding box center [562, 77] width 32 height 13
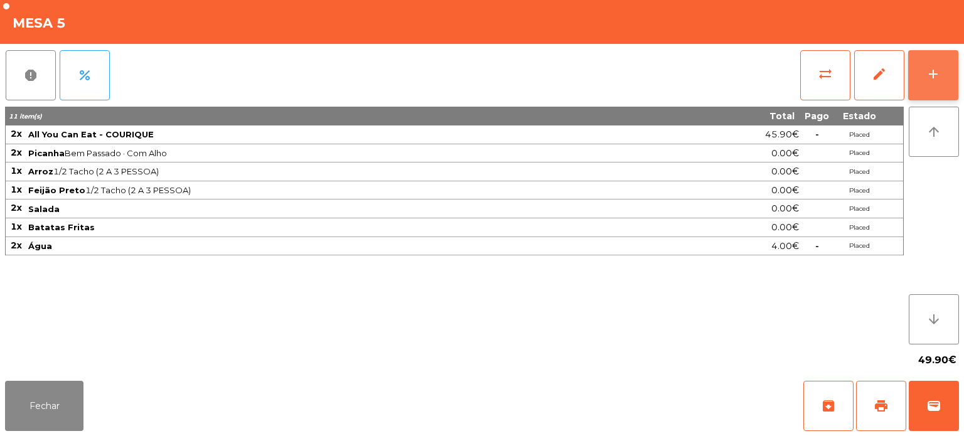
click at [929, 77] on div "add" at bounding box center [933, 74] width 15 height 15
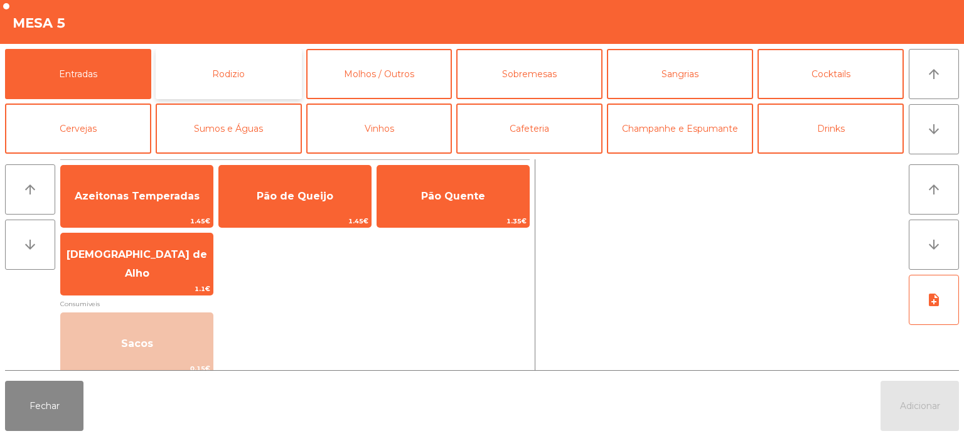
click at [240, 68] on button "Rodizio" at bounding box center [229, 74] width 146 height 50
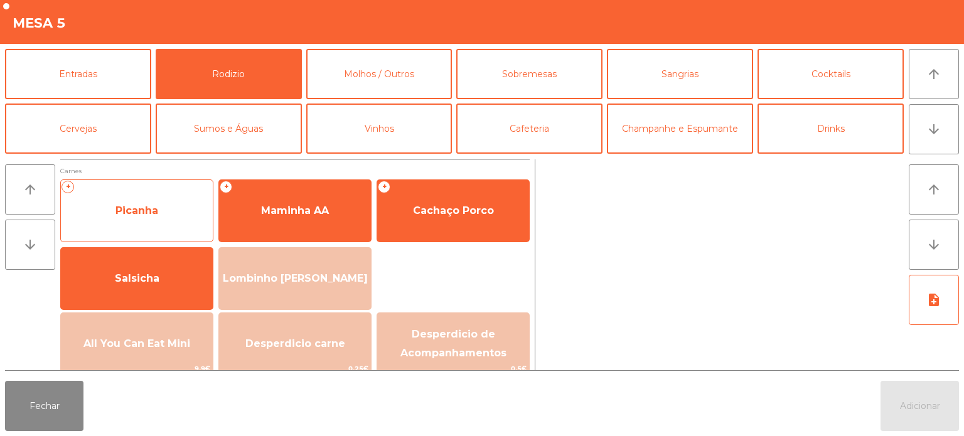
click at [153, 200] on span "Picanha" at bounding box center [137, 211] width 152 height 34
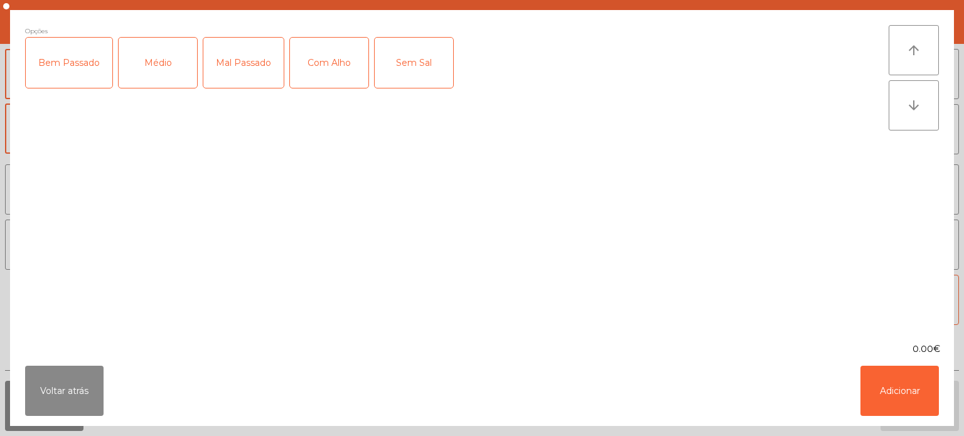
click at [65, 63] on div "Bem Passado" at bounding box center [69, 63] width 87 height 50
click at [319, 58] on div "Com Alho" at bounding box center [329, 63] width 78 height 50
click at [914, 369] on button "Adicionar" at bounding box center [900, 391] width 78 height 50
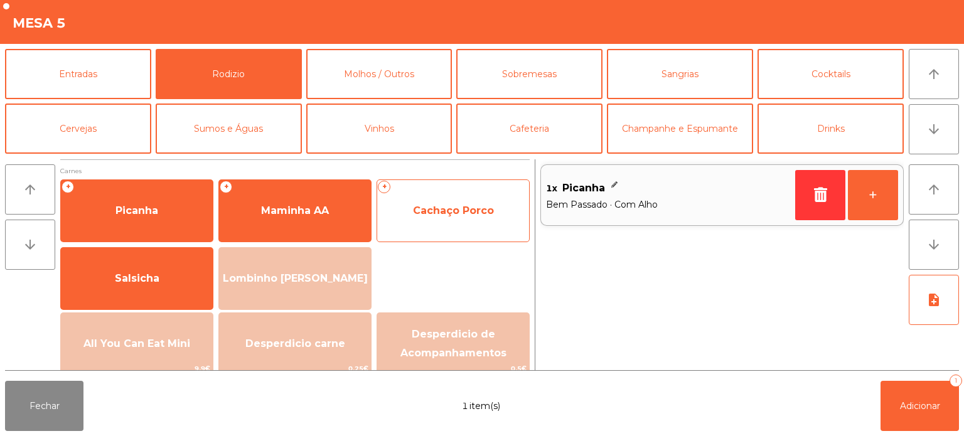
click at [451, 202] on span "Cachaço Porco" at bounding box center [453, 211] width 152 height 34
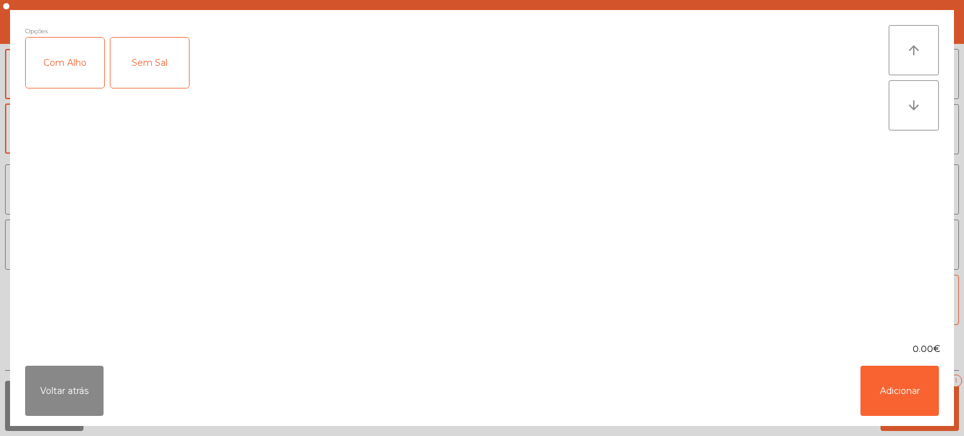
click at [60, 67] on div "Com Alho" at bounding box center [65, 63] width 78 height 50
click at [881, 384] on button "Adicionar" at bounding box center [900, 391] width 78 height 50
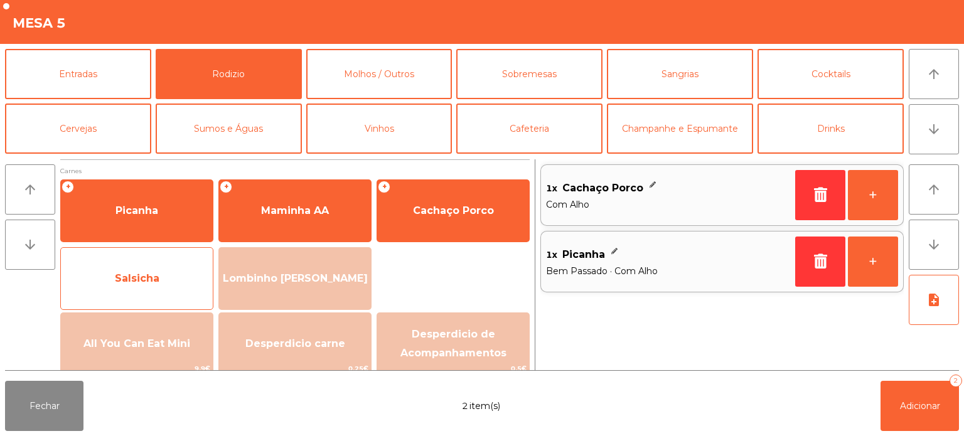
click at [109, 268] on span "Salsicha" at bounding box center [137, 279] width 152 height 34
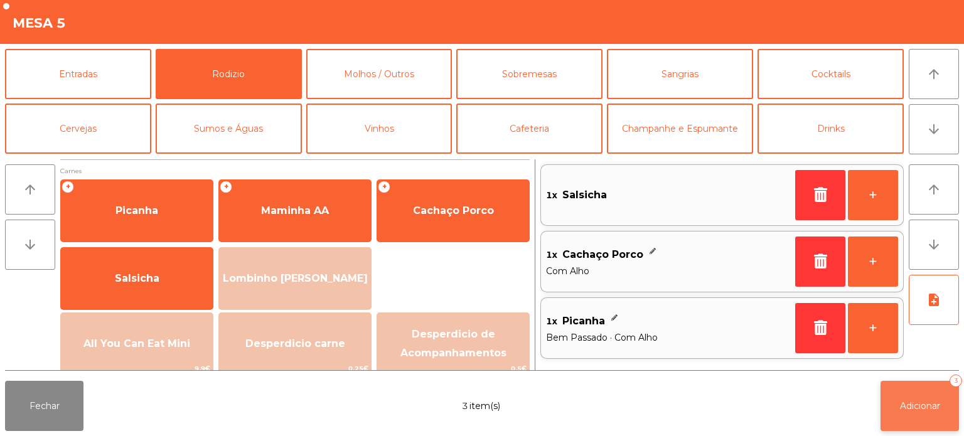
click at [908, 395] on button "Adicionar 3" at bounding box center [920, 406] width 78 height 50
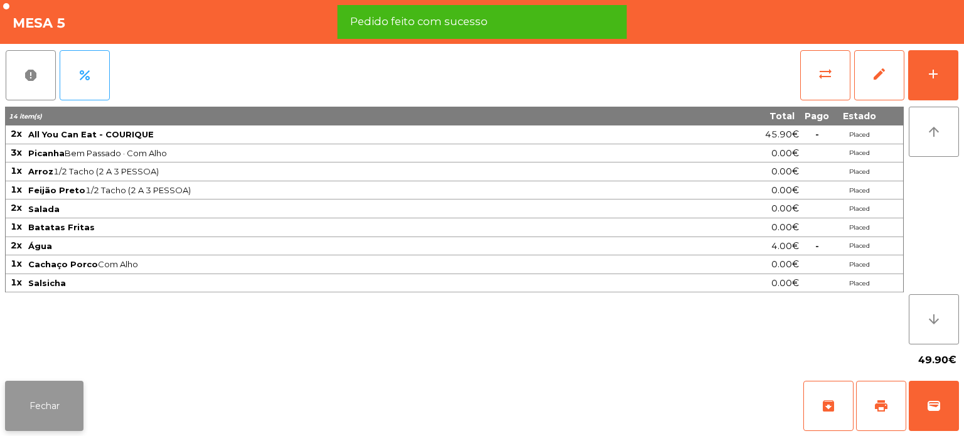
click at [48, 395] on button "Fechar" at bounding box center [44, 406] width 78 height 50
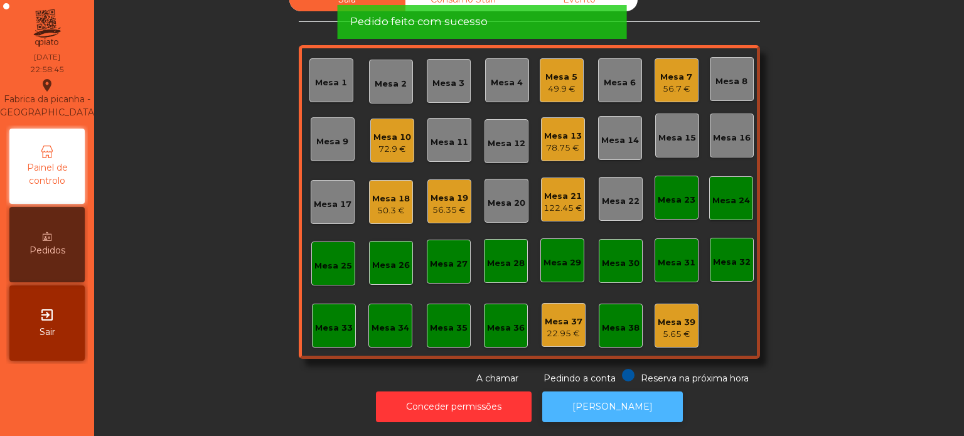
click at [595, 392] on button "[PERSON_NAME]" at bounding box center [612, 407] width 141 height 31
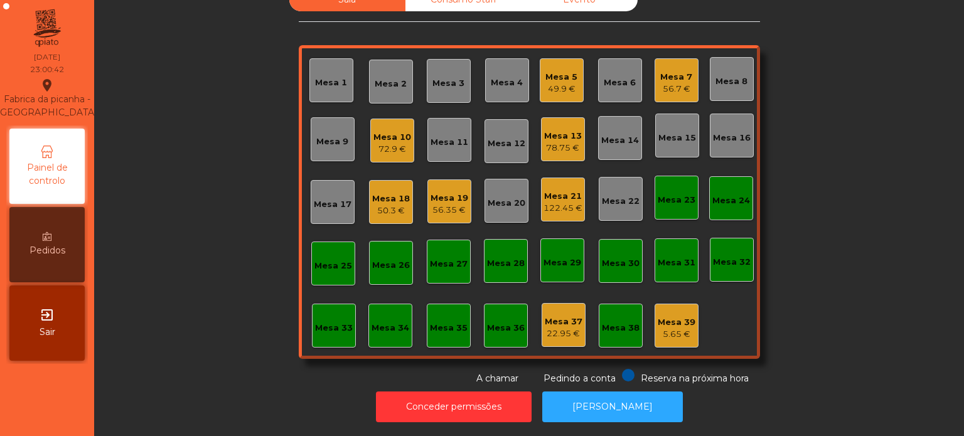
click at [453, 192] on div "Mesa 19" at bounding box center [450, 198] width 38 height 13
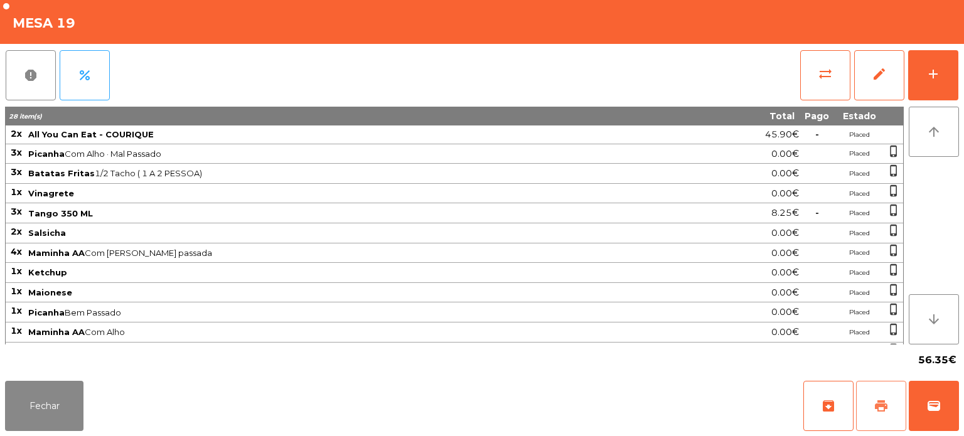
click at [890, 396] on button "print" at bounding box center [881, 406] width 50 height 50
click at [931, 404] on span "wallet" at bounding box center [934, 406] width 15 height 15
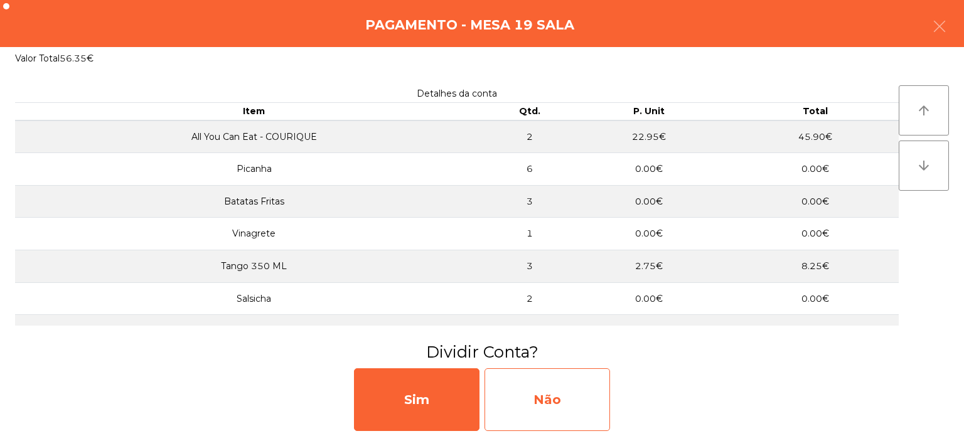
click at [558, 396] on div "Não" at bounding box center [548, 400] width 126 height 63
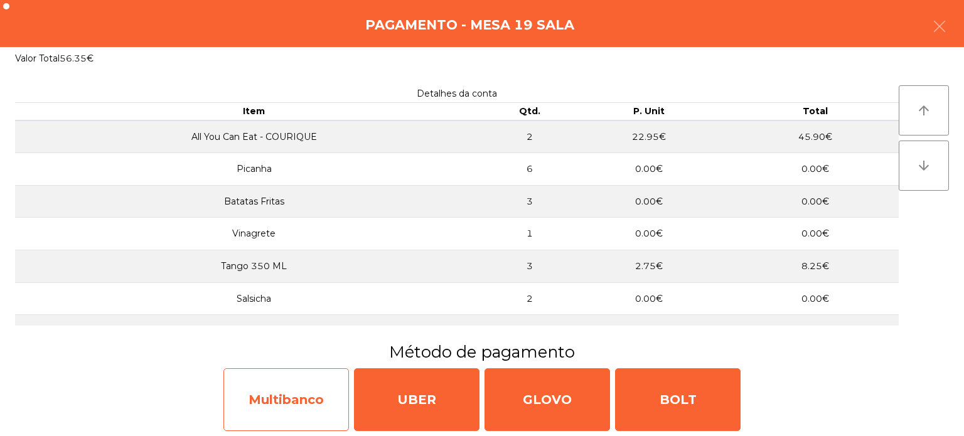
click at [256, 397] on div "Multibanco" at bounding box center [287, 400] width 126 height 63
select select "**"
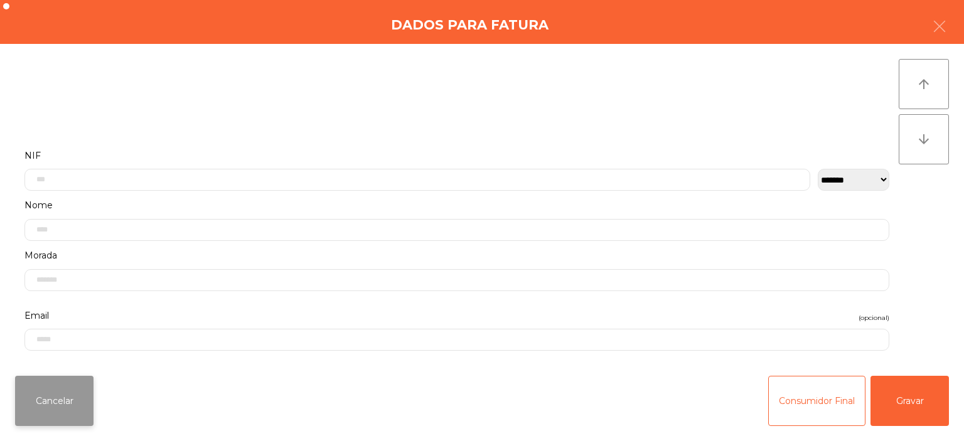
click at [57, 411] on button "Cancelar" at bounding box center [54, 401] width 78 height 50
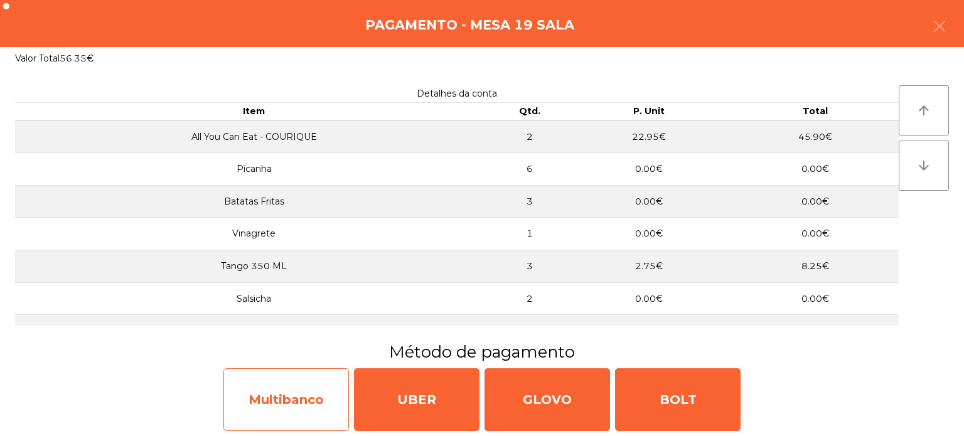
click at [303, 387] on div "Multibanco" at bounding box center [287, 400] width 126 height 63
select select "**"
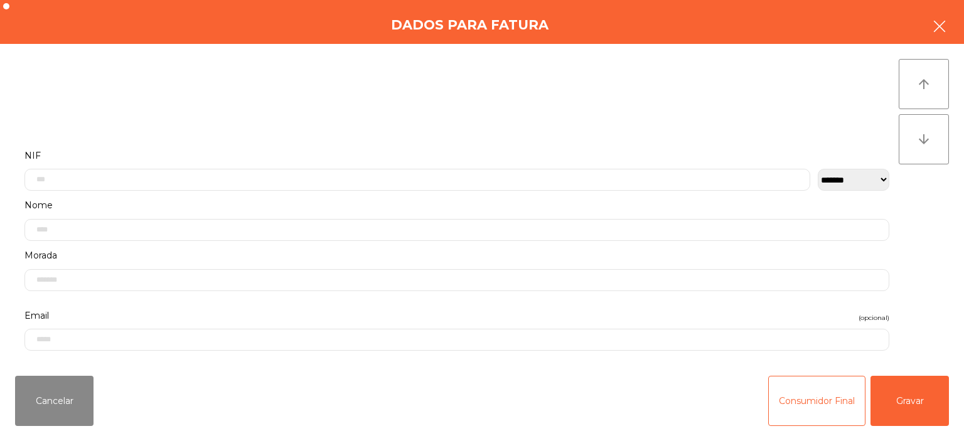
click at [954, 30] on button "button" at bounding box center [939, 28] width 35 height 38
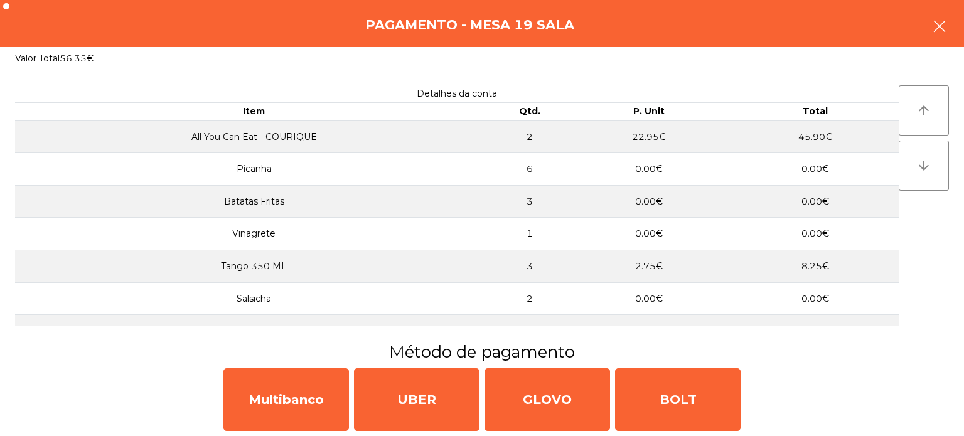
click at [942, 28] on icon "button" at bounding box center [939, 26] width 15 height 15
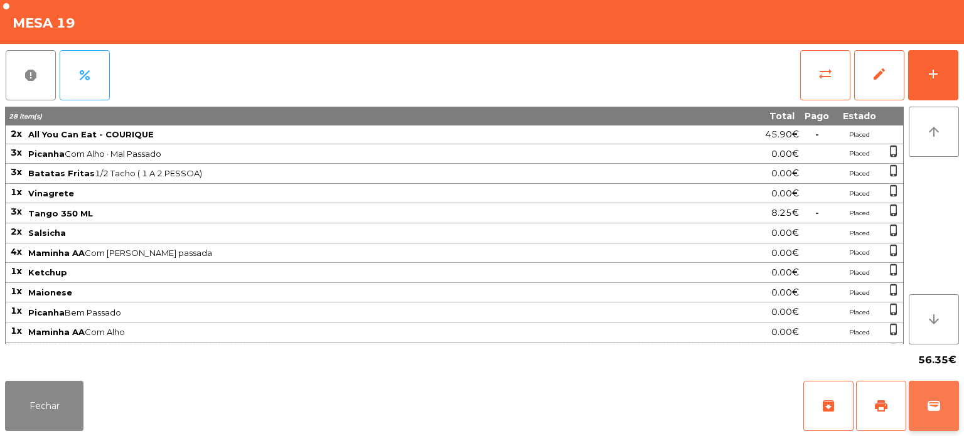
click at [954, 413] on button "wallet" at bounding box center [934, 406] width 50 height 50
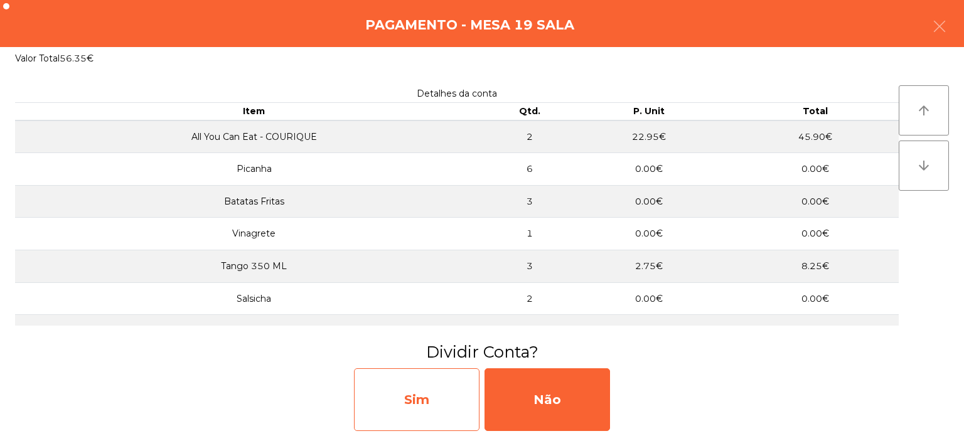
click at [418, 393] on div "Sim" at bounding box center [417, 400] width 126 height 63
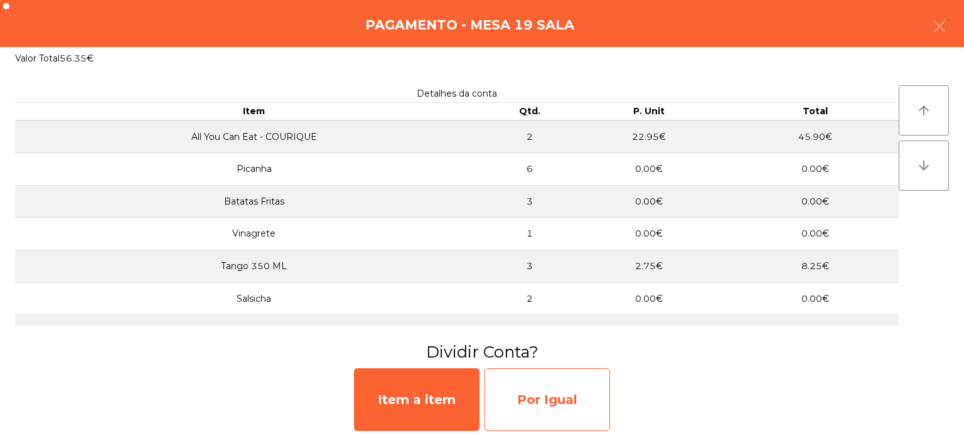
click at [543, 400] on div "Por Igual" at bounding box center [548, 400] width 126 height 63
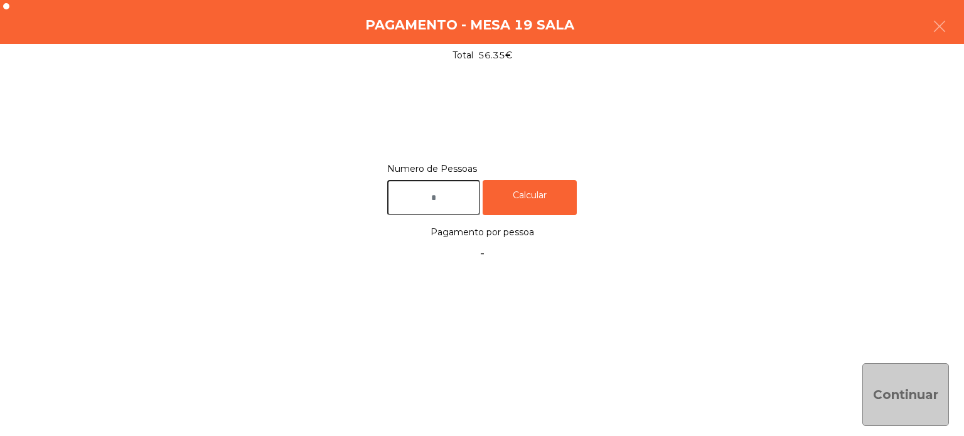
click at [440, 198] on input "text" at bounding box center [433, 198] width 93 height 36
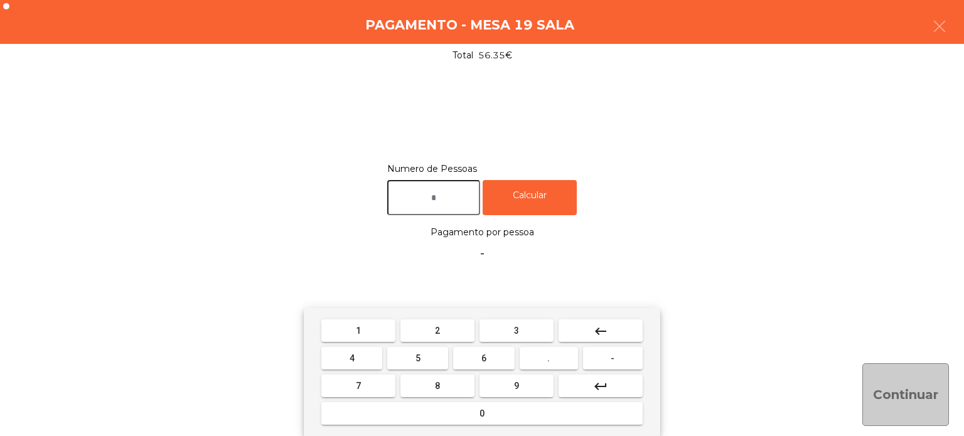
click at [440, 335] on span "2" at bounding box center [437, 331] width 5 height 10
type input "*"
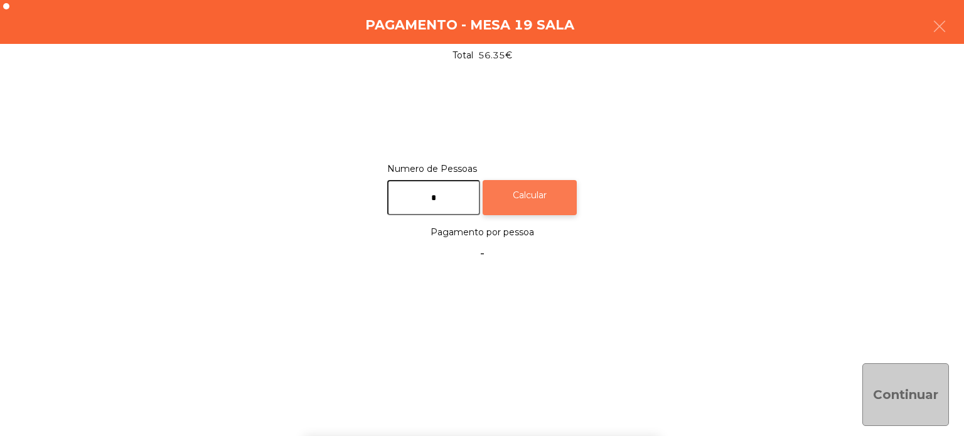
click at [543, 188] on div "Calcular" at bounding box center [530, 198] width 94 height 36
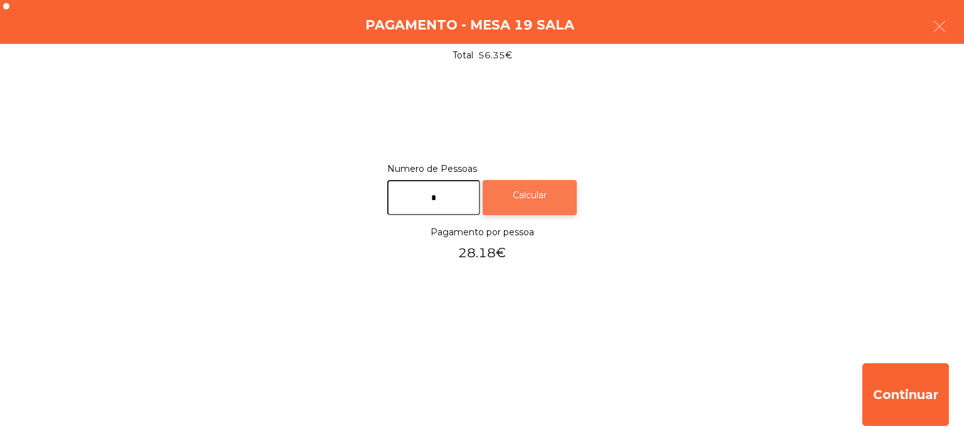
click at [548, 202] on div "Calcular" at bounding box center [530, 198] width 94 height 36
click at [534, 184] on div "Calcular" at bounding box center [530, 198] width 94 height 36
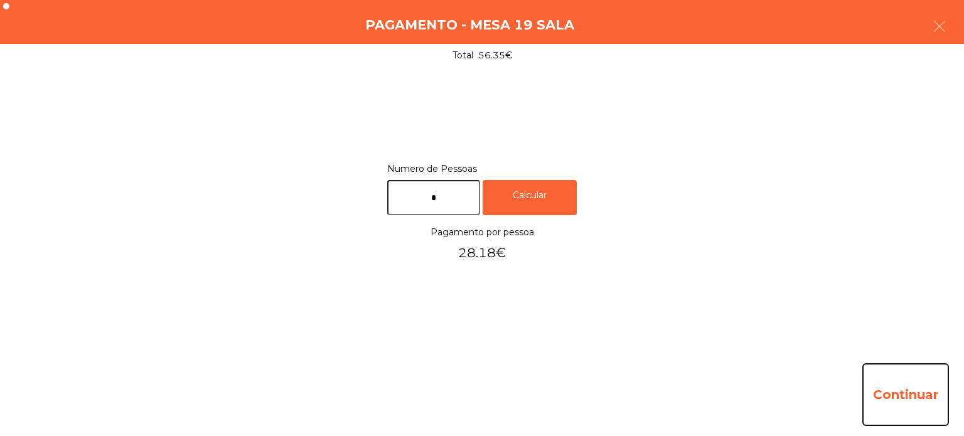
click at [931, 382] on button "Continuar" at bounding box center [906, 395] width 87 height 63
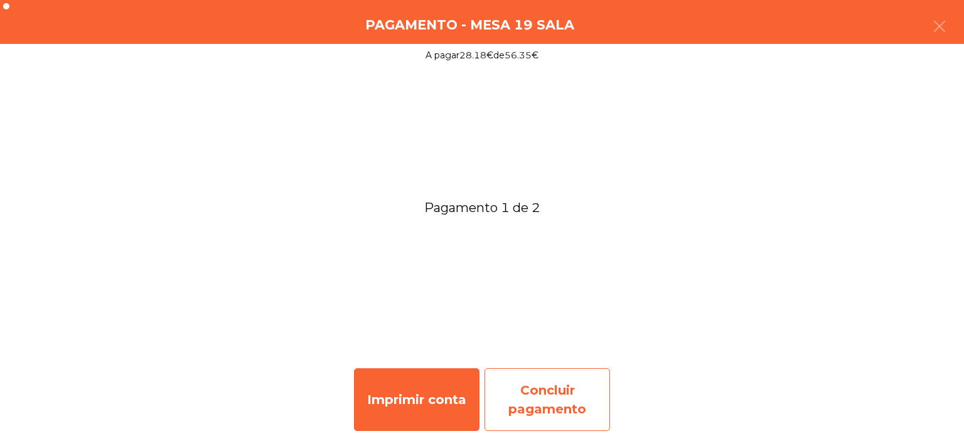
click at [568, 390] on div "Concluir pagamento" at bounding box center [548, 400] width 126 height 63
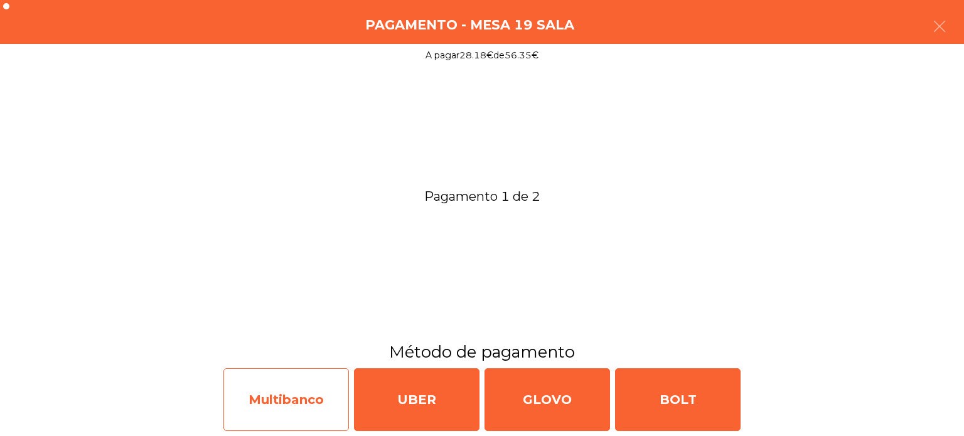
click at [272, 397] on div "Multibanco" at bounding box center [287, 400] width 126 height 63
select select "**"
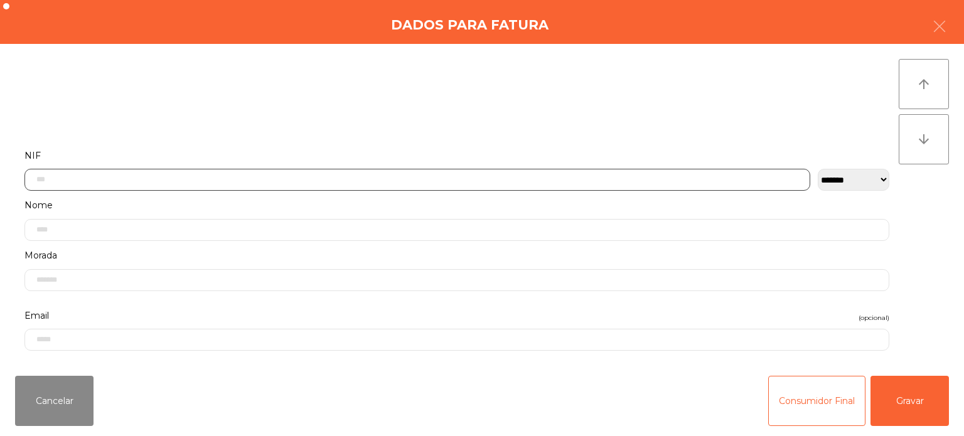
click at [268, 178] on input "text" at bounding box center [417, 180] width 786 height 22
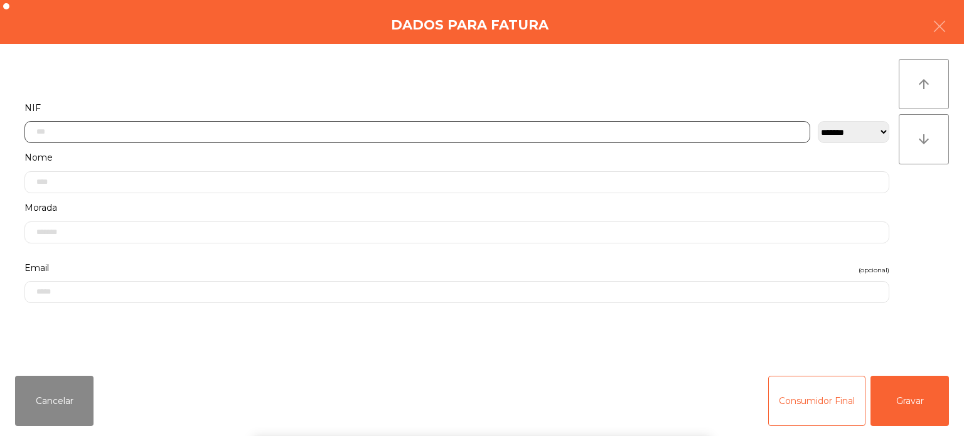
scroll to position [87, 0]
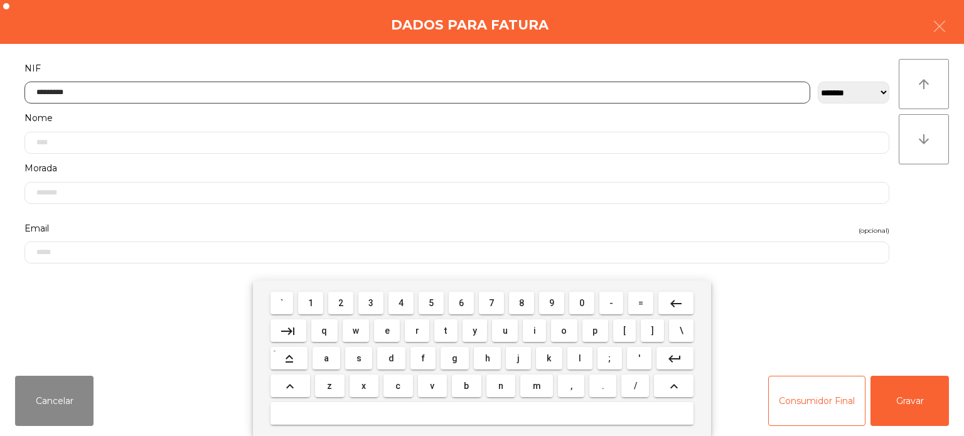
type input "*********"
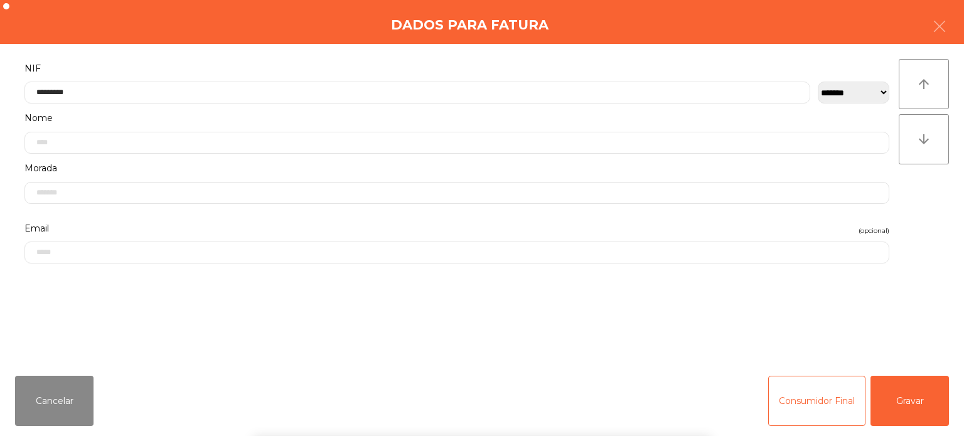
click at [940, 175] on div "**********" at bounding box center [482, 205] width 964 height 322
click at [909, 397] on button "Gravar" at bounding box center [910, 401] width 78 height 50
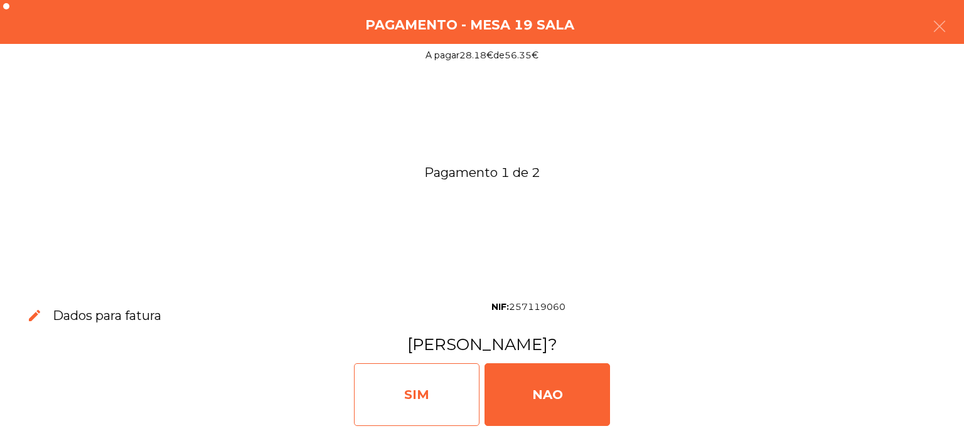
click at [416, 407] on div "SIM" at bounding box center [417, 395] width 126 height 63
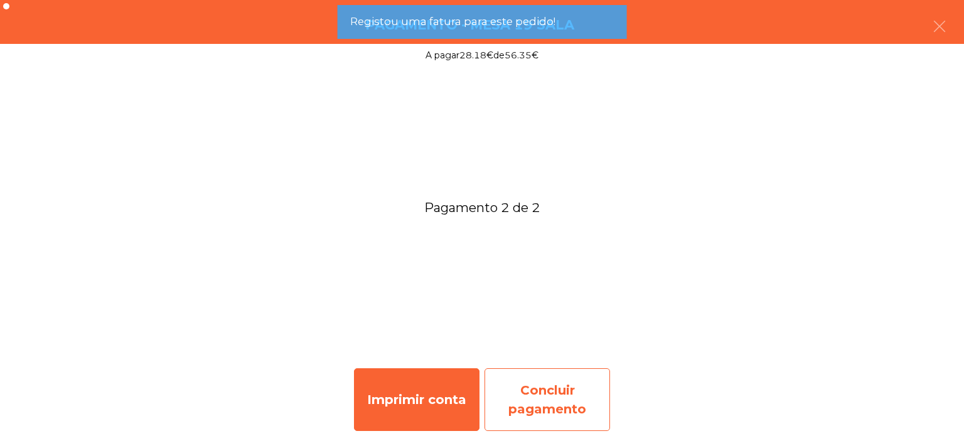
click at [559, 404] on div "Concluir pagamento" at bounding box center [548, 400] width 126 height 63
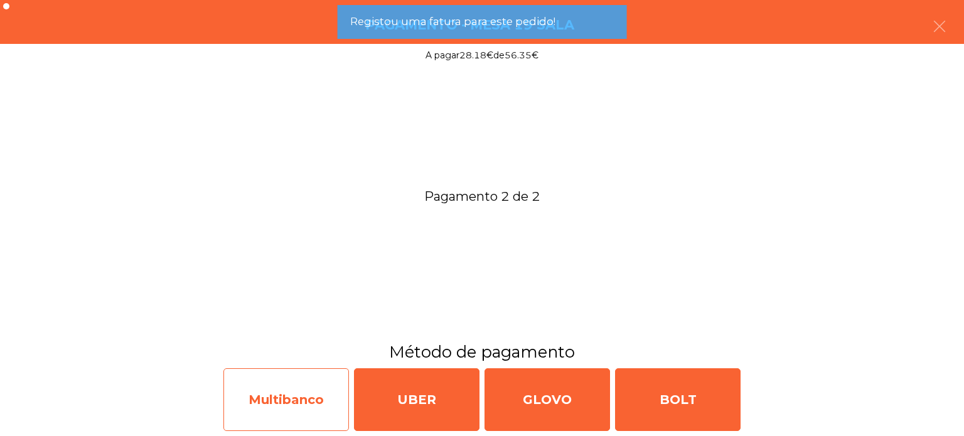
click at [283, 391] on div "Multibanco" at bounding box center [287, 400] width 126 height 63
select select "**"
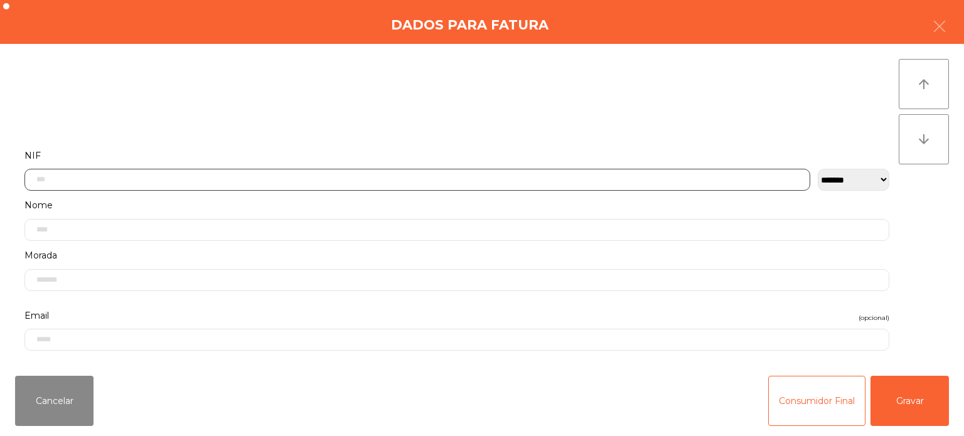
click at [289, 178] on input "text" at bounding box center [417, 180] width 786 height 22
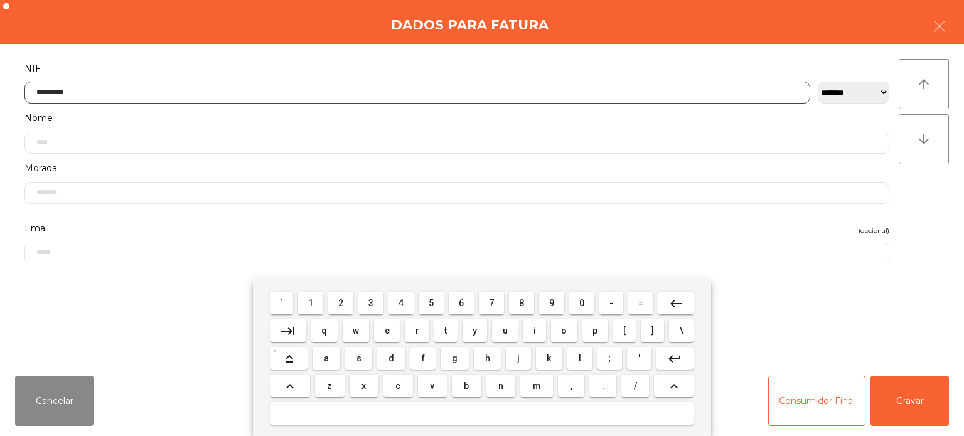
type input "*********"
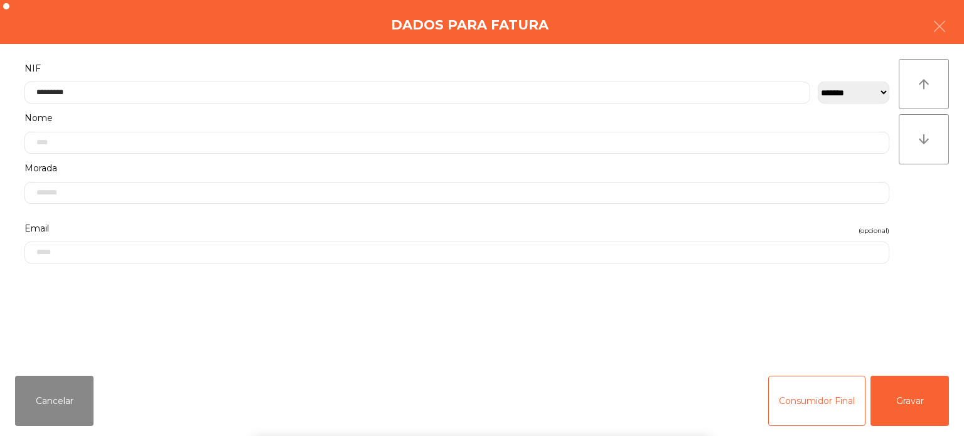
click at [929, 186] on div "arrow_upward arrow_downward" at bounding box center [924, 205] width 50 height 292
click at [905, 408] on button "Gravar" at bounding box center [910, 401] width 78 height 50
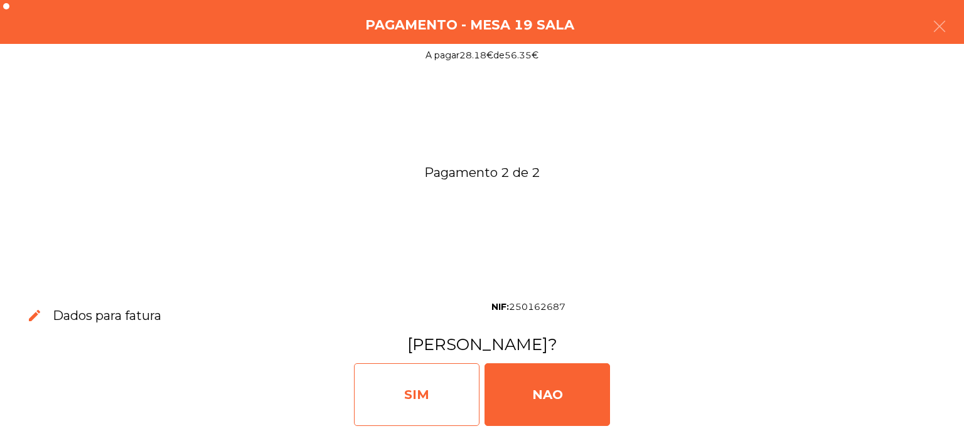
click at [406, 386] on div "SIM" at bounding box center [417, 395] width 126 height 63
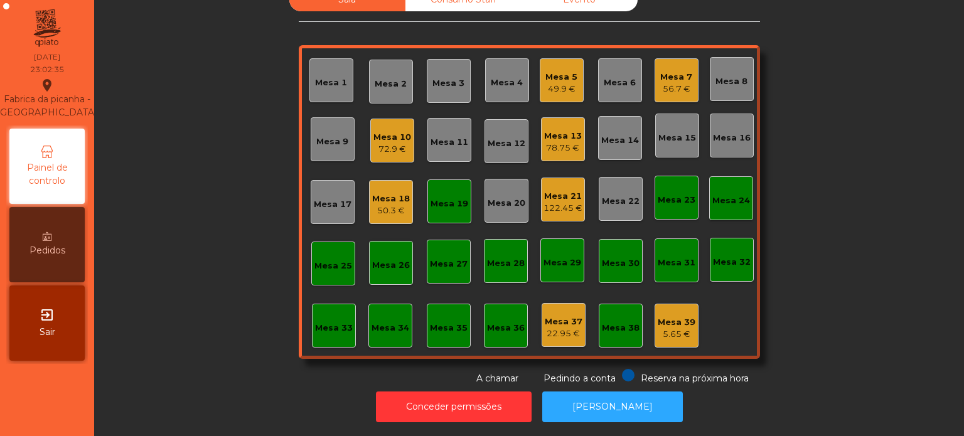
click at [436, 180] on div "Mesa 19" at bounding box center [450, 202] width 44 height 44
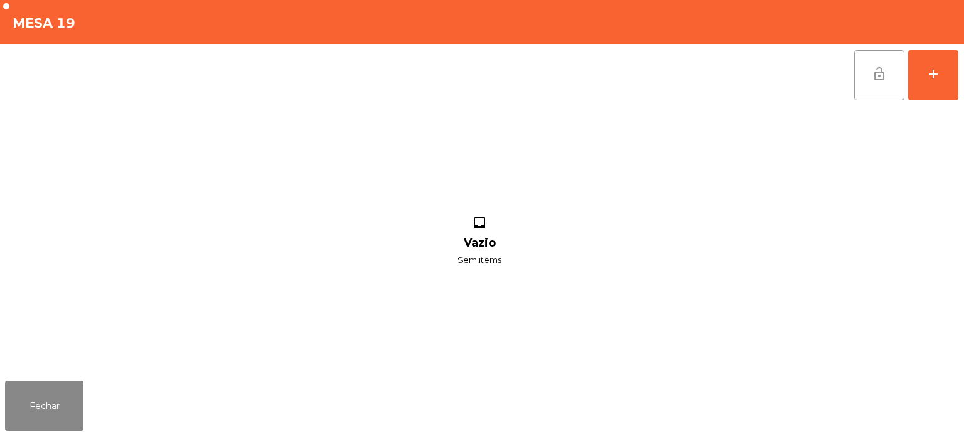
click at [883, 72] on span "lock_open" at bounding box center [879, 74] width 15 height 15
click at [50, 422] on button "Fechar" at bounding box center [44, 406] width 78 height 50
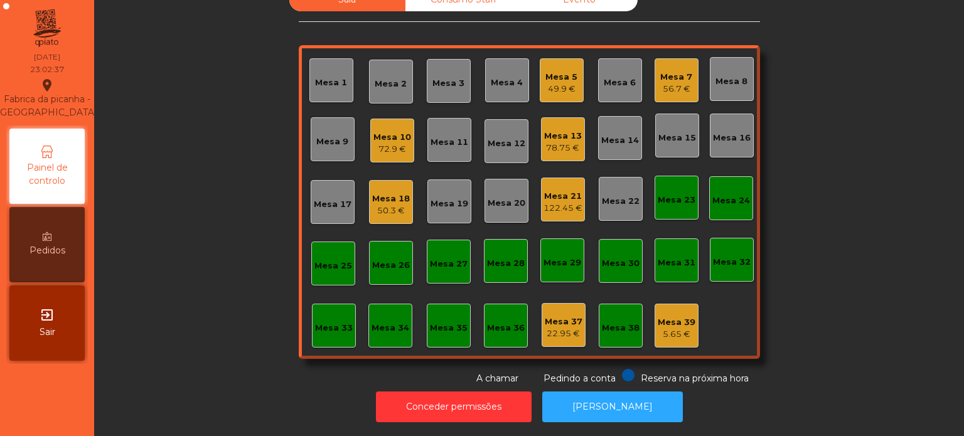
click at [384, 188] on div "Mesa 18 50.3 €" at bounding box center [391, 203] width 38 height 30
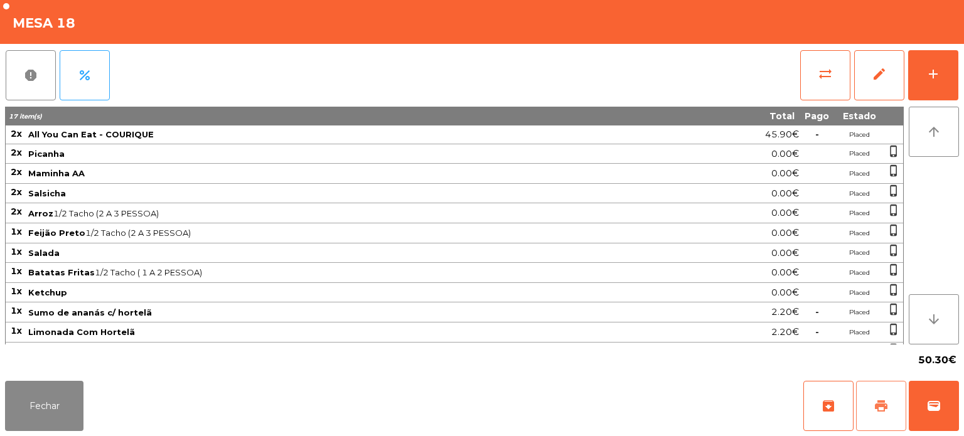
click at [897, 387] on button "print" at bounding box center [881, 406] width 50 height 50
click at [939, 404] on span "wallet" at bounding box center [934, 406] width 15 height 15
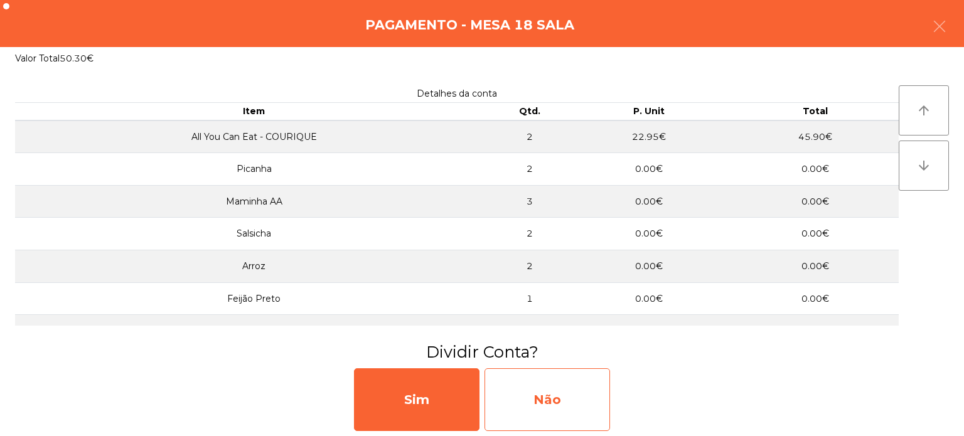
click at [567, 409] on div "Não" at bounding box center [548, 400] width 126 height 63
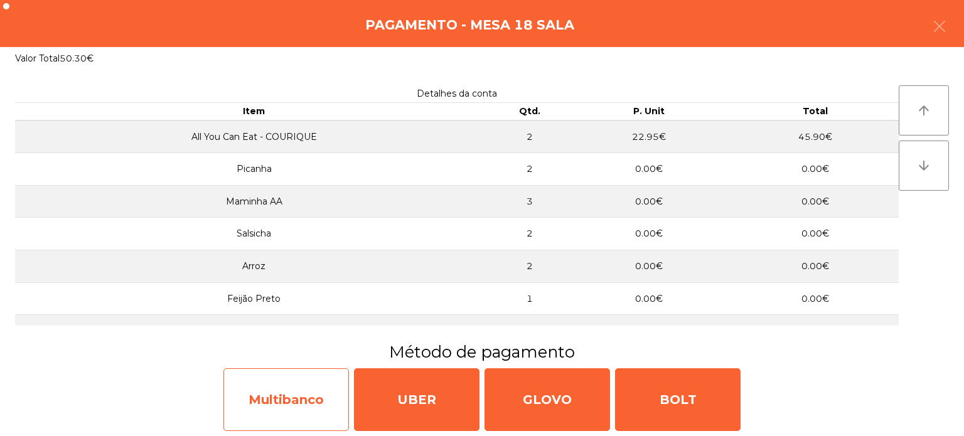
click at [271, 404] on div "Multibanco" at bounding box center [287, 400] width 126 height 63
select select "**"
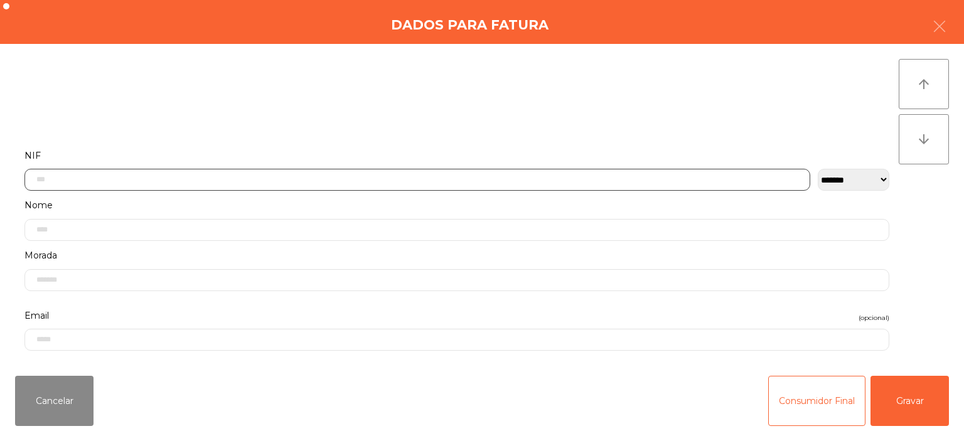
click at [452, 176] on input "text" at bounding box center [417, 180] width 786 height 22
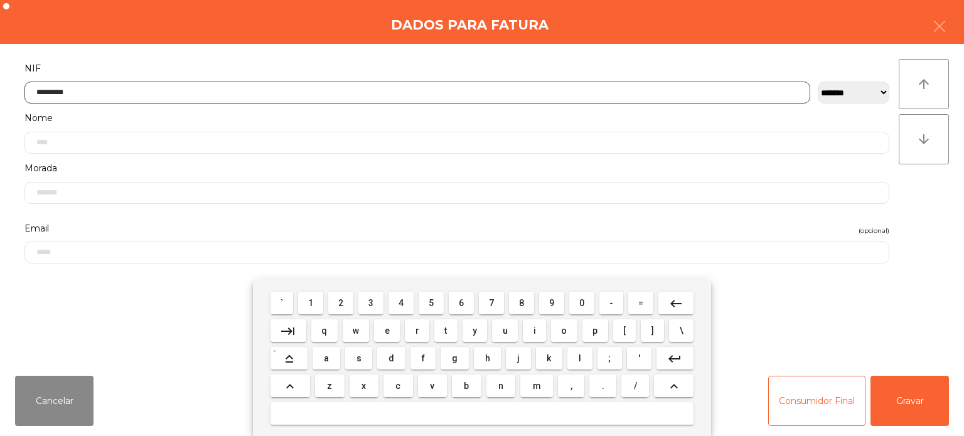
type input "*********"
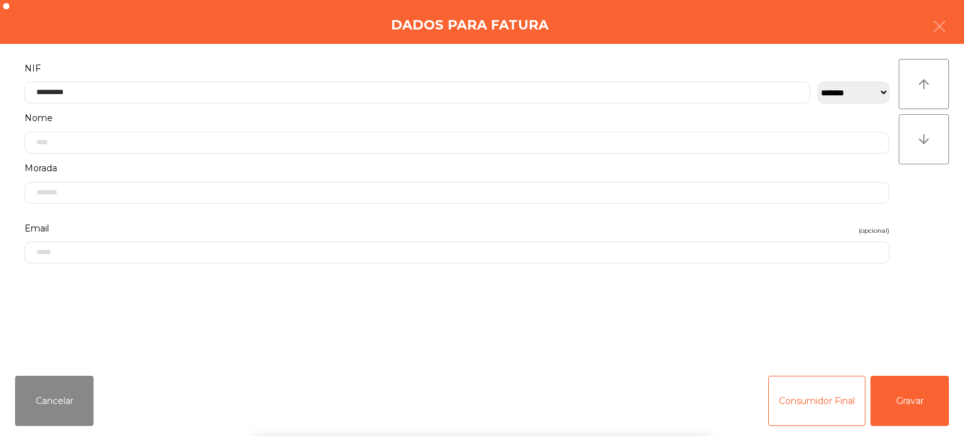
click at [940, 197] on div "**********" at bounding box center [482, 205] width 964 height 322
click at [919, 406] on button "Gravar" at bounding box center [910, 401] width 78 height 50
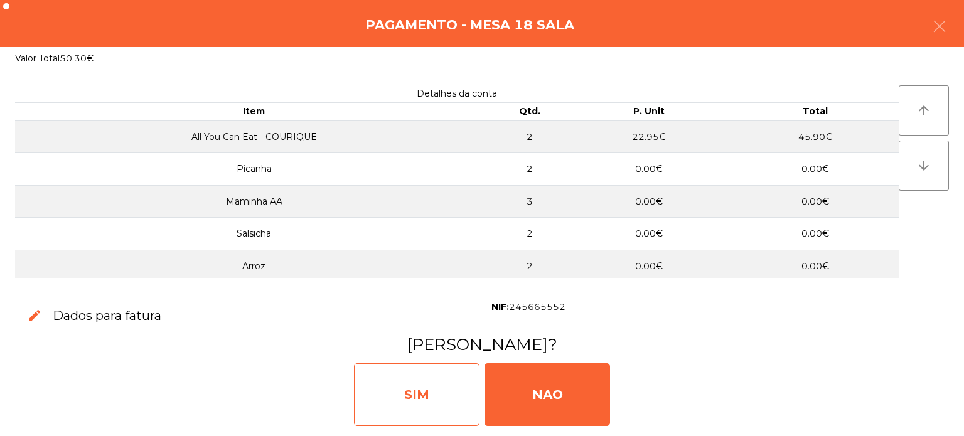
click at [433, 364] on div "SIM" at bounding box center [417, 395] width 126 height 63
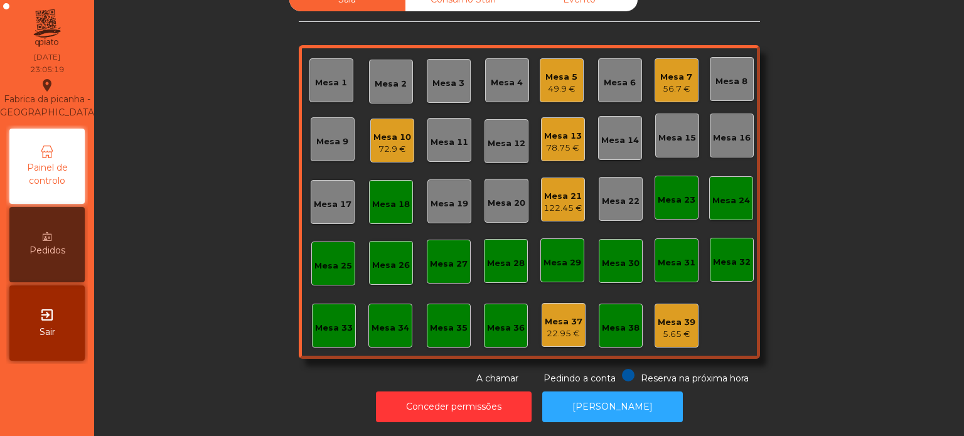
click at [317, 322] on div "Mesa 33" at bounding box center [334, 328] width 38 height 13
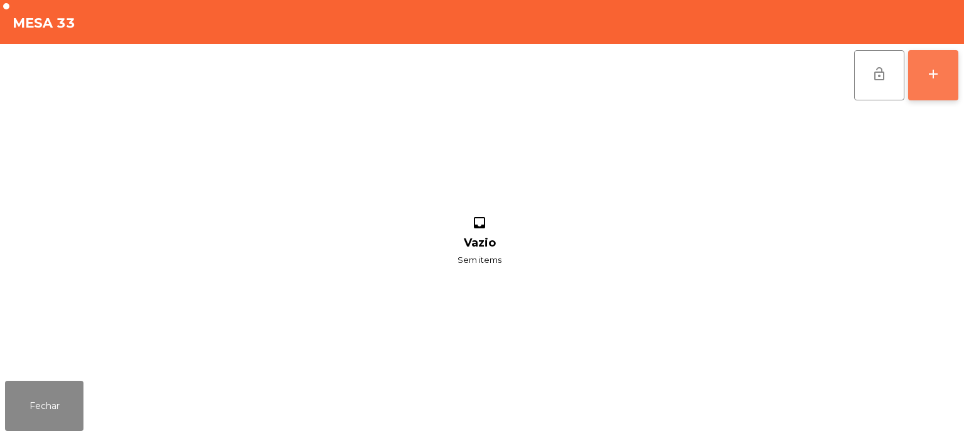
click at [949, 76] on button "add" at bounding box center [934, 75] width 50 height 50
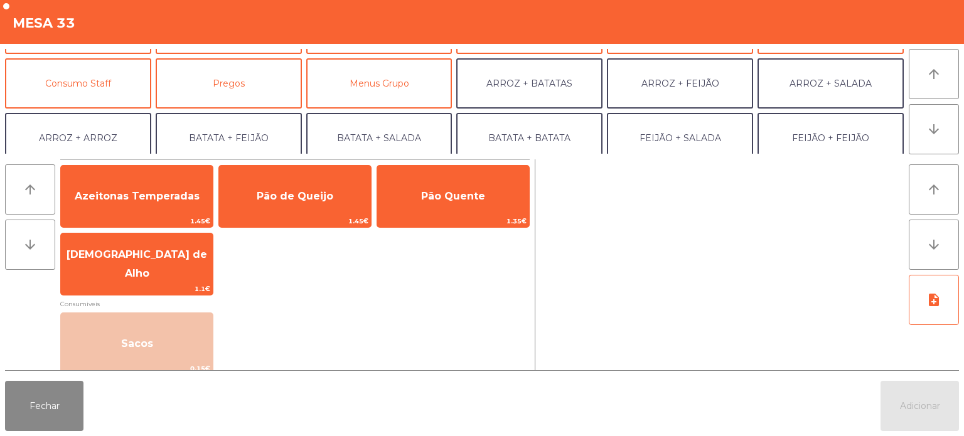
scroll to position [111, 0]
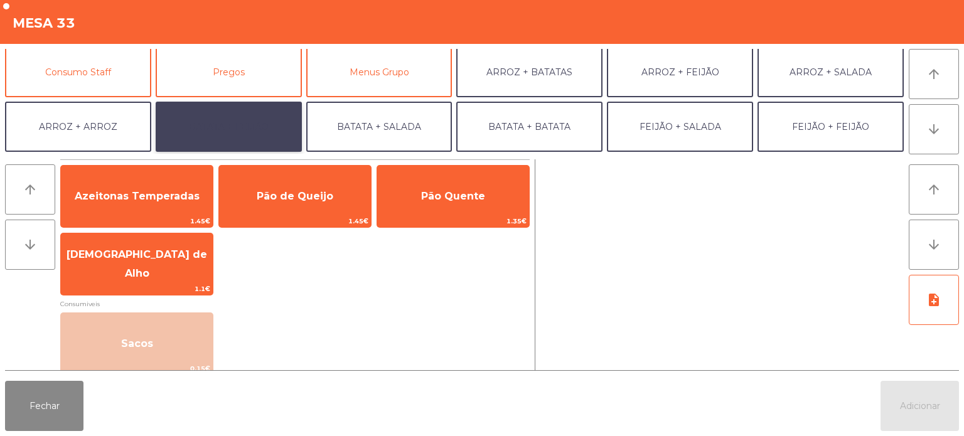
click at [247, 111] on button "BATATA + FEIJÃO" at bounding box center [229, 127] width 146 height 50
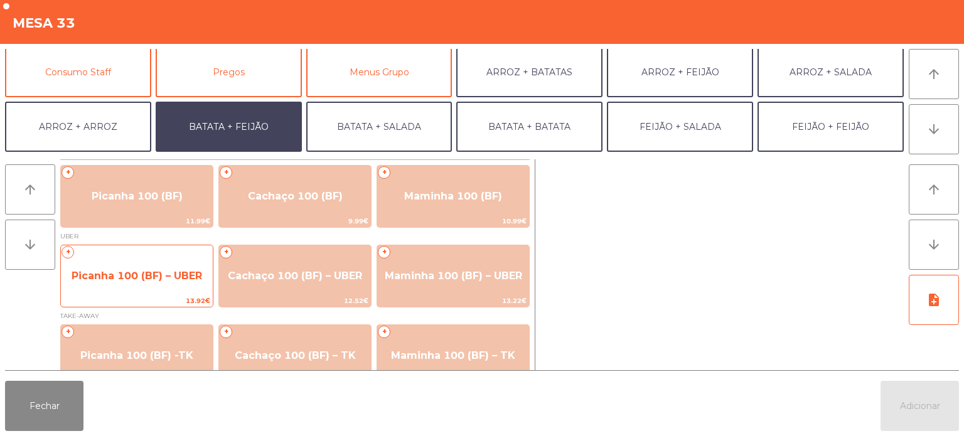
click at [140, 265] on span "Picanha 100 (BF) – UBER" at bounding box center [137, 276] width 152 height 34
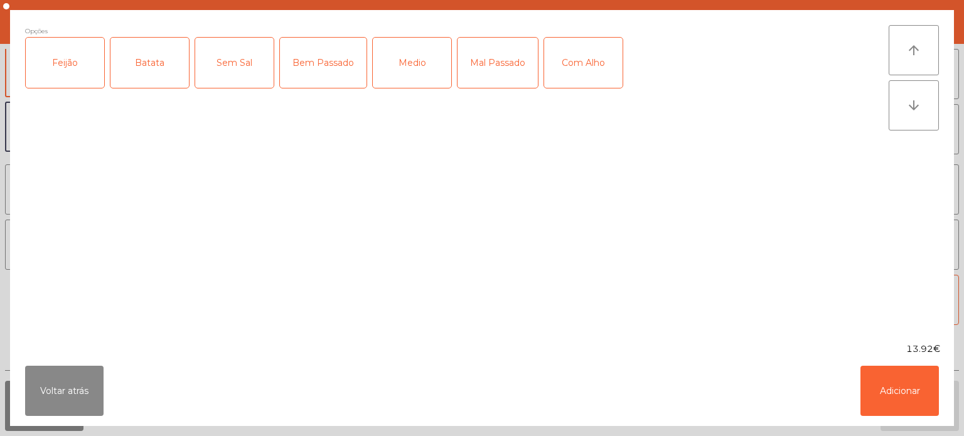
click at [73, 73] on div "Feijão" at bounding box center [65, 63] width 78 height 50
click at [150, 57] on div "Batata" at bounding box center [150, 63] width 78 height 50
click at [414, 61] on div "Medio" at bounding box center [412, 63] width 78 height 50
click at [907, 382] on button "Adicionar" at bounding box center [900, 391] width 78 height 50
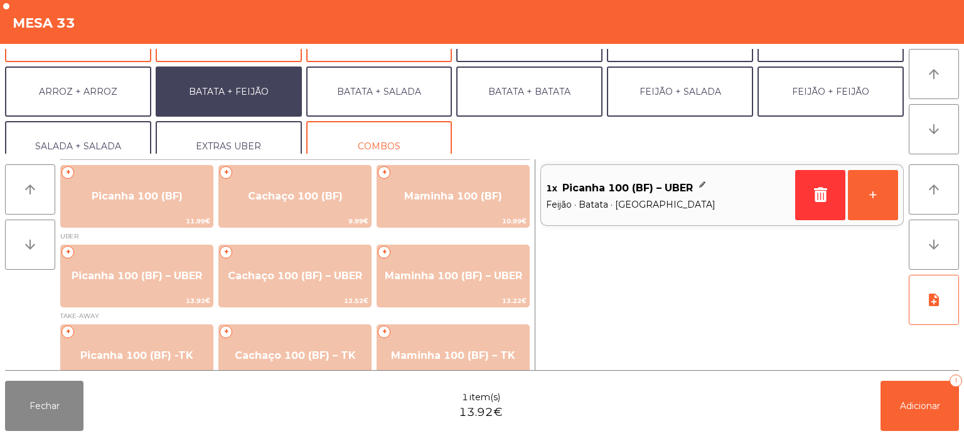
scroll to position [148, 0]
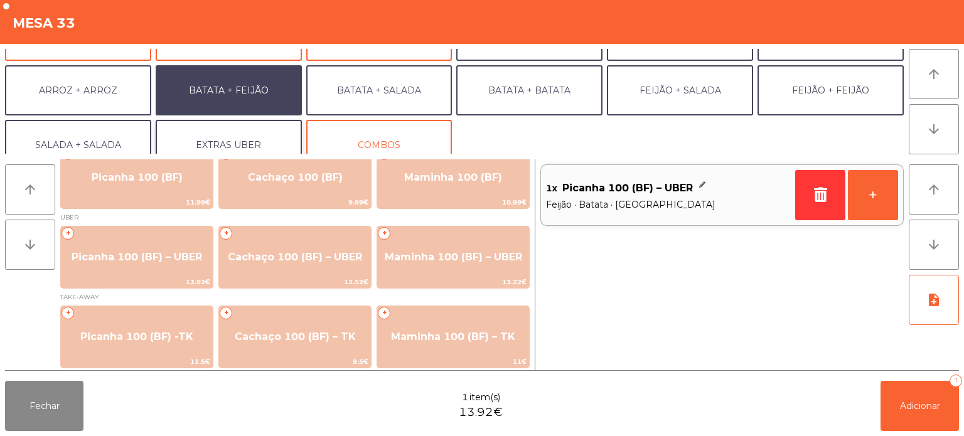
click at [261, 132] on button "EXTRAS UBER" at bounding box center [229, 145] width 146 height 50
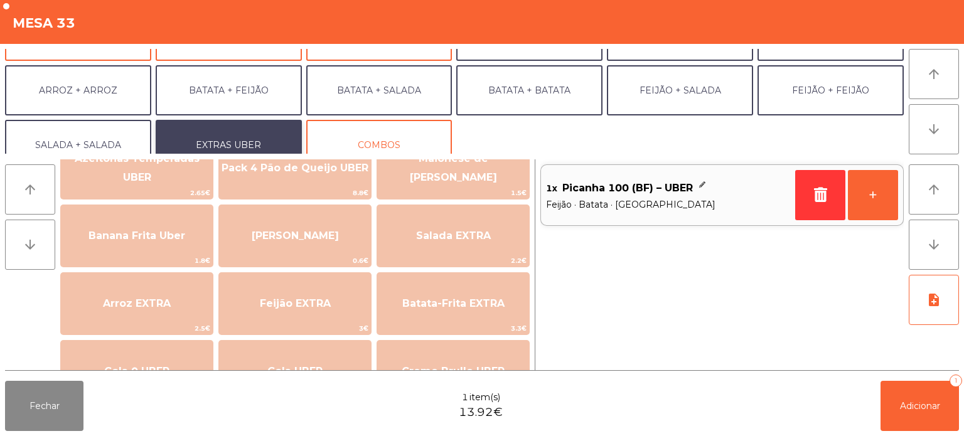
scroll to position [48, 0]
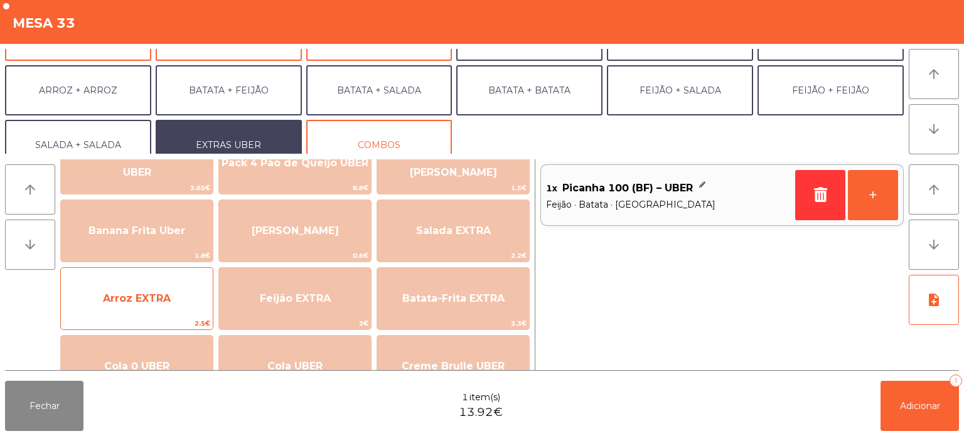
click at [150, 296] on span "Arroz EXTRA" at bounding box center [137, 299] width 68 height 12
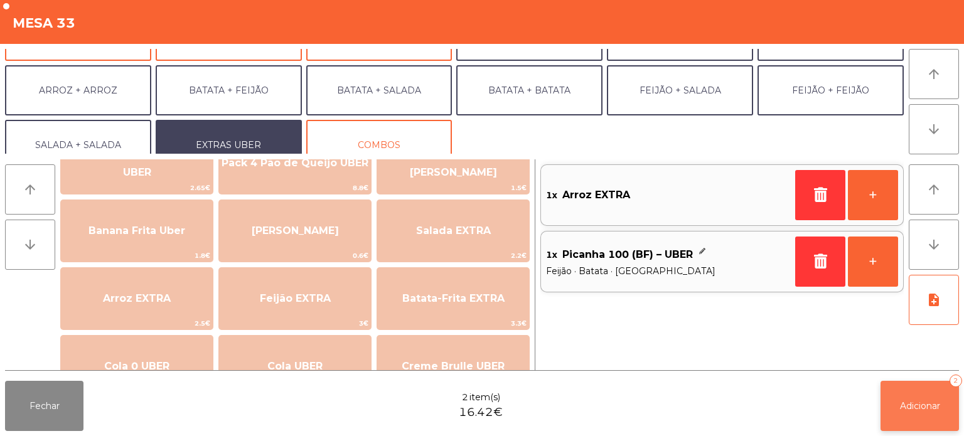
click at [905, 407] on span "Adicionar" at bounding box center [920, 406] width 40 height 11
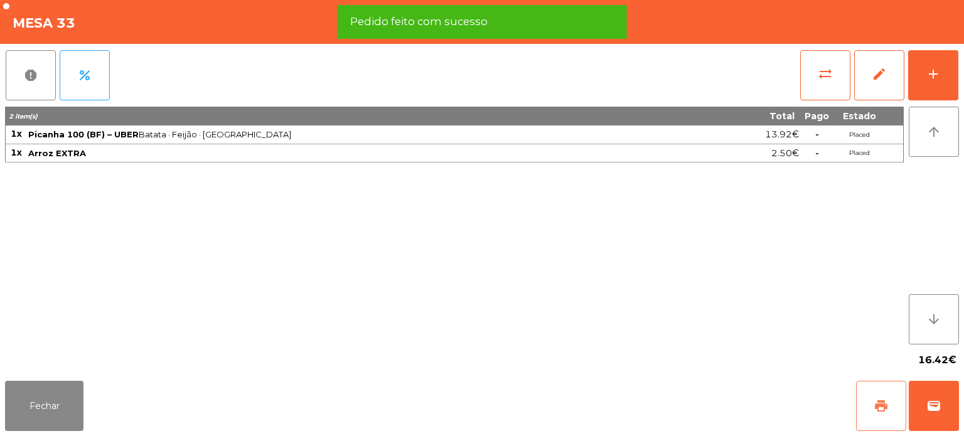
click at [878, 399] on span "print" at bounding box center [881, 406] width 15 height 15
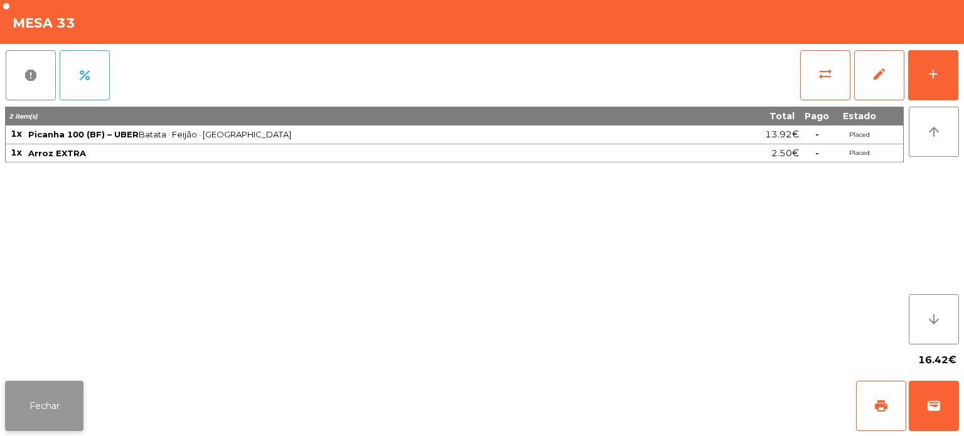
click at [31, 406] on button "Fechar" at bounding box center [44, 406] width 78 height 50
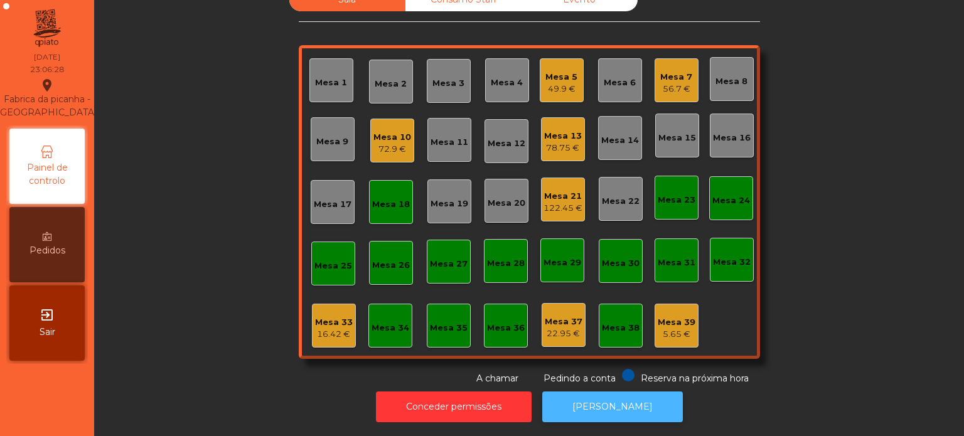
click at [625, 392] on button "[PERSON_NAME]" at bounding box center [612, 407] width 141 height 31
click at [315, 328] on div "16.42 €" at bounding box center [334, 334] width 38 height 13
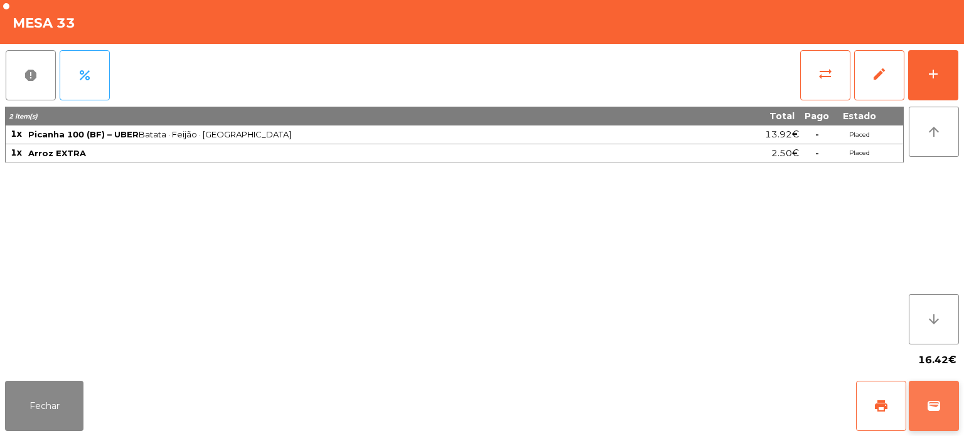
click at [955, 401] on button "wallet" at bounding box center [934, 406] width 50 height 50
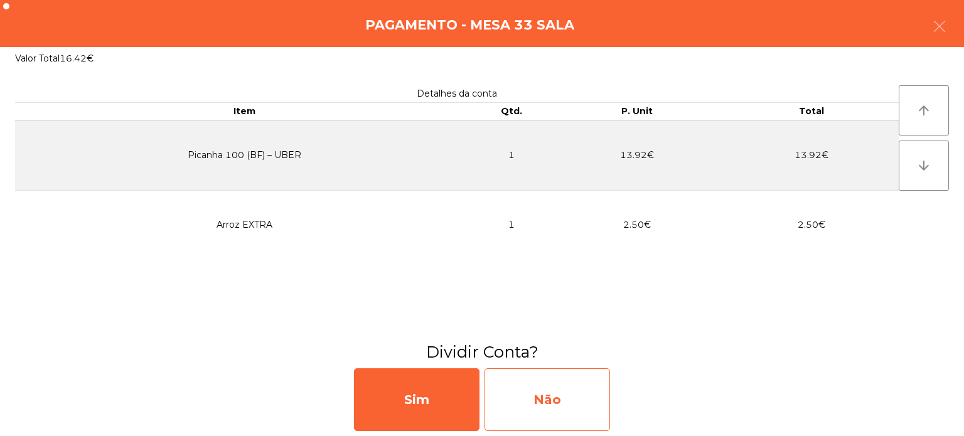
click at [564, 401] on div "Não" at bounding box center [548, 400] width 126 height 63
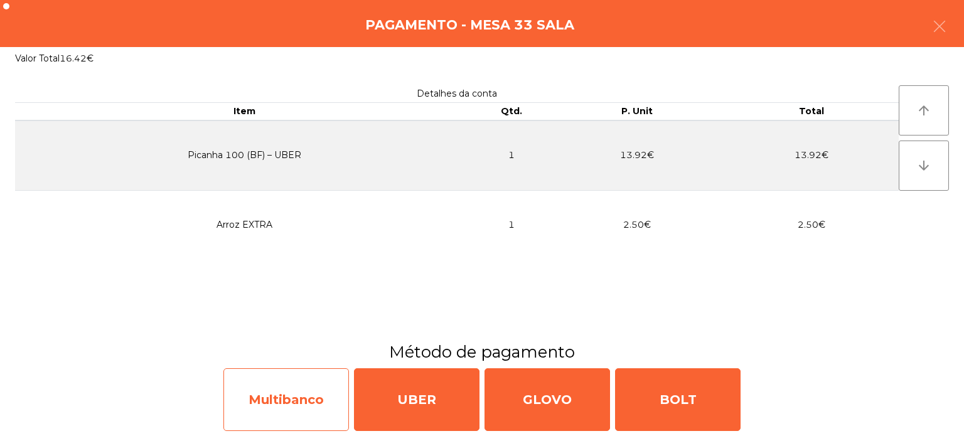
click at [297, 394] on div "Multibanco" at bounding box center [287, 400] width 126 height 63
select select "**"
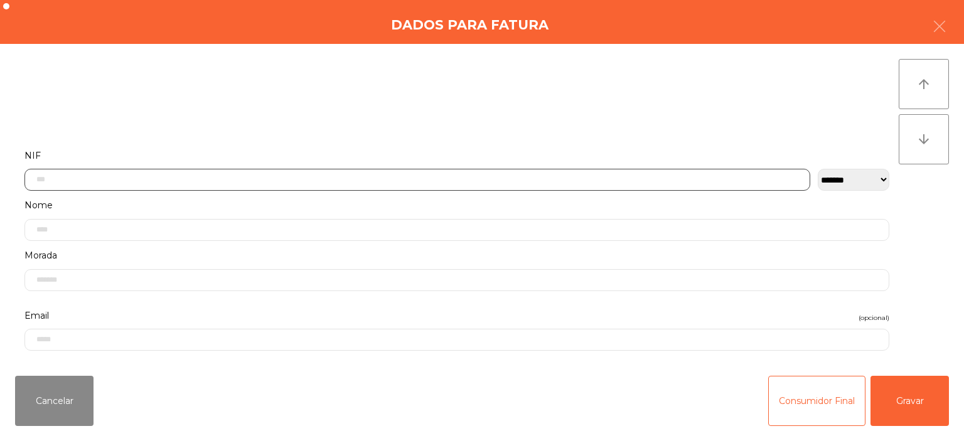
click at [249, 181] on input "text" at bounding box center [417, 180] width 786 height 22
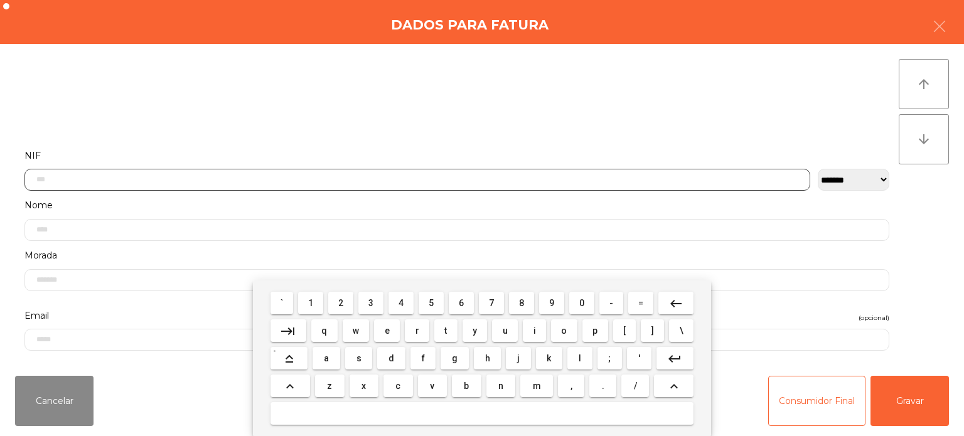
scroll to position [87, 0]
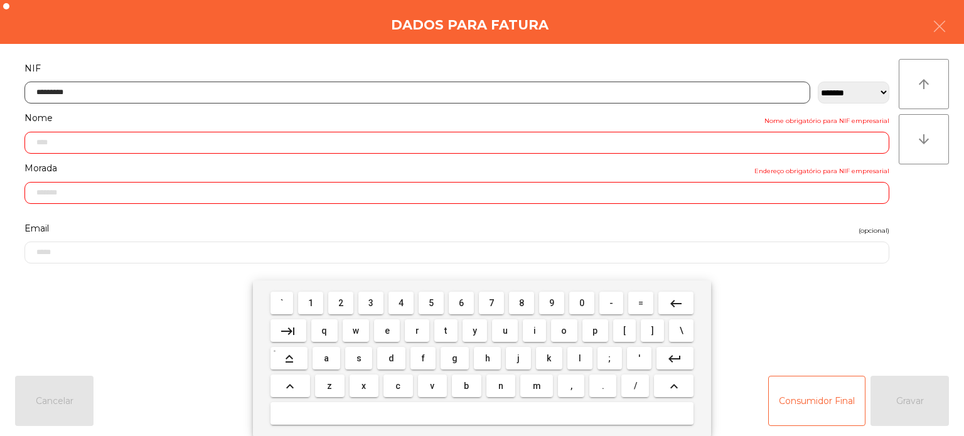
type input "*********"
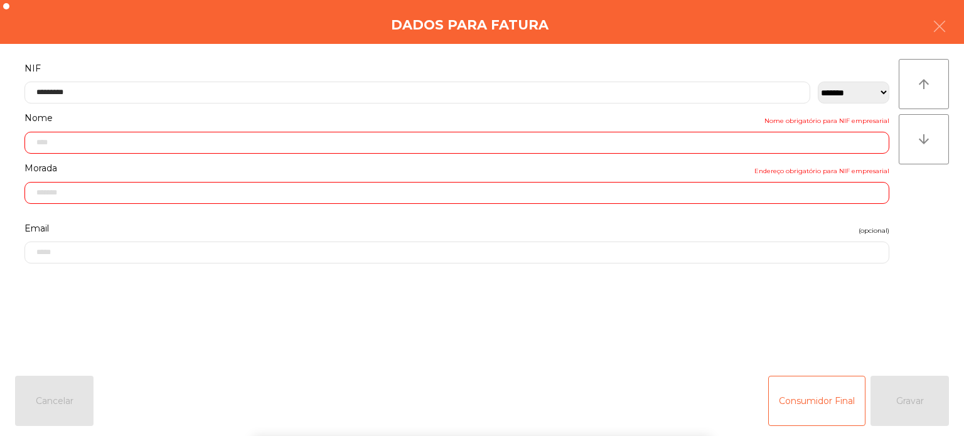
click at [925, 198] on div "arrow_upward arrow_downward" at bounding box center [924, 205] width 50 height 292
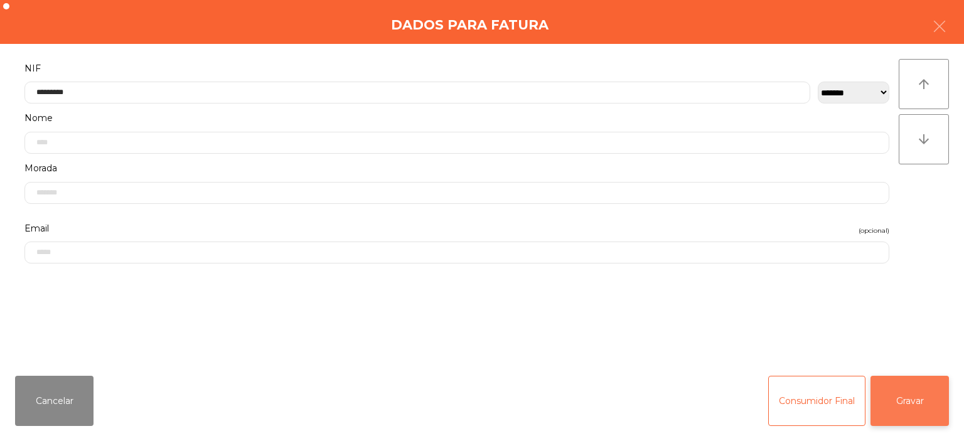
click at [919, 402] on button "Gravar" at bounding box center [910, 401] width 78 height 50
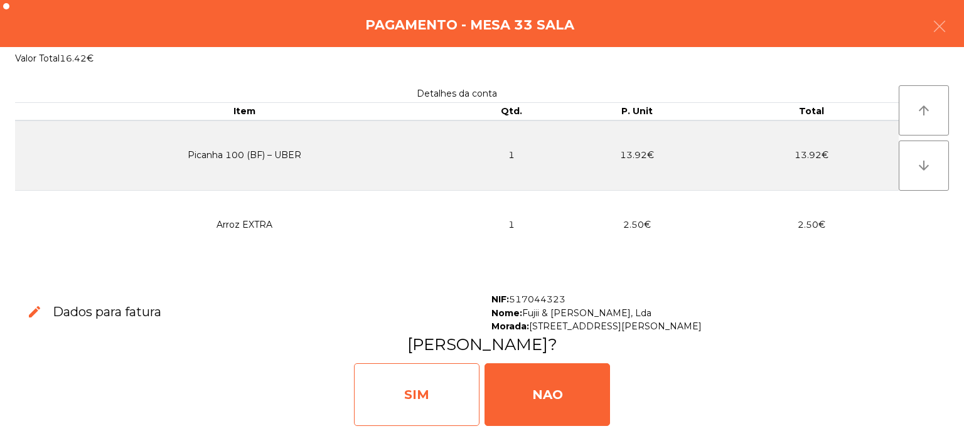
click at [421, 409] on div "SIM" at bounding box center [417, 395] width 126 height 63
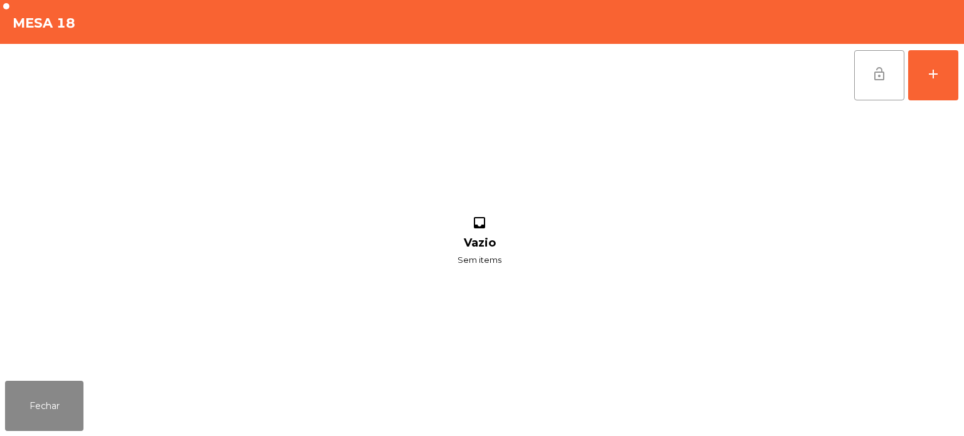
click at [874, 77] on span "lock_open" at bounding box center [879, 74] width 15 height 15
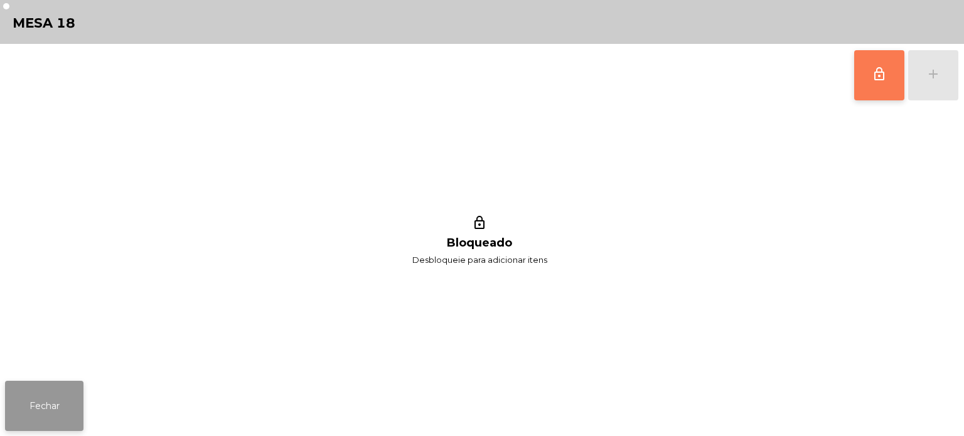
click at [23, 403] on button "Fechar" at bounding box center [44, 406] width 78 height 50
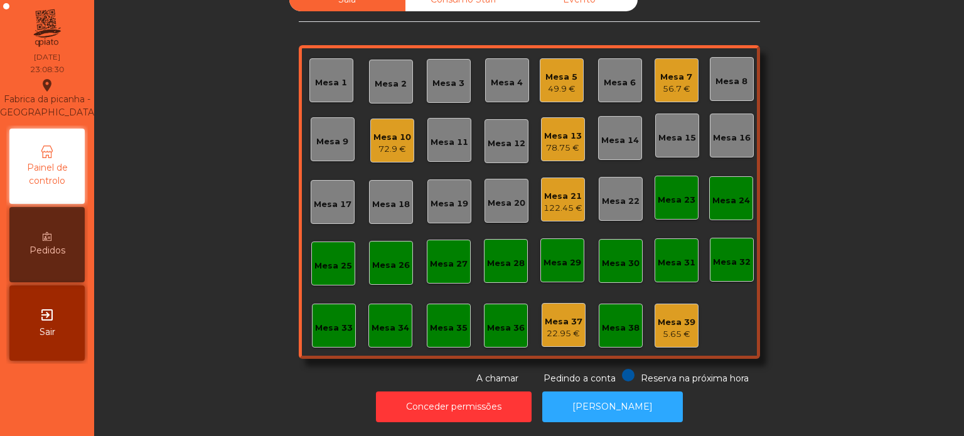
click at [780, 286] on div "Sala Consumo Staff Evento Mesa 1 Mesa 2 Mesa 3 Mesa 4 Mesa 5 49.9 € Mesa 6 Mesa…" at bounding box center [529, 186] width 836 height 397
click at [574, 191] on div "Mesa 21" at bounding box center [563, 196] width 39 height 13
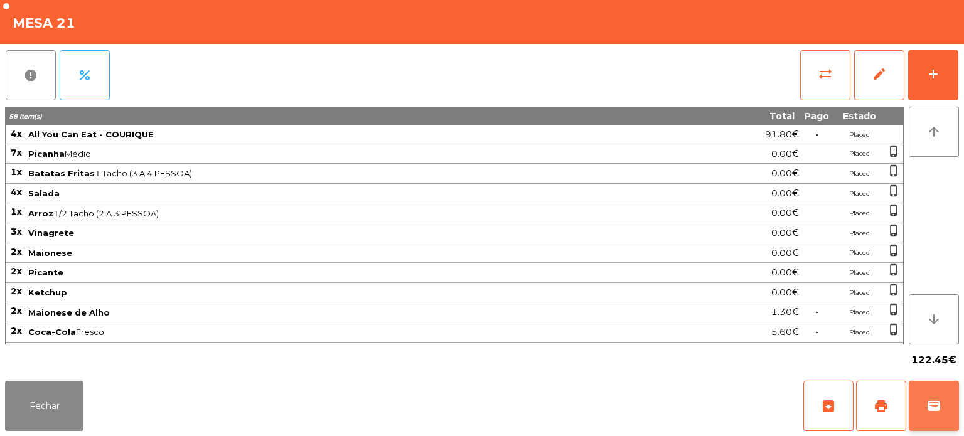
click at [910, 394] on button "wallet" at bounding box center [934, 406] width 50 height 50
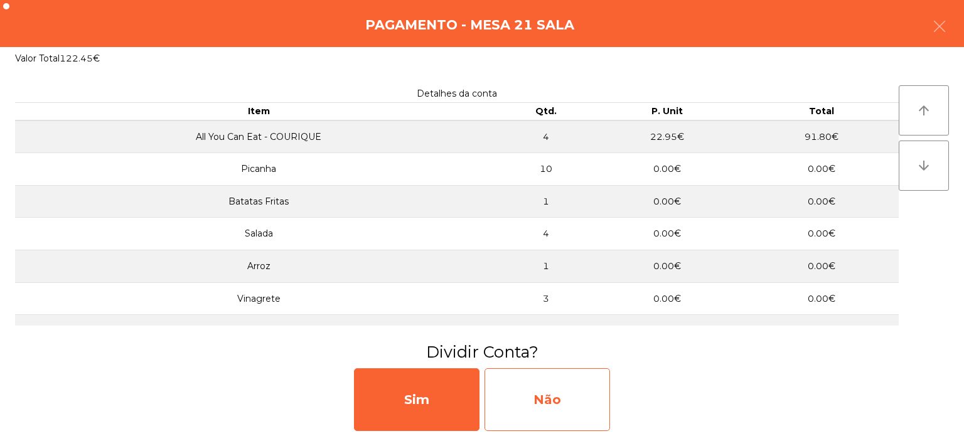
click at [548, 394] on div "Não" at bounding box center [548, 400] width 126 height 63
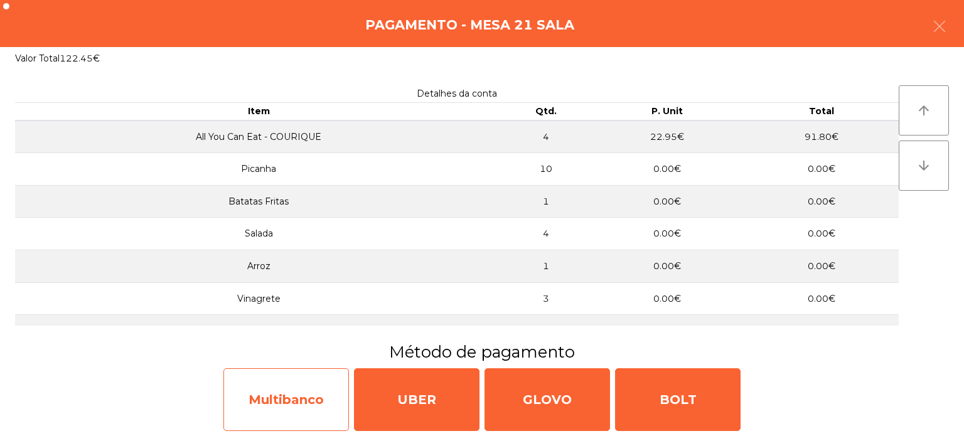
click at [296, 406] on div "Multibanco" at bounding box center [287, 400] width 126 height 63
select select "**"
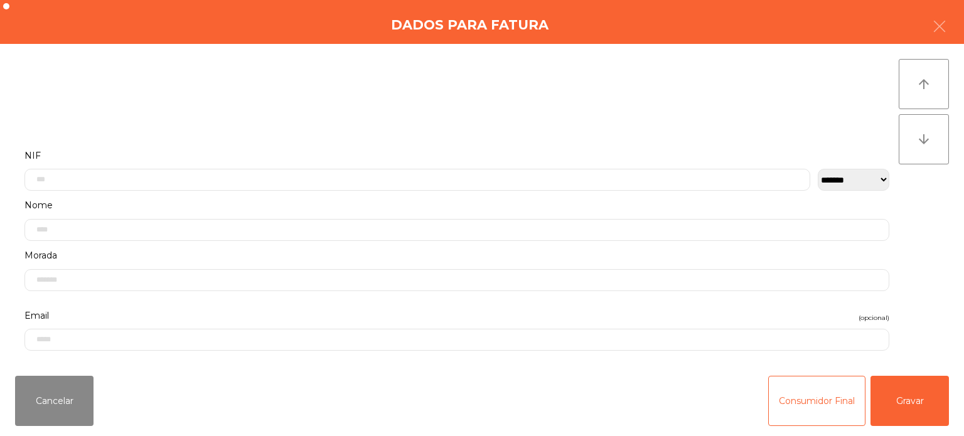
click at [963, 402] on div "Cancelar Consumidor Final Gravar" at bounding box center [482, 401] width 964 height 70
click at [909, 386] on button "Gravar" at bounding box center [910, 401] width 78 height 50
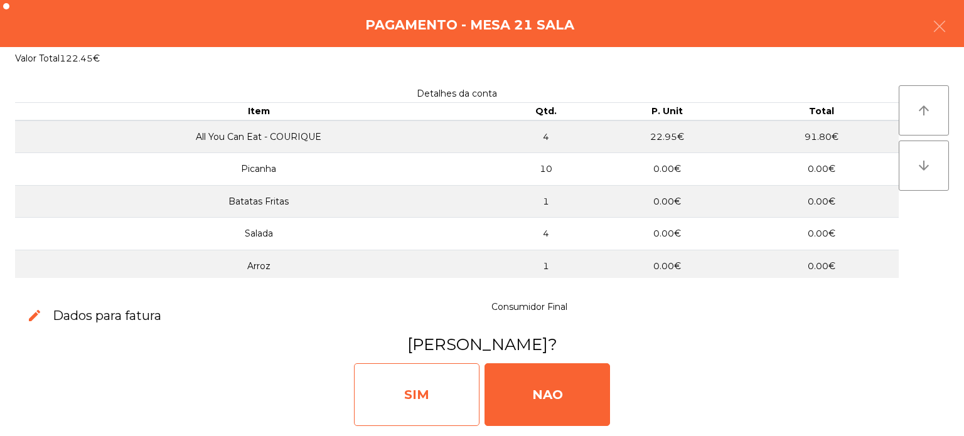
click at [411, 382] on div "SIM" at bounding box center [417, 395] width 126 height 63
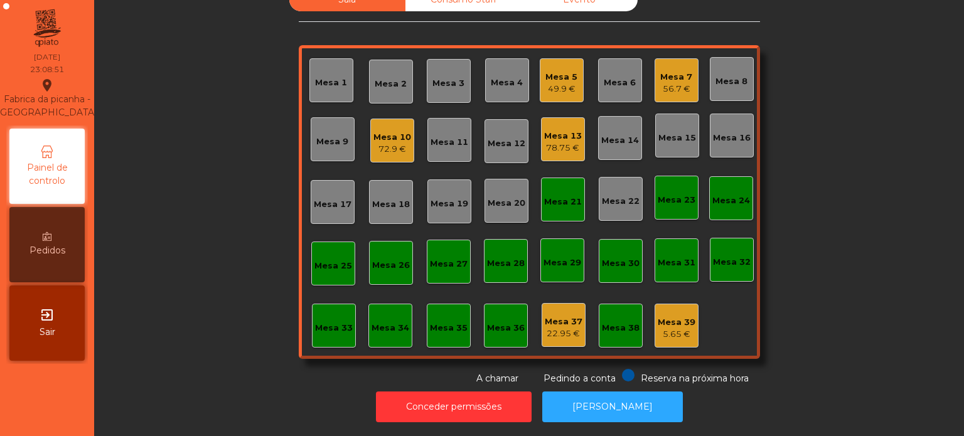
click at [553, 205] on div "Mesa 21" at bounding box center [563, 200] width 44 height 44
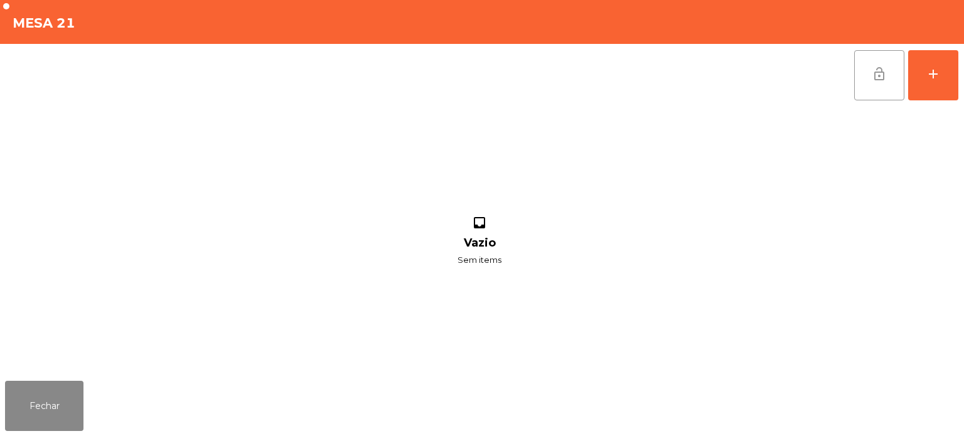
click at [861, 68] on button "lock_open" at bounding box center [880, 75] width 50 height 50
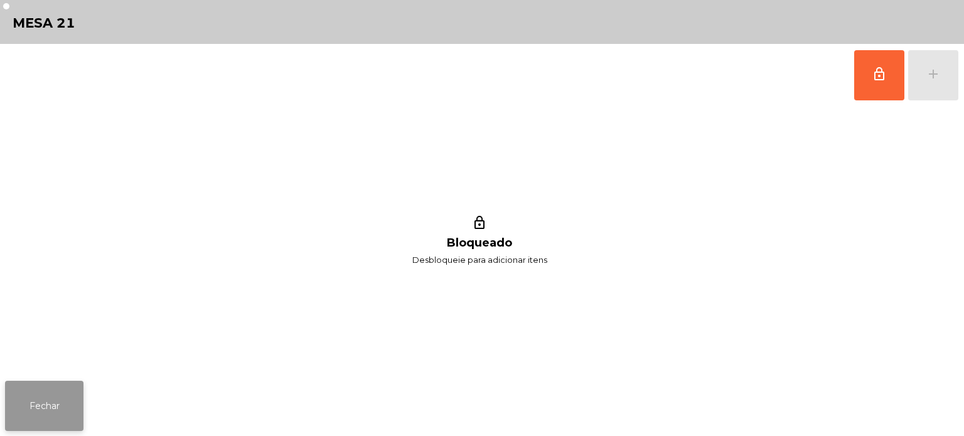
click at [49, 416] on button "Fechar" at bounding box center [44, 406] width 78 height 50
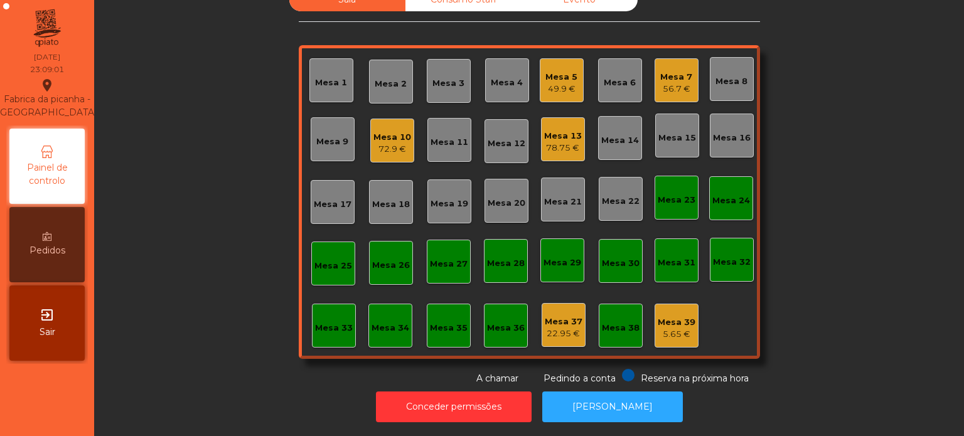
click at [551, 130] on div "Mesa 13" at bounding box center [563, 136] width 38 height 13
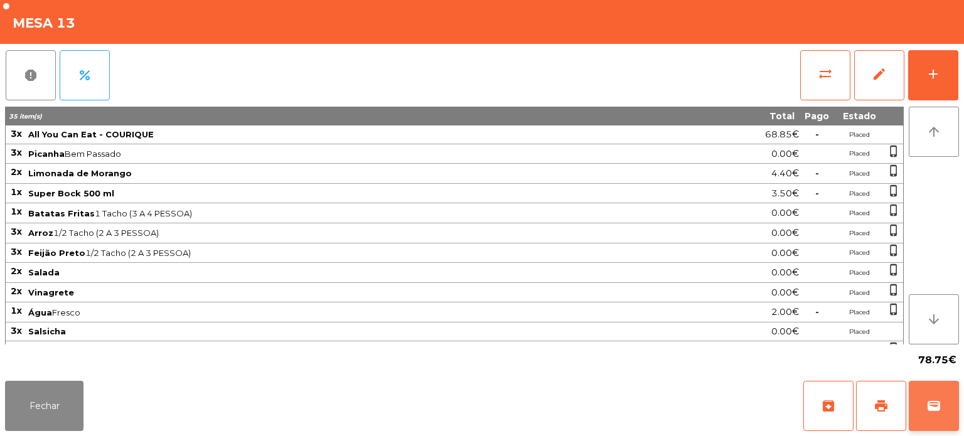
click at [944, 404] on button "wallet" at bounding box center [934, 406] width 50 height 50
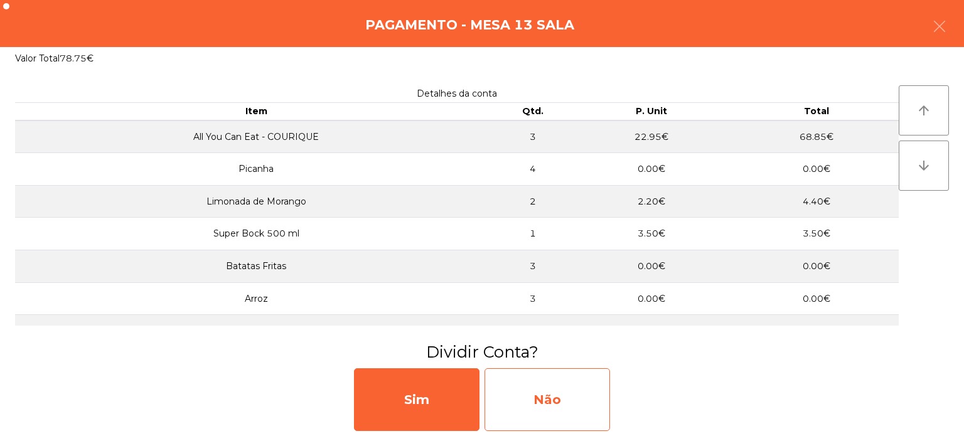
click at [565, 380] on div "Não" at bounding box center [548, 400] width 126 height 63
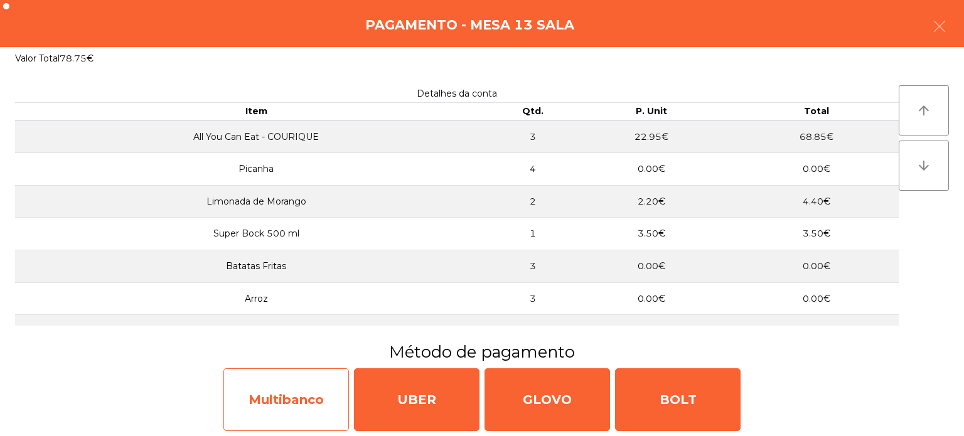
click at [293, 393] on div "Multibanco" at bounding box center [287, 400] width 126 height 63
select select "**"
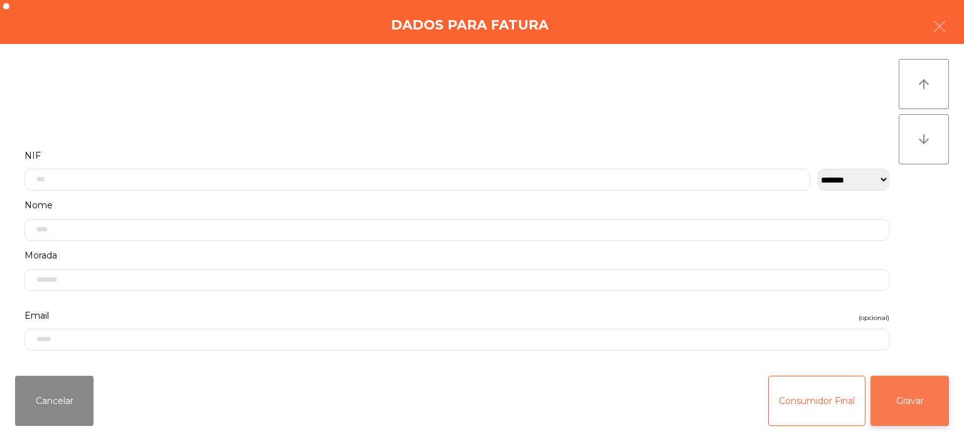
click at [898, 397] on button "Gravar" at bounding box center [910, 401] width 78 height 50
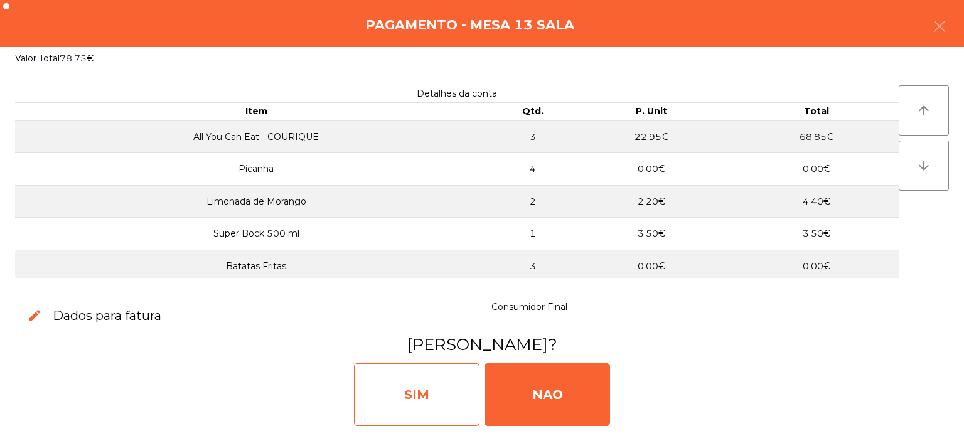
click at [411, 409] on div "SIM" at bounding box center [417, 395] width 126 height 63
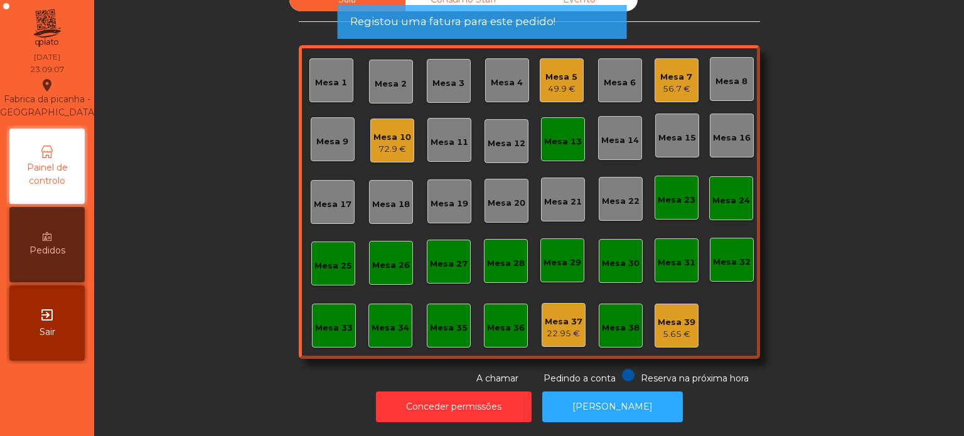
click at [550, 136] on div "Mesa 13" at bounding box center [563, 142] width 38 height 13
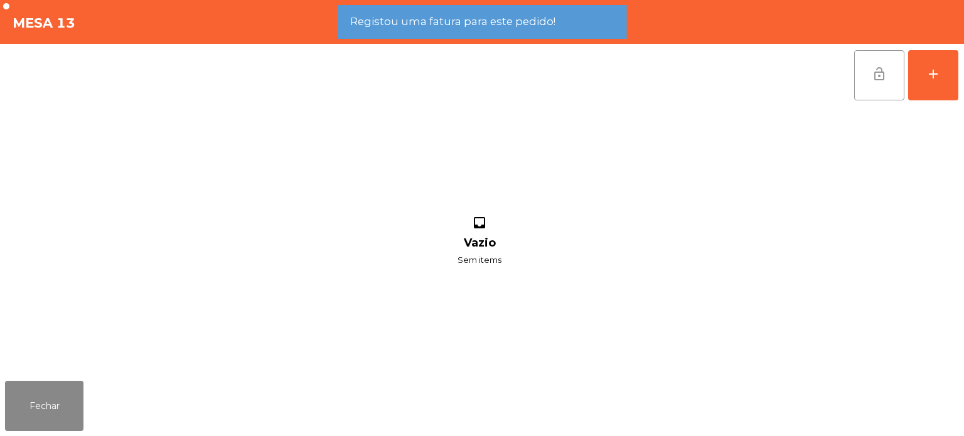
click at [872, 80] on span "lock_open" at bounding box center [879, 74] width 15 height 15
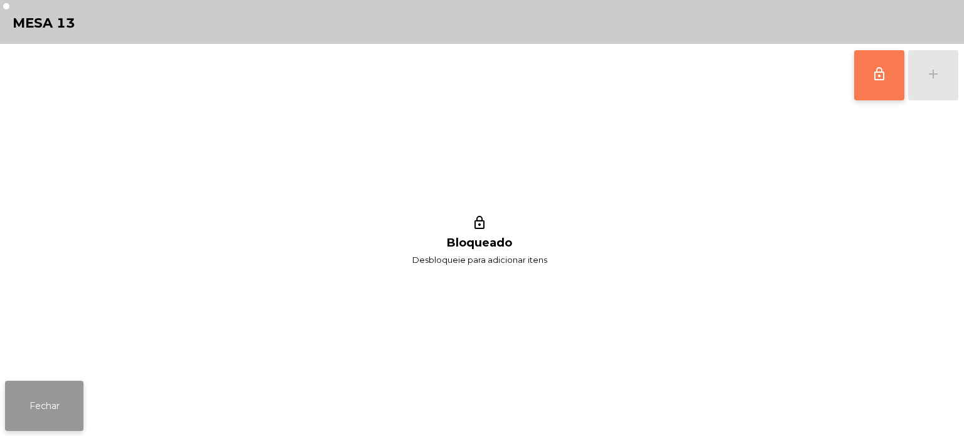
click at [53, 397] on button "Fechar" at bounding box center [44, 406] width 78 height 50
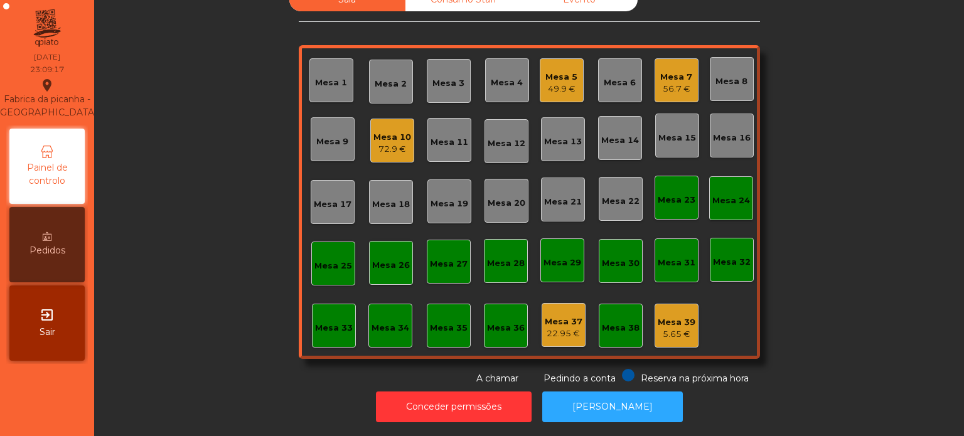
click at [555, 316] on div "Mesa 37" at bounding box center [564, 322] width 38 height 13
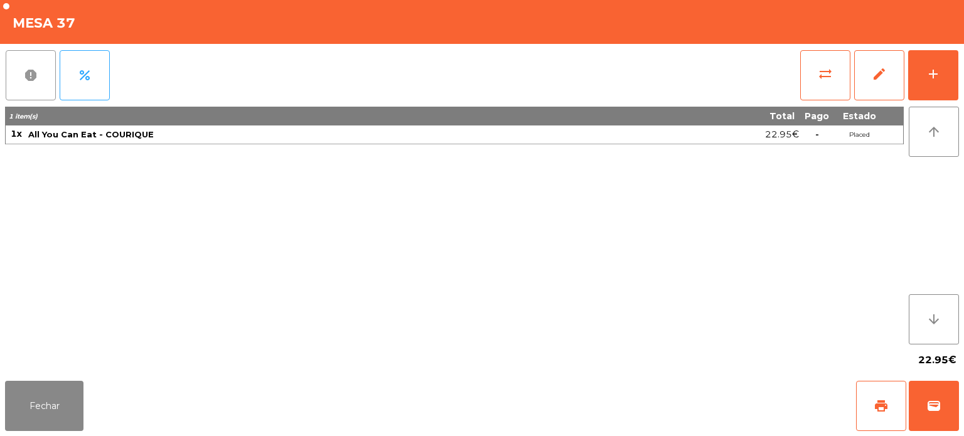
click at [26, 65] on button "report" at bounding box center [31, 75] width 50 height 50
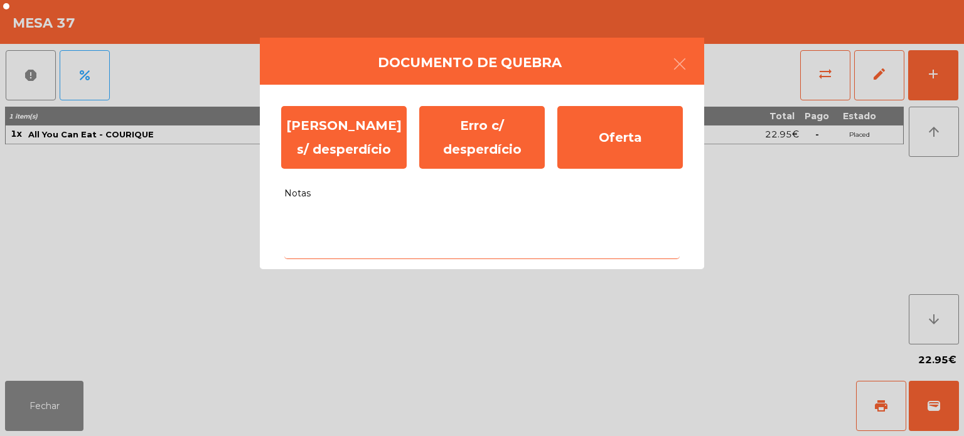
click at [363, 222] on textarea "Notas" at bounding box center [482, 233] width 396 height 52
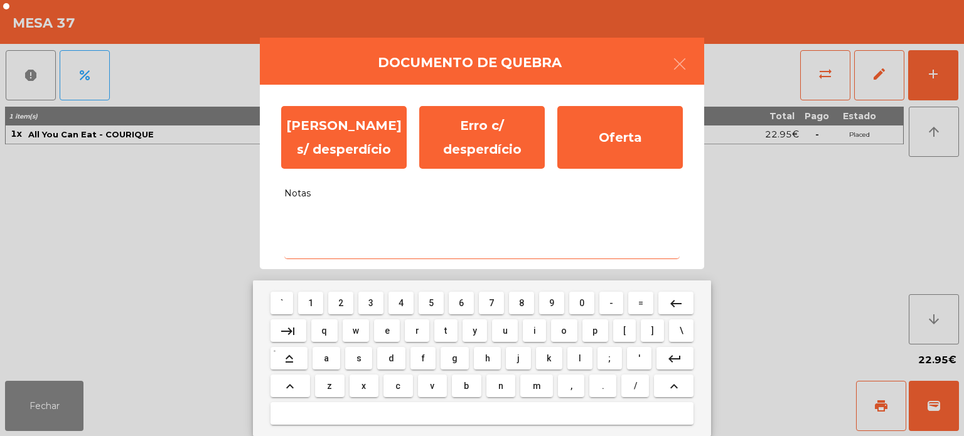
click at [359, 359] on span "s" at bounding box center [359, 358] width 5 height 10
click at [389, 333] on span "e" at bounding box center [387, 331] width 5 height 10
click at [544, 386] on button "m" at bounding box center [537, 386] width 33 height 23
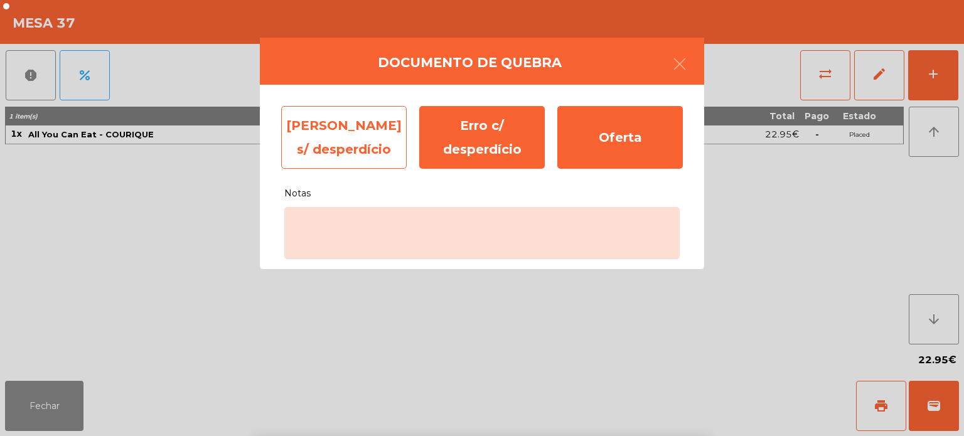
click at [332, 120] on div "Erro s/ desperdício" at bounding box center [344, 137] width 126 height 63
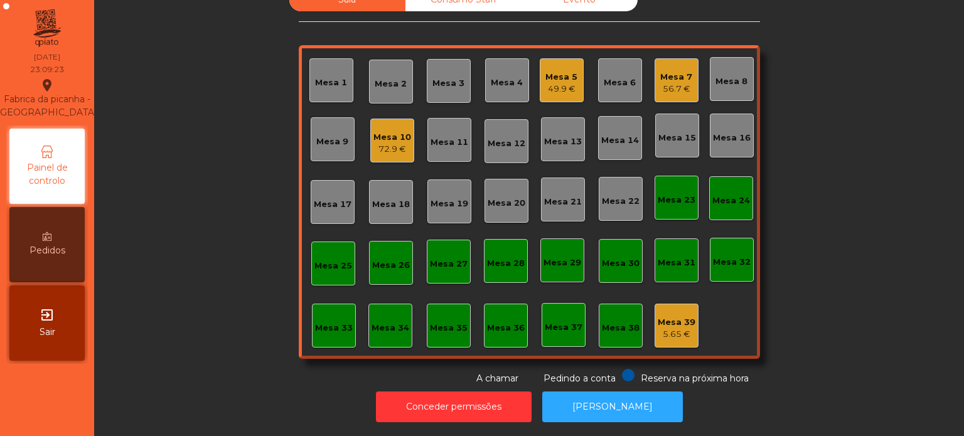
click at [676, 316] on div "Mesa 39" at bounding box center [677, 322] width 38 height 13
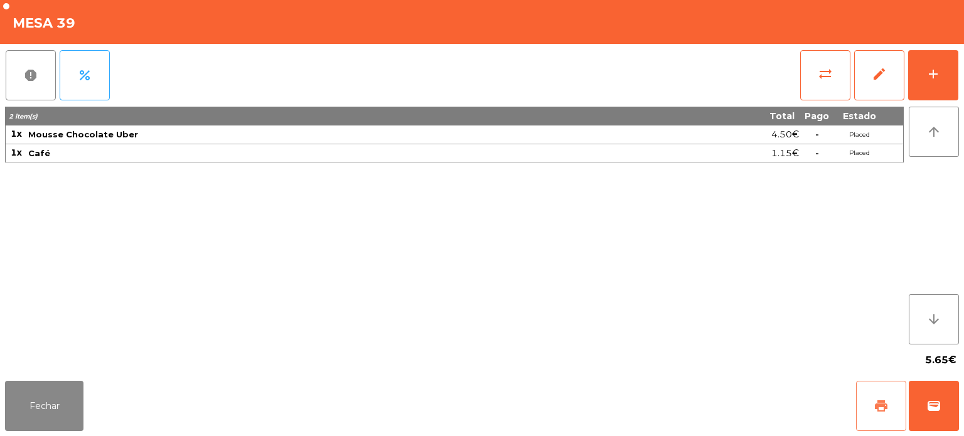
click at [900, 397] on button "print" at bounding box center [881, 406] width 50 height 50
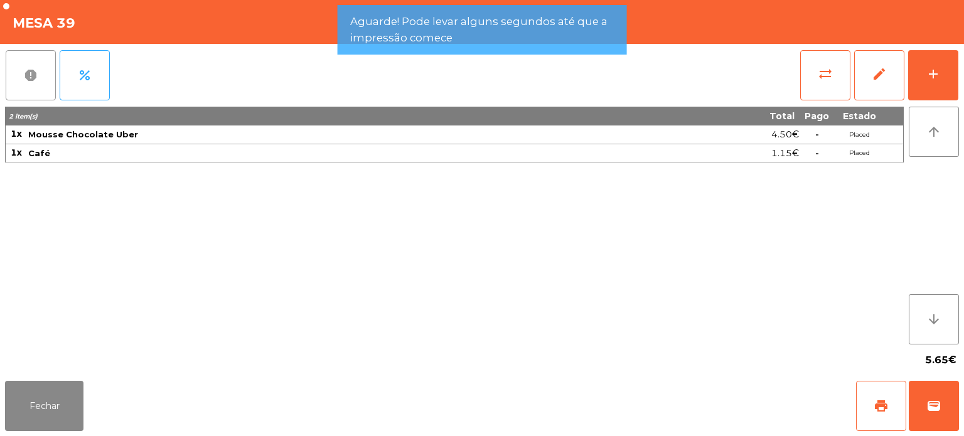
click at [21, 63] on button "report" at bounding box center [31, 75] width 50 height 50
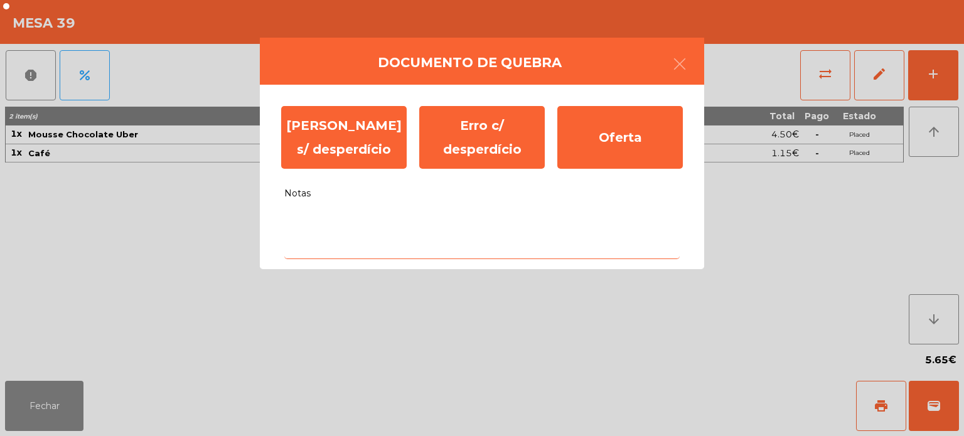
click at [428, 225] on textarea "Notas" at bounding box center [482, 233] width 396 height 52
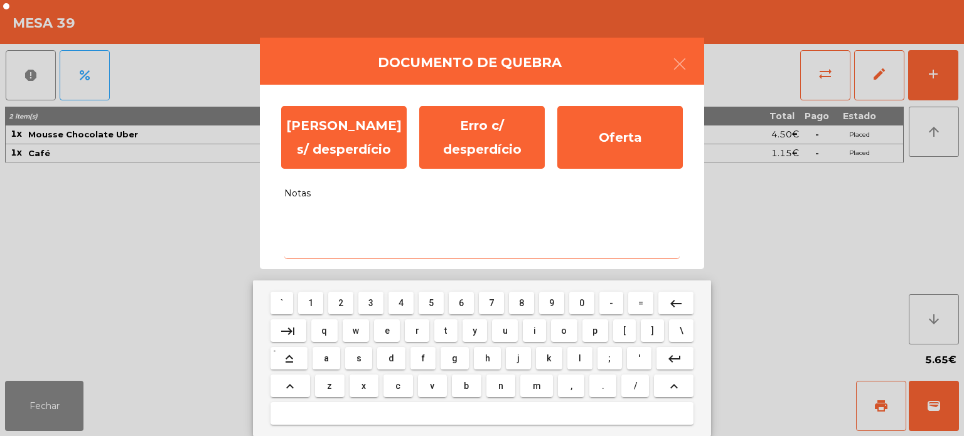
click at [582, 303] on span "0" at bounding box center [582, 303] width 5 height 10
click at [423, 359] on span "f" at bounding box center [423, 358] width 3 height 10
click at [387, 331] on span "e" at bounding box center [387, 331] width 5 height 10
click at [417, 331] on span "r" at bounding box center [418, 331] width 4 height 10
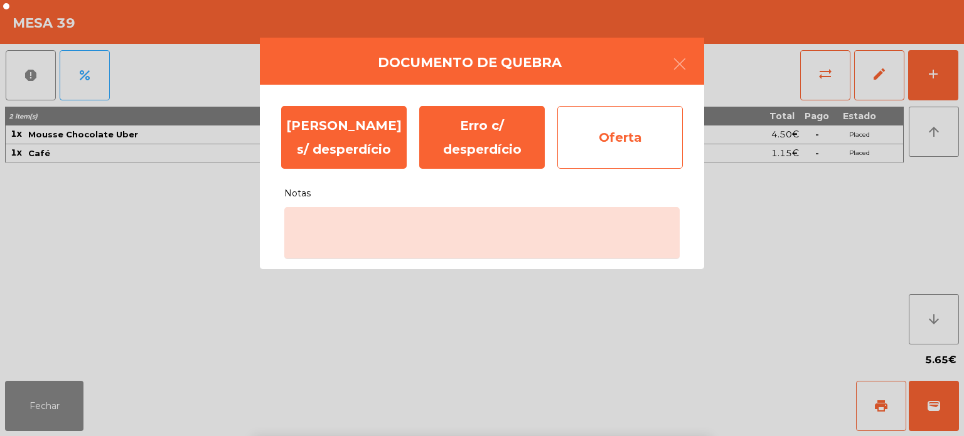
click at [598, 129] on div "Oferta" at bounding box center [621, 137] width 126 height 63
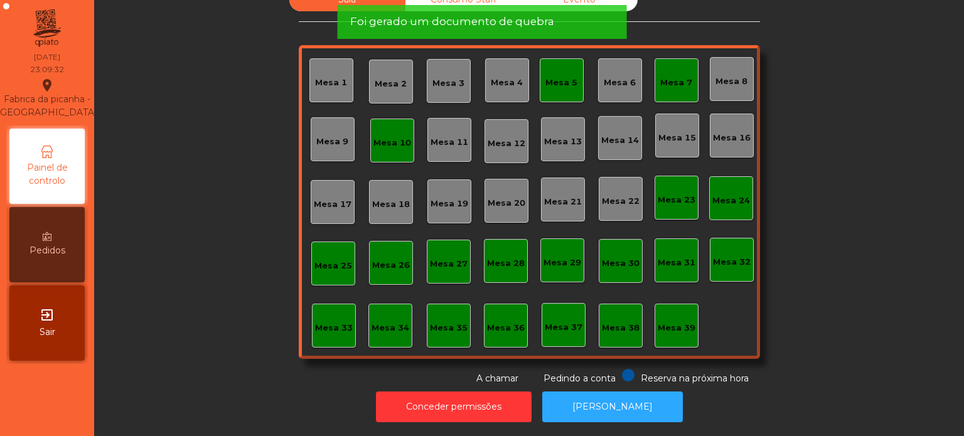
click at [843, 268] on div "Sala Consumo Staff Evento Mesa 1 Mesa 2 Mesa 3 Mesa 4 Mesa 5 Mesa 6 Mesa 7 Mesa…" at bounding box center [529, 186] width 836 height 397
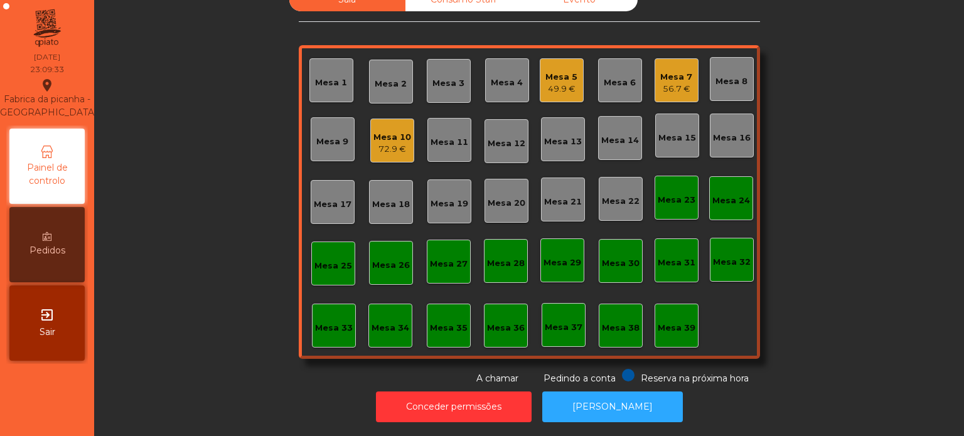
scroll to position [0, 0]
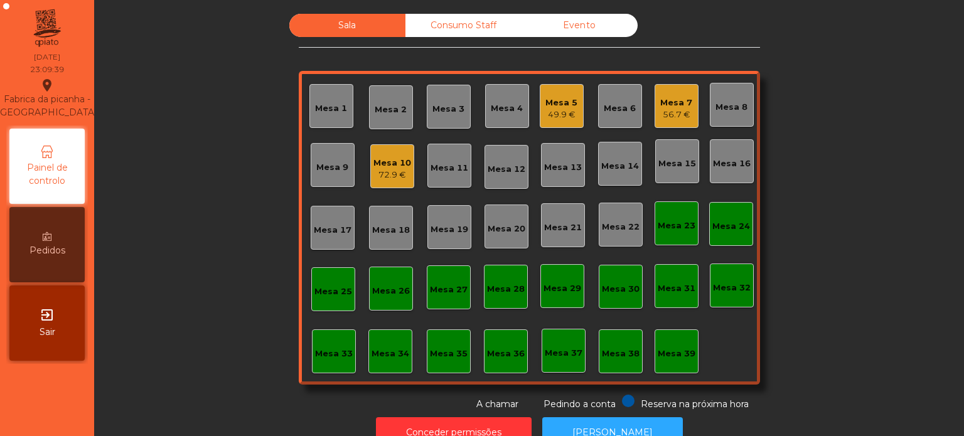
click at [461, 35] on div "Consumo Staff" at bounding box center [464, 25] width 116 height 23
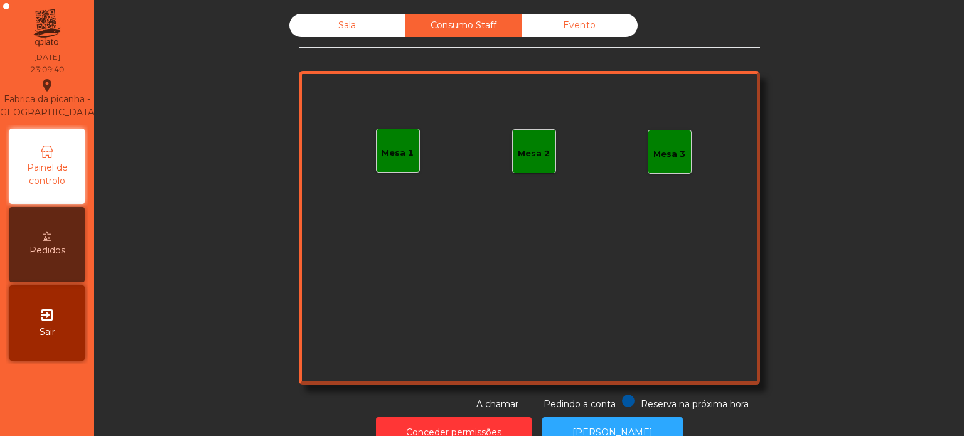
click at [572, 28] on div "Evento" at bounding box center [580, 25] width 116 height 23
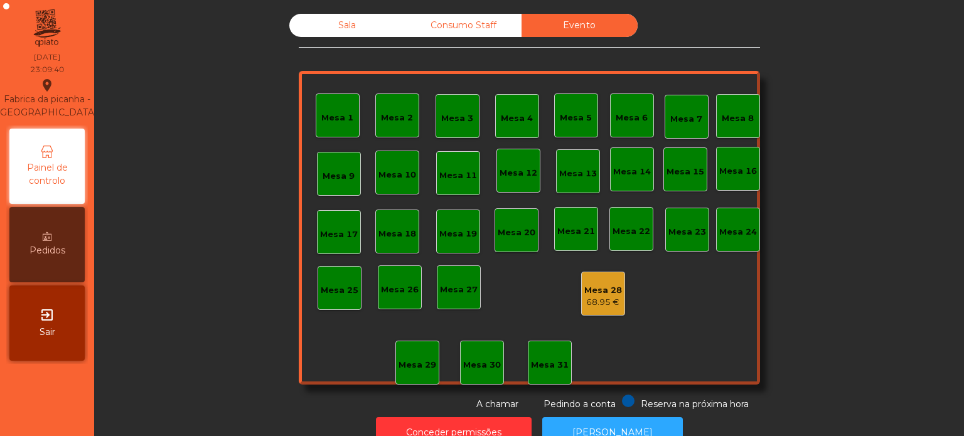
click at [343, 29] on div "Sala" at bounding box center [347, 25] width 116 height 23
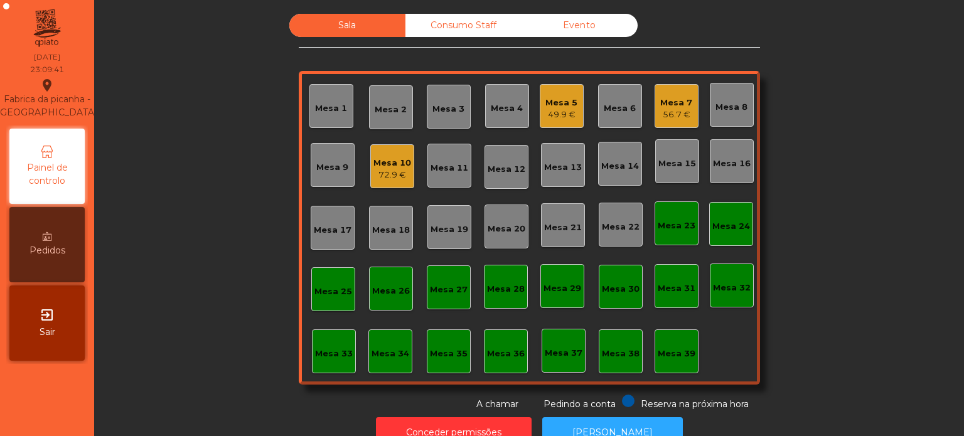
click at [605, 34] on div "Evento" at bounding box center [580, 25] width 116 height 23
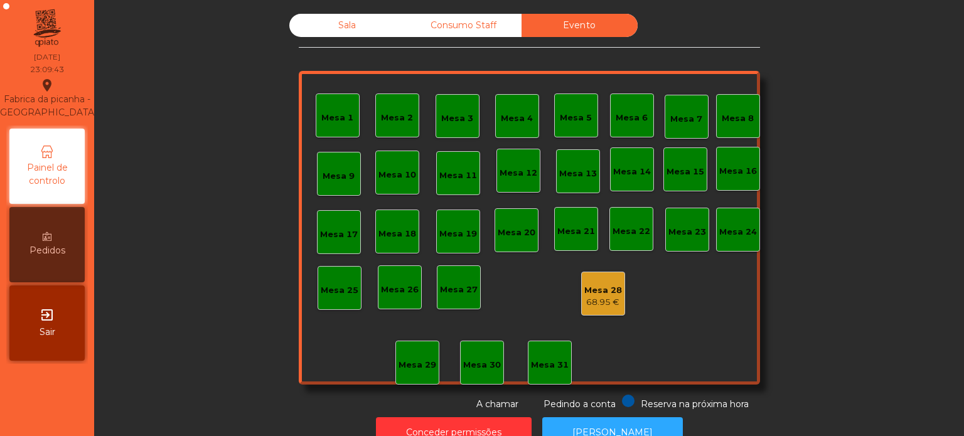
click at [596, 299] on div "68.95 €" at bounding box center [604, 302] width 38 height 13
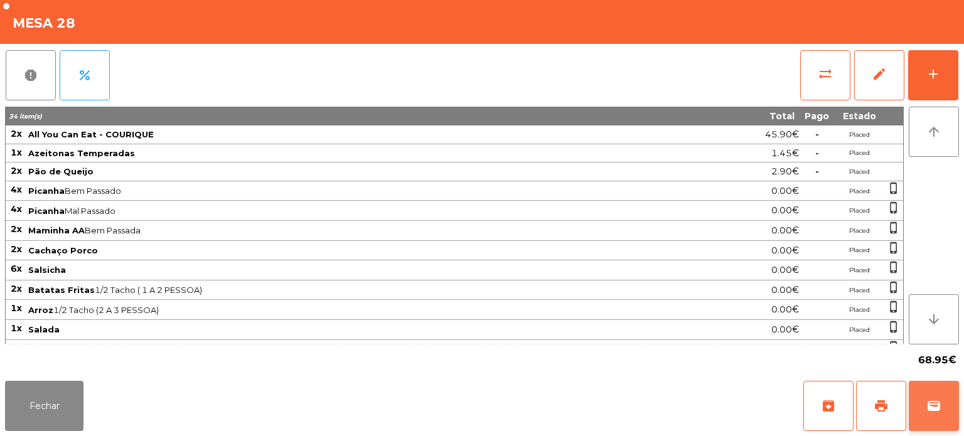
click at [922, 392] on button "wallet" at bounding box center [934, 406] width 50 height 50
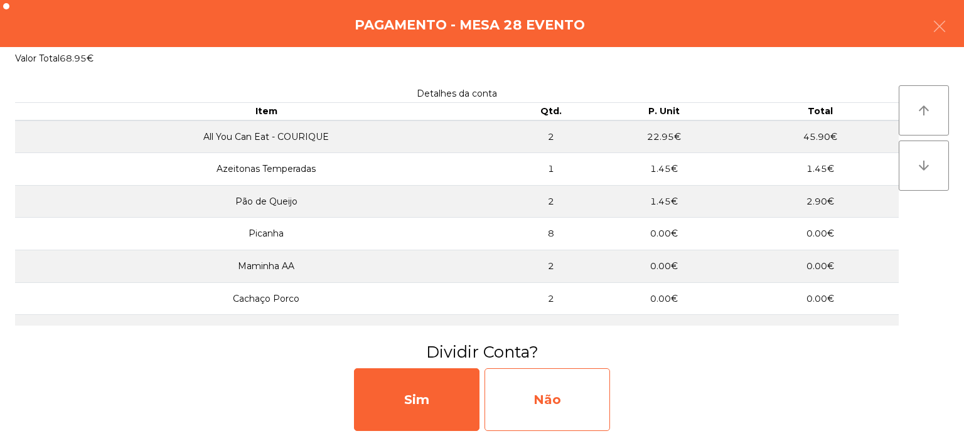
click at [571, 381] on div "Não" at bounding box center [548, 400] width 126 height 63
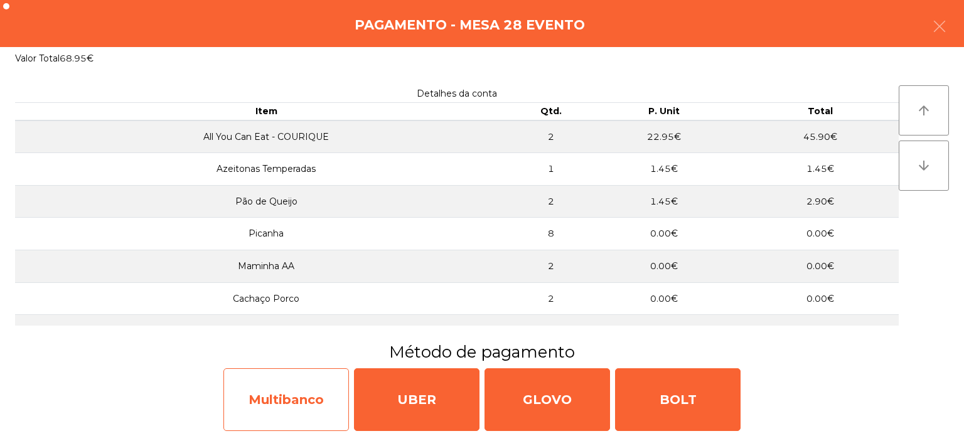
click at [291, 394] on div "Multibanco" at bounding box center [287, 400] width 126 height 63
select select "**"
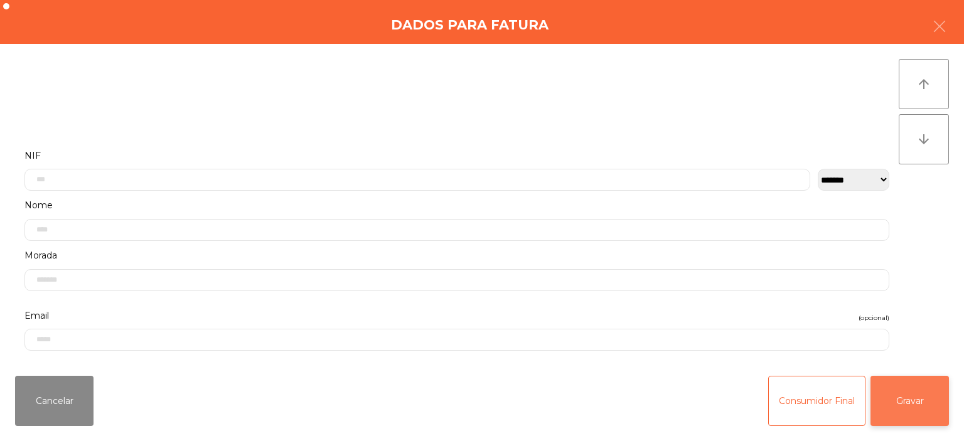
click at [920, 394] on button "Gravar" at bounding box center [910, 401] width 78 height 50
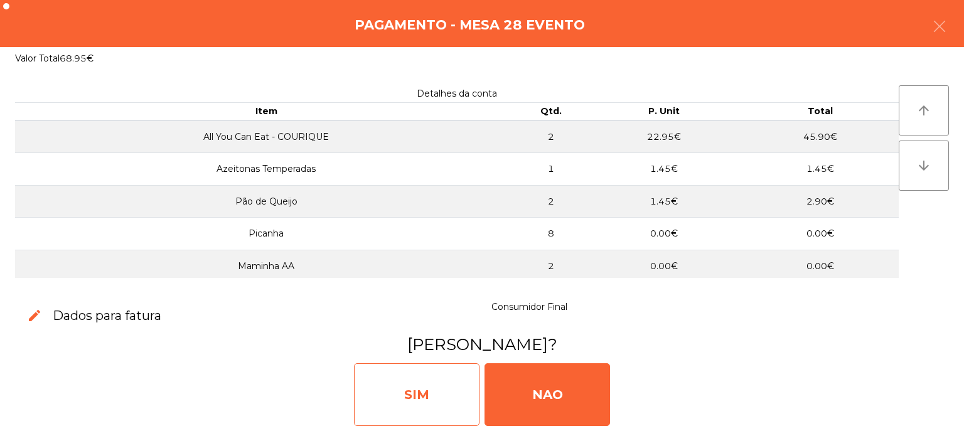
click at [411, 401] on div "SIM" at bounding box center [417, 395] width 126 height 63
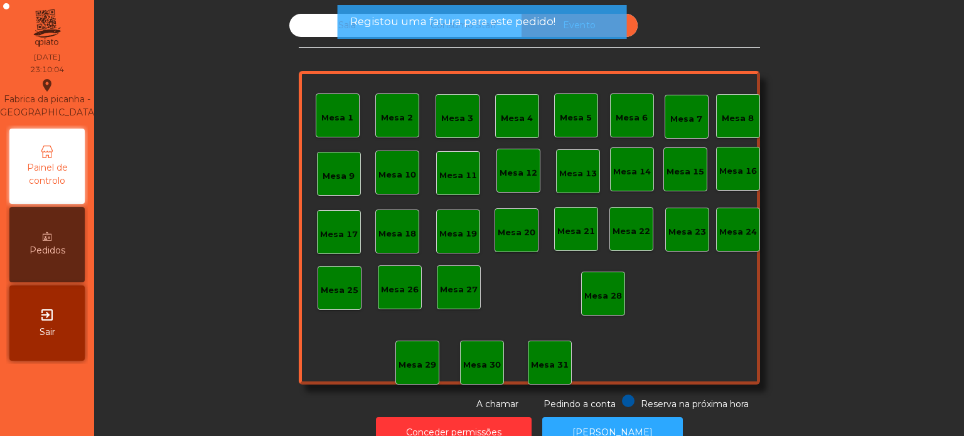
click at [501, 60] on div "Sala Consumo Staff Evento Mesa 1 Mesa 2 Mesa 3 Mesa 4 Mesa 5 Mesa 6 Mesa 7 Mesa…" at bounding box center [529, 212] width 461 height 397
click at [505, 28] on span "Registou uma fatura para este pedido!" at bounding box center [452, 22] width 205 height 16
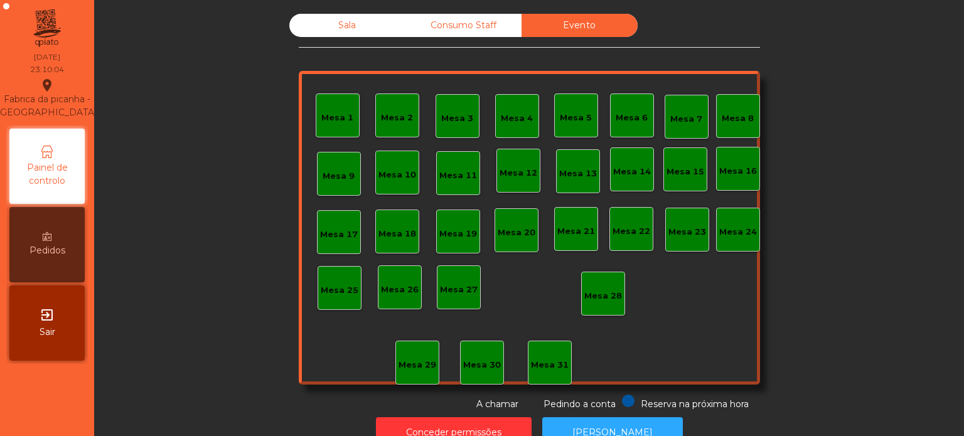
click at [450, 26] on div "Consumo Staff" at bounding box center [464, 25] width 116 height 23
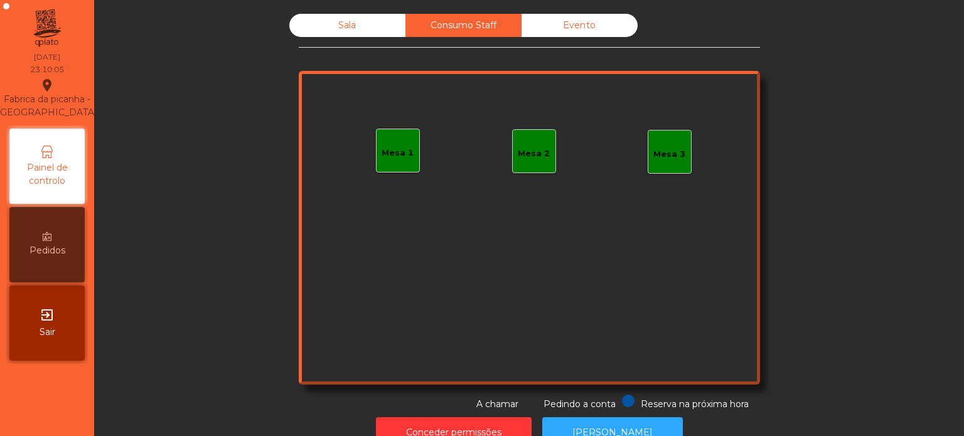
click at [322, 31] on div "Sala" at bounding box center [347, 25] width 116 height 23
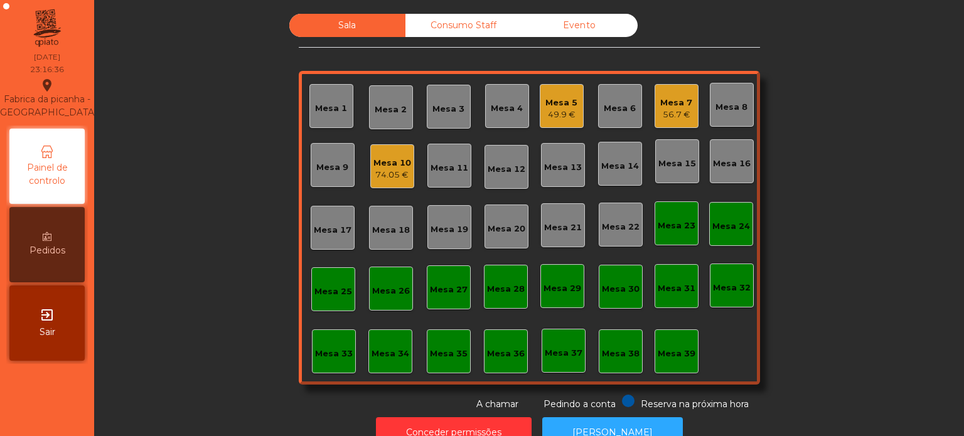
click at [551, 109] on div "49.9 €" at bounding box center [562, 115] width 32 height 13
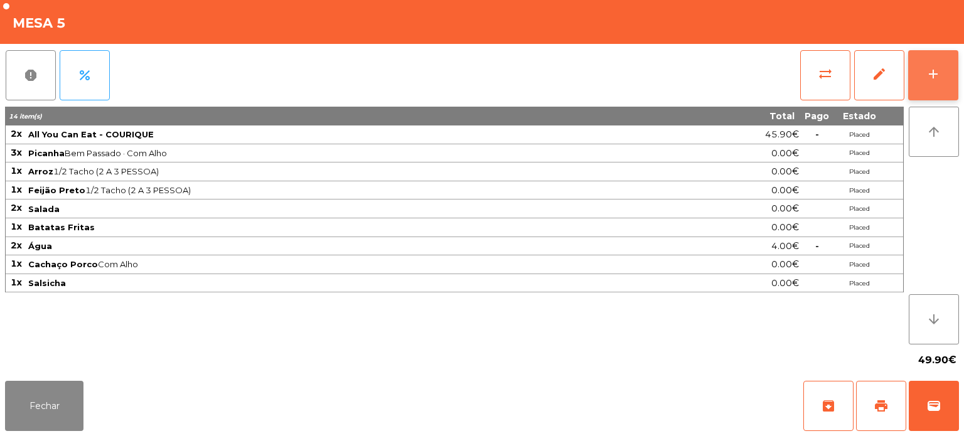
click at [934, 75] on div "add" at bounding box center [933, 74] width 15 height 15
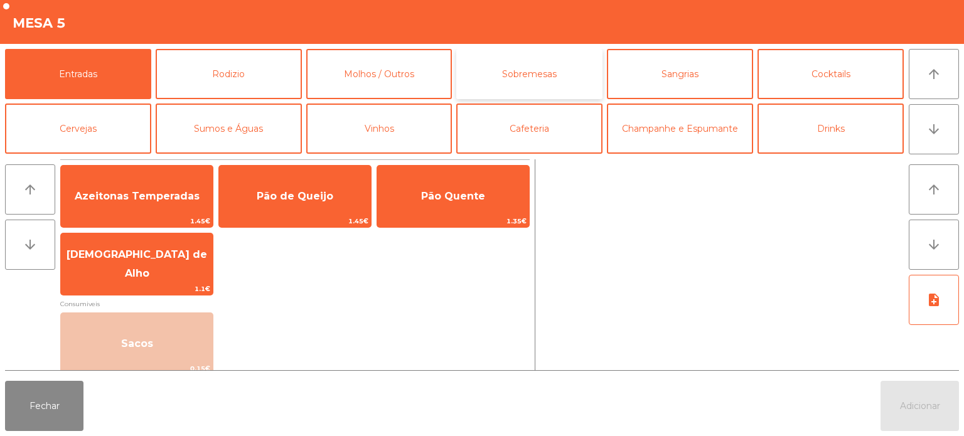
click at [535, 49] on button "Sobremesas" at bounding box center [529, 74] width 146 height 50
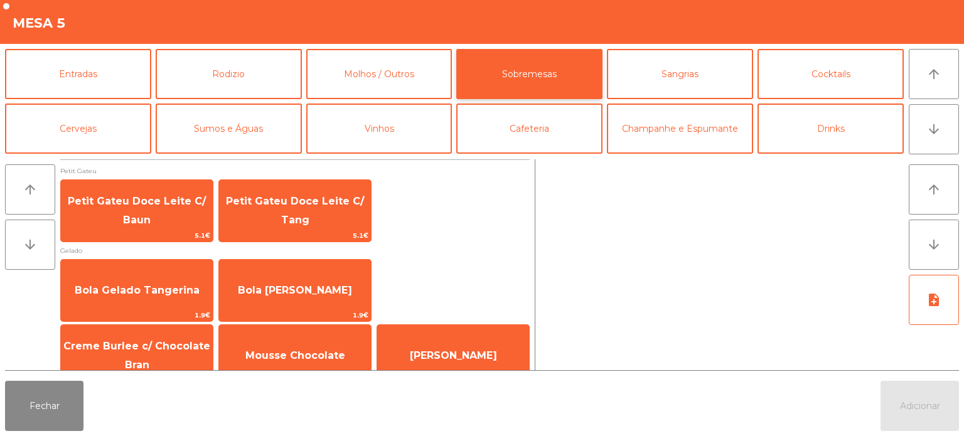
scroll to position [21, 0]
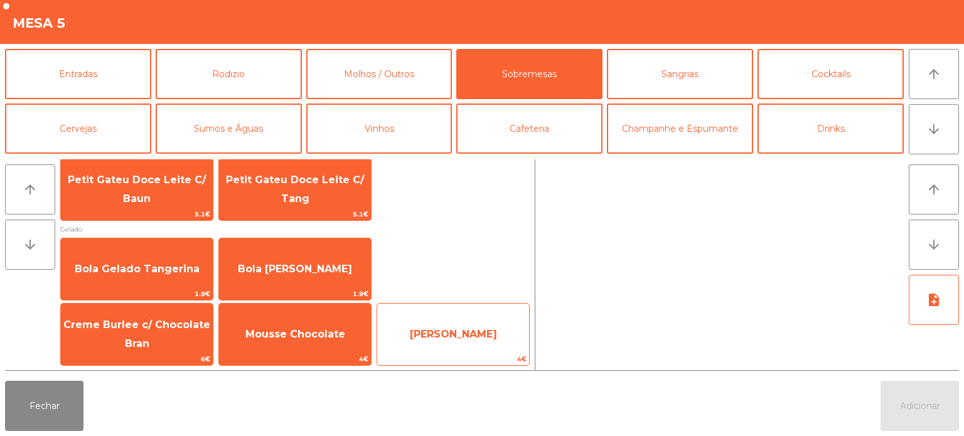
click at [460, 337] on span "Mousse Lima" at bounding box center [453, 334] width 87 height 12
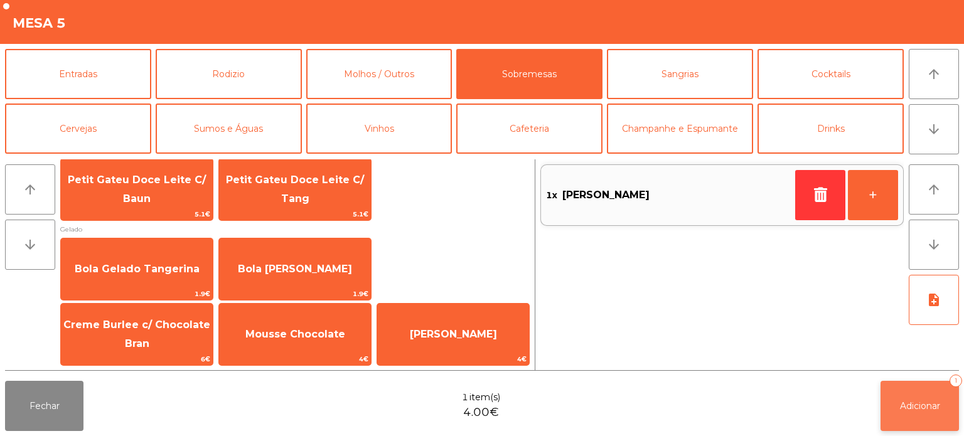
click at [924, 407] on span "Adicionar" at bounding box center [920, 406] width 40 height 11
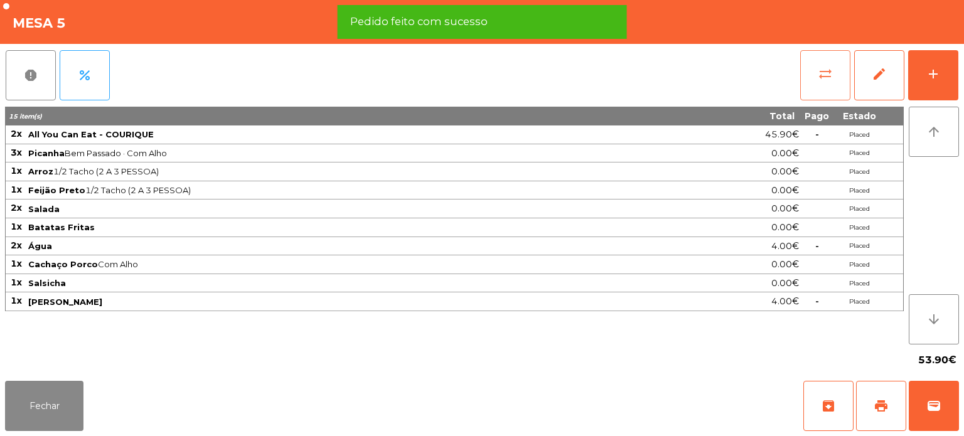
click at [816, 73] on button "sync_alt" at bounding box center [826, 75] width 50 height 50
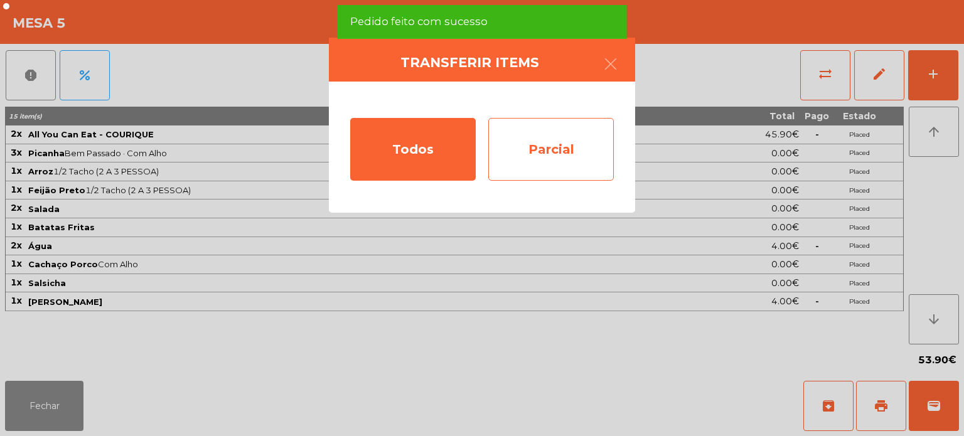
click at [576, 153] on div "Parcial" at bounding box center [551, 149] width 126 height 63
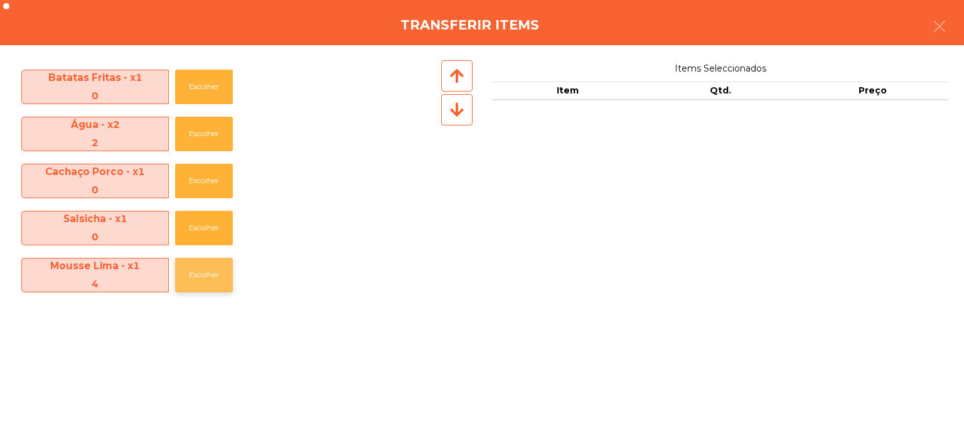
click at [191, 279] on button "Escolher" at bounding box center [204, 275] width 58 height 35
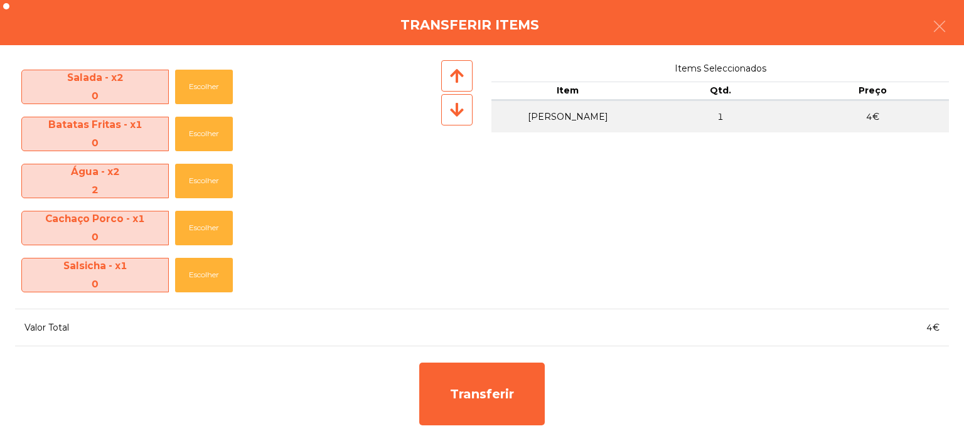
scroll to position [185, 0]
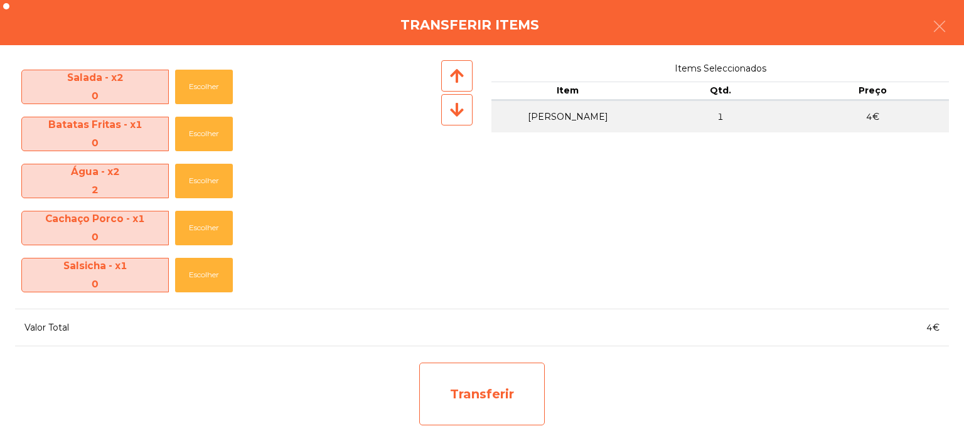
click at [498, 389] on div "Transferir" at bounding box center [482, 394] width 126 height 63
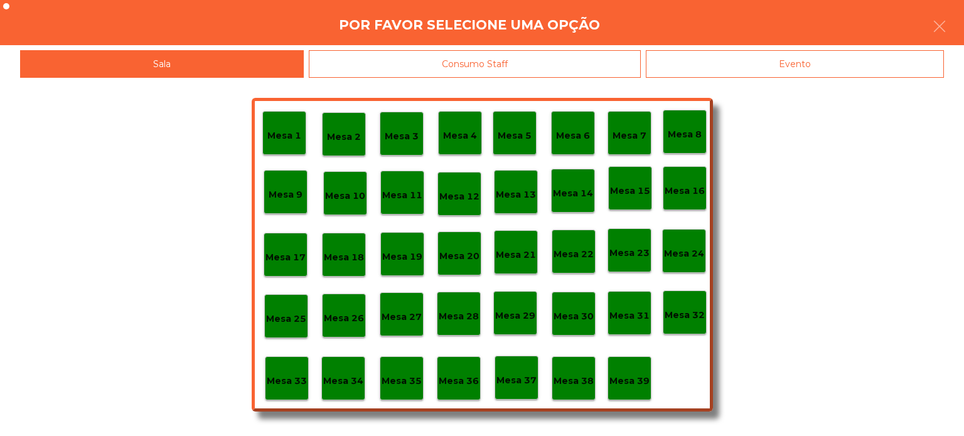
click at [635, 393] on div "Mesa 39" at bounding box center [630, 379] width 44 height 44
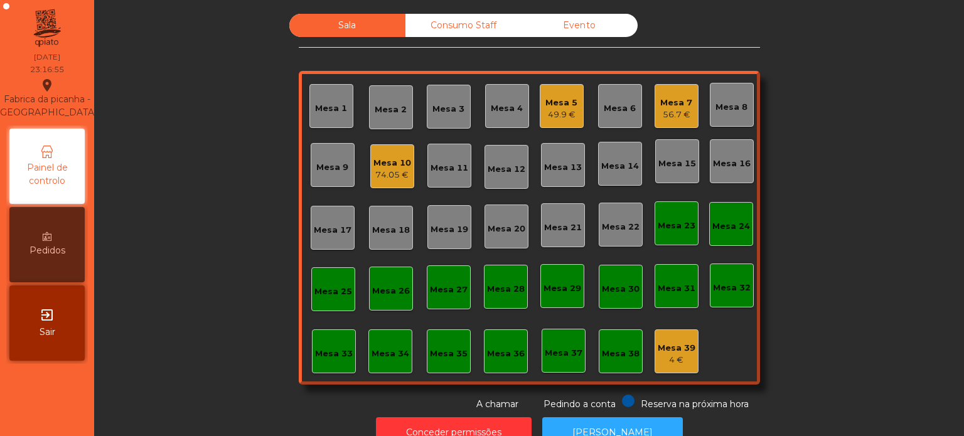
click at [683, 345] on div "Mesa 39" at bounding box center [677, 348] width 38 height 13
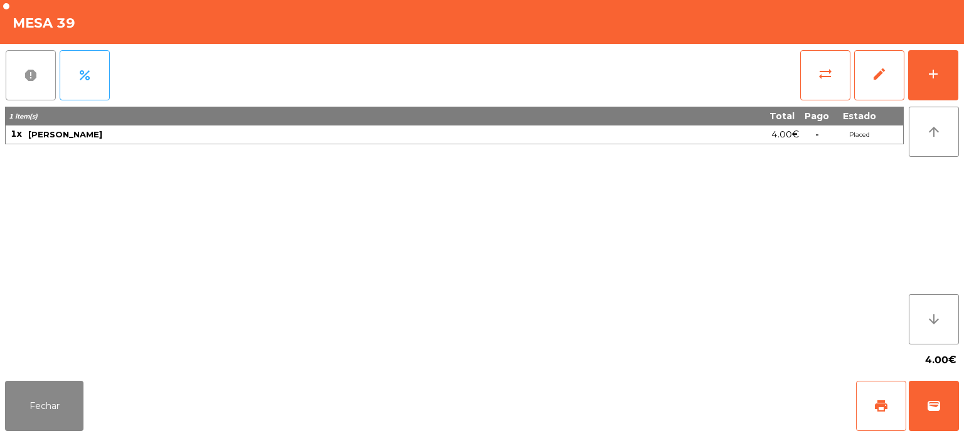
click at [26, 75] on span "report" at bounding box center [30, 75] width 15 height 15
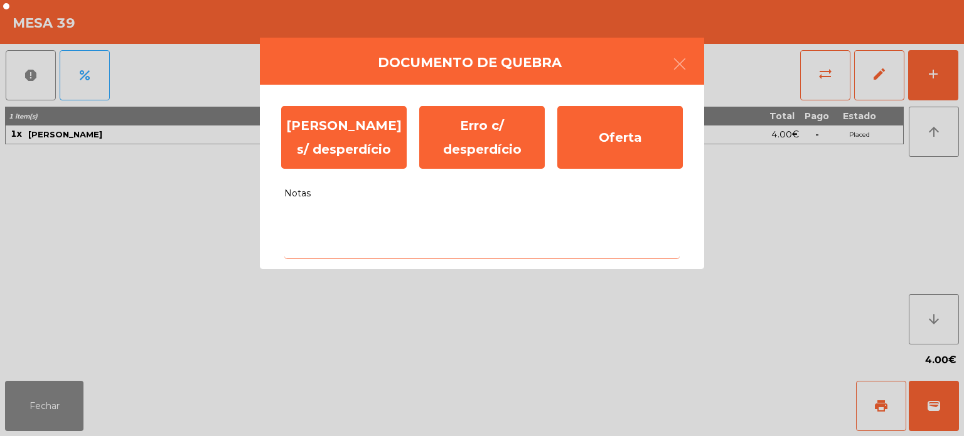
click at [404, 226] on textarea "Notas" at bounding box center [482, 233] width 396 height 52
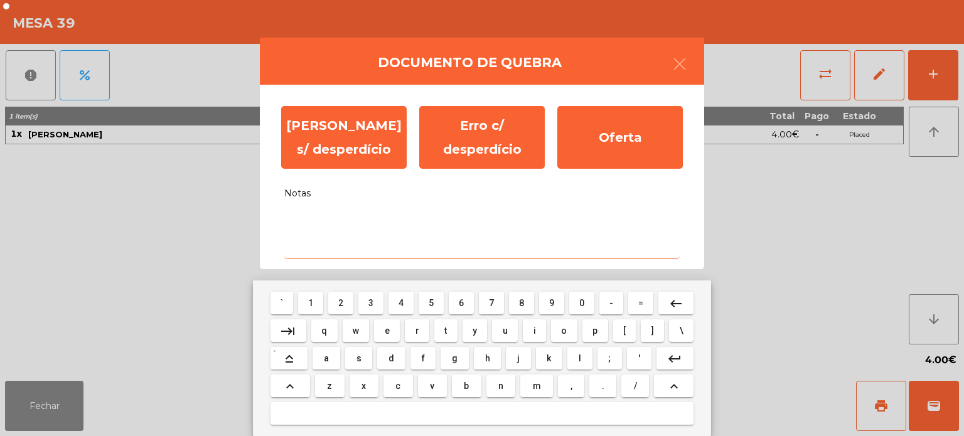
click at [326, 359] on span "a" at bounding box center [326, 358] width 5 height 10
type textarea "*"
click at [679, 294] on button "keyboard_backspace" at bounding box center [676, 303] width 35 height 23
click at [359, 358] on span "s" at bounding box center [359, 358] width 5 height 10
click at [389, 335] on span "e" at bounding box center [387, 331] width 5 height 10
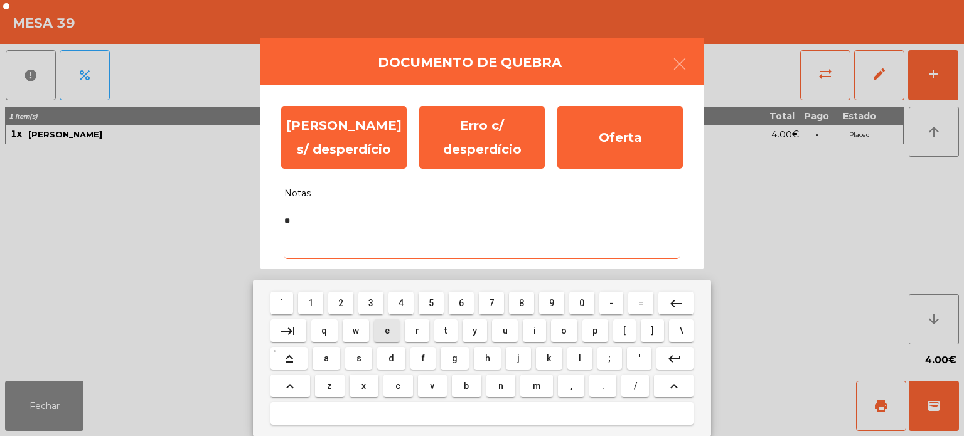
click at [571, 386] on span "," at bounding box center [572, 386] width 2 height 10
click at [682, 303] on mat-icon "keyboard_backspace" at bounding box center [676, 303] width 15 height 15
click at [537, 388] on span "m" at bounding box center [537, 386] width 8 height 10
type textarea "***"
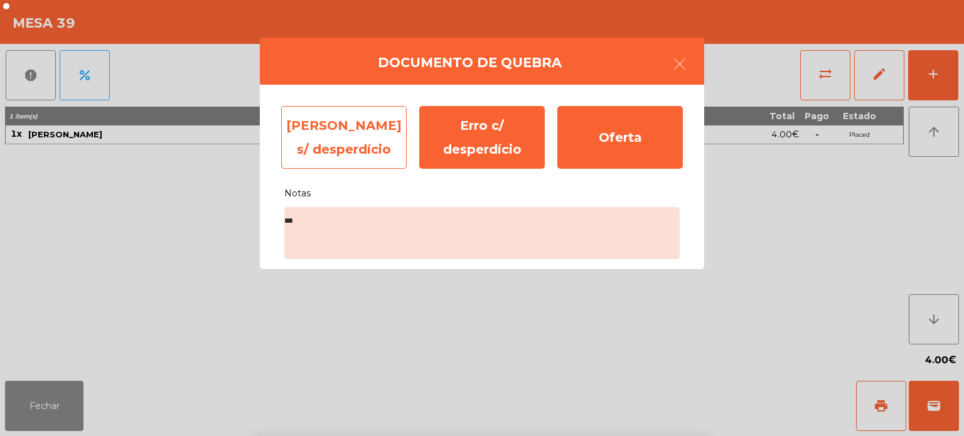
click at [356, 124] on div "Erro s/ desperdício" at bounding box center [344, 137] width 126 height 63
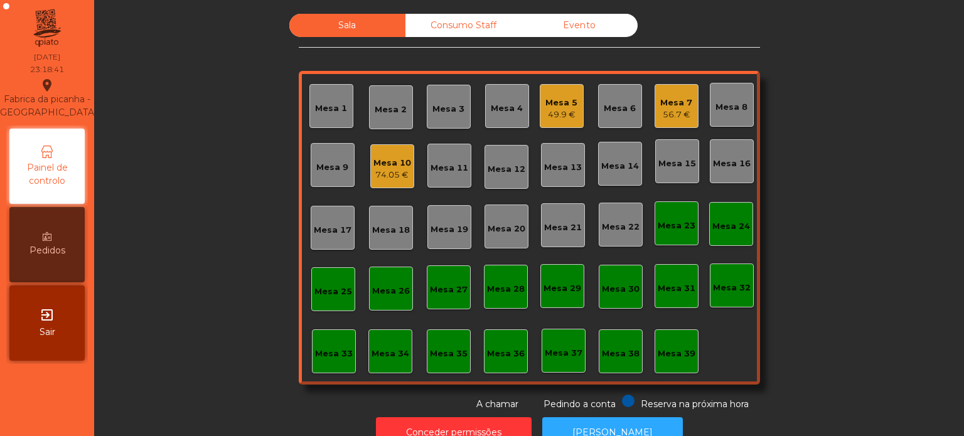
click at [377, 149] on div "Mesa 10 74.05 €" at bounding box center [392, 166] width 44 height 44
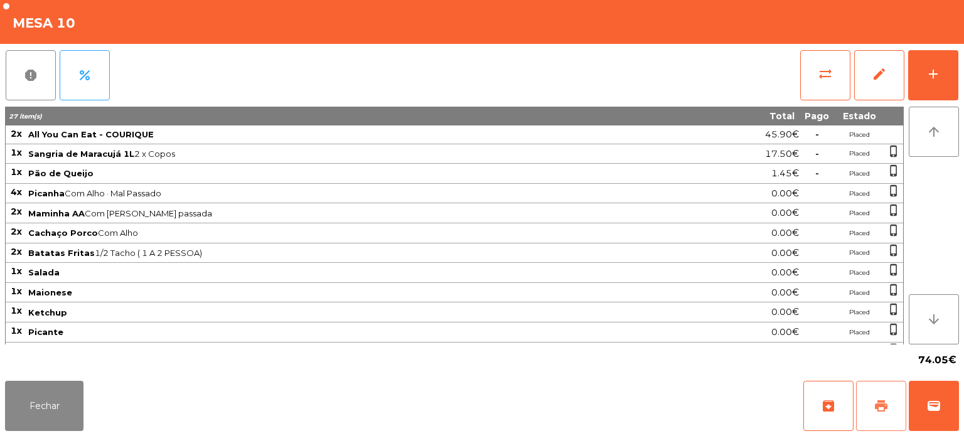
click at [878, 407] on span "print" at bounding box center [881, 406] width 15 height 15
click at [939, 404] on span "wallet" at bounding box center [934, 406] width 15 height 15
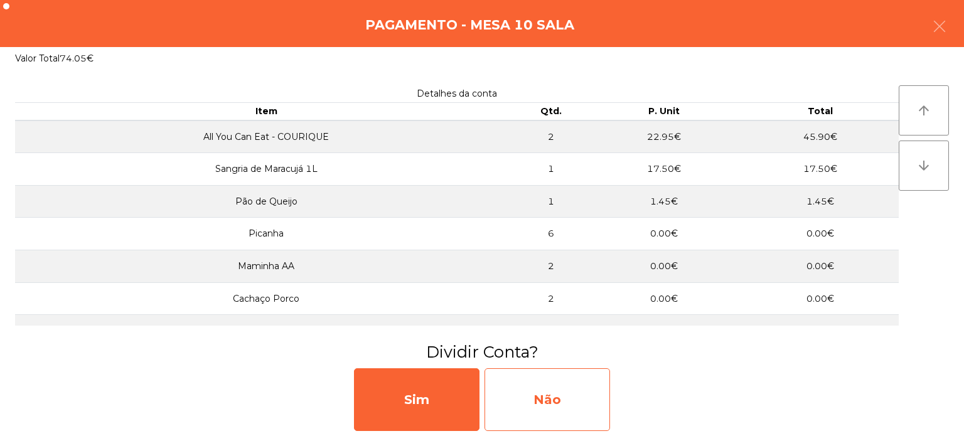
click at [545, 373] on div "Não" at bounding box center [548, 400] width 126 height 63
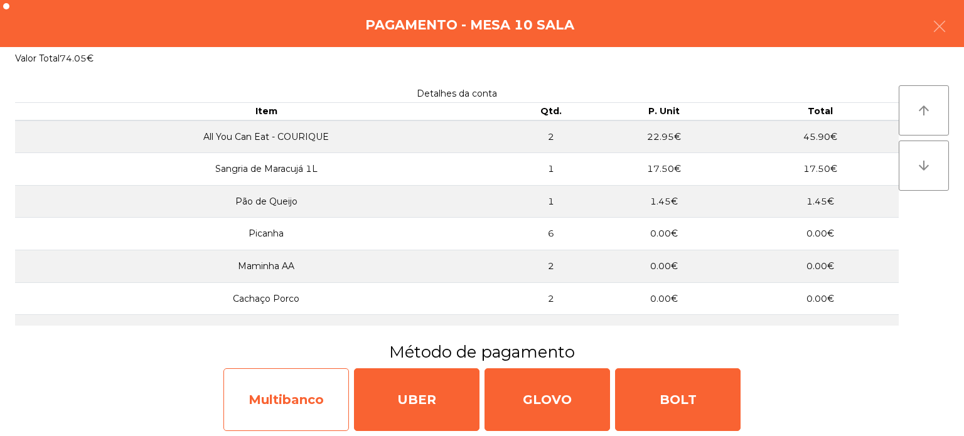
click at [319, 406] on div "Multibanco" at bounding box center [287, 400] width 126 height 63
select select "**"
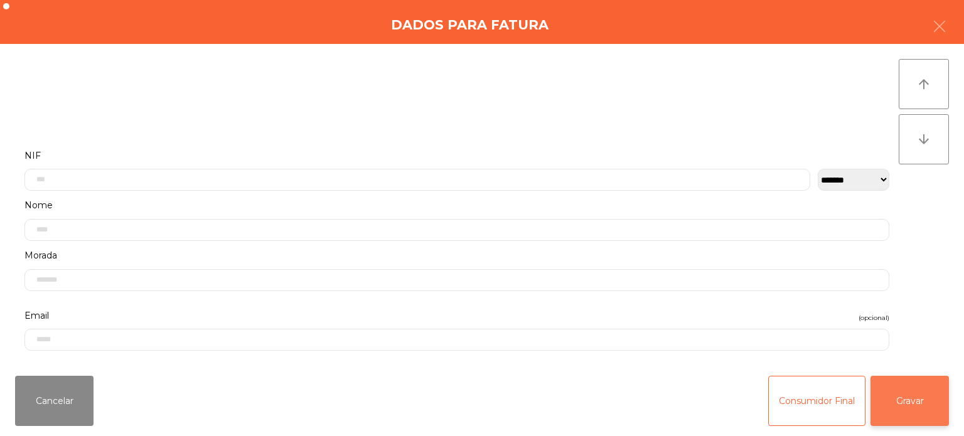
click at [929, 406] on button "Gravar" at bounding box center [910, 401] width 78 height 50
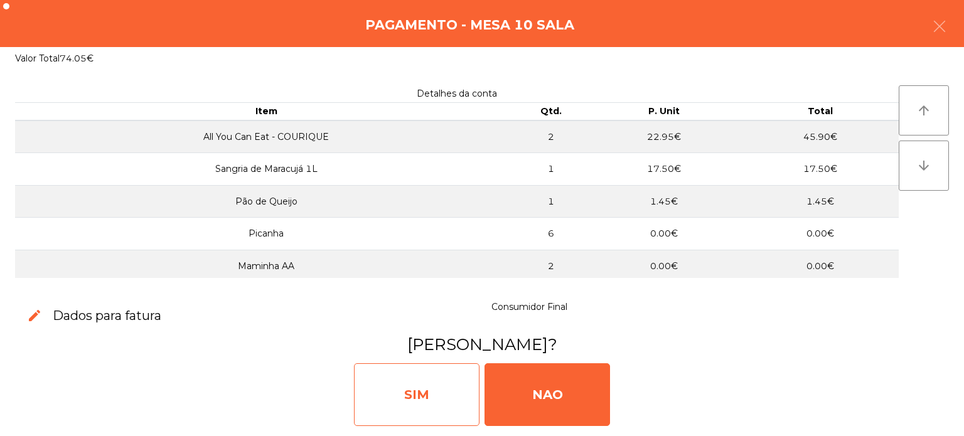
click at [428, 385] on div "SIM" at bounding box center [417, 395] width 126 height 63
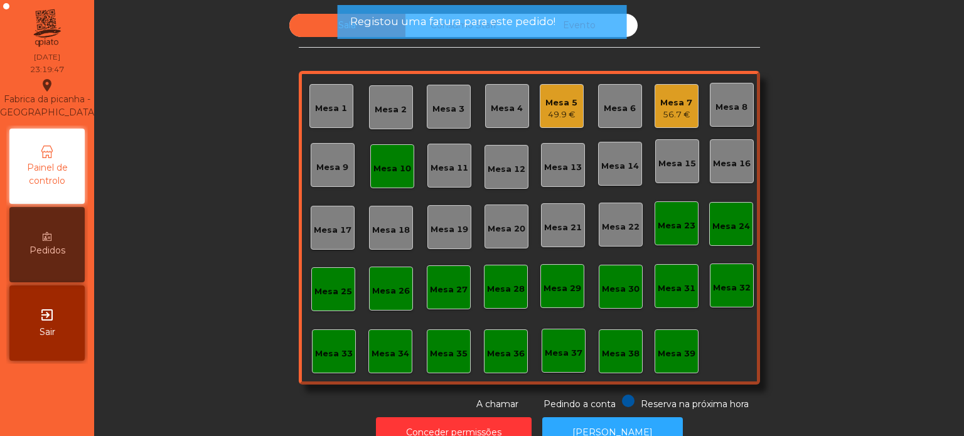
click at [387, 148] on div "Mesa 10" at bounding box center [392, 166] width 44 height 44
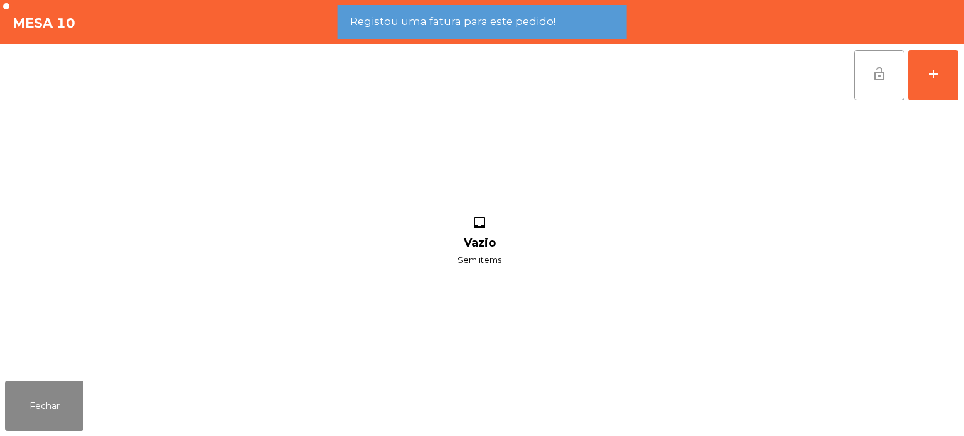
click at [887, 60] on button "lock_open" at bounding box center [880, 75] width 50 height 50
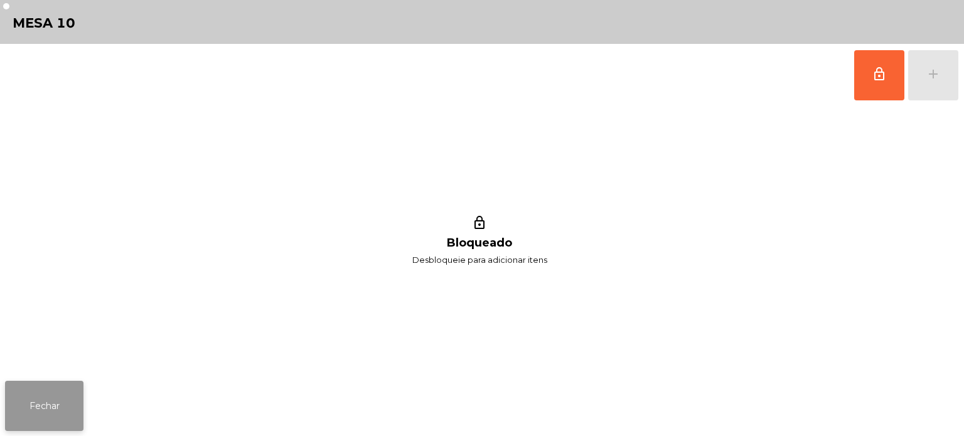
click at [46, 407] on button "Fechar" at bounding box center [44, 406] width 78 height 50
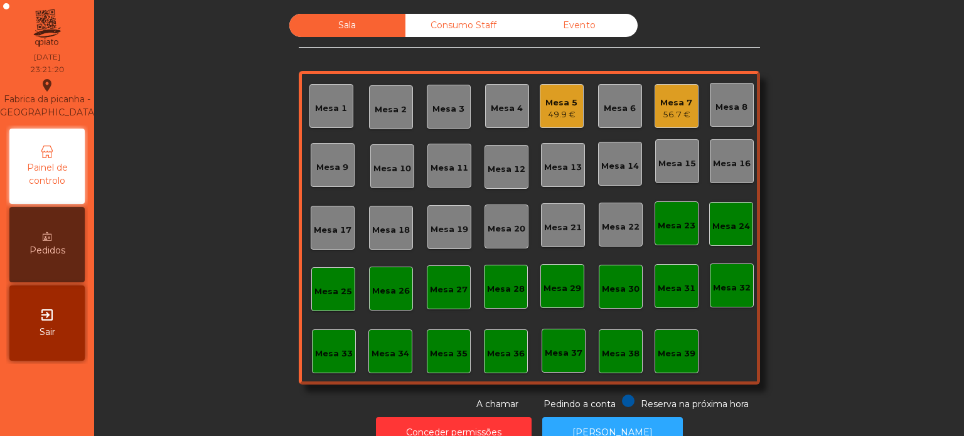
scroll to position [35, 0]
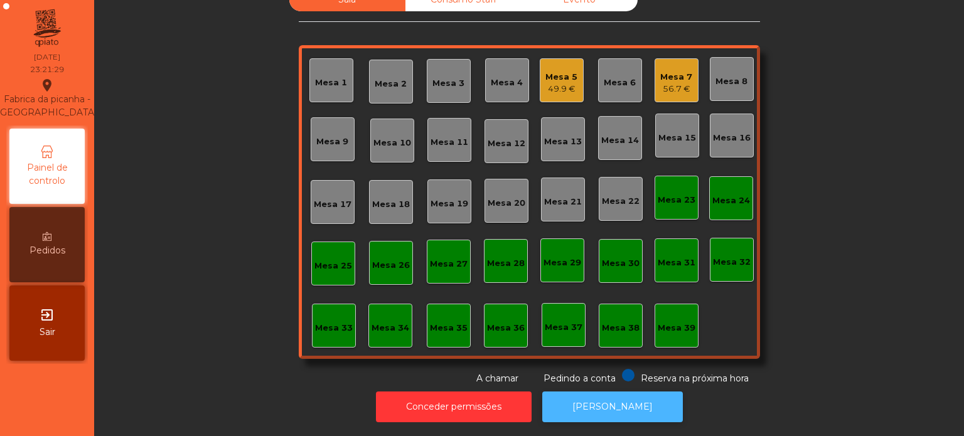
click at [605, 407] on button "[PERSON_NAME]" at bounding box center [612, 407] width 141 height 31
click at [566, 91] on div "Mesa 5 49.9 €" at bounding box center [562, 80] width 44 height 44
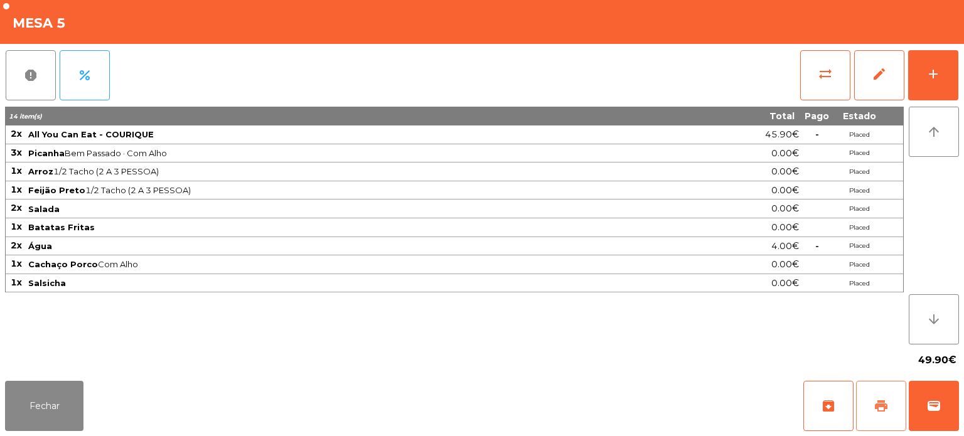
click at [860, 424] on button "print" at bounding box center [881, 406] width 50 height 50
click at [58, 428] on button "Fechar" at bounding box center [44, 406] width 78 height 50
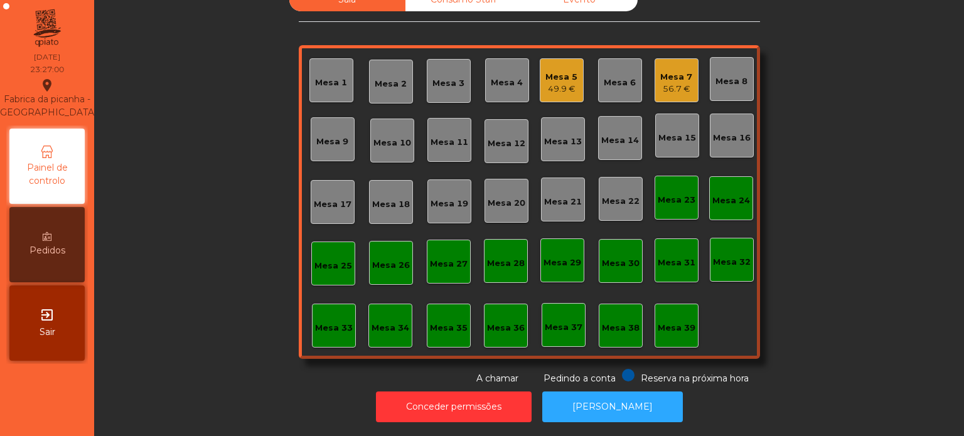
click at [569, 83] on div "49.9 €" at bounding box center [562, 89] width 32 height 13
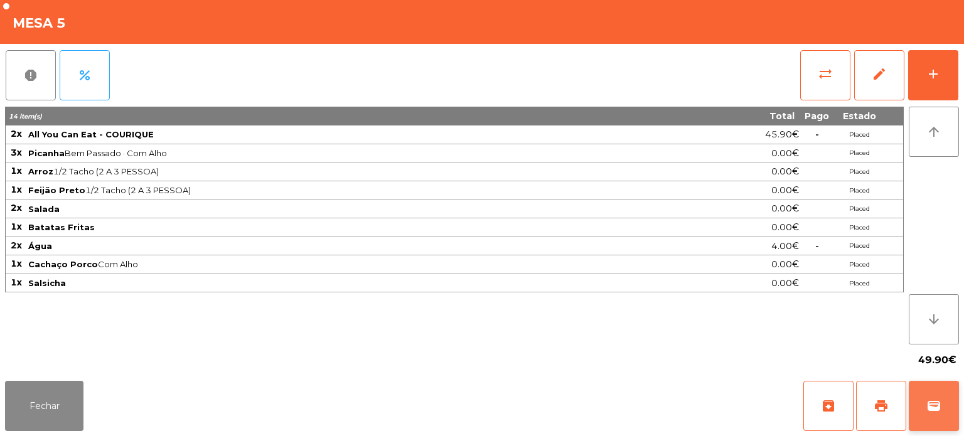
click at [929, 386] on button "wallet" at bounding box center [934, 406] width 50 height 50
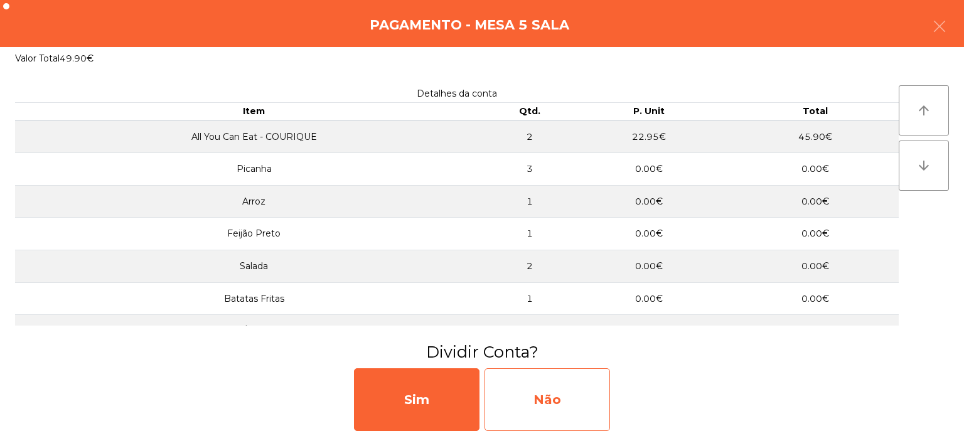
click at [576, 392] on div "Não" at bounding box center [548, 400] width 126 height 63
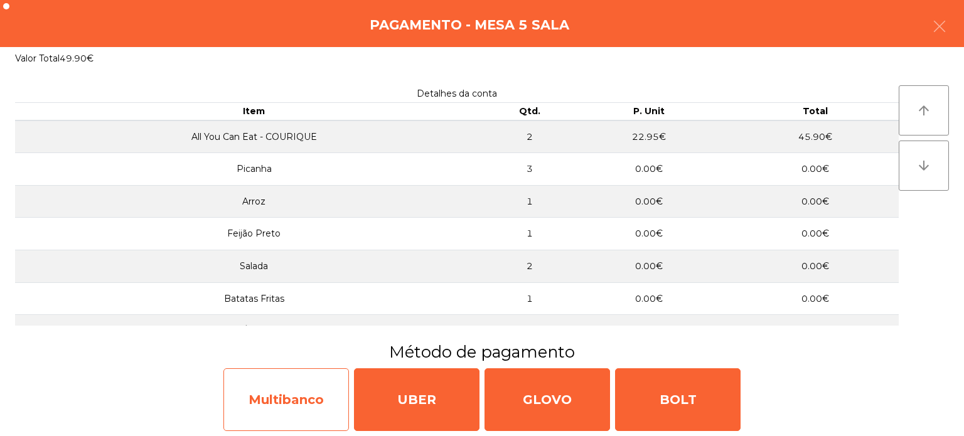
click at [305, 390] on div "Multibanco" at bounding box center [287, 400] width 126 height 63
select select "**"
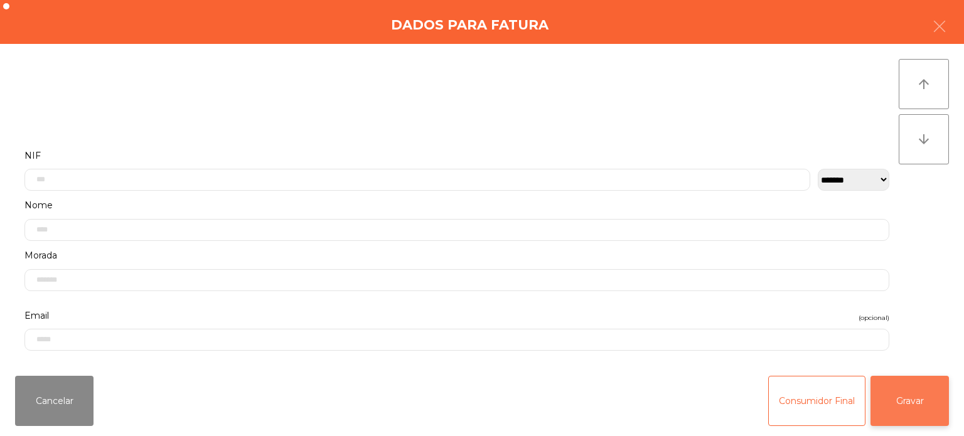
click at [904, 388] on button "Gravar" at bounding box center [910, 401] width 78 height 50
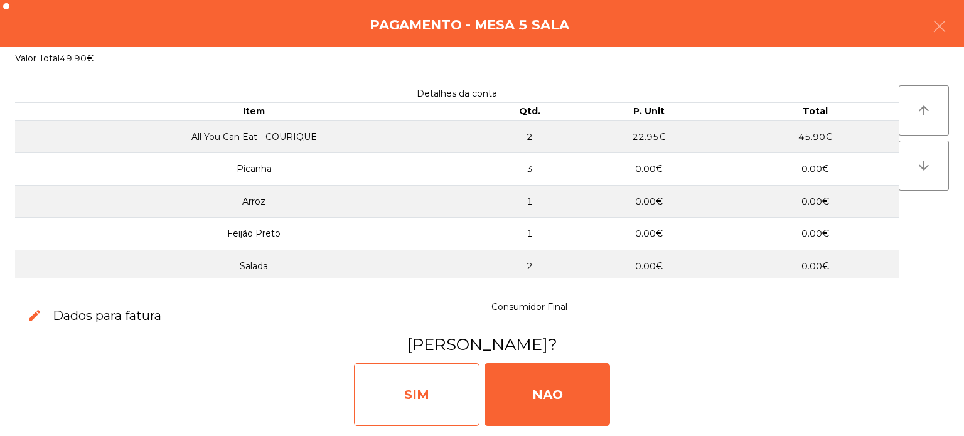
click at [430, 395] on div "SIM" at bounding box center [417, 395] width 126 height 63
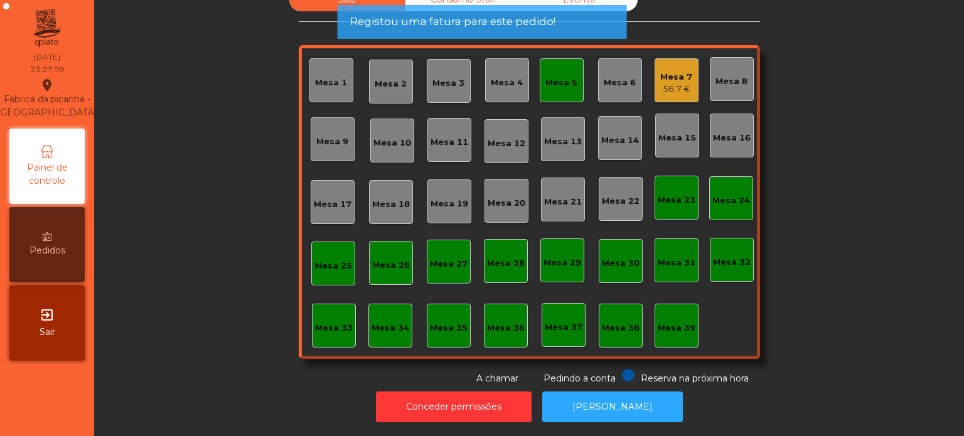
click at [573, 77] on div "Mesa 5" at bounding box center [562, 80] width 44 height 44
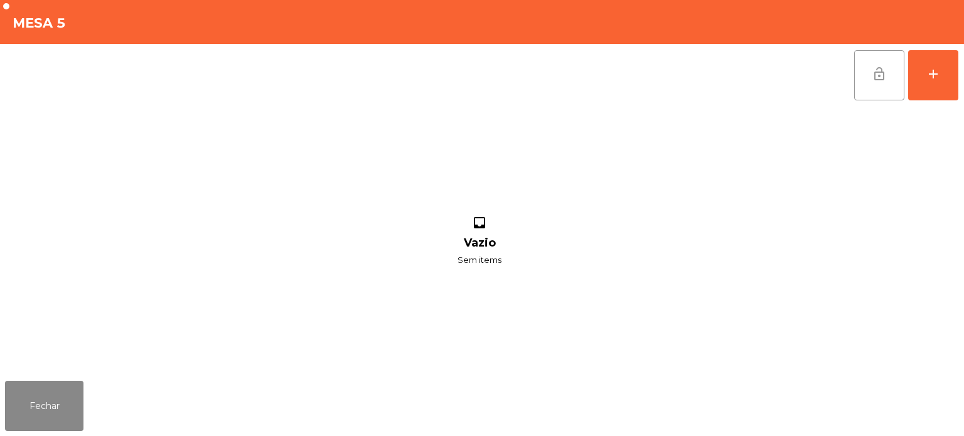
click at [893, 76] on button "lock_open" at bounding box center [880, 75] width 50 height 50
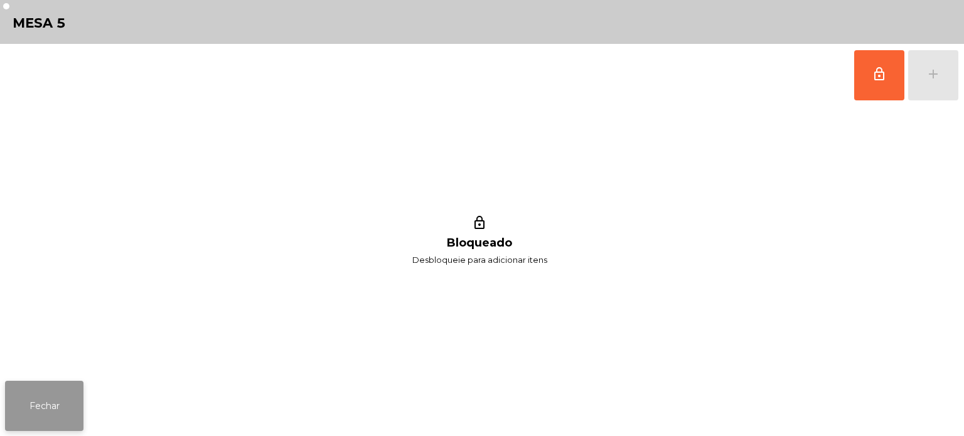
click at [55, 392] on button "Fechar" at bounding box center [44, 406] width 78 height 50
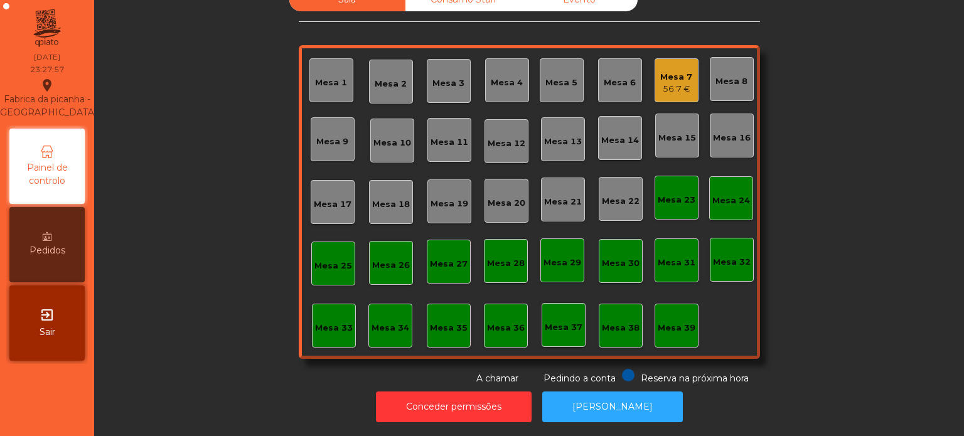
click at [823, 294] on div "Sala Consumo Staff Evento Mesa 1 Mesa 2 Mesa 3 Mesa 4 Mesa 5 Mesa 6 Mesa 7 56.7…" at bounding box center [529, 186] width 836 height 397
click at [603, 408] on button "[PERSON_NAME]" at bounding box center [612, 407] width 141 height 31
click at [607, 373] on span "Pedindo a conta" at bounding box center [580, 378] width 72 height 11
click at [640, 392] on button "[PERSON_NAME]" at bounding box center [612, 407] width 141 height 31
click at [669, 83] on div "56.7 €" at bounding box center [677, 89] width 32 height 13
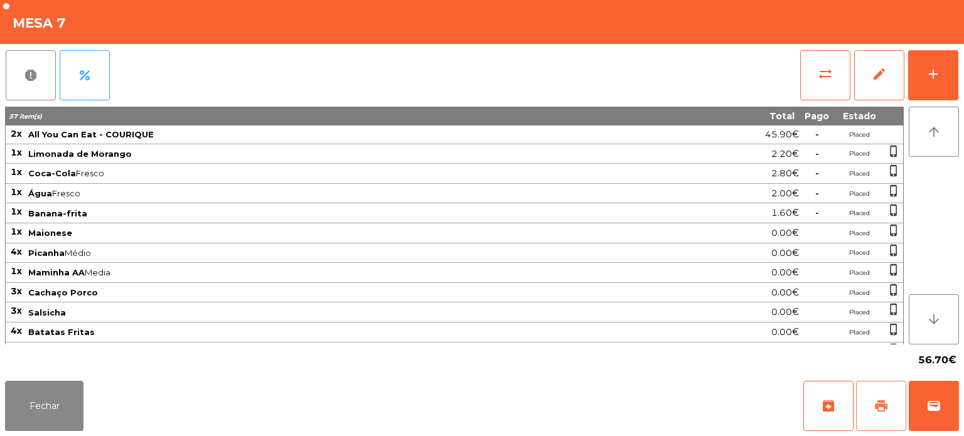
click at [883, 409] on span "print" at bounding box center [881, 406] width 15 height 15
click at [934, 409] on span "wallet" at bounding box center [934, 406] width 15 height 15
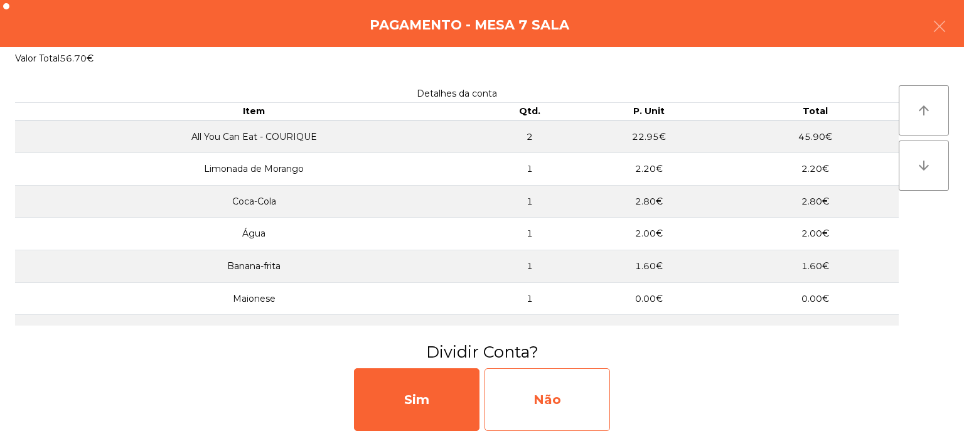
click at [562, 397] on div "Não" at bounding box center [548, 400] width 126 height 63
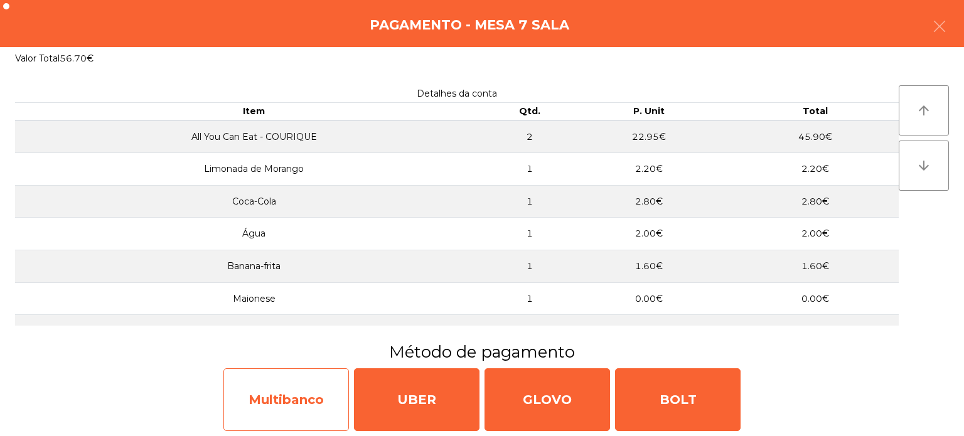
click at [308, 374] on div "Multibanco" at bounding box center [287, 400] width 126 height 63
select select "**"
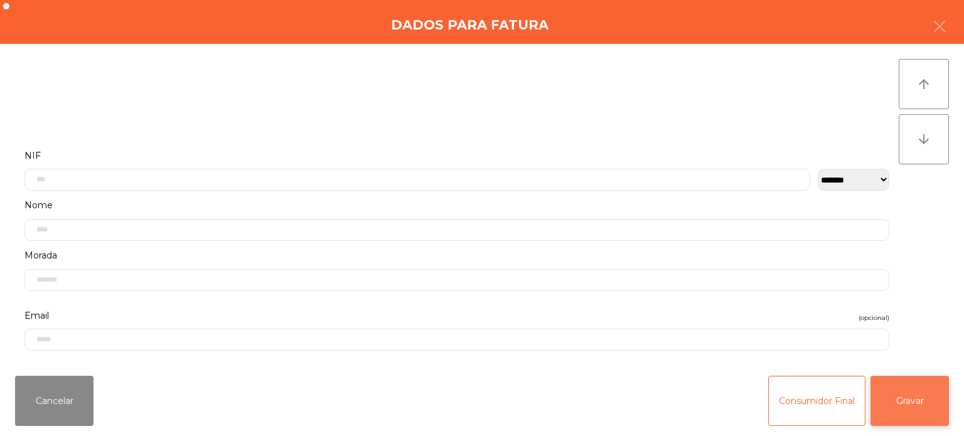
click at [937, 411] on button "Gravar" at bounding box center [910, 401] width 78 height 50
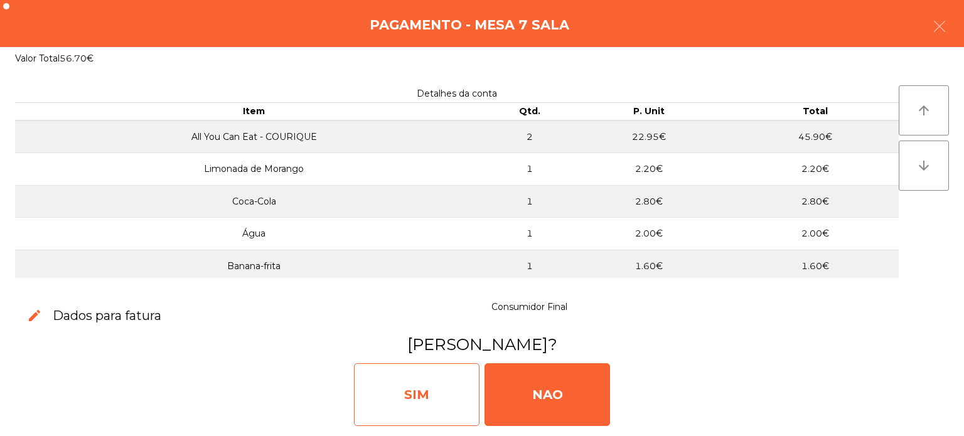
click at [413, 387] on div "SIM" at bounding box center [417, 395] width 126 height 63
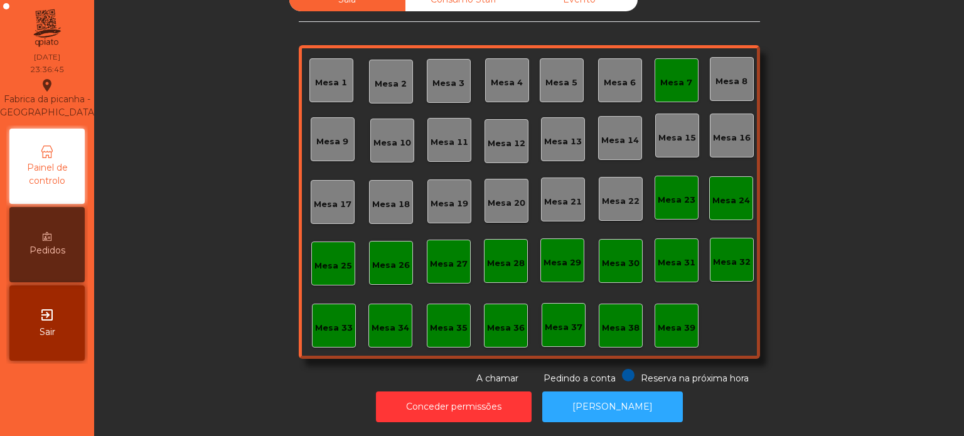
click at [671, 58] on div "Mesa 7" at bounding box center [677, 80] width 44 height 44
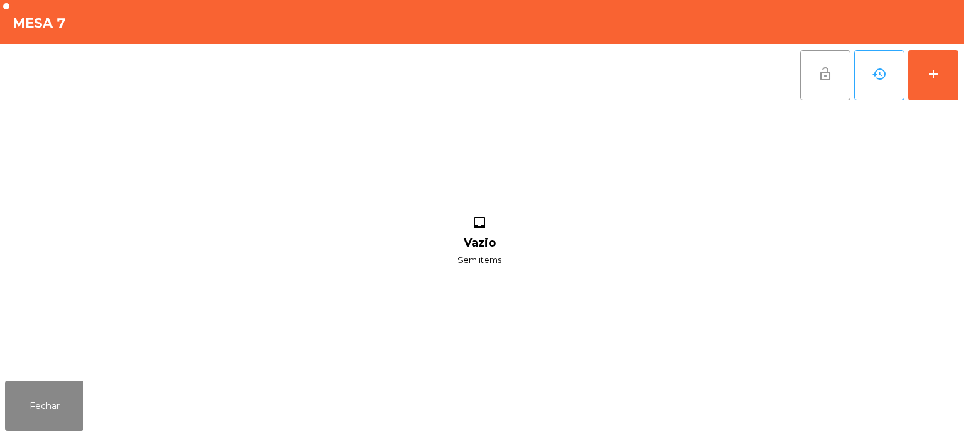
click at [810, 67] on button "lock_open" at bounding box center [826, 75] width 50 height 50
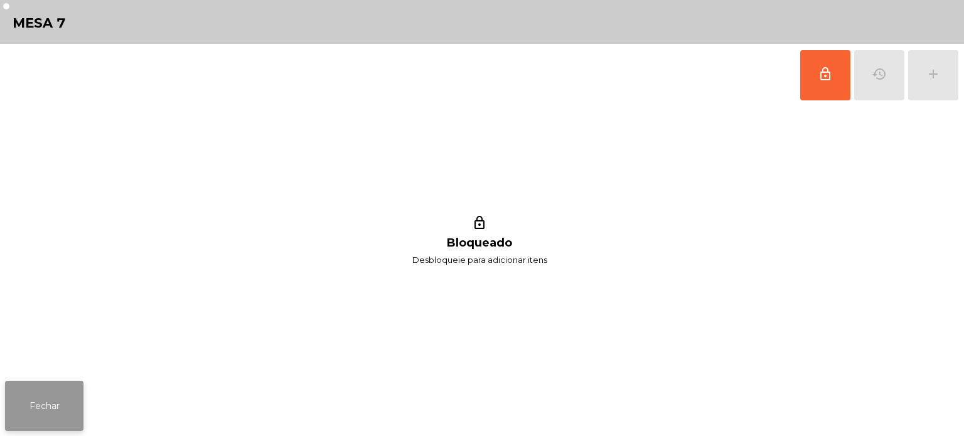
click at [56, 402] on button "Fechar" at bounding box center [44, 406] width 78 height 50
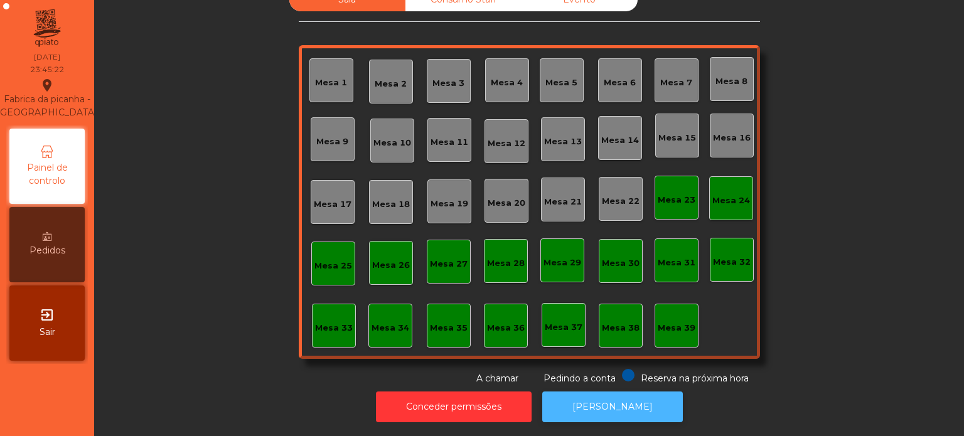
click at [621, 407] on button "[PERSON_NAME]" at bounding box center [612, 407] width 141 height 31
click at [606, 392] on button "[PERSON_NAME]" at bounding box center [612, 407] width 141 height 31
